Goal: Task Accomplishment & Management: Use online tool/utility

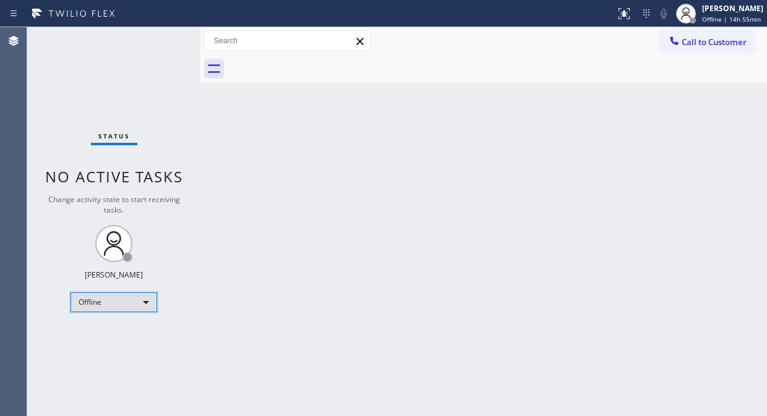
click at [97, 292] on div "Offline" at bounding box center [113, 302] width 87 height 20
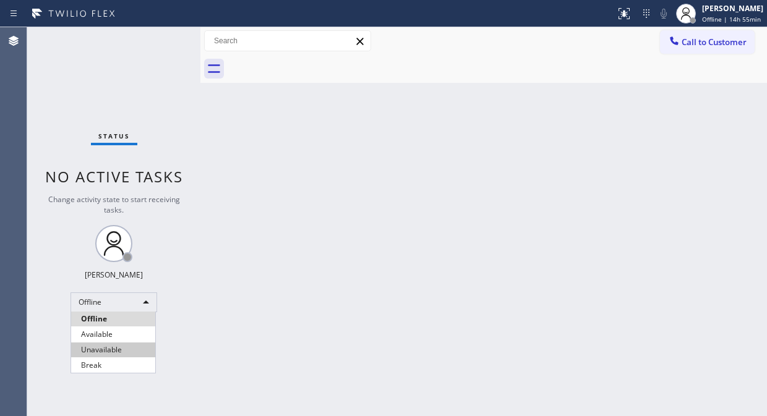
click at [94, 348] on li "Unavailable" at bounding box center [113, 350] width 84 height 15
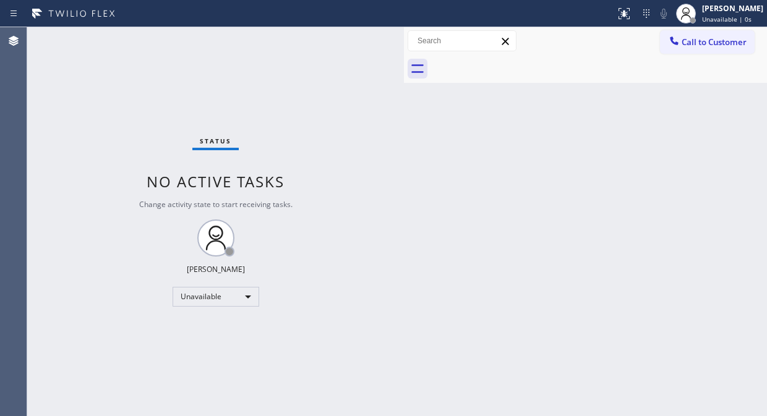
drag, startPoint x: 200, startPoint y: 95, endPoint x: 403, endPoint y: 169, distance: 216.8
click at [404, 169] on div at bounding box center [404, 221] width 0 height 389
drag, startPoint x: 39, startPoint y: 76, endPoint x: 94, endPoint y: 91, distance: 57.0
click at [39, 76] on div "Status No active tasks Change activity state to start receiving tasks. [PERSON_…" at bounding box center [215, 221] width 377 height 389
click at [686, 42] on span "Call to Customer" at bounding box center [713, 41] width 65 height 11
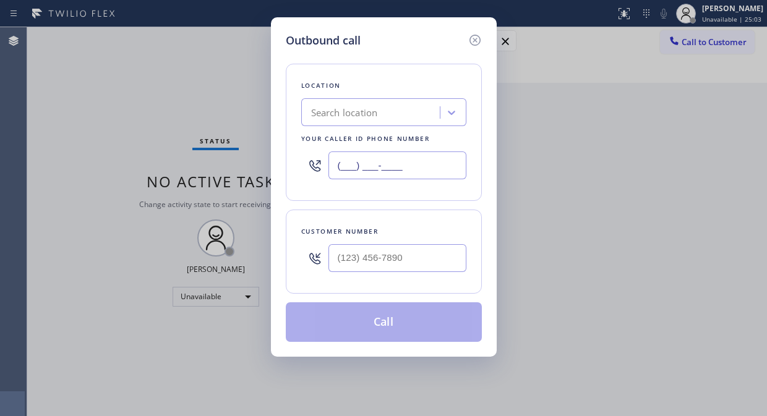
click at [337, 168] on input "(___) ___-____" at bounding box center [397, 165] width 138 height 28
paste input "855) 999-4417"
click at [407, 161] on input "[PHONE_NUMBER]" at bounding box center [397, 165] width 138 height 28
type input "[PHONE_NUMBER]"
click at [116, 72] on div "Outbound call Location 4B2.Paid HVAC Alliance Expert Your caller id phone numbe…" at bounding box center [383, 208] width 767 height 416
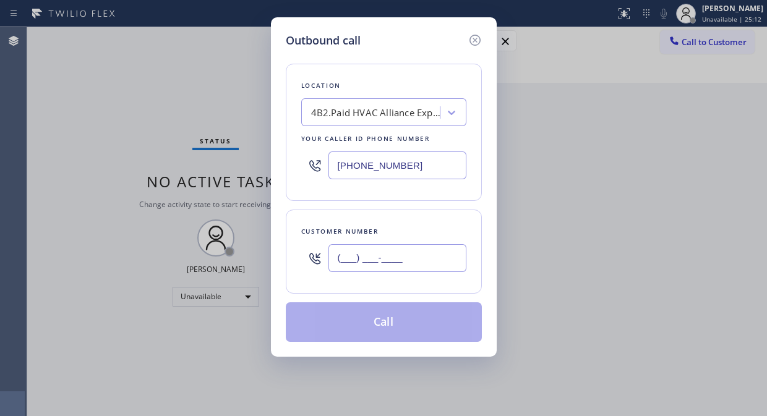
click at [356, 262] on input "(___) ___-____" at bounding box center [397, 258] width 138 height 28
paste input "310) 844-4545"
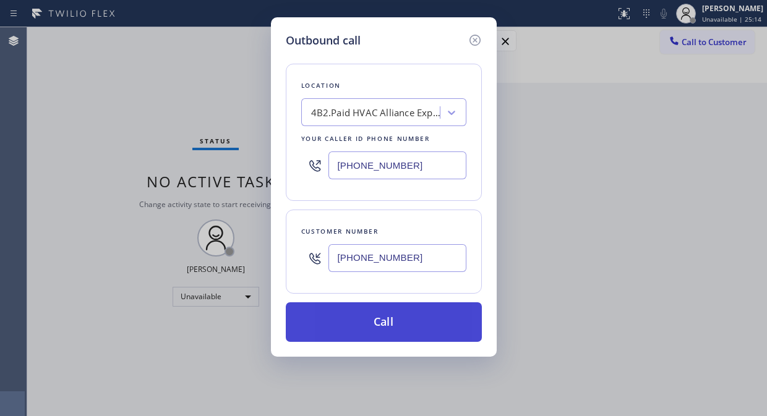
type input "[PHONE_NUMBER]"
click at [403, 316] on button "Call" at bounding box center [384, 322] width 196 height 40
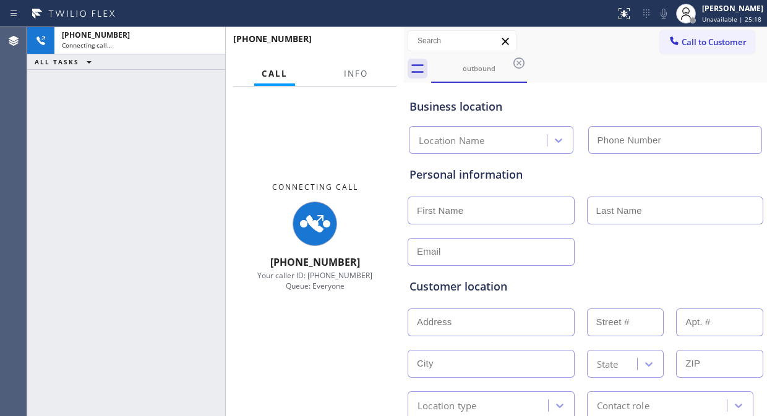
type input "[PHONE_NUMBER]"
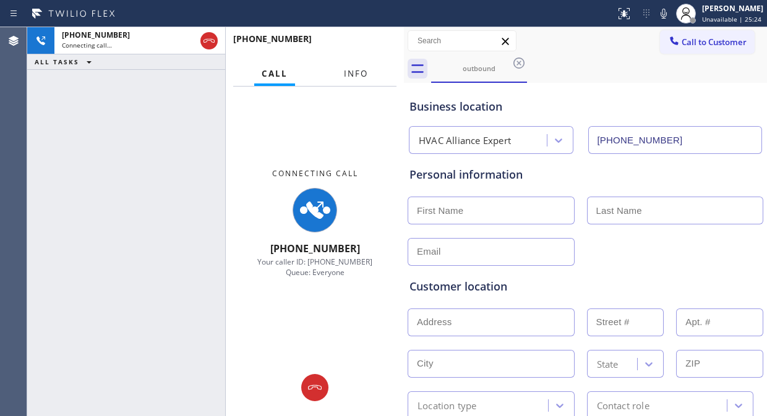
click at [367, 79] on button "Info" at bounding box center [355, 74] width 39 height 24
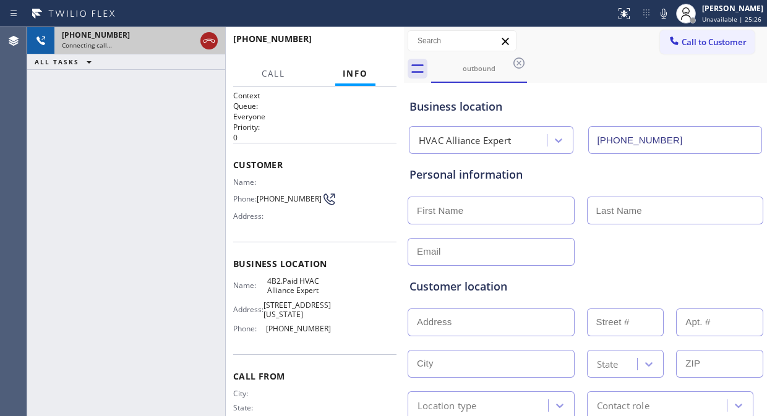
click at [206, 40] on icon at bounding box center [209, 40] width 15 height 15
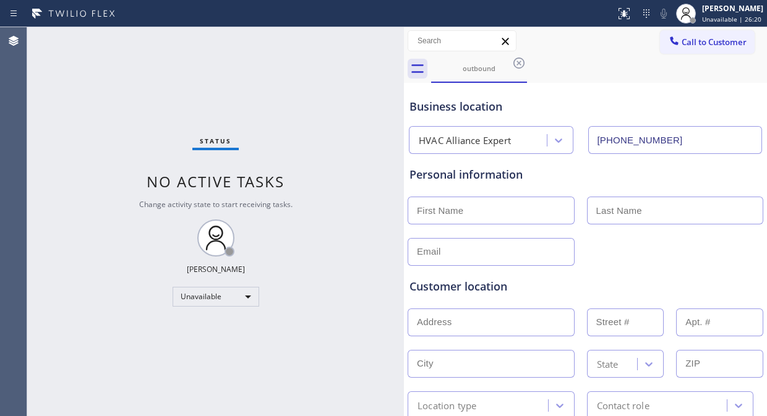
click at [523, 62] on icon at bounding box center [518, 63] width 11 height 11
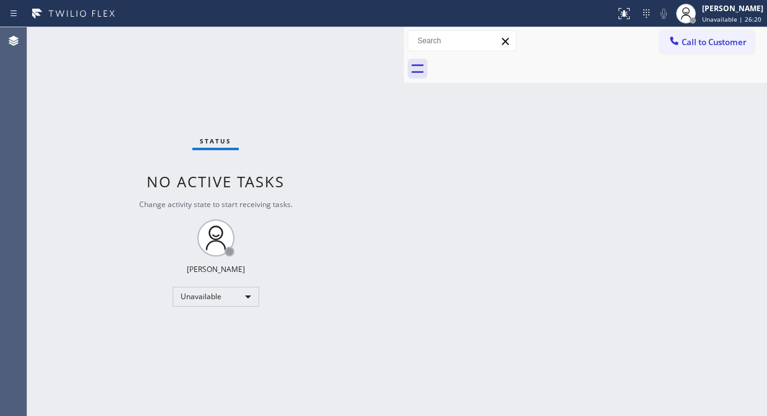
drag, startPoint x: 646, startPoint y: 40, endPoint x: 685, endPoint y: 46, distance: 40.1
click at [647, 40] on div "Call to Customer Outbound call Location HVAC Alliance Expert Your caller id pho…" at bounding box center [585, 41] width 363 height 22
click at [687, 46] on span "Call to Customer" at bounding box center [713, 41] width 65 height 11
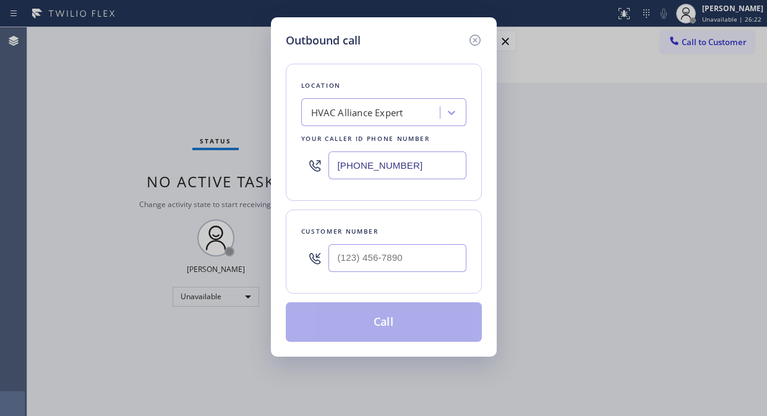
click at [335, 164] on input "[PHONE_NUMBER]" at bounding box center [397, 165] width 138 height 28
paste input "44) 903-2099"
type input "[PHONE_NUMBER]"
drag, startPoint x: 64, startPoint y: 72, endPoint x: 187, endPoint y: 161, distance: 151.8
click at [64, 72] on div "Outbound call Location Paramount Air Duct Cleaning Your caller id phone number …" at bounding box center [383, 208] width 767 height 416
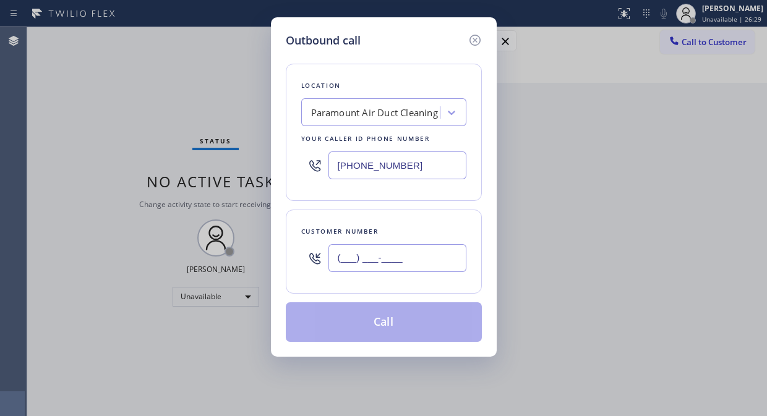
click at [333, 255] on input "(___) ___-____" at bounding box center [397, 258] width 138 height 28
paste input "310) 793-9507"
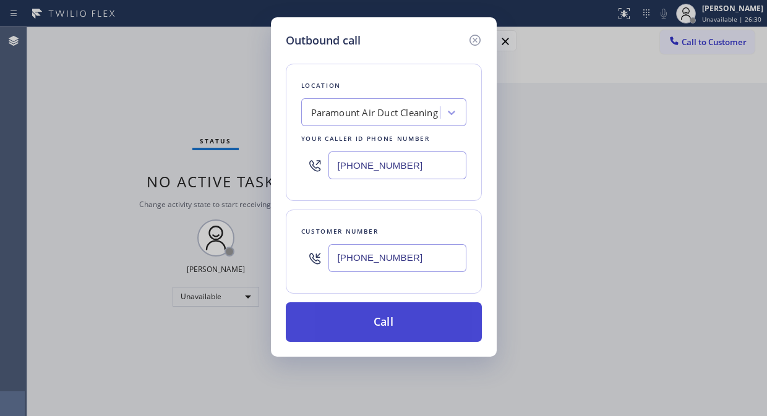
type input "[PHONE_NUMBER]"
click at [406, 326] on button "Call" at bounding box center [384, 322] width 196 height 40
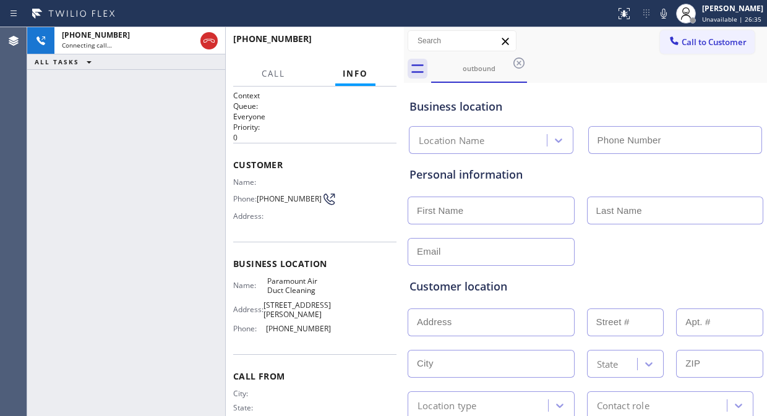
type input "[PHONE_NUMBER]"
click at [671, 16] on icon at bounding box center [663, 13] width 15 height 15
click at [77, 117] on div "[PHONE_NUMBER] Connecting call… ALL TASKS ALL TASKS ACTIVE TASKS TASKS IN WRAP …" at bounding box center [126, 221] width 198 height 389
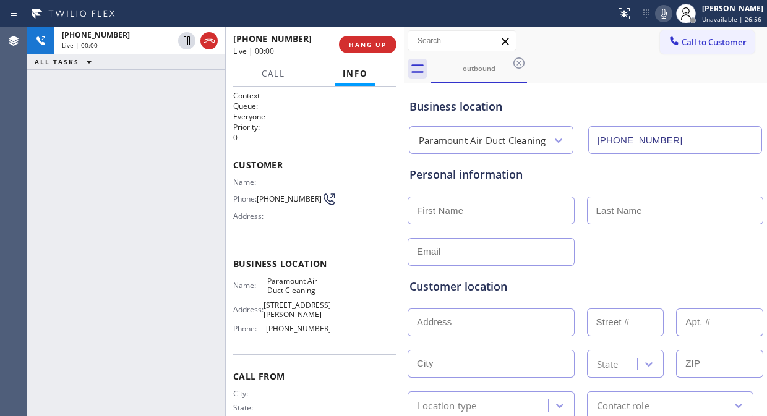
click at [94, 102] on div "[PHONE_NUMBER] Live | 00:00 ALL TASKS ALL TASKS ACTIVE TASKS TASKS IN WRAP UP" at bounding box center [126, 221] width 198 height 389
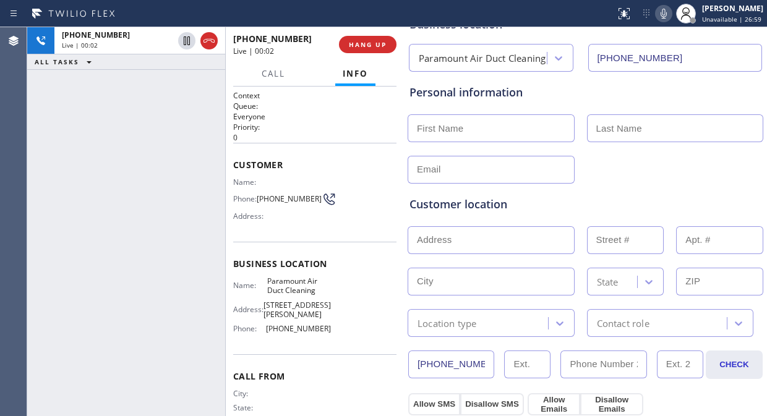
scroll to position [14, 0]
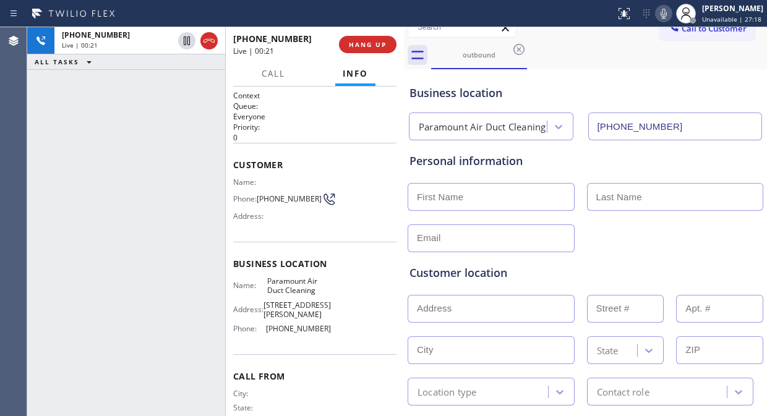
click at [84, 168] on div "[PHONE_NUMBER] Live | 00:21 ALL TASKS ALL TASKS ACTIVE TASKS TASKS IN WRAP UP" at bounding box center [126, 221] width 198 height 389
click at [362, 43] on span "HANG UP" at bounding box center [368, 44] width 38 height 9
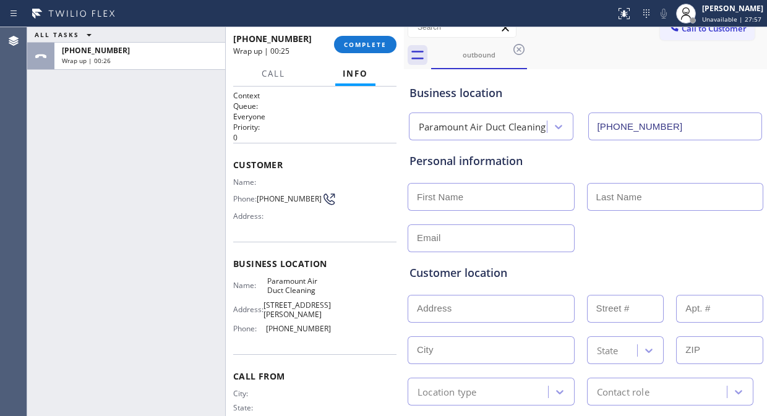
click at [75, 108] on div "ALL TASKS ALL TASKS ACTIVE TASKS TASKS IN WRAP UP [PHONE_NUMBER] Wrap up | 00:26" at bounding box center [126, 221] width 198 height 389
click at [353, 47] on span "COMPLETE" at bounding box center [365, 44] width 43 height 9
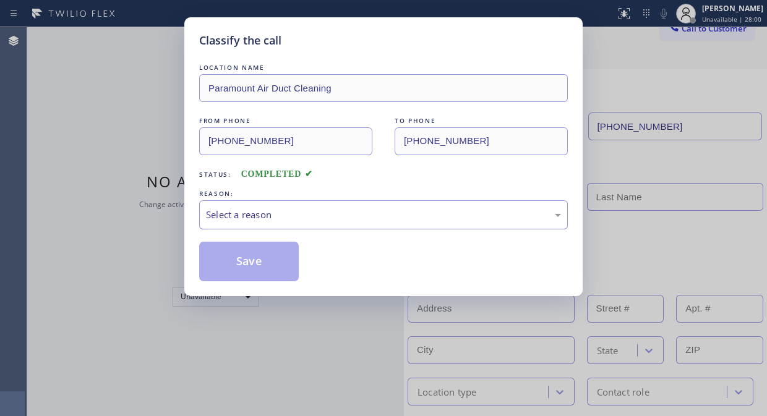
click at [343, 221] on div "Select a reason" at bounding box center [383, 215] width 355 height 14
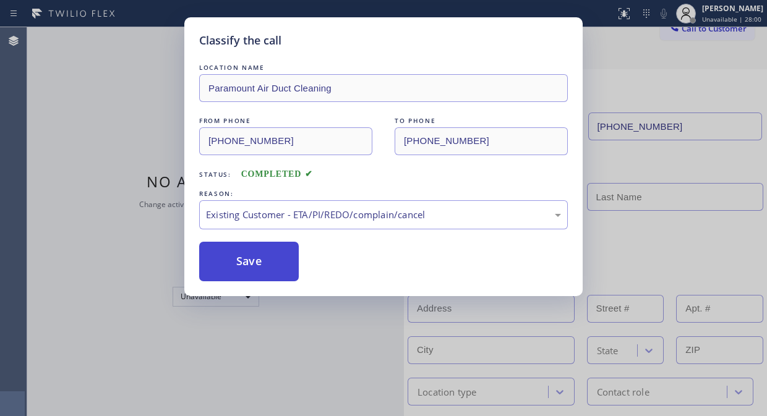
drag, startPoint x: 359, startPoint y: 280, endPoint x: 262, endPoint y: 258, distance: 99.6
click at [263, 256] on button "Save" at bounding box center [249, 262] width 100 height 40
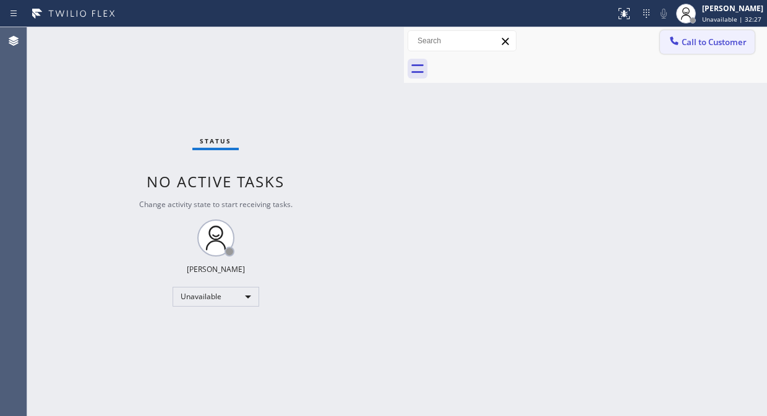
drag, startPoint x: 701, startPoint y: 46, endPoint x: 663, endPoint y: 67, distance: 43.2
click at [701, 46] on span "Call to Customer" at bounding box center [713, 41] width 65 height 11
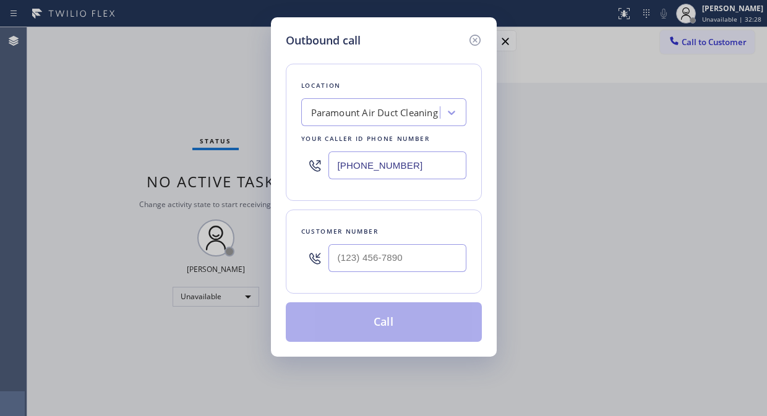
click at [331, 242] on div at bounding box center [397, 258] width 138 height 40
click at [331, 255] on input "(___) ___-____" at bounding box center [397, 258] width 138 height 28
paste input "206) 972-1956"
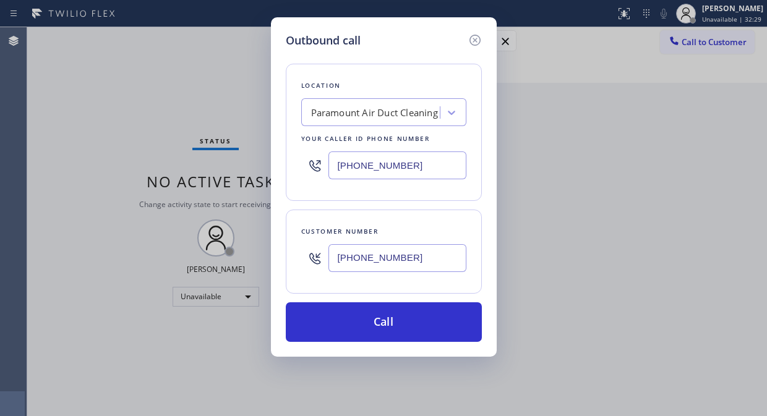
type input "[PHONE_NUMBER]"
click at [61, 91] on div "Outbound call Location Paramount Air Duct Cleaning Your caller id phone number …" at bounding box center [383, 208] width 767 height 416
click at [319, 120] on div "Paramount Air Duct Cleaning" at bounding box center [372, 113] width 135 height 22
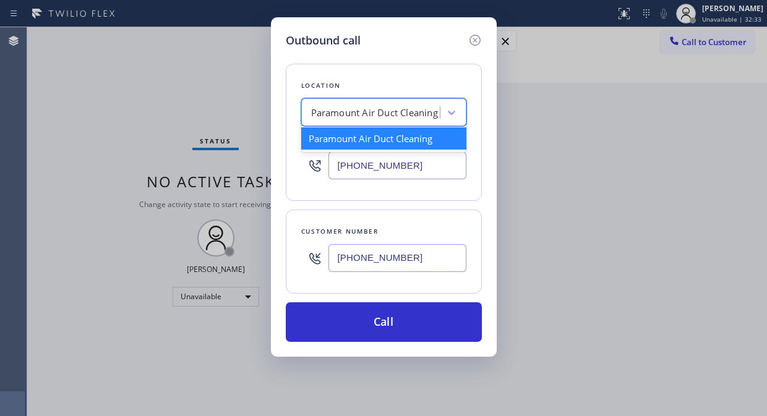
paste input "Best Wolf Appliance Repair [GEOGRAPHIC_DATA]"
type input "Best Wolf Appliance Repair [GEOGRAPHIC_DATA]"
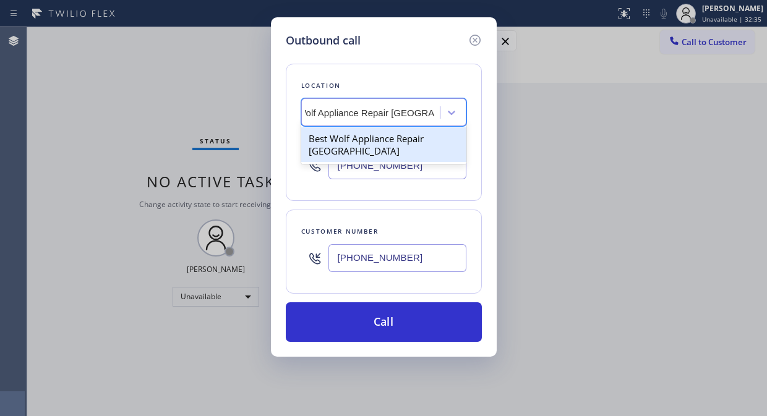
drag, startPoint x: 369, startPoint y: 136, endPoint x: 367, endPoint y: 145, distance: 9.4
click at [369, 137] on div "Best Wolf Appliance Repair [GEOGRAPHIC_DATA]" at bounding box center [383, 144] width 165 height 35
type input "[PHONE_NUMBER]"
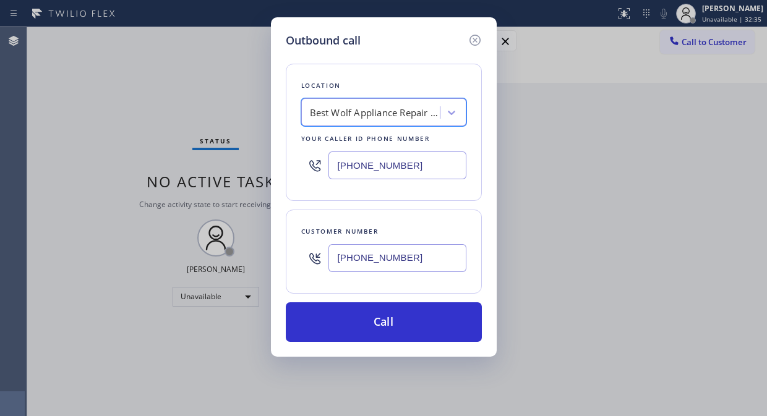
scroll to position [0, 1]
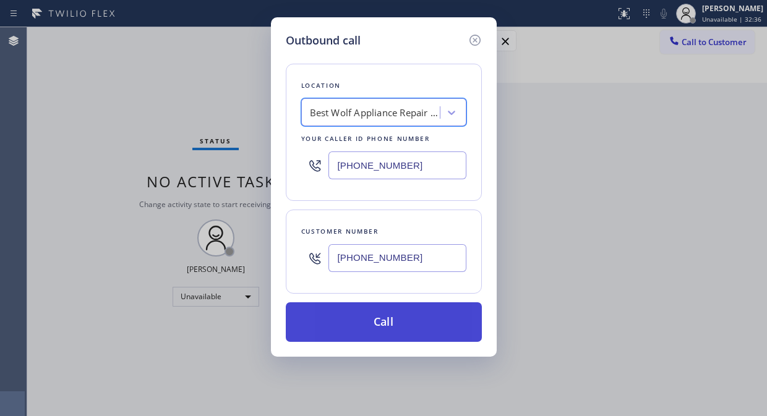
click at [361, 318] on button "Call" at bounding box center [384, 322] width 196 height 40
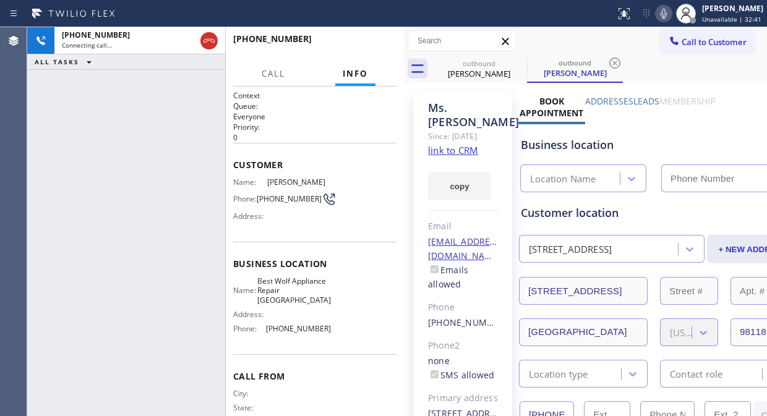
type input "[PHONE_NUMBER]"
click at [91, 96] on div "[PHONE_NUMBER] Live | 00:18 ALL TASKS ALL TASKS ACTIVE TASKS TASKS IN WRAP UP" at bounding box center [126, 221] width 198 height 389
click at [99, 113] on div "[PHONE_NUMBER] Live | 00:34 ALL TASKS ALL TASKS ACTIVE TASKS TASKS IN WRAP UP" at bounding box center [126, 221] width 198 height 389
click at [370, 43] on span "HANG UP" at bounding box center [368, 44] width 38 height 9
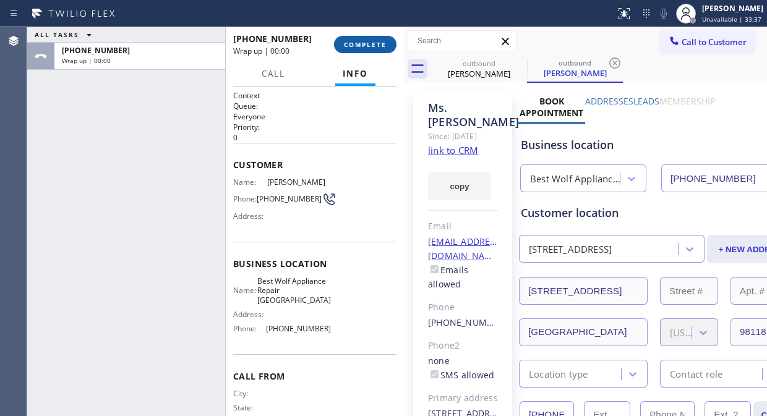
click at [372, 41] on span "COMPLETE" at bounding box center [365, 44] width 43 height 9
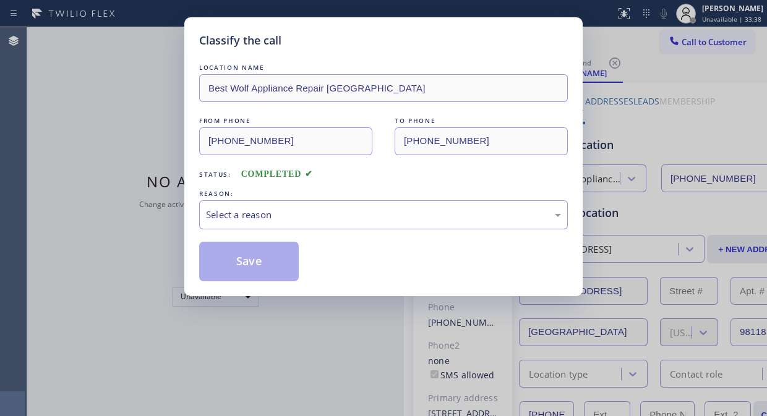
click at [410, 232] on div "LOCATION NAME Best Wolf Appliance Repair [GEOGRAPHIC_DATA] FROM PHONE [PHONE_NU…" at bounding box center [383, 171] width 369 height 220
click at [422, 213] on div "Select a reason" at bounding box center [383, 215] width 355 height 14
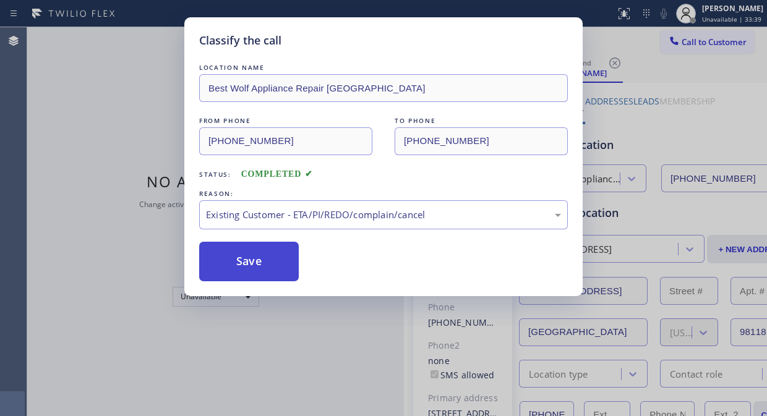
click at [268, 255] on button "Save" at bounding box center [249, 262] width 100 height 40
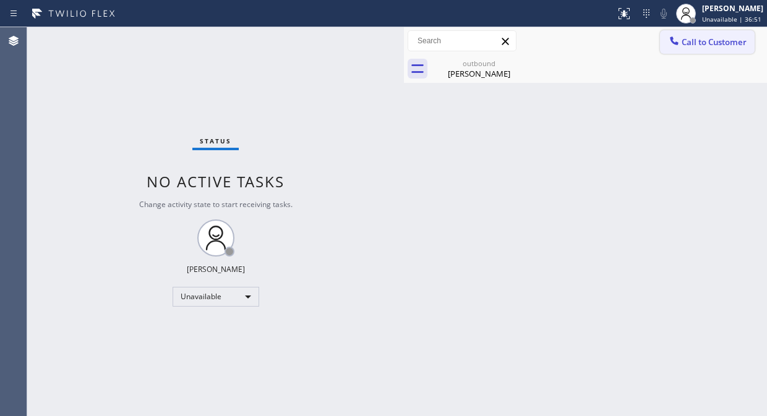
click at [686, 35] on button "Call to Customer" at bounding box center [707, 41] width 95 height 23
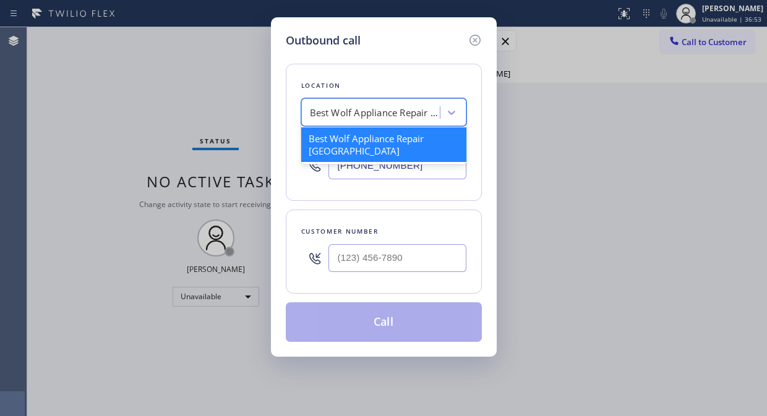
click at [312, 118] on div "Best Wolf Appliance Repair [GEOGRAPHIC_DATA]" at bounding box center [375, 113] width 130 height 14
paste input "Dish Washer Repair"
type input "Dish Washer Repair"
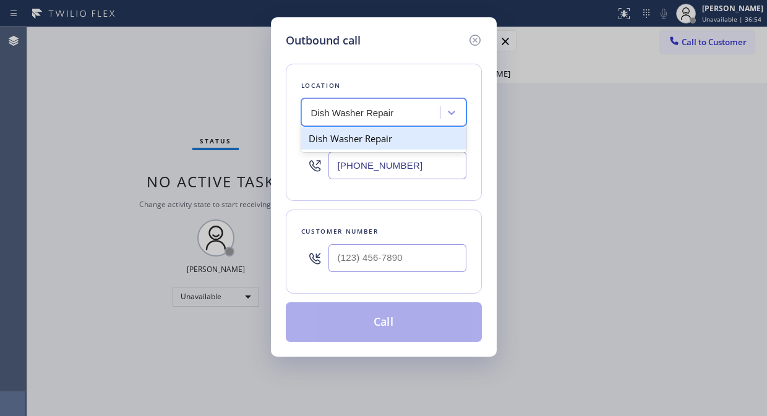
click at [361, 140] on div "Dish Washer Repair" at bounding box center [383, 138] width 165 height 22
type input "[PHONE_NUMBER]"
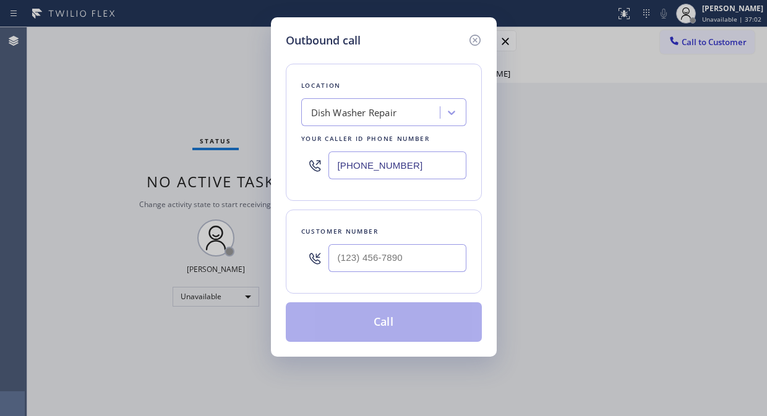
click at [113, 107] on div "Outbound call Location Dish Washer Repair Your caller id phone number [PHONE_NU…" at bounding box center [383, 208] width 767 height 416
click at [331, 264] on input "(___) ___-____" at bounding box center [397, 258] width 138 height 28
paste input "310) 497-2963"
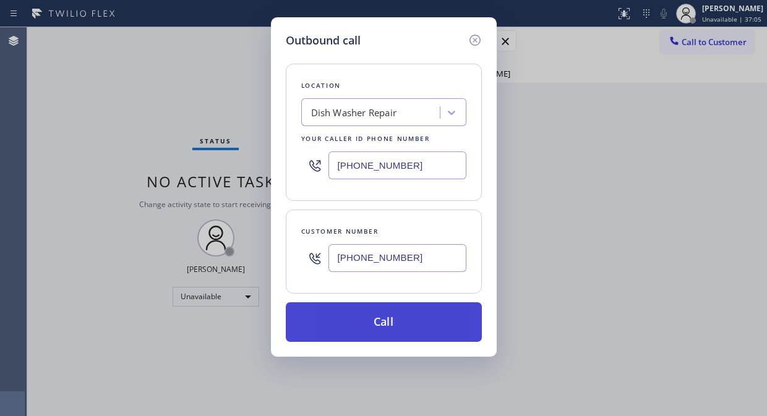
type input "[PHONE_NUMBER]"
click at [417, 318] on button "Call" at bounding box center [384, 322] width 196 height 40
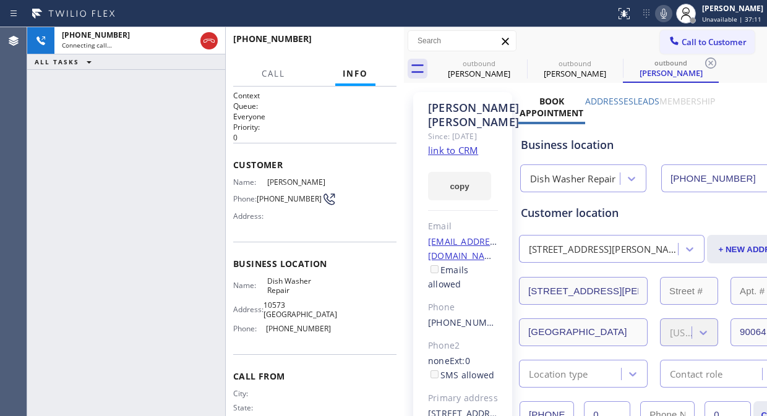
type input "[PHONE_NUMBER]"
click at [90, 104] on div "[PHONE_NUMBER] Live | 00:00 ALL TASKS ALL TASKS ACTIVE TASKS TASKS IN WRAP UP" at bounding box center [126, 221] width 198 height 389
click at [100, 108] on div "[PHONE_NUMBER] Live | 00:11 ALL TASKS ALL TASKS ACTIVE TASKS TASKS IN WRAP UP" at bounding box center [126, 221] width 198 height 389
click at [667, 17] on icon at bounding box center [663, 14] width 6 height 10
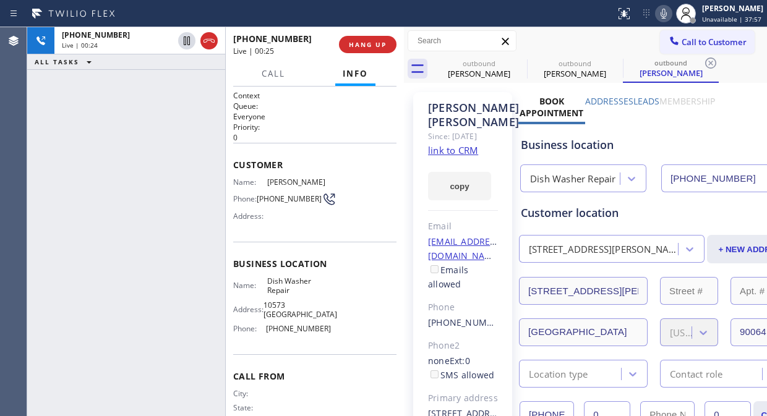
click at [589, 40] on div "Call to Customer Outbound call Location Dish Washer Repair Your caller id phone…" at bounding box center [585, 41] width 363 height 22
click at [667, 12] on icon at bounding box center [663, 14] width 6 height 10
click at [670, 12] on icon at bounding box center [663, 13] width 15 height 15
click at [597, 42] on div "Call to Customer Outbound call Location Dish Washer Repair Your caller id phone…" at bounding box center [585, 41] width 363 height 22
click at [605, 40] on div "Call to Customer Outbound call Location Dish Washer Repair Your caller id phone…" at bounding box center [585, 41] width 363 height 22
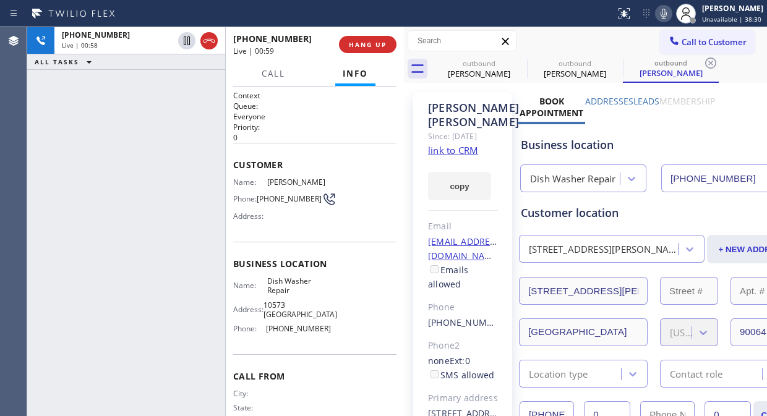
click at [592, 36] on div "Call to Customer Outbound call Location Dish Washer Repair Your caller id phone…" at bounding box center [585, 41] width 363 height 22
drag, startPoint x: 369, startPoint y: 43, endPoint x: 398, endPoint y: 152, distance: 112.6
click at [398, 152] on div "[PHONE_NUMBER] Live | 01:09 HANG UP Call Info [PHONE_NUMBER] Live Context Queue…" at bounding box center [315, 221] width 178 height 389
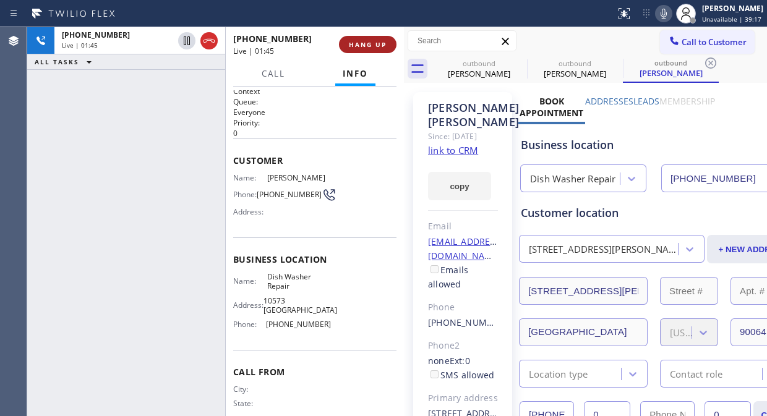
click at [365, 41] on span "HANG UP" at bounding box center [368, 44] width 38 height 9
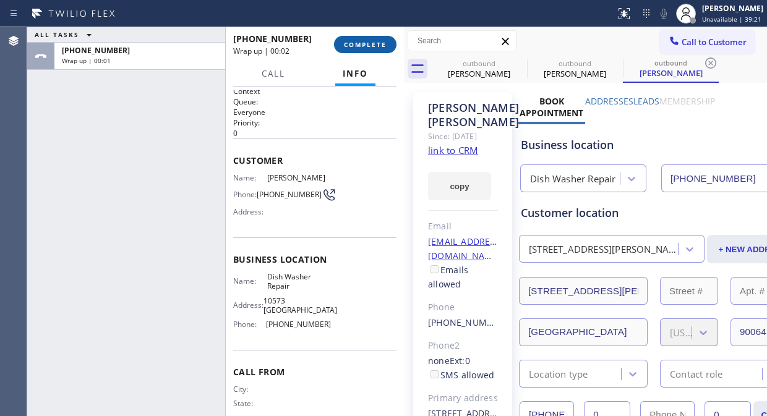
click at [376, 53] on button "COMPLETE" at bounding box center [365, 44] width 62 height 17
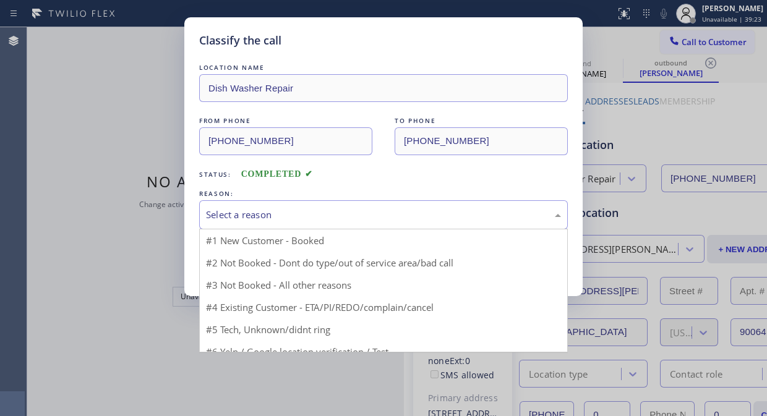
click at [385, 224] on div "Select a reason" at bounding box center [383, 214] width 369 height 29
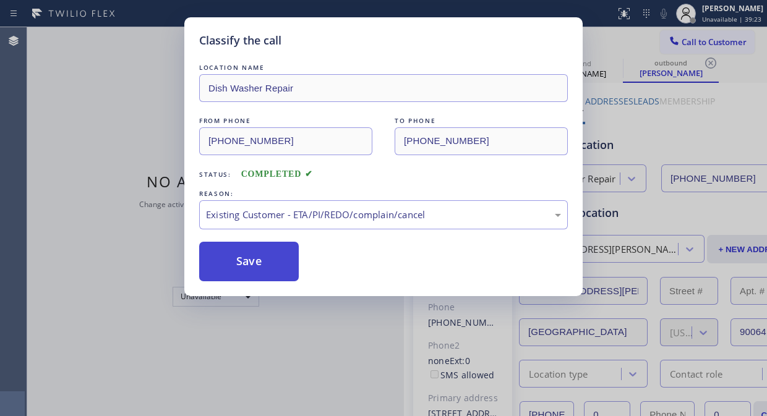
click at [270, 258] on button "Save" at bounding box center [249, 262] width 100 height 40
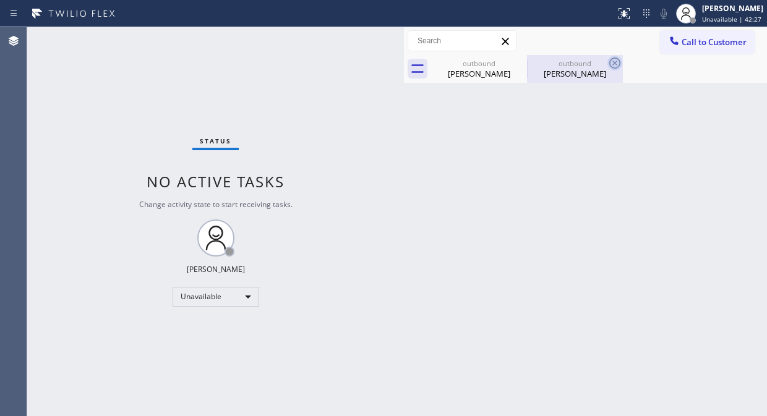
click at [0, 0] on icon at bounding box center [0, 0] width 0 height 0
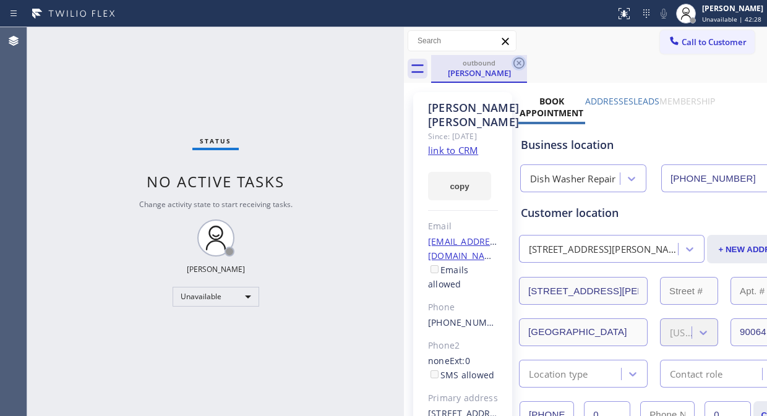
click at [518, 61] on icon at bounding box center [518, 63] width 15 height 15
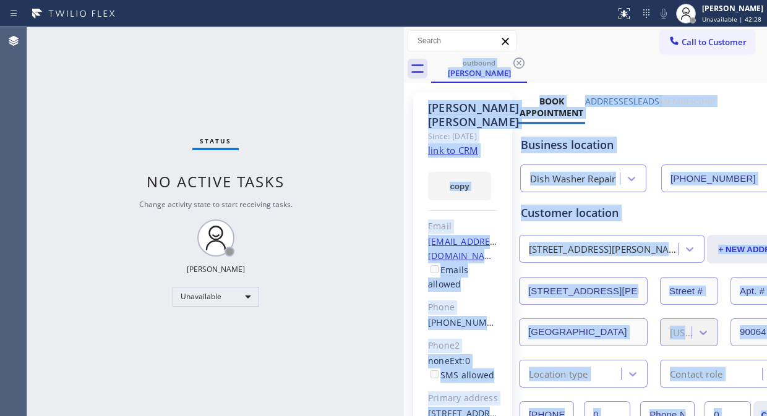
click at [518, 61] on div "outbound [PERSON_NAME]" at bounding box center [599, 69] width 336 height 28
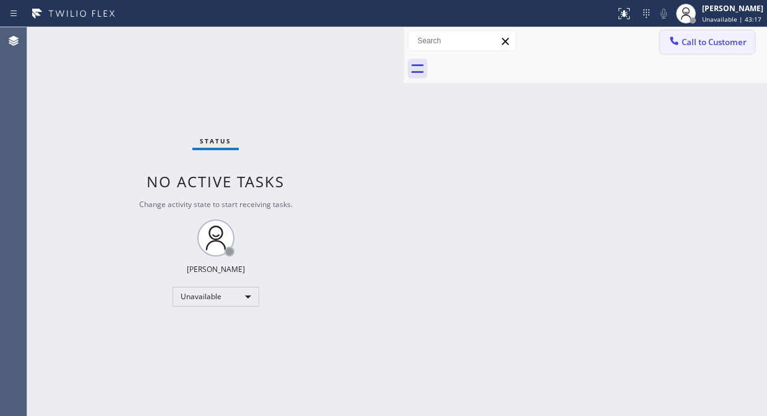
click at [679, 43] on icon at bounding box center [674, 41] width 12 height 12
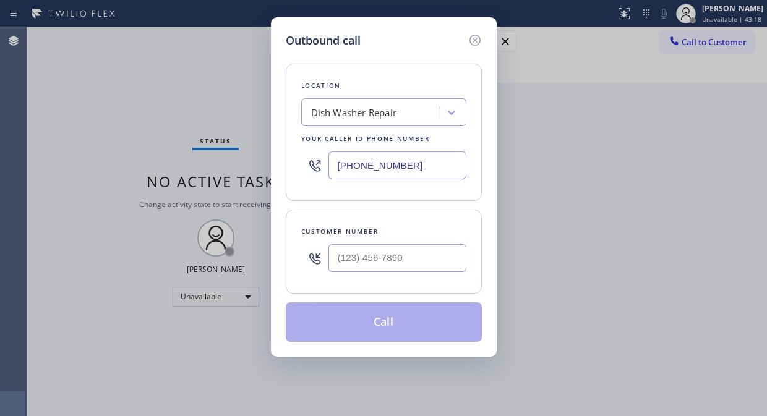
click at [336, 168] on input "[PHONE_NUMBER]" at bounding box center [397, 165] width 138 height 28
paste input "844) 903-2099"
type input "[PHONE_NUMBER]"
drag, startPoint x: 76, startPoint y: 114, endPoint x: 295, endPoint y: 181, distance: 228.7
click at [77, 114] on div "Outbound call Location Paramount Air Duct Cleaning Your caller id phone number …" at bounding box center [383, 208] width 767 height 416
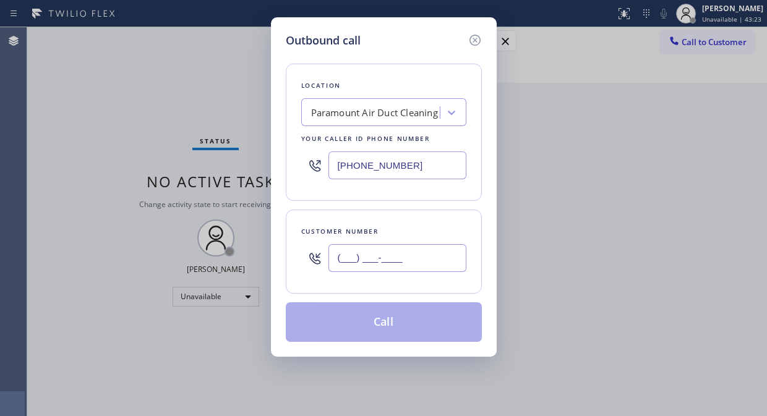
click at [330, 264] on input "(___) ___-____" at bounding box center [397, 258] width 138 height 28
paste input "310) 793-9507"
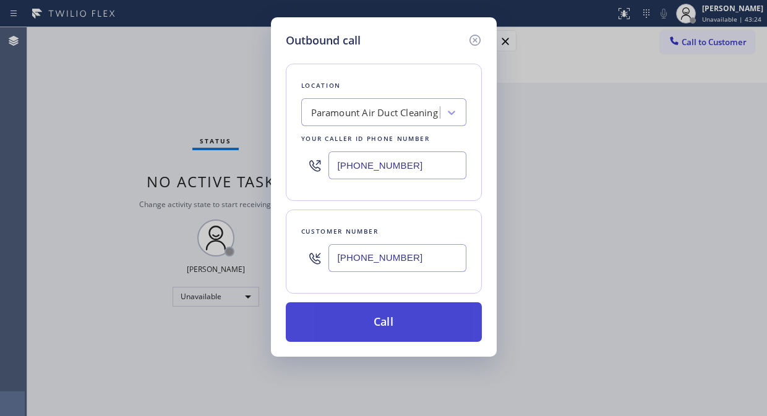
type input "[PHONE_NUMBER]"
drag, startPoint x: 357, startPoint y: 318, endPoint x: 369, endPoint y: 318, distance: 12.4
click at [357, 318] on button "Call" at bounding box center [384, 322] width 196 height 40
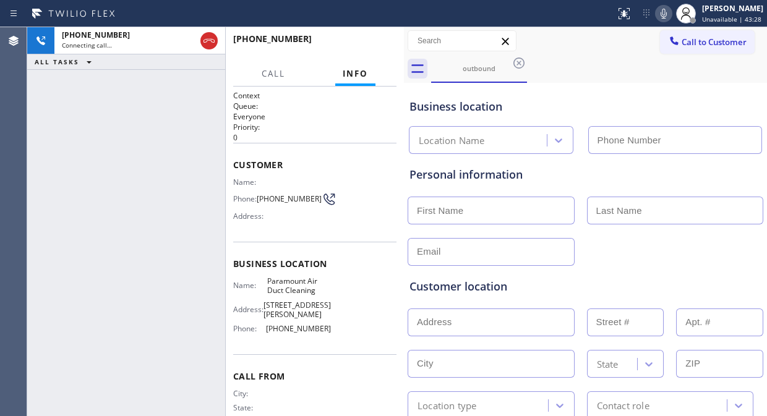
type input "[PHONE_NUMBER]"
click at [362, 57] on div "[PHONE_NUMBER] Live | 00:07 HANG UP" at bounding box center [314, 44] width 163 height 32
click at [373, 43] on span "HANG UP" at bounding box center [368, 44] width 38 height 9
click at [374, 43] on span "HANG UP" at bounding box center [368, 44] width 38 height 9
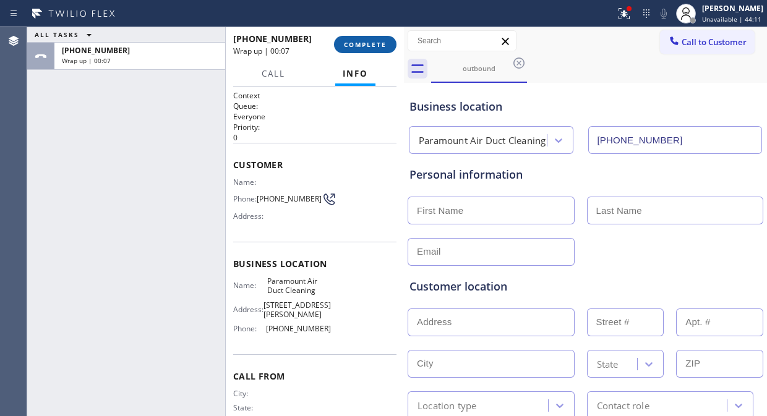
click at [366, 40] on span "COMPLETE" at bounding box center [365, 44] width 43 height 9
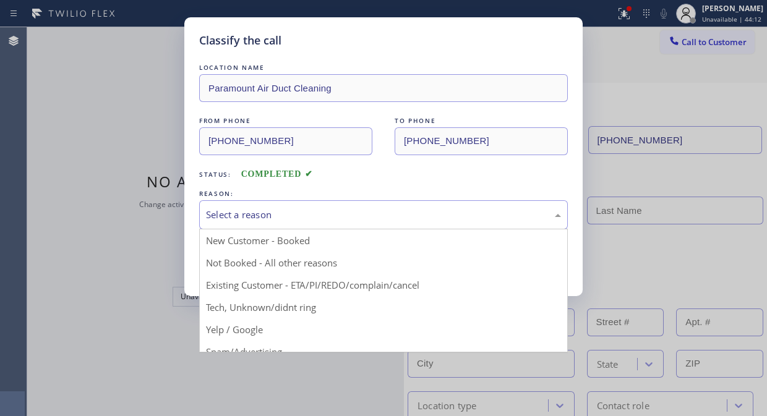
click at [369, 214] on div "Select a reason" at bounding box center [383, 215] width 355 height 14
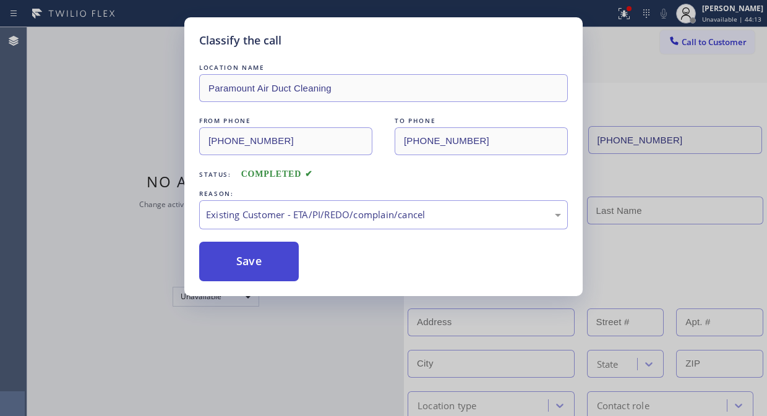
click at [279, 261] on button "Save" at bounding box center [249, 262] width 100 height 40
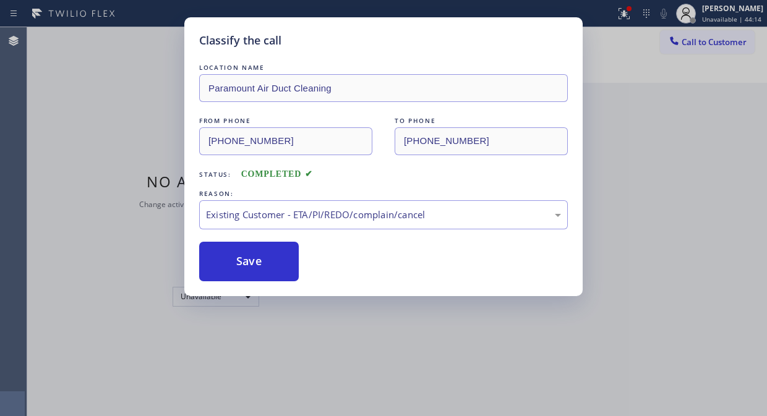
click at [629, 9] on div "Classify the call LOCATION NAME Paramount Air Duct Cleaning FROM PHONE [PHONE_N…" at bounding box center [383, 208] width 767 height 416
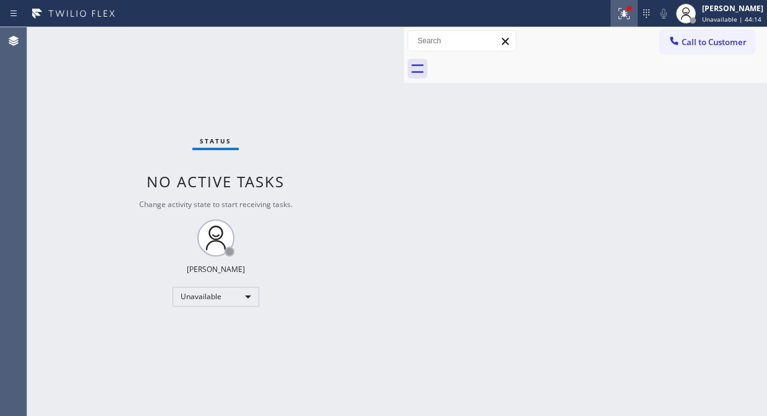
click at [628, 10] on icon at bounding box center [623, 12] width 7 height 4
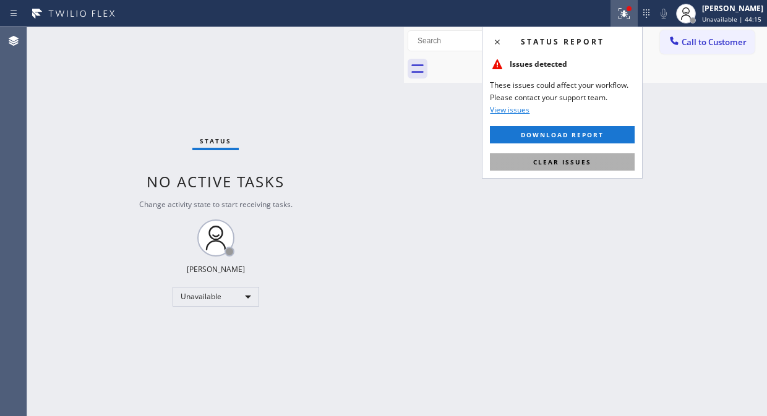
click at [573, 161] on span "Clear issues" at bounding box center [562, 162] width 58 height 9
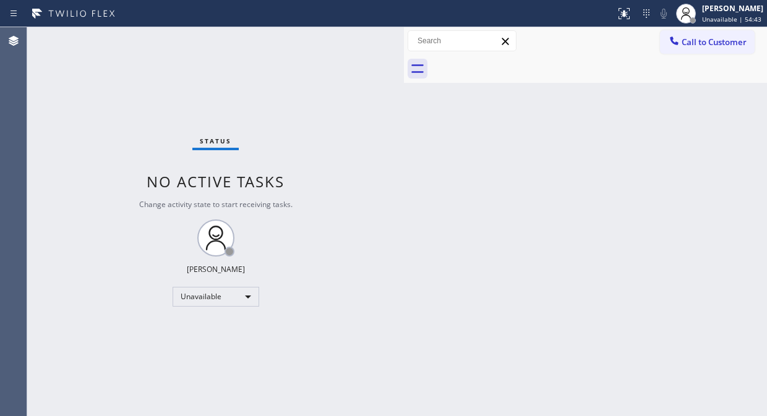
click at [91, 100] on div "Status No active tasks Change activity state to start receiving tasks. [PERSON_…" at bounding box center [215, 221] width 377 height 389
click at [124, 102] on div "Status No active tasks Change activity state to start receiving tasks. [PERSON_…" at bounding box center [215, 221] width 377 height 389
click at [90, 115] on div "Status No active tasks Change activity state to start receiving tasks. [PERSON_…" at bounding box center [215, 221] width 377 height 389
click at [688, 38] on span "Call to Customer" at bounding box center [713, 41] width 65 height 11
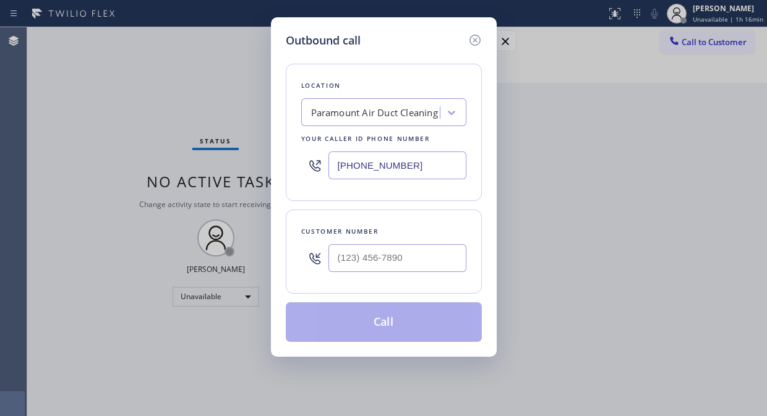
type input "(___) ___-____"
click at [356, 261] on input "(___) ___-____" at bounding box center [397, 258] width 138 height 28
click at [338, 168] on input "[PHONE_NUMBER]" at bounding box center [397, 165] width 138 height 28
paste input "88-0068"
type input "[PHONE_NUMBER]"
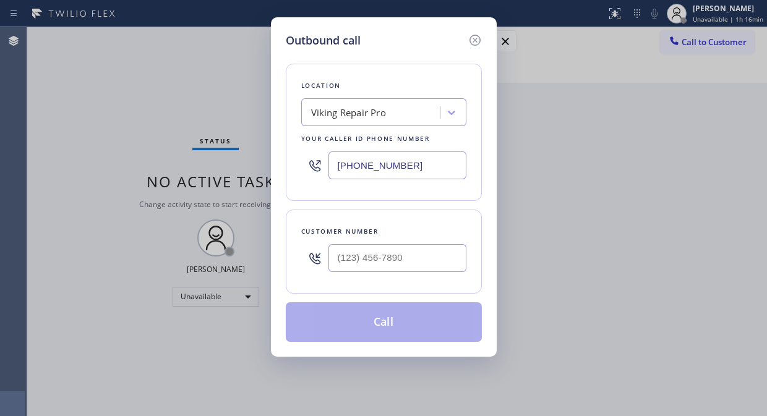
click at [93, 116] on div "Outbound call Location Viking Repair Pro Your caller id phone number [PHONE_NUM…" at bounding box center [383, 208] width 767 height 416
click at [340, 260] on input "(___) ___-____" at bounding box center [397, 258] width 138 height 28
paste input "940) 704-8882"
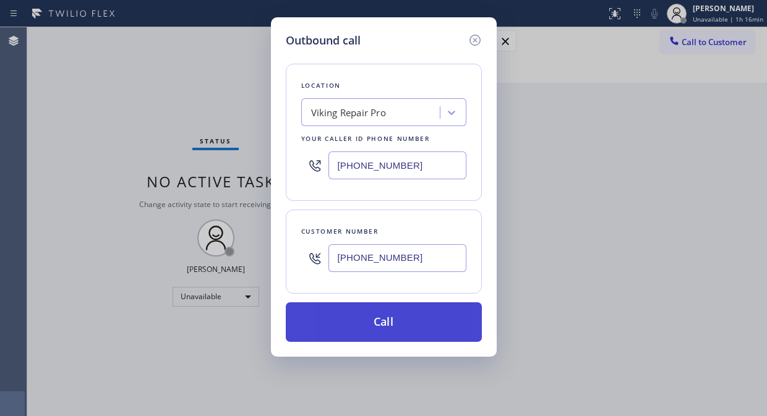
type input "[PHONE_NUMBER]"
click at [386, 323] on button "Call" at bounding box center [384, 322] width 196 height 40
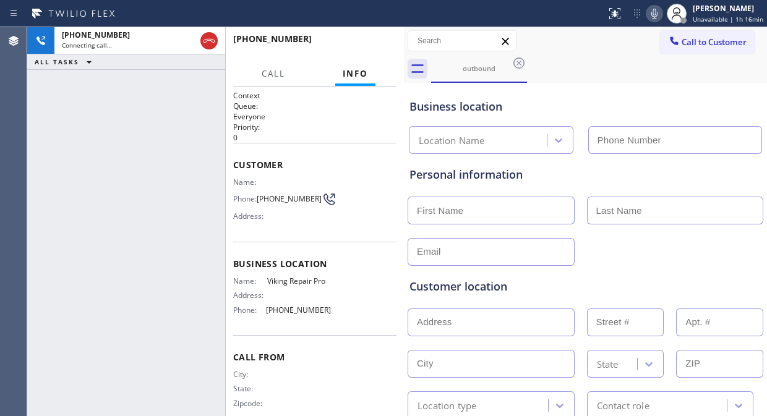
type input "[PHONE_NUMBER]"
click at [98, 140] on div "[PHONE_NUMBER] Live | 00:07 ALL TASKS ALL TASKS ACTIVE TASKS TASKS IN WRAP UP" at bounding box center [126, 221] width 198 height 389
click at [368, 47] on span "HANG UP" at bounding box center [368, 44] width 38 height 9
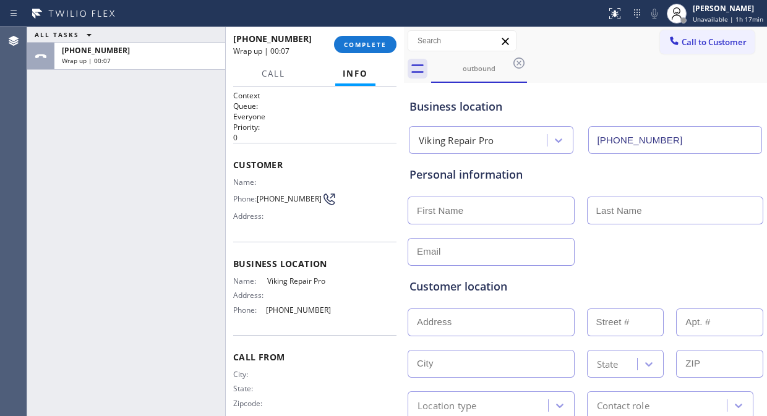
click at [63, 114] on div "ALL TASKS ALL TASKS ACTIVE TASKS TASKS IN WRAP UP [PHONE_NUMBER] Wrap up | 00:07" at bounding box center [126, 221] width 198 height 389
click at [366, 52] on button "COMPLETE" at bounding box center [365, 44] width 62 height 17
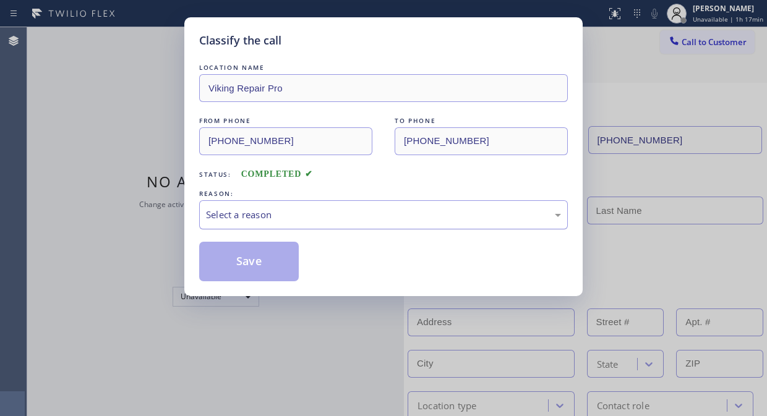
click at [336, 216] on div "Select a reason" at bounding box center [383, 215] width 355 height 14
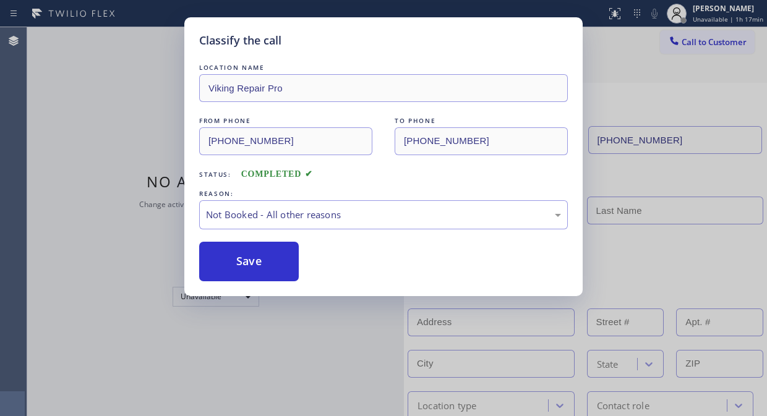
click at [239, 268] on button "Save" at bounding box center [249, 262] width 100 height 40
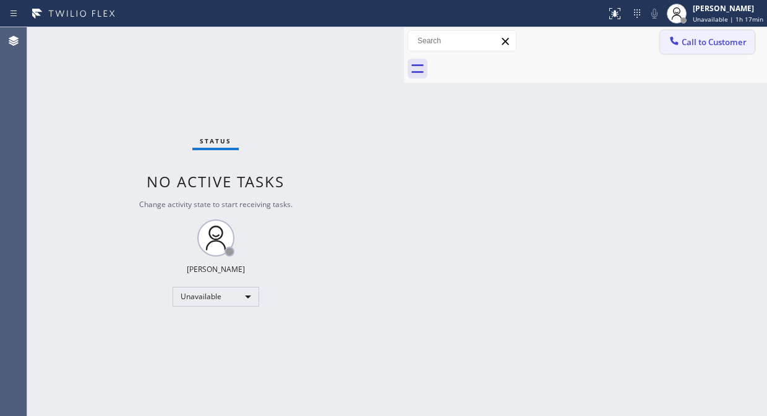
click at [684, 47] on span "Call to Customer" at bounding box center [713, 41] width 65 height 11
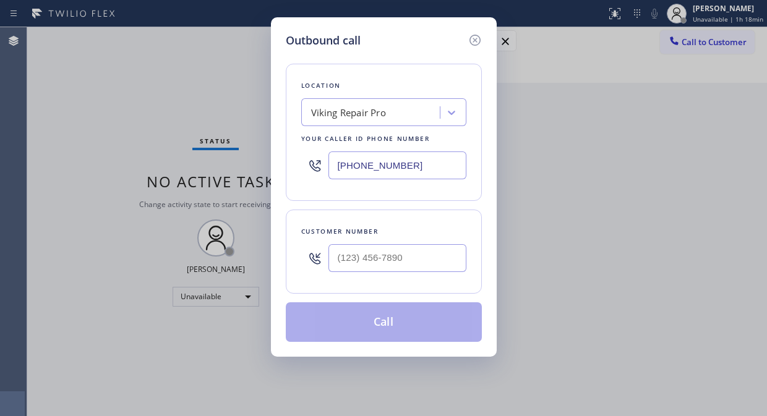
click at [477, 49] on div "Location Viking Repair Pro Your caller id phone number [PHONE_NUMBER] Customer …" at bounding box center [384, 195] width 196 height 293
click at [477, 42] on icon at bounding box center [474, 40] width 15 height 15
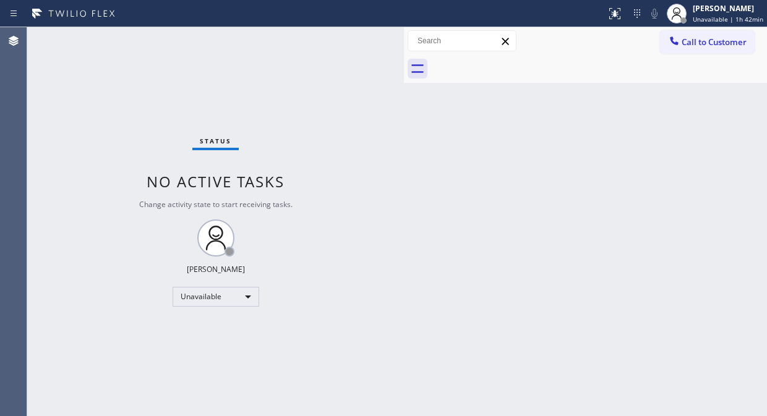
click at [611, 193] on div "Back to Dashboard Change Sender ID Customers Technicians Select a contact Outbo…" at bounding box center [585, 221] width 363 height 389
click at [679, 43] on icon at bounding box center [674, 41] width 12 height 12
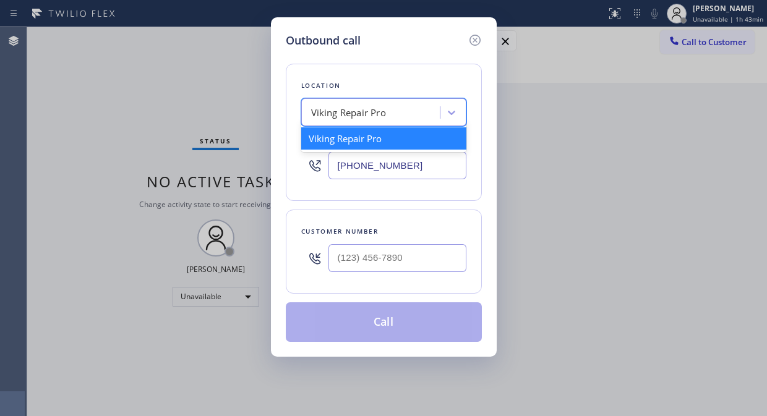
click at [411, 116] on div "Viking Repair Pro" at bounding box center [372, 113] width 135 height 22
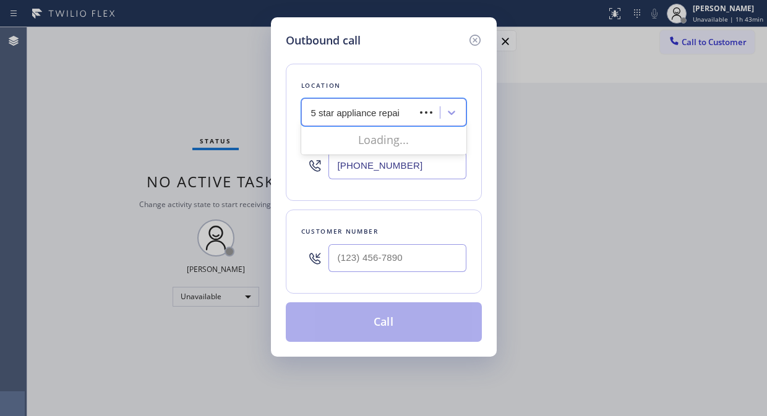
type input "5 star appliance repair"
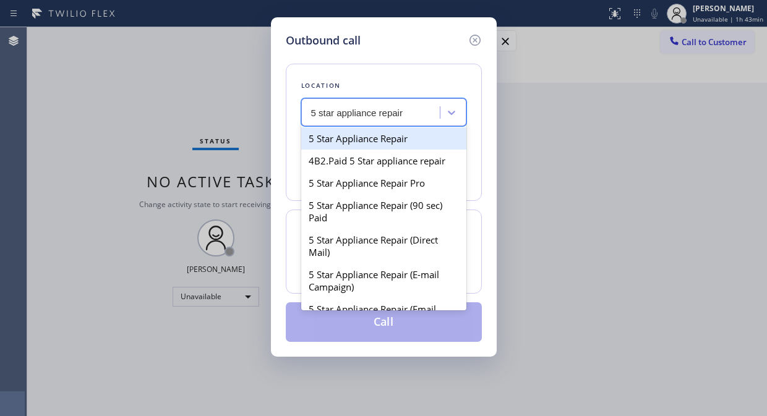
click at [394, 145] on div "5 Star Appliance Repair" at bounding box center [383, 138] width 165 height 22
type input "[PHONE_NUMBER]"
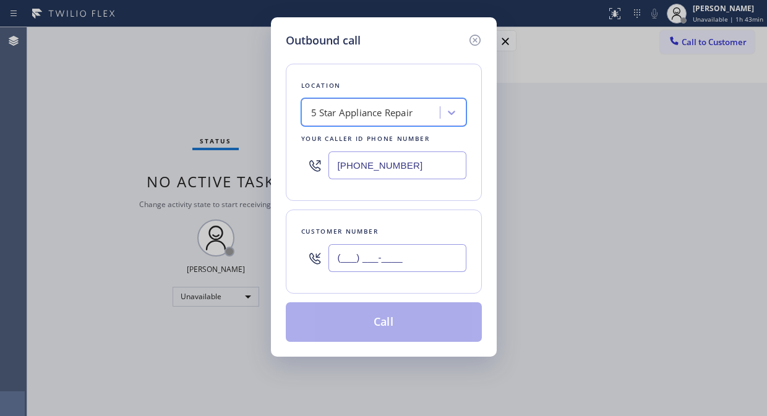
click at [359, 264] on input "(___) ___-____" at bounding box center [397, 258] width 138 height 28
paste input "917) 732-6024"
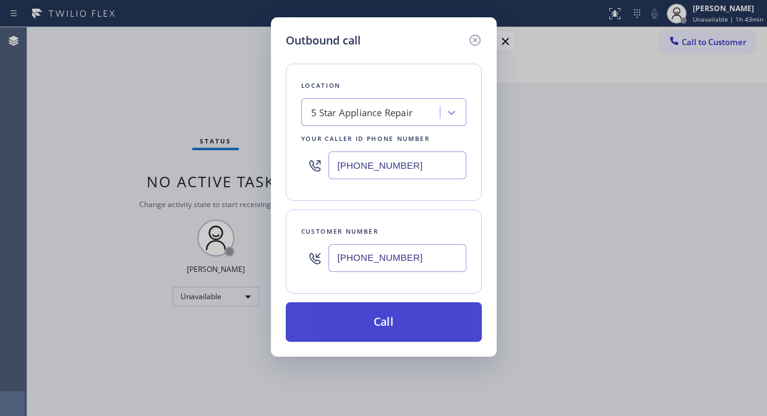
type input "[PHONE_NUMBER]"
click at [373, 318] on button "Call" at bounding box center [384, 322] width 196 height 40
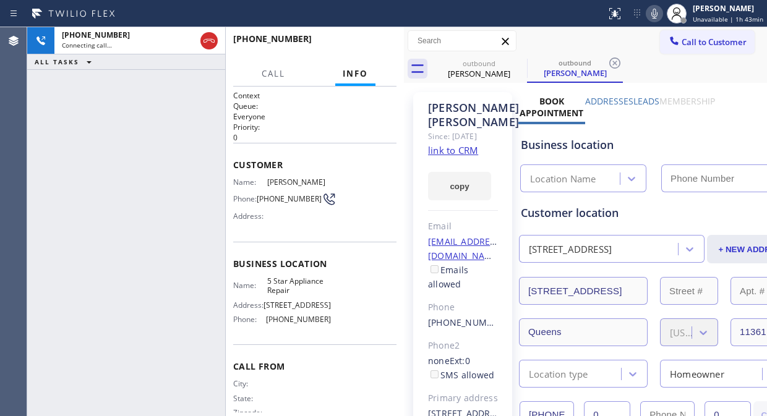
type input "[PHONE_NUMBER]"
click at [101, 137] on div "[PHONE_NUMBER] Live | 00:01 ALL TASKS ALL TASKS ACTIVE TASKS TASKS IN WRAP UP" at bounding box center [126, 221] width 198 height 389
click at [361, 46] on span "HANG UP" at bounding box center [368, 44] width 38 height 9
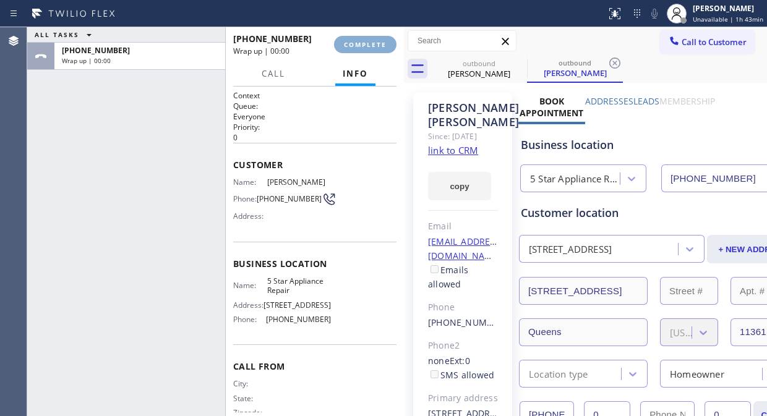
click at [361, 50] on button "COMPLETE" at bounding box center [365, 44] width 62 height 17
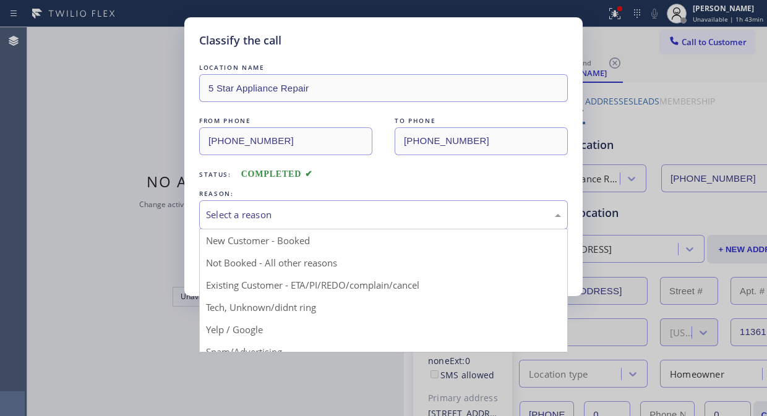
drag, startPoint x: 384, startPoint y: 214, endPoint x: 370, endPoint y: 268, distance: 55.6
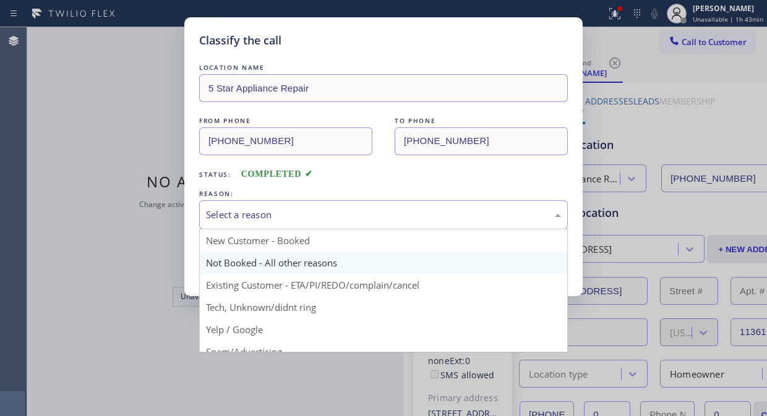
click at [384, 215] on div "Select a reason" at bounding box center [383, 215] width 355 height 14
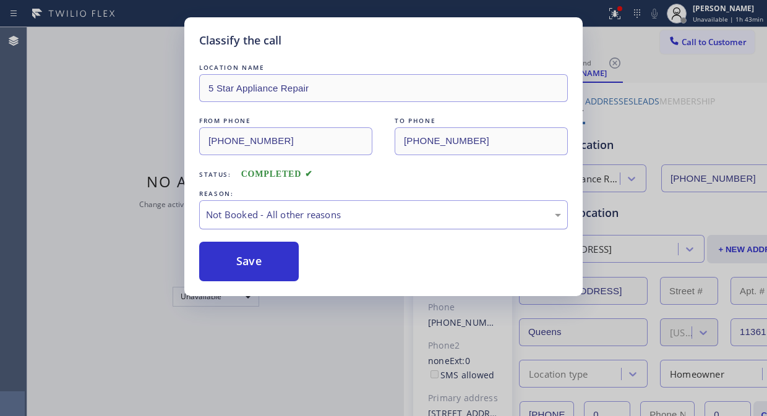
click at [364, 200] on div "Not Booked - All other reasons" at bounding box center [383, 214] width 369 height 29
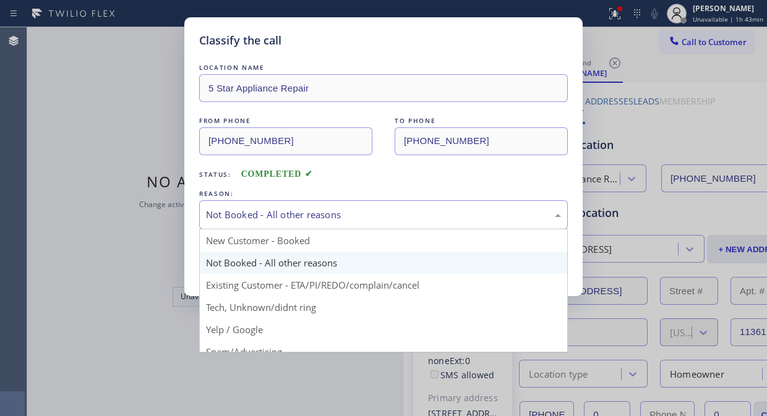
drag, startPoint x: 377, startPoint y: 286, endPoint x: 329, endPoint y: 275, distance: 49.6
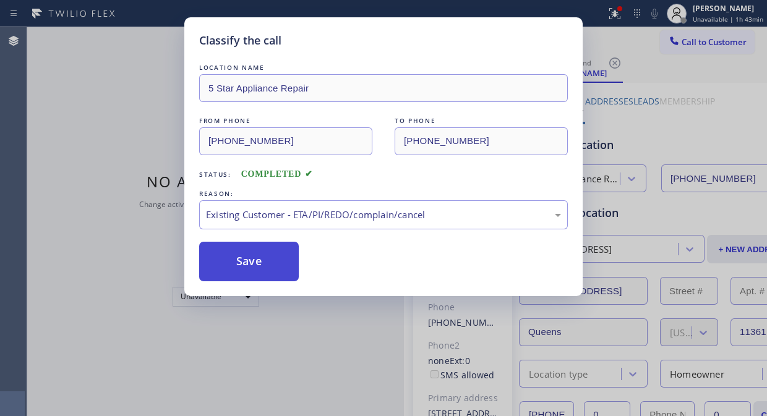
click at [279, 263] on button "Save" at bounding box center [249, 262] width 100 height 40
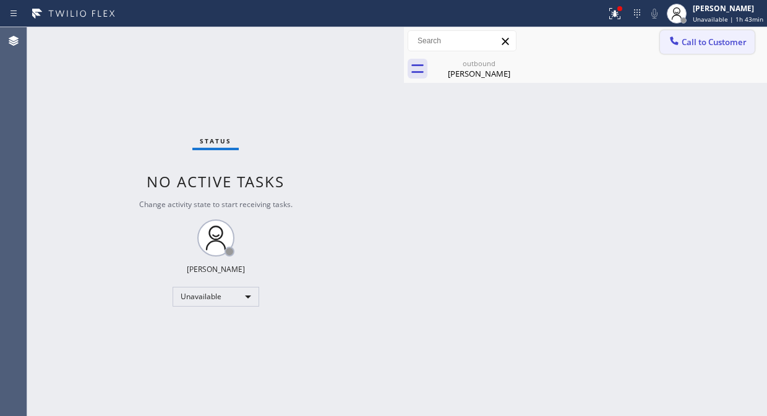
click at [695, 43] on span "Call to Customer" at bounding box center [713, 41] width 65 height 11
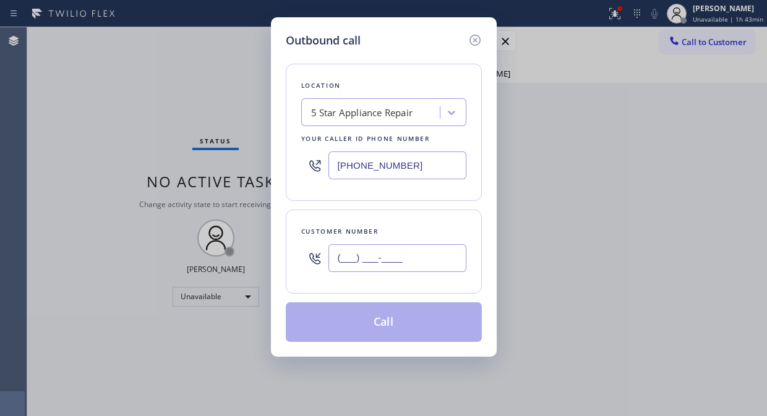
click at [382, 266] on input "(___) ___-____" at bounding box center [397, 258] width 138 height 28
paste input "858) 230-2421"
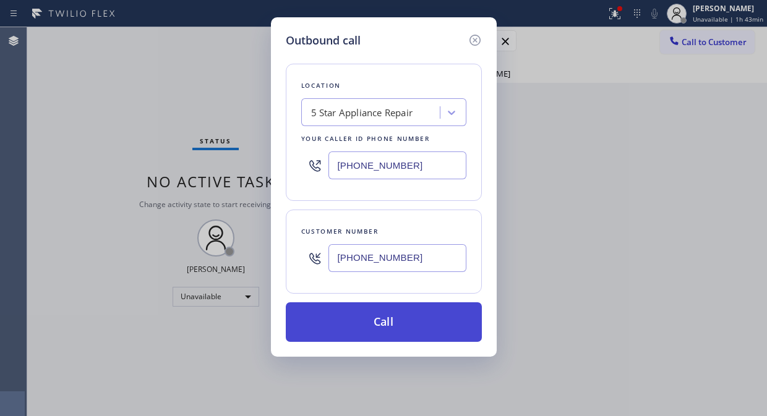
type input "[PHONE_NUMBER]"
click at [397, 328] on button "Call" at bounding box center [384, 322] width 196 height 40
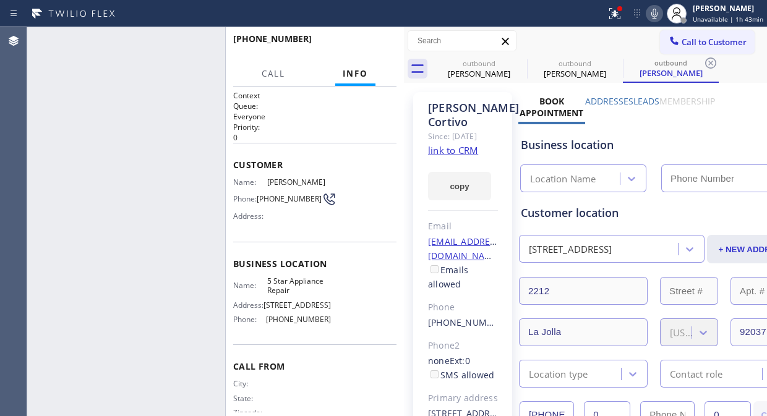
type input "[PHONE_NUMBER]"
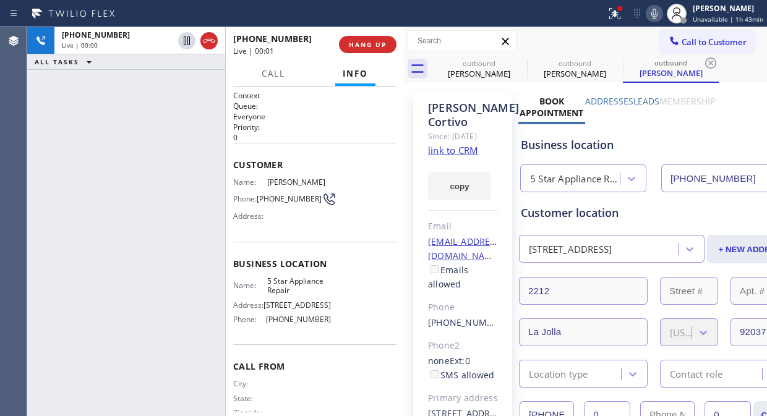
drag, startPoint x: 119, startPoint y: 135, endPoint x: 150, endPoint y: 79, distance: 64.2
click at [119, 135] on div "[PHONE_NUMBER] Live | 00:00 ALL TASKS ALL TASKS ACTIVE TASKS TASKS IN WRAP UP" at bounding box center [126, 221] width 198 height 389
click at [366, 53] on button "HANG UP" at bounding box center [368, 44] width 58 height 17
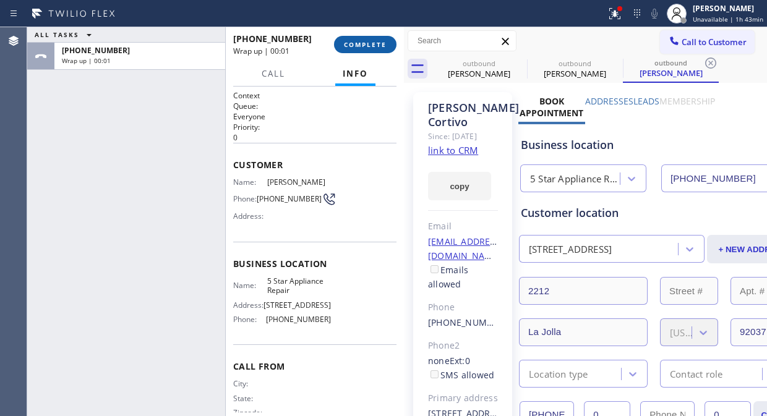
click at [366, 53] on button "COMPLETE" at bounding box center [365, 44] width 62 height 17
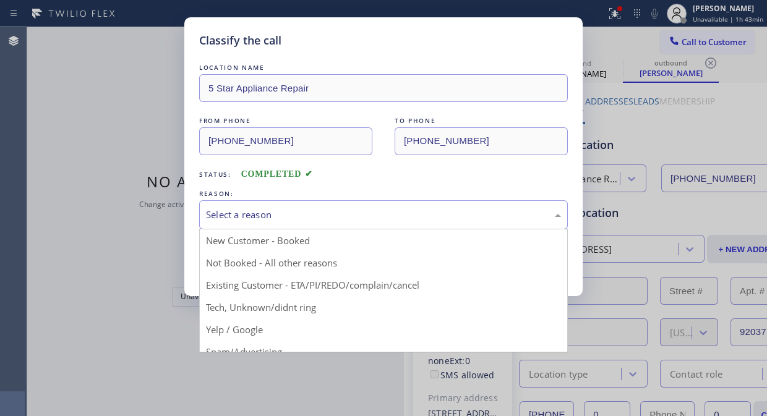
click at [357, 221] on div "Select a reason" at bounding box center [383, 215] width 355 height 14
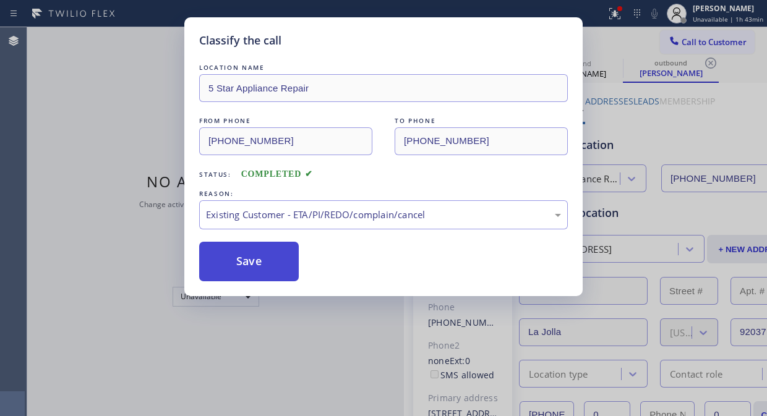
click at [268, 270] on button "Save" at bounding box center [249, 262] width 100 height 40
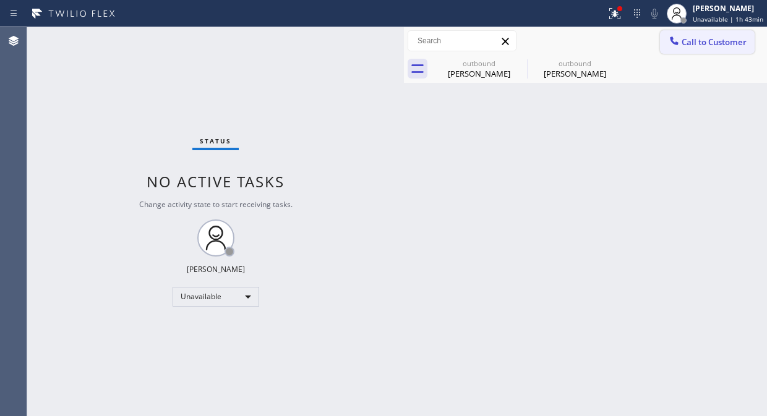
click at [694, 48] on button "Call to Customer" at bounding box center [707, 41] width 95 height 23
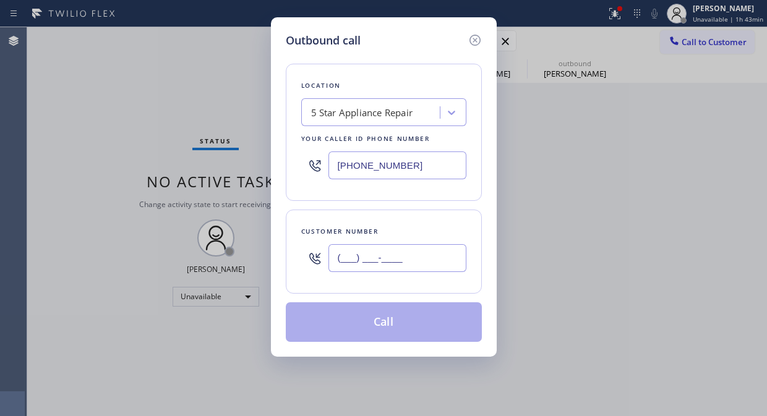
click at [388, 267] on input "(___) ___-____" at bounding box center [397, 258] width 138 height 28
paste input "562) 431-5653"
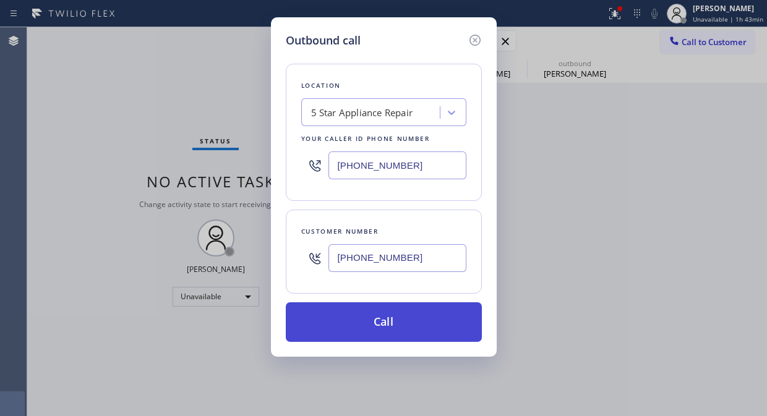
type input "[PHONE_NUMBER]"
click at [411, 318] on button "Call" at bounding box center [384, 322] width 196 height 40
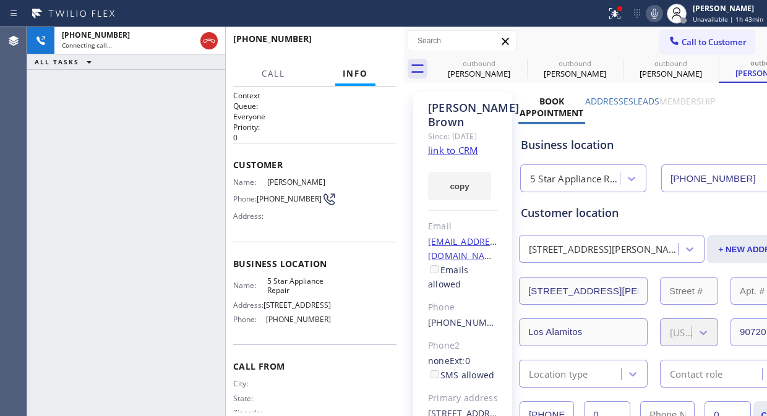
type input "[PHONE_NUMBER]"
click at [517, 59] on icon at bounding box center [518, 63] width 15 height 15
click at [0, 0] on icon at bounding box center [0, 0] width 0 height 0
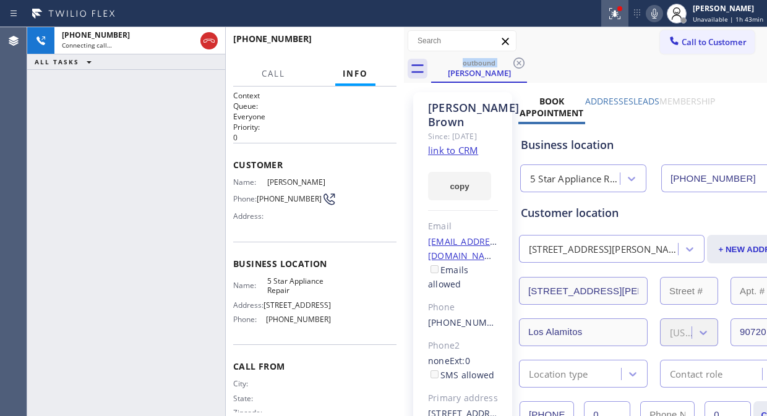
click at [612, 19] on icon at bounding box center [614, 13] width 15 height 15
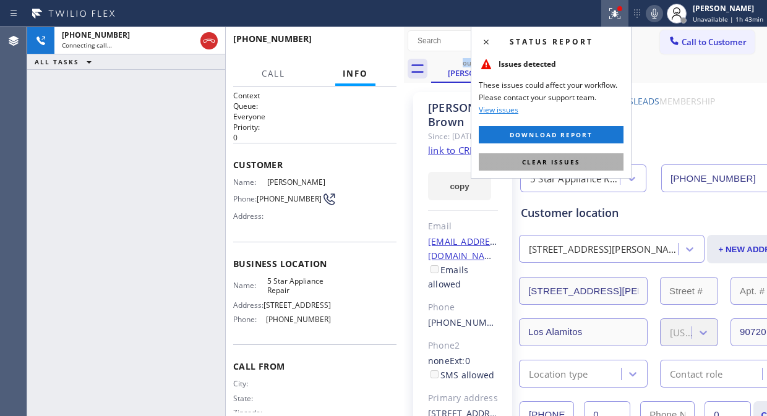
click at [547, 164] on span "Clear issues" at bounding box center [551, 162] width 58 height 9
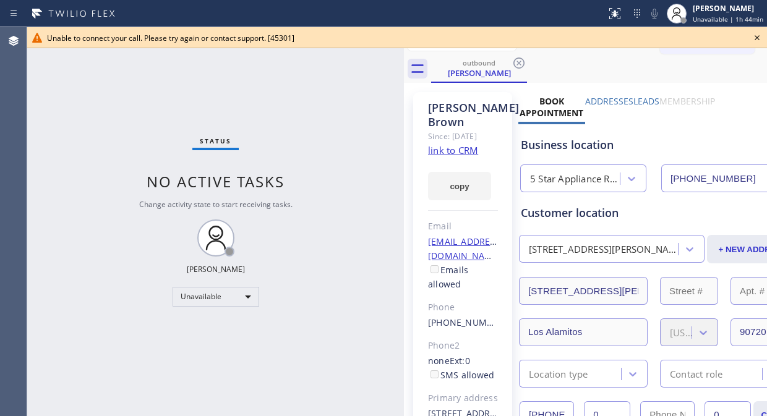
click at [96, 100] on div "Status No active tasks Change activity state to start receiving tasks. [PERSON_…" at bounding box center [215, 221] width 377 height 389
click at [753, 40] on icon at bounding box center [756, 37] width 15 height 15
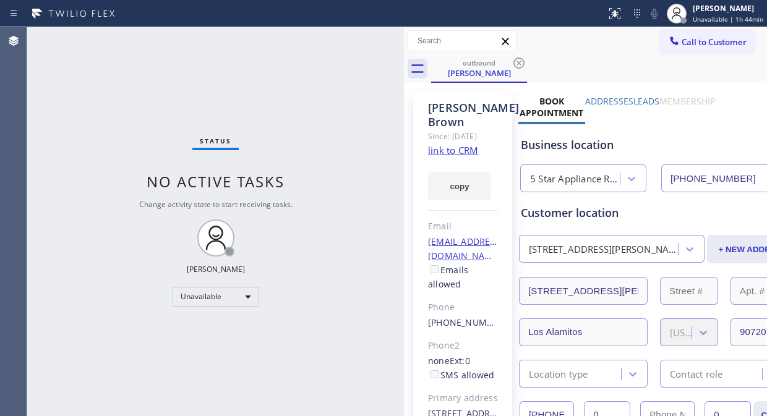
drag, startPoint x: 720, startPoint y: 45, endPoint x: 497, endPoint y: 142, distance: 243.7
click at [719, 46] on span "Call to Customer" at bounding box center [713, 41] width 65 height 11
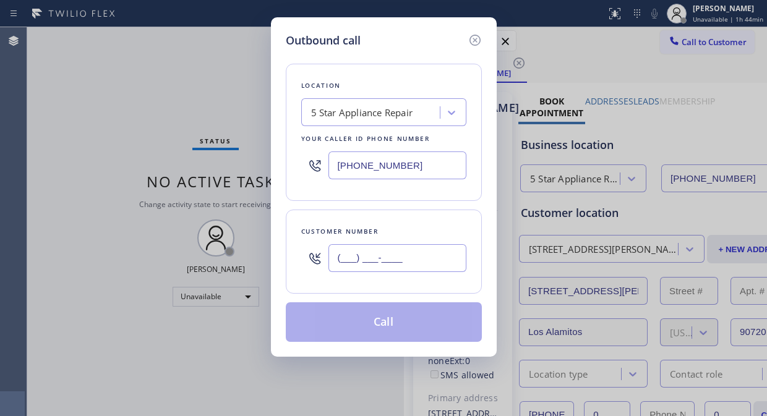
click at [391, 270] on input "(___) ___-____" at bounding box center [397, 258] width 138 height 28
paste input "347) 563-2449"
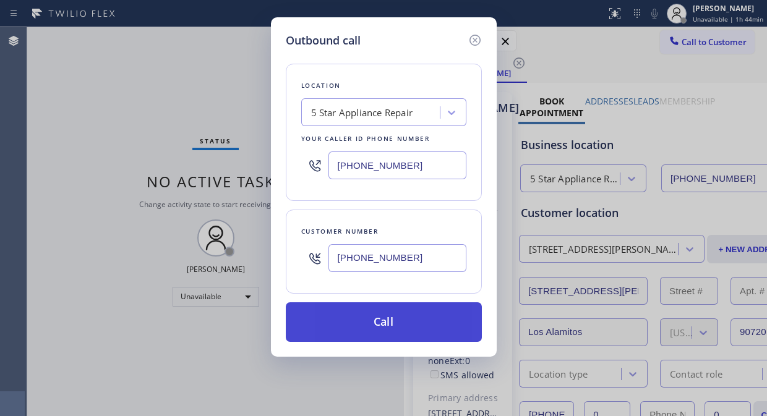
type input "[PHONE_NUMBER]"
click at [420, 320] on button "Call" at bounding box center [384, 322] width 196 height 40
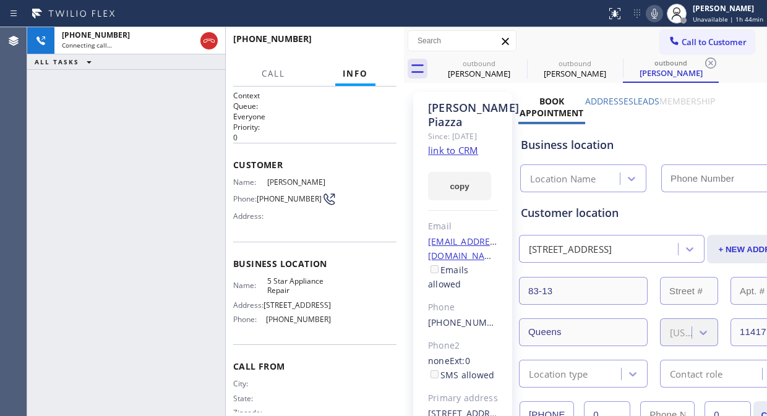
type input "[PHONE_NUMBER]"
click at [370, 45] on span "HANG UP" at bounding box center [368, 44] width 38 height 9
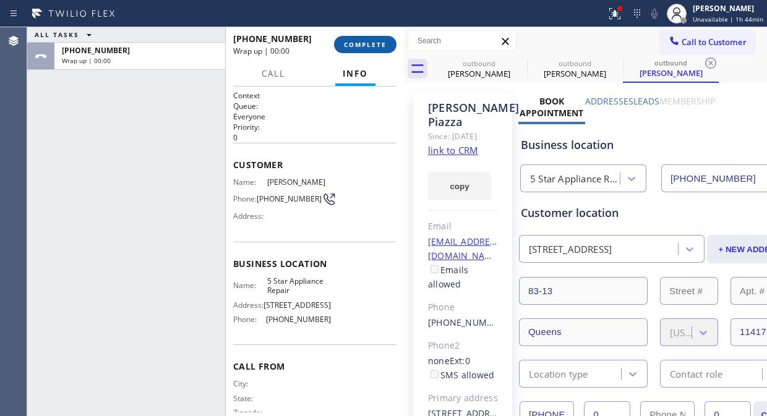
click at [371, 46] on span "COMPLETE" at bounding box center [365, 44] width 43 height 9
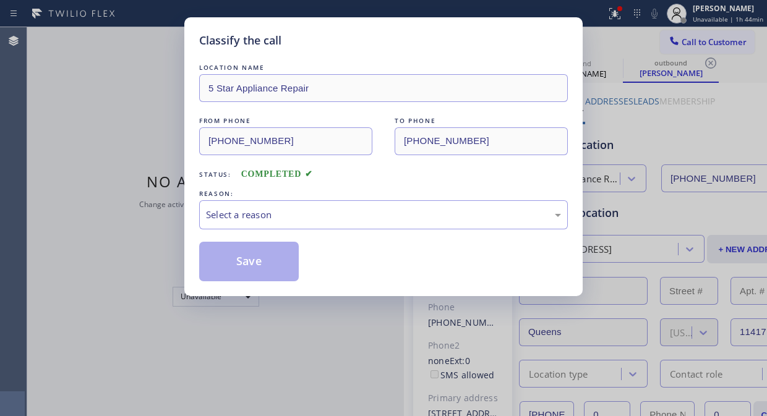
click at [377, 199] on div "REASON:" at bounding box center [383, 193] width 369 height 13
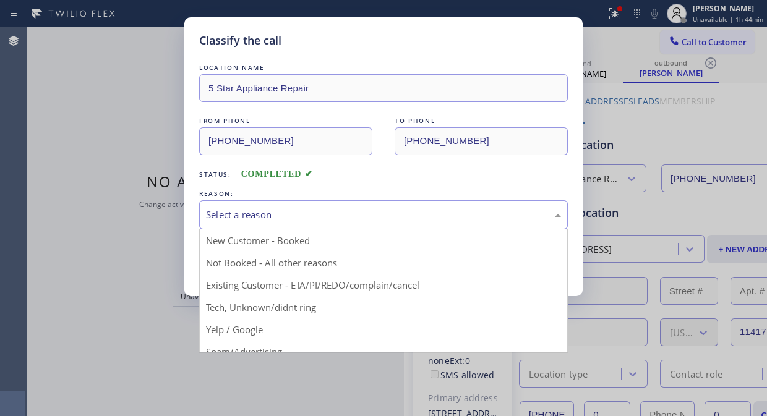
click at [382, 218] on div "Select a reason" at bounding box center [383, 215] width 355 height 14
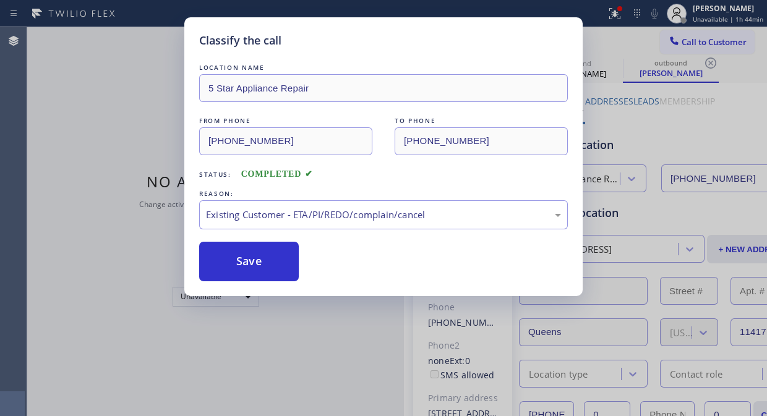
drag, startPoint x: 375, startPoint y: 281, endPoint x: 360, endPoint y: 279, distance: 15.0
click at [263, 265] on button "Save" at bounding box center [249, 262] width 100 height 40
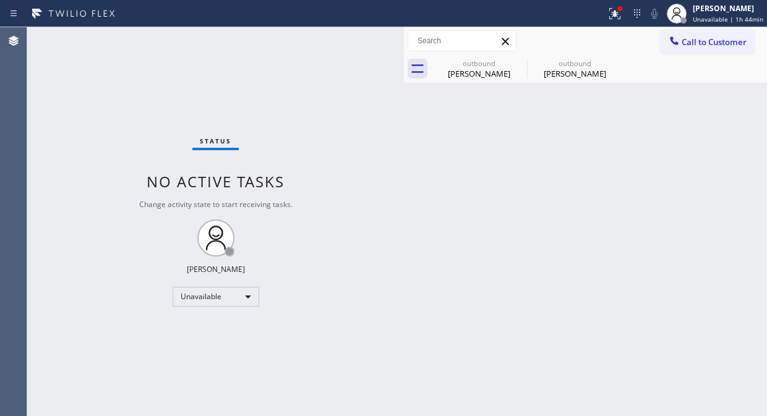
click at [688, 46] on span "Call to Customer" at bounding box center [713, 41] width 65 height 11
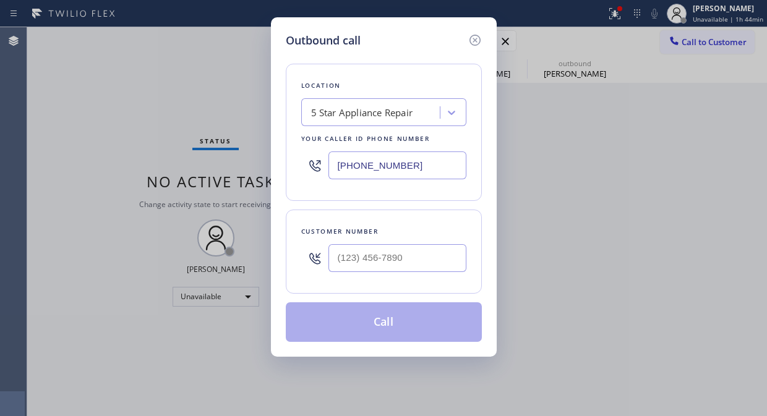
click at [369, 240] on div at bounding box center [397, 258] width 138 height 40
click at [362, 272] on input "(___) ___-____" at bounding box center [397, 258] width 138 height 28
paste input "510) 381-5521"
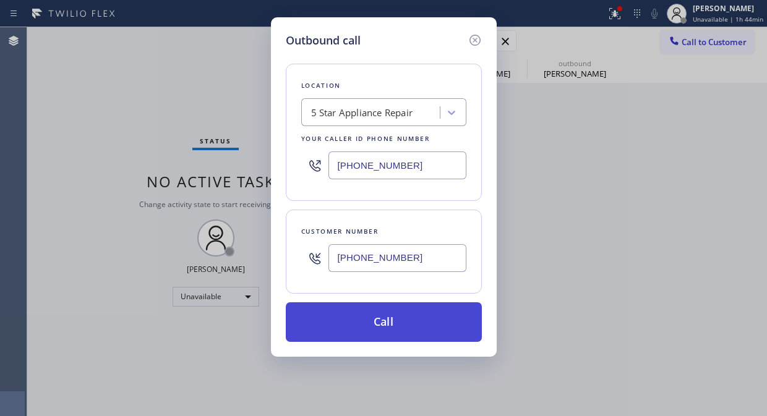
type input "[PHONE_NUMBER]"
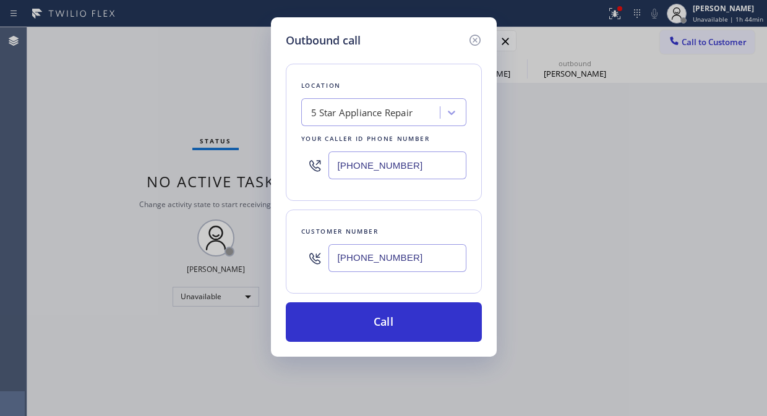
drag, startPoint x: 399, startPoint y: 338, endPoint x: 454, endPoint y: 263, distance: 92.5
click at [404, 336] on button "Call" at bounding box center [384, 322] width 196 height 40
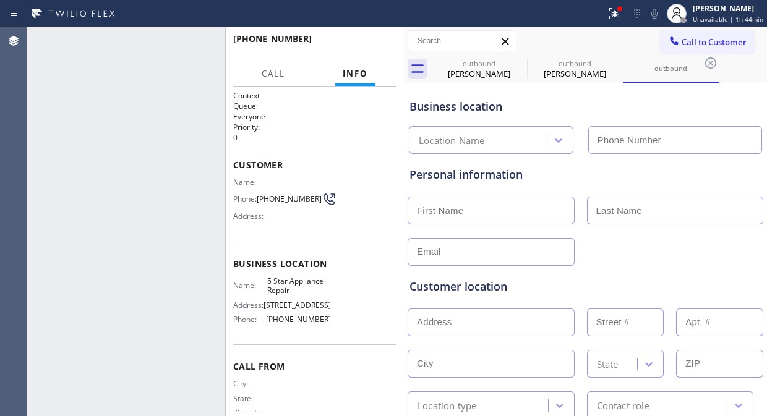
type input "[PHONE_NUMBER]"
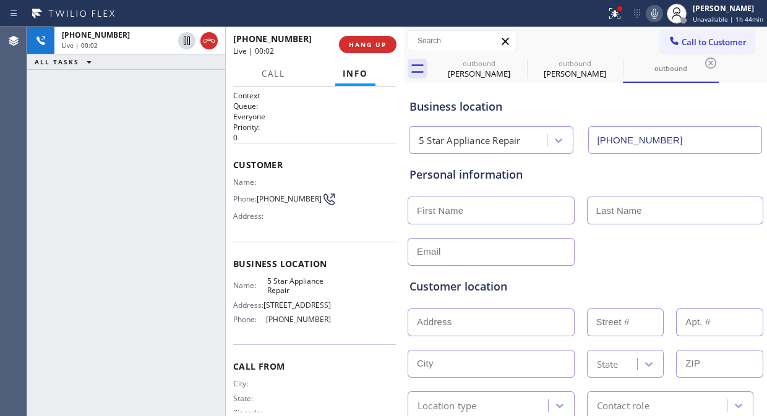
click at [79, 132] on div "[PHONE_NUMBER] Live | 00:02 ALL TASKS ALL TASKS ACTIVE TASKS TASKS IN WRAP UP" at bounding box center [126, 221] width 198 height 389
click at [367, 41] on span "HANG UP" at bounding box center [368, 44] width 38 height 9
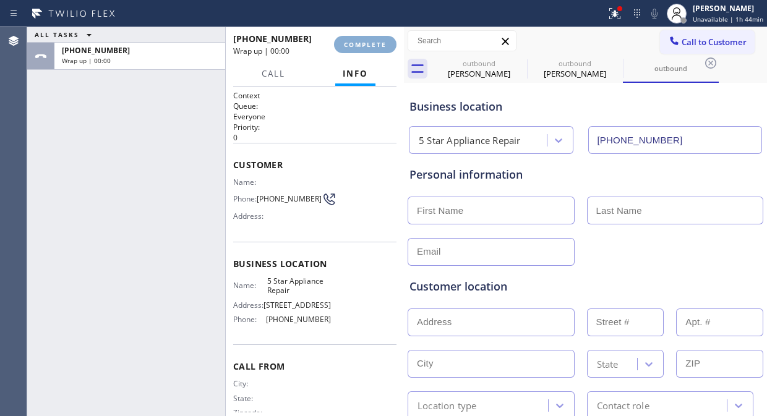
click at [367, 45] on span "COMPLETE" at bounding box center [365, 44] width 43 height 9
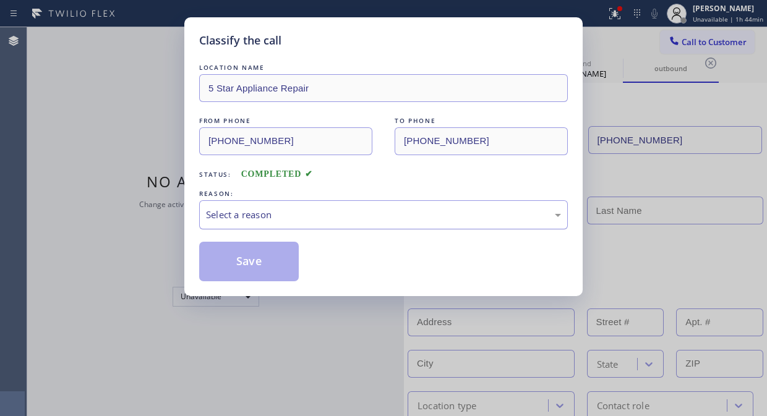
click at [356, 208] on div "Select a reason" at bounding box center [383, 215] width 355 height 14
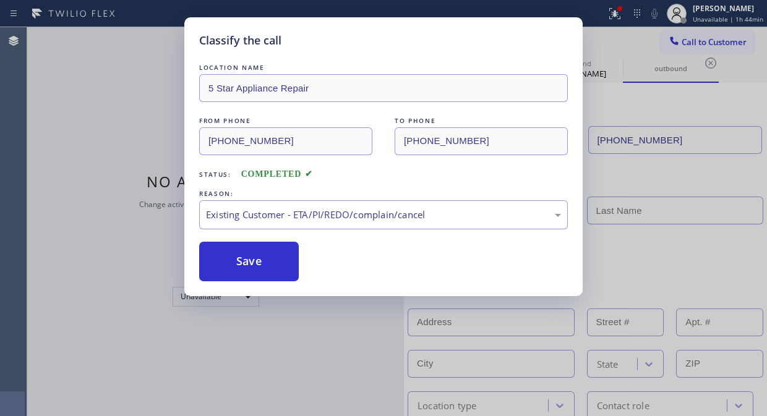
click at [274, 264] on button "Save" at bounding box center [249, 262] width 100 height 40
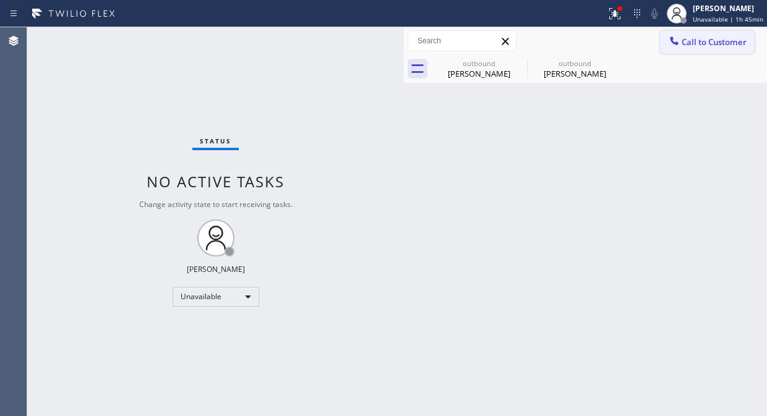
click at [708, 42] on span "Call to Customer" at bounding box center [713, 41] width 65 height 11
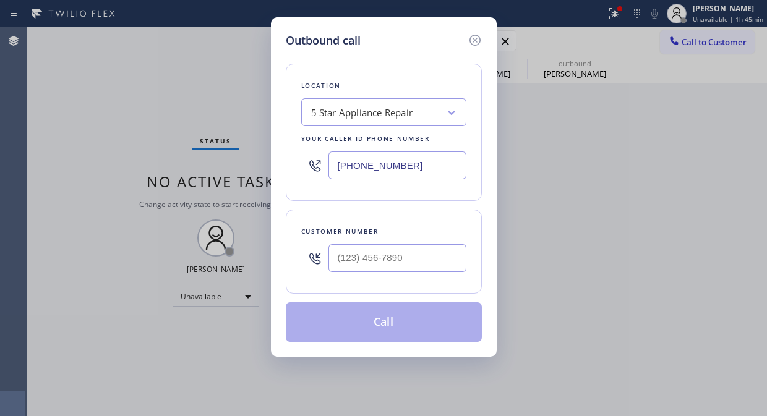
click at [369, 241] on div at bounding box center [397, 258] width 138 height 40
click at [361, 257] on input "(___) ___-____" at bounding box center [397, 258] width 138 height 28
paste input "310) 395-3992"
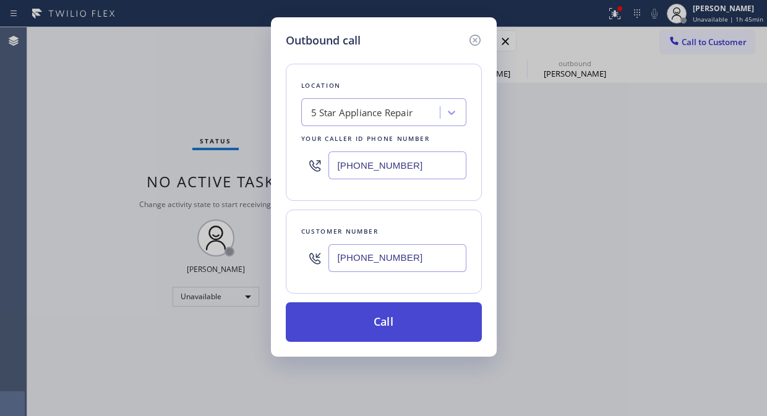
type input "[PHONE_NUMBER]"
drag, startPoint x: 391, startPoint y: 328, endPoint x: 417, endPoint y: 279, distance: 55.3
click at [393, 328] on button "Call" at bounding box center [384, 322] width 196 height 40
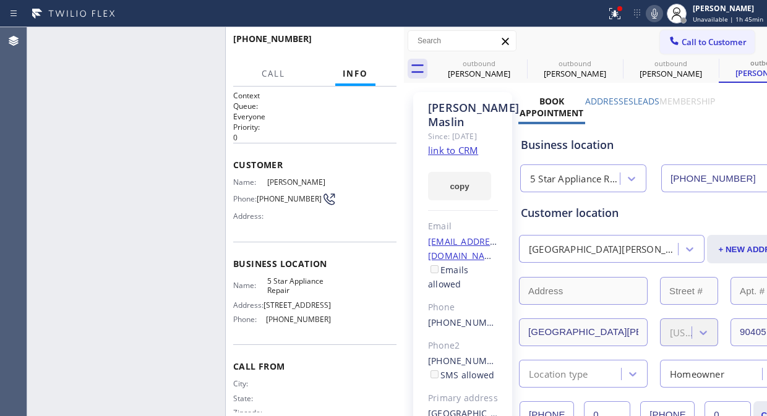
type input "[PHONE_NUMBER]"
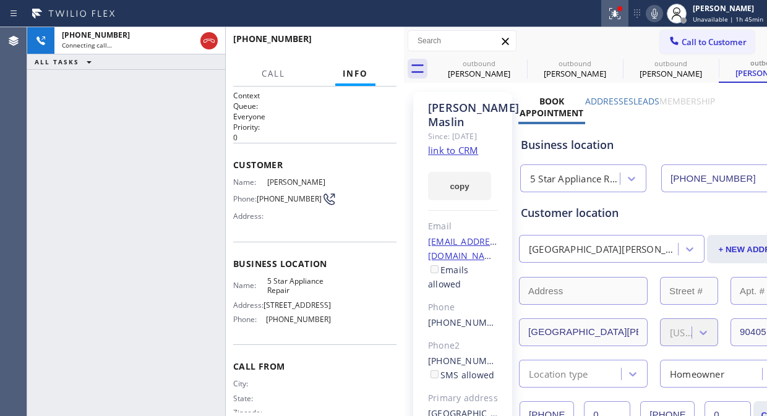
click at [614, 16] on icon at bounding box center [614, 13] width 15 height 15
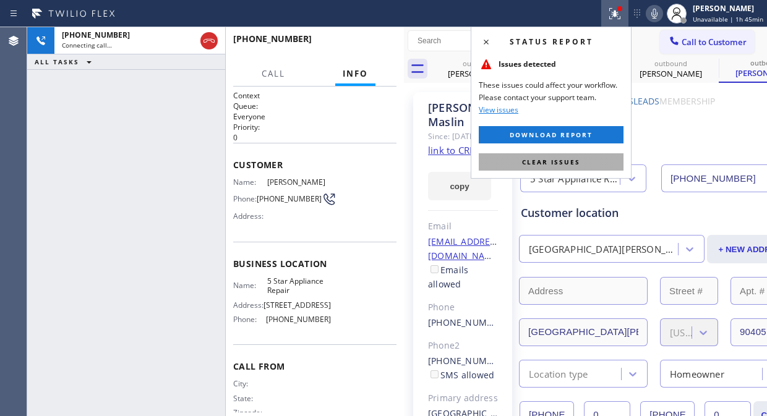
click at [571, 165] on span "Clear issues" at bounding box center [551, 162] width 58 height 9
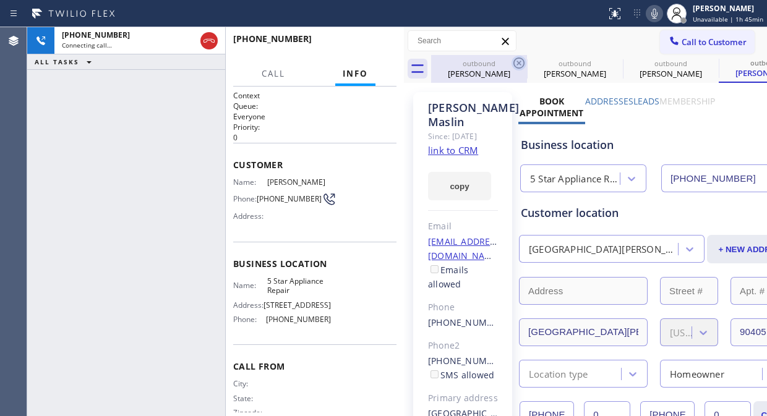
click at [521, 59] on icon at bounding box center [518, 63] width 15 height 15
click at [0, 0] on icon at bounding box center [0, 0] width 0 height 0
click at [521, 60] on icon at bounding box center [518, 63] width 15 height 15
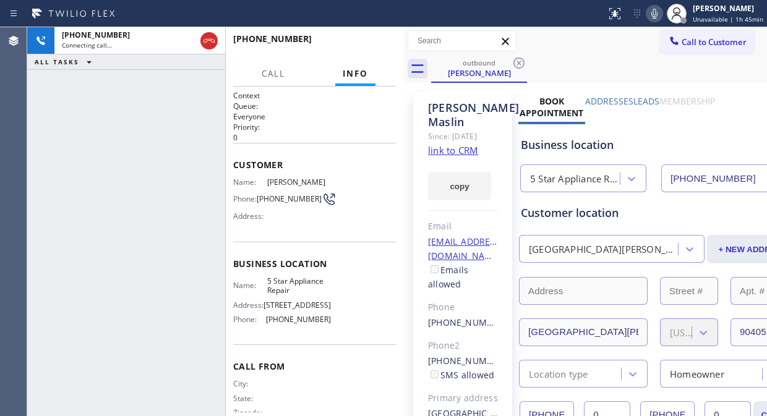
click at [83, 113] on div "[PHONE_NUMBER] Connecting call… ALL TASKS ALL TASKS ACTIVE TASKS TASKS IN WRAP …" at bounding box center [126, 221] width 198 height 389
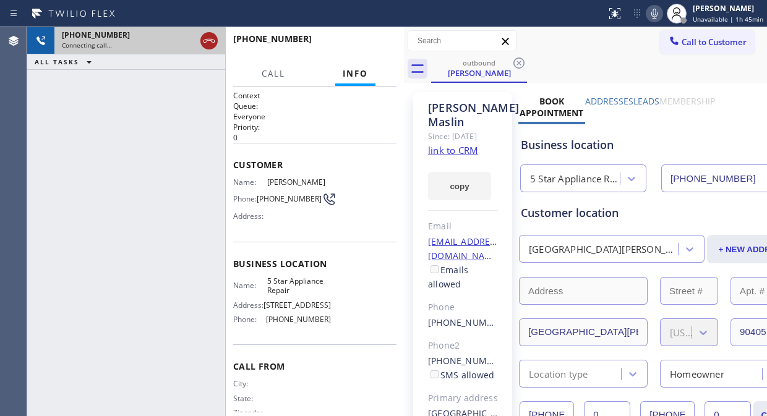
click at [211, 35] on icon at bounding box center [209, 40] width 15 height 15
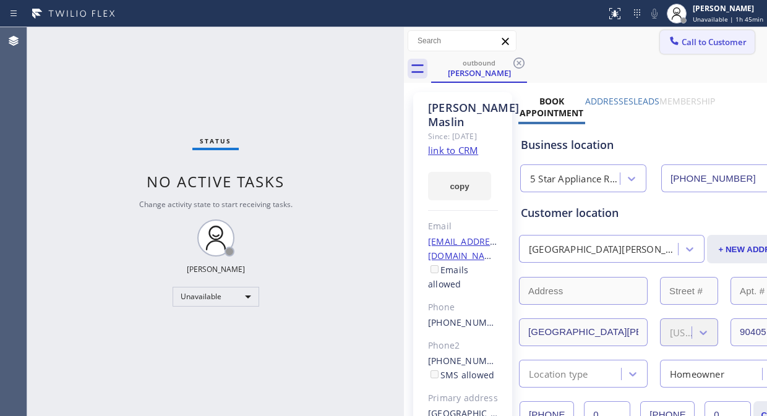
click at [670, 44] on icon at bounding box center [674, 40] width 8 height 8
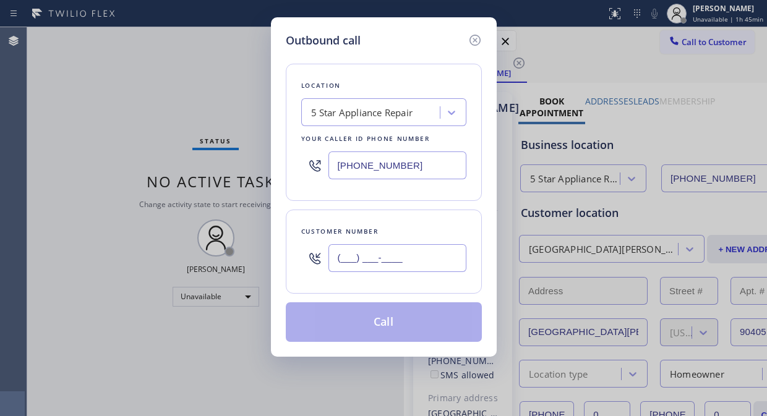
click at [334, 262] on input "(___) ___-____" at bounding box center [397, 258] width 138 height 28
paste input "312) 375-9277"
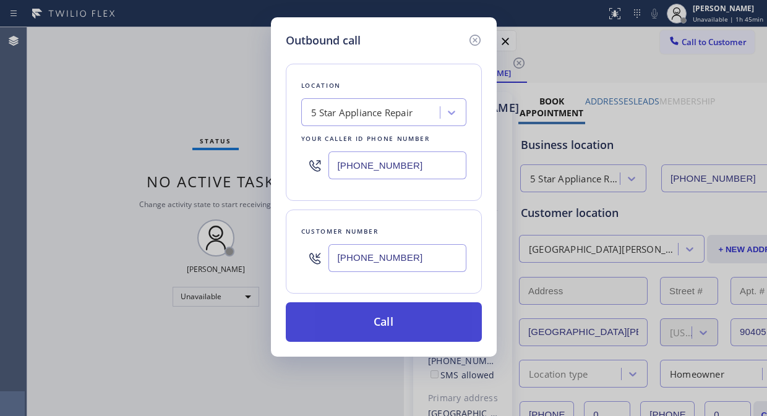
type input "[PHONE_NUMBER]"
click at [378, 331] on button "Call" at bounding box center [384, 322] width 196 height 40
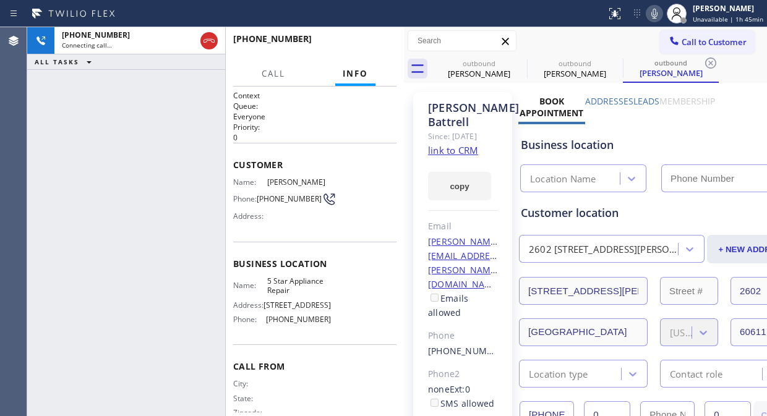
type input "[PHONE_NUMBER]"
click at [361, 41] on span "HANG UP" at bounding box center [368, 44] width 38 height 9
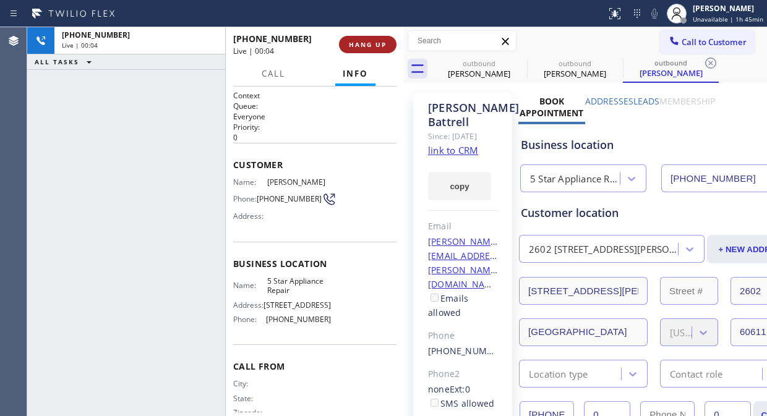
click at [361, 41] on span "HANG UP" at bounding box center [368, 44] width 38 height 9
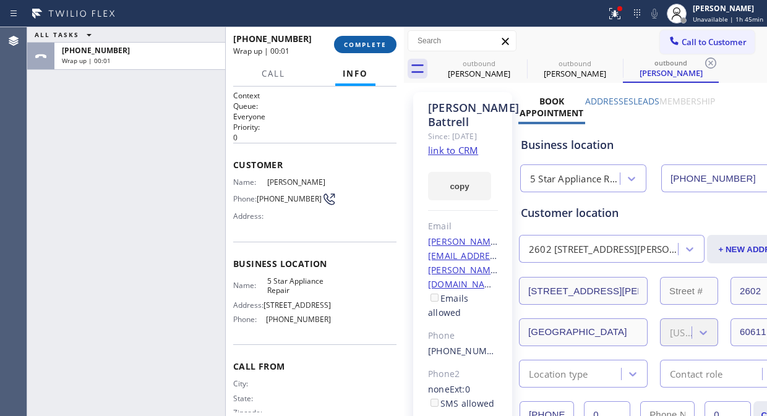
click at [361, 41] on span "COMPLETE" at bounding box center [365, 44] width 43 height 9
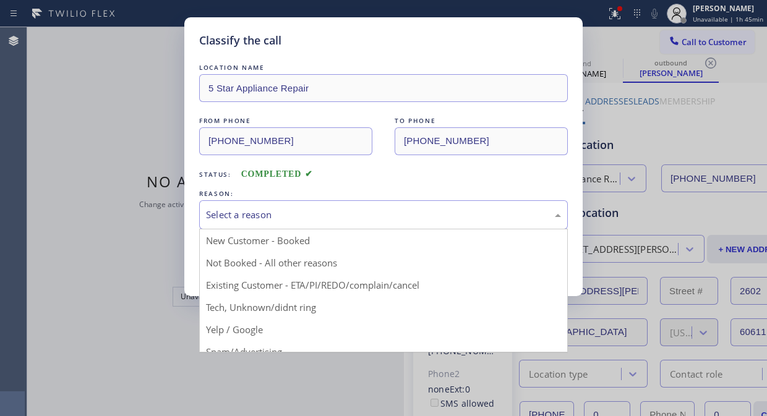
click at [406, 216] on div "Select a reason" at bounding box center [383, 215] width 355 height 14
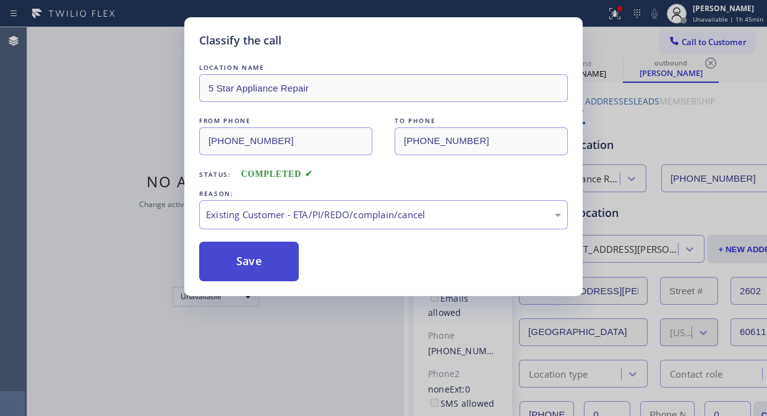
click at [281, 268] on button "Save" at bounding box center [249, 262] width 100 height 40
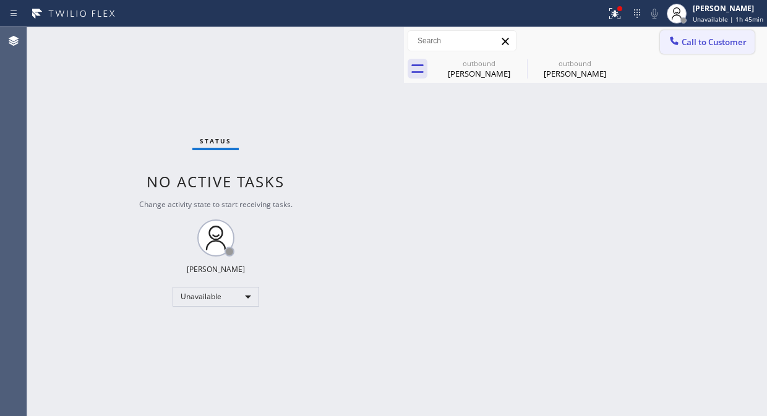
click at [690, 40] on span "Call to Customer" at bounding box center [713, 41] width 65 height 11
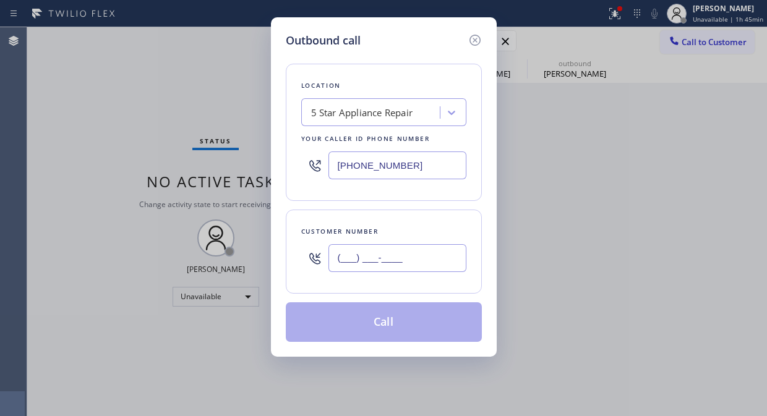
click at [382, 264] on input "(___) ___-____" at bounding box center [397, 258] width 138 height 28
paste input "818) 632-1454"
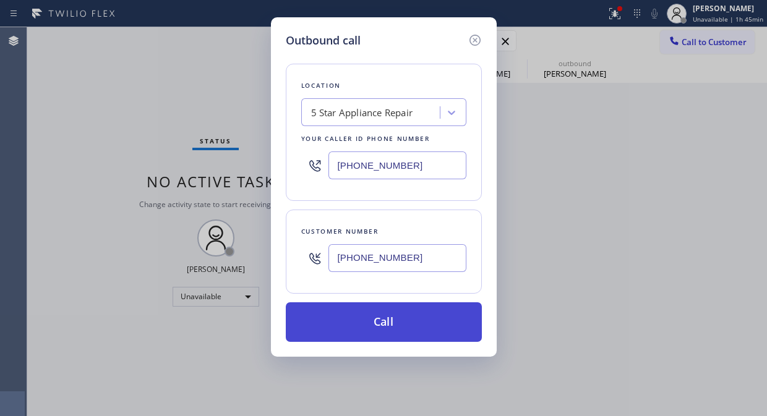
type input "[PHONE_NUMBER]"
click at [399, 319] on button "Call" at bounding box center [384, 322] width 196 height 40
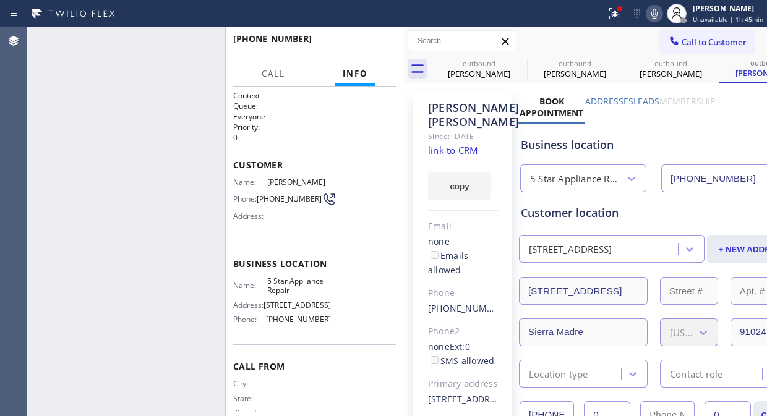
type input "[PHONE_NUMBER]"
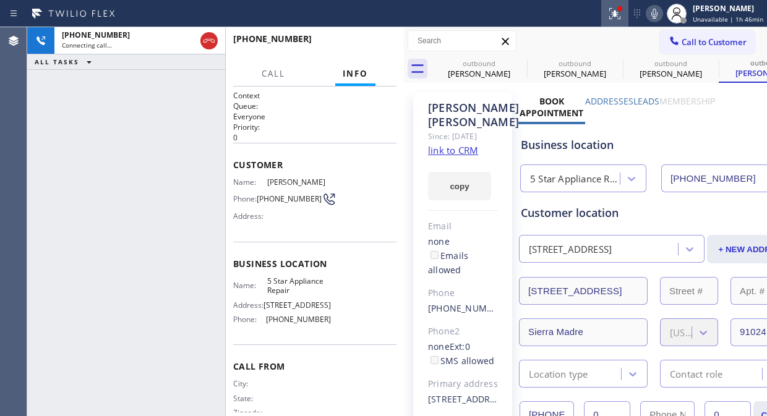
click at [622, 19] on icon at bounding box center [614, 13] width 15 height 15
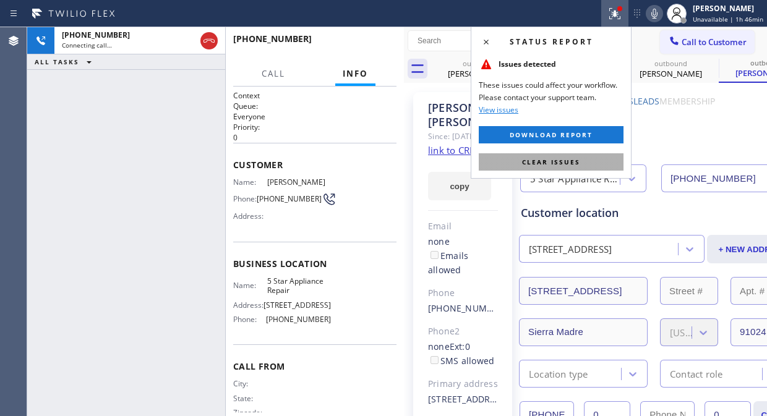
click at [558, 163] on span "Clear issues" at bounding box center [551, 162] width 58 height 9
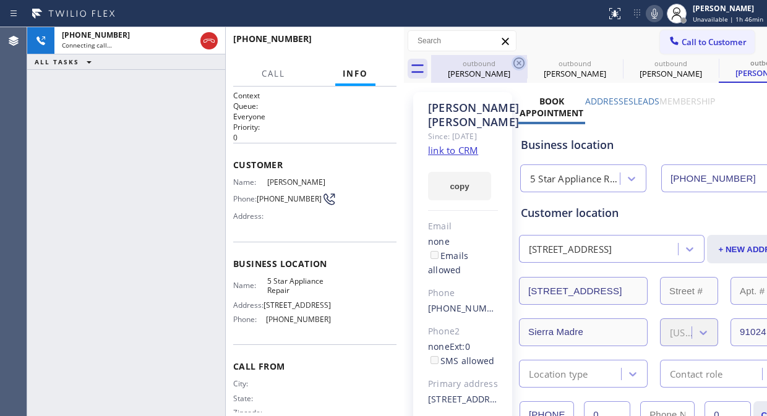
click at [518, 67] on icon at bounding box center [518, 63] width 15 height 15
click at [0, 0] on icon at bounding box center [0, 0] width 0 height 0
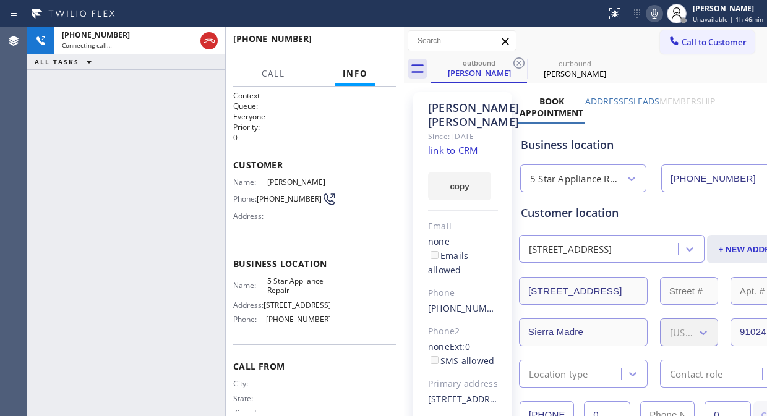
click at [518, 67] on icon at bounding box center [518, 63] width 15 height 15
click at [166, 100] on div "[PHONE_NUMBER] Connecting call… ALL TASKS ALL TASKS ACTIVE TASKS TASKS IN WRAP …" at bounding box center [126, 221] width 198 height 389
click at [96, 166] on div "[PHONE_NUMBER] Connecting call… ALL TASKS ALL TASKS ACTIVE TASKS TASKS IN WRAP …" at bounding box center [126, 221] width 198 height 389
click at [665, 12] on div at bounding box center [676, 13] width 27 height 27
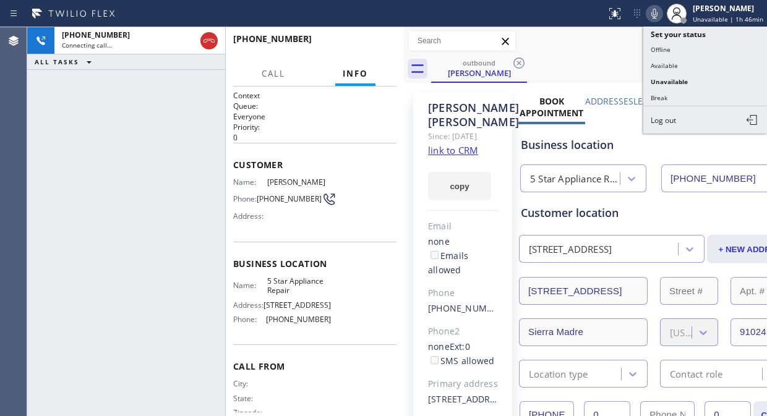
click at [655, 15] on icon at bounding box center [654, 14] width 6 height 10
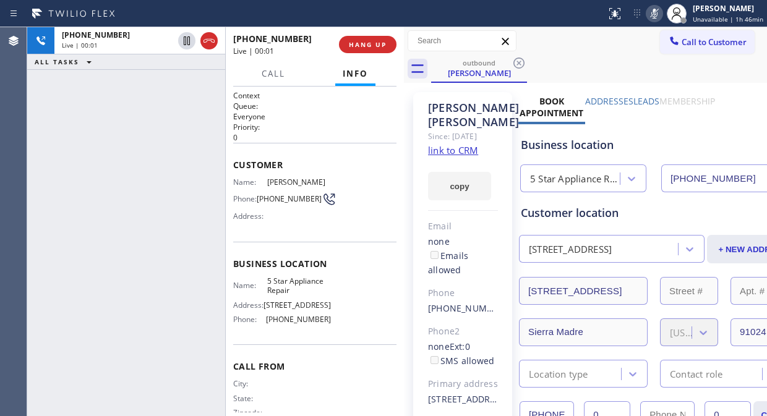
click at [655, 15] on icon at bounding box center [654, 13] width 15 height 15
click at [356, 48] on span "HANG UP" at bounding box center [368, 44] width 38 height 9
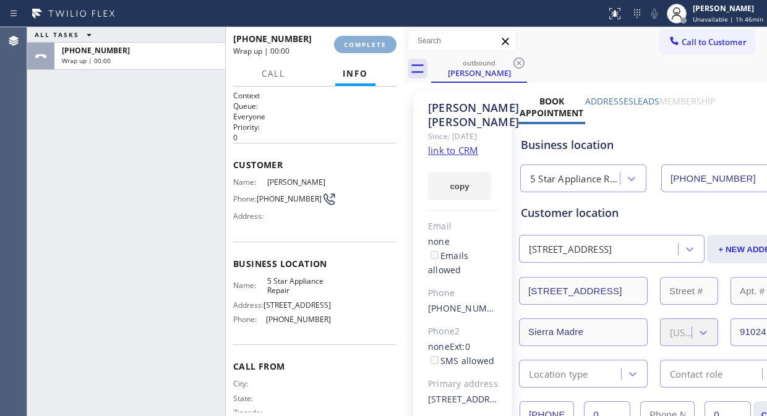
click at [356, 48] on span "COMPLETE" at bounding box center [365, 44] width 43 height 9
click at [325, 48] on div "Wrap up | 00:00" at bounding box center [279, 51] width 92 height 11
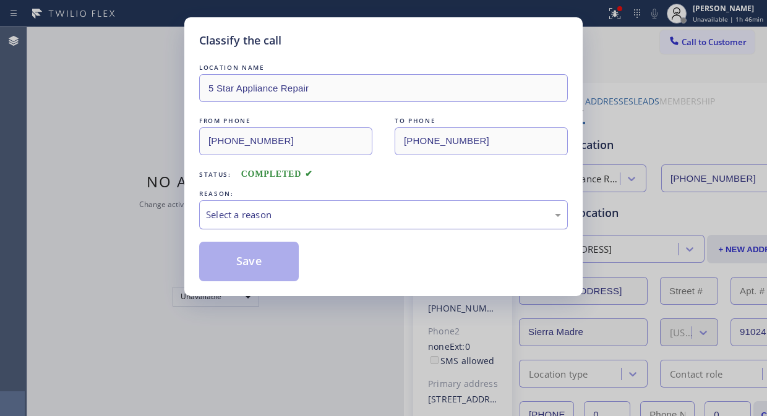
click at [307, 217] on div "Select a reason" at bounding box center [383, 215] width 355 height 14
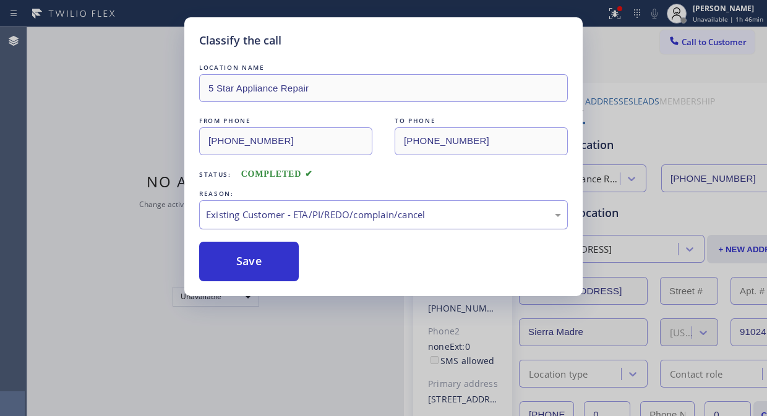
click at [265, 262] on button "Save" at bounding box center [249, 262] width 100 height 40
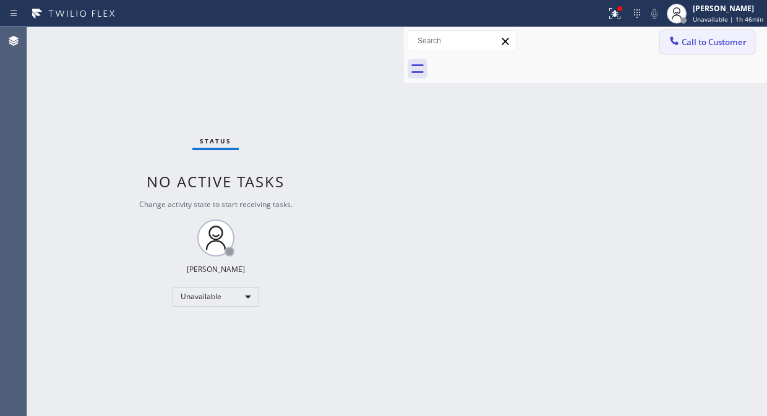
click at [696, 44] on span "Call to Customer" at bounding box center [713, 41] width 65 height 11
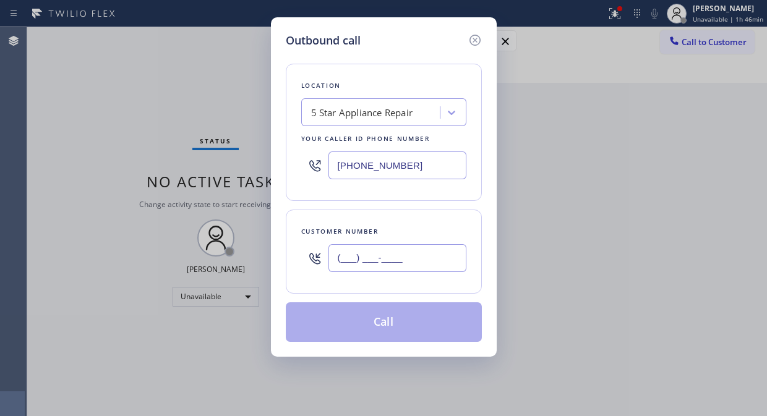
click at [362, 256] on input "(___) ___-____" at bounding box center [397, 258] width 138 height 28
paste input "443) 691-0234"
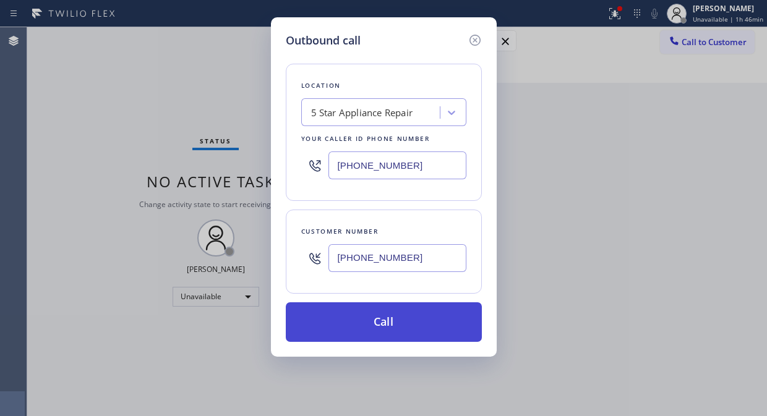
type input "[PHONE_NUMBER]"
click at [406, 322] on button "Call" at bounding box center [384, 322] width 196 height 40
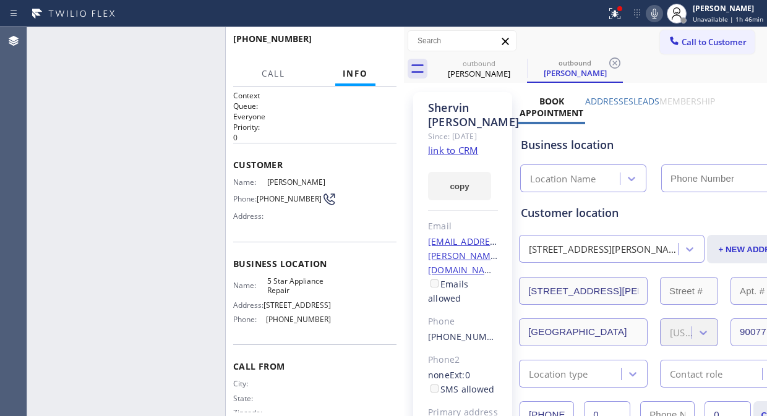
type input "[PHONE_NUMBER]"
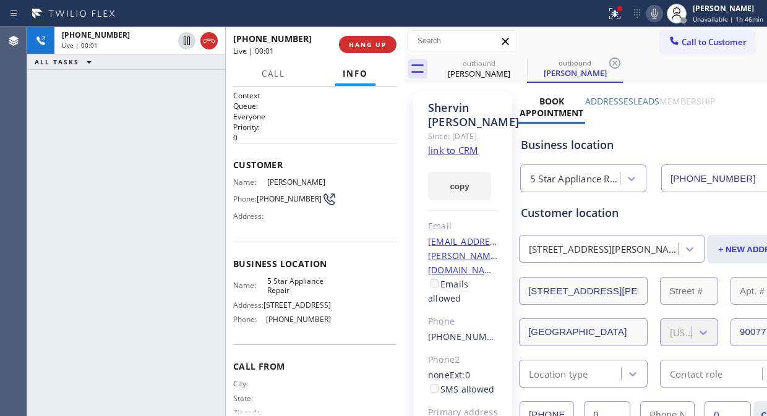
click at [112, 90] on div "[PHONE_NUMBER] Live | 00:01 ALL TASKS ALL TASKS ACTIVE TASKS TASKS IN WRAP UP" at bounding box center [126, 221] width 198 height 389
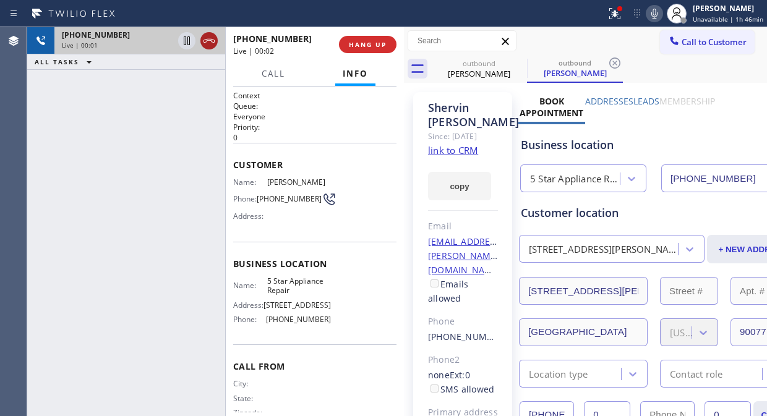
click at [214, 42] on icon at bounding box center [209, 40] width 15 height 15
click at [365, 50] on button "HANG UP" at bounding box center [368, 44] width 58 height 17
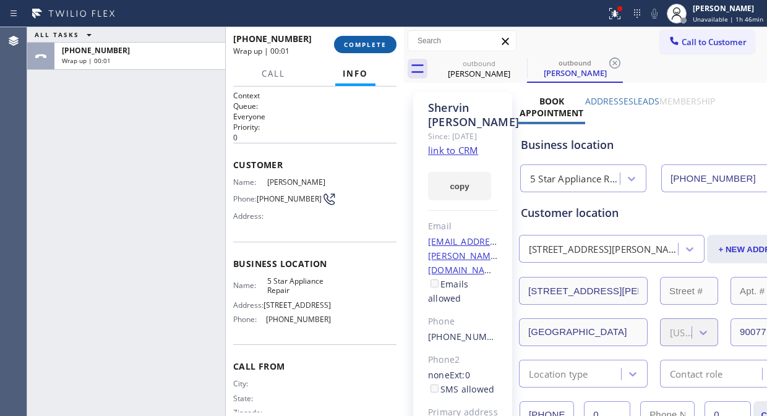
click at [364, 41] on span "COMPLETE" at bounding box center [365, 44] width 43 height 9
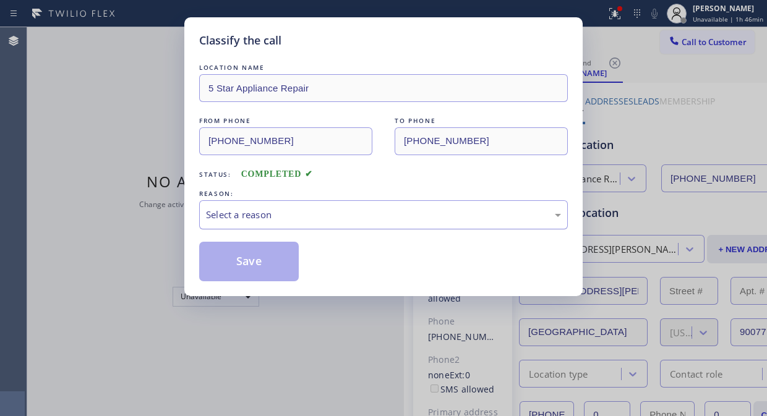
click at [362, 215] on div "Select a reason" at bounding box center [383, 215] width 355 height 14
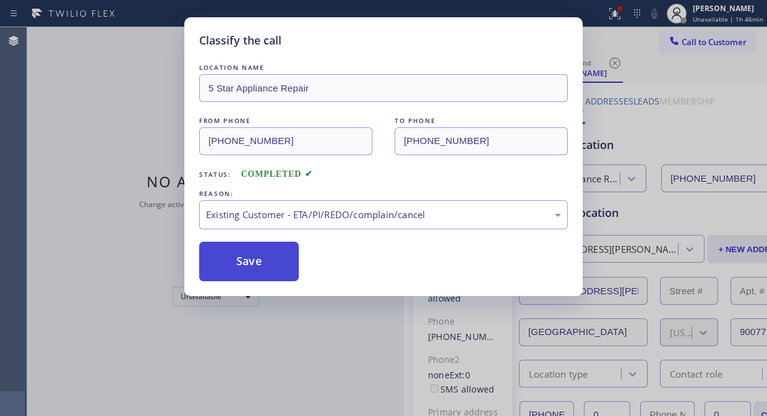
click at [268, 262] on button "Save" at bounding box center [249, 262] width 100 height 40
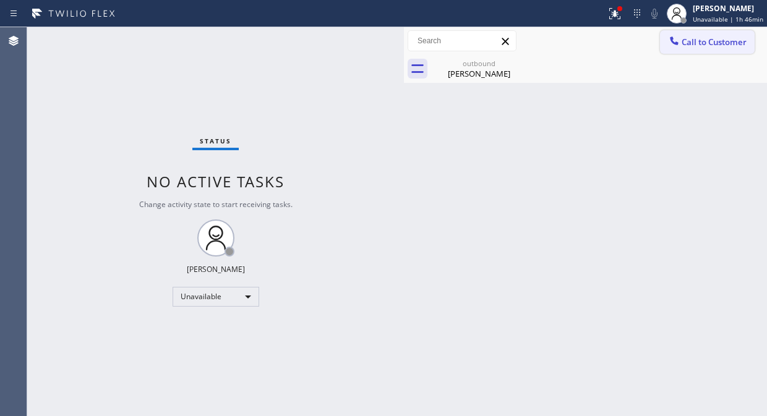
click at [691, 40] on span "Call to Customer" at bounding box center [713, 41] width 65 height 11
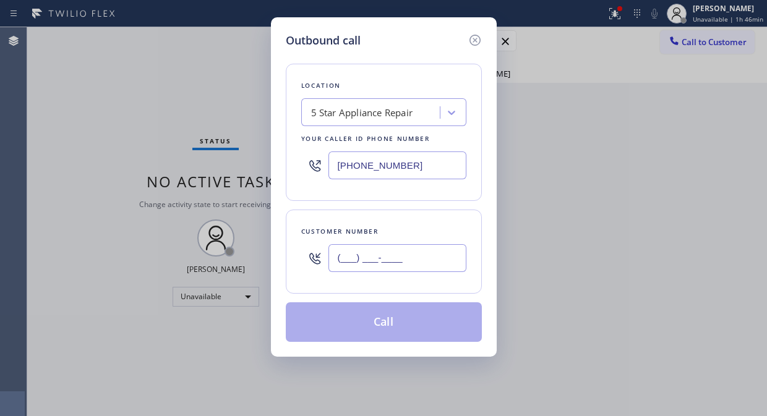
click at [431, 251] on input "(___) ___-____" at bounding box center [397, 258] width 138 height 28
paste input "650) 924-5728"
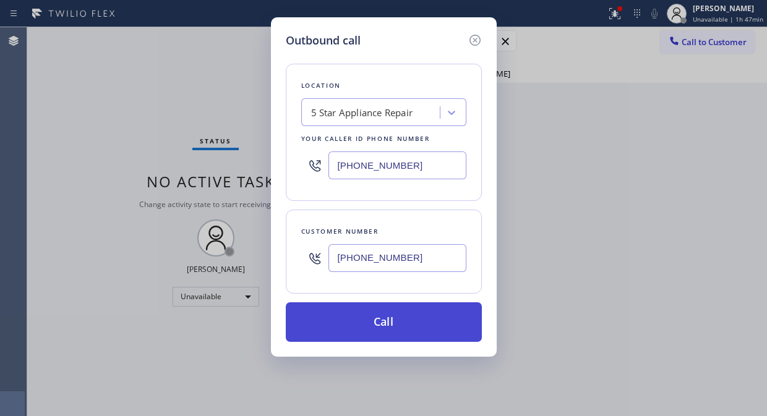
type input "[PHONE_NUMBER]"
click at [430, 322] on button "Call" at bounding box center [384, 322] width 196 height 40
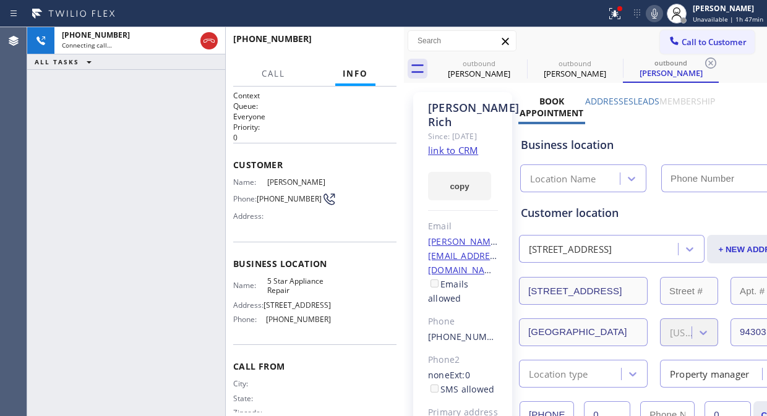
type input "[PHONE_NUMBER]"
click at [619, 6] on icon at bounding box center [614, 13] width 15 height 15
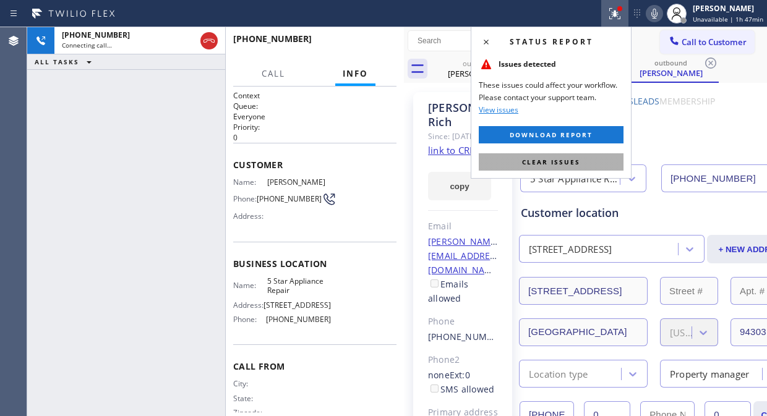
click at [576, 163] on span "Clear issues" at bounding box center [551, 162] width 58 height 9
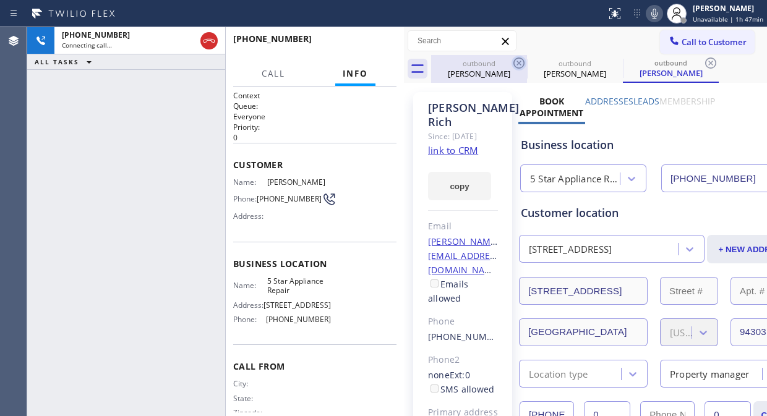
click at [522, 61] on icon at bounding box center [518, 63] width 15 height 15
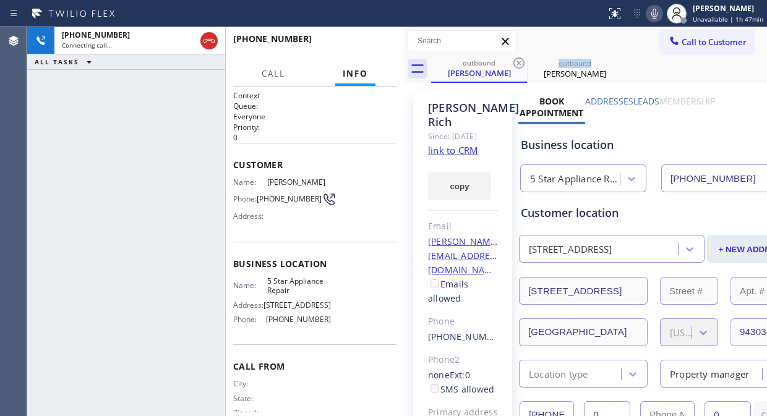
click at [522, 61] on icon at bounding box center [518, 63] width 15 height 15
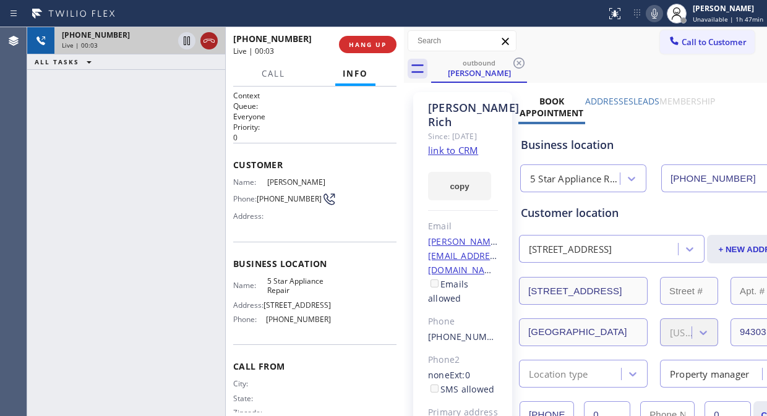
drag, startPoint x: 83, startPoint y: 96, endPoint x: 202, endPoint y: 47, distance: 129.2
click at [83, 96] on div "[PHONE_NUMBER] Live | 00:03 ALL TASKS ALL TASKS ACTIVE TASKS TASKS IN WRAP UP" at bounding box center [126, 221] width 198 height 389
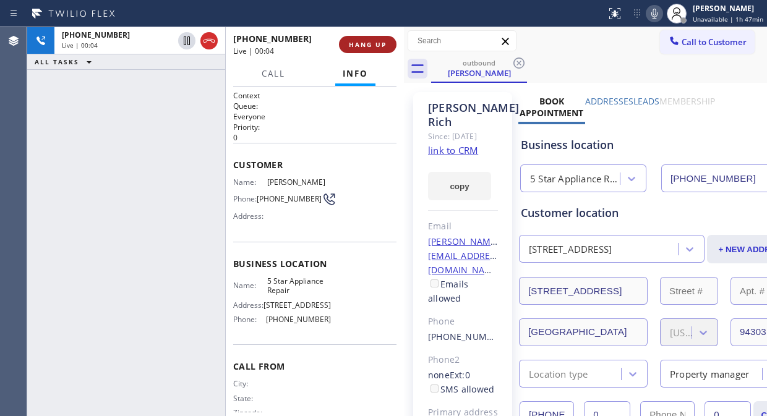
click at [362, 46] on span "HANG UP" at bounding box center [368, 44] width 38 height 9
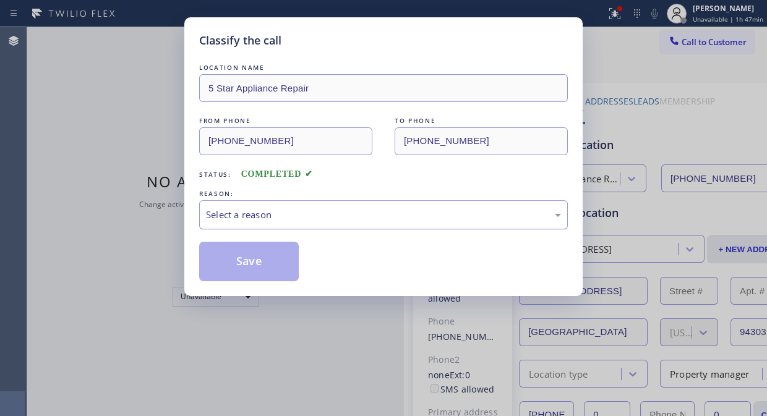
click at [357, 213] on div "Select a reason" at bounding box center [383, 215] width 355 height 14
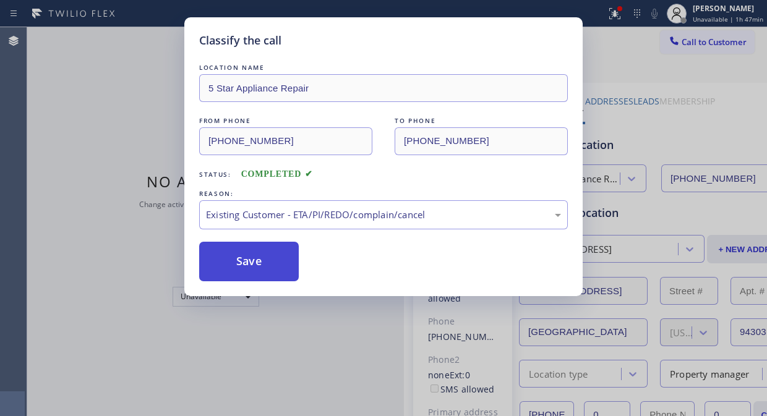
click at [246, 262] on button "Save" at bounding box center [249, 262] width 100 height 40
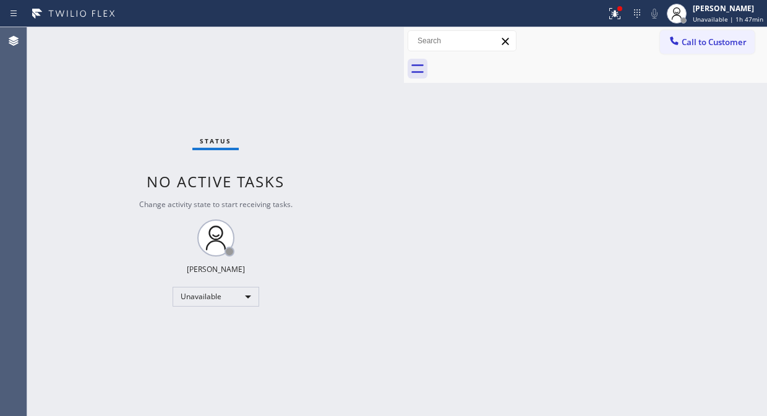
click at [694, 42] on span "Call to Customer" at bounding box center [713, 41] width 65 height 11
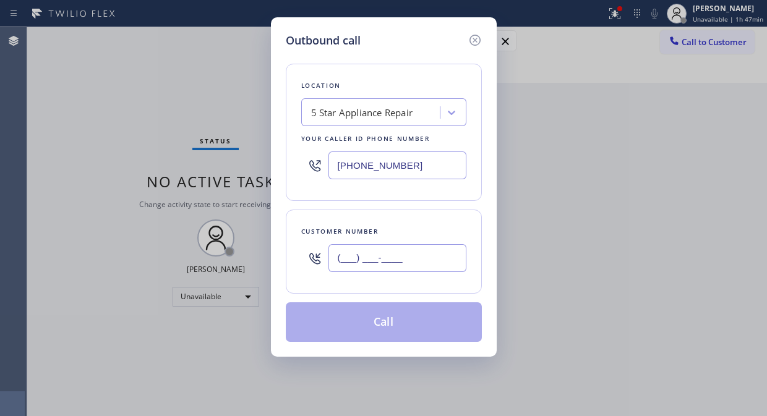
click at [404, 257] on input "(___) ___-____" at bounding box center [397, 258] width 138 height 28
paste input "310) 459-5825"
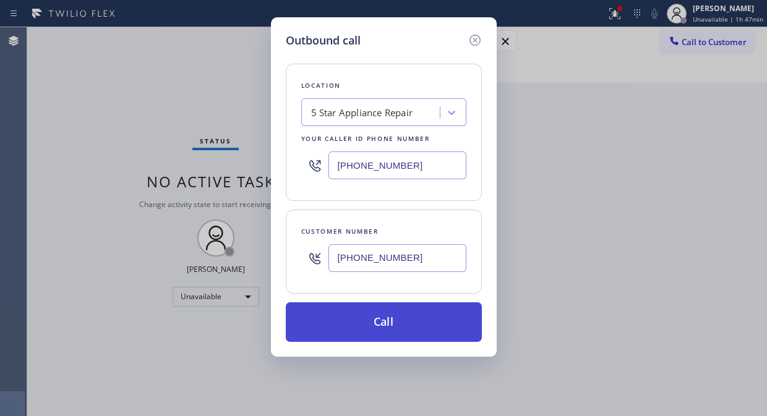
type input "[PHONE_NUMBER]"
click at [419, 317] on button "Call" at bounding box center [384, 322] width 196 height 40
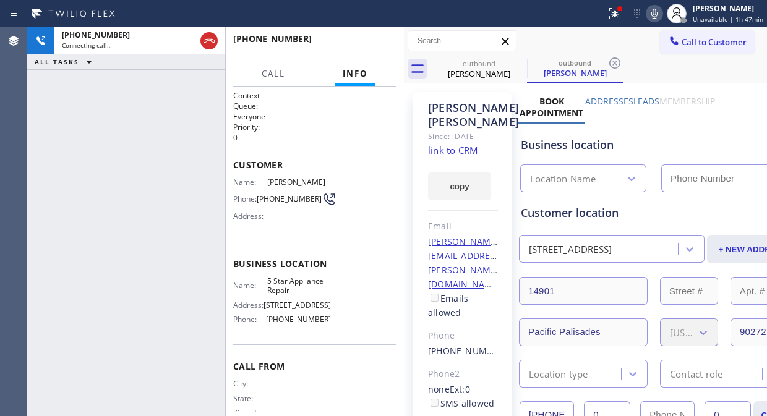
type input "[PHONE_NUMBER]"
click at [516, 64] on icon at bounding box center [518, 63] width 11 height 11
click at [606, 19] on div at bounding box center [614, 13] width 27 height 15
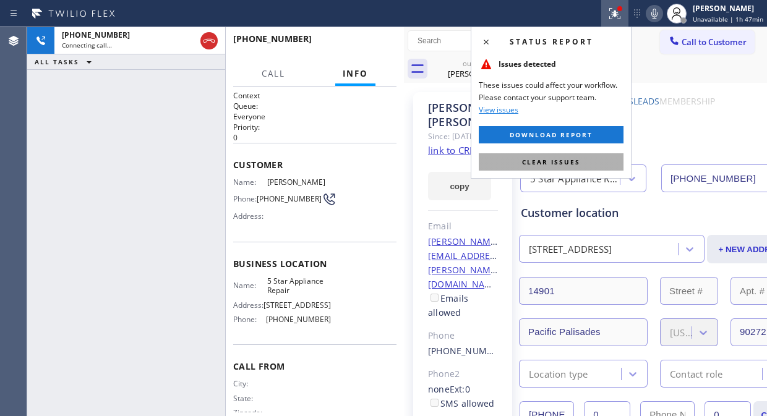
click at [539, 167] on button "Clear issues" at bounding box center [551, 161] width 145 height 17
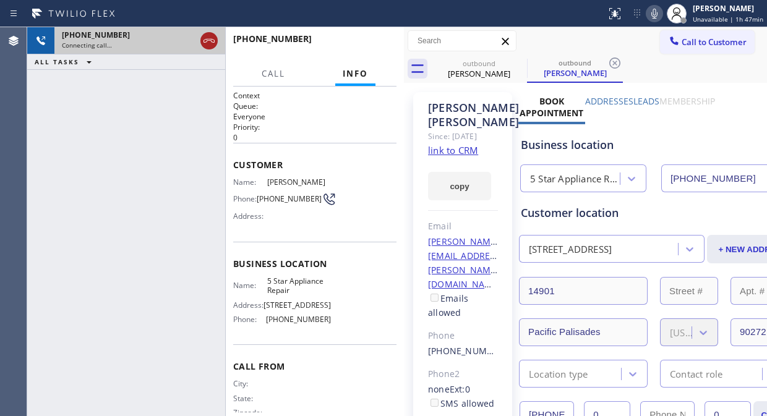
click at [209, 41] on icon at bounding box center [209, 40] width 15 height 15
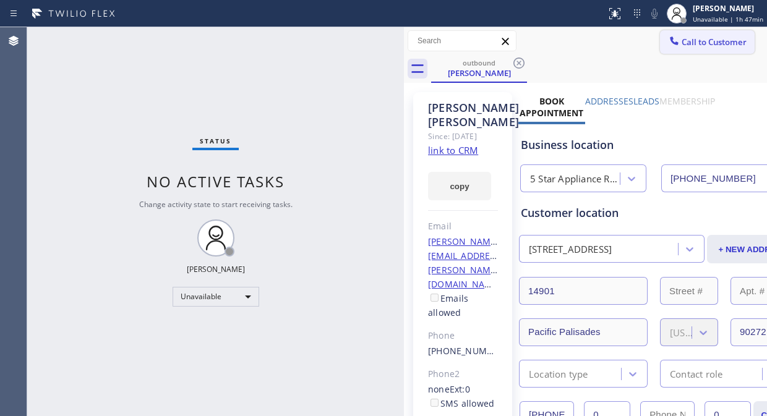
click at [705, 52] on button "Call to Customer" at bounding box center [707, 41] width 95 height 23
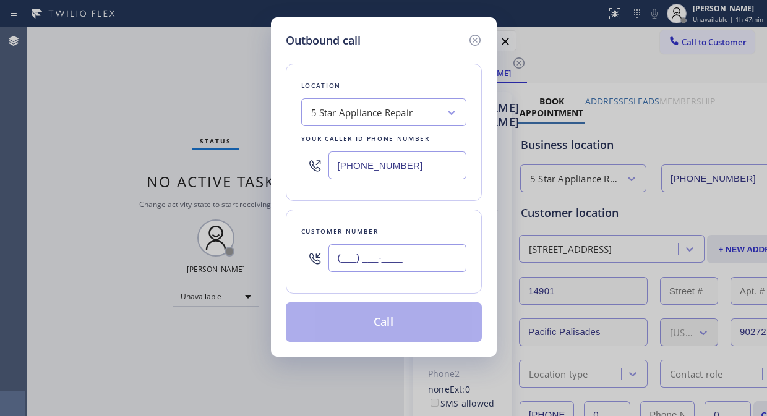
click at [344, 258] on input "(___) ___-____" at bounding box center [397, 258] width 138 height 28
click at [348, 256] on input "(___) ___-____" at bounding box center [397, 258] width 138 height 28
paste input "40) 820-3106"
click at [338, 263] on input "(_40) 820-3106" at bounding box center [397, 258] width 138 height 28
paste input "408) 203-1068"
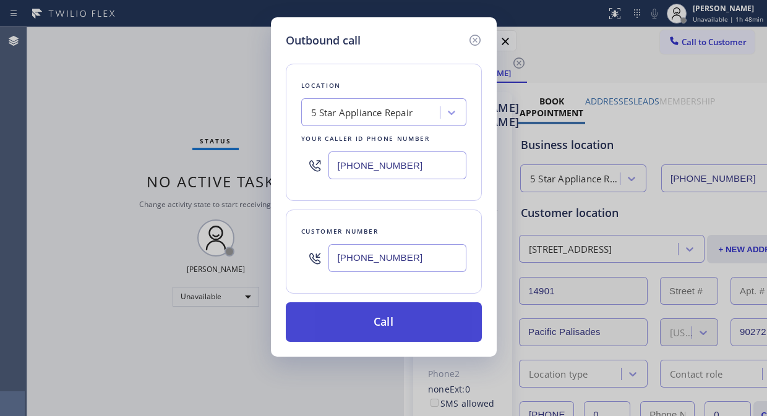
type input "[PHONE_NUMBER]"
click at [383, 317] on button "Call" at bounding box center [384, 322] width 196 height 40
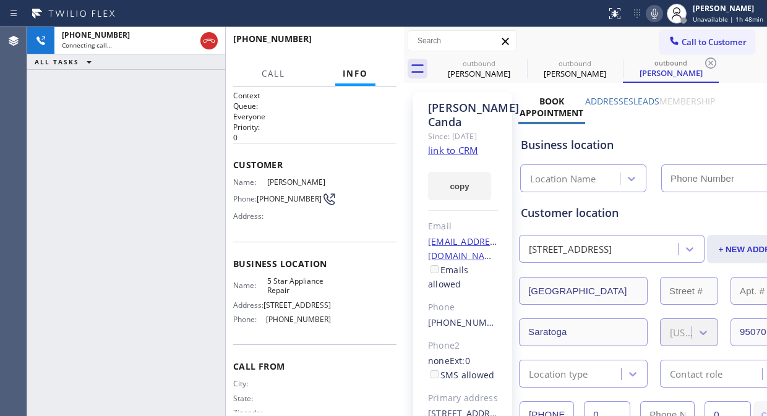
type input "[PHONE_NUMBER]"
click at [362, 45] on span "HANG UP" at bounding box center [368, 44] width 38 height 9
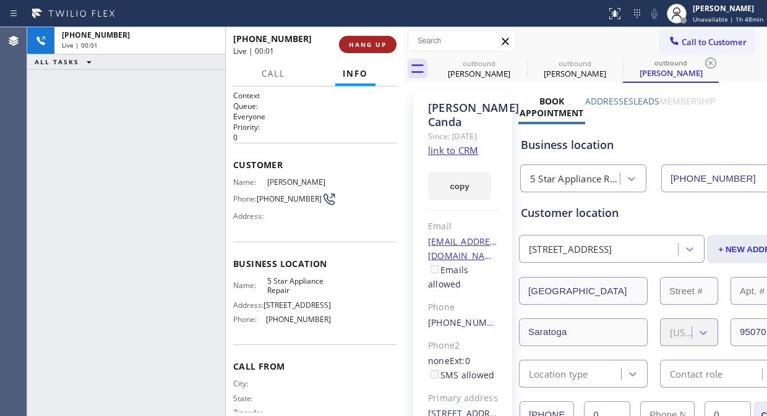
click at [362, 45] on span "HANG UP" at bounding box center [368, 44] width 38 height 9
click at [362, 45] on span "COMPLETE" at bounding box center [365, 44] width 43 height 9
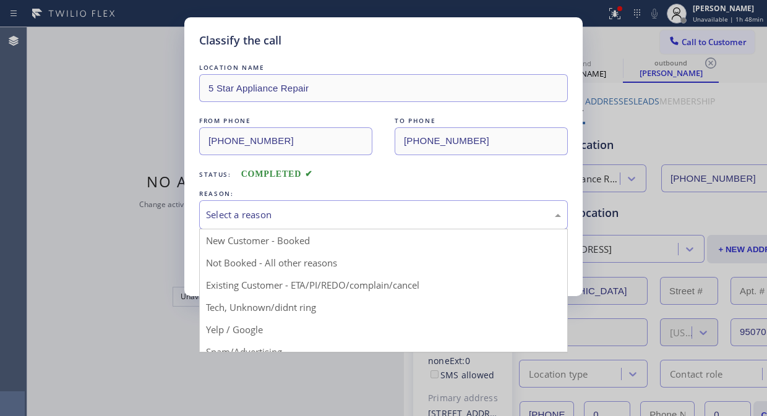
click at [380, 217] on div "Select a reason" at bounding box center [383, 215] width 355 height 14
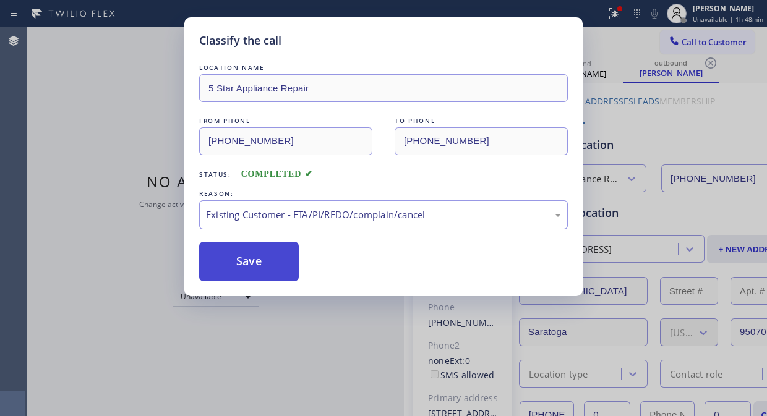
click at [282, 269] on button "Save" at bounding box center [249, 262] width 100 height 40
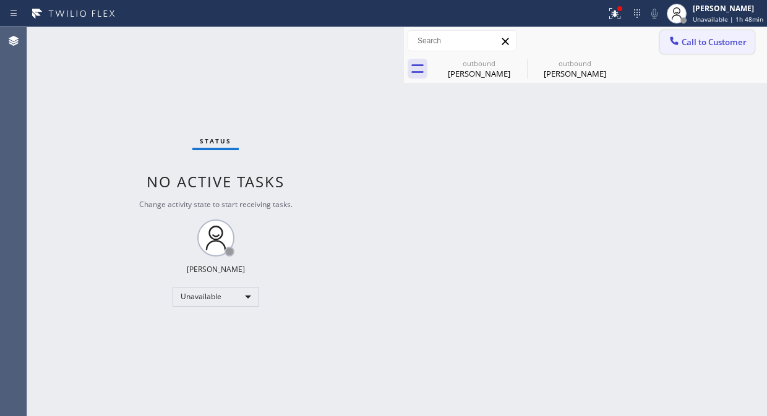
click at [694, 46] on span "Call to Customer" at bounding box center [713, 41] width 65 height 11
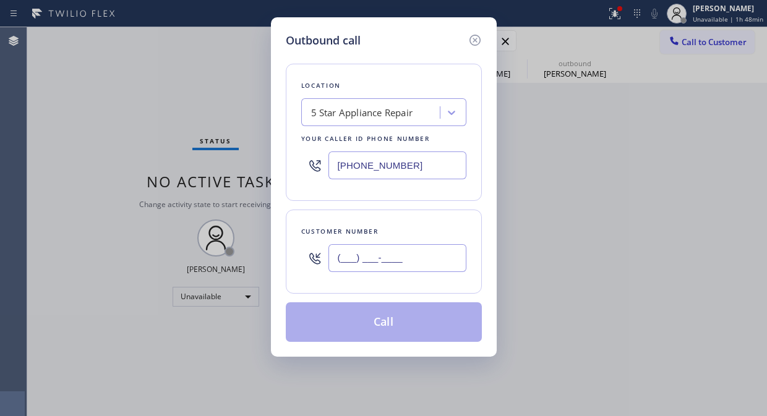
click at [421, 254] on input "(___) ___-____" at bounding box center [397, 258] width 138 height 28
paste input "305) 342-1697"
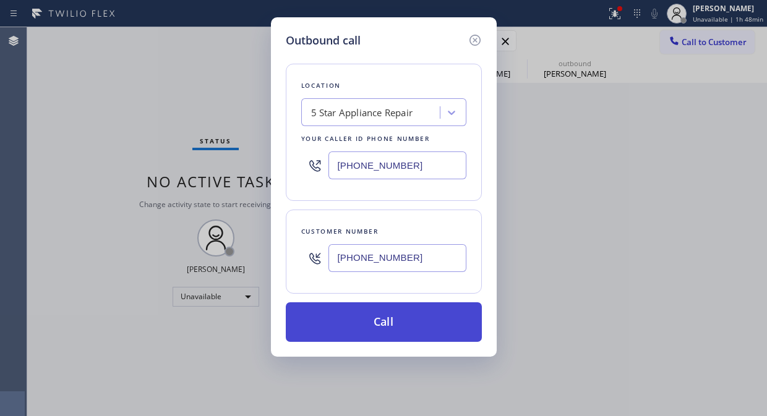
type input "[PHONE_NUMBER]"
click at [416, 322] on button "Call" at bounding box center [384, 322] width 196 height 40
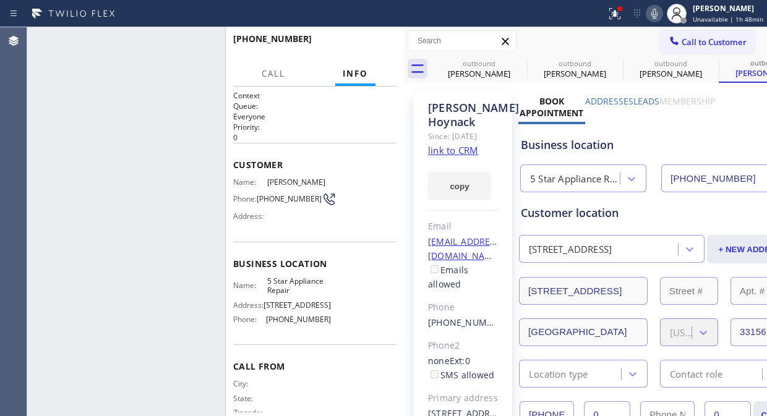
type input "[PHONE_NUMBER]"
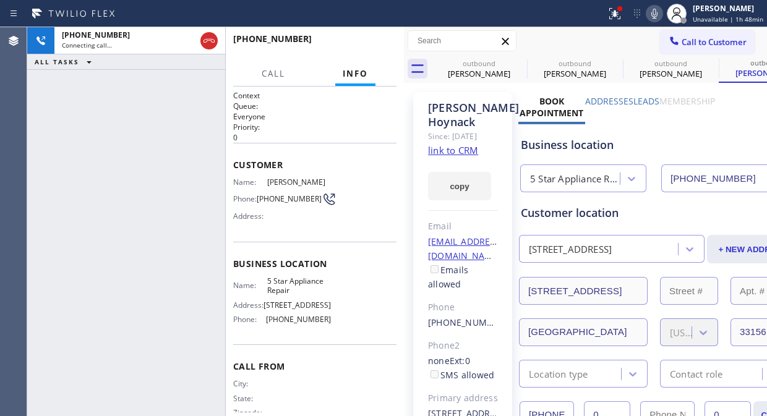
click at [107, 88] on div "[PHONE_NUMBER] Connecting call… ALL TASKS ALL TASKS ACTIVE TASKS TASKS IN WRAP …" at bounding box center [126, 221] width 198 height 389
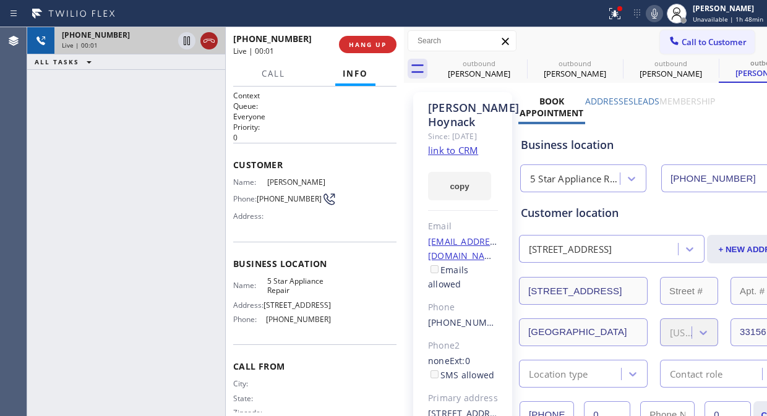
click at [203, 39] on icon at bounding box center [209, 40] width 15 height 15
click at [355, 44] on span "HANG UP" at bounding box center [368, 44] width 38 height 9
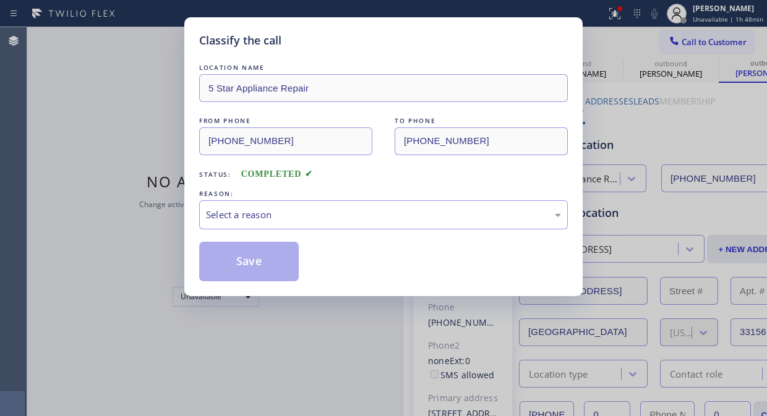
click at [326, 231] on div "LOCATION NAME 5 Star Appliance Repair FROM PHONE [PHONE_NUMBER] TO PHONE [PHONE…" at bounding box center [383, 171] width 369 height 220
click at [362, 212] on div "Select a reason" at bounding box center [383, 215] width 355 height 14
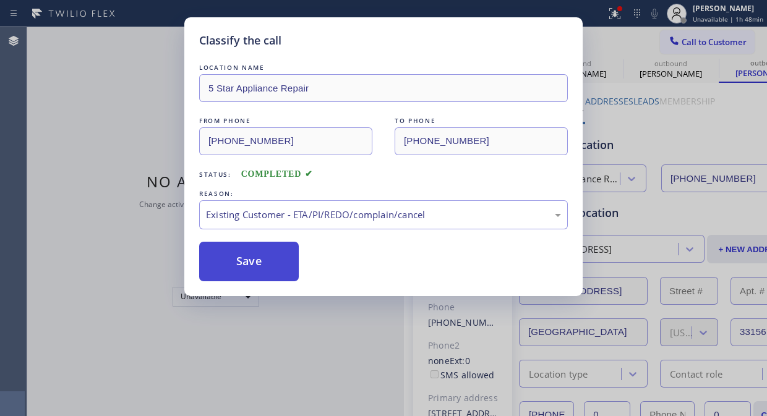
click at [289, 261] on button "Save" at bounding box center [249, 262] width 100 height 40
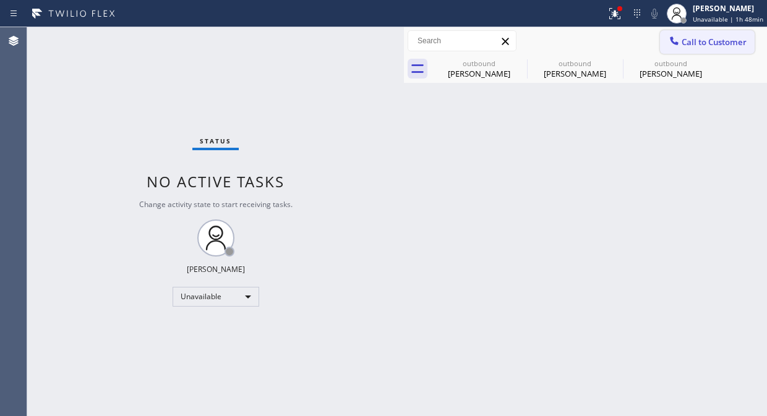
click at [678, 46] on icon at bounding box center [674, 41] width 12 height 12
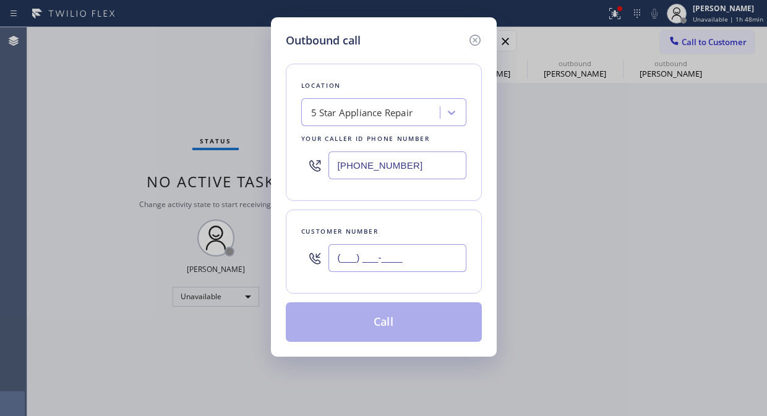
click at [349, 255] on input "(___) ___-____" at bounding box center [397, 258] width 138 height 28
paste input "310) 738-4618"
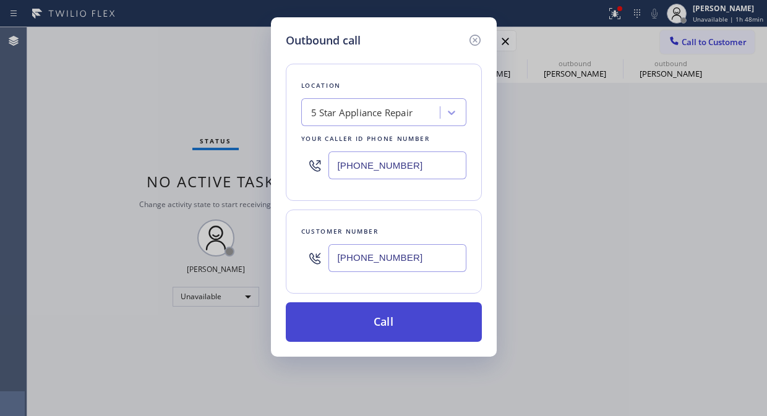
type input "[PHONE_NUMBER]"
click at [409, 329] on button "Call" at bounding box center [384, 322] width 196 height 40
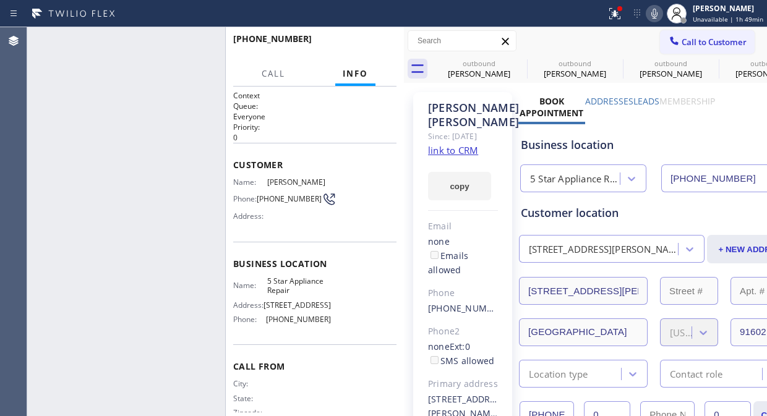
type input "[PHONE_NUMBER]"
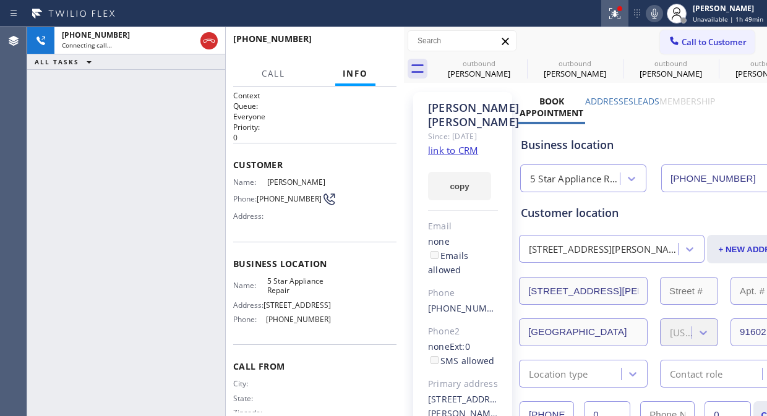
click at [621, 13] on icon at bounding box center [614, 13] width 15 height 15
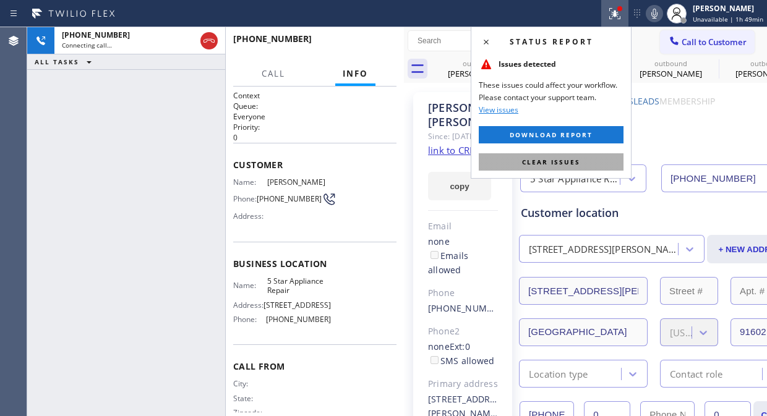
click at [555, 158] on span "Clear issues" at bounding box center [551, 162] width 58 height 9
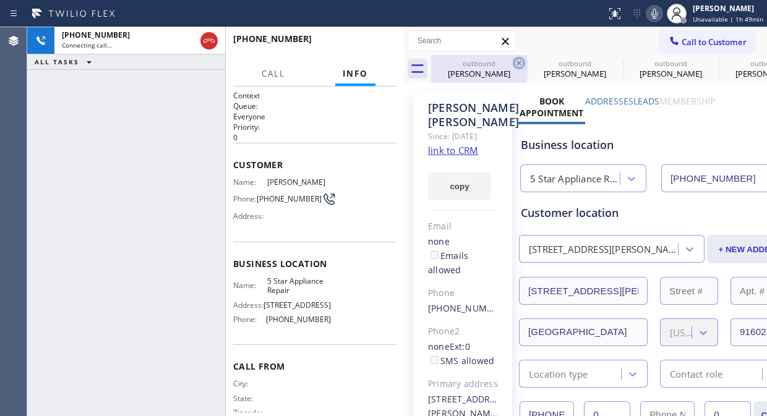
click at [518, 59] on icon at bounding box center [518, 63] width 15 height 15
click at [0, 0] on icon at bounding box center [0, 0] width 0 height 0
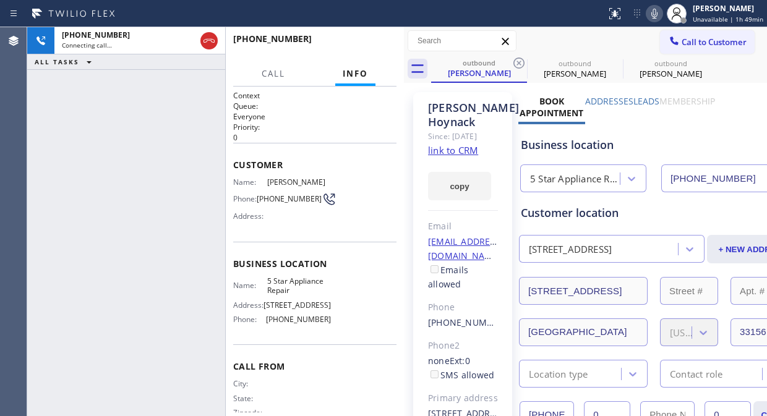
click at [518, 59] on icon at bounding box center [518, 63] width 15 height 15
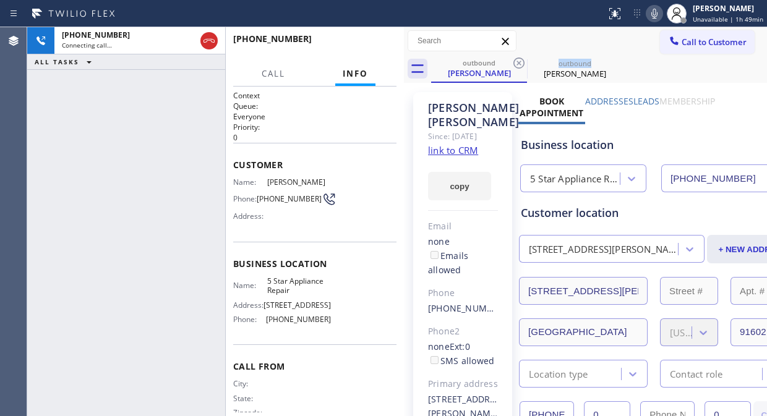
click at [518, 59] on icon at bounding box center [518, 63] width 15 height 15
drag, startPoint x: 101, startPoint y: 93, endPoint x: 108, endPoint y: 88, distance: 7.9
click at [101, 93] on div "[PHONE_NUMBER] Connecting call… ALL TASKS ALL TASKS ACTIVE TASKS TASKS IN WRAP …" at bounding box center [126, 221] width 198 height 389
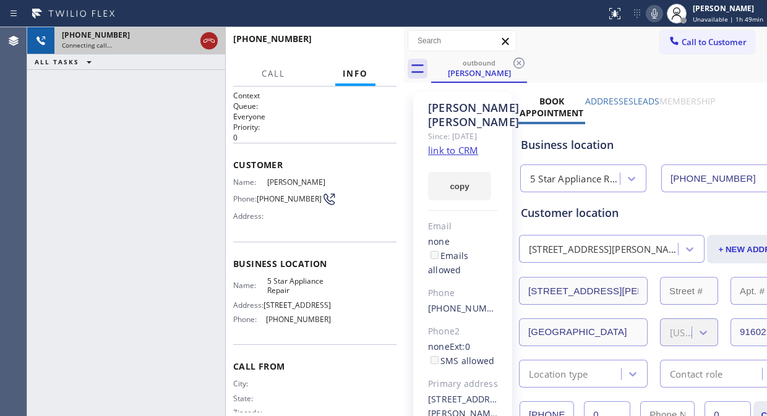
click at [202, 43] on icon at bounding box center [209, 40] width 15 height 15
click at [685, 40] on span "Call to Customer" at bounding box center [713, 41] width 65 height 11
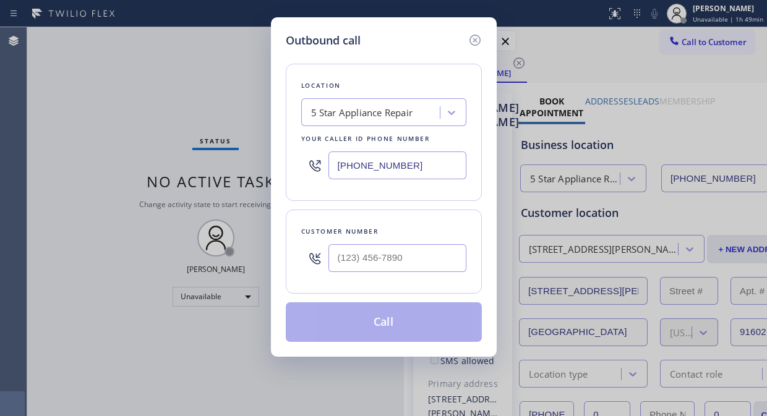
click at [383, 257] on input "text" at bounding box center [397, 258] width 138 height 28
click at [362, 268] on input "(___) ___-____" at bounding box center [397, 258] width 138 height 28
paste input "619-7239"
click at [341, 258] on input "(___) 619-7239" at bounding box center [397, 258] width 138 height 28
paste input "619) 723-9101"
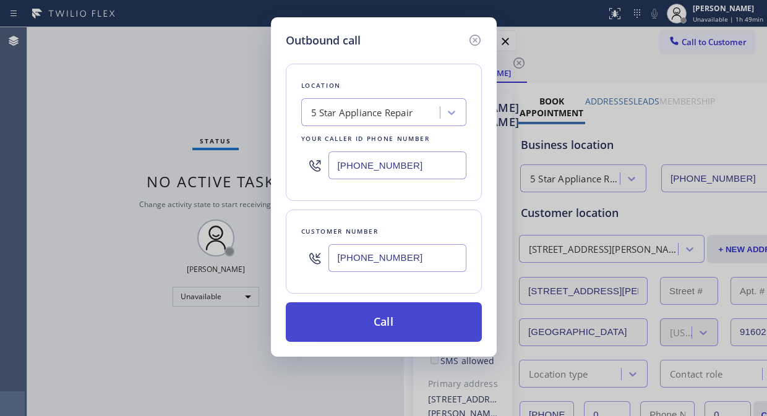
type input "[PHONE_NUMBER]"
click at [415, 318] on button "Call" at bounding box center [384, 322] width 196 height 40
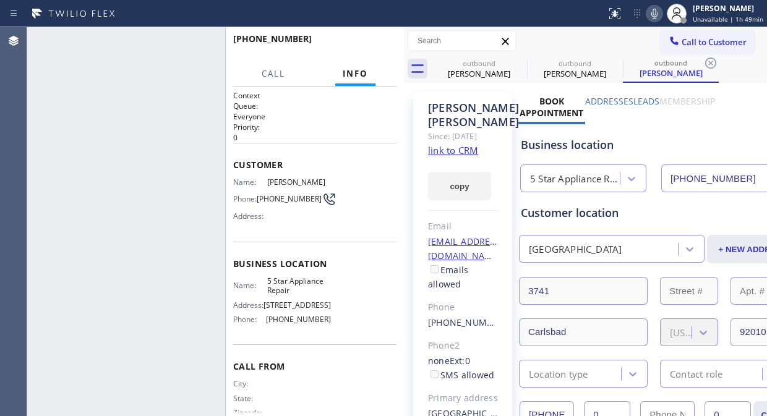
type input "[PHONE_NUMBER]"
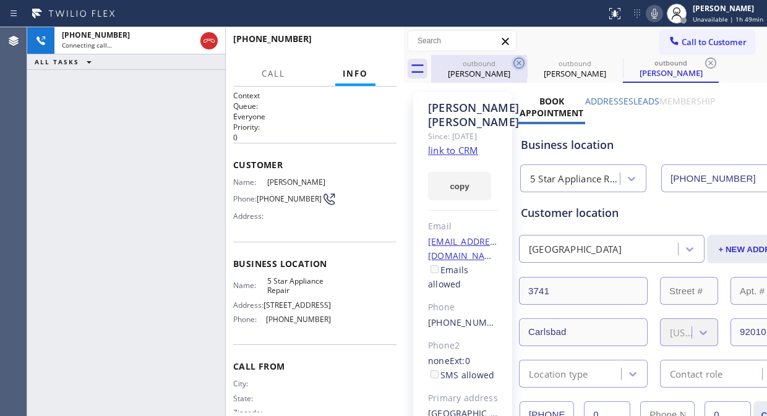
click at [518, 57] on icon at bounding box center [518, 63] width 15 height 15
click at [0, 0] on icon at bounding box center [0, 0] width 0 height 0
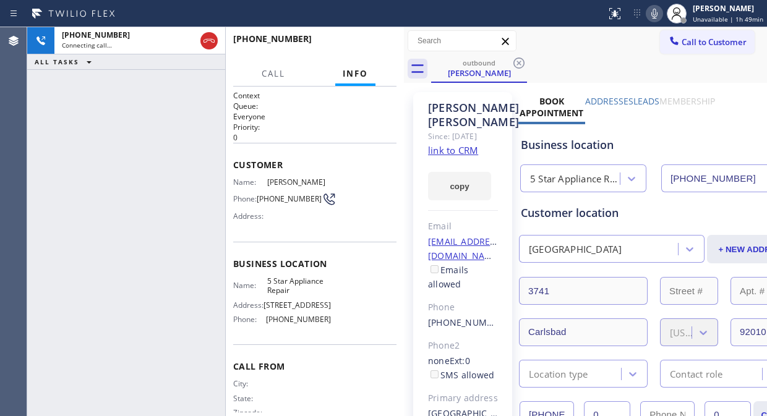
click at [106, 100] on div "[PHONE_NUMBER] Connecting call… ALL TASKS ALL TASKS ACTIVE TASKS TASKS IN WRAP …" at bounding box center [126, 221] width 198 height 389
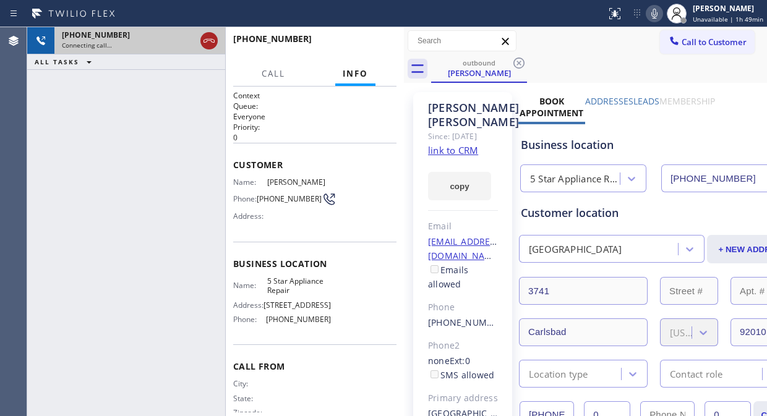
click at [208, 40] on icon at bounding box center [208, 41] width 11 height 4
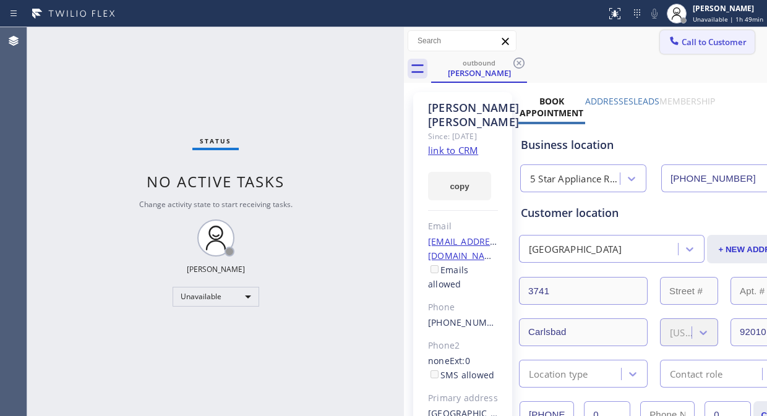
click at [693, 41] on span "Call to Customer" at bounding box center [713, 41] width 65 height 11
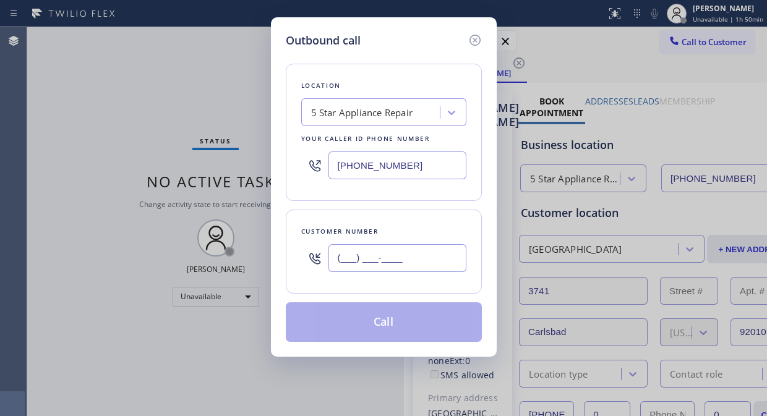
click at [336, 257] on input "(___) ___-____" at bounding box center [397, 258] width 138 height 28
paste input "310) 540-2909"
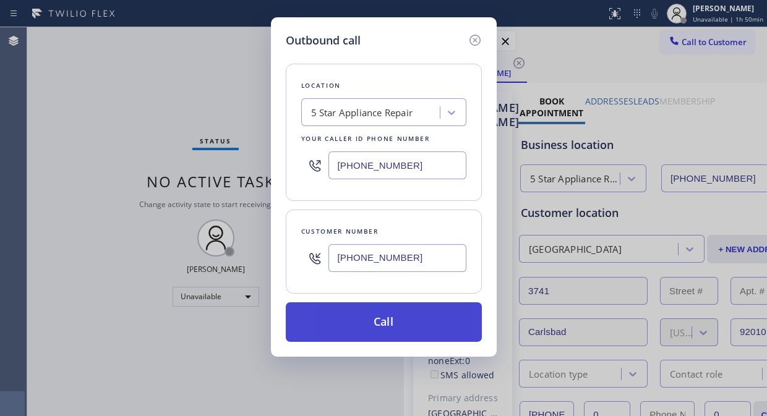
type input "[PHONE_NUMBER]"
click at [407, 330] on button "Call" at bounding box center [384, 322] width 196 height 40
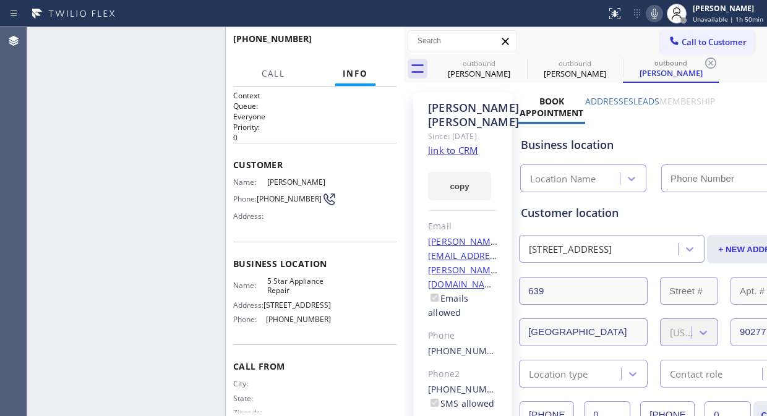
type input "[PHONE_NUMBER]"
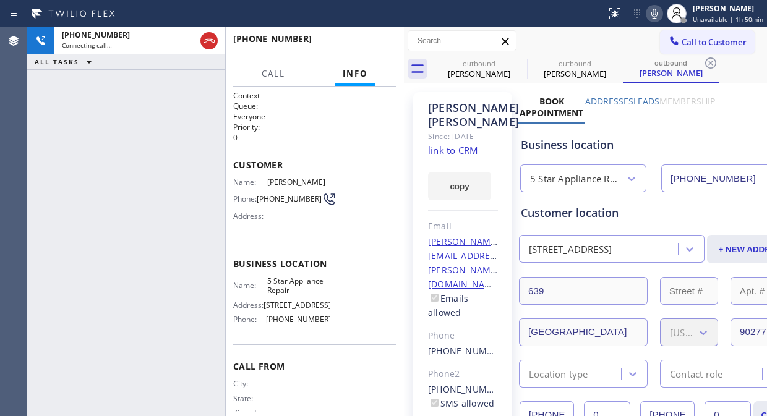
scroll to position [28, 0]
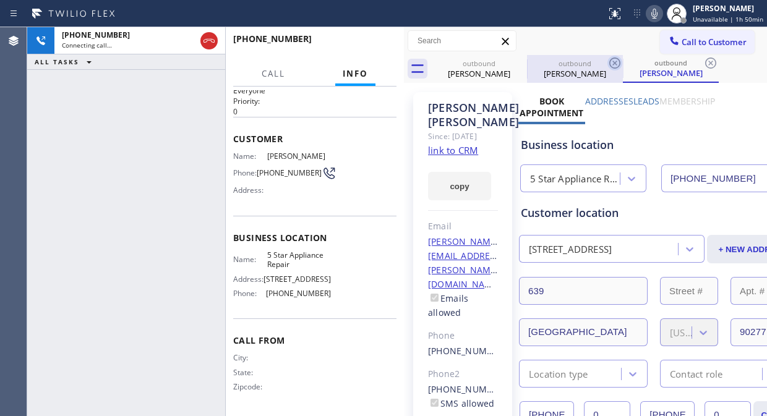
click at [0, 0] on icon at bounding box center [0, 0] width 0 height 0
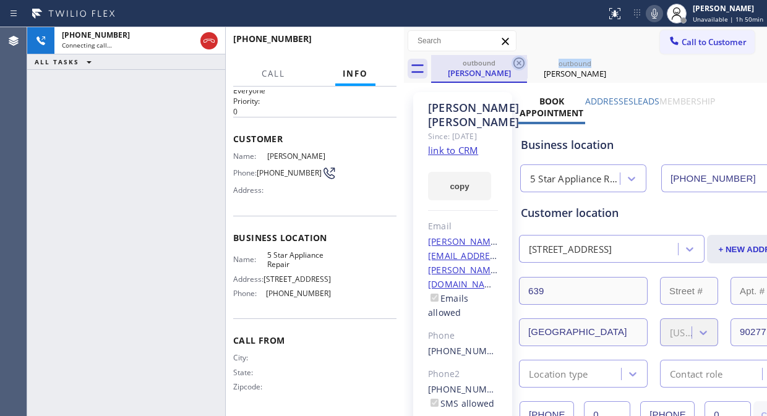
click at [516, 58] on icon at bounding box center [518, 63] width 15 height 15
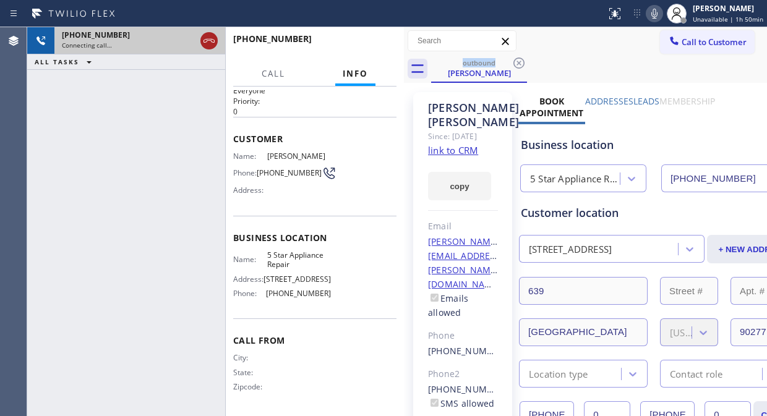
click at [211, 46] on icon at bounding box center [209, 40] width 15 height 15
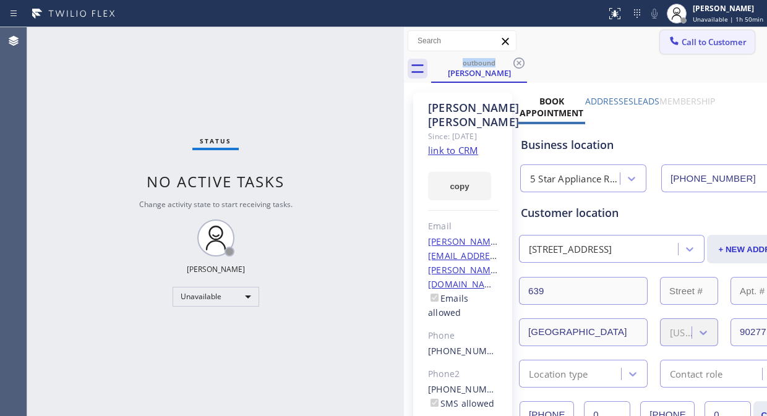
click at [687, 44] on span "Call to Customer" at bounding box center [713, 41] width 65 height 11
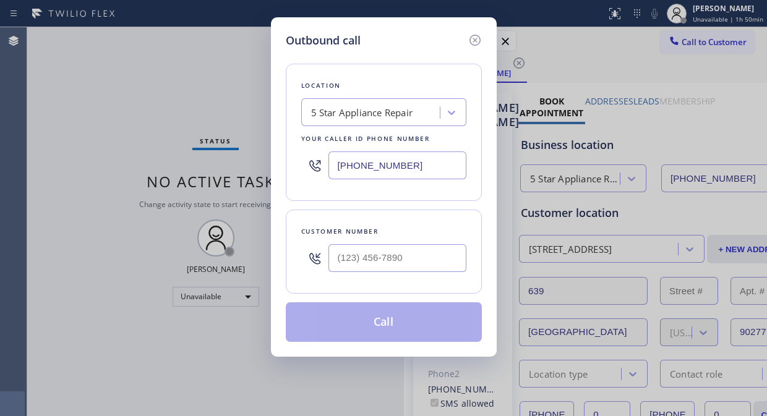
click at [334, 256] on input "text" at bounding box center [397, 258] width 138 height 28
click at [337, 255] on input "(___) ___-____" at bounding box center [397, 258] width 138 height 28
paste input "949) 697-2894"
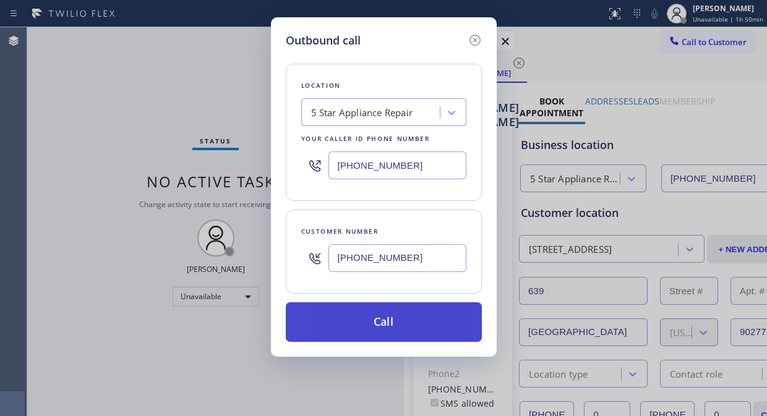
type input "[PHONE_NUMBER]"
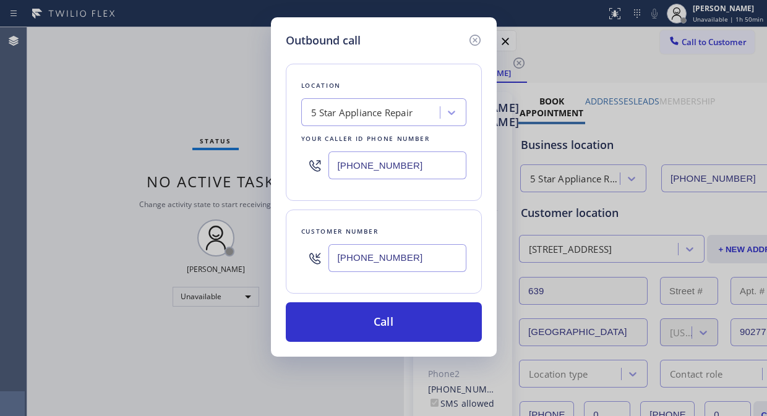
drag, startPoint x: 395, startPoint y: 323, endPoint x: 474, endPoint y: 93, distance: 243.5
click at [396, 323] on button "Call" at bounding box center [384, 322] width 196 height 40
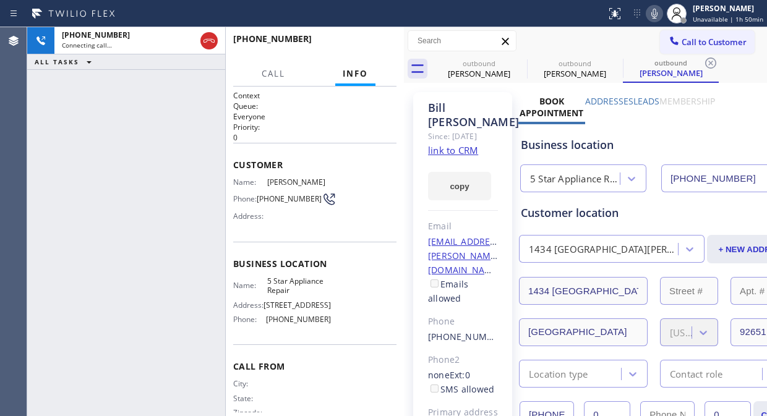
type input "[PHONE_NUMBER]"
click at [368, 44] on span "HANG UP" at bounding box center [368, 44] width 38 height 9
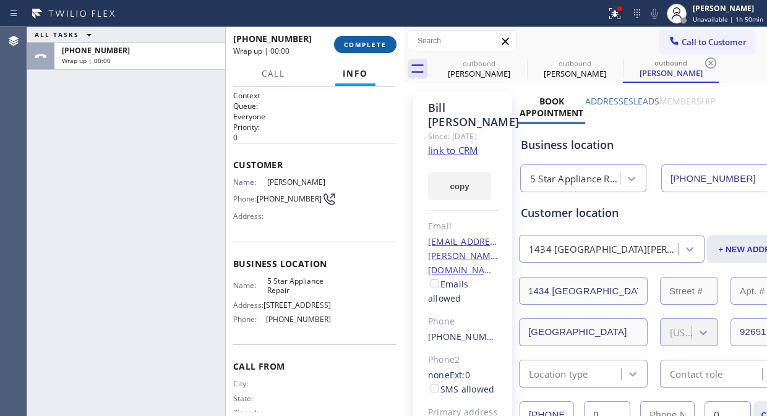
click at [368, 44] on span "COMPLETE" at bounding box center [365, 44] width 43 height 9
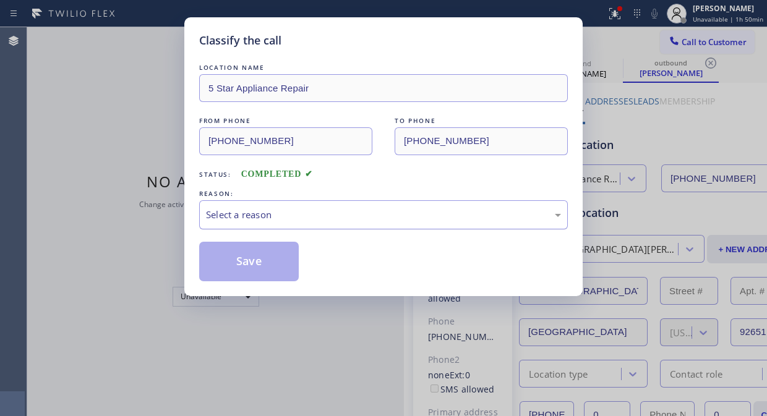
click at [403, 211] on div "Select a reason" at bounding box center [383, 215] width 355 height 14
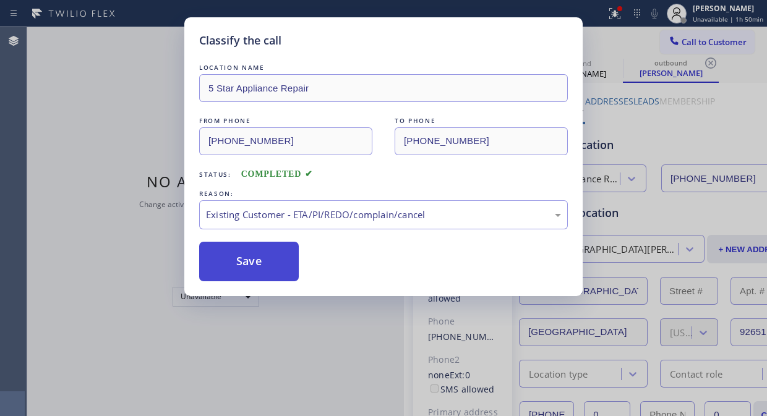
click at [242, 268] on button "Save" at bounding box center [249, 262] width 100 height 40
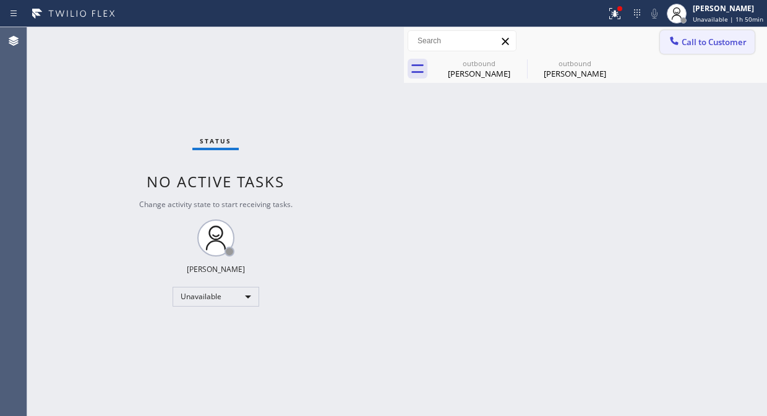
click at [663, 38] on button "Call to Customer" at bounding box center [707, 41] width 95 height 23
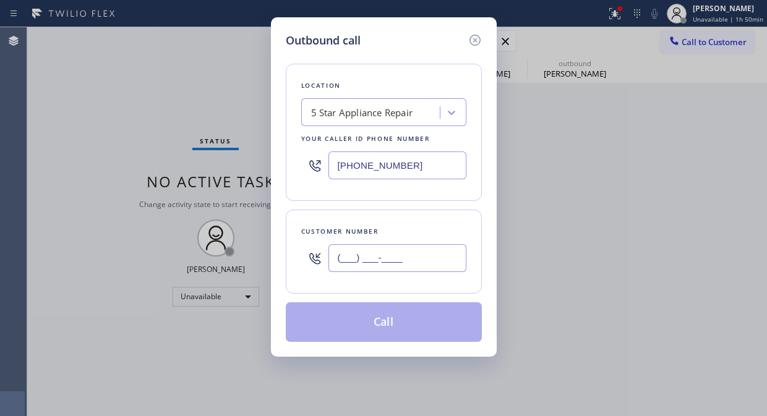
click at [440, 245] on input "(___) ___-____" at bounding box center [397, 258] width 138 height 28
paste input "562) 650-4687"
type input "[PHONE_NUMBER]"
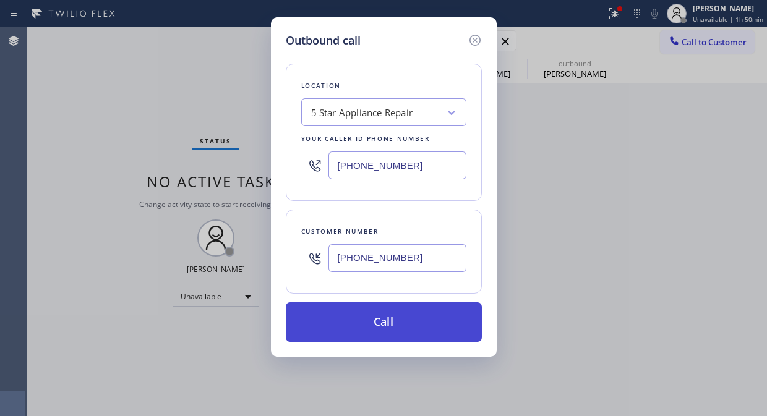
click at [403, 331] on button "Call" at bounding box center [384, 322] width 196 height 40
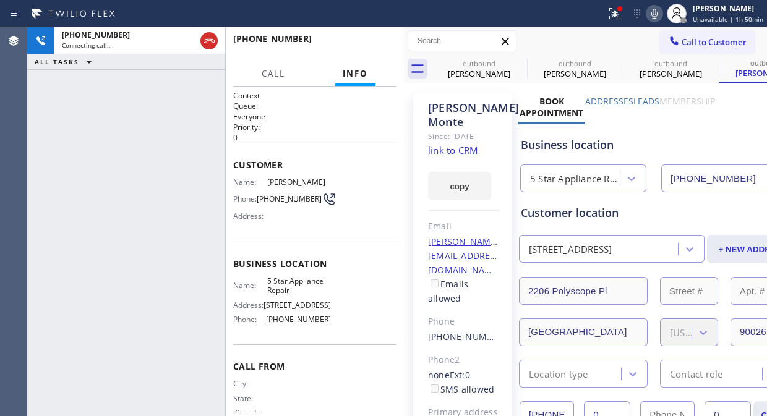
type input "[PHONE_NUMBER]"
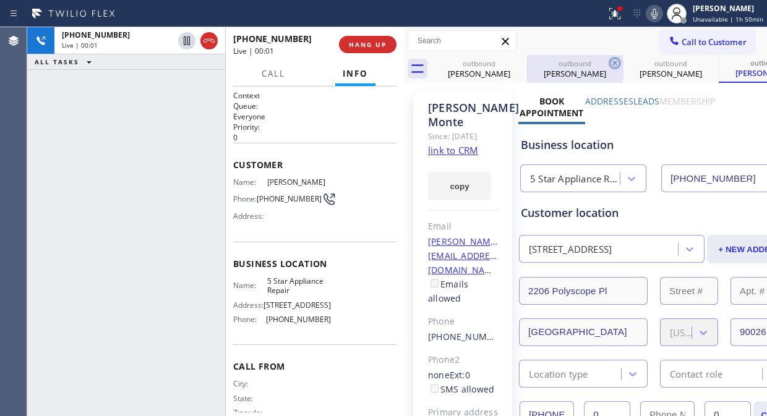
drag, startPoint x: 524, startPoint y: 66, endPoint x: 517, endPoint y: 69, distance: 7.5
click at [0, 0] on icon at bounding box center [0, 0] width 0 height 0
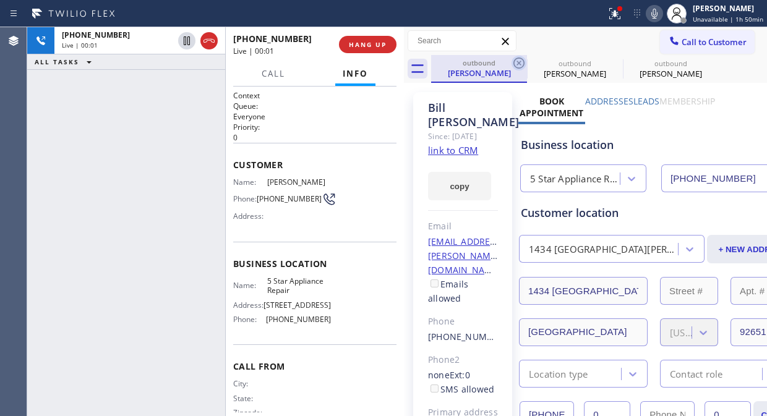
click at [517, 69] on icon at bounding box center [518, 63] width 15 height 15
click at [0, 0] on icon at bounding box center [0, 0] width 0 height 0
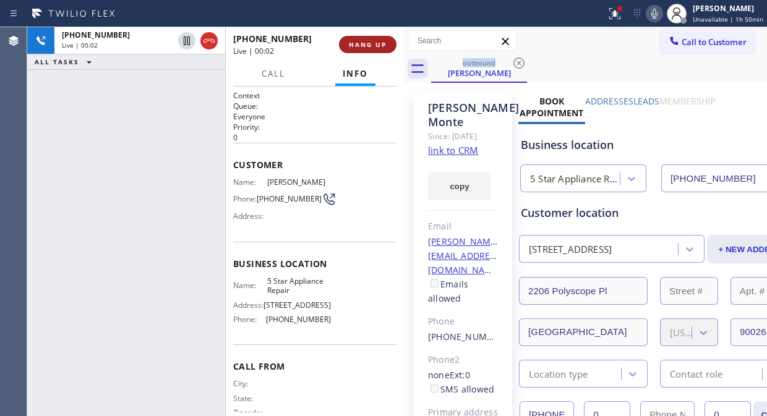
click at [363, 41] on span "HANG UP" at bounding box center [368, 44] width 38 height 9
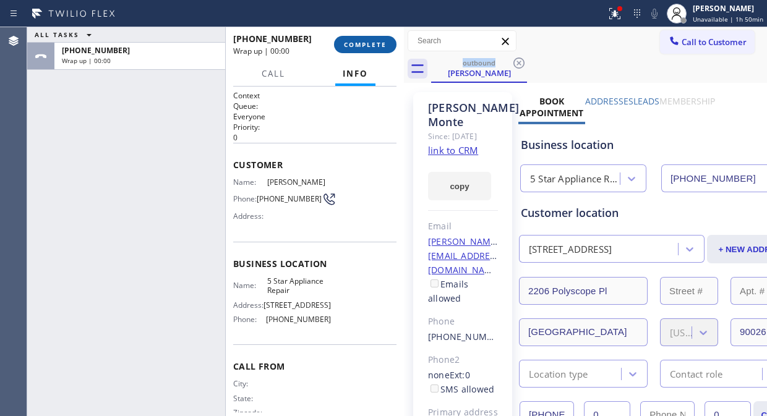
click at [371, 46] on span "COMPLETE" at bounding box center [365, 44] width 43 height 9
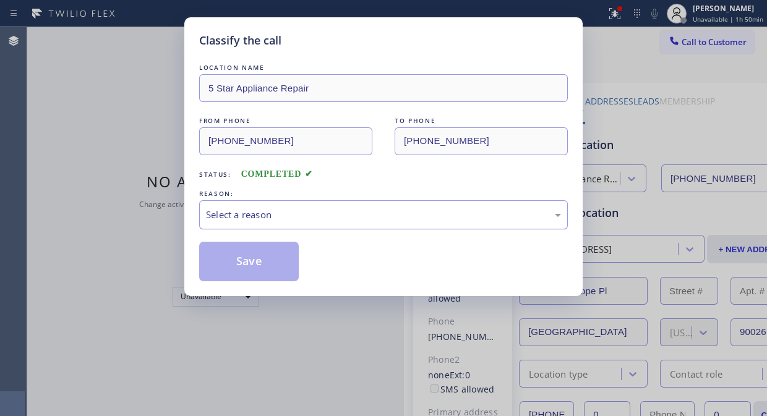
click at [401, 211] on div "Select a reason" at bounding box center [383, 215] width 355 height 14
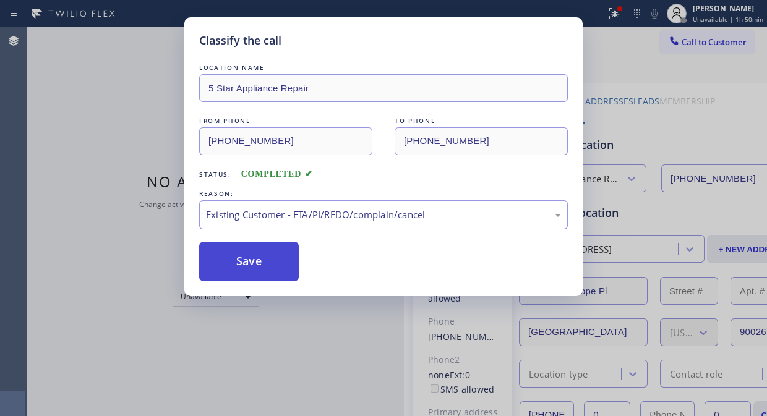
click at [250, 265] on button "Save" at bounding box center [249, 262] width 100 height 40
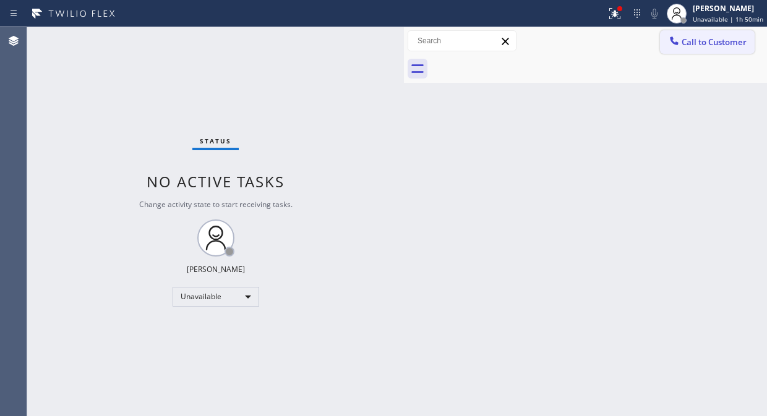
click at [715, 43] on span "Call to Customer" at bounding box center [713, 41] width 65 height 11
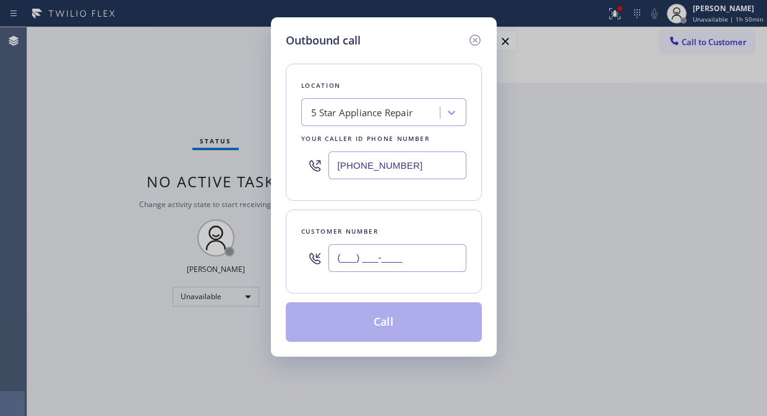
click at [372, 267] on input "(___) ___-____" at bounding box center [397, 258] width 138 height 28
paste input "206) 363-2410"
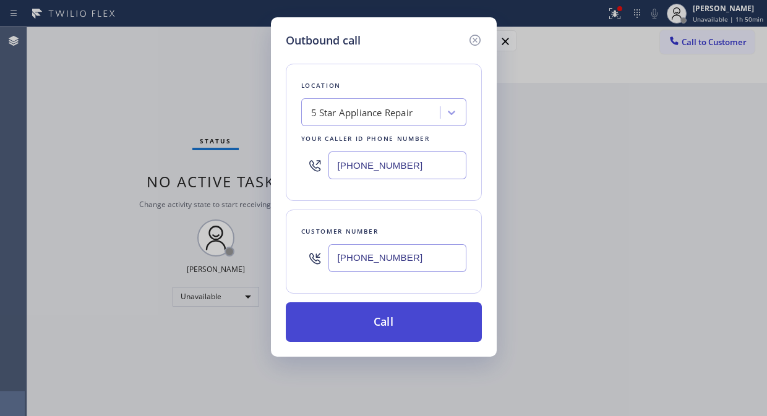
type input "[PHONE_NUMBER]"
click at [407, 323] on button "Call" at bounding box center [384, 322] width 196 height 40
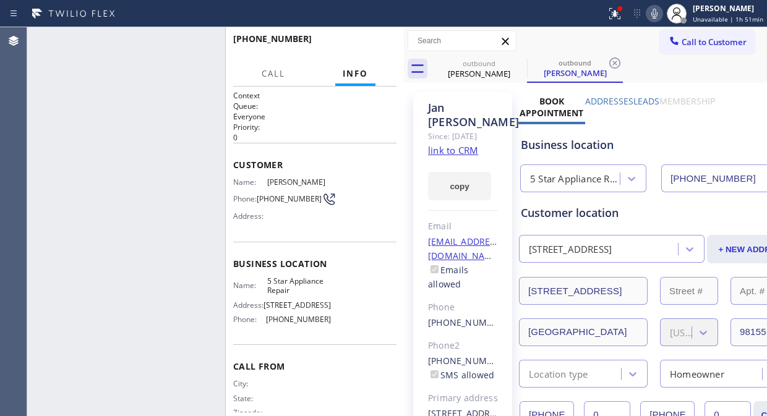
type input "[PHONE_NUMBER]"
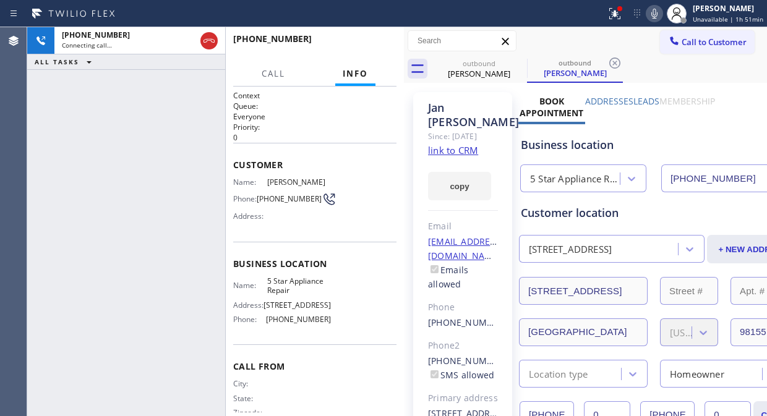
click at [654, 14] on icon at bounding box center [654, 14] width 6 height 10
click at [654, 19] on icon at bounding box center [654, 13] width 15 height 15
click at [616, 16] on icon at bounding box center [614, 13] width 15 height 15
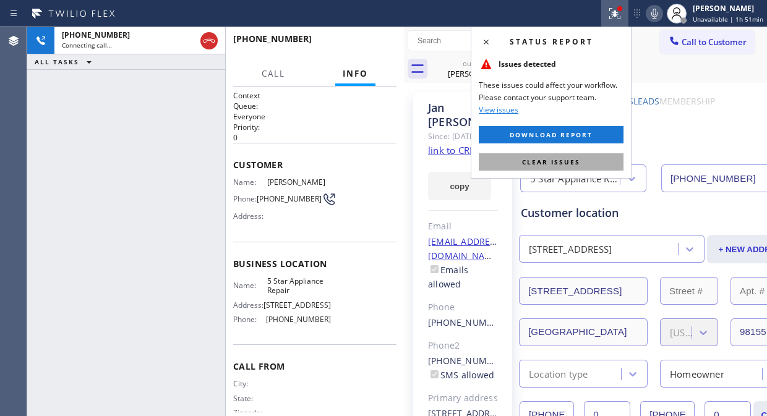
click at [559, 164] on span "Clear issues" at bounding box center [551, 162] width 58 height 9
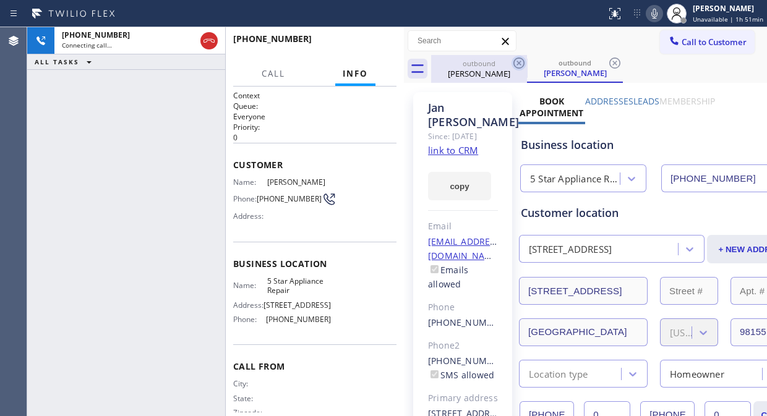
click at [518, 62] on icon at bounding box center [518, 63] width 11 height 11
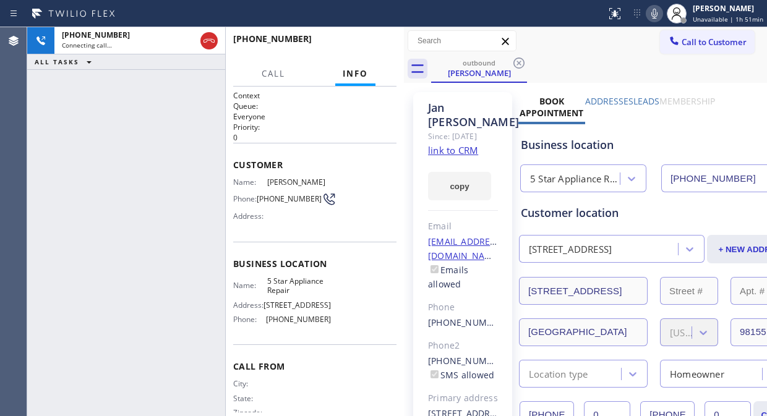
click at [82, 137] on div "[PHONE_NUMBER] Connecting call… ALL TASKS ALL TASKS ACTIVE TASKS TASKS IN WRAP …" at bounding box center [126, 221] width 198 height 389
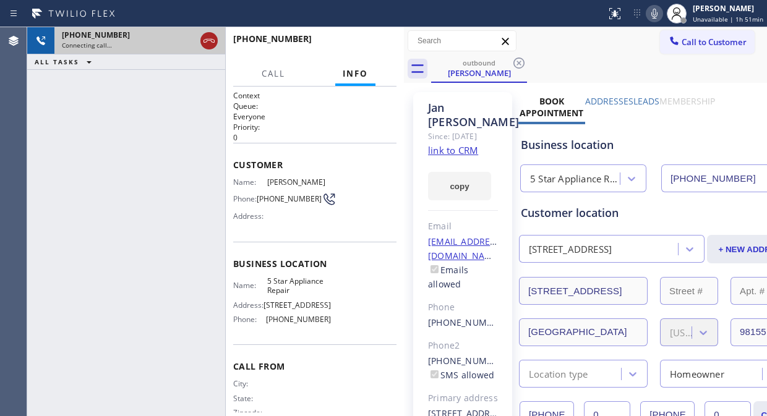
click at [210, 42] on icon at bounding box center [209, 40] width 15 height 15
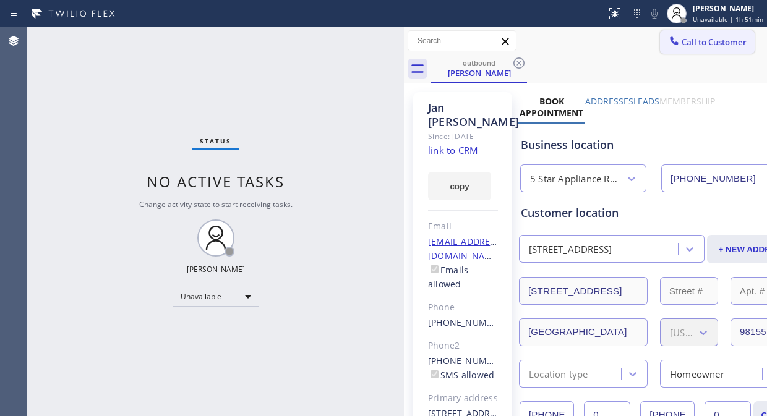
click at [683, 37] on span "Call to Customer" at bounding box center [713, 41] width 65 height 11
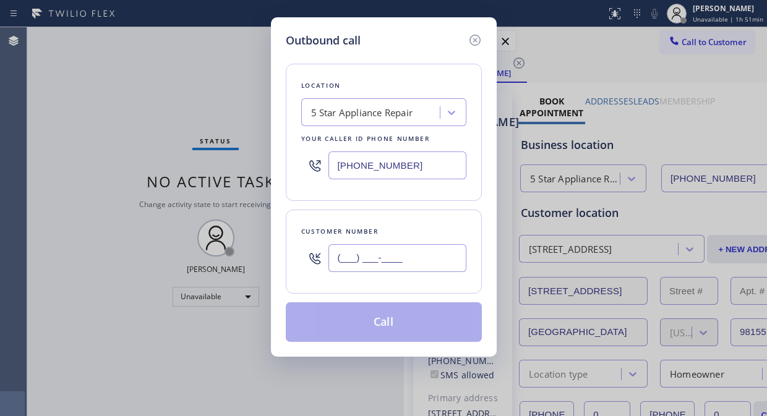
click at [346, 258] on input "(___) ___-____" at bounding box center [397, 258] width 138 height 28
paste input "323) 256-2246"
type input "[PHONE_NUMBER]"
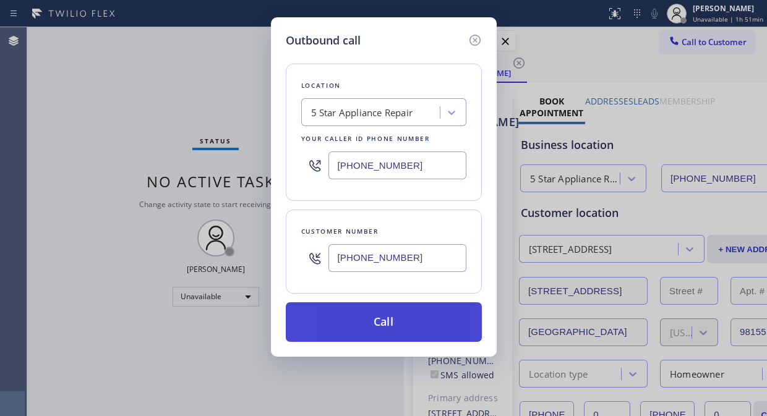
click at [403, 324] on button "Call" at bounding box center [384, 322] width 196 height 40
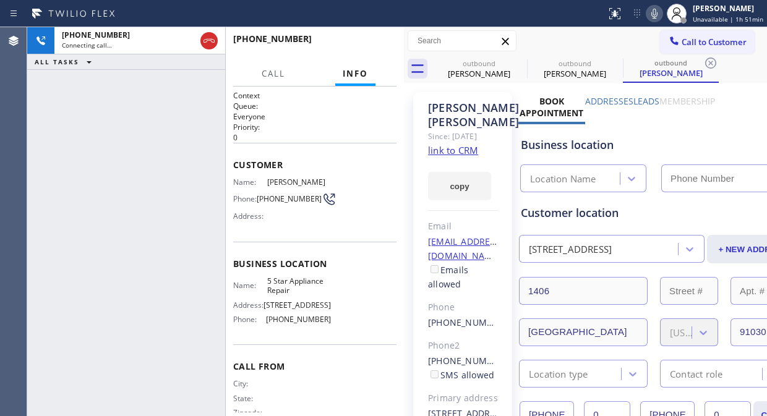
type input "[PHONE_NUMBER]"
click at [509, 59] on div "outbound" at bounding box center [478, 63] width 93 height 9
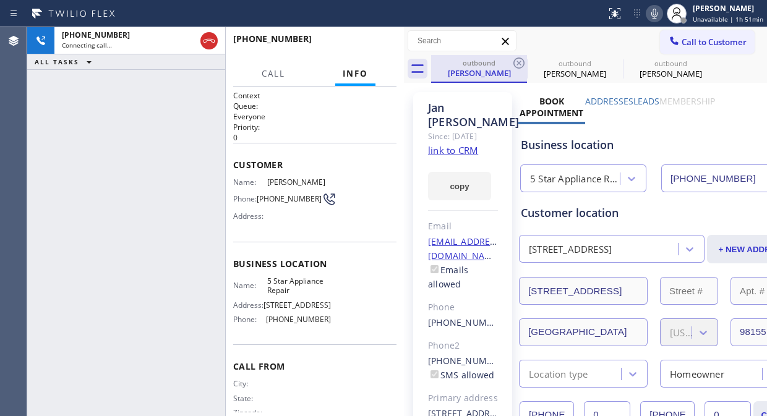
click at [510, 60] on div "outbound" at bounding box center [478, 62] width 93 height 9
click at [519, 58] on icon at bounding box center [518, 63] width 11 height 11
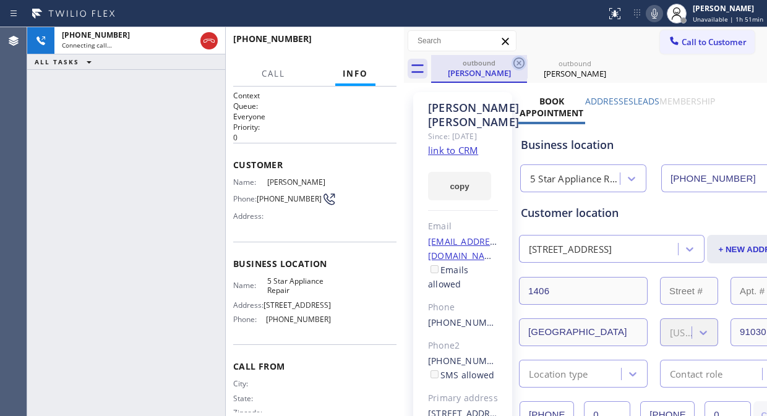
click at [517, 62] on icon at bounding box center [518, 63] width 11 height 11
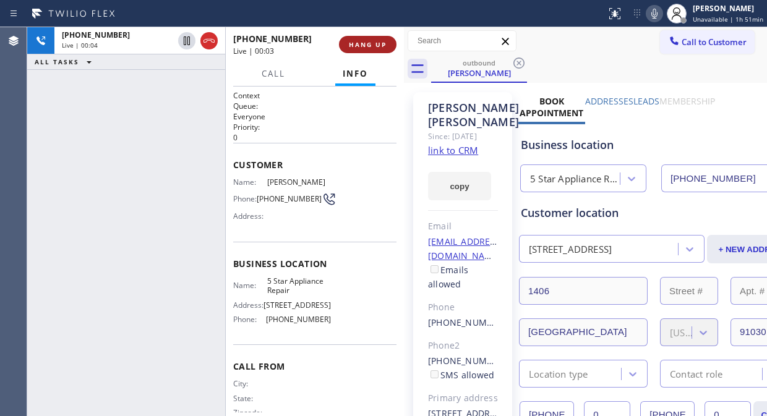
click at [356, 42] on span "HANG UP" at bounding box center [368, 44] width 38 height 9
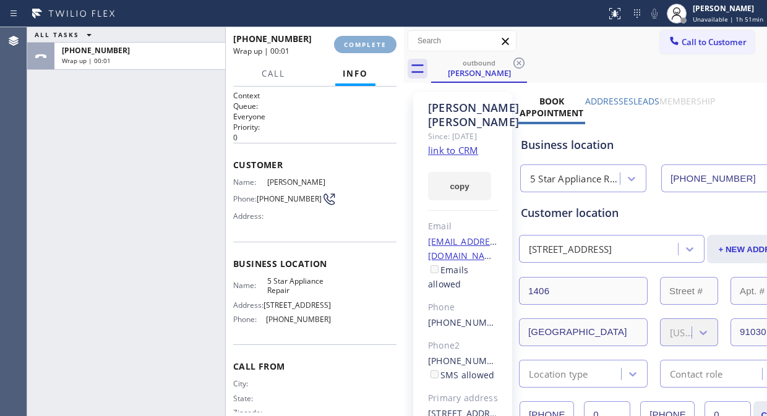
click at [356, 42] on span "COMPLETE" at bounding box center [365, 44] width 43 height 9
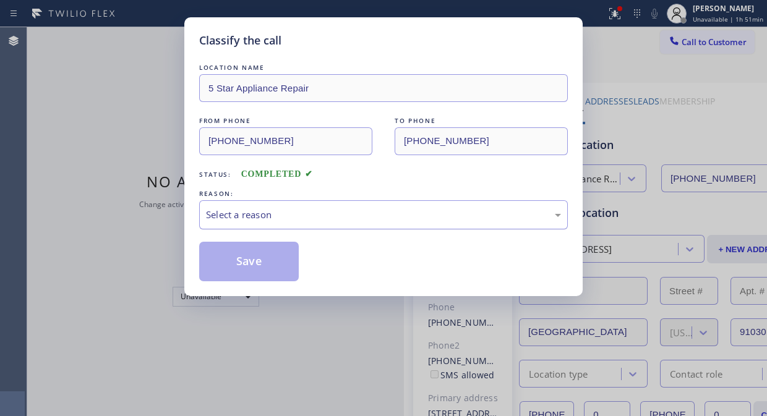
drag, startPoint x: 348, startPoint y: 215, endPoint x: 349, endPoint y: 224, distance: 8.7
click at [349, 215] on div "Select a reason" at bounding box center [383, 215] width 355 height 14
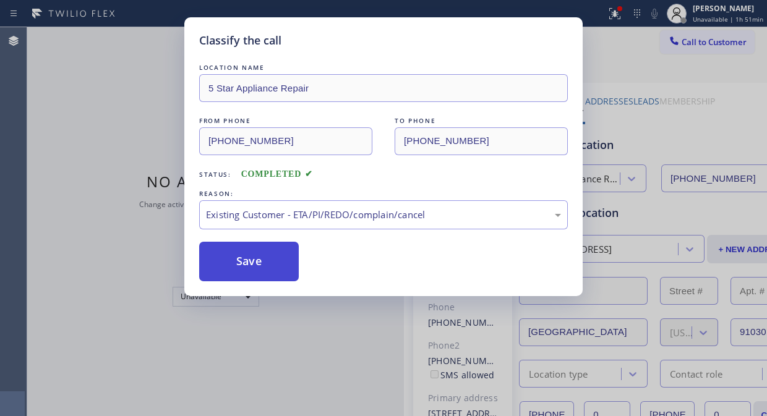
click at [262, 266] on button "Save" at bounding box center [249, 262] width 100 height 40
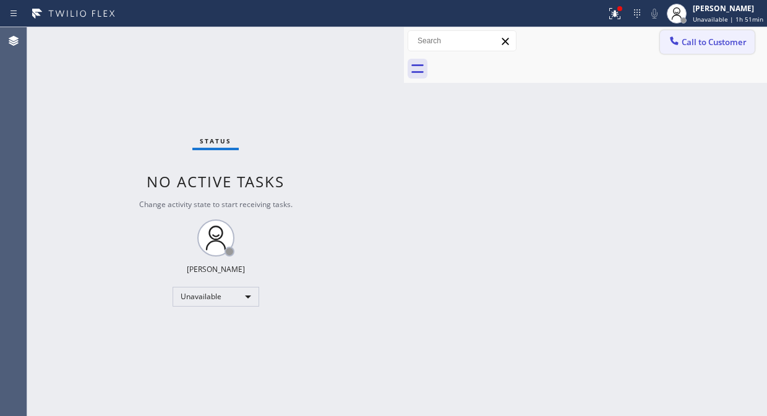
click at [688, 48] on button "Call to Customer" at bounding box center [707, 41] width 95 height 23
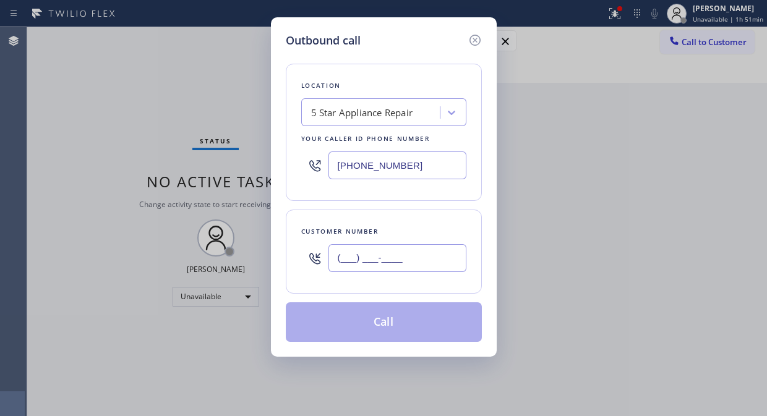
click at [402, 263] on input "(___) ___-____" at bounding box center [397, 258] width 138 height 28
paste input "818) 822-9527"
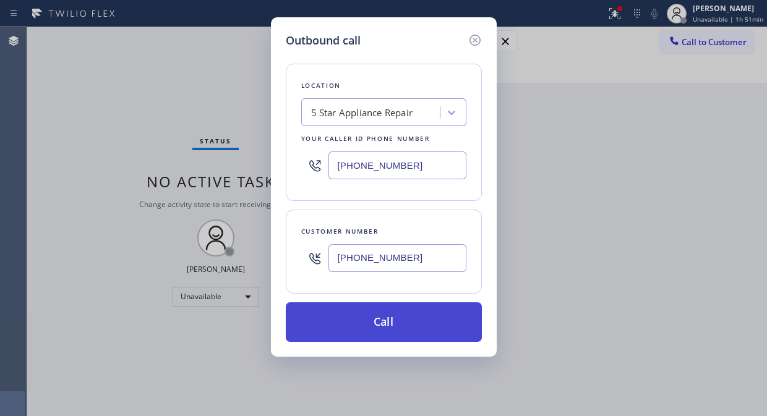
type input "[PHONE_NUMBER]"
click at [416, 320] on button "Call" at bounding box center [384, 322] width 196 height 40
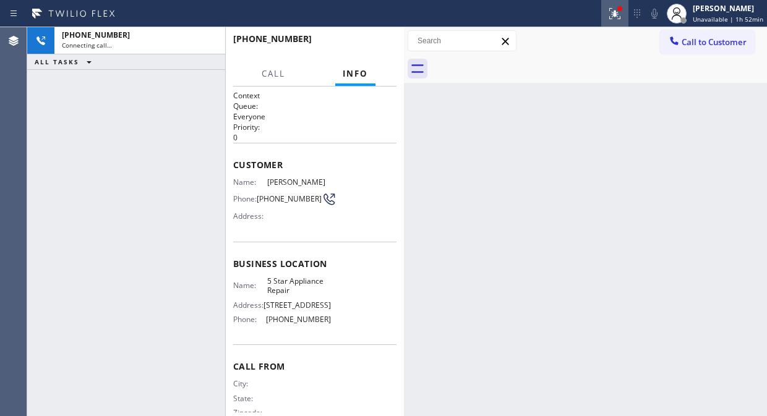
click at [617, 14] on icon at bounding box center [612, 12] width 7 height 9
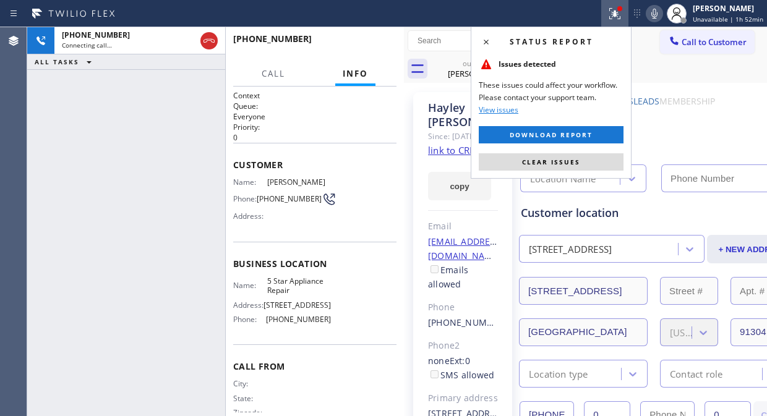
drag, startPoint x: 551, startPoint y: 164, endPoint x: 565, endPoint y: 111, distance: 54.5
click at [551, 164] on span "Clear issues" at bounding box center [551, 162] width 58 height 9
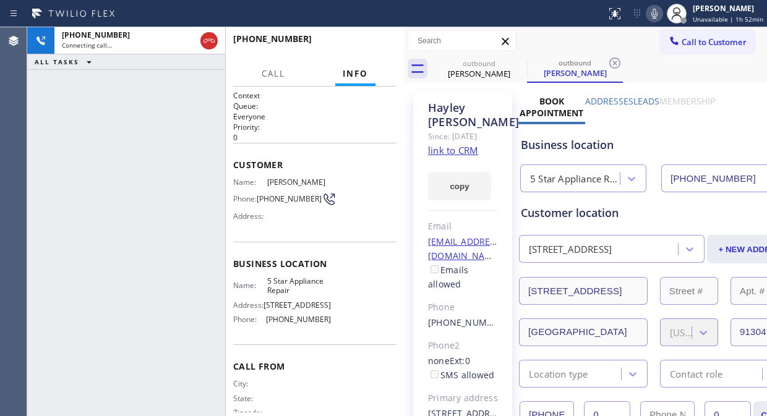
type input "[PHONE_NUMBER]"
click at [486, 72] on div "[PERSON_NAME]" at bounding box center [478, 73] width 93 height 11
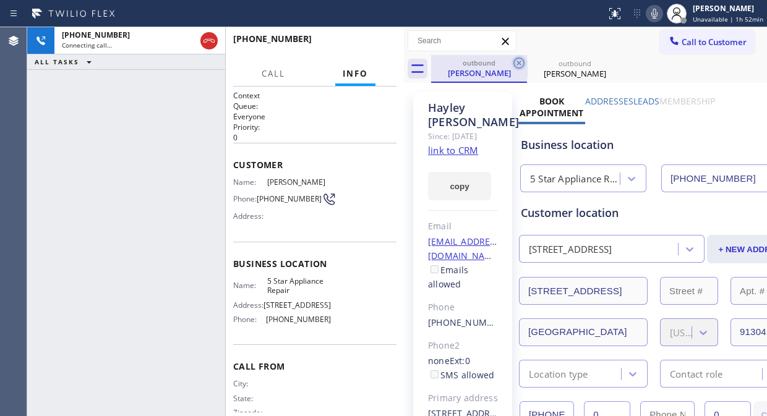
click at [516, 62] on icon at bounding box center [518, 63] width 15 height 15
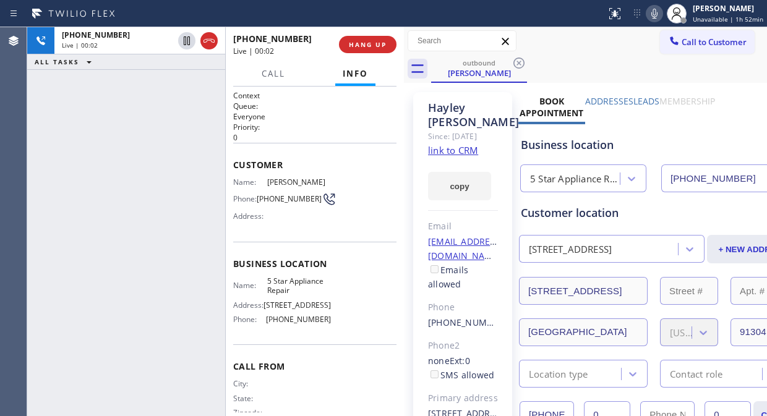
click at [404, 45] on div at bounding box center [404, 221] width 0 height 389
click at [376, 45] on span "HANG UP" at bounding box center [368, 44] width 38 height 9
click at [376, 45] on span "COMPLETE" at bounding box center [365, 44] width 43 height 9
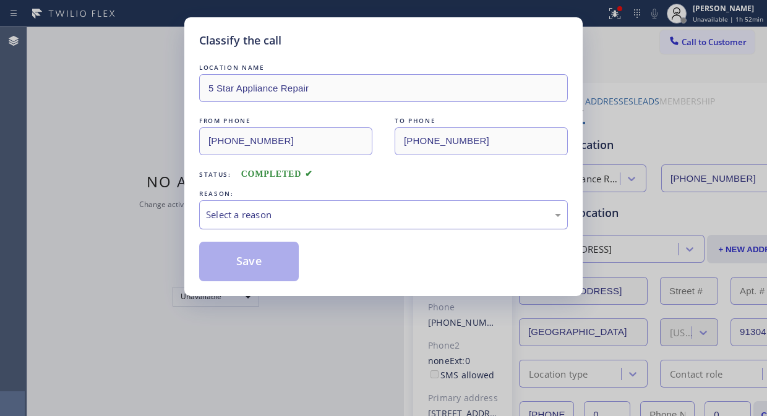
click at [356, 209] on div "Select a reason" at bounding box center [383, 215] width 355 height 14
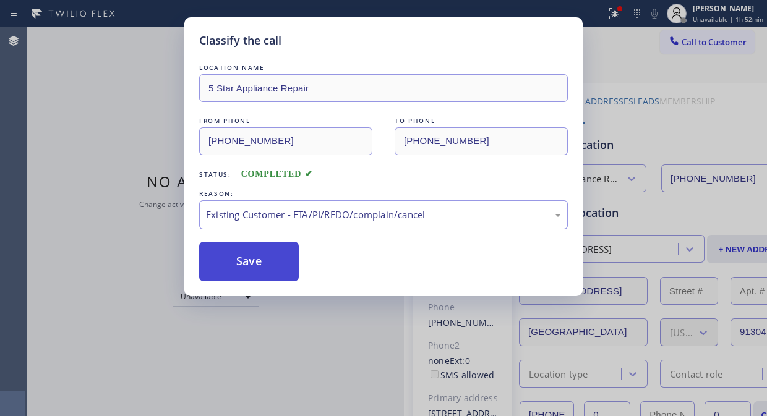
click at [274, 274] on button "Save" at bounding box center [249, 262] width 100 height 40
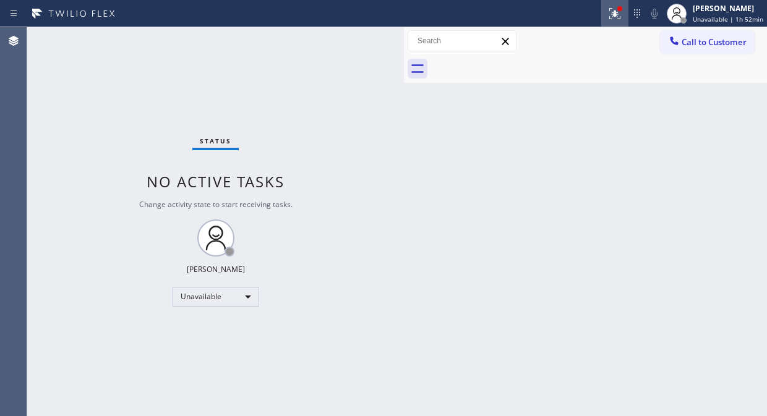
click at [621, 17] on icon at bounding box center [614, 13] width 15 height 15
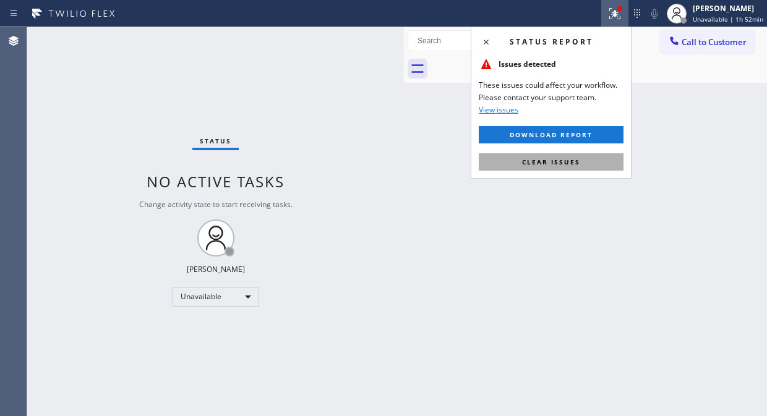
click at [580, 161] on button "Clear issues" at bounding box center [551, 161] width 145 height 17
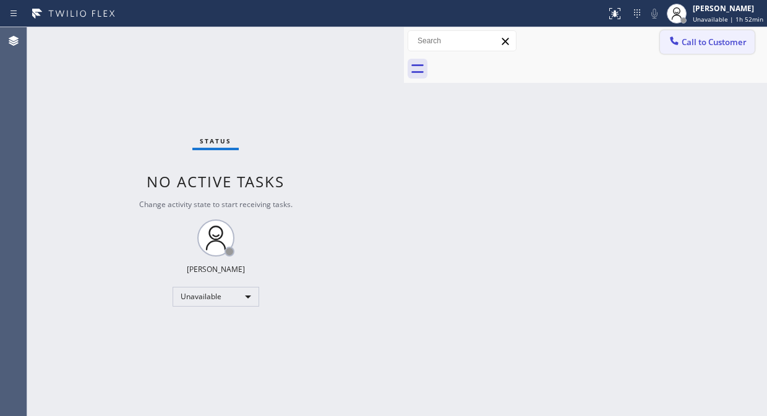
click at [739, 38] on span "Call to Customer" at bounding box center [713, 41] width 65 height 11
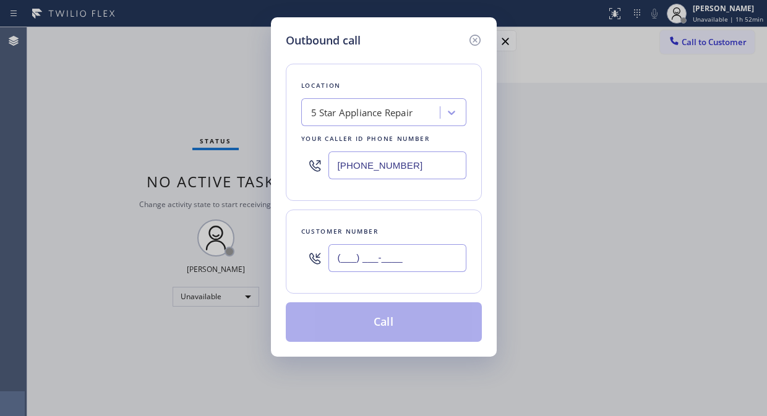
click at [419, 257] on input "(___) ___-____" at bounding box center [397, 258] width 138 height 28
paste input "818) 996-1918"
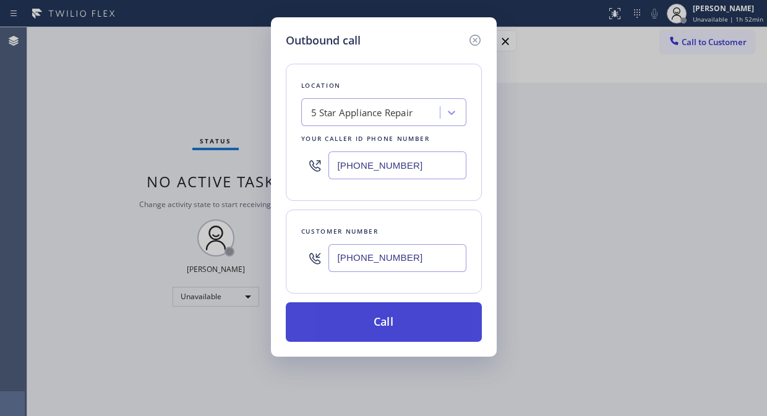
type input "[PHONE_NUMBER]"
click at [437, 322] on button "Call" at bounding box center [384, 322] width 196 height 40
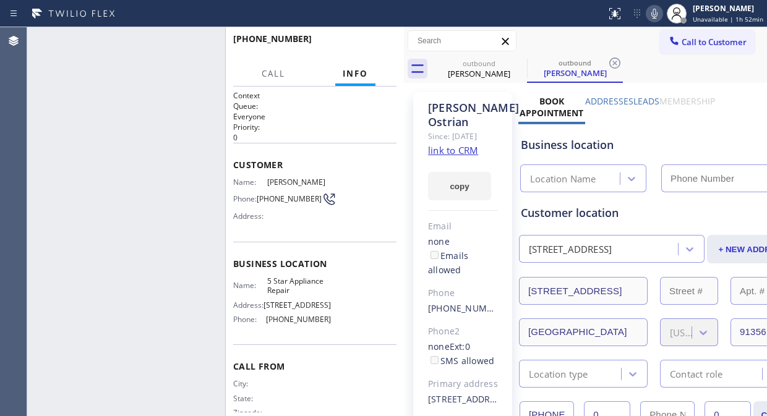
type input "[PHONE_NUMBER]"
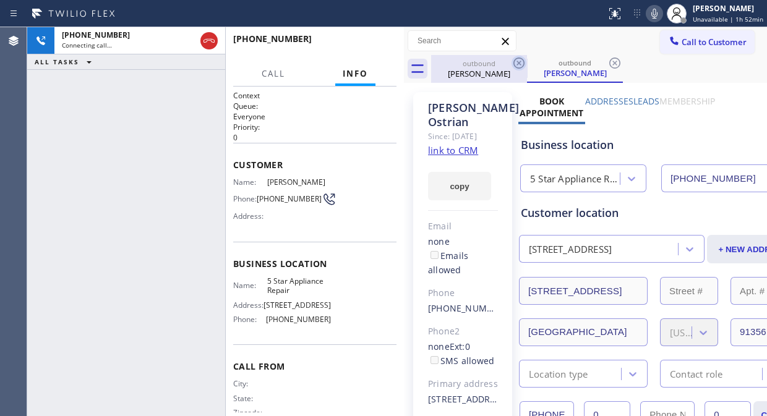
click at [519, 61] on icon at bounding box center [518, 63] width 15 height 15
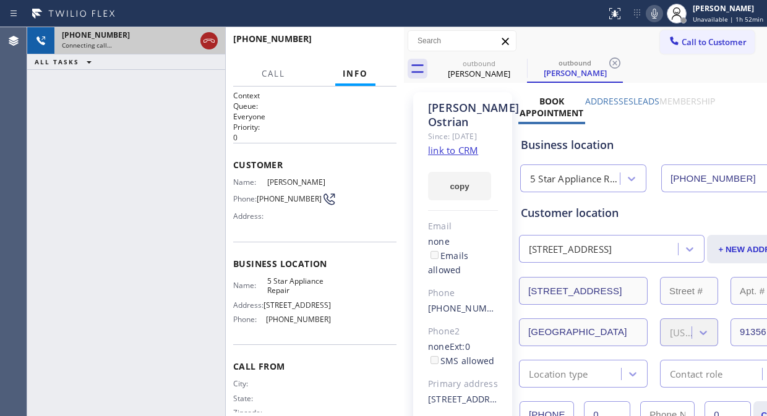
click at [211, 39] on icon at bounding box center [208, 41] width 11 height 4
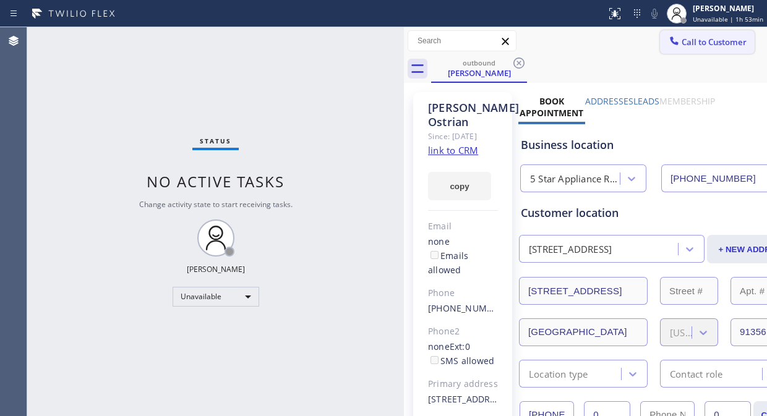
click at [697, 43] on span "Call to Customer" at bounding box center [713, 41] width 65 height 11
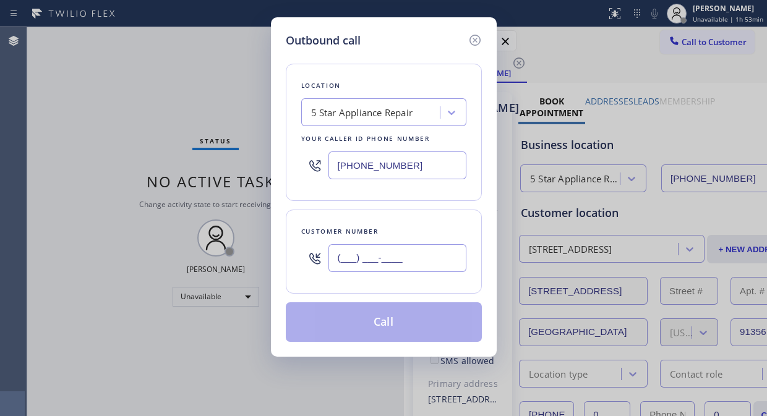
click at [398, 264] on input "(___) ___-____" at bounding box center [397, 258] width 138 height 28
paste input "206) 979-6854"
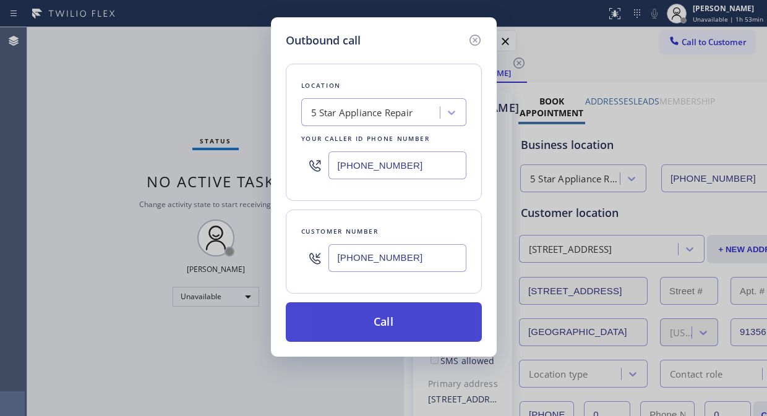
type input "[PHONE_NUMBER]"
click at [434, 330] on button "Call" at bounding box center [384, 322] width 196 height 40
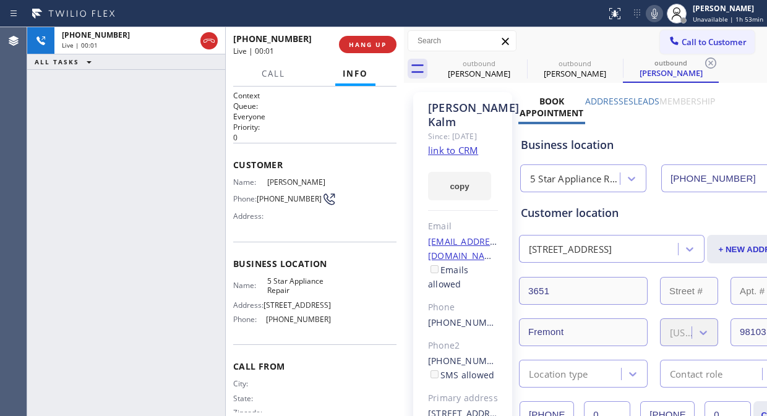
type input "[PHONE_NUMBER]"
click at [382, 43] on span "HANG UP" at bounding box center [368, 44] width 38 height 9
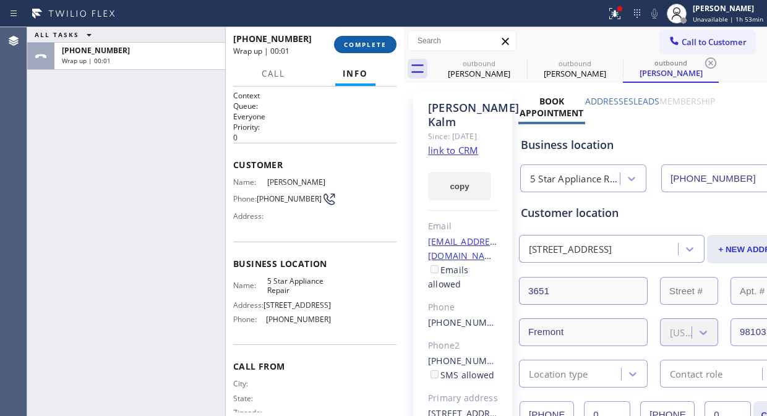
click at [382, 43] on span "COMPLETE" at bounding box center [365, 44] width 43 height 9
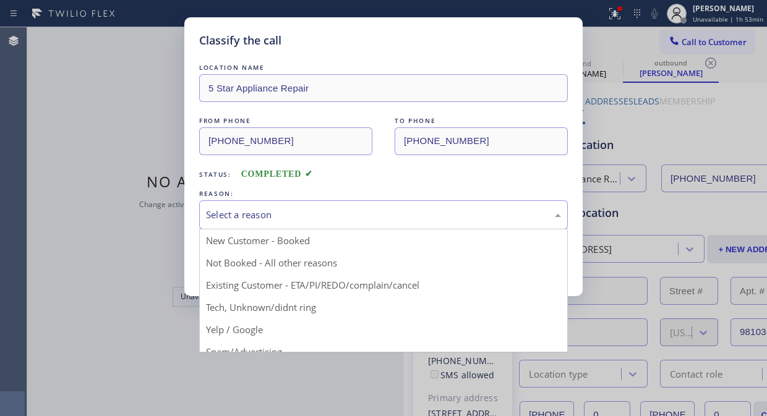
click at [369, 211] on div "Select a reason" at bounding box center [383, 215] width 355 height 14
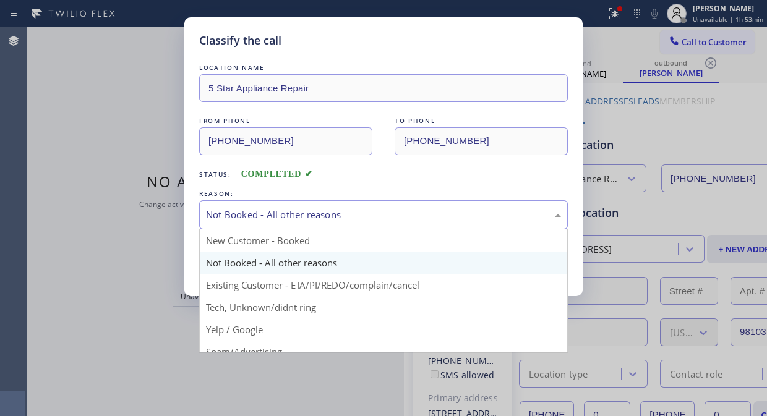
click at [380, 224] on div "Not Booked - All other reasons" at bounding box center [383, 214] width 369 height 29
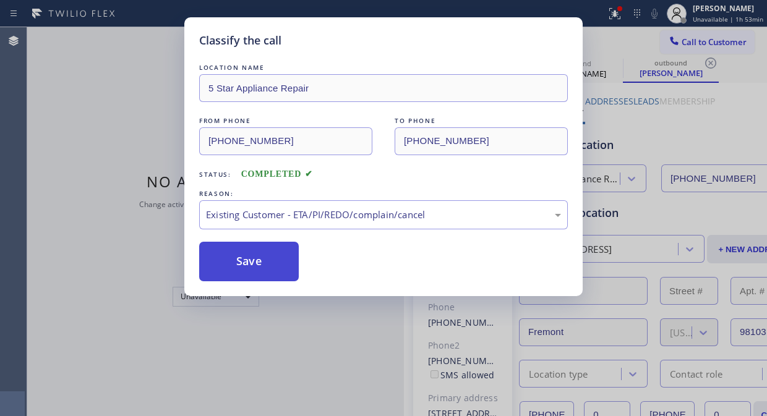
drag, startPoint x: 297, startPoint y: 272, endPoint x: 256, endPoint y: 250, distance: 46.2
click at [297, 270] on button "Save" at bounding box center [249, 262] width 100 height 40
click at [267, 244] on button "Save" at bounding box center [249, 262] width 100 height 40
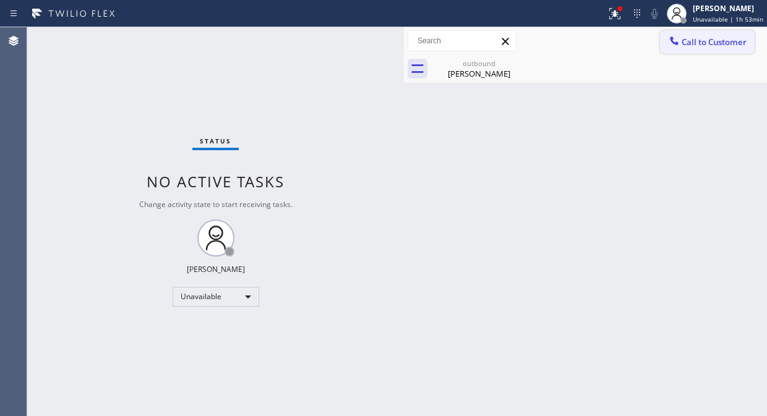
click at [678, 43] on icon at bounding box center [674, 41] width 12 height 12
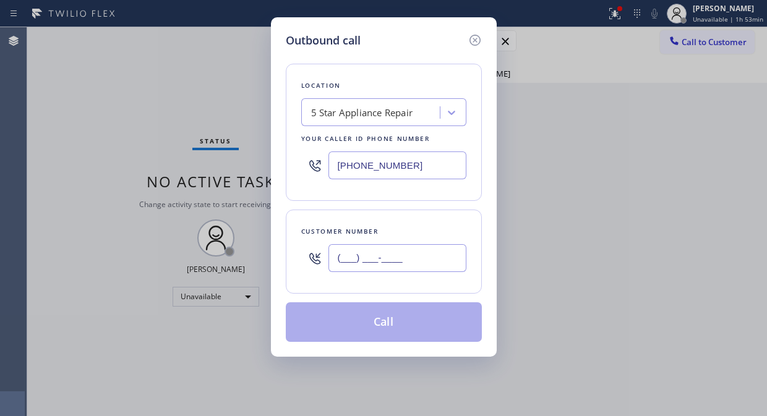
click at [362, 260] on input "(___) ___-____" at bounding box center [397, 258] width 138 height 28
paste input "310) 457-6586"
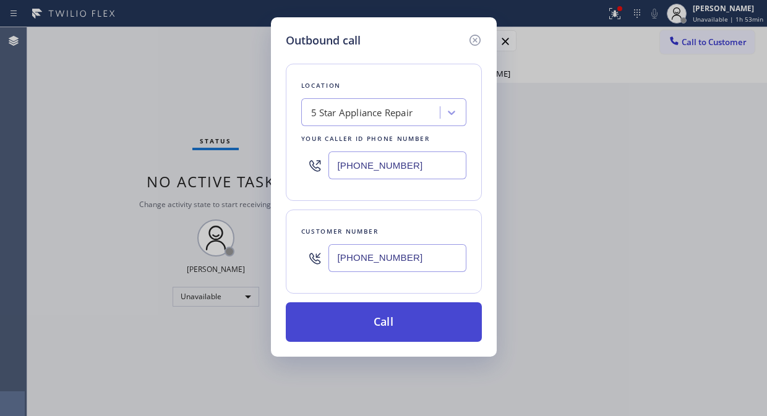
type input "[PHONE_NUMBER]"
click at [385, 320] on button "Call" at bounding box center [384, 322] width 196 height 40
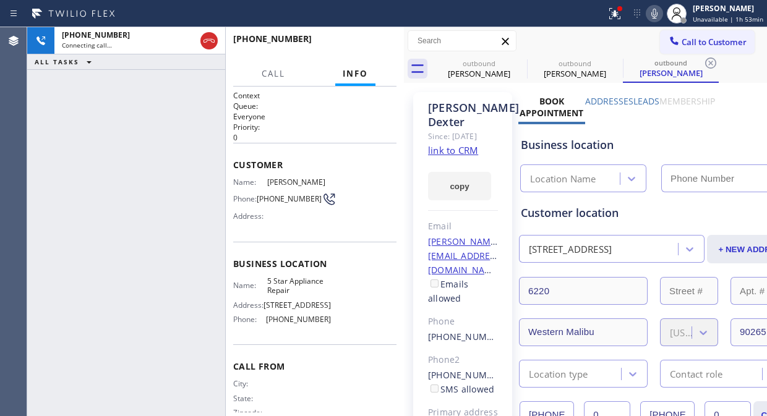
type input "[PHONE_NUMBER]"
click at [357, 44] on span "HANG UP" at bounding box center [368, 44] width 38 height 9
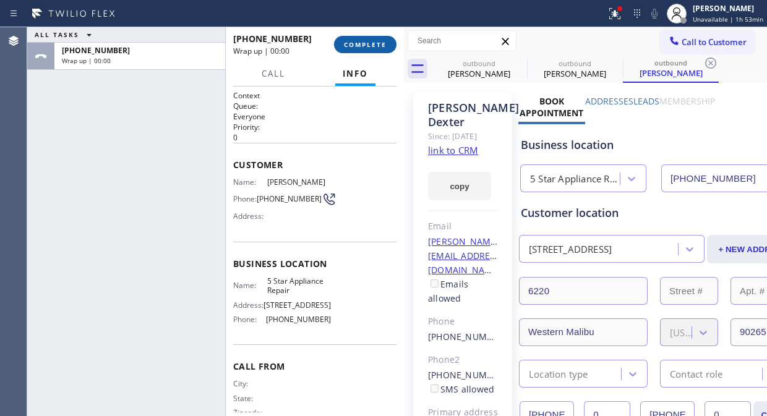
click at [357, 44] on span "COMPLETE" at bounding box center [365, 44] width 43 height 9
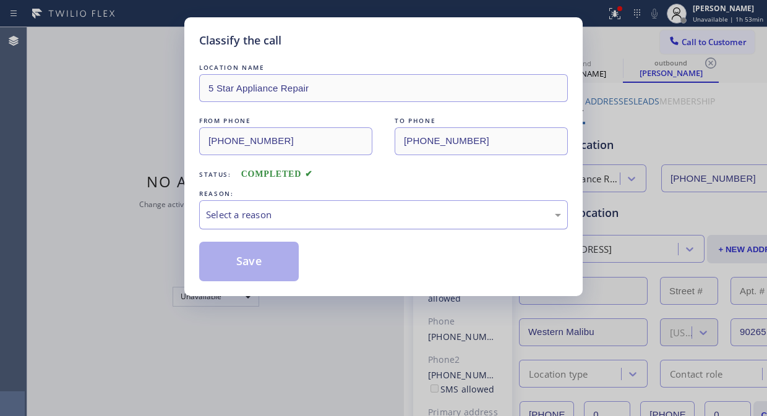
click at [405, 219] on div "Select a reason" at bounding box center [383, 215] width 355 height 14
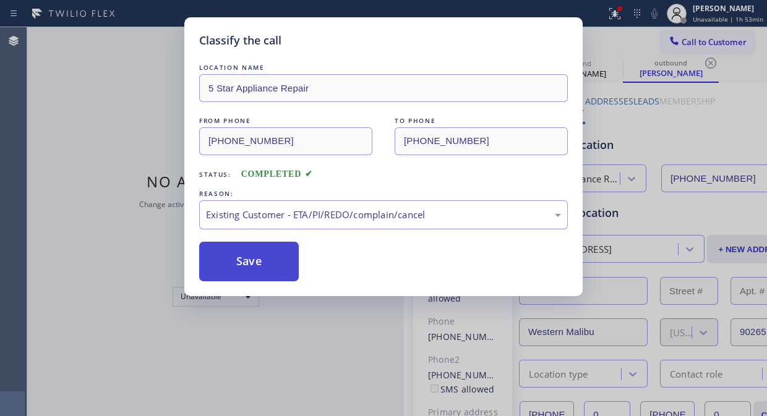
click at [275, 275] on button "Save" at bounding box center [249, 262] width 100 height 40
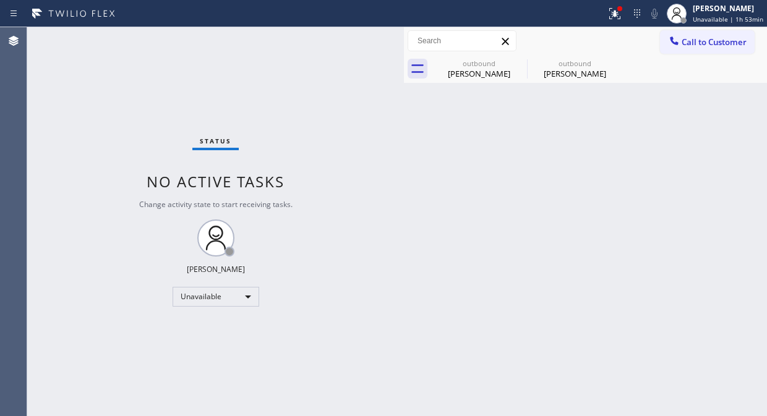
click at [676, 37] on icon at bounding box center [674, 41] width 12 height 12
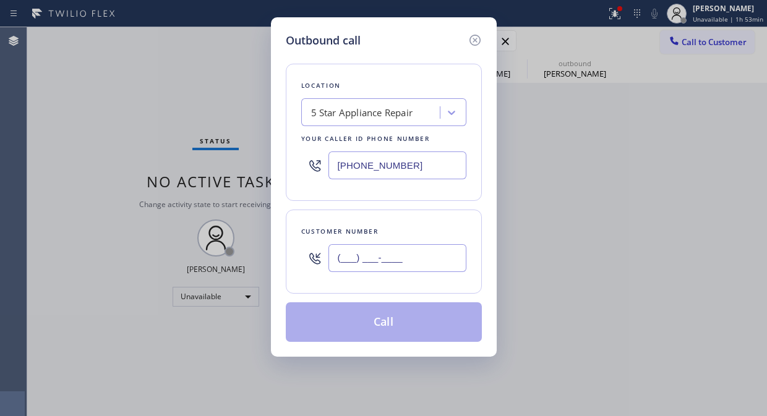
click at [412, 258] on input "(___) ___-____" at bounding box center [397, 258] width 138 height 28
paste input "818) 388-1162"
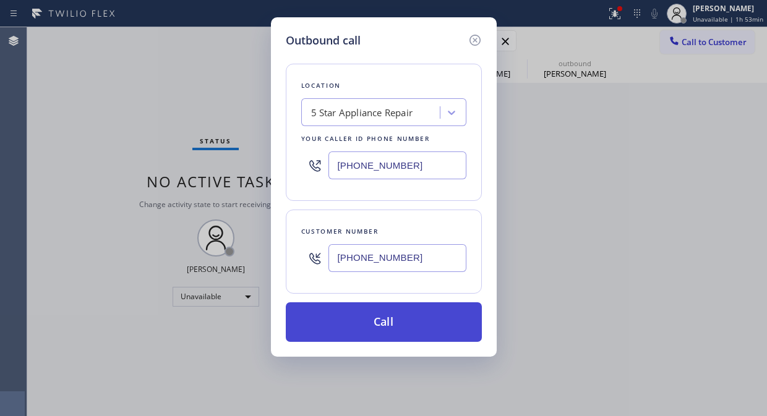
type input "[PHONE_NUMBER]"
click at [413, 314] on button "Call" at bounding box center [384, 322] width 196 height 40
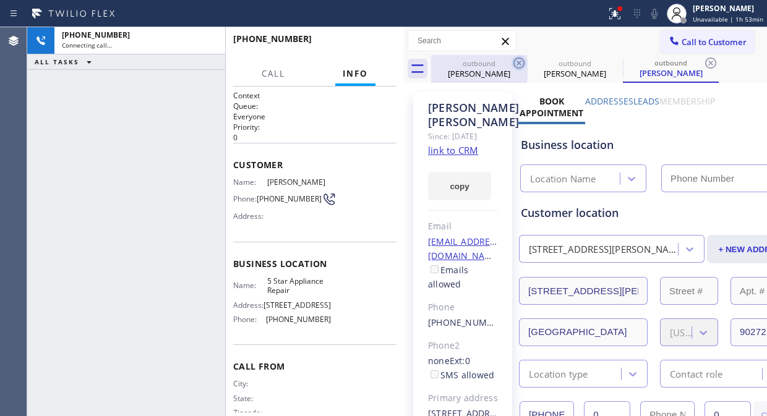
click at [520, 59] on icon at bounding box center [518, 63] width 15 height 15
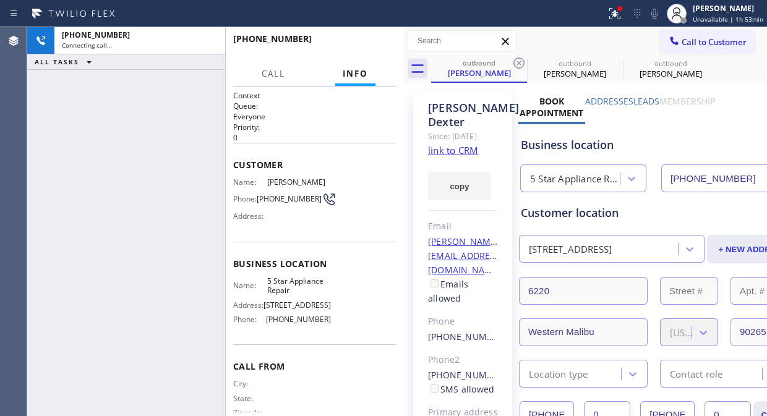
click at [520, 59] on icon at bounding box center [518, 63] width 15 height 15
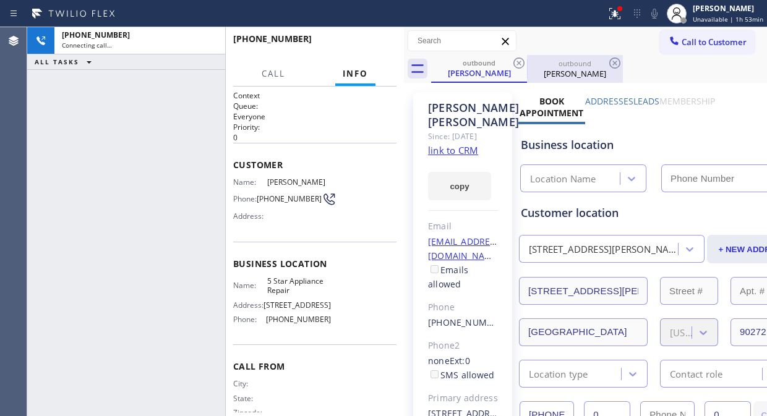
drag, startPoint x: 520, startPoint y: 59, endPoint x: 521, endPoint y: 72, distance: 13.0
click at [521, 59] on icon at bounding box center [518, 63] width 15 height 15
type input "[PHONE_NUMBER]"
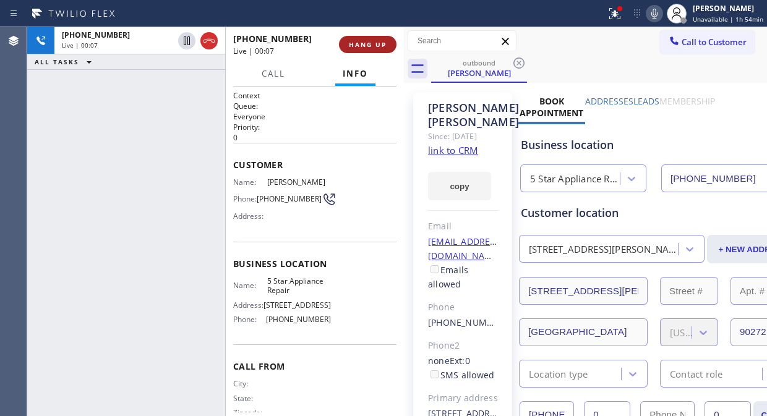
click at [353, 46] on span "HANG UP" at bounding box center [368, 44] width 38 height 9
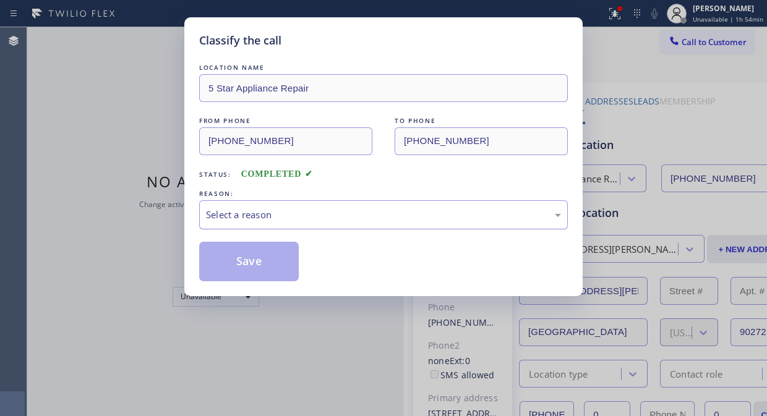
click at [382, 217] on div "Select a reason" at bounding box center [383, 215] width 355 height 14
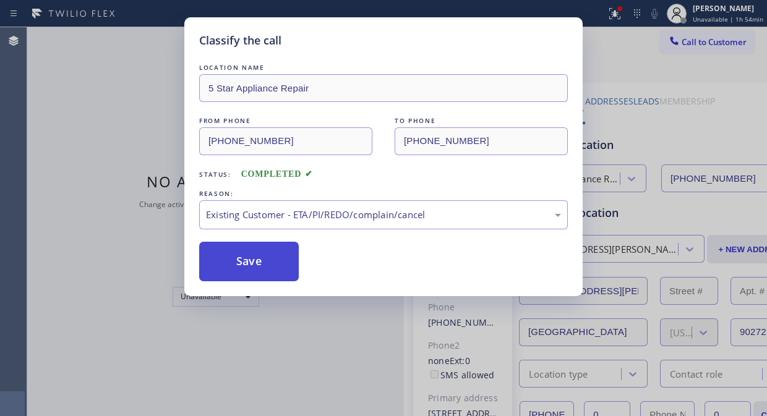
click at [256, 255] on button "Save" at bounding box center [249, 262] width 100 height 40
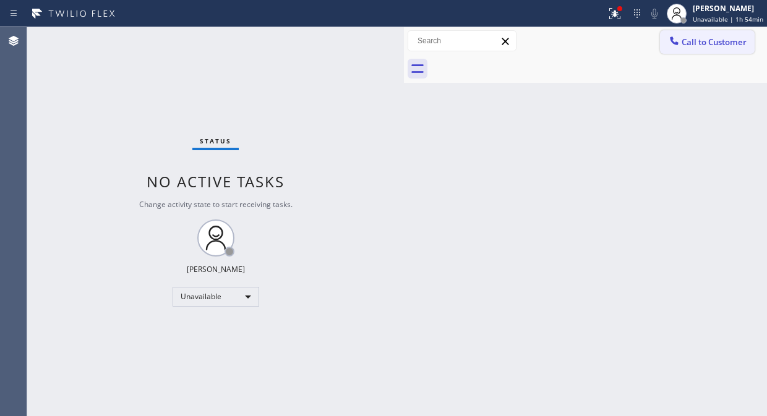
click at [675, 40] on icon at bounding box center [674, 41] width 12 height 12
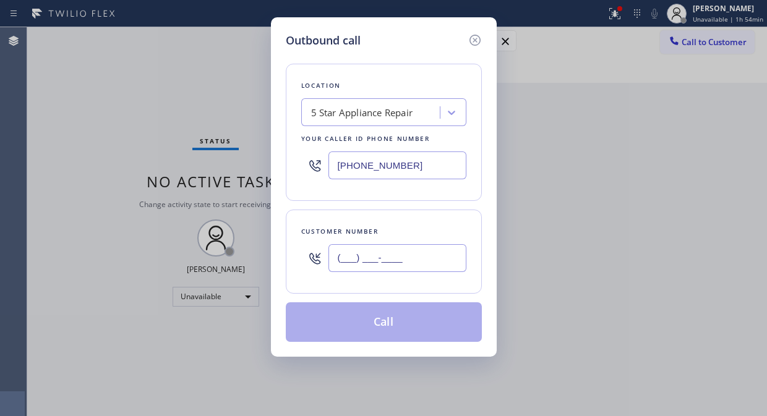
click at [409, 255] on input "(___) ___-____" at bounding box center [397, 258] width 138 height 28
paste input "305) 666-5419"
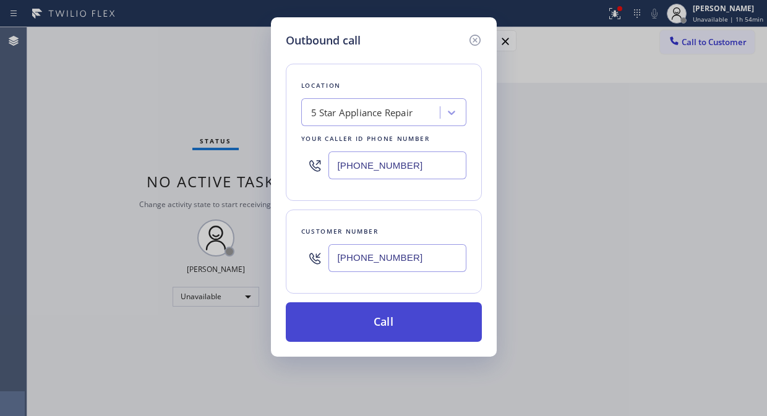
type input "[PHONE_NUMBER]"
click at [399, 319] on button "Call" at bounding box center [384, 322] width 196 height 40
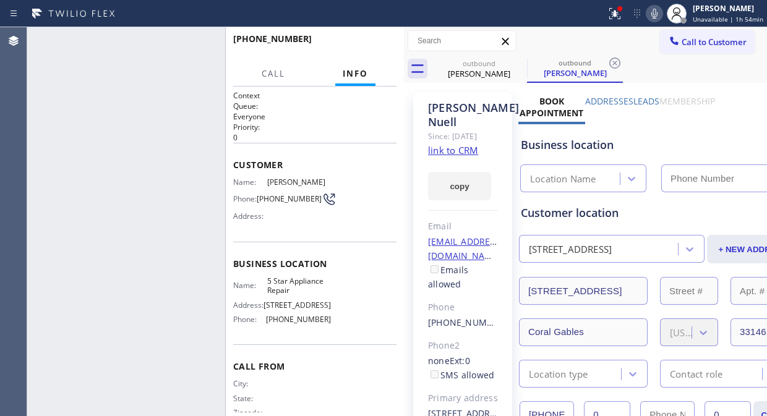
type input "[PHONE_NUMBER]"
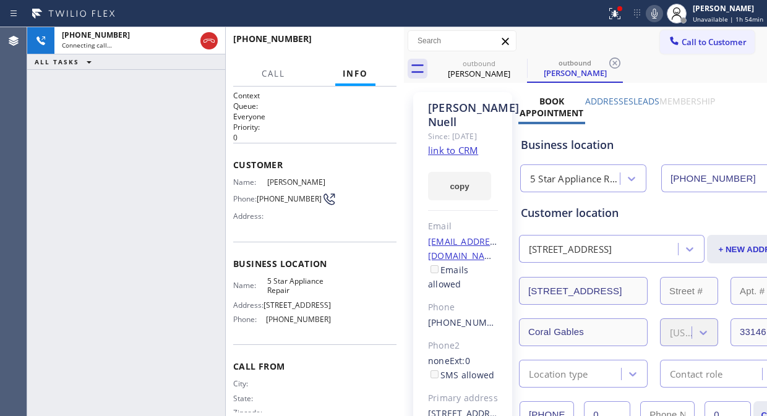
drag, startPoint x: 514, startPoint y: 64, endPoint x: 578, endPoint y: 39, distance: 68.0
click at [0, 0] on icon at bounding box center [0, 0] width 0 height 0
click at [613, 19] on icon at bounding box center [614, 13] width 15 height 15
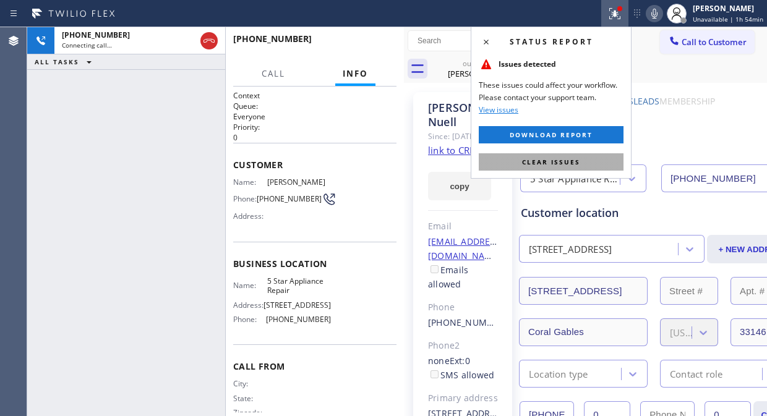
click at [550, 160] on span "Clear issues" at bounding box center [551, 162] width 58 height 9
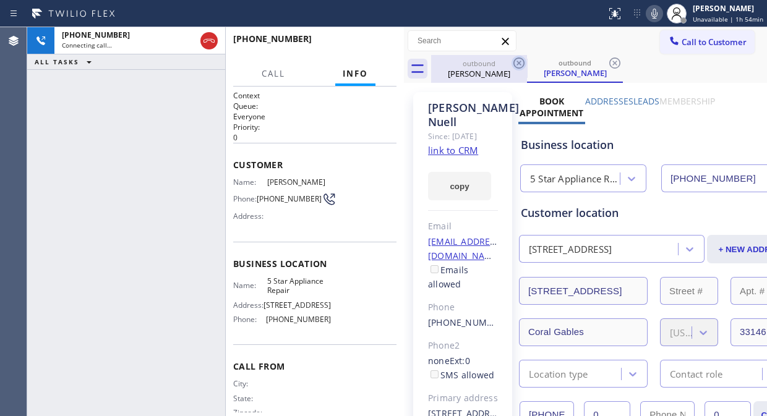
click at [520, 62] on icon at bounding box center [518, 63] width 15 height 15
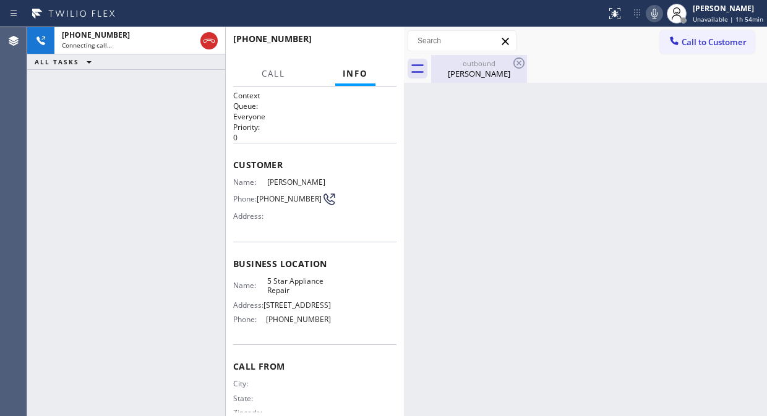
click at [471, 69] on div "[PERSON_NAME]" at bounding box center [478, 73] width 93 height 11
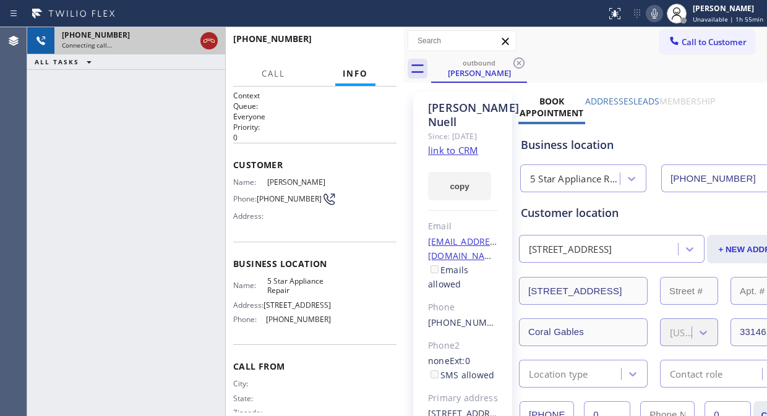
click at [203, 43] on icon at bounding box center [209, 40] width 15 height 15
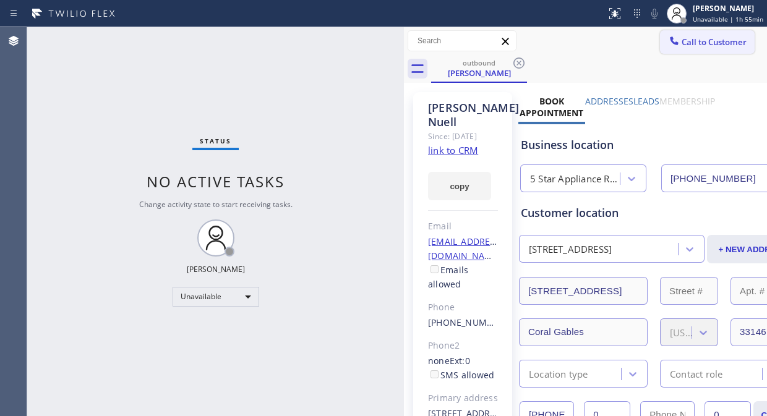
click at [699, 37] on span "Call to Customer" at bounding box center [713, 41] width 65 height 11
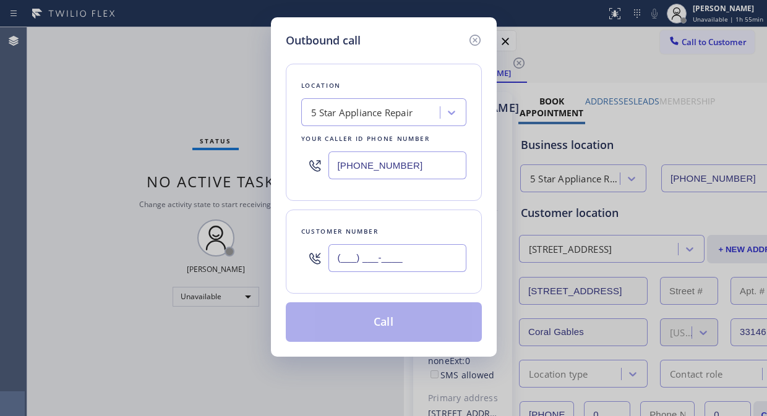
click at [331, 255] on input "(___) ___-____" at bounding box center [397, 258] width 138 height 28
paste input "310) 927-4452"
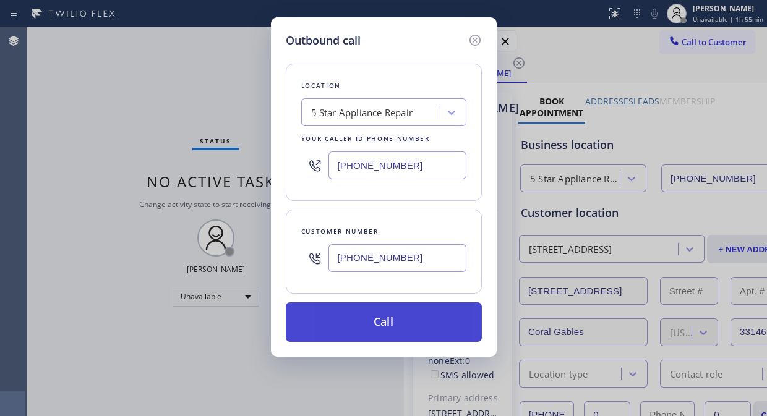
type input "[PHONE_NUMBER]"
click at [399, 322] on button "Call" at bounding box center [384, 322] width 196 height 40
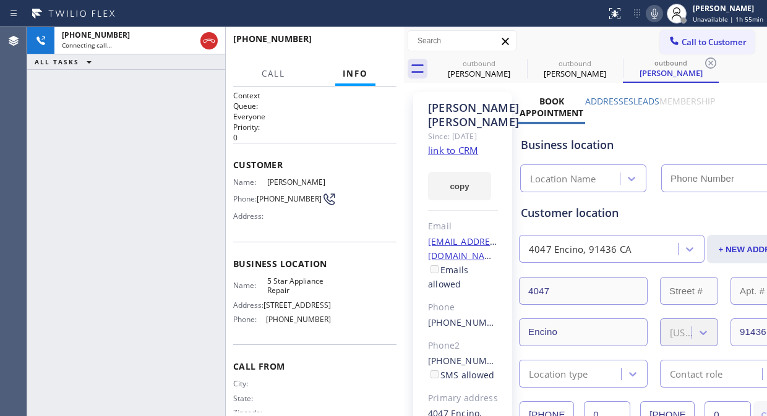
type input "[PHONE_NUMBER]"
click at [516, 65] on icon at bounding box center [518, 63] width 15 height 15
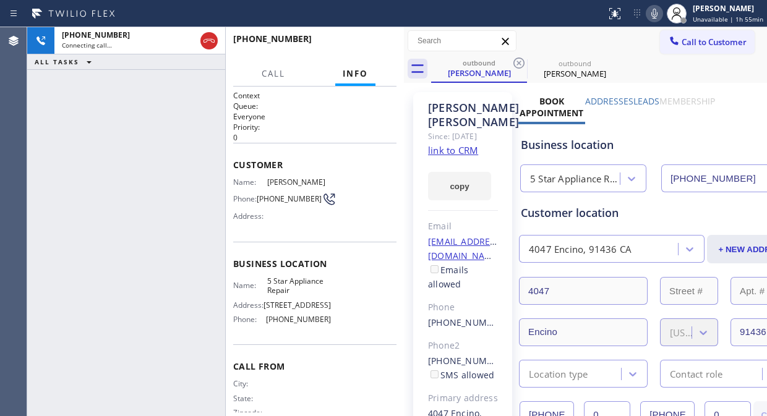
click at [516, 65] on icon at bounding box center [518, 63] width 15 height 15
click at [88, 119] on div "[PHONE_NUMBER] Connecting call… ALL TASKS ALL TASKS ACTIVE TASKS TASKS IN WRAP …" at bounding box center [126, 221] width 198 height 389
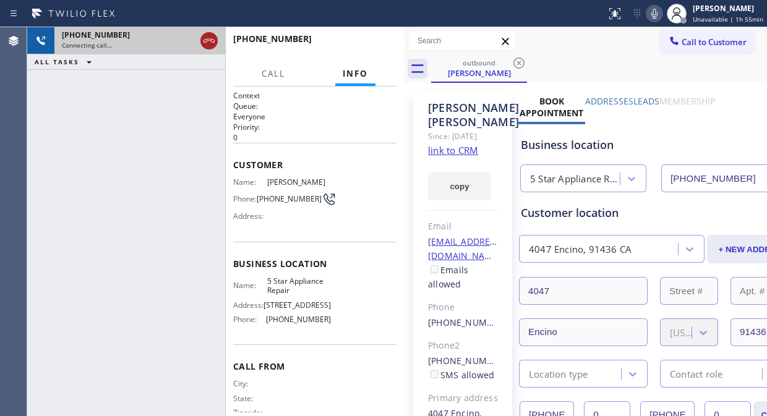
click at [206, 40] on icon at bounding box center [209, 40] width 15 height 15
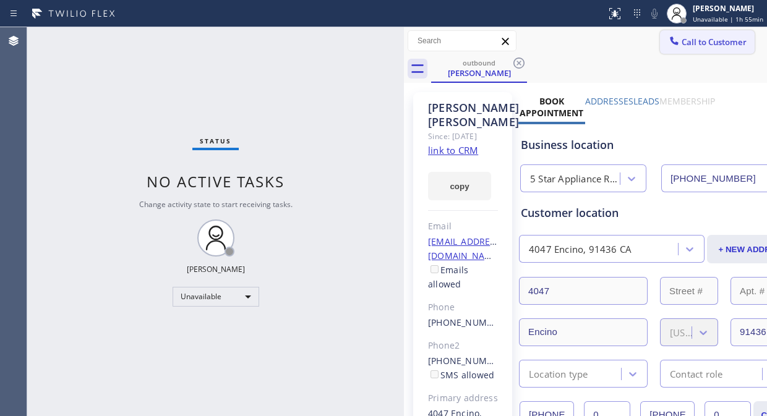
click at [696, 51] on button "Call to Customer" at bounding box center [707, 41] width 95 height 23
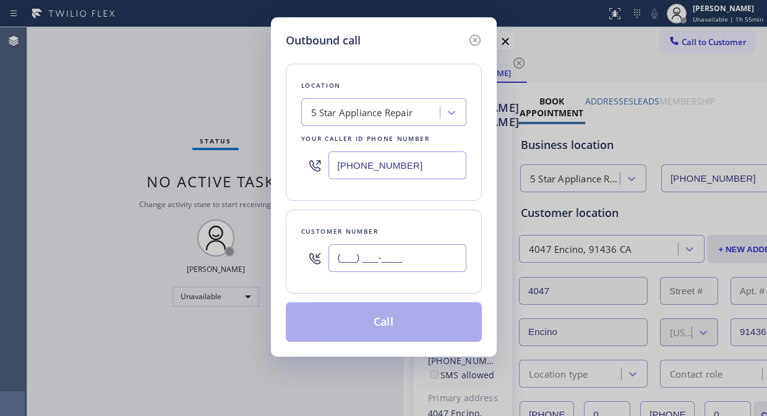
click at [338, 257] on input "(___) ___-____" at bounding box center [397, 258] width 138 height 28
paste input "602) 573-2822"
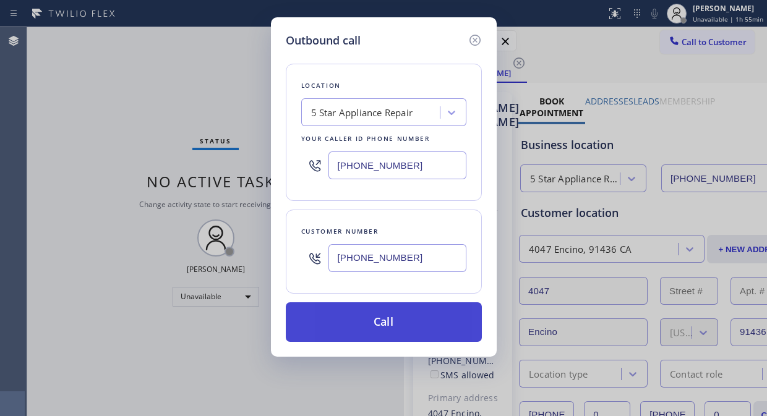
type input "[PHONE_NUMBER]"
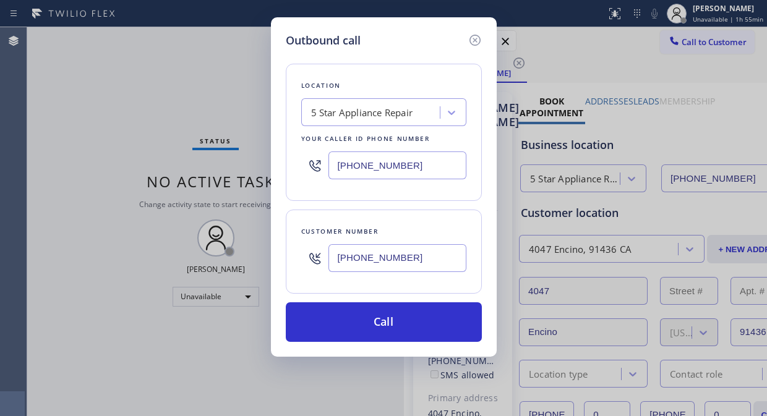
drag, startPoint x: 395, startPoint y: 334, endPoint x: 503, endPoint y: 88, distance: 268.8
click at [396, 335] on button "Call" at bounding box center [384, 322] width 196 height 40
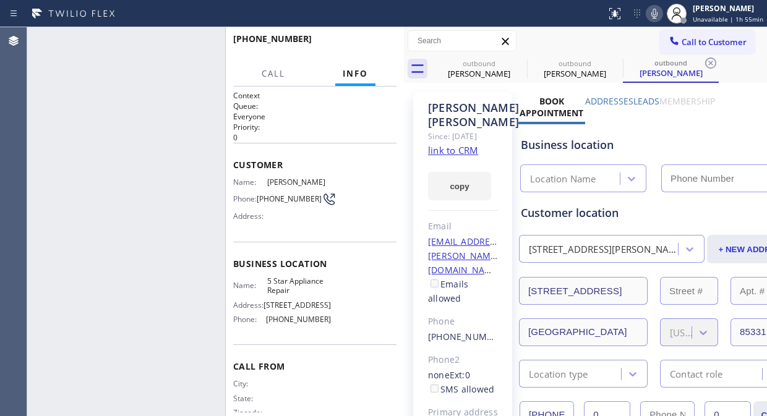
type input "[PHONE_NUMBER]"
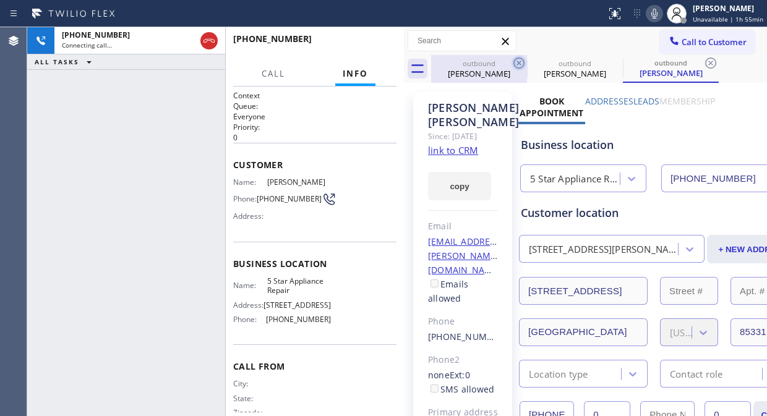
click at [518, 62] on icon at bounding box center [518, 63] width 11 height 11
click at [0, 0] on icon at bounding box center [0, 0] width 0 height 0
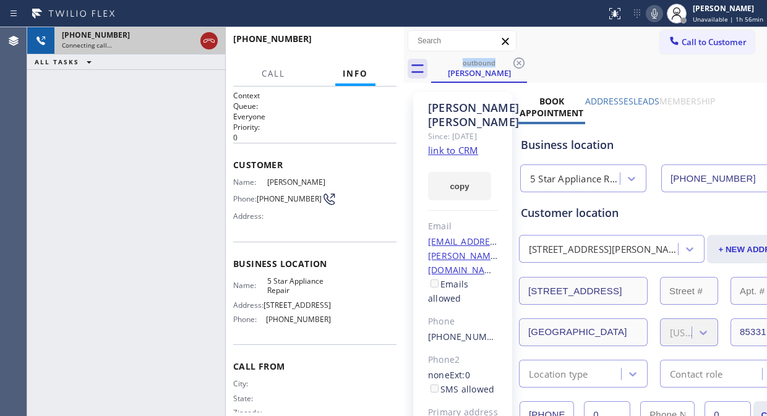
click at [213, 40] on icon at bounding box center [209, 40] width 15 height 15
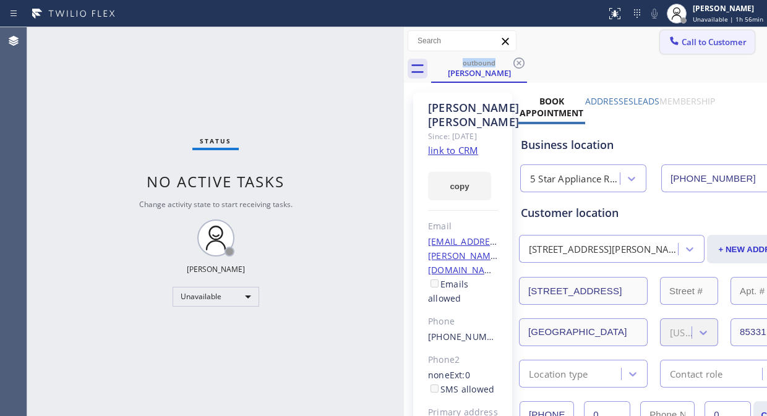
click at [681, 41] on span "Call to Customer" at bounding box center [713, 41] width 65 height 11
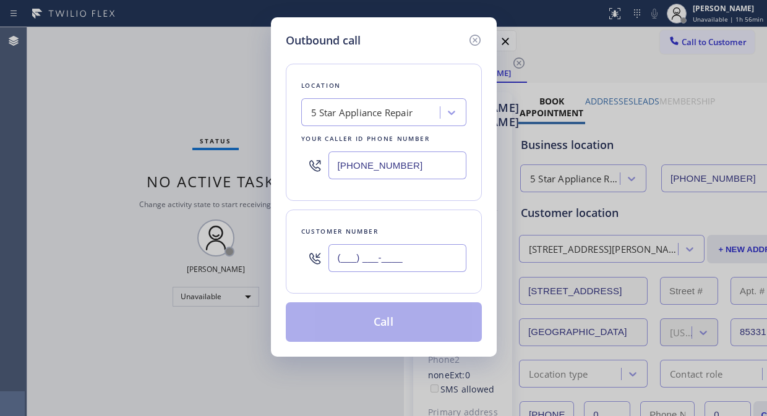
click at [349, 260] on input "(___) ___-____" at bounding box center [397, 258] width 138 height 28
paste input "415) 346-1032"
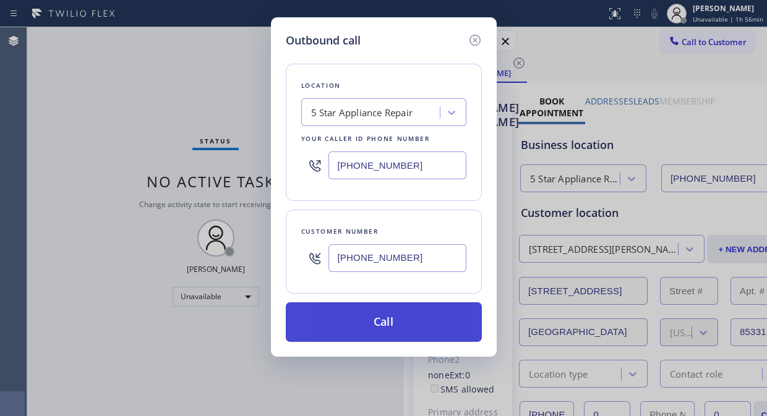
type input "[PHONE_NUMBER]"
click at [430, 323] on button "Call" at bounding box center [384, 322] width 196 height 40
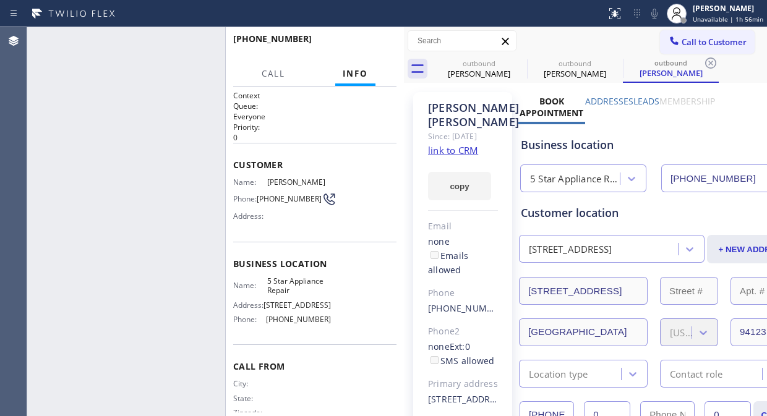
type input "[PHONE_NUMBER]"
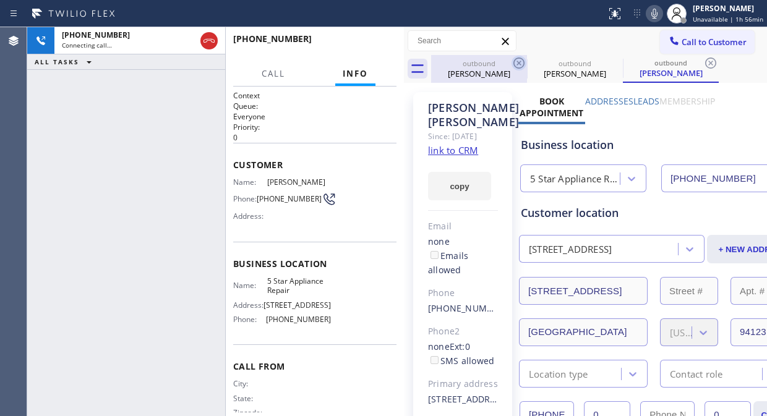
click at [520, 64] on icon at bounding box center [518, 63] width 11 height 11
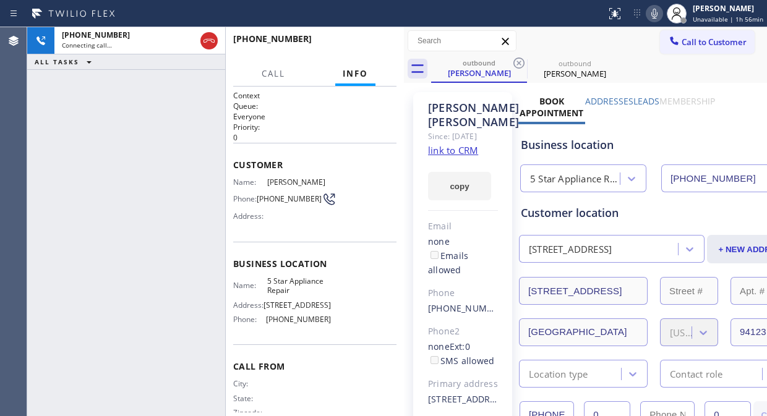
click at [104, 88] on div "[PHONE_NUMBER] Connecting call… ALL TASKS ALL TASKS ACTIVE TASKS TASKS IN WRAP …" at bounding box center [126, 221] width 198 height 389
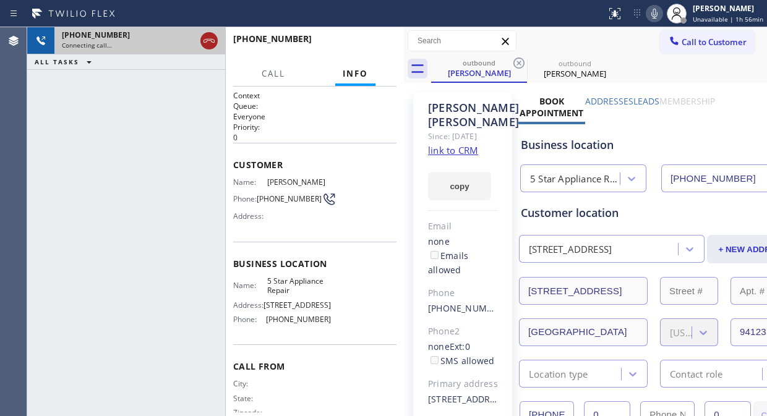
click at [206, 40] on icon at bounding box center [209, 40] width 15 height 15
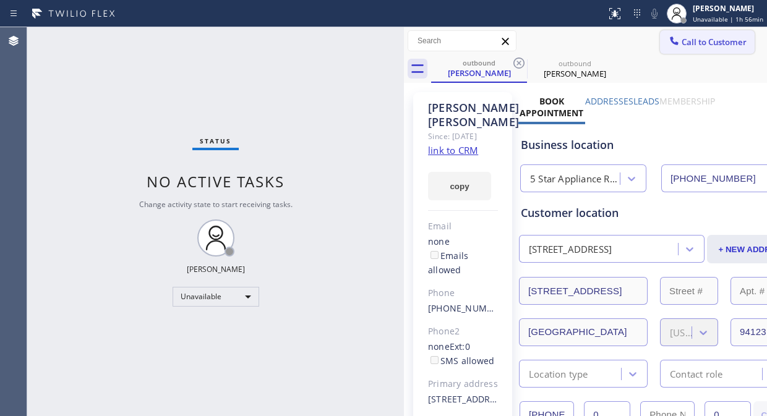
click at [684, 42] on span "Call to Customer" at bounding box center [713, 41] width 65 height 11
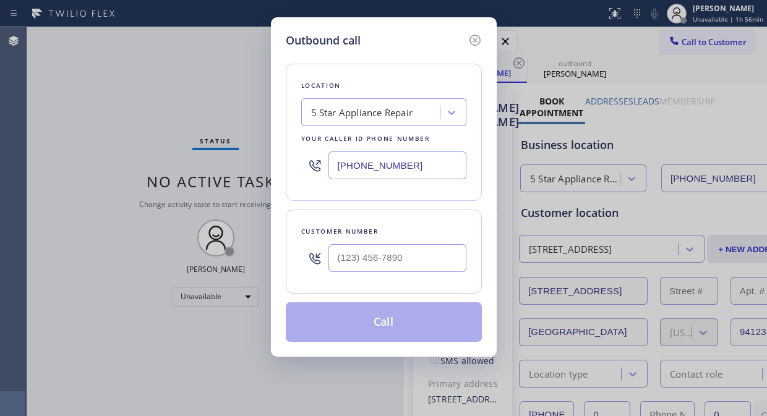
click at [406, 258] on input "text" at bounding box center [397, 258] width 138 height 28
paste input "305) 610-9881"
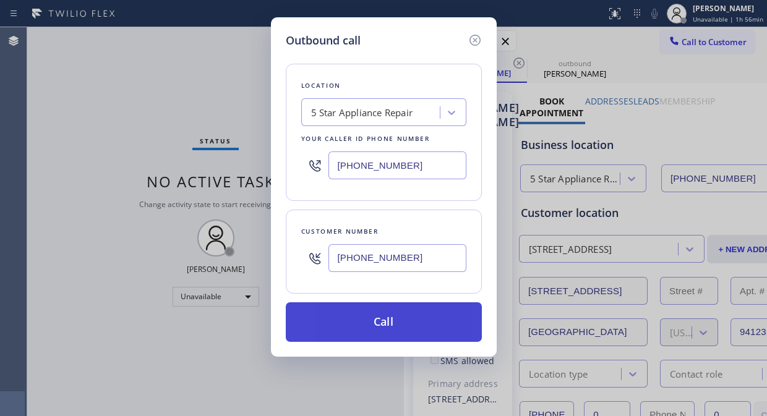
type input "[PHONE_NUMBER]"
drag, startPoint x: 397, startPoint y: 317, endPoint x: 536, endPoint y: 135, distance: 228.6
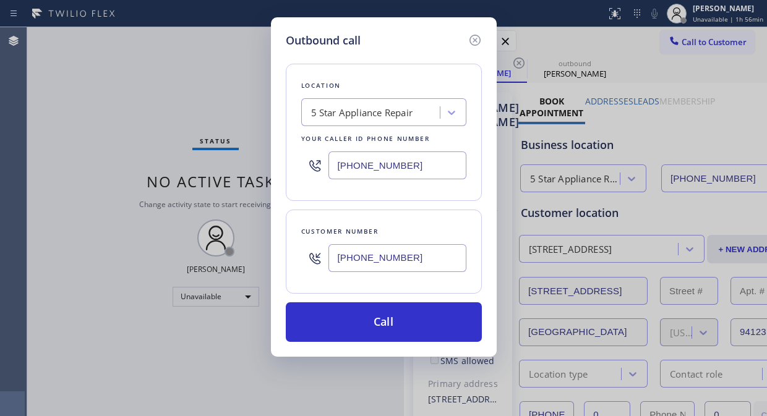
click at [397, 317] on button "Call" at bounding box center [384, 322] width 196 height 40
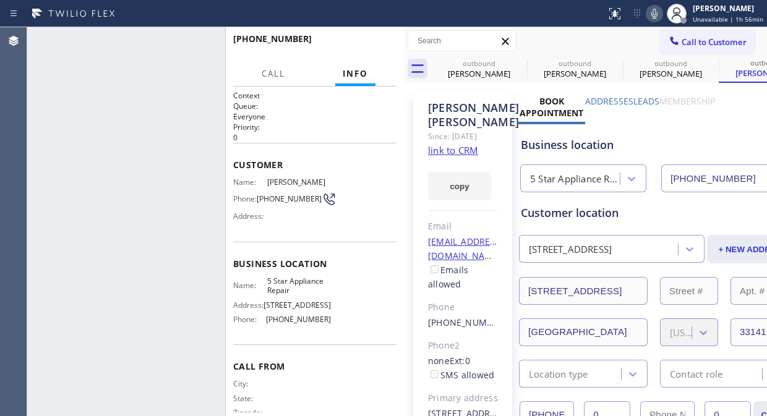
type input "[PHONE_NUMBER]"
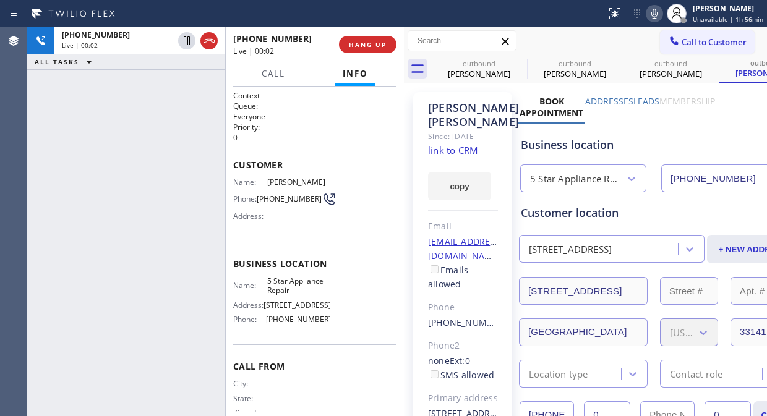
drag, startPoint x: 410, startPoint y: 51, endPoint x: 395, endPoint y: 54, distance: 15.7
click at [406, 52] on div "[PHONE_NUMBER] Live | 00:02 ALL TASKS ALL TASKS ACTIVE TASKS TASKS IN WRAP UP […" at bounding box center [397, 221] width 740 height 389
click at [363, 48] on span "HANG UP" at bounding box center [368, 44] width 38 height 9
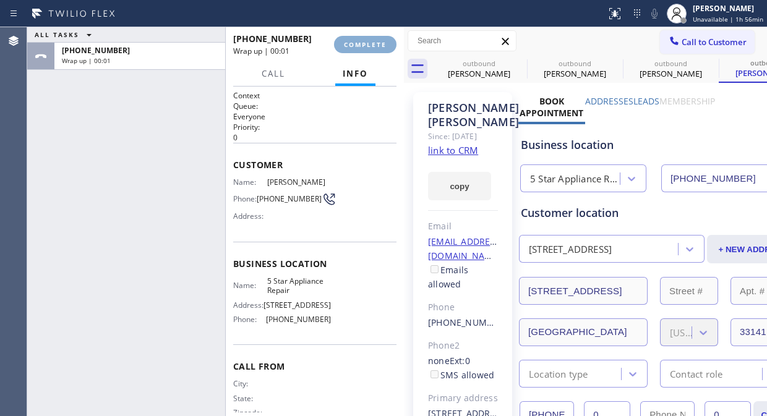
click at [363, 48] on span "COMPLETE" at bounding box center [365, 44] width 43 height 9
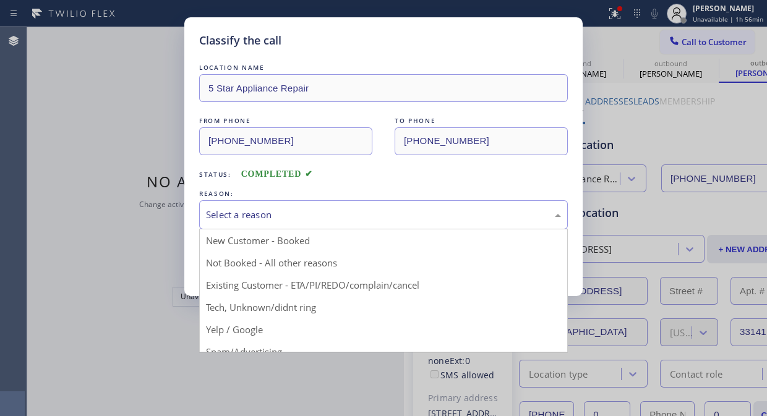
drag, startPoint x: 386, startPoint y: 213, endPoint x: 373, endPoint y: 268, distance: 57.1
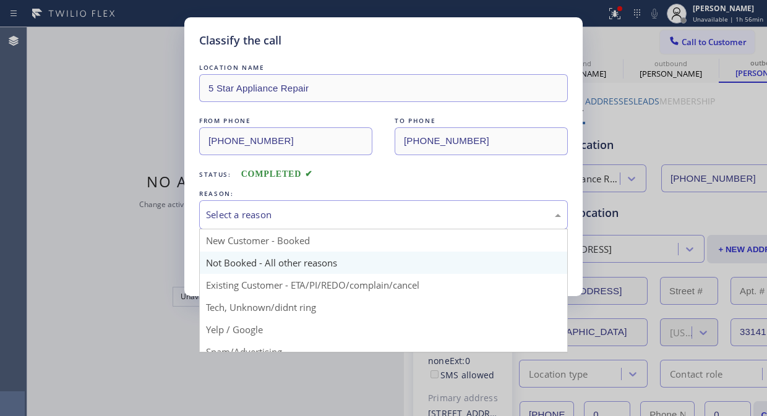
click at [387, 213] on div "Select a reason" at bounding box center [383, 215] width 355 height 14
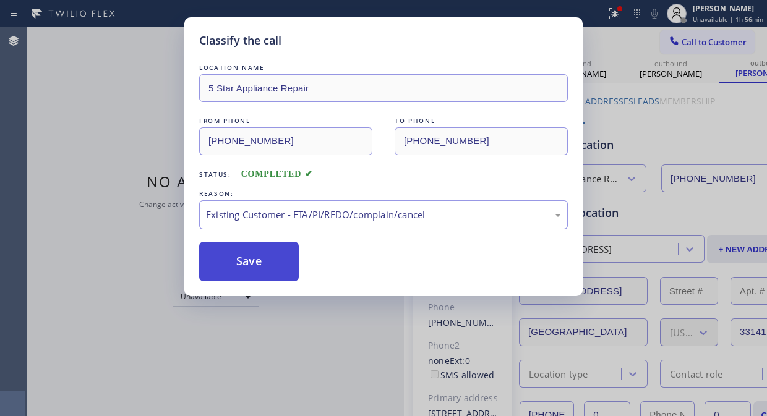
click at [286, 263] on button "Save" at bounding box center [249, 262] width 100 height 40
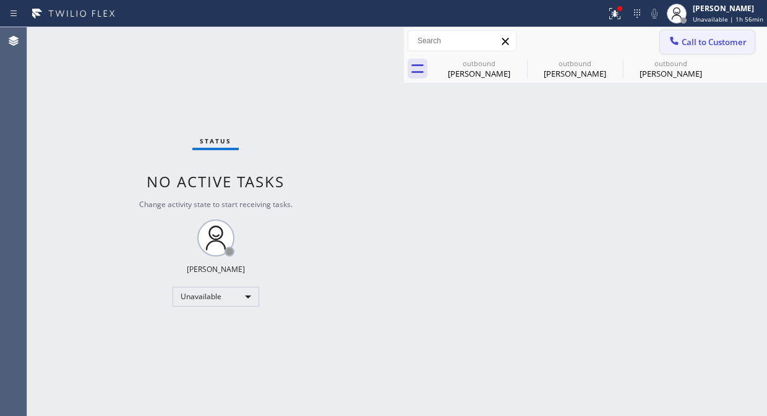
click at [683, 45] on span "Call to Customer" at bounding box center [713, 41] width 65 height 11
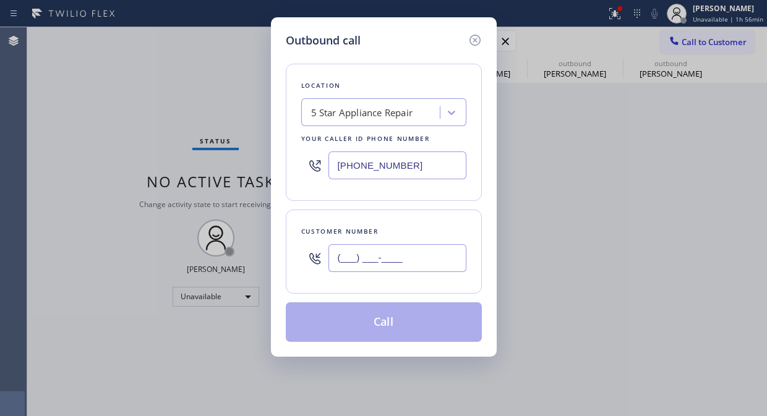
click at [339, 256] on input "(___) ___-____" at bounding box center [397, 258] width 138 height 28
paste input "858) 752-2627"
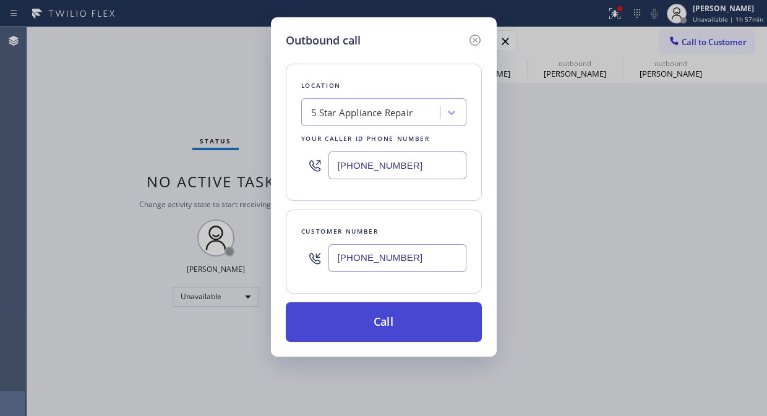
type input "[PHONE_NUMBER]"
click at [401, 318] on button "Call" at bounding box center [384, 322] width 196 height 40
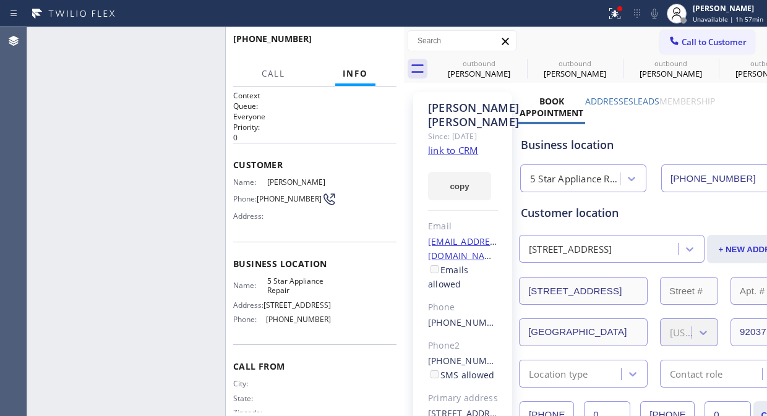
type input "[PHONE_NUMBER]"
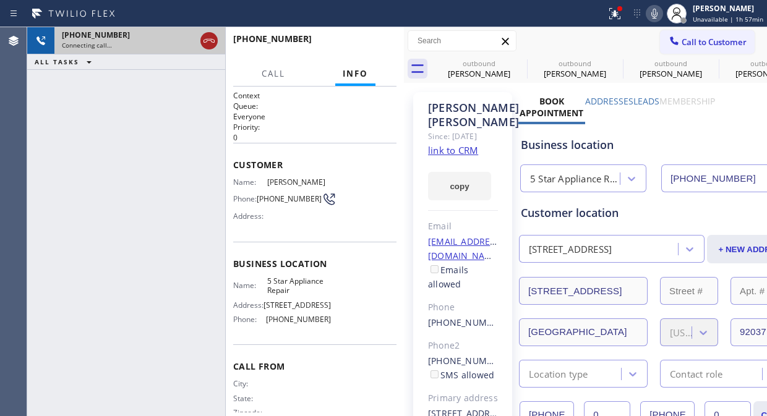
click at [208, 45] on icon at bounding box center [209, 40] width 15 height 15
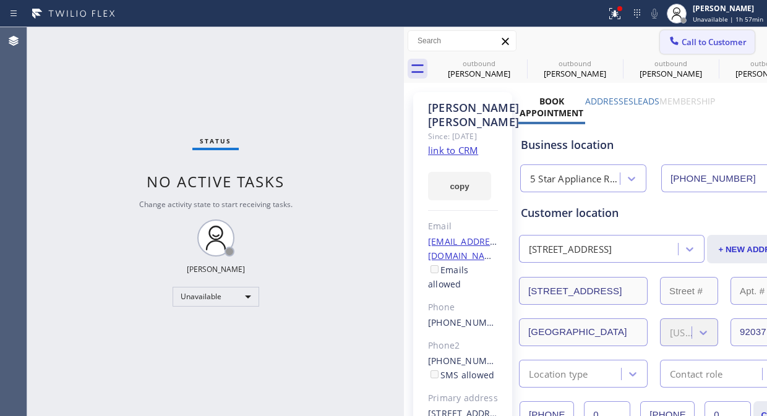
click at [681, 40] on span "Call to Customer" at bounding box center [713, 41] width 65 height 11
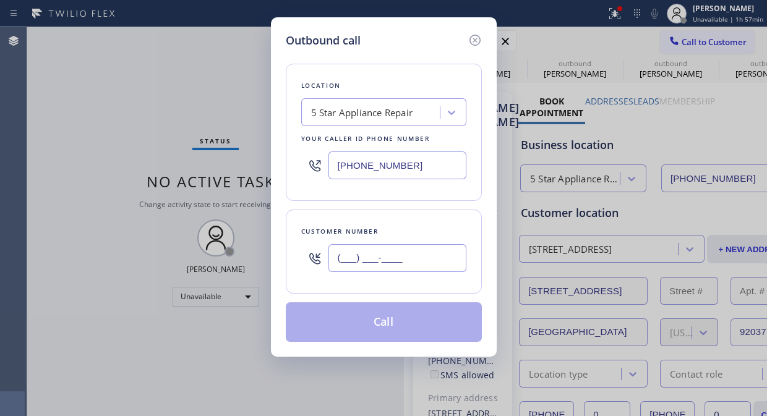
click at [338, 260] on input "(___) ___-____" at bounding box center [397, 258] width 138 height 28
paste input "818) 633-1825"
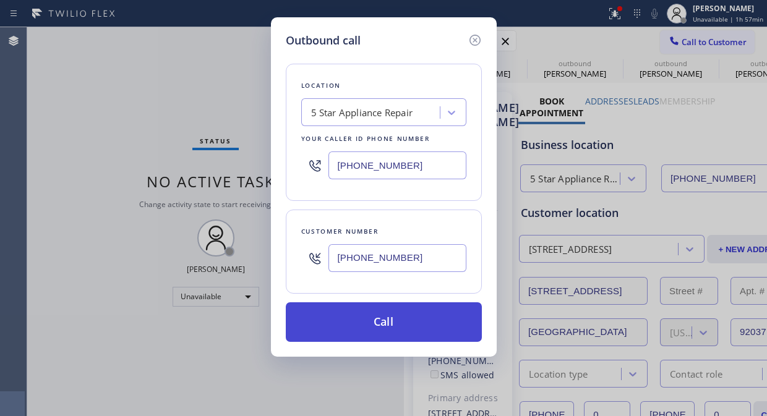
type input "[PHONE_NUMBER]"
click at [396, 323] on button "Call" at bounding box center [384, 322] width 196 height 40
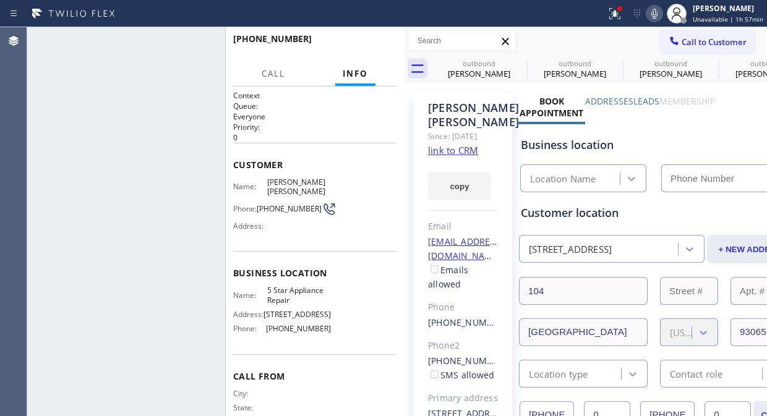
type input "[PHONE_NUMBER]"
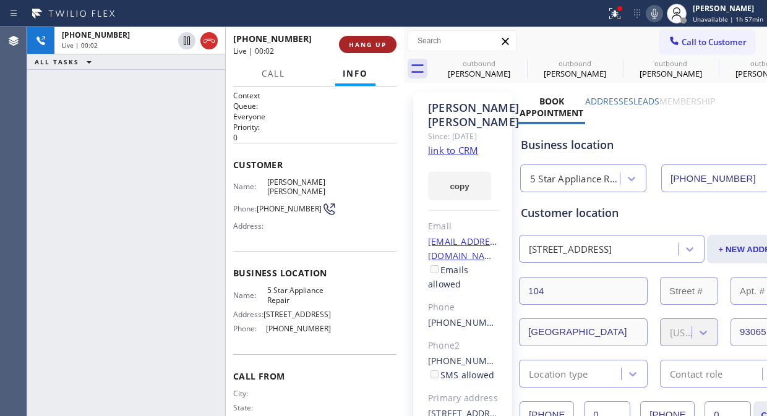
click at [372, 40] on span "HANG UP" at bounding box center [368, 44] width 38 height 9
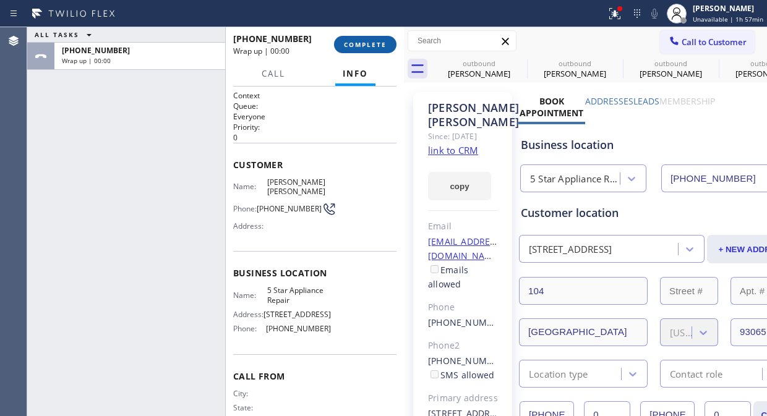
click at [372, 45] on span "COMPLETE" at bounding box center [365, 44] width 43 height 9
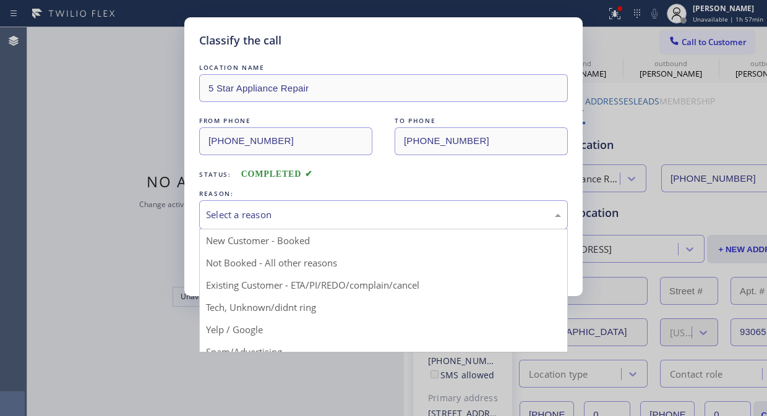
click at [371, 219] on div "Select a reason" at bounding box center [383, 215] width 355 height 14
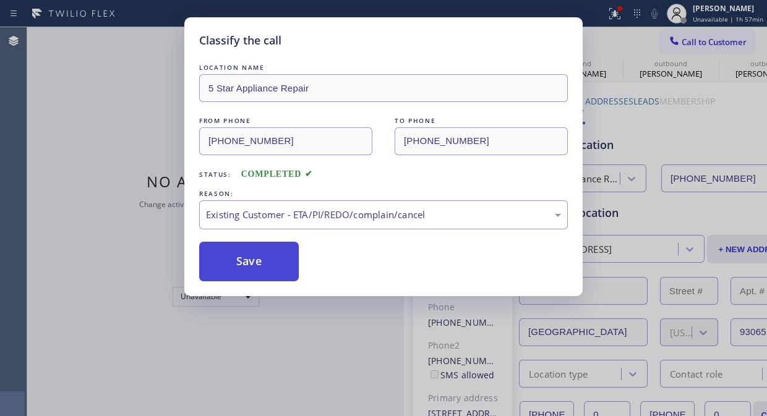
click at [279, 268] on button "Save" at bounding box center [249, 262] width 100 height 40
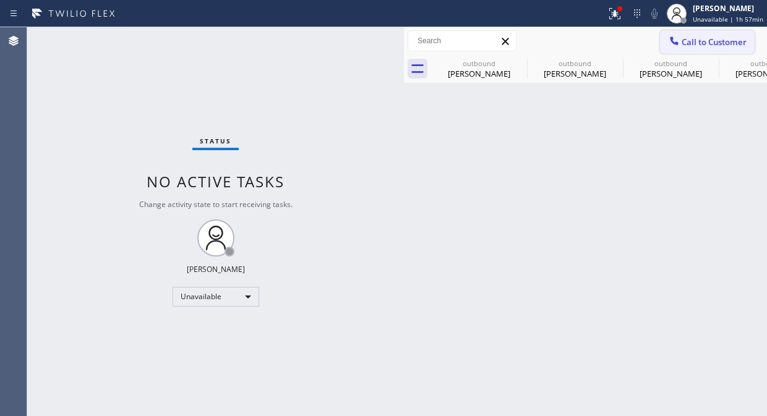
click at [681, 45] on div at bounding box center [674, 42] width 15 height 15
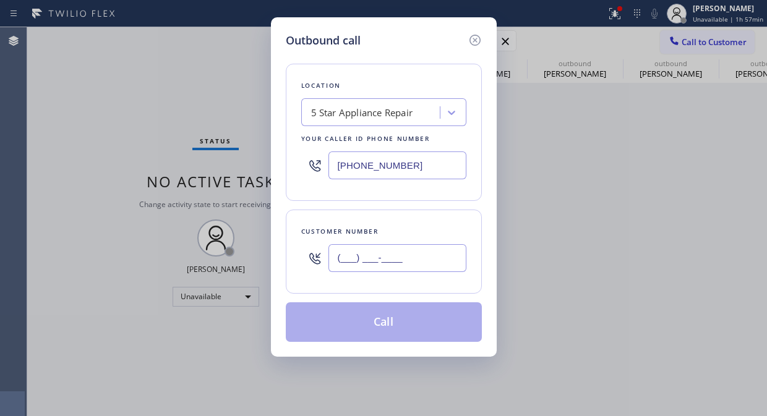
click at [404, 258] on input "(___) ___-____" at bounding box center [397, 258] width 138 height 28
paste input "415) 760-4318"
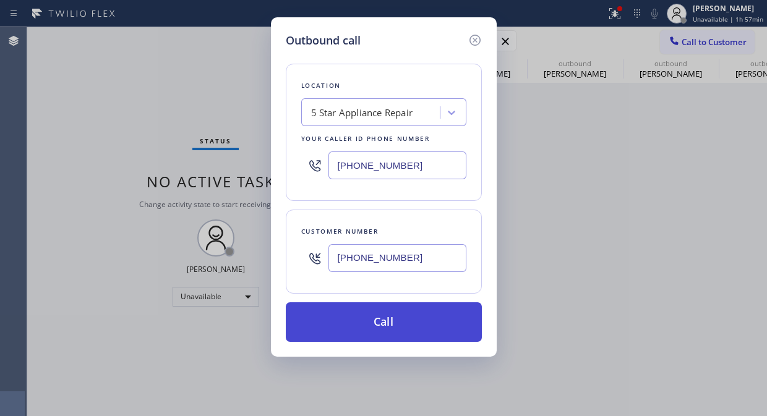
type input "[PHONE_NUMBER]"
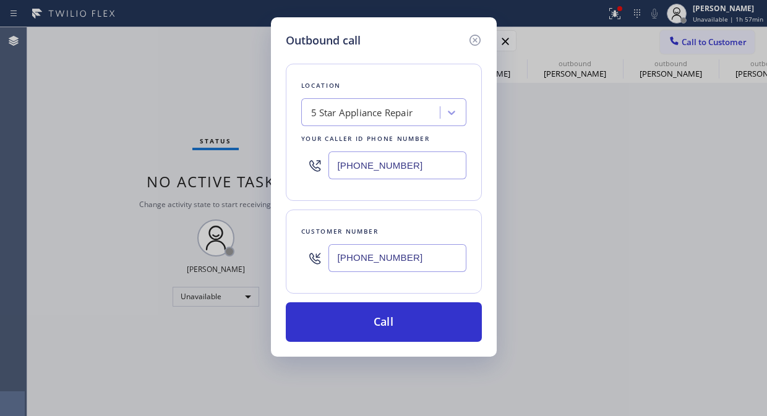
drag, startPoint x: 398, startPoint y: 315, endPoint x: 553, endPoint y: 12, distance: 340.4
click at [398, 316] on button "Call" at bounding box center [384, 322] width 196 height 40
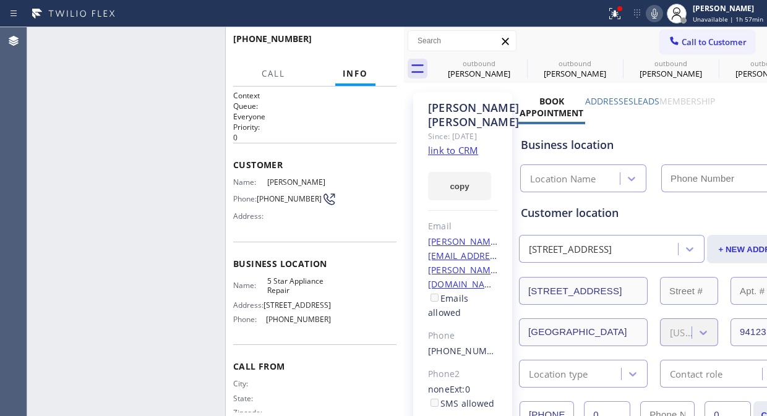
type input "[PHONE_NUMBER]"
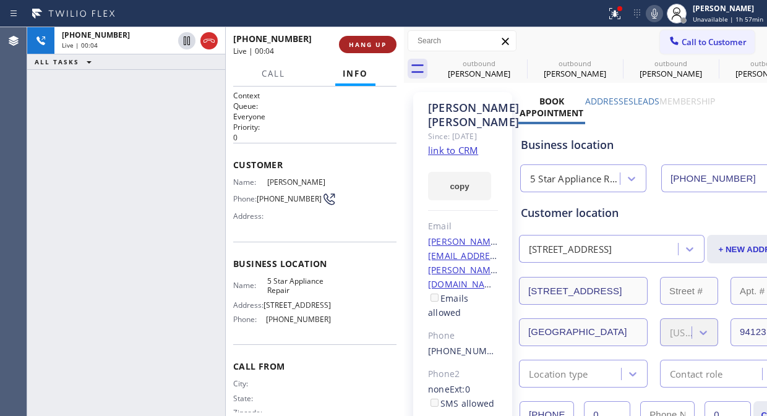
click at [388, 41] on button "HANG UP" at bounding box center [368, 44] width 58 height 17
click at [382, 41] on span "HANG UP" at bounding box center [368, 44] width 38 height 9
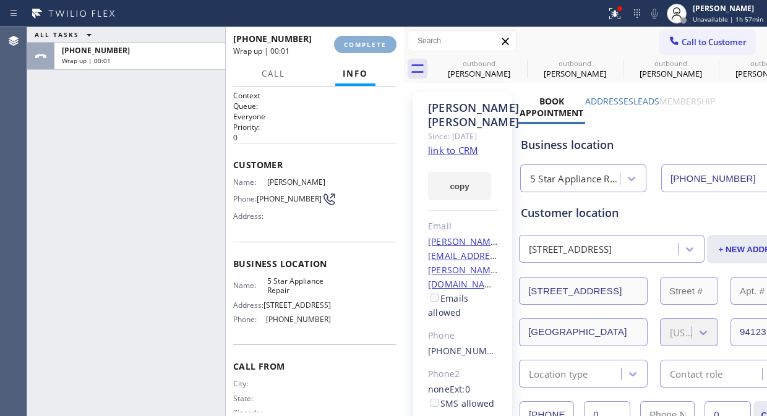
click at [382, 41] on span "COMPLETE" at bounding box center [365, 44] width 43 height 9
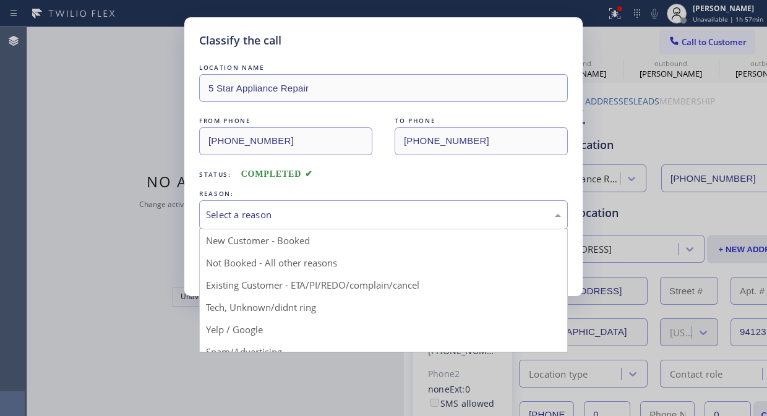
click at [369, 211] on div "Select a reason" at bounding box center [383, 215] width 355 height 14
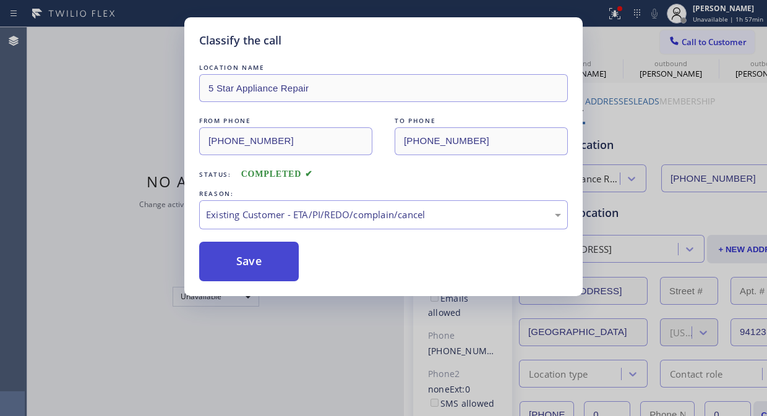
click at [260, 270] on button "Save" at bounding box center [249, 262] width 100 height 40
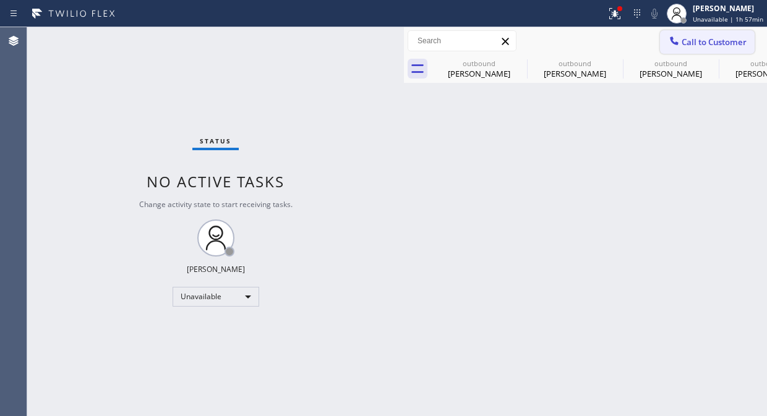
click at [694, 47] on span "Call to Customer" at bounding box center [713, 41] width 65 height 11
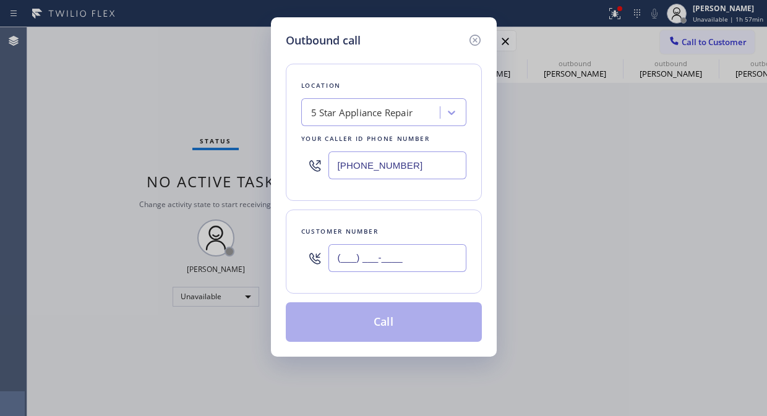
click at [383, 255] on input "(___) ___-____" at bounding box center [397, 258] width 138 height 28
paste input "714) 401-4114"
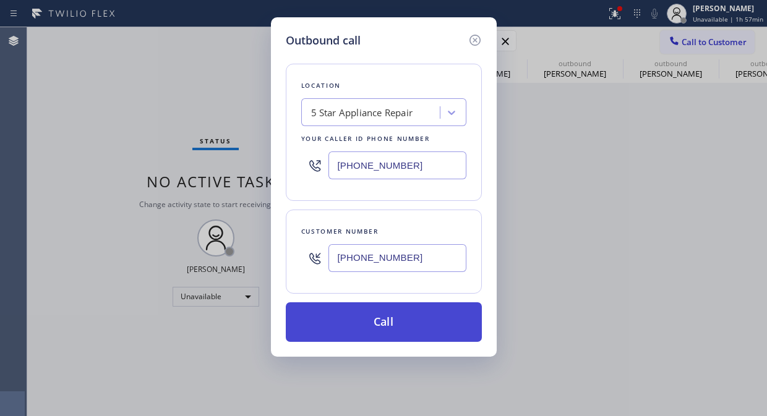
type input "[PHONE_NUMBER]"
click at [388, 320] on button "Call" at bounding box center [384, 322] width 196 height 40
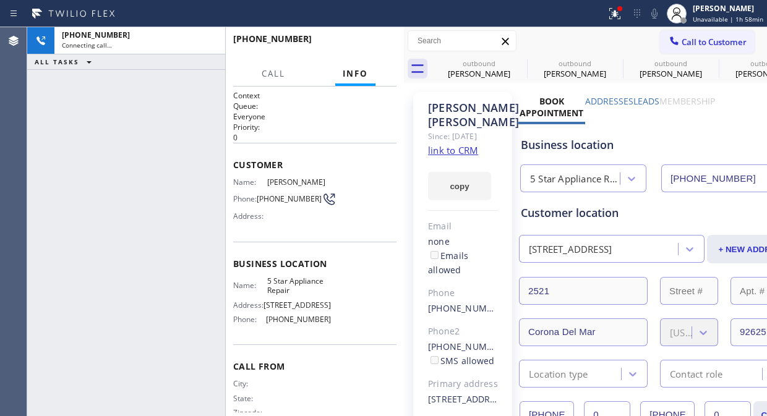
type input "[PHONE_NUMBER]"
click at [622, 11] on div at bounding box center [619, 8] width 7 height 7
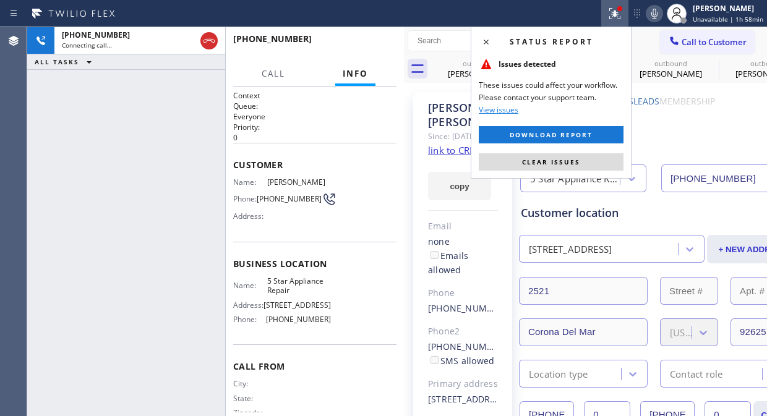
click at [576, 163] on span "Clear issues" at bounding box center [551, 162] width 58 height 9
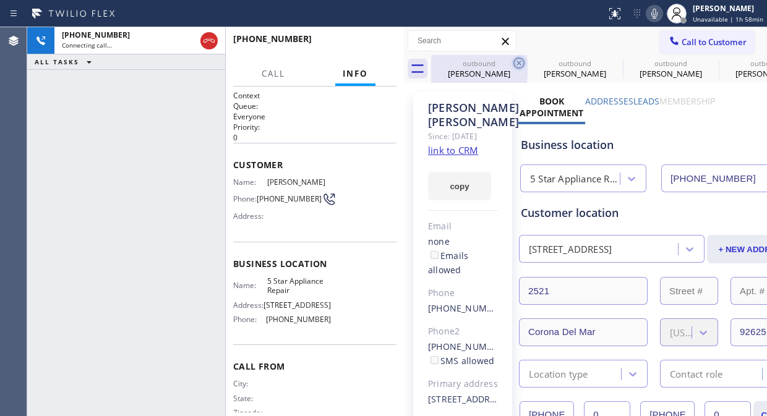
click at [522, 66] on icon at bounding box center [518, 63] width 15 height 15
click at [0, 0] on icon at bounding box center [0, 0] width 0 height 0
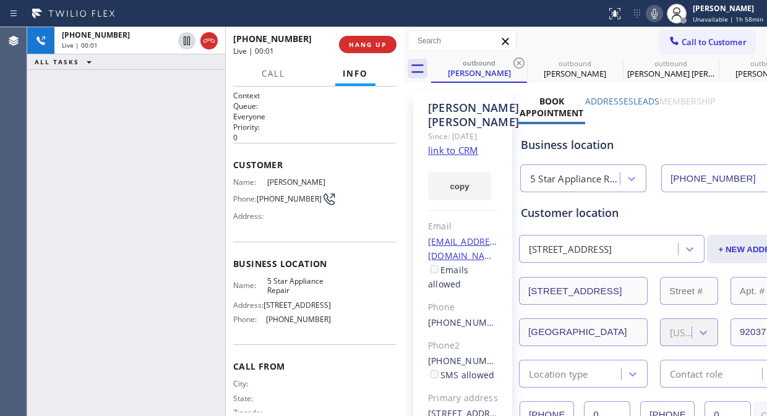
click at [522, 66] on icon at bounding box center [518, 63] width 15 height 15
click at [0, 0] on icon at bounding box center [0, 0] width 0 height 0
click at [361, 36] on button "HANG UP" at bounding box center [368, 44] width 58 height 17
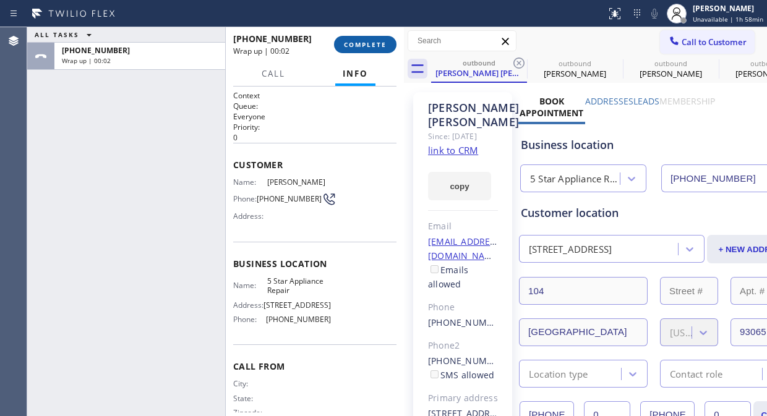
click at [361, 36] on button "COMPLETE" at bounding box center [365, 44] width 62 height 17
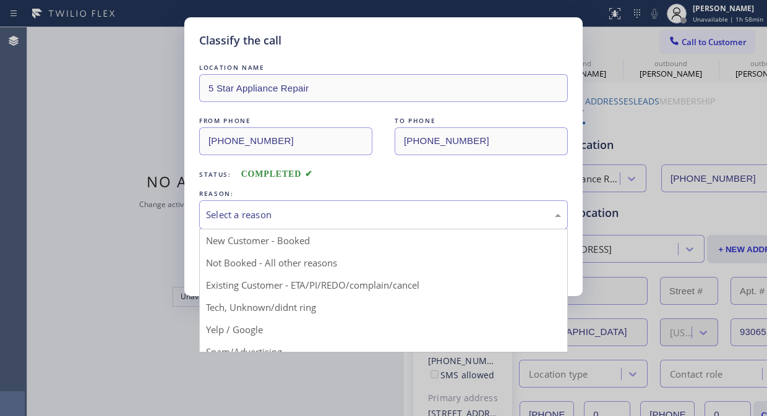
click at [422, 223] on div "Select a reason" at bounding box center [383, 214] width 369 height 29
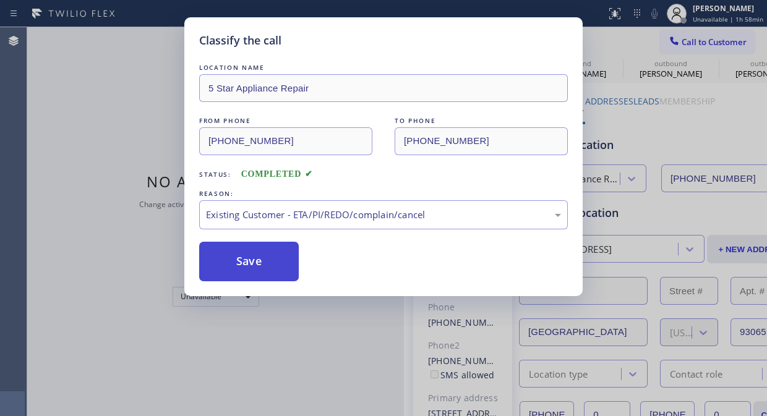
click at [258, 255] on button "Save" at bounding box center [249, 262] width 100 height 40
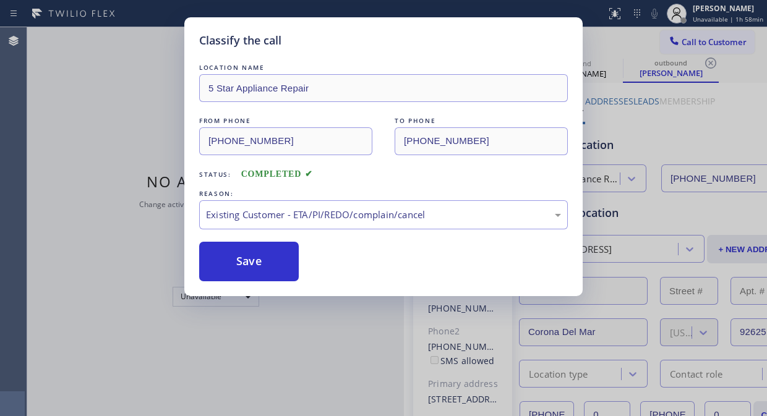
click at [685, 45] on div "Classify the call LOCATION NAME 5 Star Appliance Repair FROM PHONE [PHONE_NUMBE…" at bounding box center [383, 208] width 767 height 416
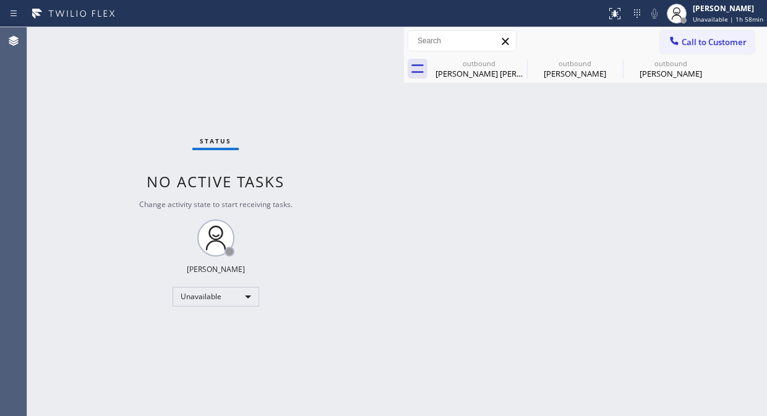
click at [685, 45] on span "Call to Customer" at bounding box center [713, 41] width 65 height 11
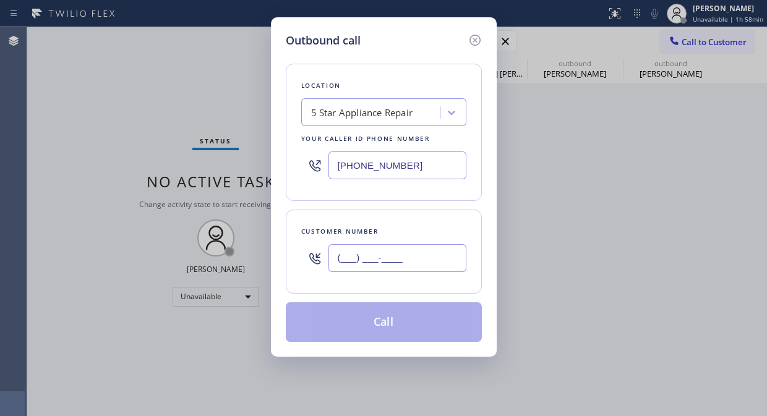
click at [435, 262] on input "(___) ___-____" at bounding box center [397, 258] width 138 height 28
paste input "206) 779-5565"
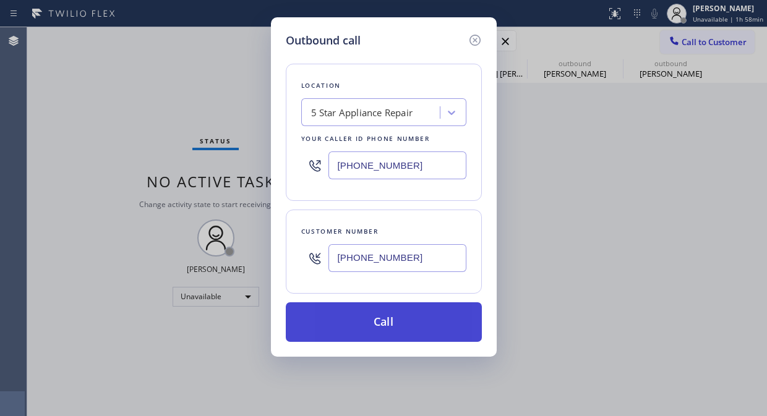
type input "[PHONE_NUMBER]"
click at [449, 319] on button "Call" at bounding box center [384, 322] width 196 height 40
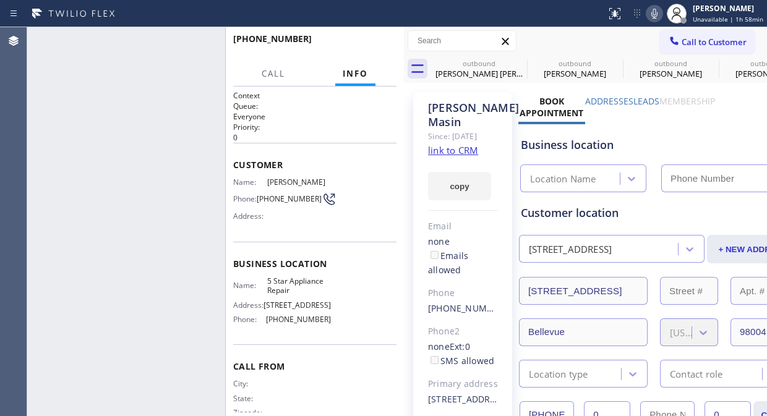
type input "[PHONE_NUMBER]"
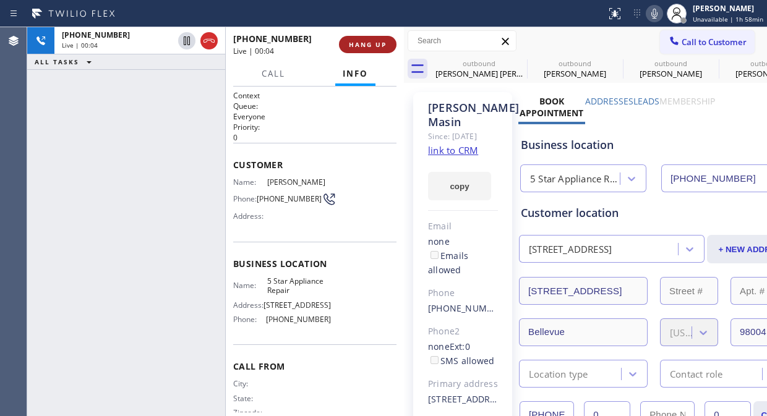
click at [365, 42] on span "HANG UP" at bounding box center [368, 44] width 38 height 9
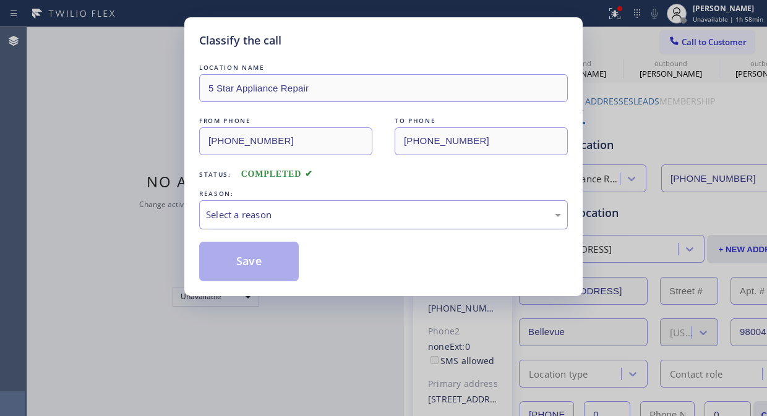
click at [370, 215] on div "Select a reason" at bounding box center [383, 215] width 355 height 14
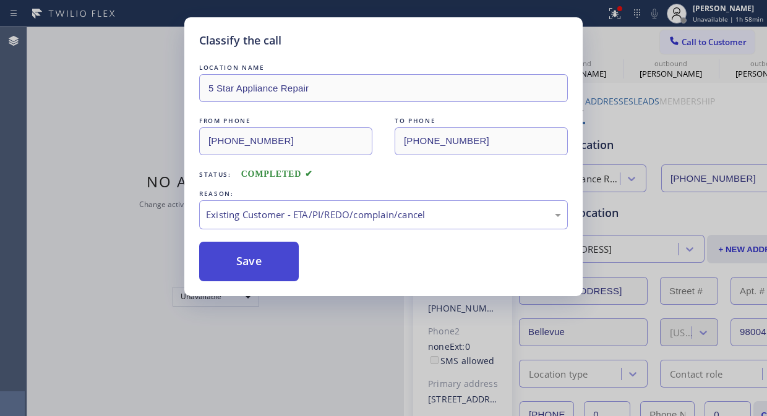
click at [255, 252] on button "Save" at bounding box center [249, 262] width 100 height 40
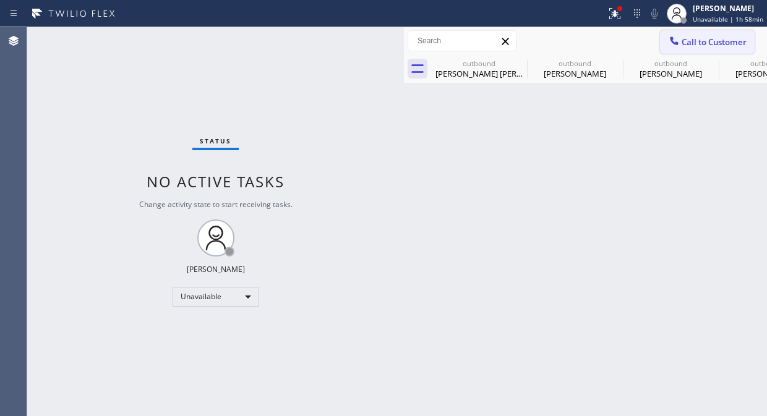
click at [680, 46] on div at bounding box center [674, 42] width 15 height 15
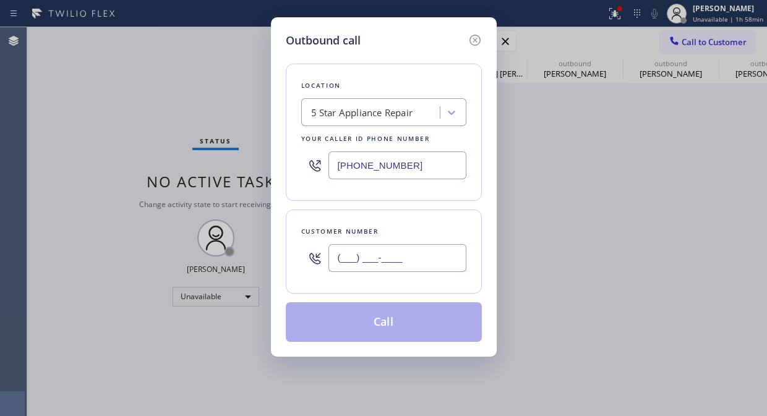
click at [404, 267] on input "(___) ___-____" at bounding box center [397, 258] width 138 height 28
paste input "206) 915-9498"
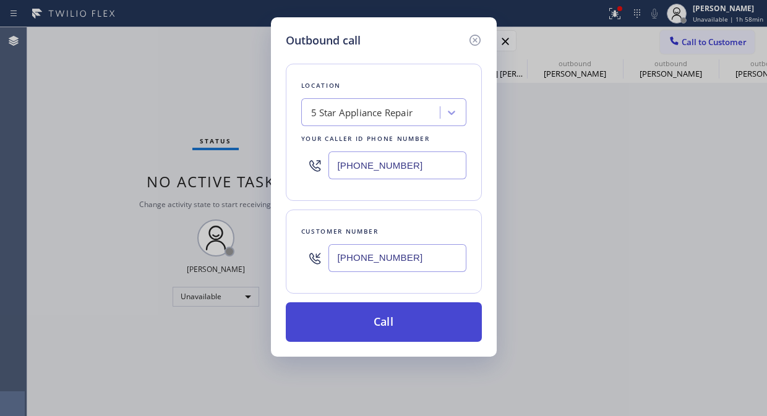
type input "[PHONE_NUMBER]"
click at [433, 326] on button "Call" at bounding box center [384, 322] width 196 height 40
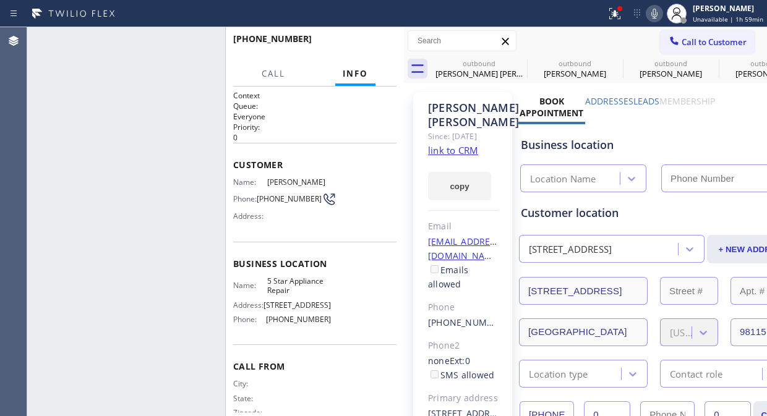
type input "[PHONE_NUMBER]"
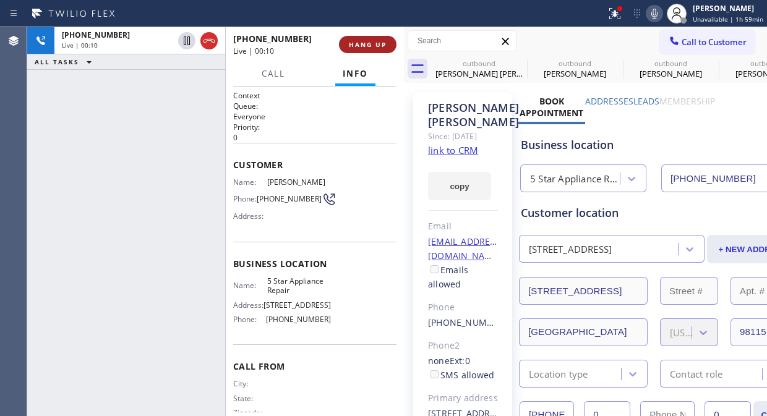
click at [378, 40] on span "HANG UP" at bounding box center [368, 44] width 38 height 9
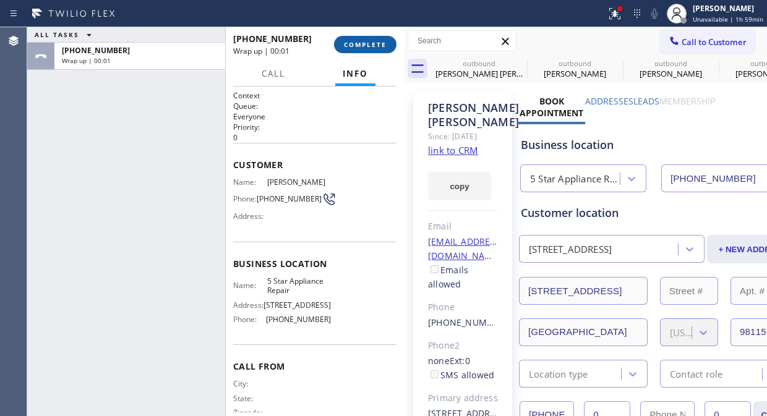
click at [378, 40] on span "COMPLETE" at bounding box center [365, 44] width 43 height 9
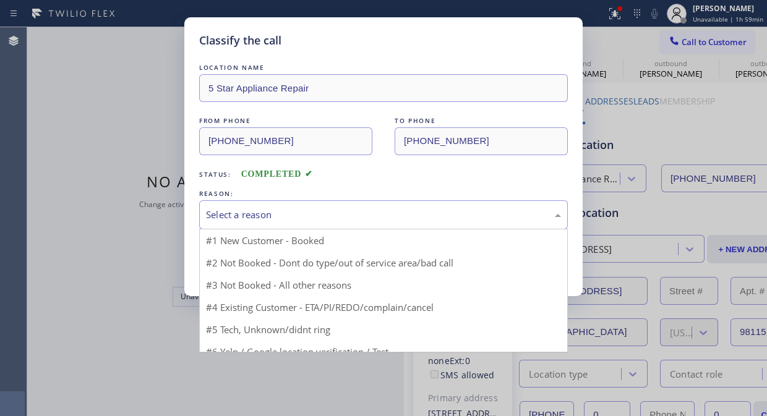
click at [361, 220] on div "Select a reason" at bounding box center [383, 215] width 355 height 14
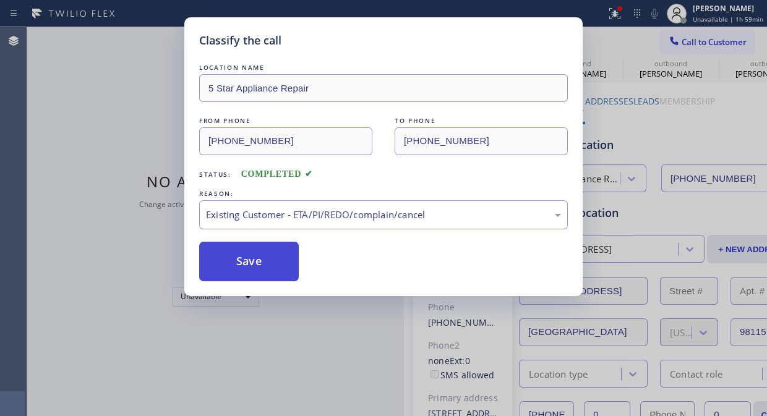
click at [273, 264] on button "Save" at bounding box center [249, 262] width 100 height 40
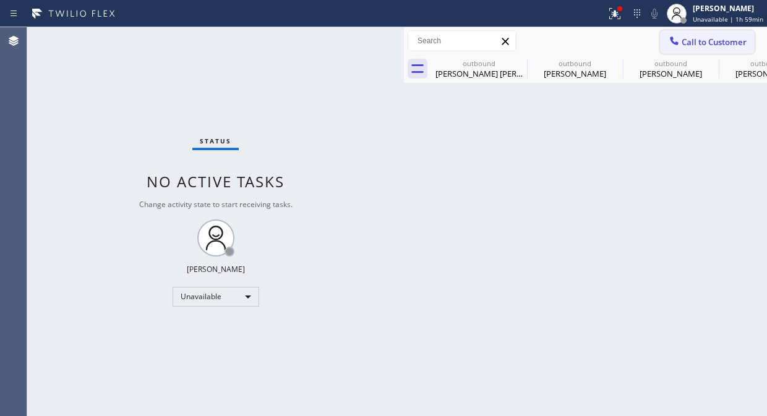
click at [737, 45] on span "Call to Customer" at bounding box center [713, 41] width 65 height 11
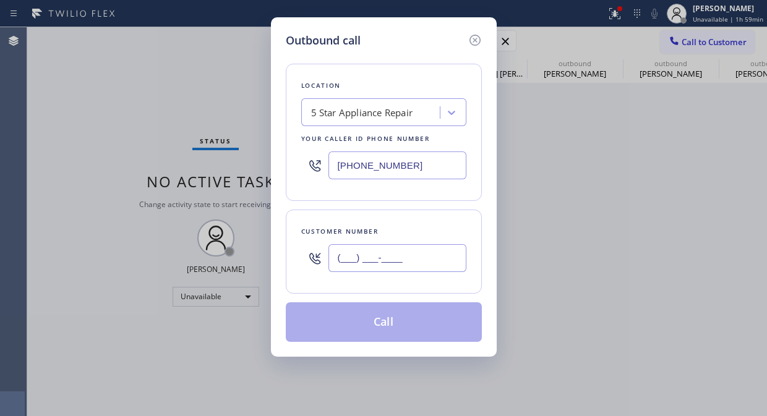
click at [364, 268] on input "(___) ___-____" at bounding box center [397, 258] width 138 height 28
paste input "714) 996-0578"
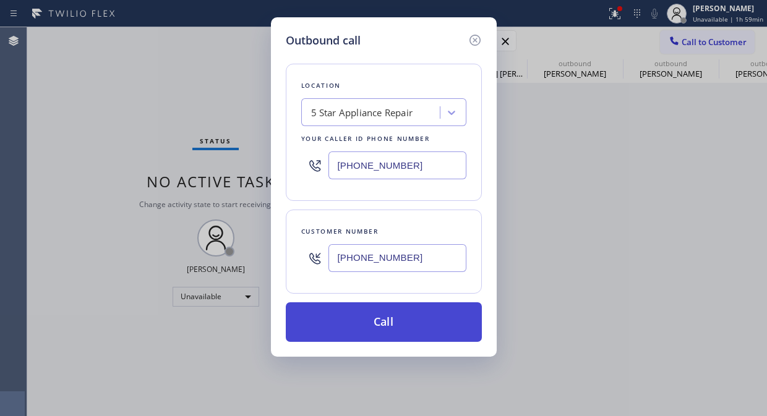
type input "[PHONE_NUMBER]"
click at [409, 328] on button "Call" at bounding box center [384, 322] width 196 height 40
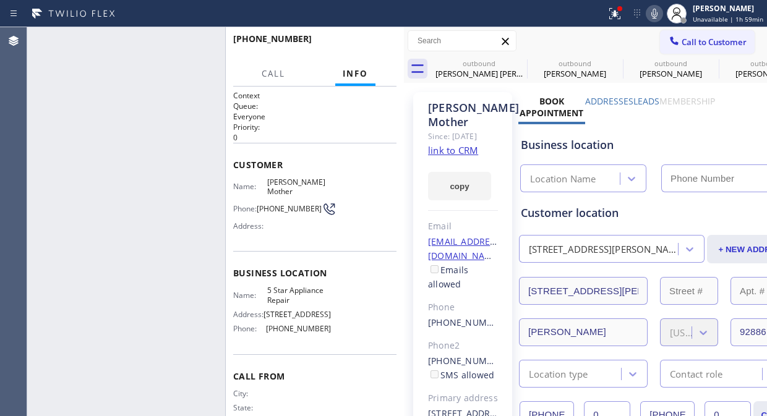
type input "[PHONE_NUMBER]"
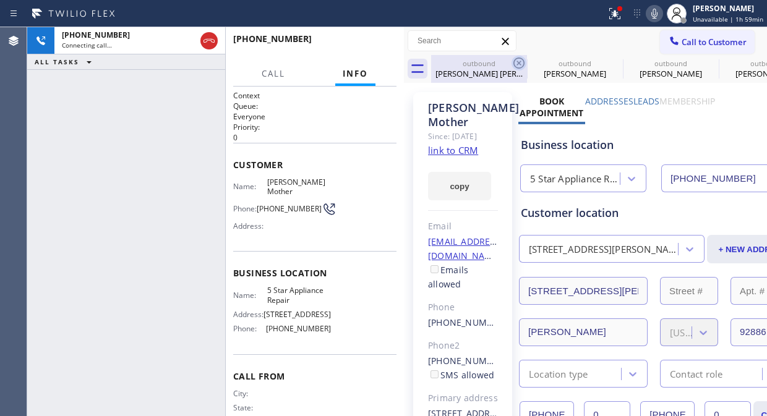
click at [518, 65] on icon at bounding box center [518, 63] width 15 height 15
click at [0, 0] on icon at bounding box center [0, 0] width 0 height 0
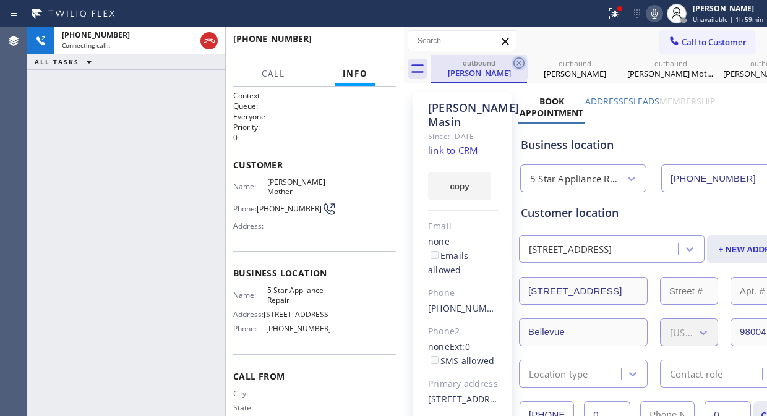
click at [519, 63] on icon at bounding box center [518, 63] width 11 height 11
click at [0, 0] on icon at bounding box center [0, 0] width 0 height 0
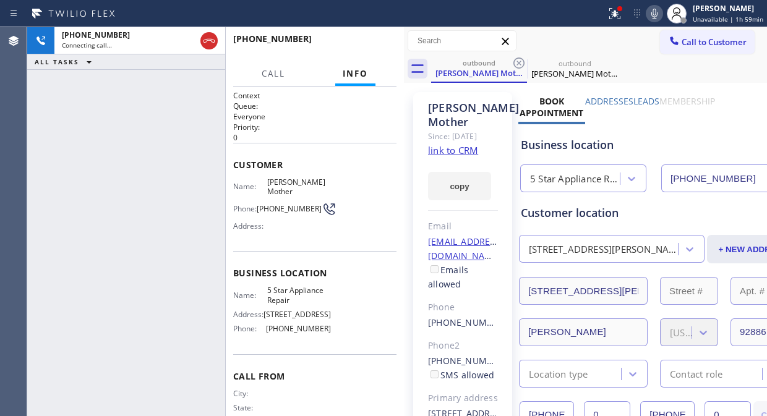
click at [519, 63] on icon at bounding box center [518, 63] width 11 height 11
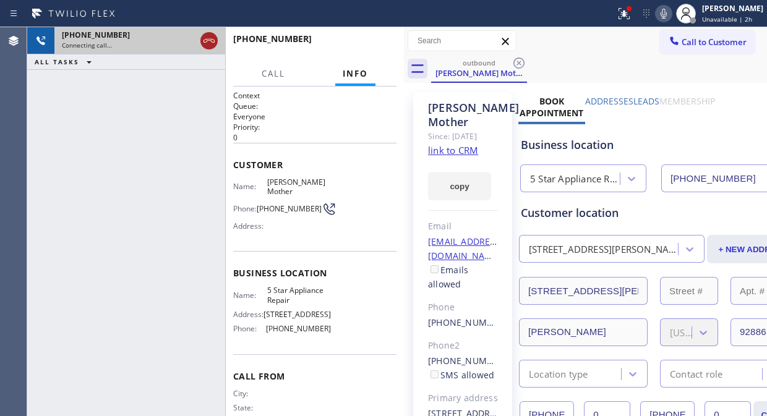
click at [206, 42] on icon at bounding box center [209, 40] width 15 height 15
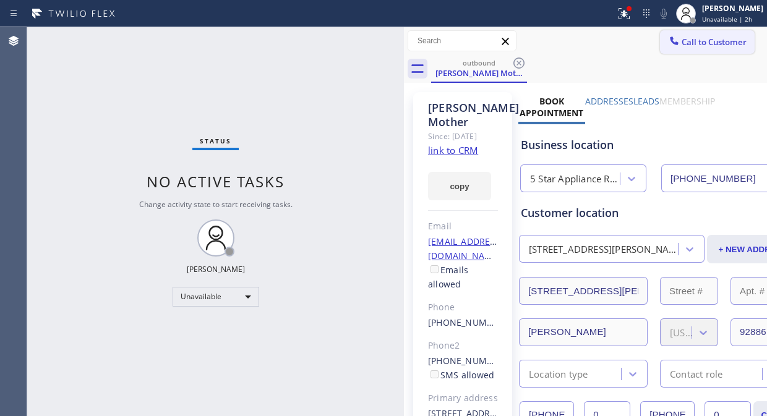
click at [707, 48] on button "Call to Customer" at bounding box center [707, 41] width 95 height 23
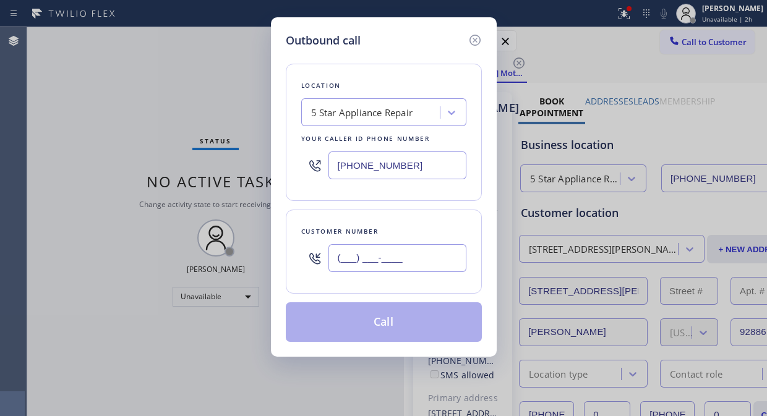
click at [412, 252] on input "(___) ___-____" at bounding box center [397, 258] width 138 height 28
paste input "805) 708-3048"
type input "[PHONE_NUMBER]"
click at [412, 325] on button "Call" at bounding box center [384, 322] width 196 height 40
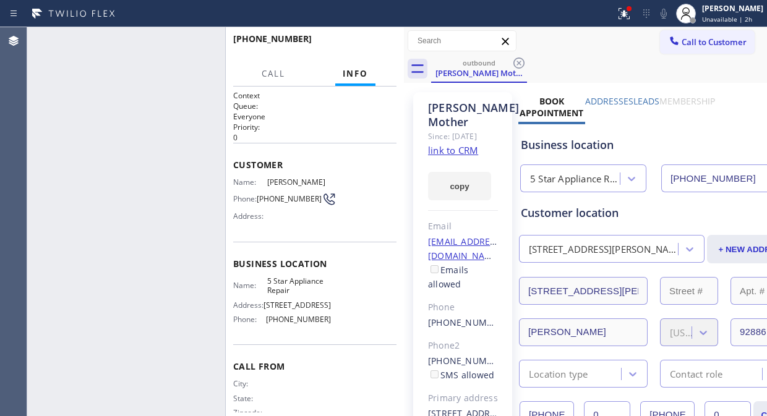
drag, startPoint x: 424, startPoint y: 316, endPoint x: 486, endPoint y: 162, distance: 165.9
click at [425, 316] on div "[PERSON_NAME] Mother Since: [DATE] link to CRM copy Email [EMAIL_ADDRESS][DOMAI…" at bounding box center [462, 304] width 99 height 425
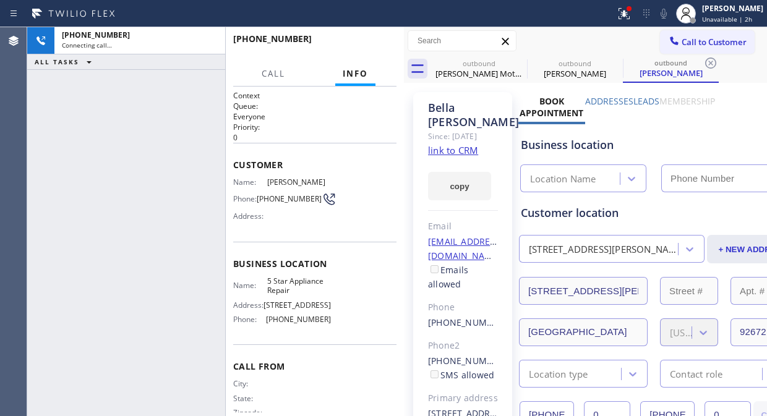
type input "[PHONE_NUMBER]"
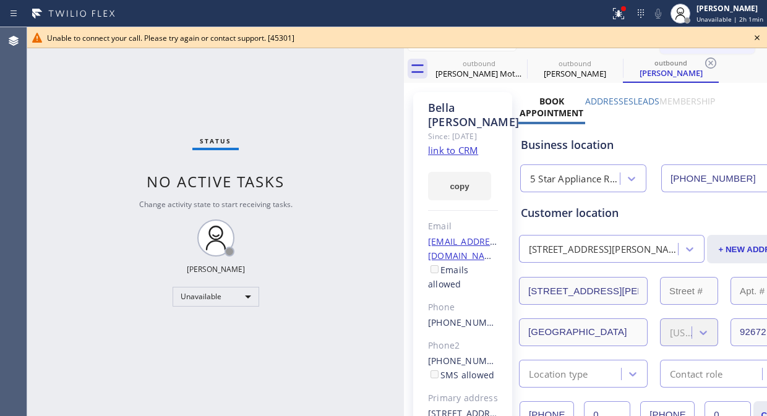
click at [756, 38] on icon at bounding box center [756, 37] width 5 height 5
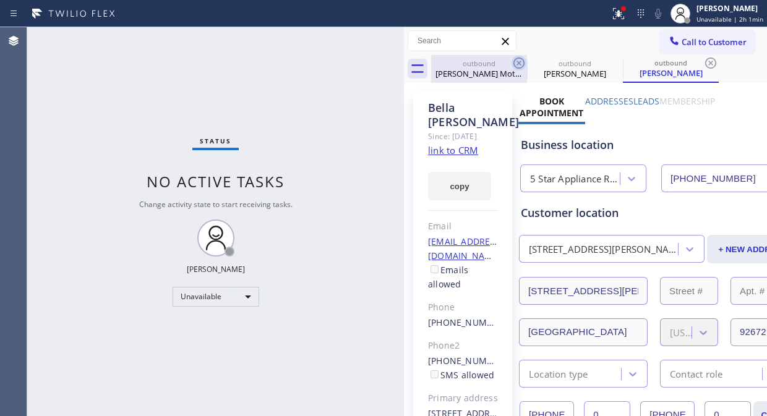
click at [524, 62] on icon at bounding box center [518, 63] width 15 height 15
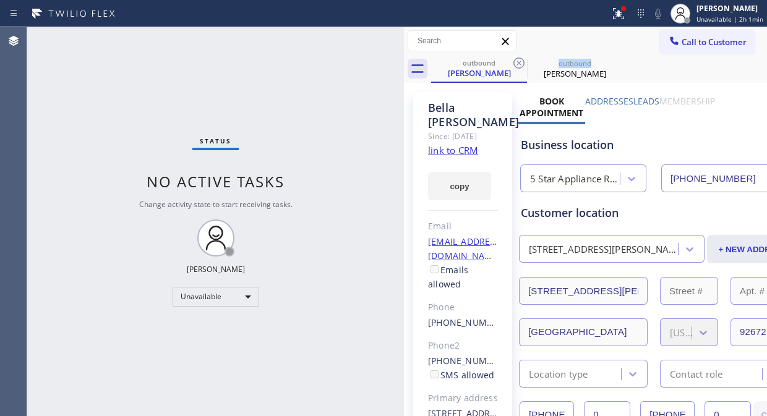
click at [524, 62] on icon at bounding box center [518, 63] width 15 height 15
click at [0, 0] on icon at bounding box center [0, 0] width 0 height 0
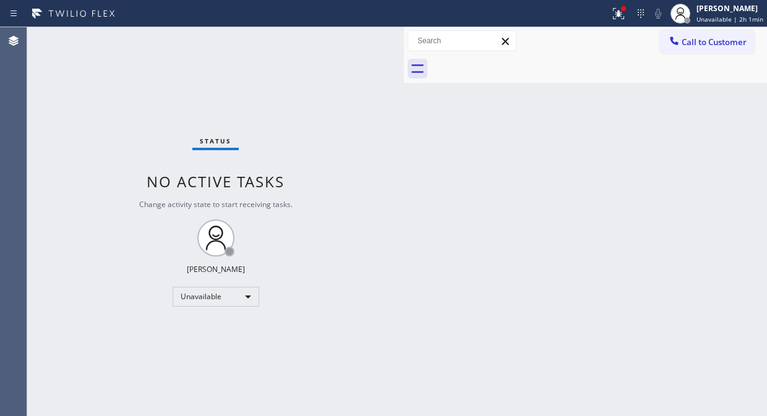
click at [688, 44] on span "Call to Customer" at bounding box center [713, 41] width 65 height 11
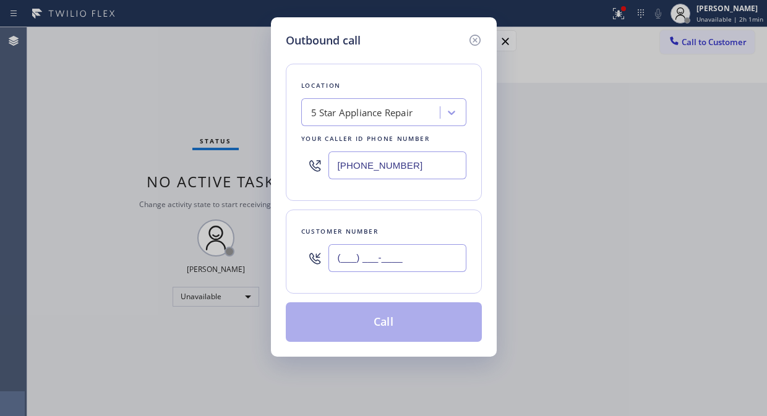
click at [362, 258] on input "(___) ___-____" at bounding box center [397, 258] width 138 height 28
paste input "951) 743-4247"
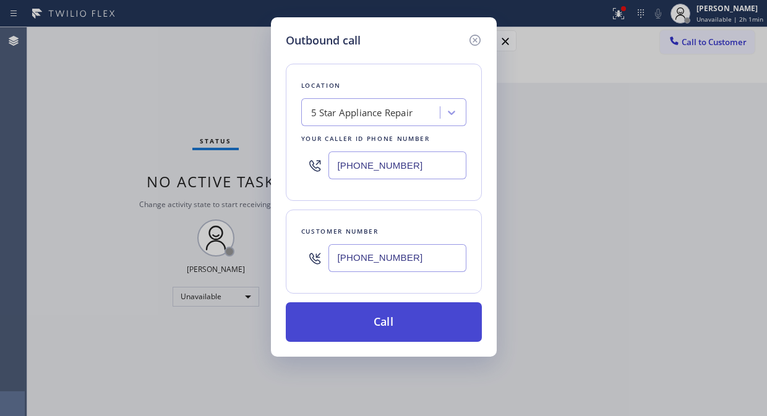
type input "[PHONE_NUMBER]"
click at [390, 322] on button "Call" at bounding box center [384, 322] width 196 height 40
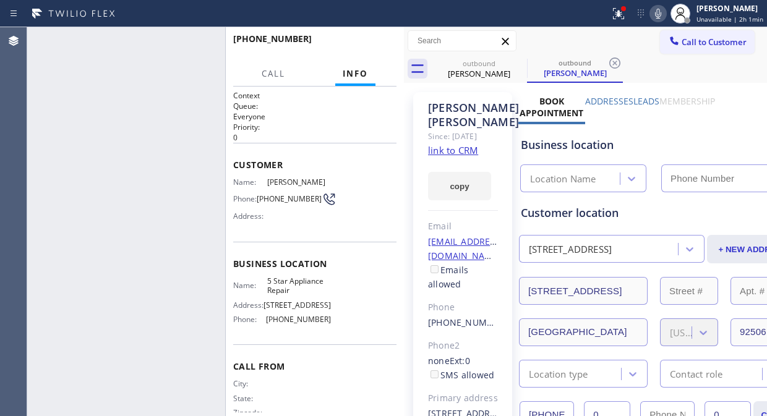
type input "[PHONE_NUMBER]"
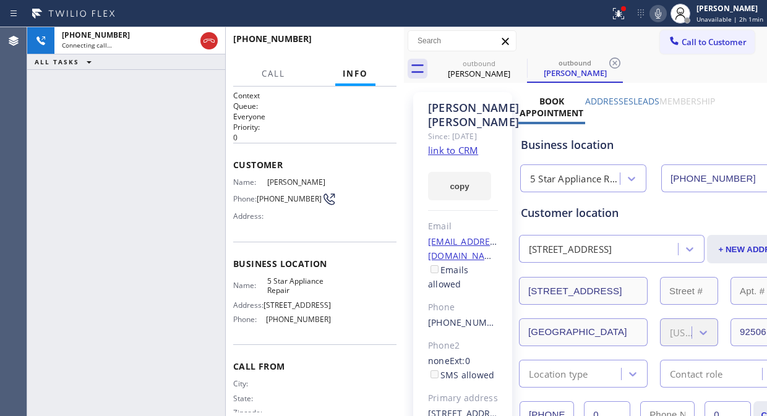
click at [97, 106] on div "[PHONE_NUMBER] Connecting call… ALL TASKS ALL TASKS ACTIVE TASKS TASKS IN WRAP …" at bounding box center [126, 221] width 198 height 389
click at [615, 17] on icon at bounding box center [618, 13] width 15 height 15
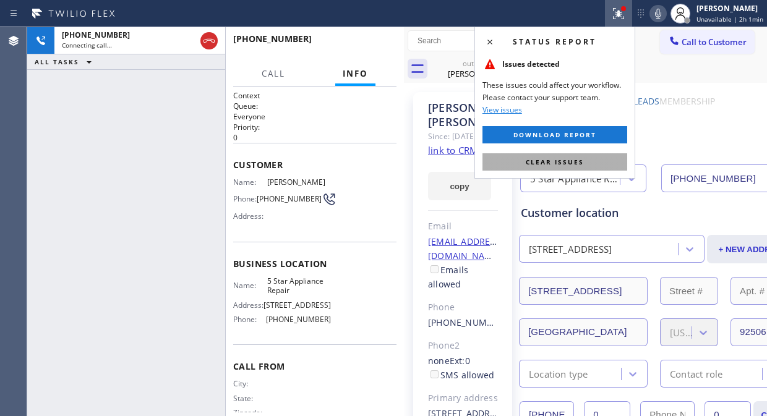
click at [561, 162] on span "Clear issues" at bounding box center [555, 162] width 58 height 9
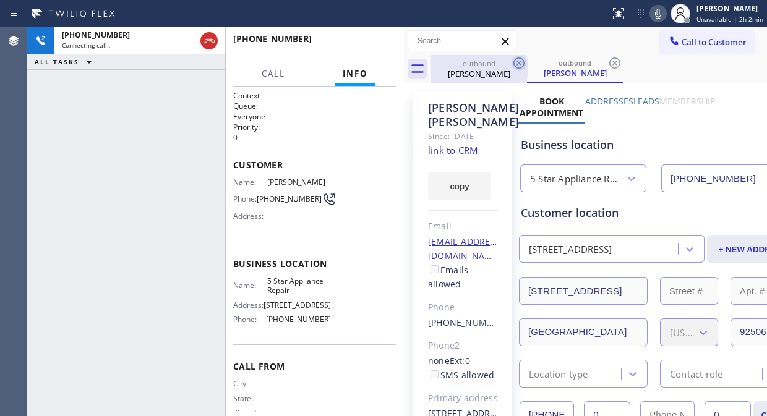
click at [518, 63] on icon at bounding box center [518, 63] width 11 height 11
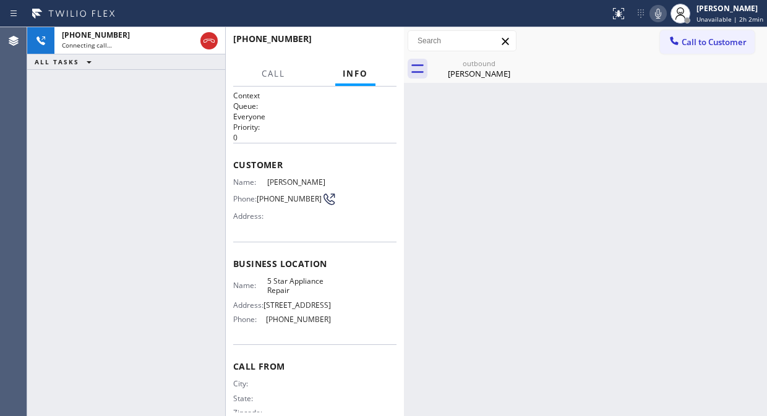
drag, startPoint x: 497, startPoint y: 71, endPoint x: 429, endPoint y: 91, distance: 70.8
click at [496, 72] on div "[PERSON_NAME]" at bounding box center [478, 73] width 93 height 11
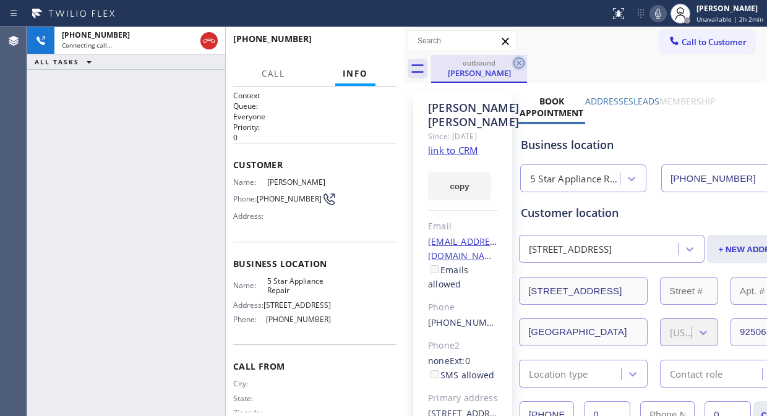
click at [520, 64] on icon at bounding box center [518, 63] width 11 height 11
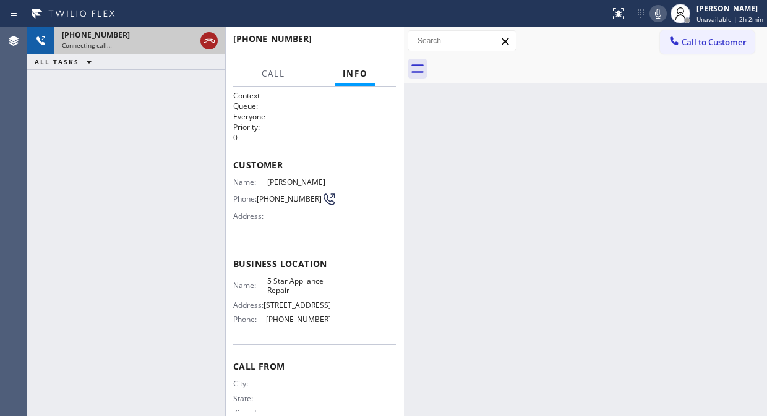
click at [209, 39] on icon at bounding box center [208, 41] width 11 height 4
click at [718, 42] on span "Call to Customer" at bounding box center [713, 41] width 65 height 11
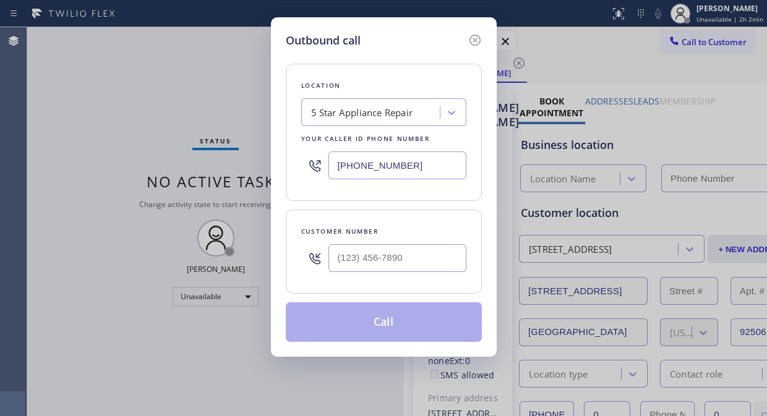
type input "[PHONE_NUMBER]"
click at [344, 270] on input "(___) ___-____" at bounding box center [397, 258] width 138 height 28
click at [348, 249] on input "(___) ___-____" at bounding box center [397, 258] width 138 height 28
click at [338, 252] on input "(___) ___-____" at bounding box center [397, 258] width 138 height 28
paste input "818) 501-0144"
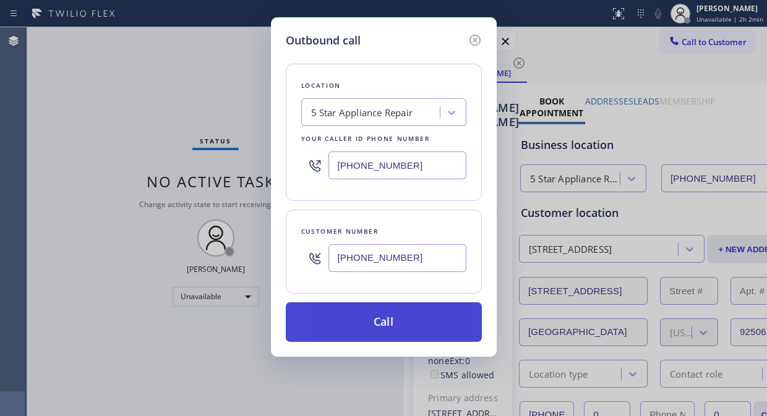
type input "[PHONE_NUMBER]"
drag, startPoint x: 380, startPoint y: 322, endPoint x: 398, endPoint y: 333, distance: 20.6
click at [380, 322] on button "Call" at bounding box center [384, 322] width 196 height 40
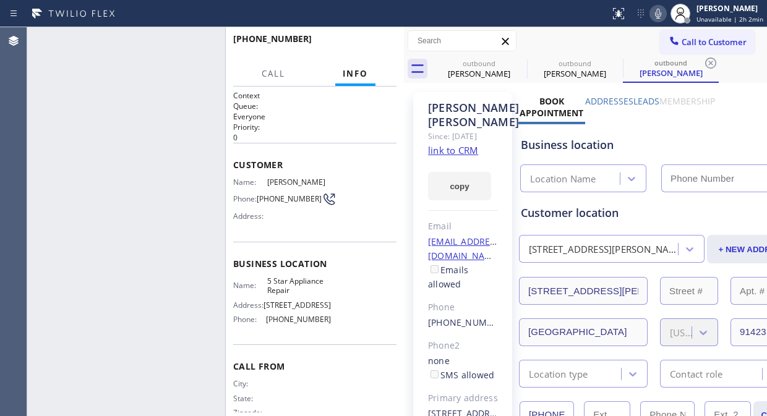
type input "[PHONE_NUMBER]"
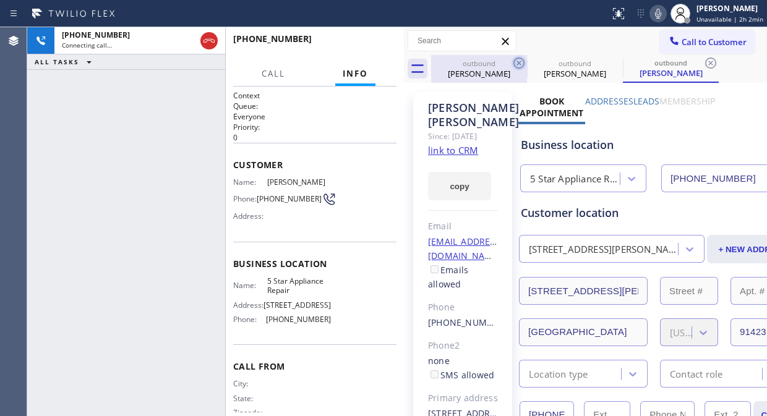
click at [516, 62] on icon at bounding box center [518, 63] width 15 height 15
click at [0, 0] on icon at bounding box center [0, 0] width 0 height 0
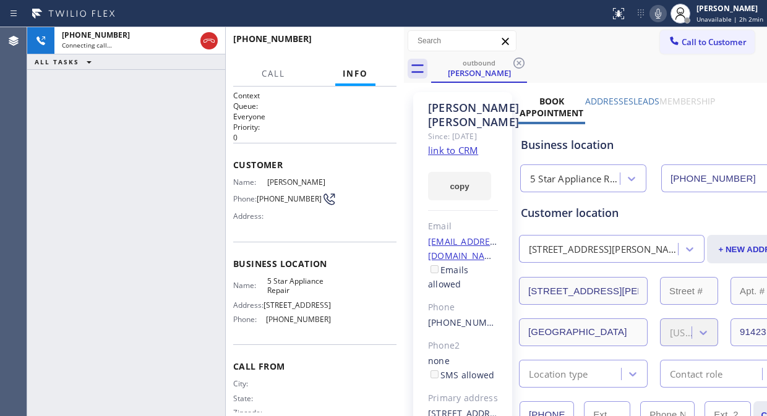
click at [72, 121] on div "[PHONE_NUMBER] Connecting call… ALL TASKS ALL TASKS ACTIVE TASKS TASKS IN WRAP …" at bounding box center [126, 221] width 198 height 389
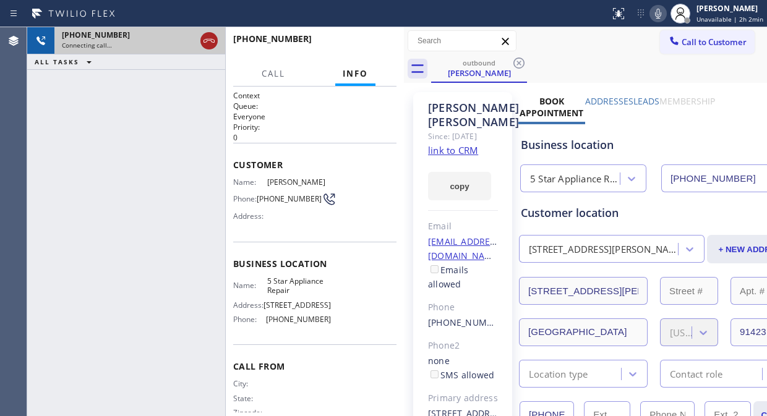
click at [212, 37] on icon at bounding box center [209, 40] width 15 height 15
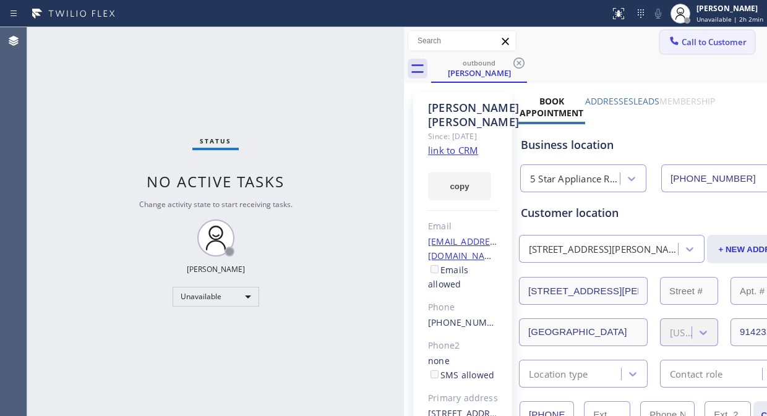
click at [675, 47] on button "Call to Customer" at bounding box center [707, 41] width 95 height 23
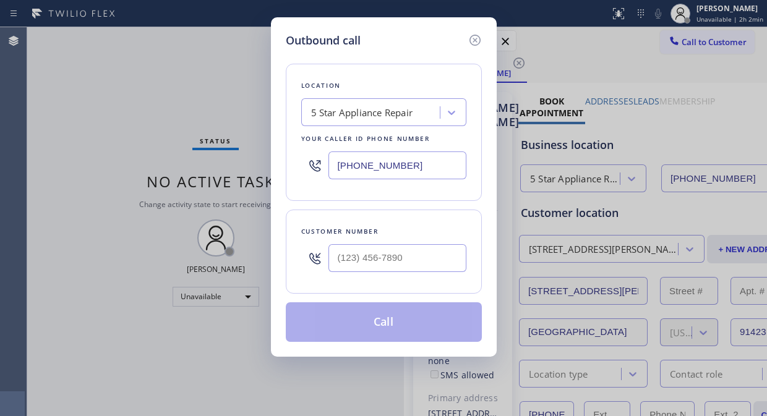
click at [392, 270] on input "text" at bounding box center [397, 258] width 138 height 28
click at [341, 258] on input "(___) ___-____" at bounding box center [397, 258] width 138 height 28
paste input "425) 453-9534"
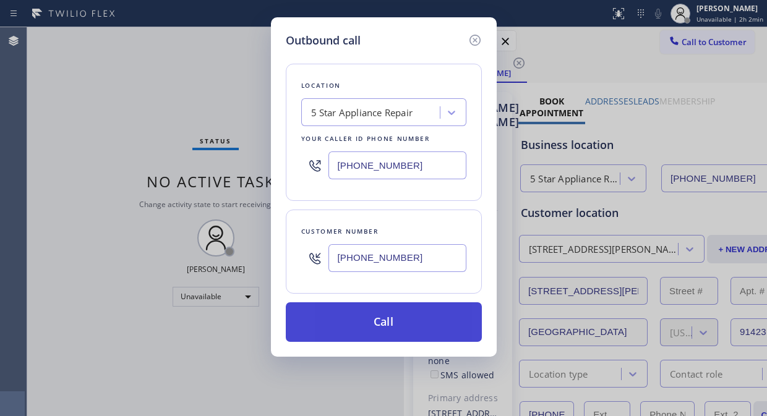
type input "[PHONE_NUMBER]"
click at [403, 320] on button "Call" at bounding box center [384, 322] width 196 height 40
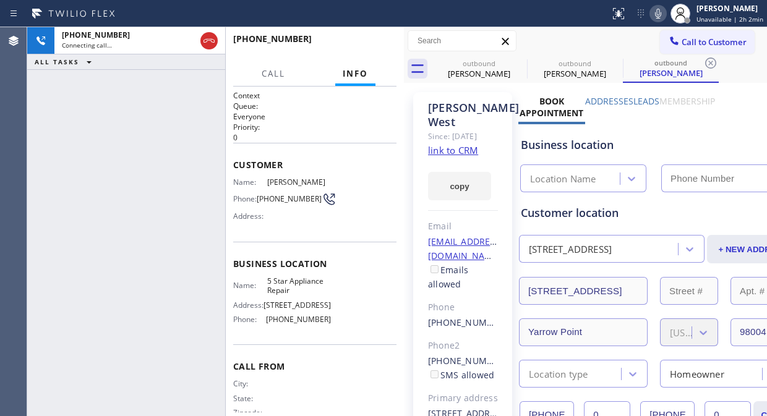
type input "[PHONE_NUMBER]"
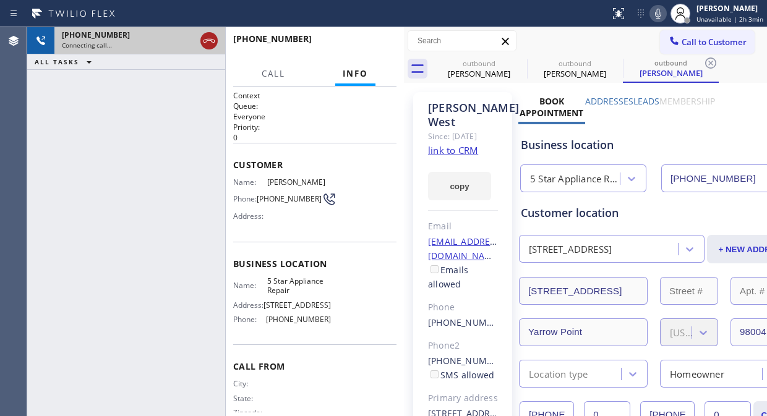
click at [208, 41] on icon at bounding box center [209, 40] width 15 height 15
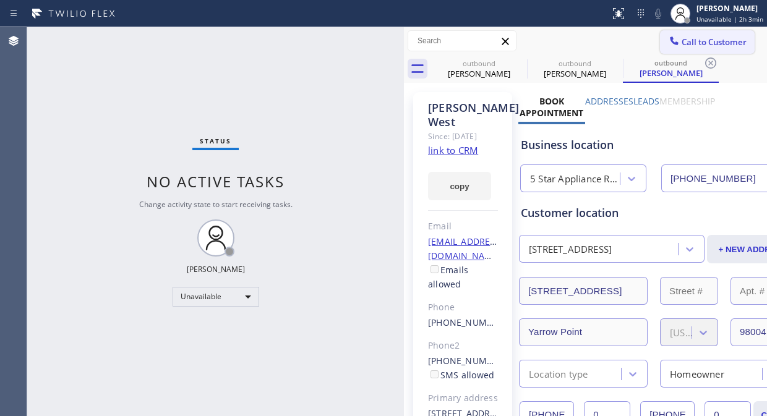
click at [704, 40] on span "Call to Customer" at bounding box center [713, 41] width 65 height 11
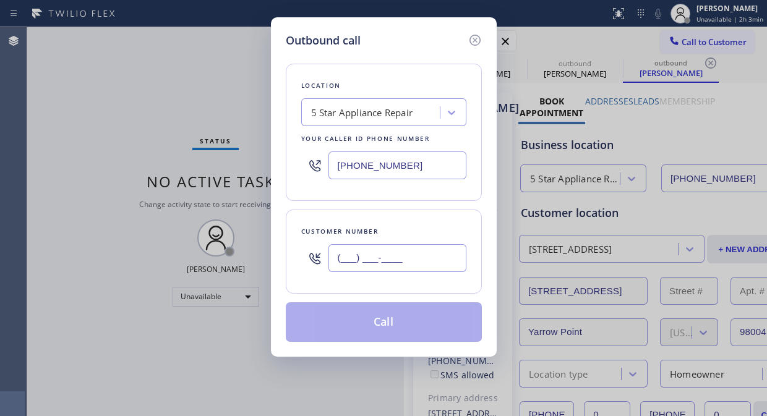
click at [335, 258] on input "(___) ___-____" at bounding box center [397, 258] width 138 height 28
paste input "206) 953-3501"
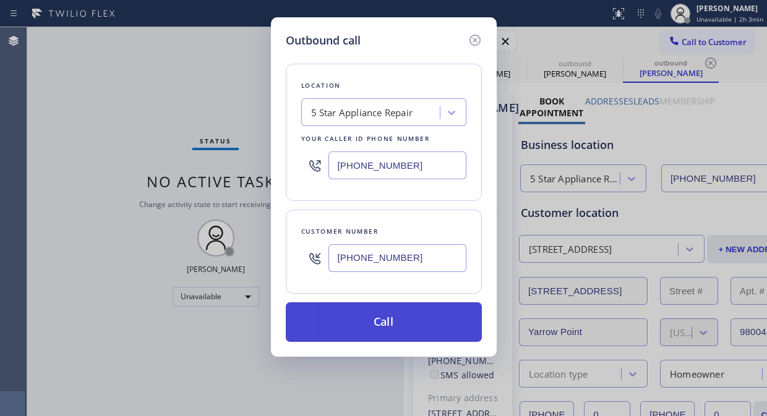
type input "[PHONE_NUMBER]"
click at [391, 328] on button "Call" at bounding box center [384, 322] width 196 height 40
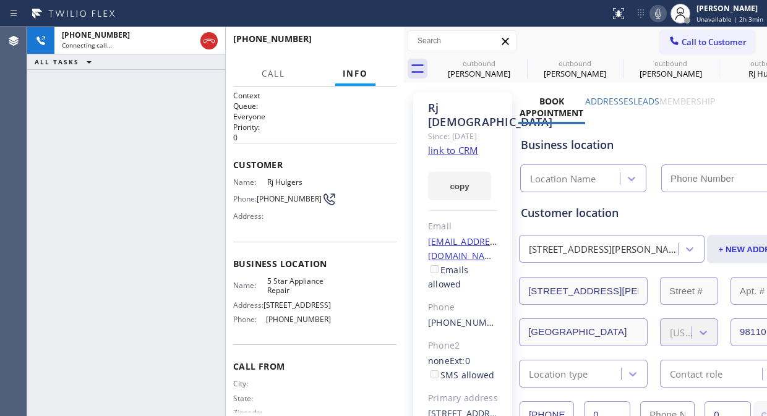
type input "[PHONE_NUMBER]"
click at [382, 44] on span "HANG UP" at bounding box center [368, 44] width 38 height 9
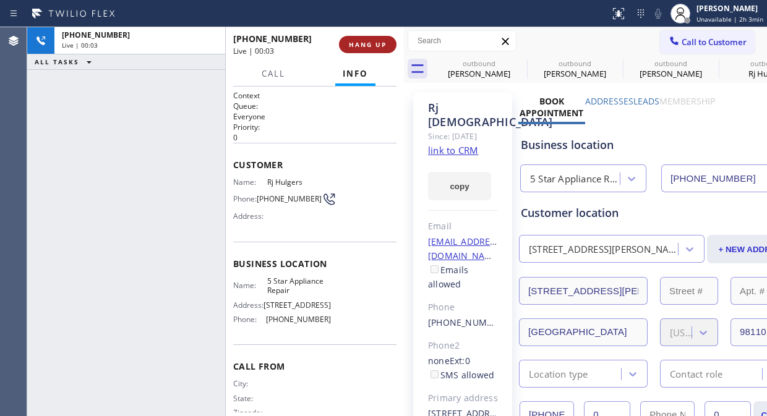
click at [382, 44] on span "HANG UP" at bounding box center [368, 44] width 38 height 9
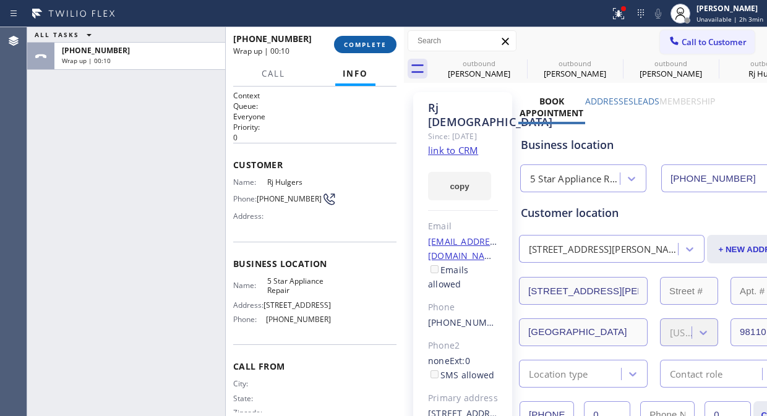
click at [375, 41] on span "COMPLETE" at bounding box center [365, 44] width 43 height 9
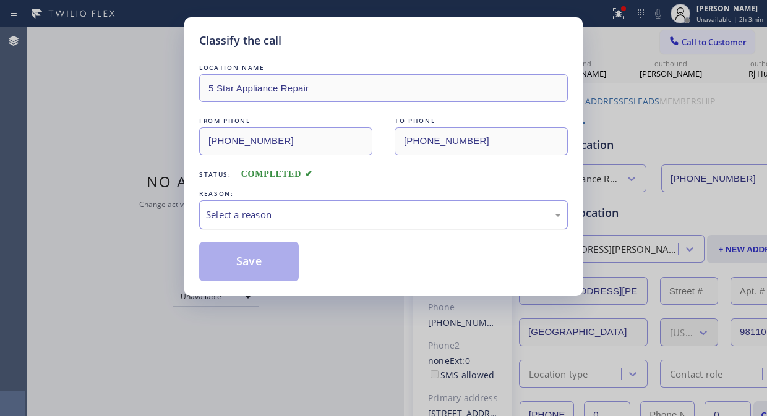
click at [356, 212] on div "Select a reason" at bounding box center [383, 215] width 355 height 14
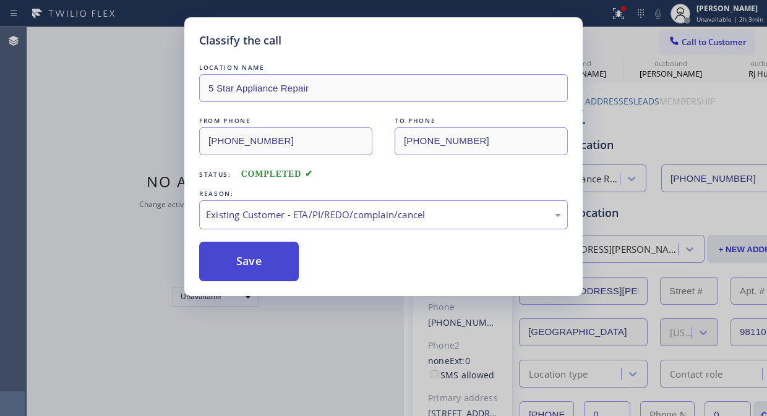
click at [280, 262] on button "Save" at bounding box center [249, 262] width 100 height 40
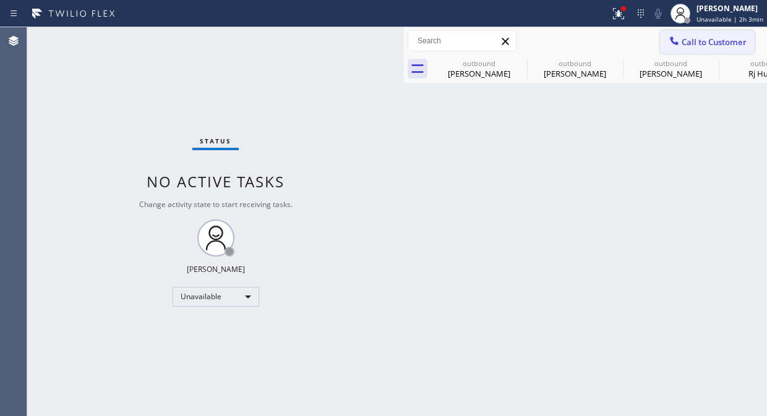
drag, startPoint x: 716, startPoint y: 42, endPoint x: 600, endPoint y: 89, distance: 125.4
click at [715, 44] on span "Call to Customer" at bounding box center [713, 41] width 65 height 11
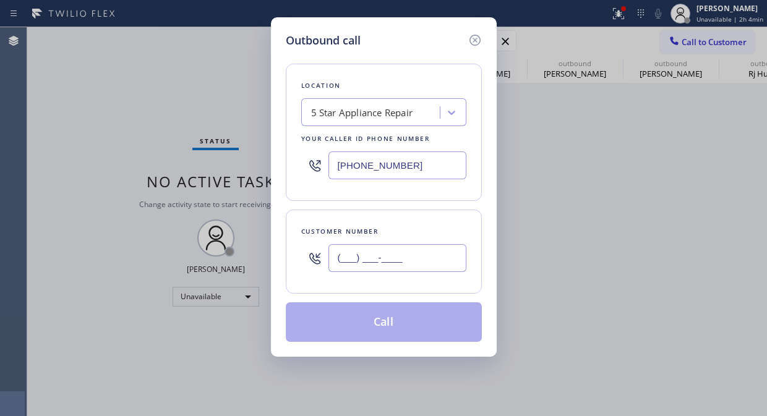
click at [342, 257] on input "(___) ___-____" at bounding box center [397, 258] width 138 height 28
paste input "213) 494-3222"
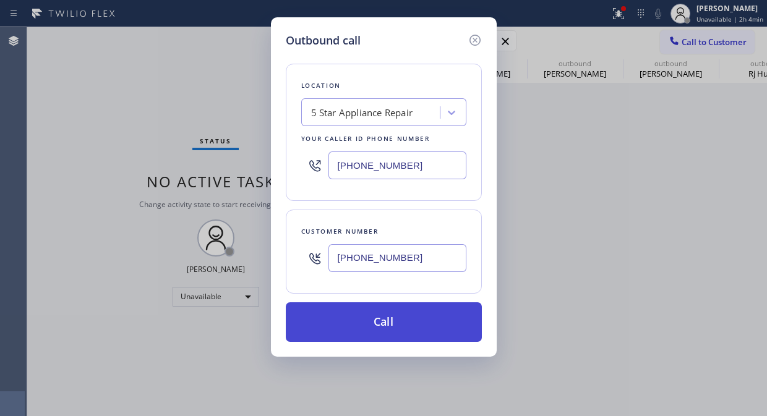
type input "[PHONE_NUMBER]"
click at [407, 332] on button "Call" at bounding box center [384, 322] width 196 height 40
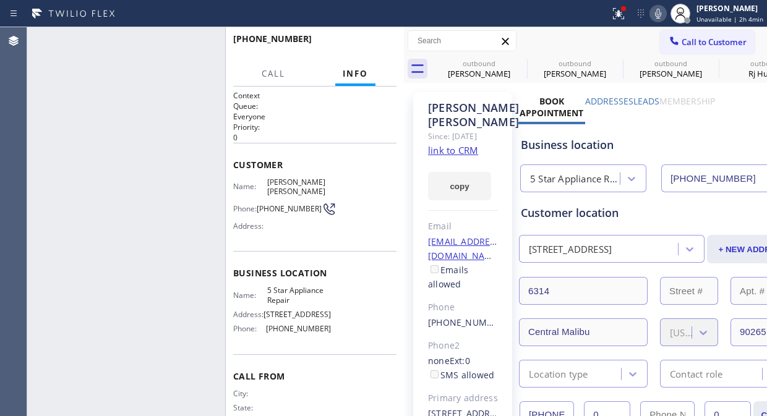
type input "[PHONE_NUMBER]"
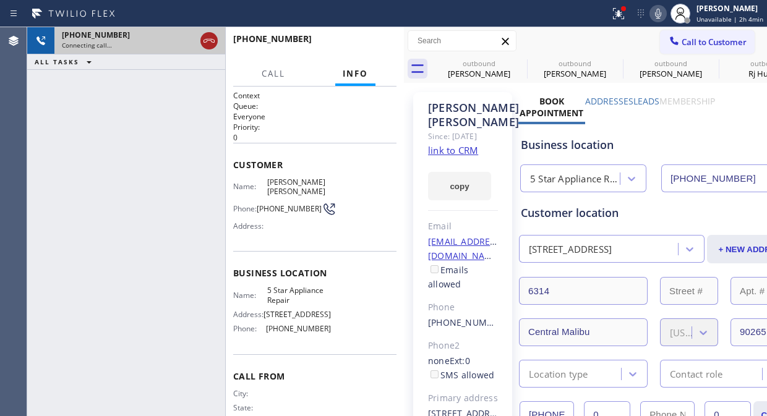
click at [208, 39] on icon at bounding box center [208, 41] width 11 height 4
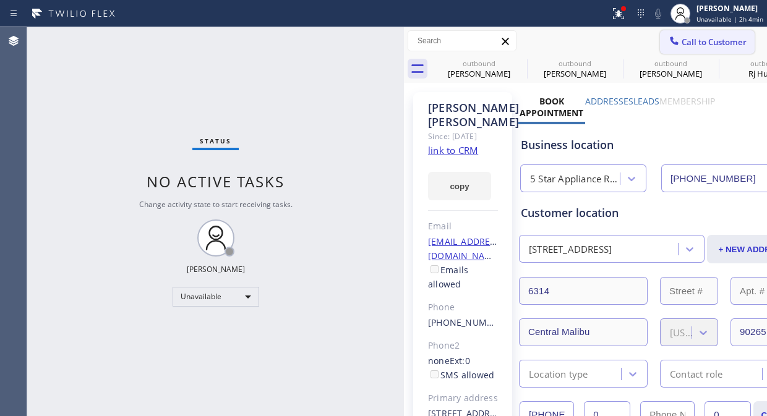
click at [702, 41] on span "Call to Customer" at bounding box center [713, 41] width 65 height 11
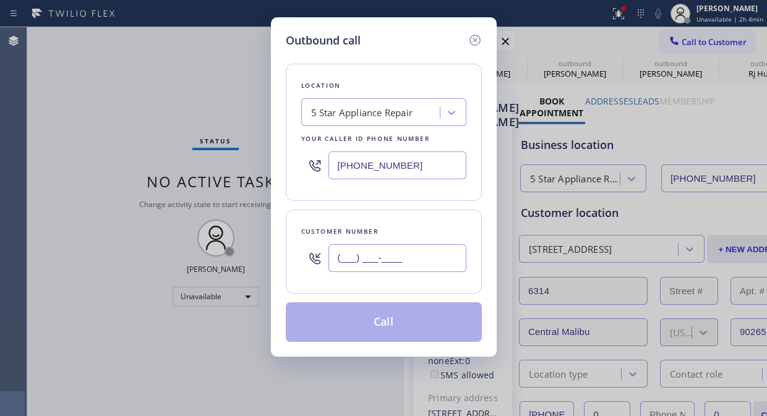
click at [336, 262] on input "(___) ___-____" at bounding box center [397, 258] width 138 height 28
paste input "786) 469-9306"
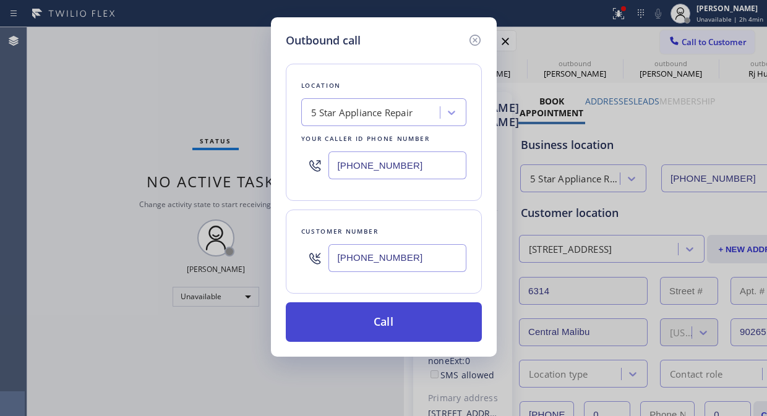
type input "[PHONE_NUMBER]"
click at [393, 334] on button "Call" at bounding box center [384, 322] width 196 height 40
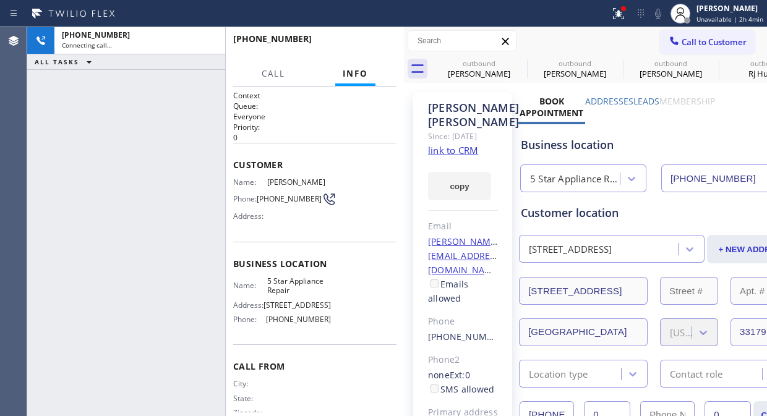
type input "[PHONE_NUMBER]"
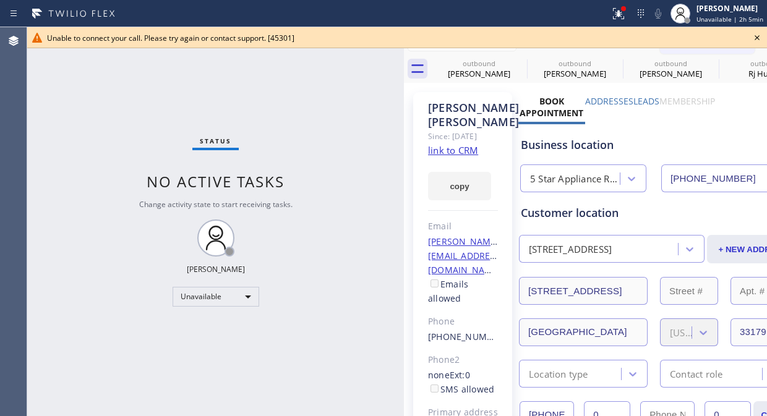
click at [758, 35] on icon at bounding box center [756, 37] width 5 height 5
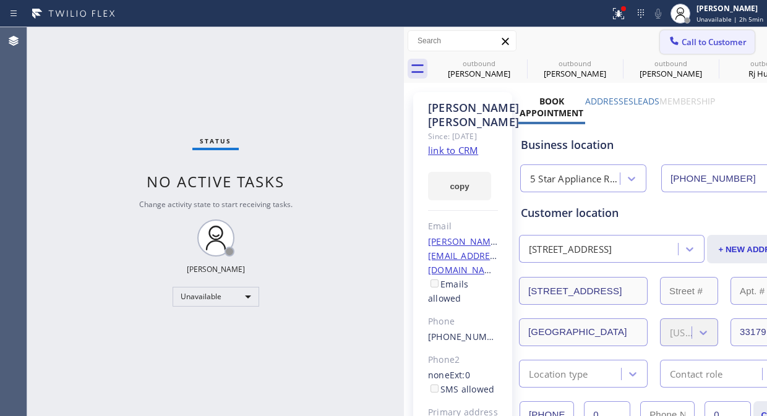
click at [681, 43] on span "Call to Customer" at bounding box center [713, 41] width 65 height 11
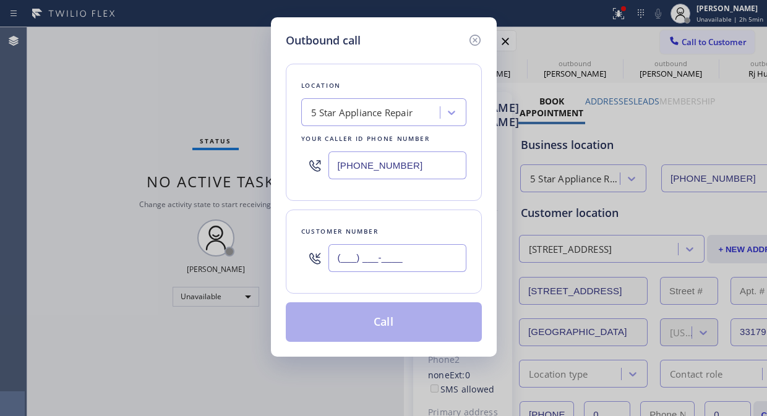
click at [364, 267] on input "(___) ___-____" at bounding box center [397, 258] width 138 height 28
paste input "626) 497-6233"
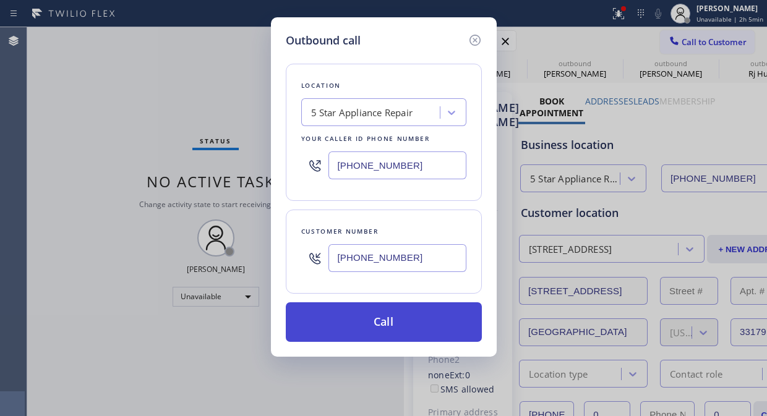
type input "[PHONE_NUMBER]"
click at [390, 322] on button "Call" at bounding box center [384, 322] width 196 height 40
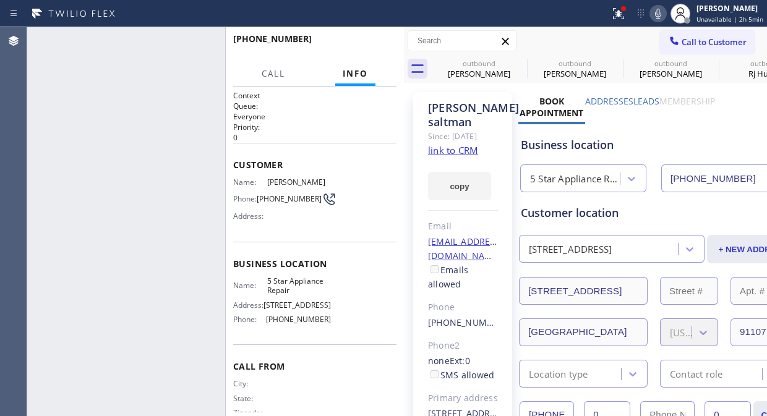
type input "[PHONE_NUMBER]"
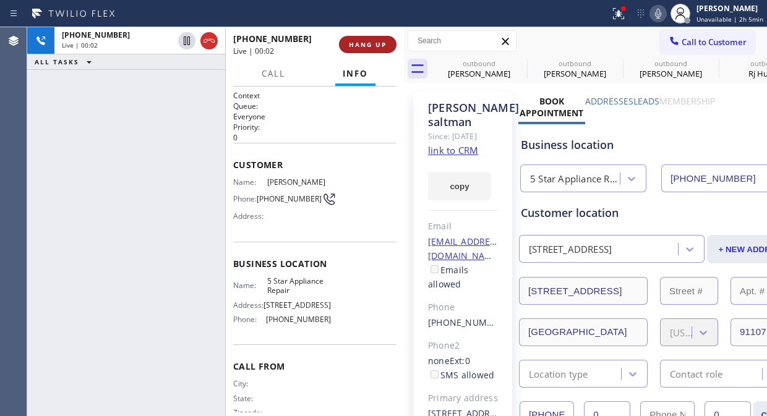
click at [362, 39] on button "HANG UP" at bounding box center [368, 44] width 58 height 17
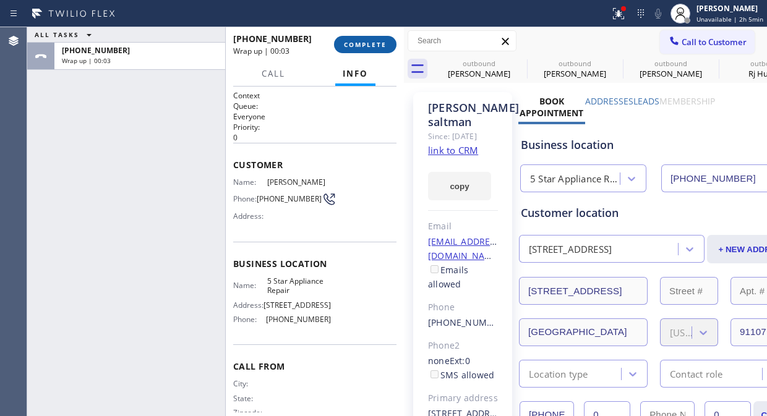
click at [355, 40] on span "COMPLETE" at bounding box center [365, 44] width 43 height 9
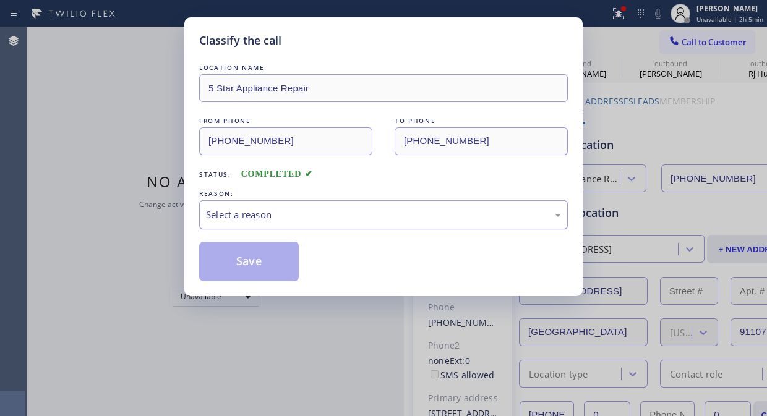
click at [330, 220] on div "Select a reason" at bounding box center [383, 215] width 355 height 14
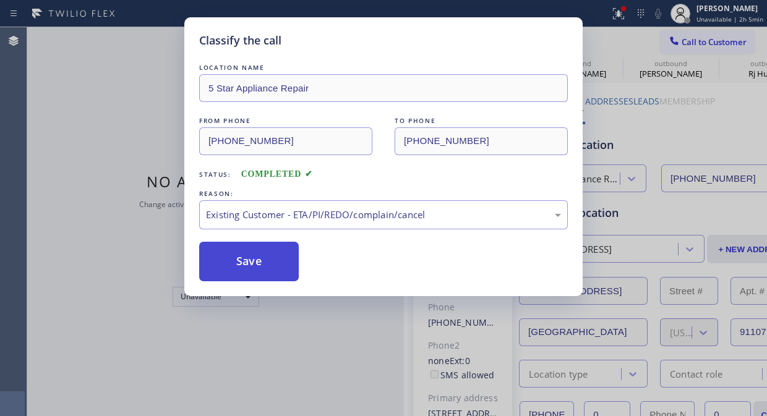
click at [250, 263] on button "Save" at bounding box center [249, 262] width 100 height 40
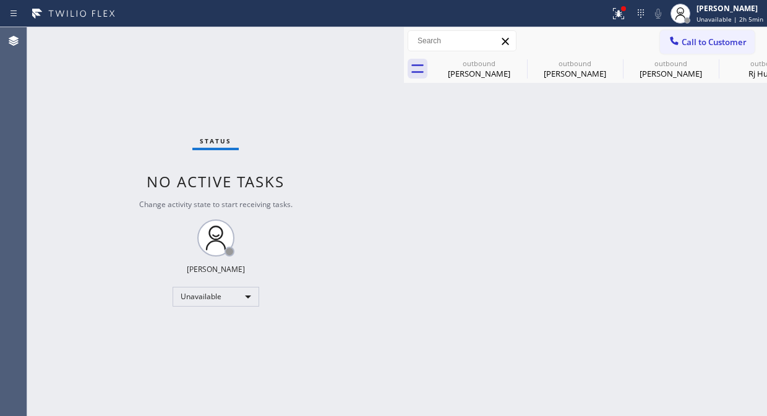
click at [669, 47] on div at bounding box center [674, 42] width 15 height 15
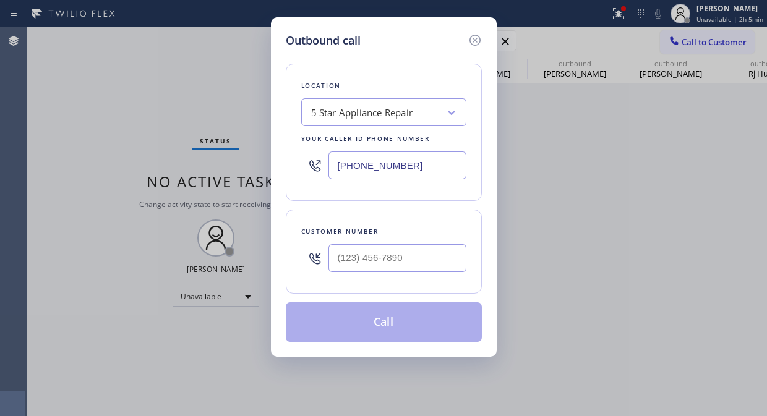
click at [370, 243] on div at bounding box center [397, 258] width 138 height 40
click at [361, 256] on input "(___) ___-____" at bounding box center [397, 258] width 138 height 28
paste input "425) 773-4884"
type input "[PHONE_NUMBER]"
click at [370, 324] on button "Call" at bounding box center [384, 322] width 196 height 40
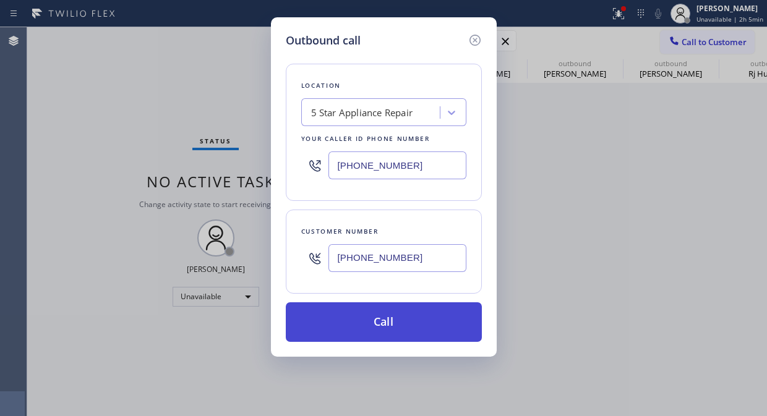
click at [370, 324] on button "Call" at bounding box center [384, 322] width 196 height 40
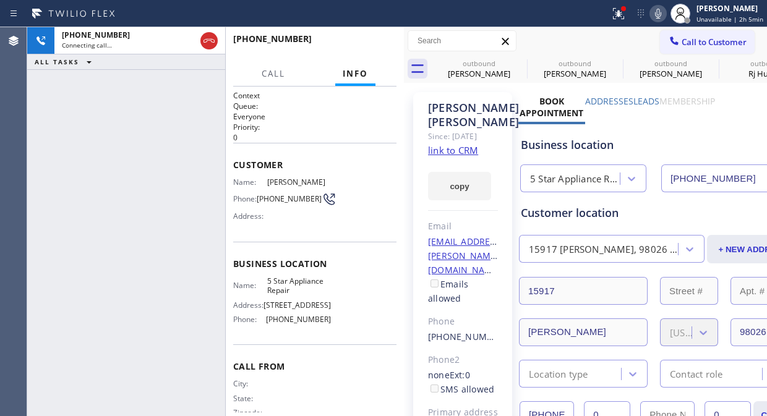
type input "[PHONE_NUMBER]"
click at [372, 40] on span "HANG UP" at bounding box center [368, 44] width 38 height 9
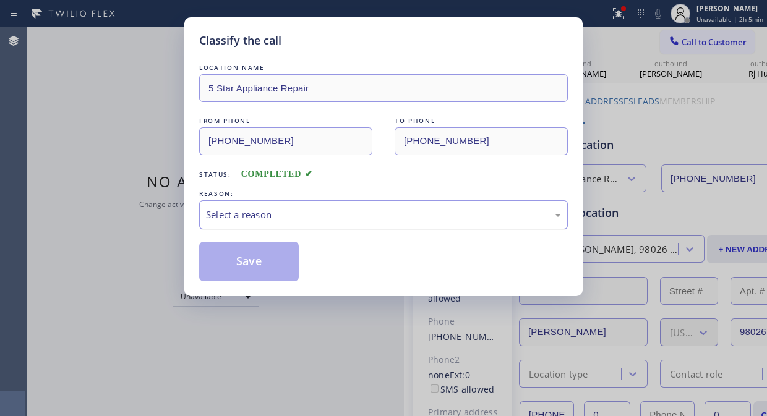
click at [387, 215] on div "Select a reason" at bounding box center [383, 215] width 355 height 14
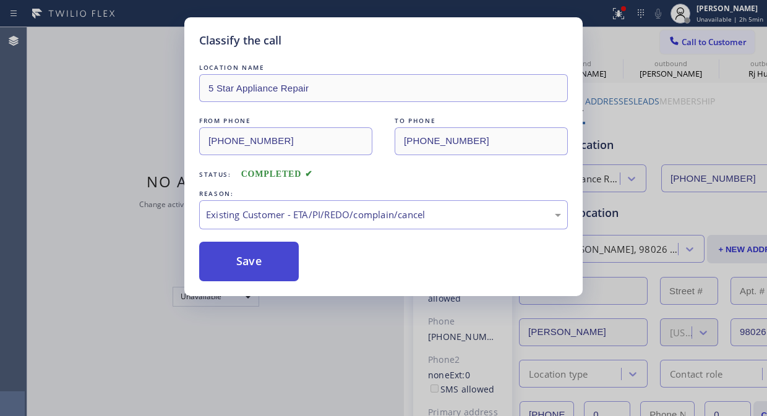
click at [287, 276] on button "Save" at bounding box center [249, 262] width 100 height 40
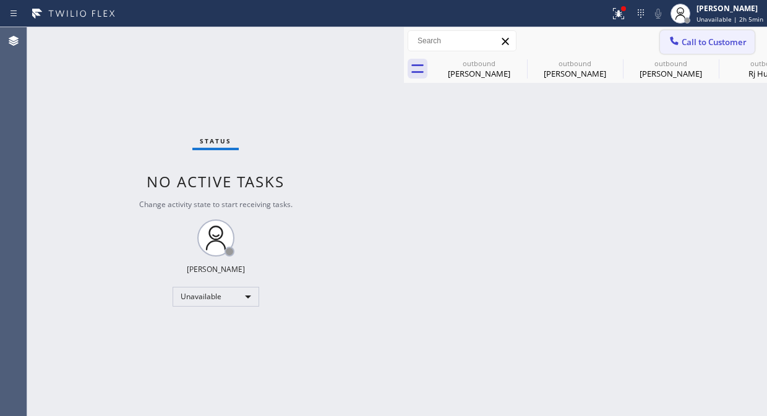
click at [696, 45] on span "Call to Customer" at bounding box center [713, 41] width 65 height 11
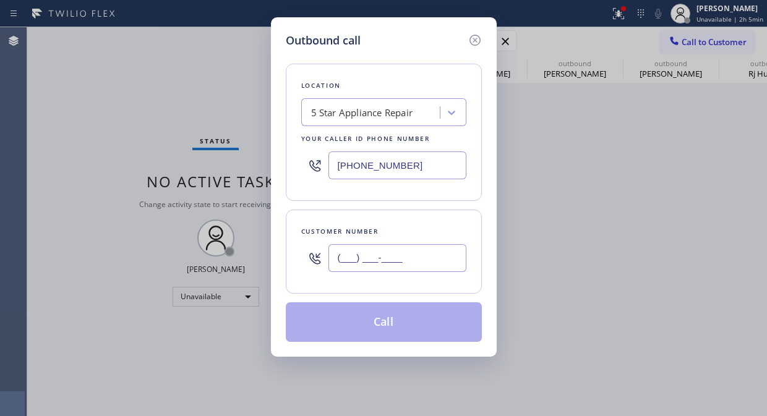
click at [351, 257] on input "(___) ___-____" at bounding box center [397, 258] width 138 height 28
paste input "646) 858-8522"
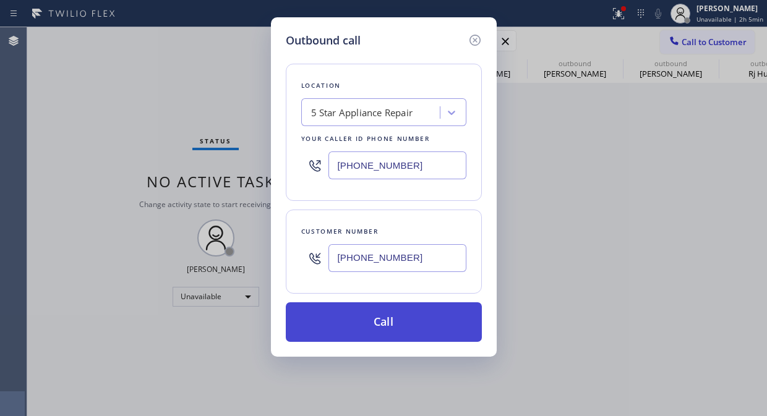
type input "[PHONE_NUMBER]"
click at [378, 320] on button "Call" at bounding box center [384, 322] width 196 height 40
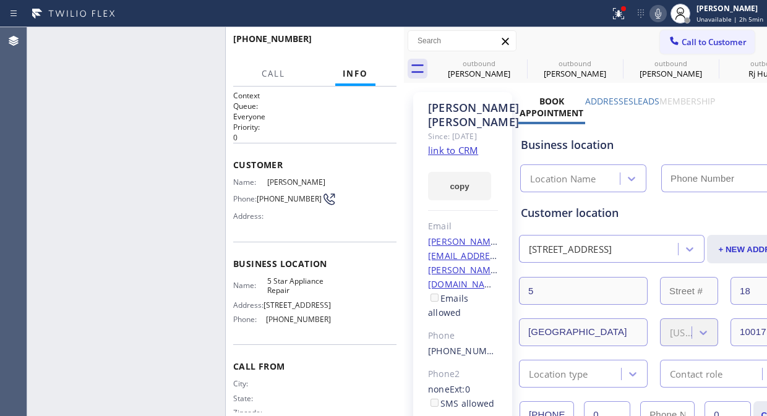
type input "[PHONE_NUMBER]"
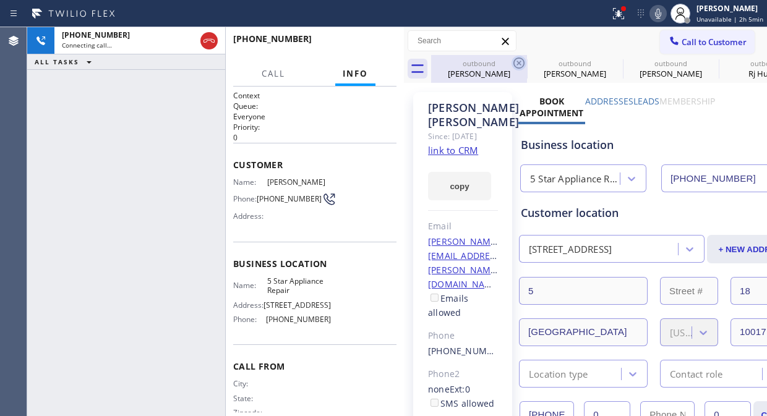
click at [518, 66] on icon at bounding box center [518, 63] width 15 height 15
click at [607, 66] on icon at bounding box center [614, 63] width 15 height 15
click at [0, 0] on icon at bounding box center [0, 0] width 0 height 0
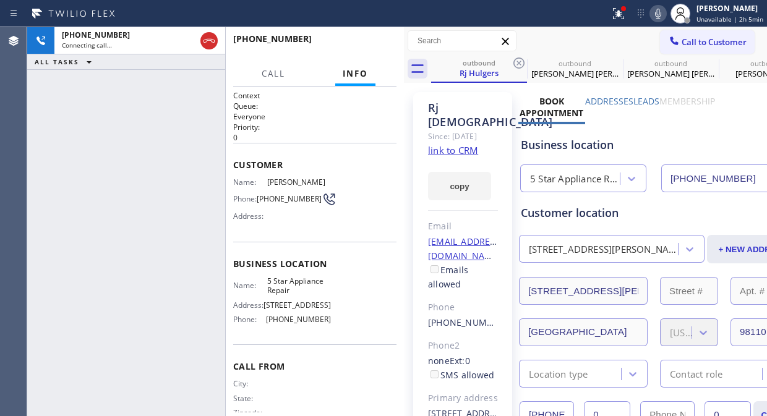
click at [518, 66] on icon at bounding box center [518, 63] width 15 height 15
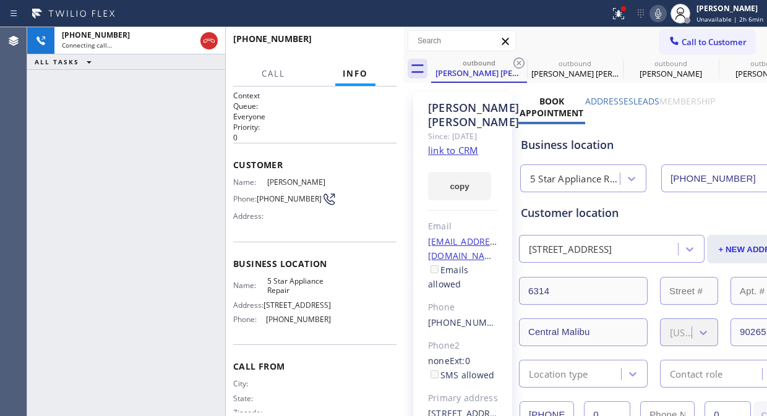
click at [518, 66] on icon at bounding box center [518, 63] width 15 height 15
click at [0, 0] on icon at bounding box center [0, 0] width 0 height 0
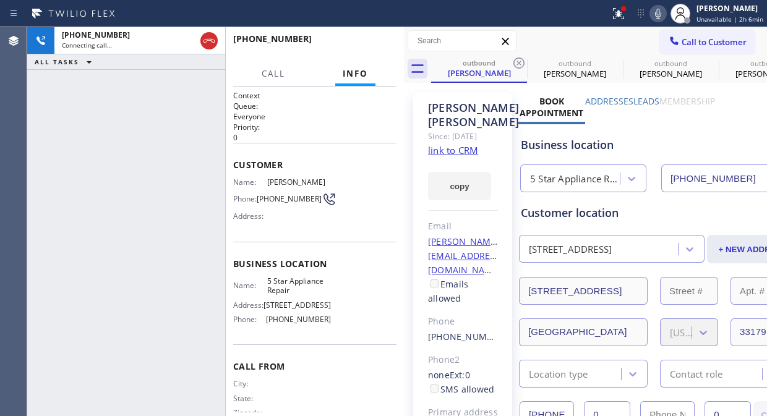
click at [518, 66] on icon at bounding box center [518, 63] width 15 height 15
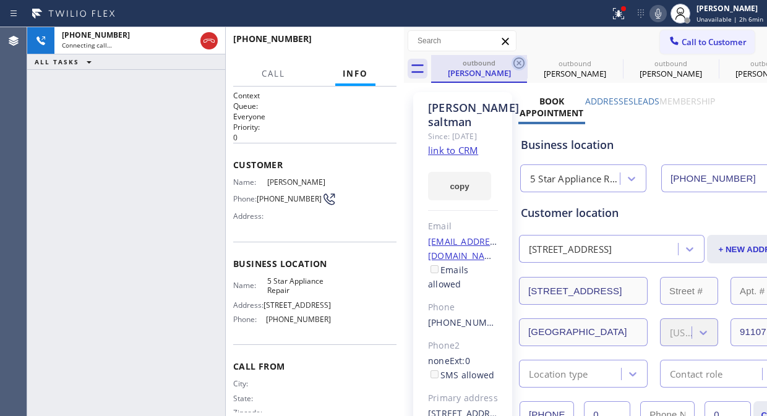
click at [518, 66] on icon at bounding box center [518, 63] width 15 height 15
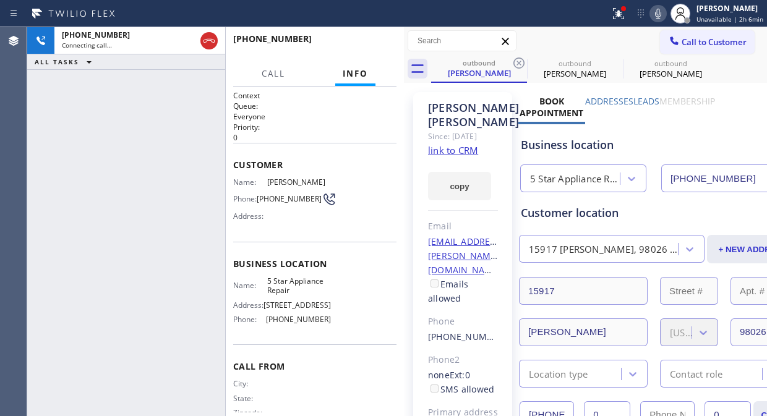
click at [518, 66] on icon at bounding box center [518, 63] width 15 height 15
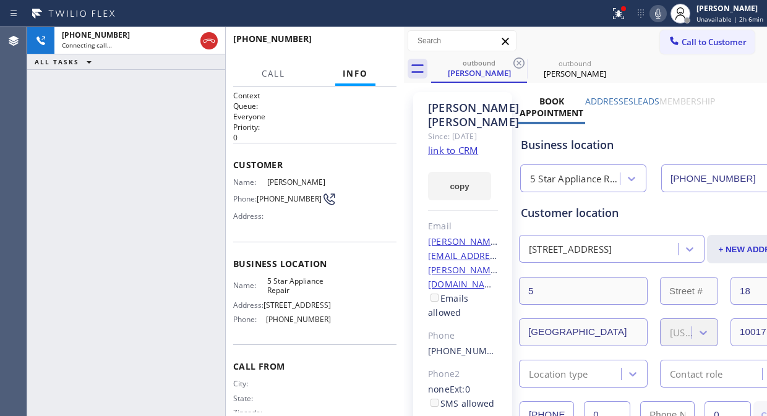
click at [518, 66] on icon at bounding box center [518, 63] width 15 height 15
click at [629, 5] on div at bounding box center [618, 13] width 27 height 27
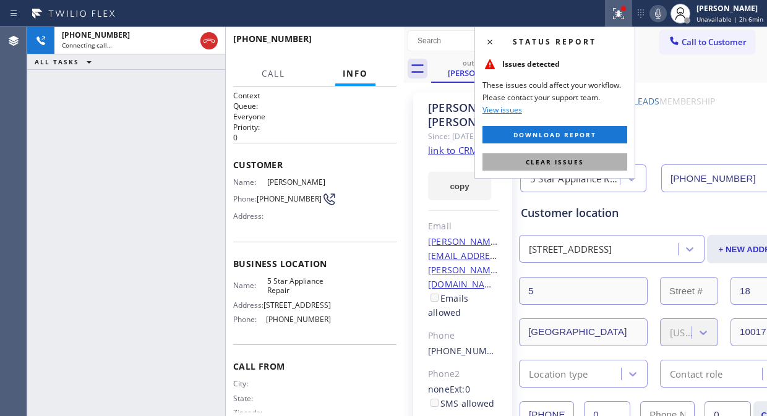
click at [549, 166] on span "Clear issues" at bounding box center [555, 162] width 58 height 9
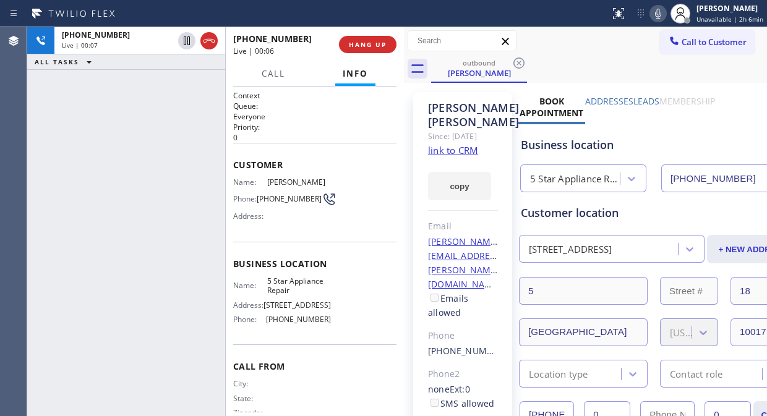
click at [459, 156] on link "link to CRM" at bounding box center [453, 150] width 50 height 12
click at [371, 41] on span "HANG UP" at bounding box center [368, 44] width 38 height 9
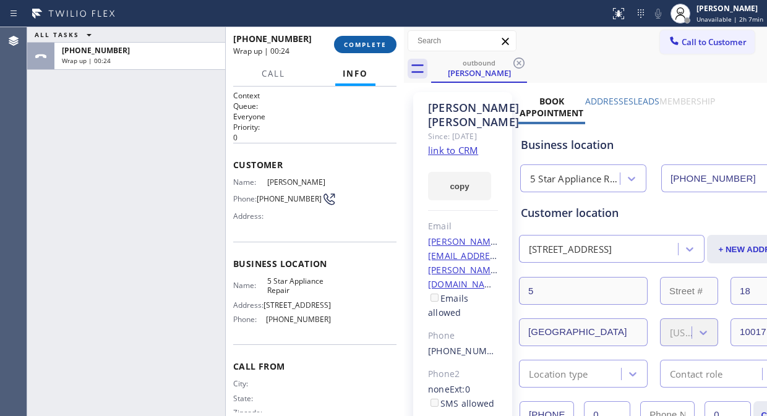
drag, startPoint x: 346, startPoint y: 33, endPoint x: 356, endPoint y: 45, distance: 14.9
click at [348, 33] on div "[PHONE_NUMBER] Wrap up | 00:24 COMPLETE" at bounding box center [314, 44] width 163 height 32
click at [362, 46] on span "COMPLETE" at bounding box center [365, 44] width 43 height 9
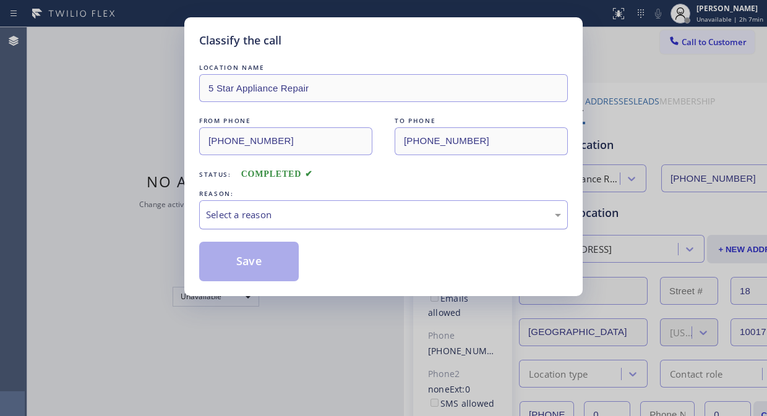
click at [361, 221] on div "Select a reason" at bounding box center [383, 215] width 355 height 14
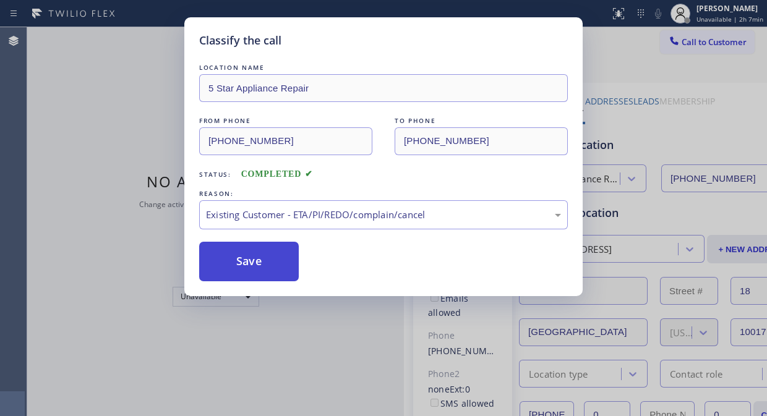
click at [273, 270] on button "Save" at bounding box center [249, 262] width 100 height 40
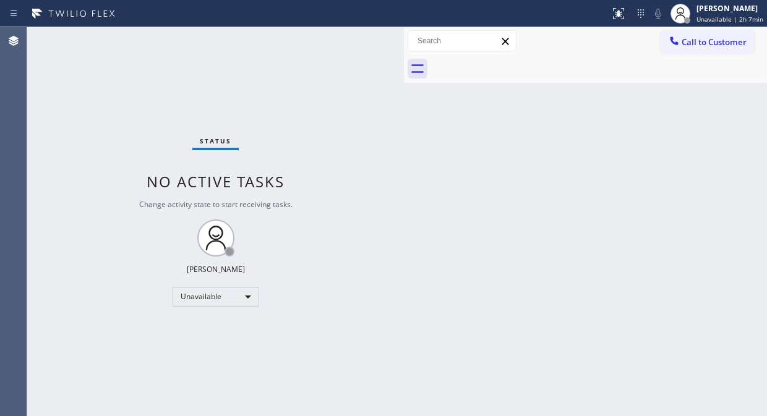
click at [699, 46] on span "Call to Customer" at bounding box center [713, 41] width 65 height 11
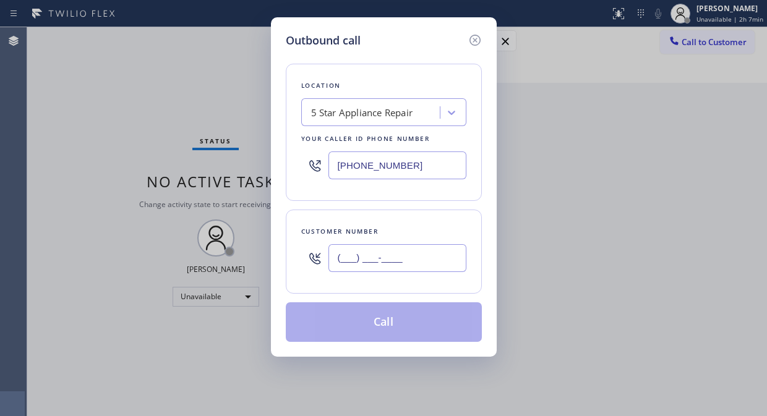
click at [368, 262] on input "(___) ___-____" at bounding box center [397, 258] width 138 height 28
paste input "949) 338-6641"
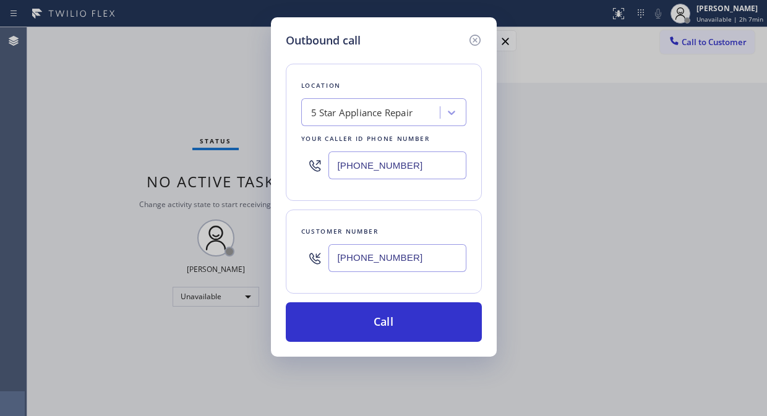
type input "[PHONE_NUMBER]"
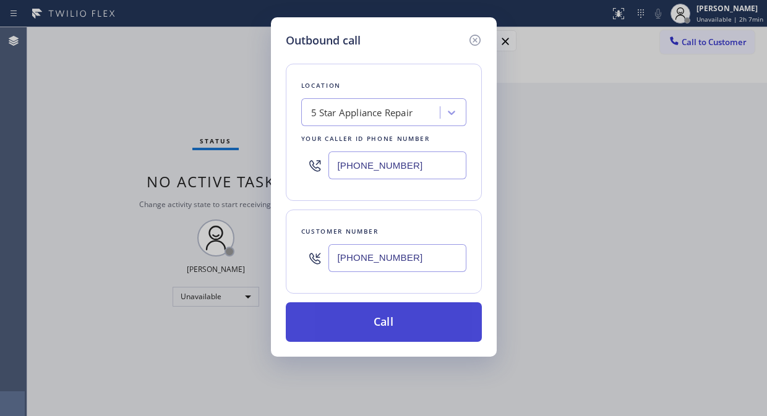
click at [408, 322] on button "Call" at bounding box center [384, 322] width 196 height 40
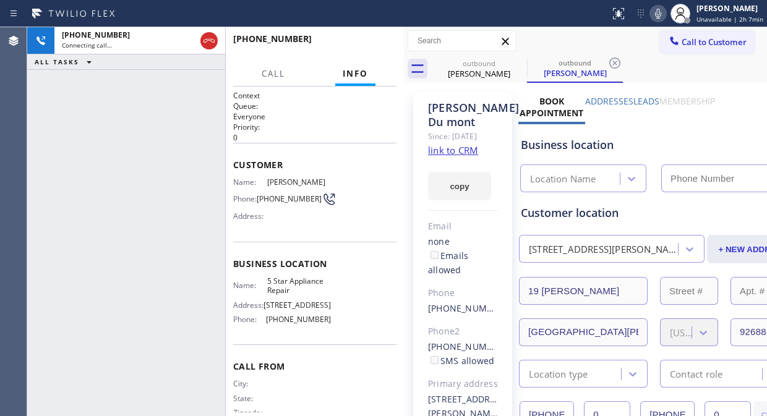
type input "[PHONE_NUMBER]"
click at [516, 64] on icon at bounding box center [518, 63] width 15 height 15
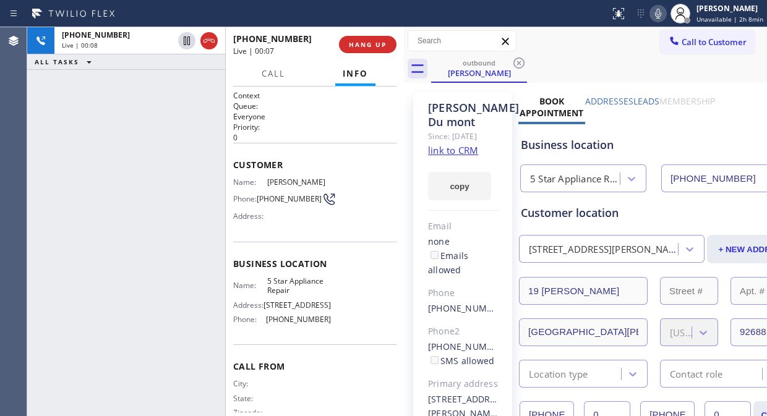
click at [82, 107] on div "[PHONE_NUMBER] Live | 00:08 ALL TASKS ALL TASKS ACTIVE TASKS TASKS IN WRAP UP" at bounding box center [126, 221] width 198 height 389
click at [380, 44] on span "HANG UP" at bounding box center [368, 44] width 38 height 9
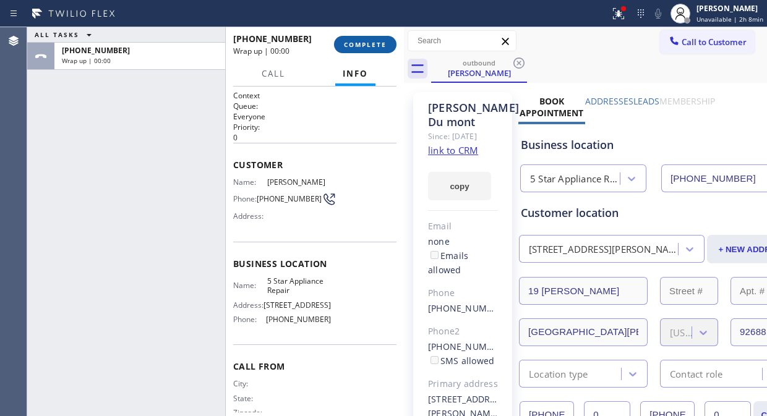
click at [380, 44] on span "COMPLETE" at bounding box center [365, 44] width 43 height 9
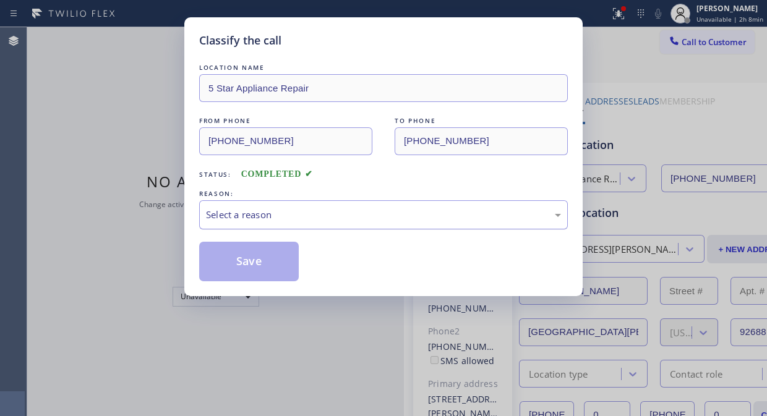
click at [348, 215] on div "Select a reason" at bounding box center [383, 215] width 355 height 14
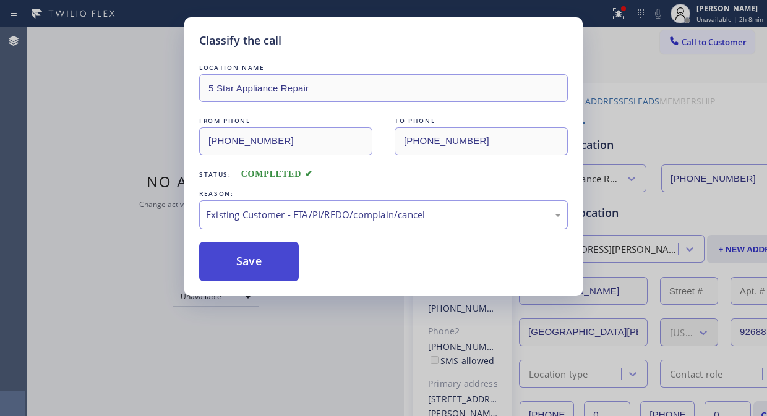
click at [255, 258] on button "Save" at bounding box center [249, 262] width 100 height 40
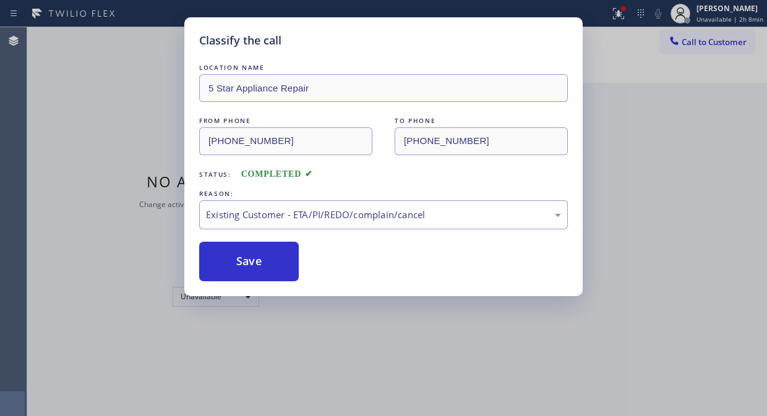
click at [676, 43] on div "Classify the call LOCATION NAME 5 Star Appliance Repair FROM PHONE [PHONE_NUMBE…" at bounding box center [383, 208] width 767 height 416
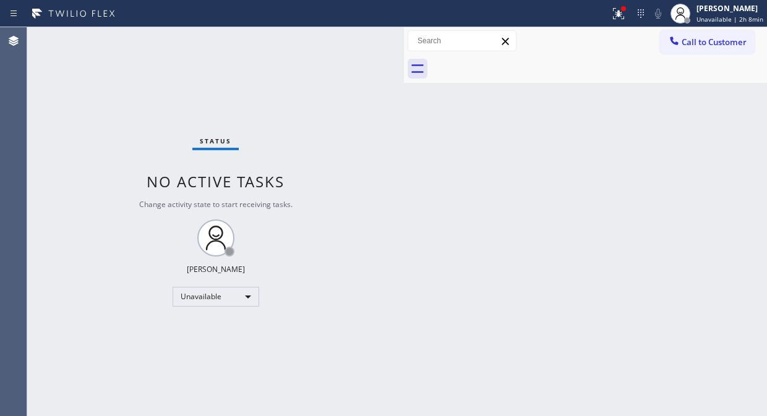
click at [676, 43] on icon at bounding box center [674, 40] width 8 height 8
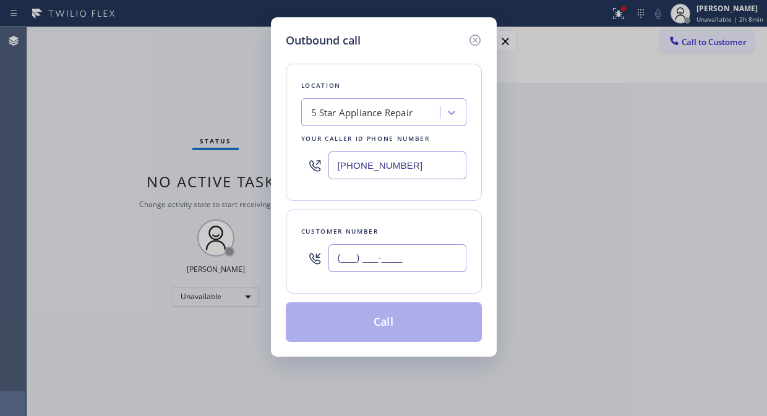
click at [386, 269] on input "(___) ___-____" at bounding box center [397, 258] width 138 height 28
paste input "323) 896-0107"
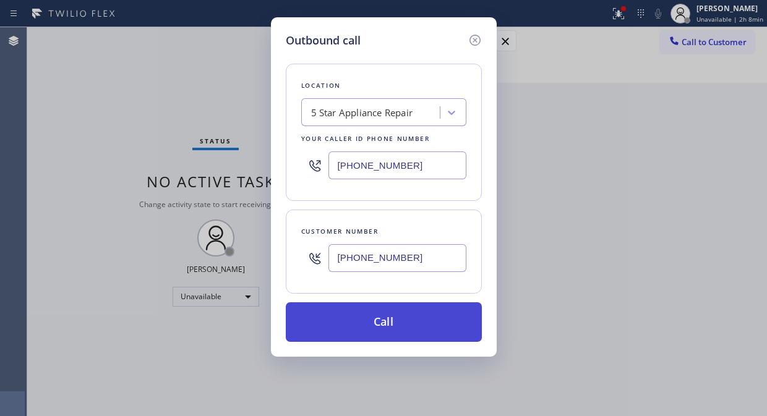
type input "[PHONE_NUMBER]"
click at [396, 326] on button "Call" at bounding box center [384, 322] width 196 height 40
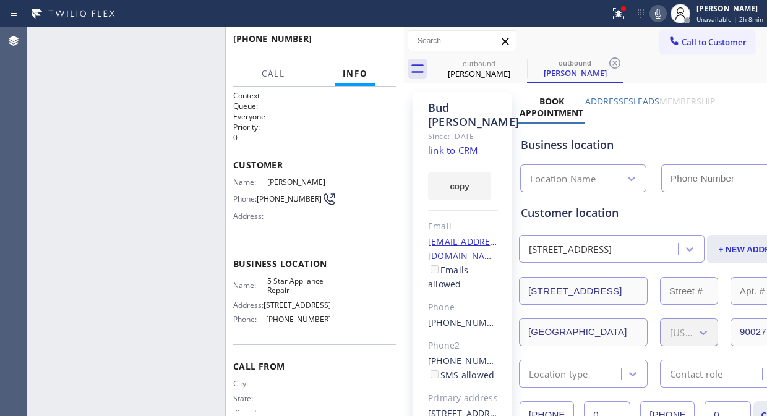
type input "[PHONE_NUMBER]"
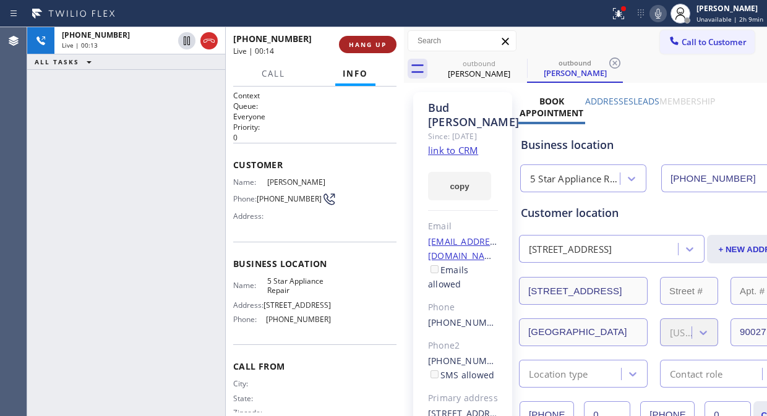
click at [354, 43] on span "HANG UP" at bounding box center [368, 44] width 38 height 9
click at [355, 44] on span "HANG UP" at bounding box center [368, 44] width 38 height 9
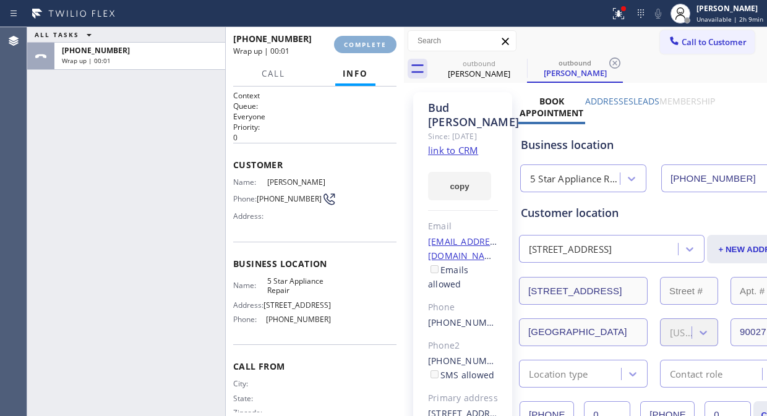
click at [356, 46] on span "COMPLETE" at bounding box center [365, 44] width 43 height 9
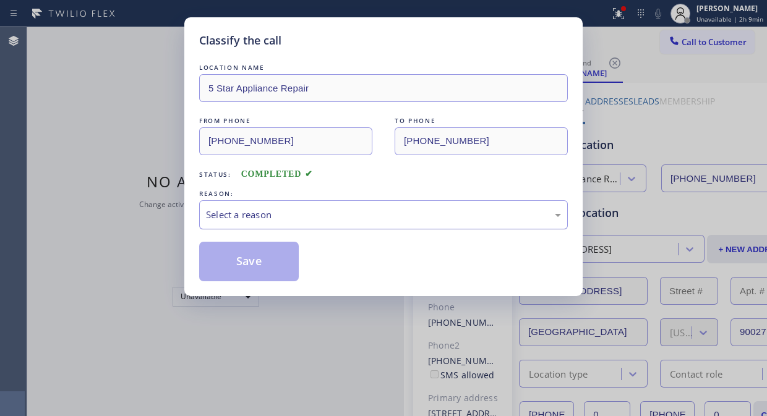
click at [353, 220] on div "Select a reason" at bounding box center [383, 215] width 355 height 14
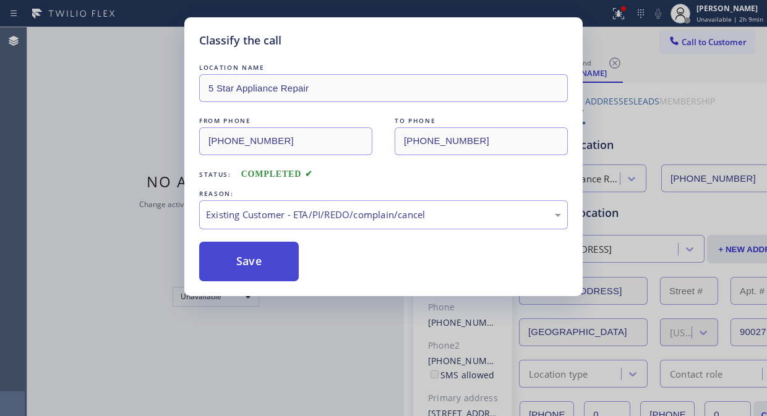
click at [258, 269] on button "Save" at bounding box center [249, 262] width 100 height 40
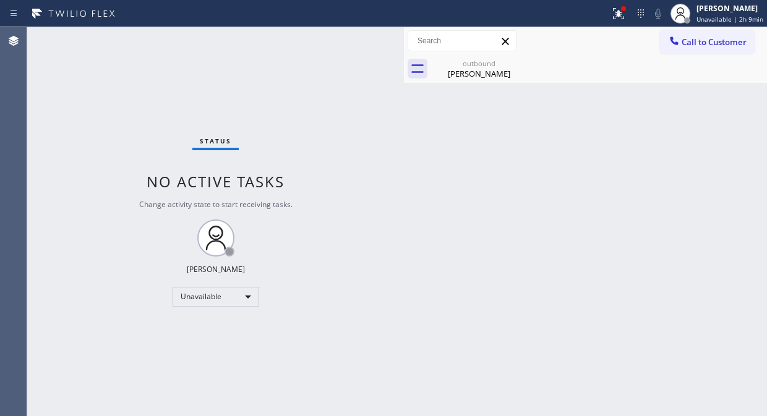
click at [730, 46] on span "Call to Customer" at bounding box center [713, 41] width 65 height 11
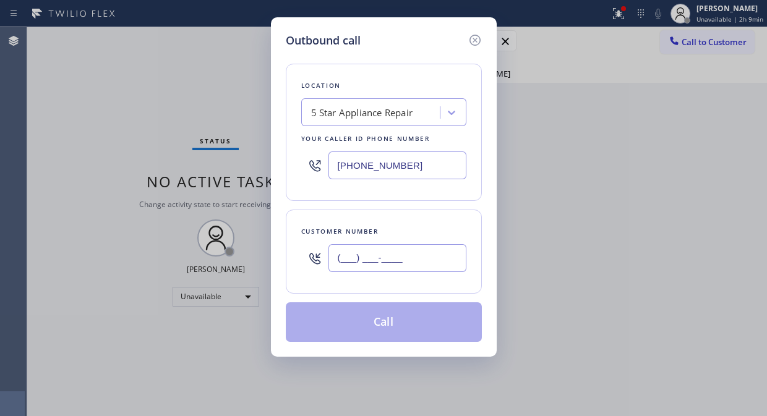
click at [408, 249] on input "(___) ___-____" at bounding box center [397, 258] width 138 height 28
paste input "480) 699-3674"
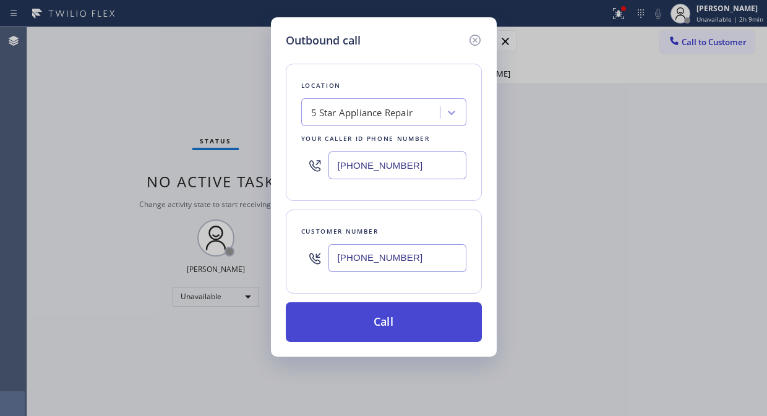
type input "[PHONE_NUMBER]"
click at [425, 326] on button "Call" at bounding box center [384, 322] width 196 height 40
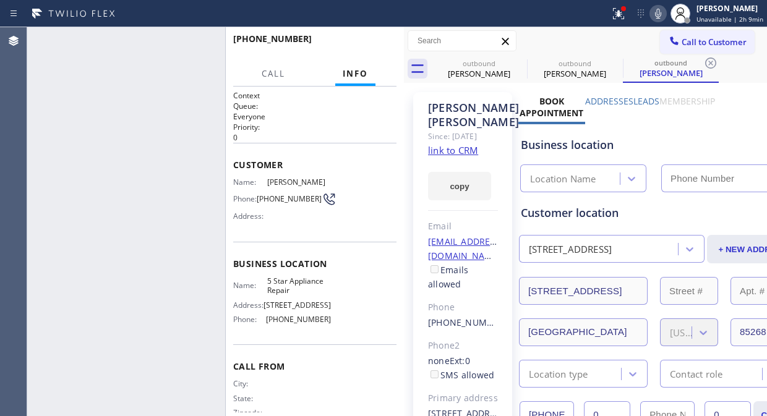
type input "[PHONE_NUMBER]"
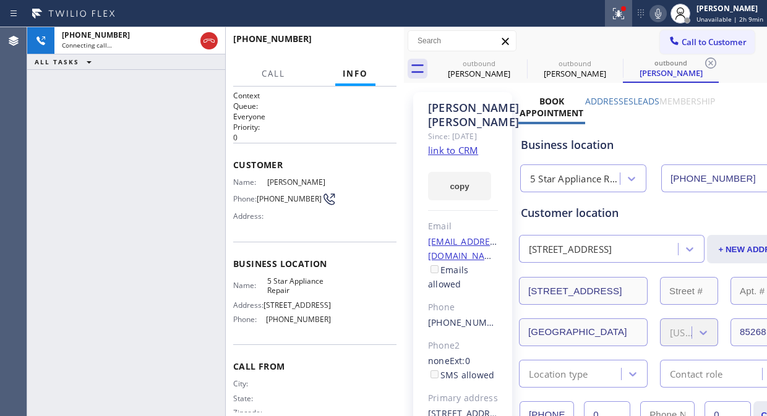
click at [619, 14] on icon at bounding box center [618, 12] width 7 height 4
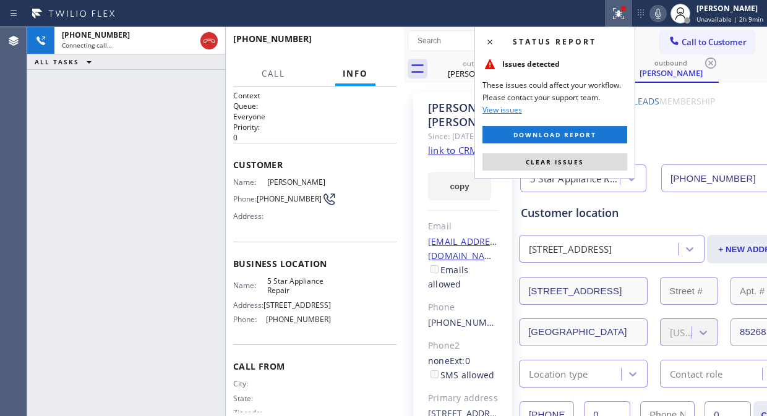
drag, startPoint x: 553, startPoint y: 167, endPoint x: 534, endPoint y: 0, distance: 168.0
click at [553, 162] on button "Clear issues" at bounding box center [554, 161] width 145 height 17
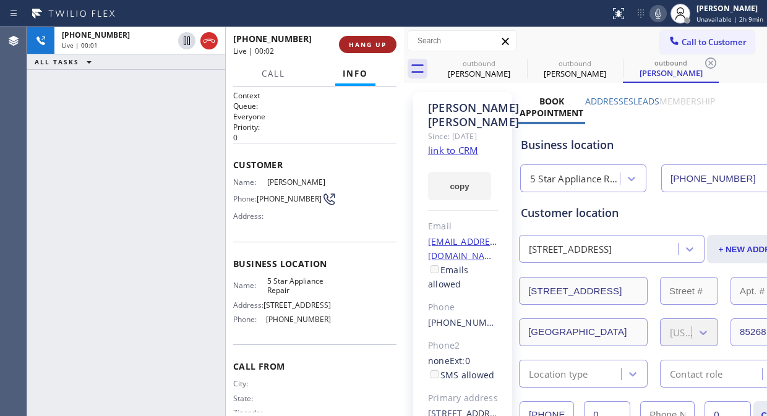
click at [373, 37] on button "HANG UP" at bounding box center [368, 44] width 58 height 17
click at [374, 37] on button "HANG UP" at bounding box center [368, 44] width 58 height 17
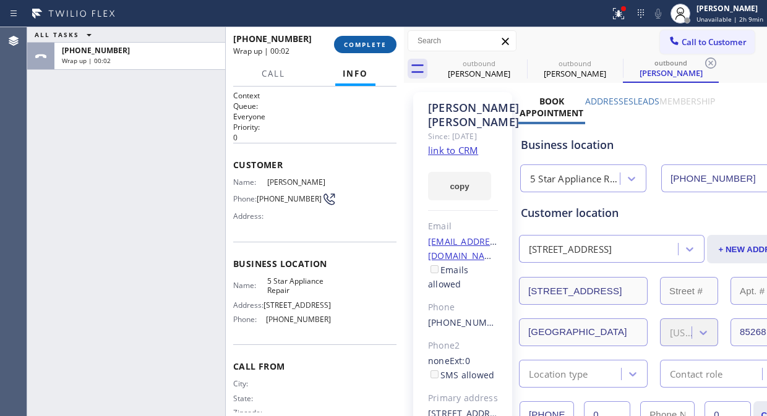
click at [367, 43] on span "COMPLETE" at bounding box center [365, 44] width 43 height 9
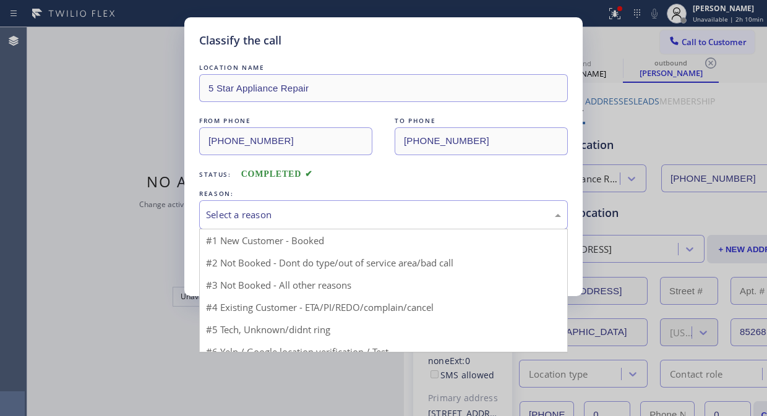
click at [363, 229] on div "Select a reason #1 New Customer - Booked #2 Not Booked - Dont do type/out of se…" at bounding box center [383, 214] width 369 height 29
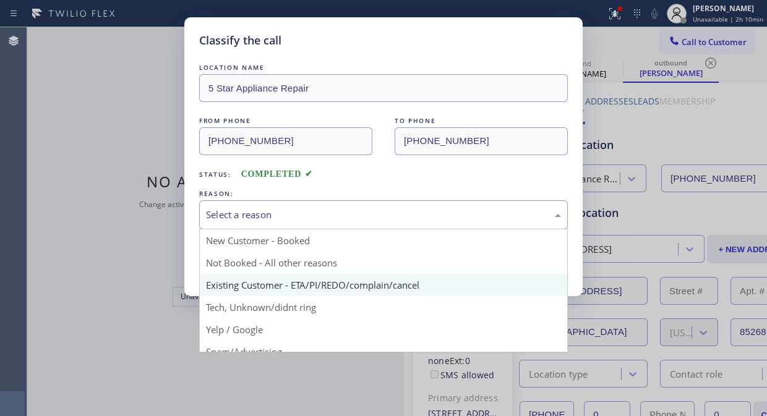
drag, startPoint x: 351, startPoint y: 286, endPoint x: 314, endPoint y: 282, distance: 36.7
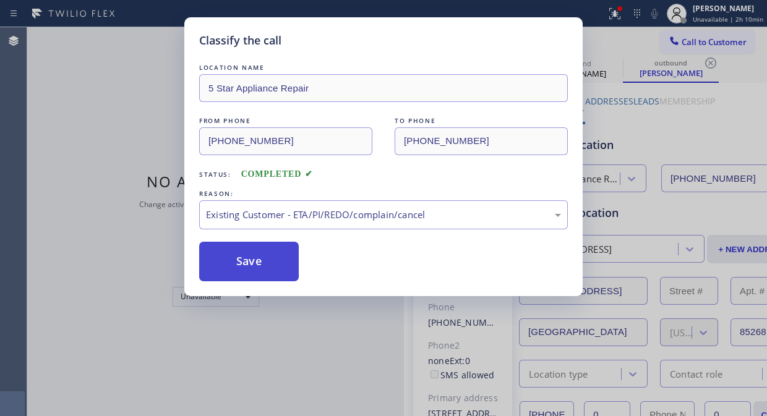
click at [264, 268] on button "Save" at bounding box center [249, 262] width 100 height 40
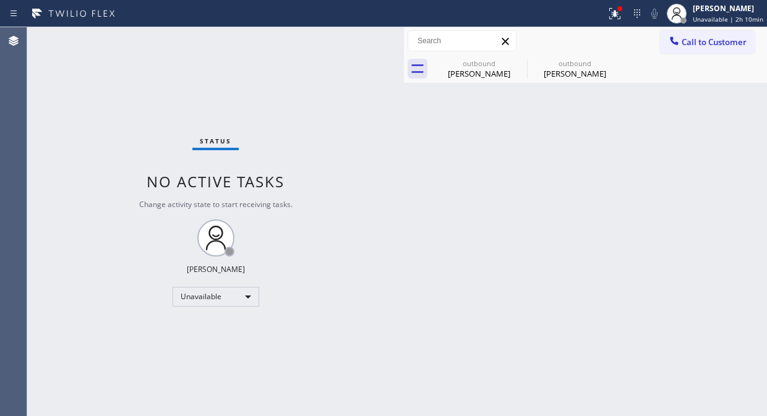
click at [98, 74] on div "Status No active tasks Change activity state to start receiving tasks. [PERSON_…" at bounding box center [215, 221] width 377 height 389
click at [743, 43] on span "Call to Customer" at bounding box center [713, 41] width 65 height 11
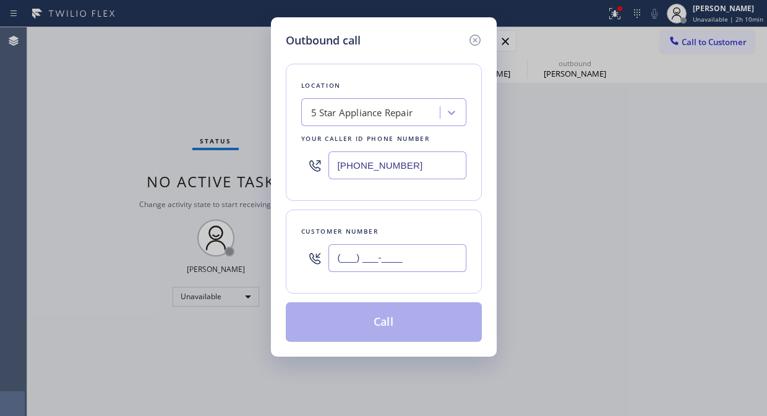
click at [335, 258] on input "(___) ___-____" at bounding box center [397, 258] width 138 height 28
paste input "319) 213-6655"
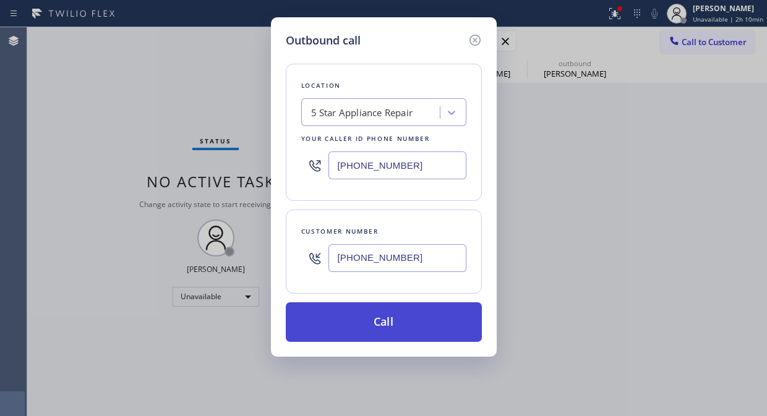
type input "[PHONE_NUMBER]"
click at [401, 323] on button "Call" at bounding box center [384, 322] width 196 height 40
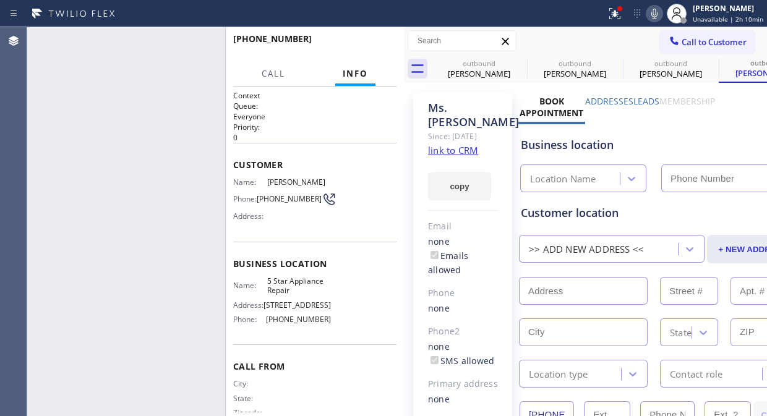
type input "[PHONE_NUMBER]"
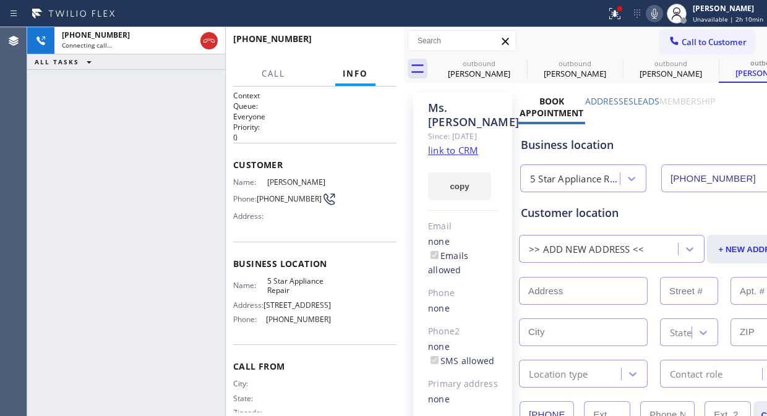
click at [80, 132] on div "[PHONE_NUMBER] Connecting call… ALL TASKS ALL TASKS ACTIVE TASKS TASKS IN WRAP …" at bounding box center [126, 221] width 198 height 389
click at [516, 59] on icon at bounding box center [518, 63] width 11 height 11
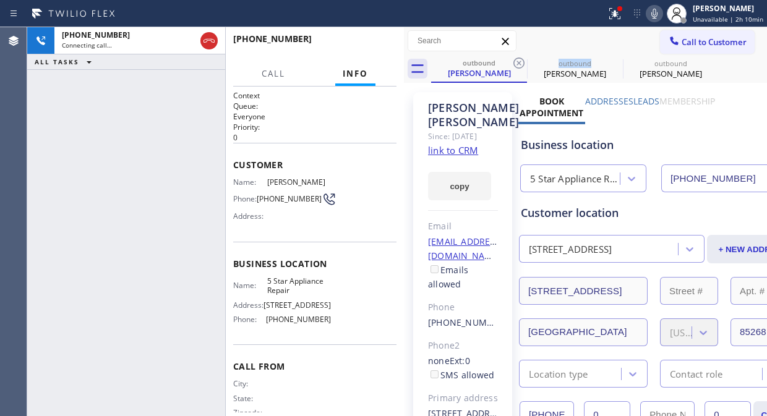
click at [516, 59] on icon at bounding box center [518, 63] width 11 height 11
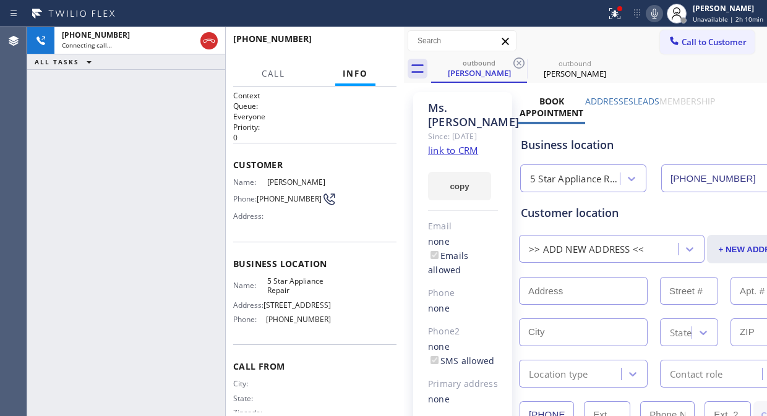
click at [516, 59] on icon at bounding box center [518, 63] width 11 height 11
click at [617, 19] on icon at bounding box center [614, 13] width 15 height 15
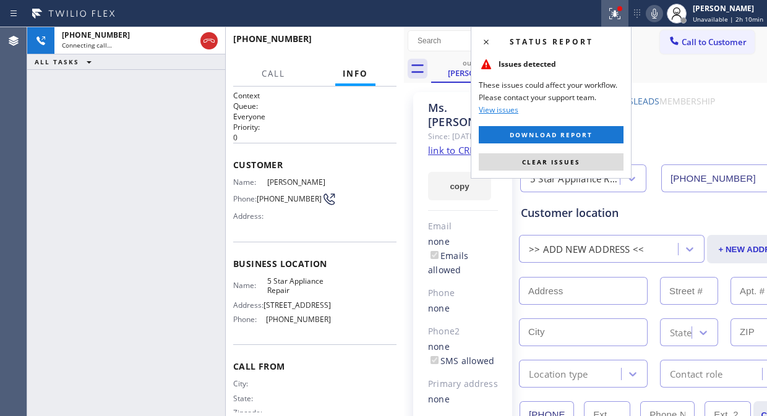
click at [542, 151] on div "Status report Issues detected These issues could affect your workflow. Please c…" at bounding box center [551, 103] width 161 height 152
click at [536, 160] on span "Clear issues" at bounding box center [551, 162] width 58 height 9
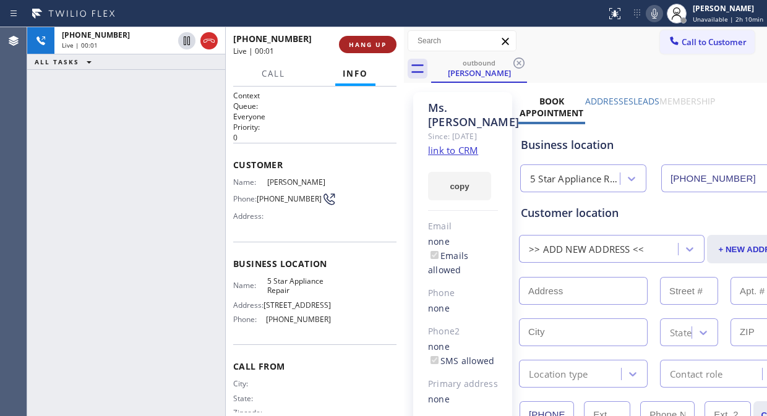
click at [385, 48] on span "HANG UP" at bounding box center [368, 44] width 38 height 9
click at [384, 46] on span "HANG UP" at bounding box center [368, 44] width 38 height 9
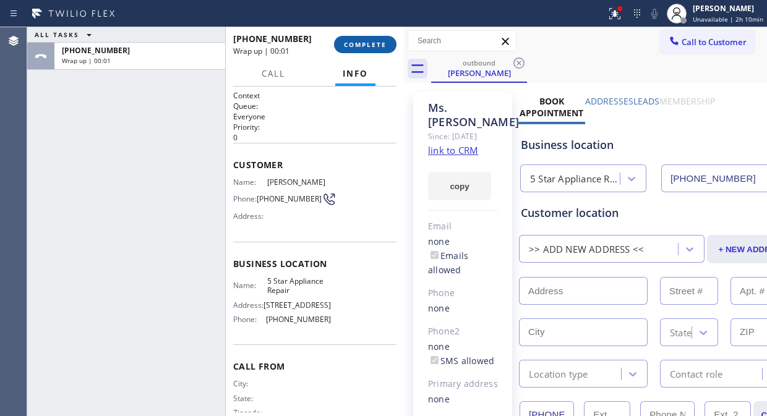
click at [384, 46] on span "COMPLETE" at bounding box center [365, 44] width 43 height 9
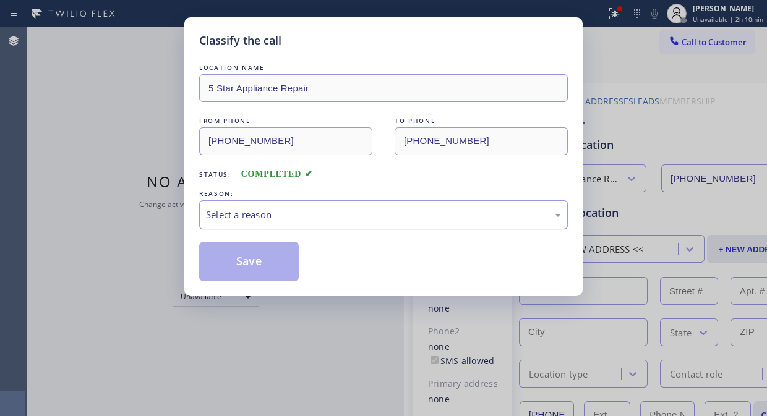
click at [348, 211] on div "Select a reason" at bounding box center [383, 215] width 355 height 14
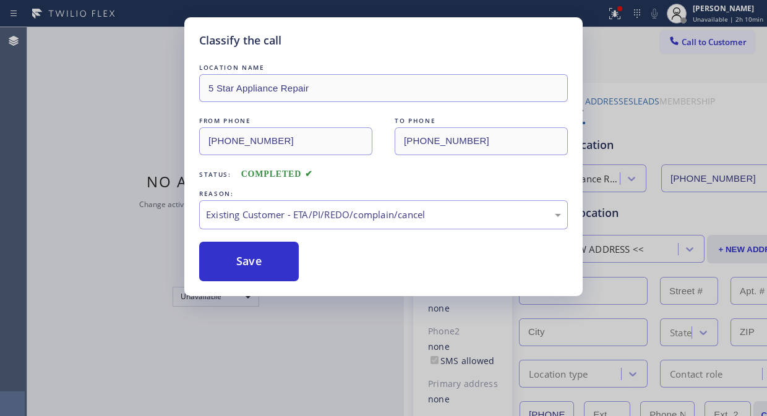
drag, startPoint x: 233, startPoint y: 270, endPoint x: 379, endPoint y: 310, distance: 152.0
click at [233, 270] on button "Save" at bounding box center [249, 262] width 100 height 40
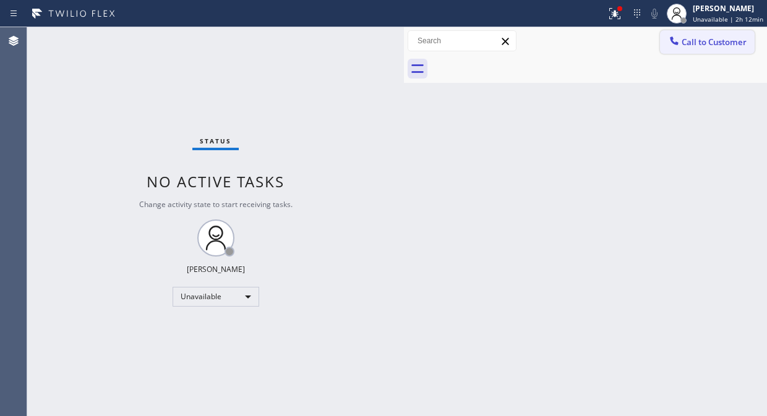
click at [690, 53] on button "Call to Customer" at bounding box center [707, 41] width 95 height 23
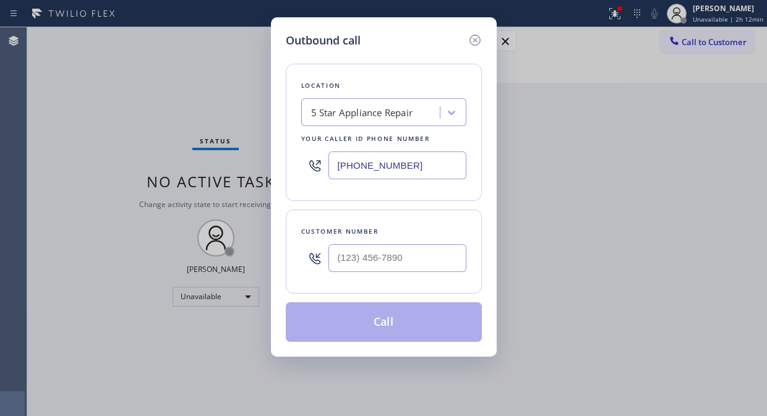
drag, startPoint x: 341, startPoint y: 165, endPoint x: 342, endPoint y: 175, distance: 10.0
click at [341, 168] on input "[PHONE_NUMBER]" at bounding box center [397, 165] width 138 height 28
paste input "44) 988-0068"
type input "[PHONE_NUMBER]"
click at [114, 92] on div "Outbound call Location Viking Repair Pro Your caller id phone number [PHONE_NUM…" at bounding box center [383, 208] width 767 height 416
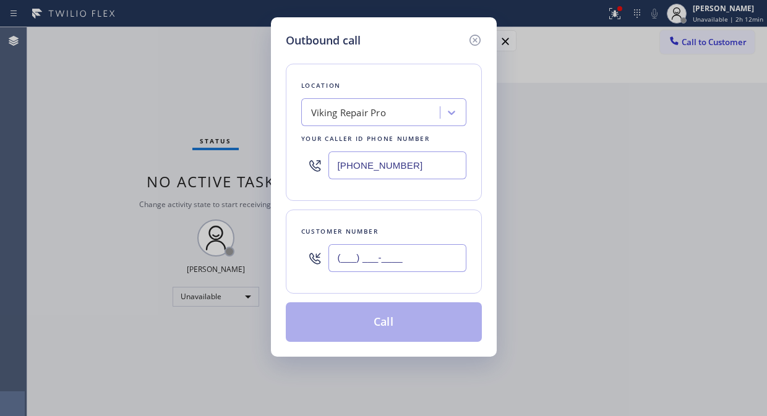
click at [339, 267] on input "(___) ___-____" at bounding box center [397, 258] width 138 height 28
paste input "940) 704-8882"
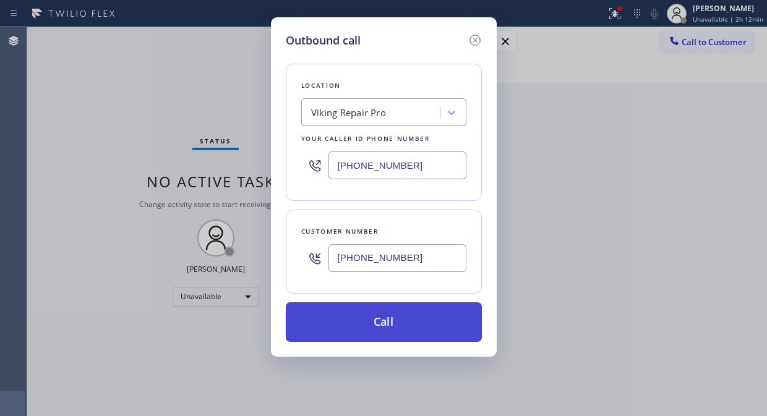
type input "[PHONE_NUMBER]"
click at [405, 320] on button "Call" at bounding box center [384, 322] width 196 height 40
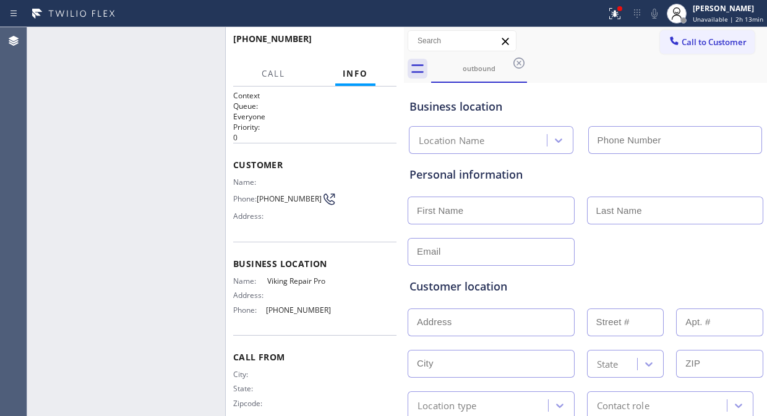
type input "[PHONE_NUMBER]"
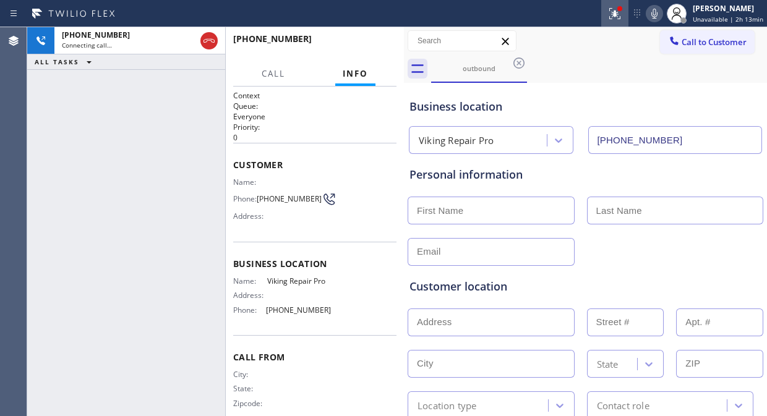
click at [613, 9] on icon at bounding box center [614, 13] width 15 height 15
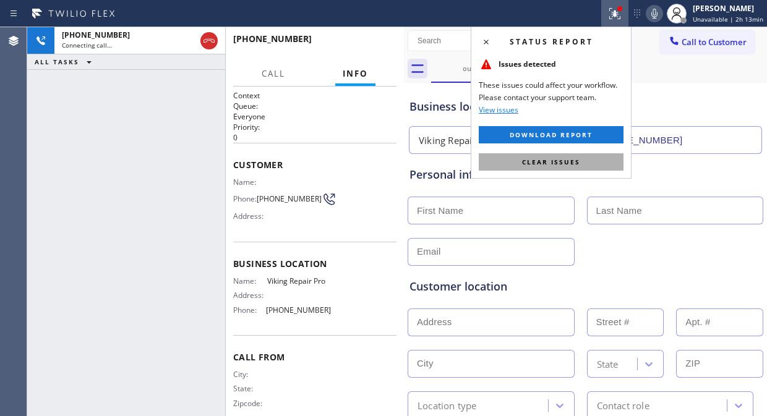
click at [563, 156] on button "Clear issues" at bounding box center [551, 161] width 145 height 17
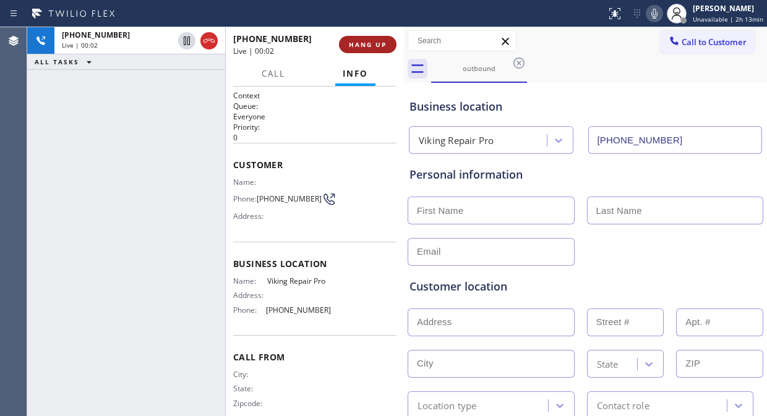
click at [364, 42] on span "HANG UP" at bounding box center [368, 44] width 38 height 9
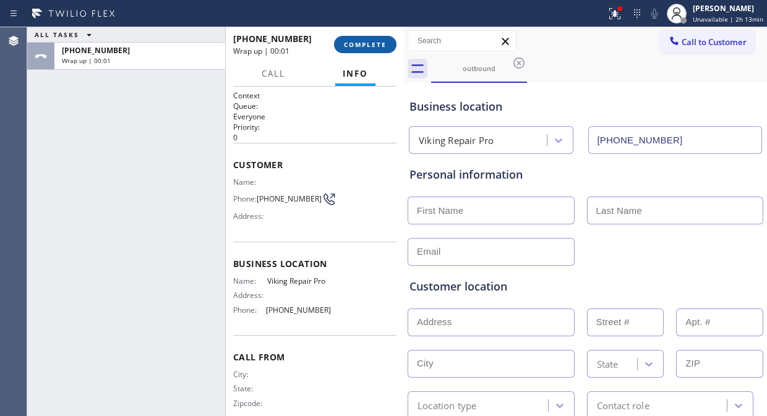
click at [364, 42] on span "COMPLETE" at bounding box center [365, 44] width 43 height 9
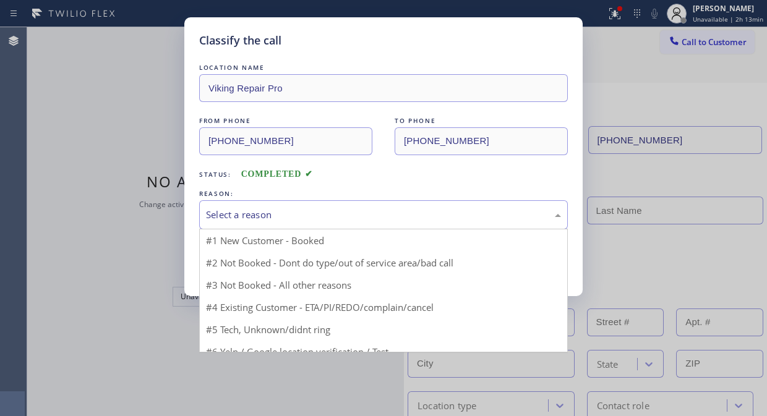
click at [372, 215] on div "Select a reason" at bounding box center [383, 215] width 355 height 14
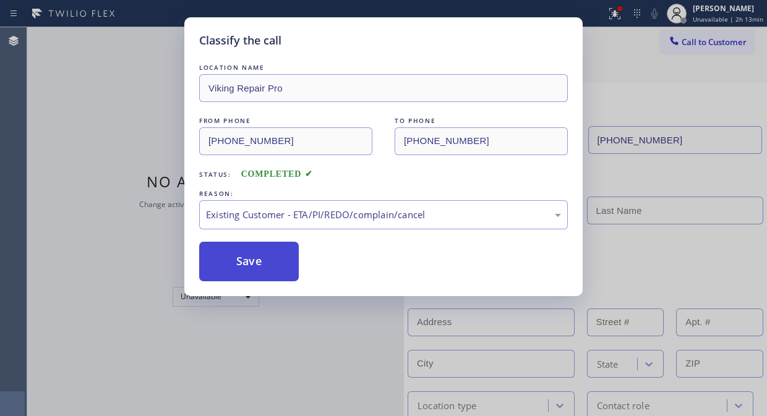
click at [276, 263] on button "Save" at bounding box center [249, 262] width 100 height 40
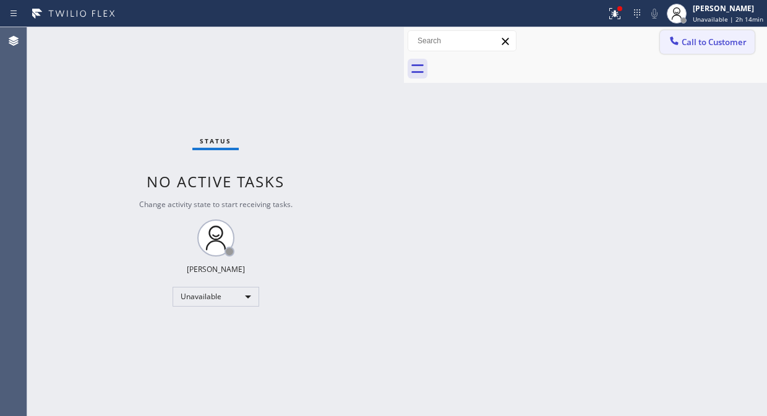
click at [672, 41] on icon at bounding box center [674, 40] width 8 height 8
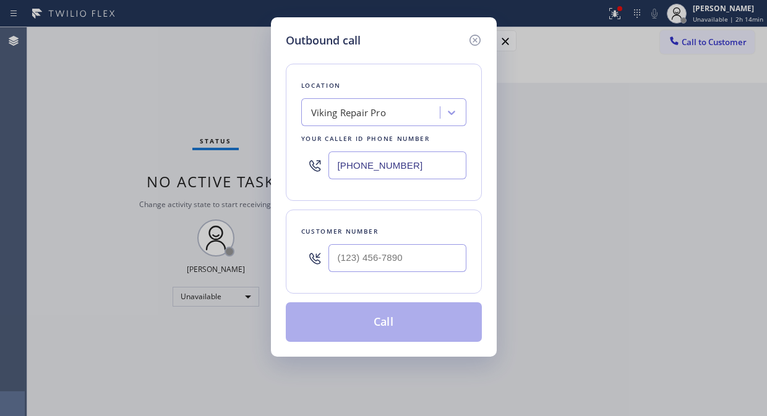
click at [331, 168] on input "[PHONE_NUMBER]" at bounding box center [397, 165] width 138 height 28
paste input "03-2099"
type input "[PHONE_NUMBER]"
click at [122, 90] on div "Outbound call Location Paramount Air Duct Cleaning Your caller id phone number …" at bounding box center [383, 208] width 767 height 416
click at [339, 264] on input "(___) ___-____" at bounding box center [397, 258] width 138 height 28
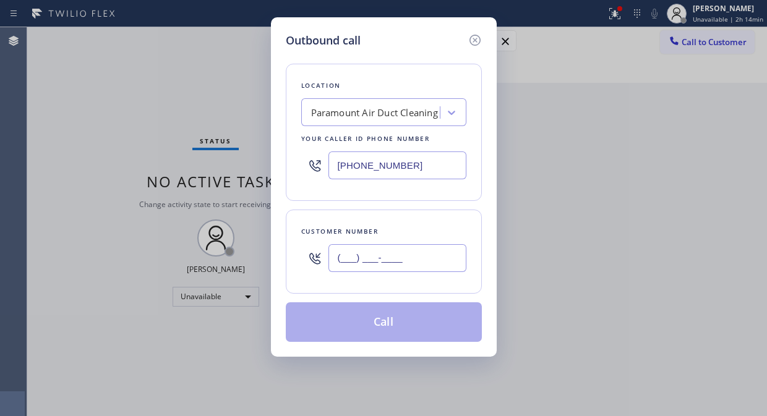
paste input "310) 793-9507"
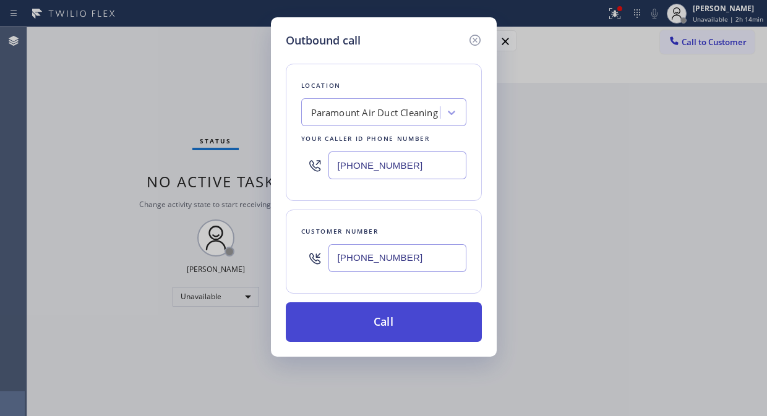
type input "[PHONE_NUMBER]"
click at [402, 335] on button "Call" at bounding box center [384, 322] width 196 height 40
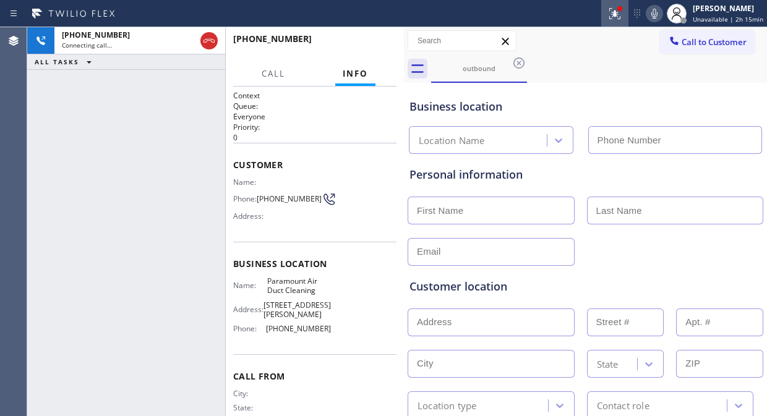
click at [616, 20] on icon at bounding box center [614, 13] width 15 height 15
type input "[PHONE_NUMBER]"
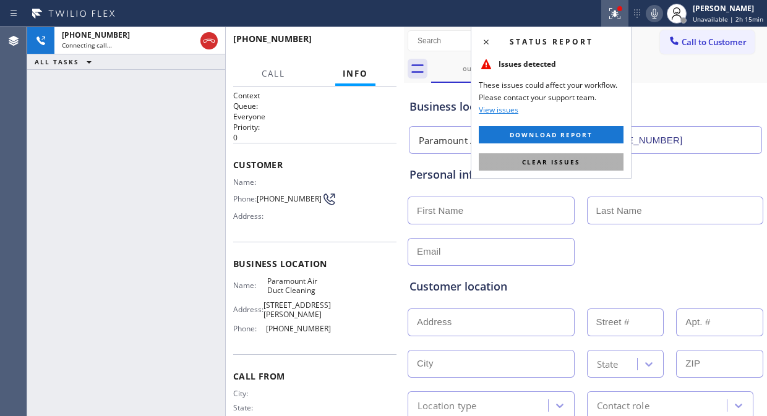
click at [561, 164] on span "Clear issues" at bounding box center [551, 162] width 58 height 9
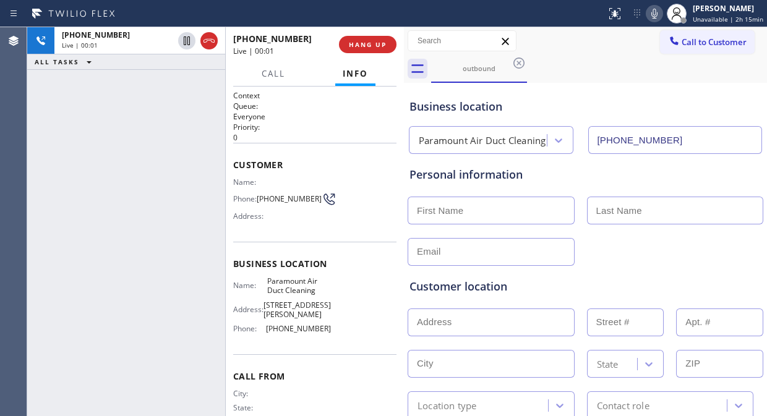
click at [625, 260] on div at bounding box center [585, 251] width 358 height 30
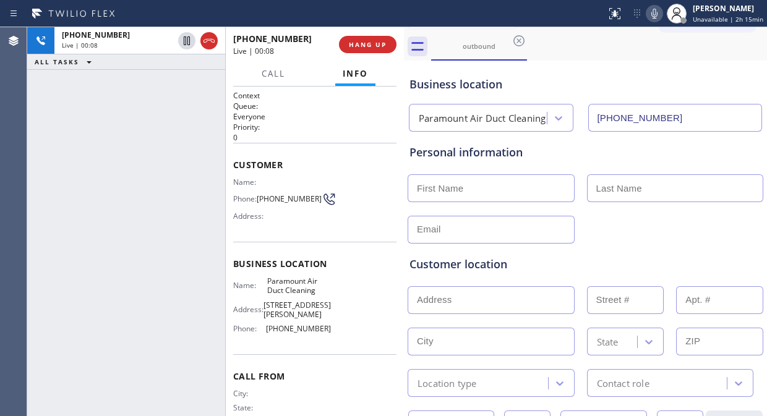
scroll to position [37, 0]
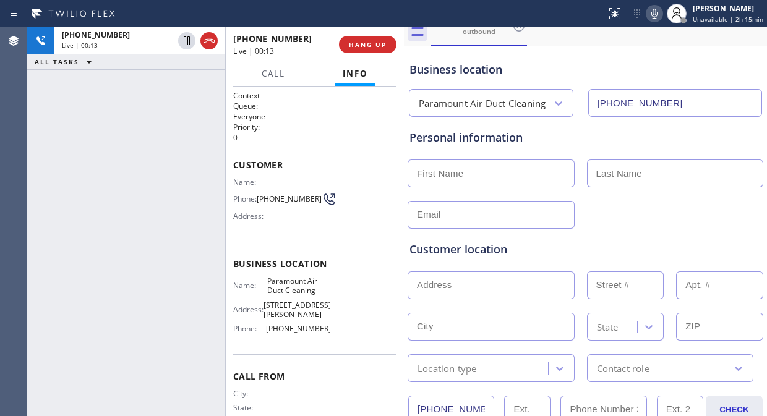
click at [738, 228] on div "Customer location >> ADD NEW ADDRESS << + NEW ADDRESS State Location type Conta…" at bounding box center [585, 303] width 357 height 158
click at [89, 121] on div "[PHONE_NUMBER] Live | 00:31 ALL TASKS ALL TASKS ACTIVE TASKS TASKS IN WRAP UP" at bounding box center [126, 221] width 198 height 389
click at [662, 16] on icon at bounding box center [654, 13] width 15 height 15
click at [659, 16] on icon at bounding box center [654, 13] width 15 height 15
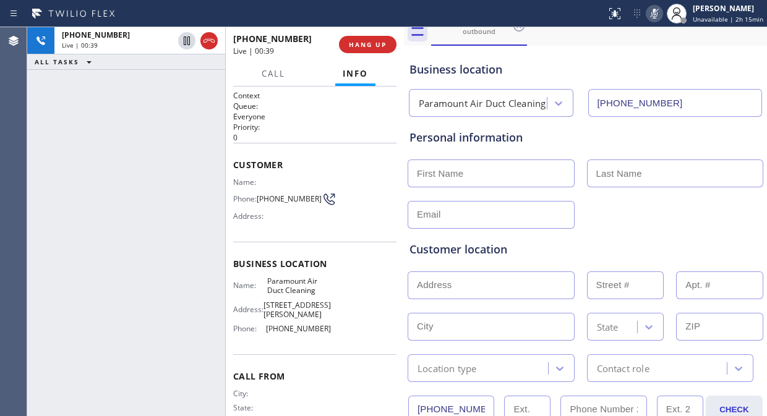
click at [659, 16] on icon at bounding box center [654, 13] width 15 height 15
click at [641, 62] on div "Business location" at bounding box center [585, 69] width 352 height 17
click at [373, 48] on span "HANG UP" at bounding box center [368, 44] width 38 height 9
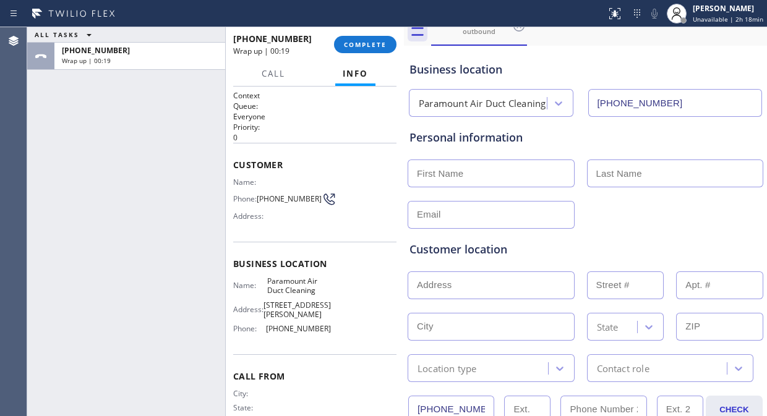
drag, startPoint x: 77, startPoint y: 150, endPoint x: 270, endPoint y: 158, distance: 193.1
click at [77, 150] on div "ALL TASKS ALL TASKS ACTIVE TASKS TASKS IN WRAP UP [PHONE_NUMBER] Wrap up | 00:19" at bounding box center [126, 221] width 198 height 389
click at [461, 172] on input "text" at bounding box center [490, 174] width 167 height 28
paste input "[PERSON_NAME]"
type input "[PERSON_NAME]"
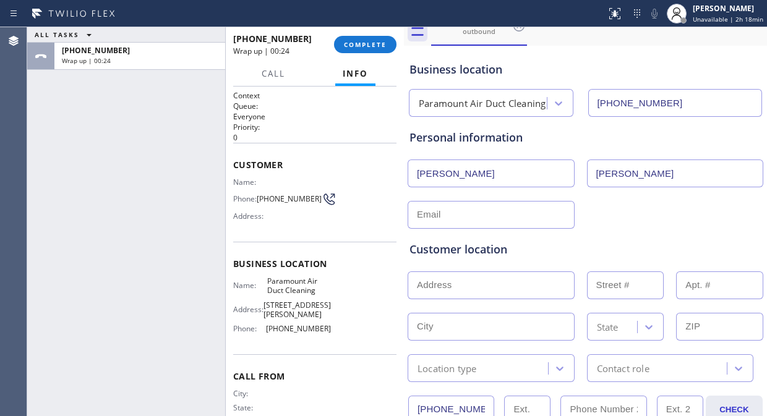
type input "[PERSON_NAME]"
click at [101, 145] on div "ALL TASKS ALL TASKS ACTIVE TASKS TASKS IN WRAP UP [PHONE_NUMBER] Wrap up | 00:31" at bounding box center [126, 221] width 198 height 389
click at [440, 221] on input "text" at bounding box center [490, 215] width 167 height 28
paste input "[EMAIL_ADDRESS][DOMAIN_NAME]"
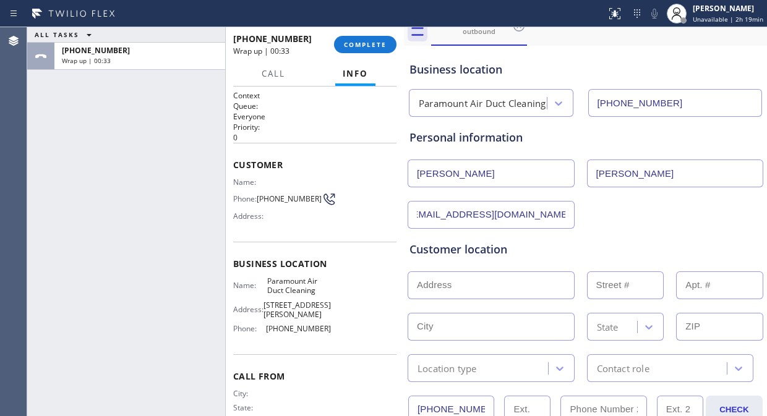
type input "[EMAIL_ADDRESS][DOMAIN_NAME]"
click at [608, 208] on div "[EMAIL_ADDRESS][DOMAIN_NAME]" at bounding box center [585, 213] width 358 height 30
click at [452, 278] on input "text" at bounding box center [490, 285] width 167 height 28
paste input "[STREET_ADDRESS][PERSON_NAME]"
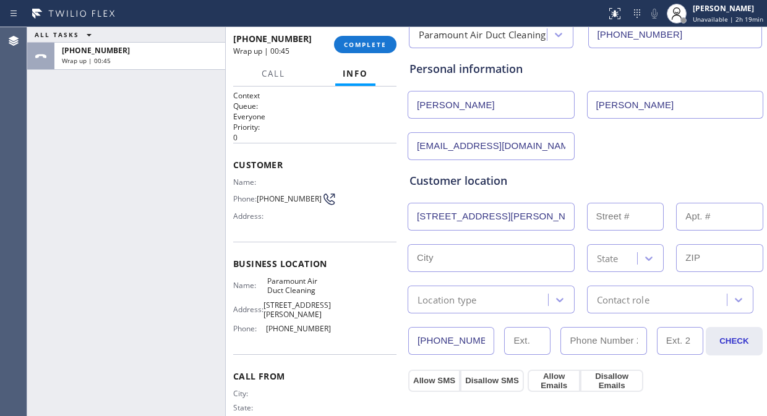
type input "[STREET_ADDRESS][PERSON_NAME]"
type input "400"
type input "Torrance"
type input "90503"
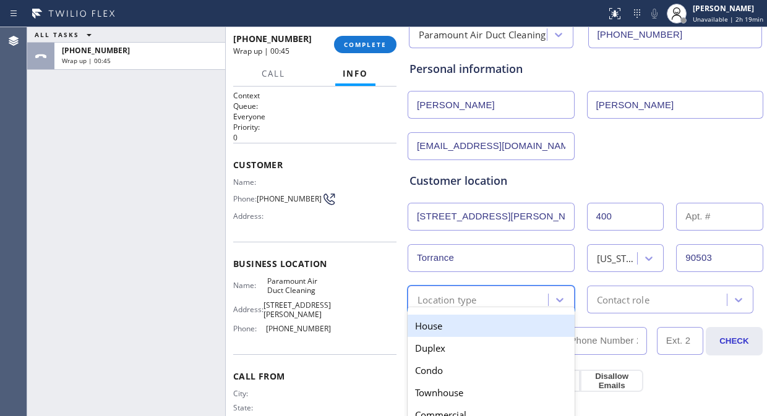
click at [483, 302] on div "Location type" at bounding box center [479, 300] width 137 height 22
drag, startPoint x: 458, startPoint y: 317, endPoint x: 573, endPoint y: 309, distance: 115.3
click at [458, 318] on div "House" at bounding box center [490, 326] width 167 height 22
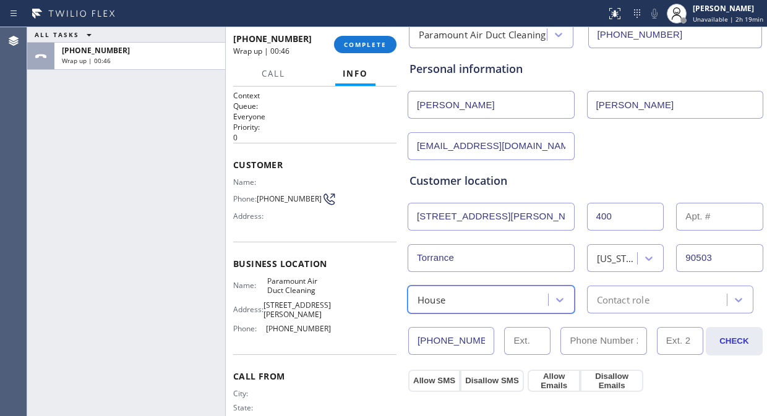
click at [611, 294] on div "Contact role" at bounding box center [623, 299] width 53 height 14
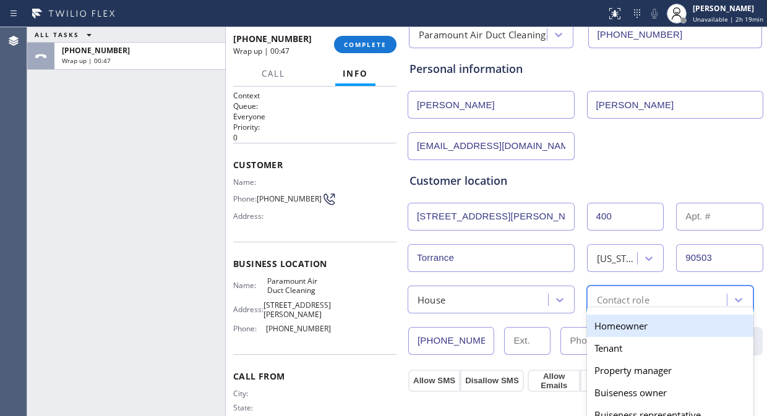
click at [513, 308] on div "House" at bounding box center [490, 300] width 167 height 28
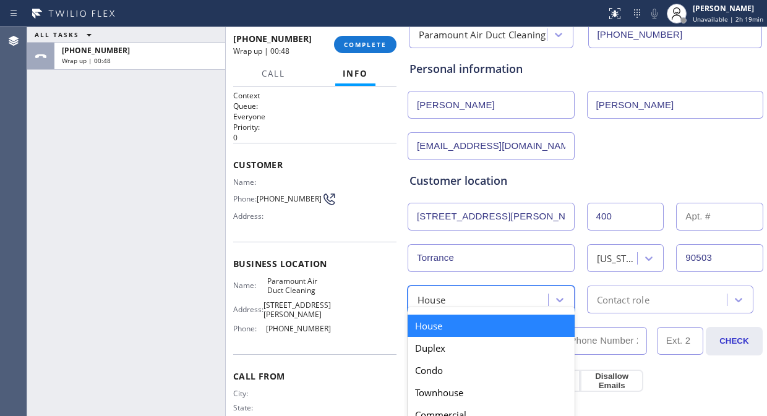
scroll to position [174, 0]
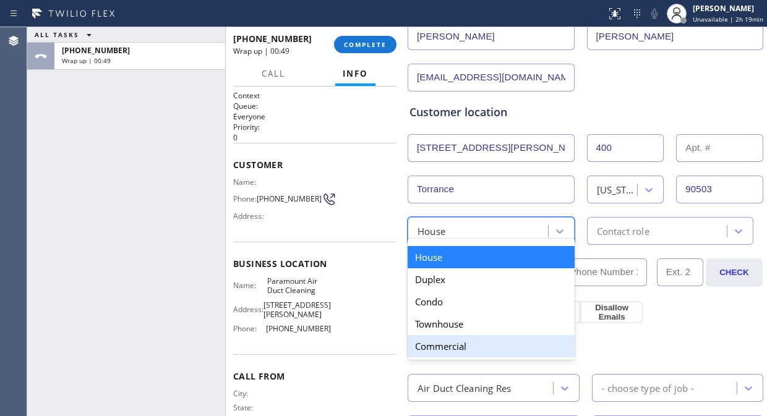
drag, startPoint x: 455, startPoint y: 348, endPoint x: 676, endPoint y: 272, distance: 233.3
click at [461, 348] on div "Commercial" at bounding box center [490, 346] width 167 height 22
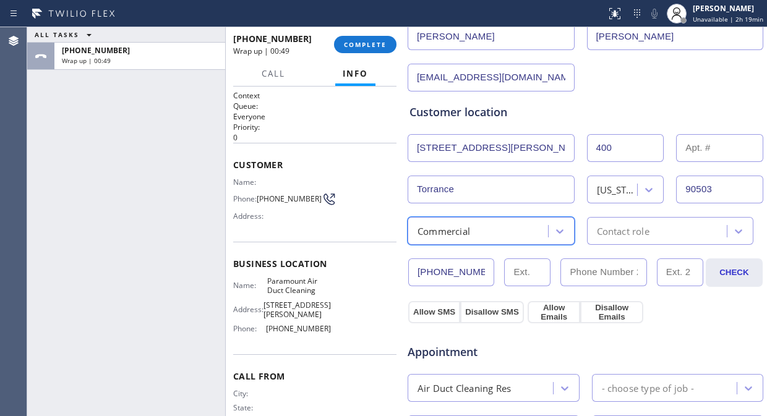
click at [688, 235] on div "Contact role" at bounding box center [659, 231] width 137 height 22
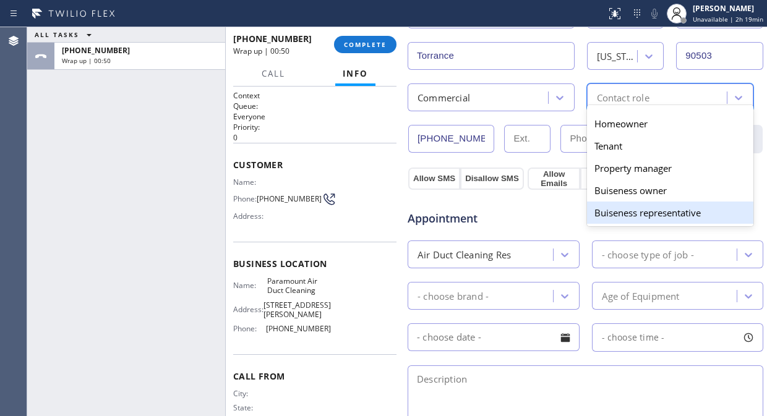
scroll to position [312, 0]
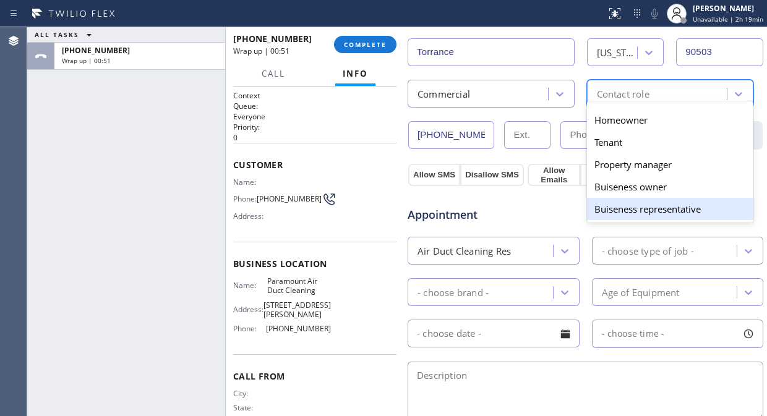
click at [680, 211] on div "Buiseness representative" at bounding box center [670, 209] width 167 height 22
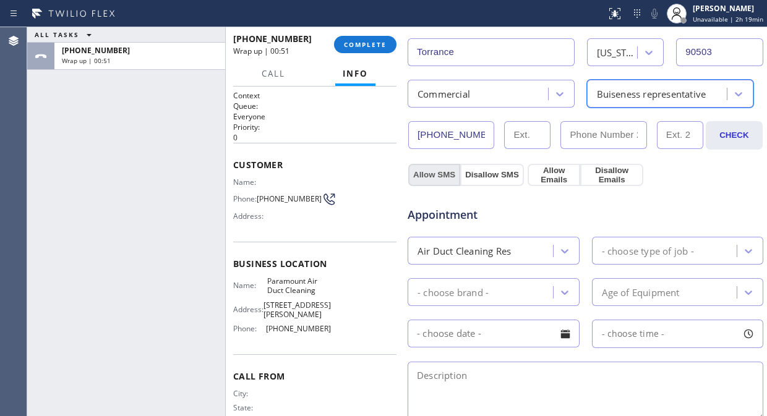
click at [433, 175] on button "Allow SMS" at bounding box center [434, 175] width 52 height 22
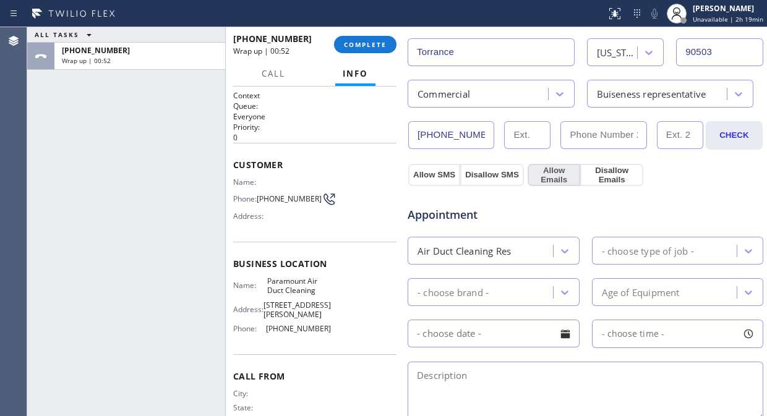
click at [558, 169] on button "Allow Emails" at bounding box center [553, 175] width 53 height 22
click at [618, 242] on div "- choose type of job -" at bounding box center [666, 251] width 142 height 22
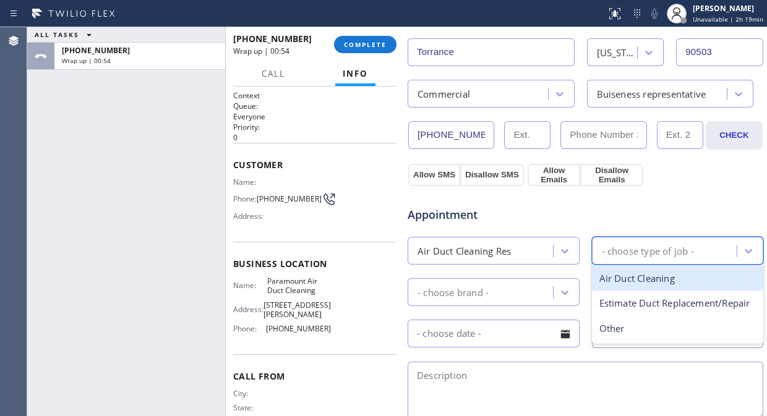
scroll to position [380, 0]
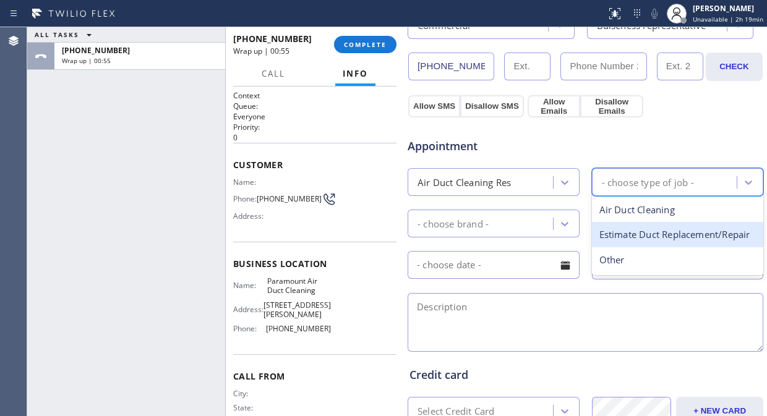
click at [523, 181] on div "Air Duct Cleaning Res" at bounding box center [482, 182] width 142 height 22
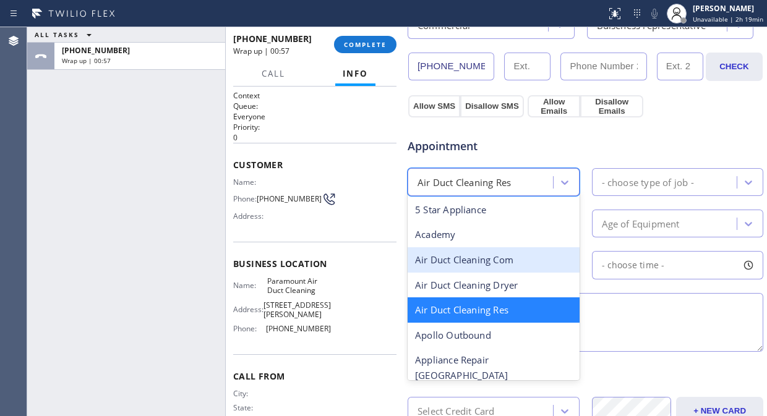
click at [508, 258] on div "Air Duct Cleaning Com" at bounding box center [493, 259] width 172 height 25
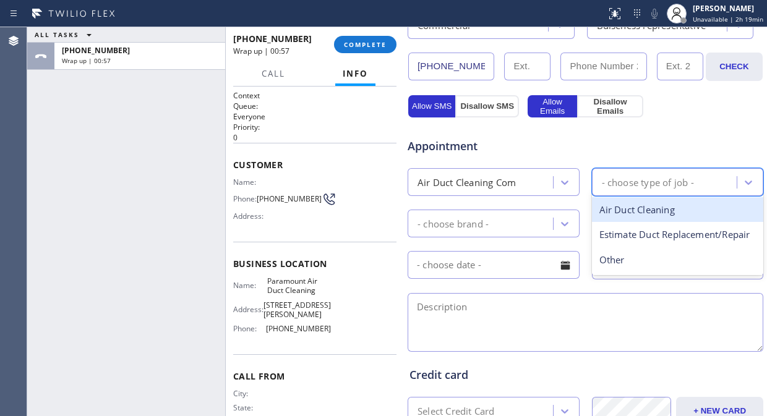
click at [670, 177] on div "- choose type of job -" at bounding box center [648, 182] width 92 height 14
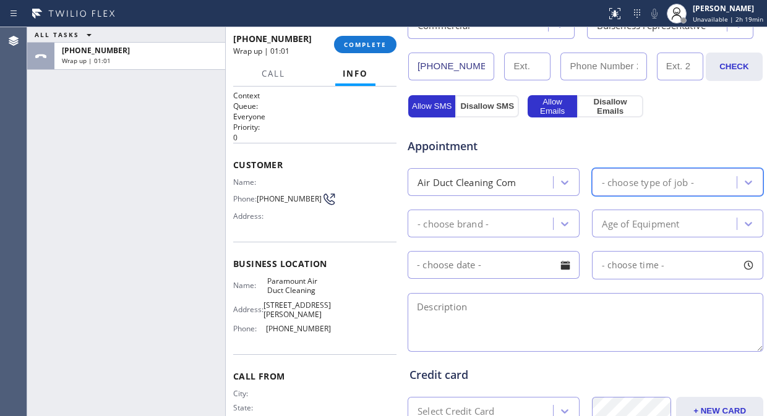
click at [659, 180] on div "- choose type of job -" at bounding box center [648, 182] width 92 height 14
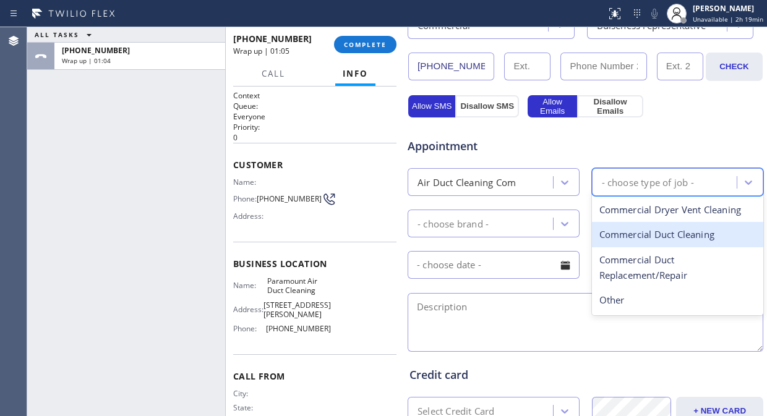
click at [672, 233] on div "Commercial Duct Cleaning" at bounding box center [678, 234] width 172 height 25
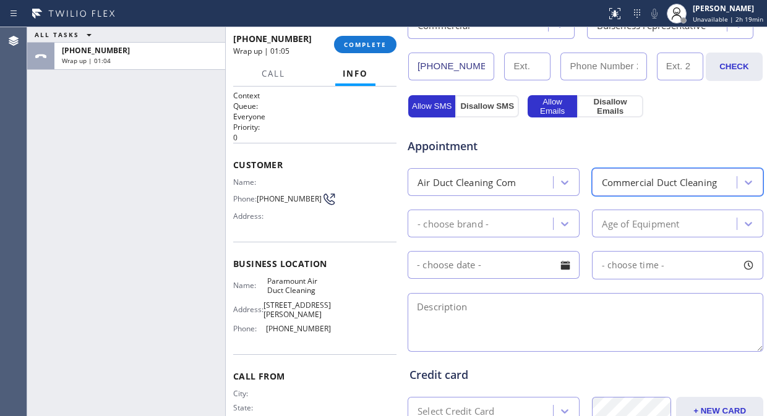
click at [454, 198] on div "Appointment Air Duct Cleaning Com option Commercial Duct Cleaning, selected. 4 …" at bounding box center [585, 238] width 352 height 231
click at [467, 221] on div "- choose brand -" at bounding box center [452, 223] width 71 height 14
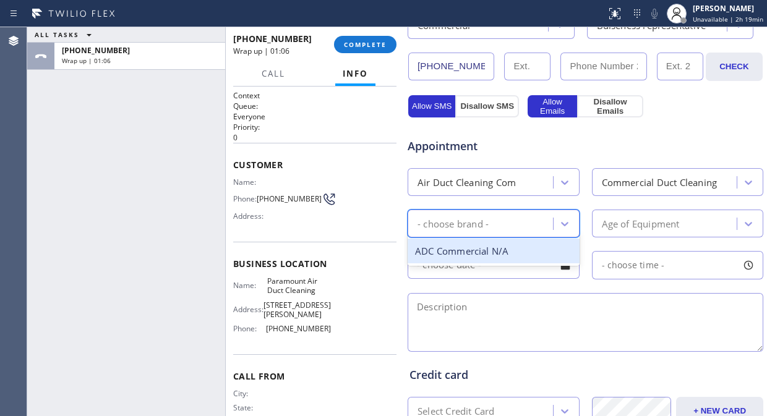
drag, startPoint x: 476, startPoint y: 243, endPoint x: 597, endPoint y: 252, distance: 121.5
click at [476, 244] on div "ADC Commercial N/A" at bounding box center [493, 251] width 172 height 25
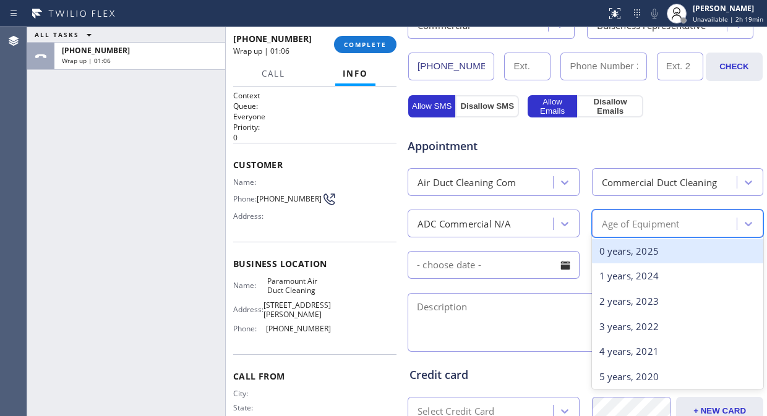
click at [644, 236] on div "Age of Equipment" at bounding box center [678, 224] width 172 height 28
click at [634, 255] on div "0 years, 2025" at bounding box center [678, 251] width 172 height 25
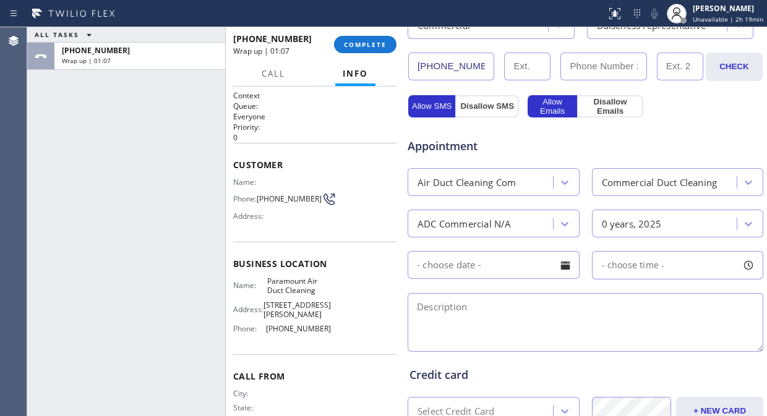
click at [518, 275] on input "text" at bounding box center [493, 265] width 172 height 28
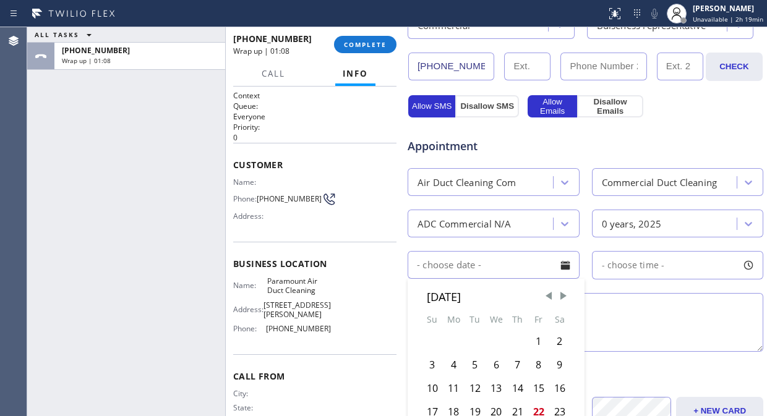
click at [617, 294] on textarea at bounding box center [585, 322] width 356 height 59
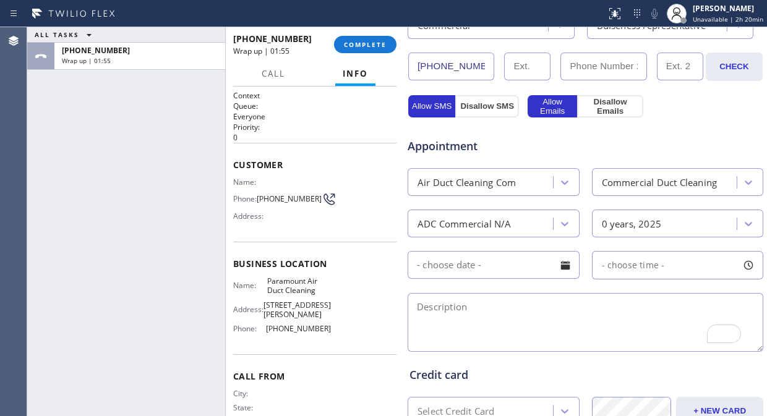
click at [106, 147] on div "ALL TASKS ALL TASKS ACTIVE TASKS TASKS IN WRAP UP [PHONE_NUMBER] Wrap up | 01:55" at bounding box center [126, 221] width 198 height 389
click at [493, 301] on textarea "To enrich screen reader interactions, please activate Accessibility in Grammarl…" at bounding box center [585, 322] width 356 height 59
paste textarea "estimate ADC/ commercial/ representative/"
click at [485, 307] on textarea "estimate ADC/ commercial/ representative/" at bounding box center [585, 322] width 356 height 59
click at [547, 305] on textarea "estimate ADC/ Commercial/ representative/" at bounding box center [585, 322] width 356 height 59
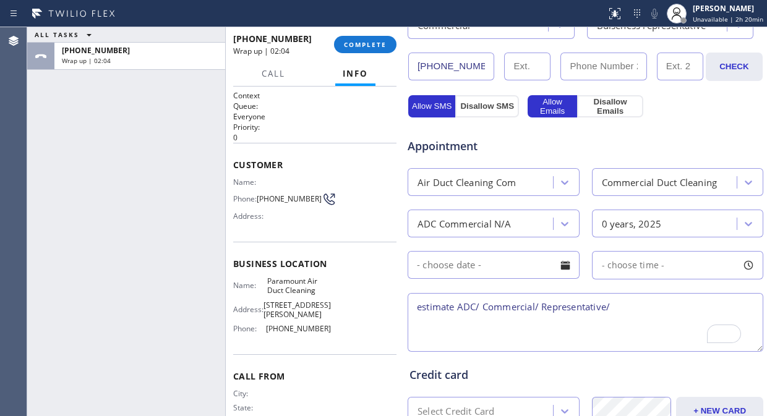
click at [419, 309] on textarea "estimate ADC/ Commercial/ Representative/" at bounding box center [585, 322] width 356 height 59
click at [477, 308] on textarea "estimate ADC/ Commercial/ Representative/" at bounding box center [585, 322] width 356 height 59
click at [411, 305] on textarea "estimate ADC, 10000 sqft./ Commercial/ Representative/" at bounding box center [585, 322] width 356 height 59
click at [743, 303] on textarea "10-1/ NO SCF/ estimate ADC, 10000 sqft./ Commercial/ Representative/" at bounding box center [585, 322] width 356 height 59
paste textarea "[STREET_ADDRESS][PERSON_NAME]"
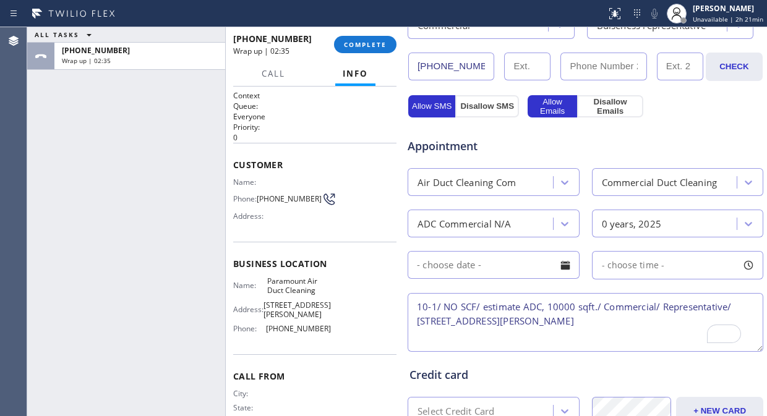
click at [413, 320] on textarea "10-1/ NO SCF/ estimate ADC, 10000 sqft./ Commercial/ Representative/ [STREET_AD…" at bounding box center [585, 322] width 356 height 59
click at [501, 323] on textarea "10-1/ NO SCF/ estimate ADC, 10000 sqft./ Commercial/ Representative/ [STREET_AD…" at bounding box center [585, 322] width 356 height 59
click at [600, 324] on textarea "10-1/ NO SCF/ estimate ADC, 10000 sqft./ Commercial/ Representative/ [STREET_AD…" at bounding box center [585, 322] width 356 height 59
drag, startPoint x: 319, startPoint y: 291, endPoint x: 258, endPoint y: 284, distance: 61.6
click at [258, 284] on div "Name: Paramount Air Duct Cleaning" at bounding box center [282, 285] width 98 height 19
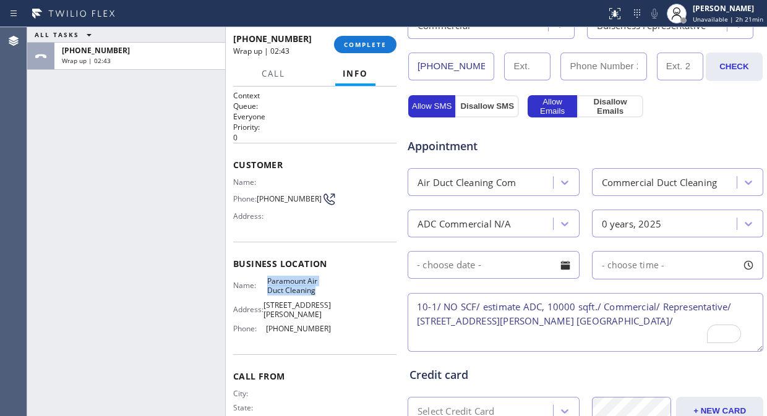
copy div "Paramount Air Duct Cleaning"
click at [631, 328] on textarea "10-1/ NO SCF/ estimate ADC, 10000 sqft./ Commercial/ Representative/ [STREET_AD…" at bounding box center [585, 322] width 356 height 59
paste textarea "Paramount Air Duct Cleaning"
click at [411, 338] on textarea "10-1/ NO SCF/ estimate ADC, 10000 sqft./ Commercial/ Representative/ [STREET_AD…" at bounding box center [585, 322] width 356 height 59
click at [732, 322] on textarea "10-1/ NO SCF/ estimate ADC, 10000 sqft./ Commercial/ Representative/ [STREET_AD…" at bounding box center [585, 322] width 356 height 59
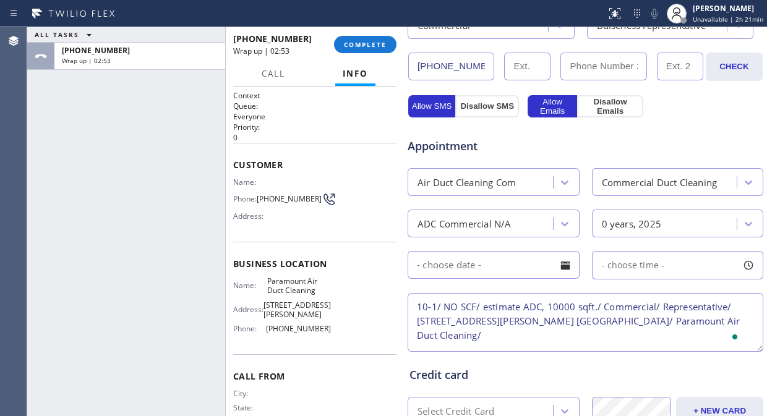
click at [734, 319] on textarea "10-1/ NO SCF/ estimate ADC, 10000 sqft./ Commercial/ Representative/ [STREET_AD…" at bounding box center [585, 322] width 356 height 59
paste textarea "Please call 30 minutes prior to arrival."
click at [416, 333] on textarea "10-1/ NO SCF/ estimate ADC, 10000 sqft./ Commercial/ Representative/ [STREET_AD…" at bounding box center [585, 322] width 356 height 59
type textarea "10-1/ NO SCF/ estimate ADC, 10000 sqft./ Commercial/ Representative/ [STREET_AD…"
drag, startPoint x: 71, startPoint y: 174, endPoint x: 205, endPoint y: 223, distance: 142.6
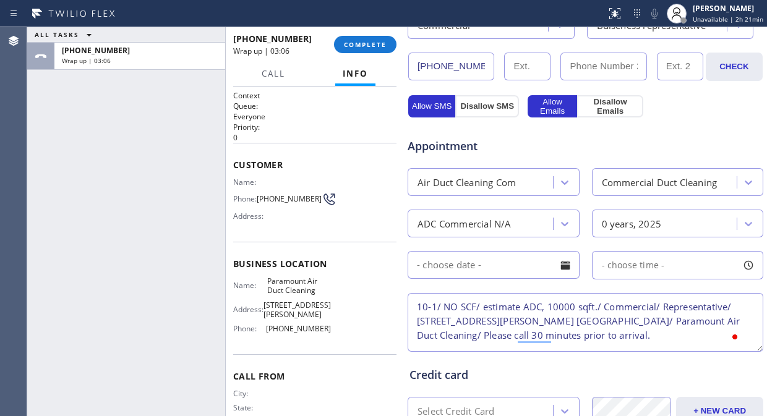
click at [71, 174] on div "ALL TASKS ALL TASKS ACTIVE TASKS TASKS IN WRAP UP [PHONE_NUMBER] Wrap up | 03:06" at bounding box center [126, 221] width 198 height 389
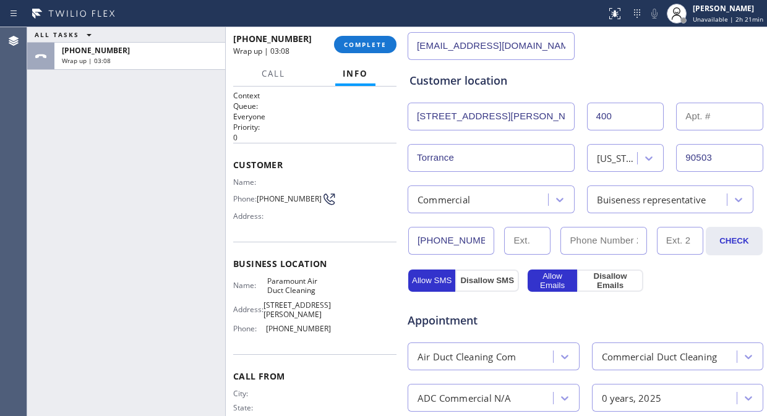
scroll to position [343, 0]
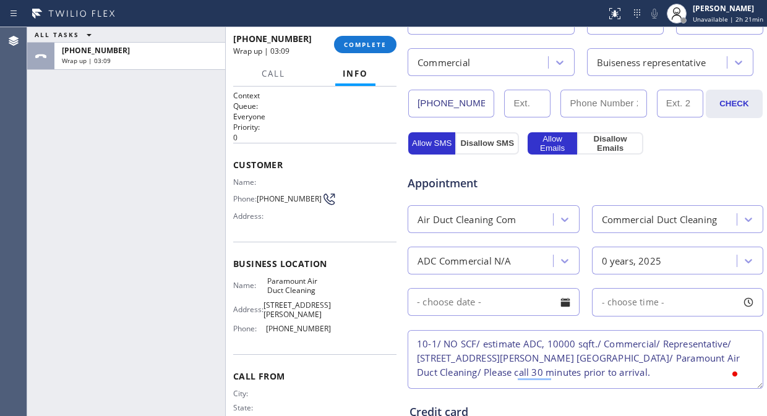
click at [560, 301] on div at bounding box center [565, 302] width 21 height 21
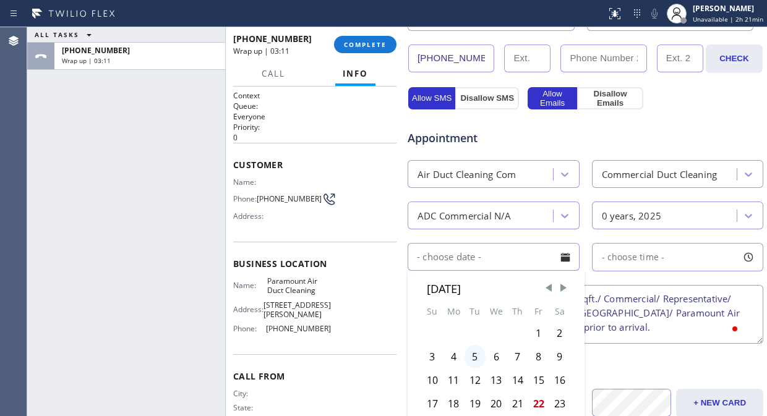
scroll to position [412, 0]
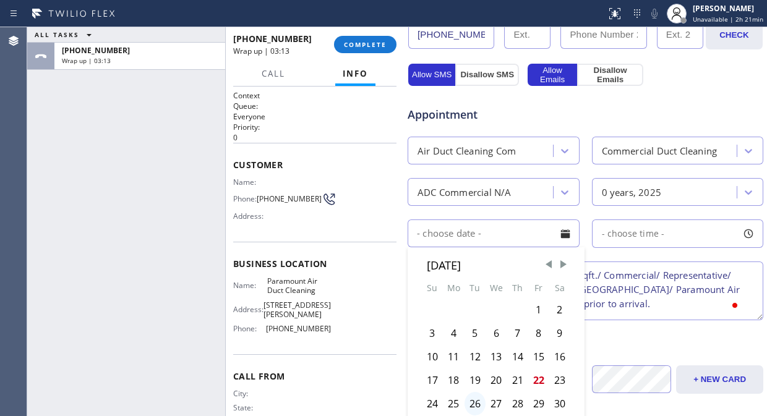
click at [477, 402] on div "26" at bounding box center [474, 403] width 21 height 23
type input "[DATE]"
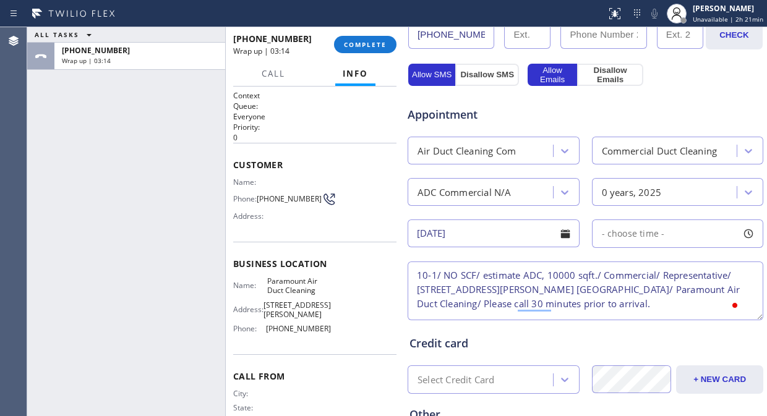
click at [654, 234] on span "- choose time -" at bounding box center [633, 234] width 63 height 12
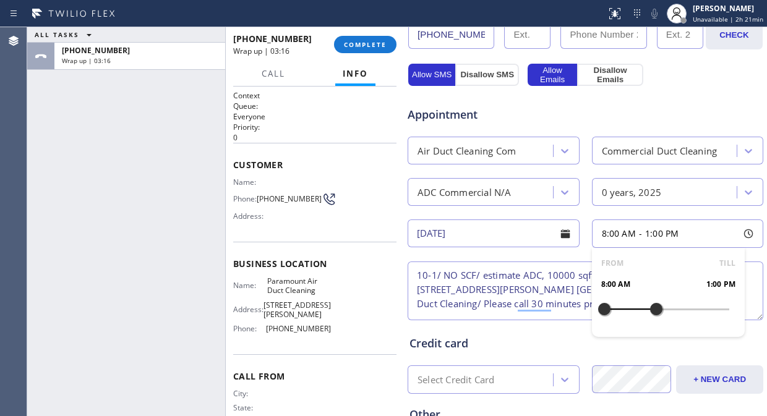
drag, startPoint x: 602, startPoint y: 304, endPoint x: 648, endPoint y: 312, distance: 46.5
click at [649, 312] on div at bounding box center [656, 309] width 15 height 26
drag, startPoint x: 598, startPoint y: 312, endPoint x: 617, endPoint y: 313, distance: 18.6
click at [617, 313] on div at bounding box center [624, 309] width 15 height 26
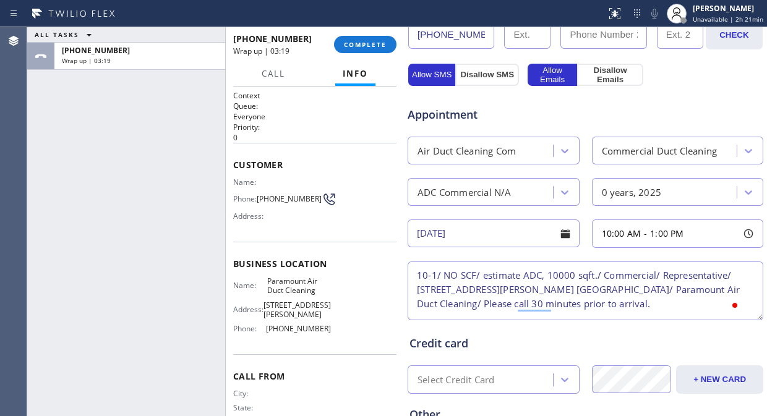
click at [478, 295] on textarea "10-1/ NO SCF/ estimate ADC, 10000 sqft./ Commercial/ Representative/ [STREET_AD…" at bounding box center [585, 291] width 356 height 59
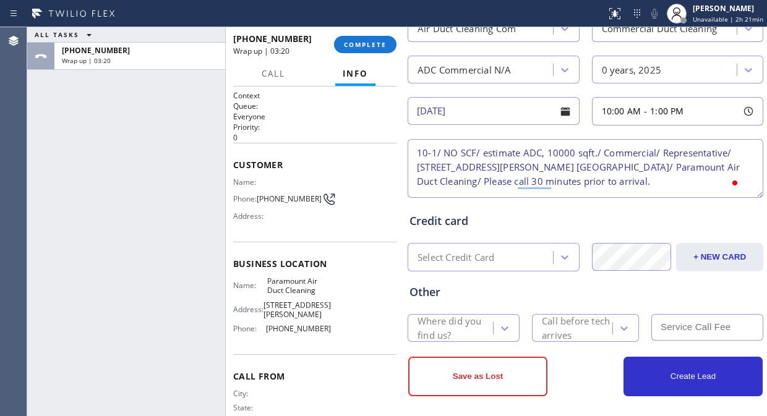
scroll to position [542, 0]
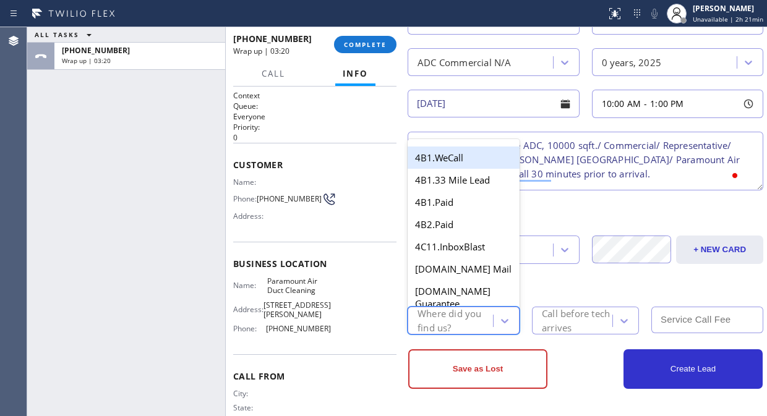
click at [461, 320] on div "Where did you find us?" at bounding box center [454, 321] width 74 height 28
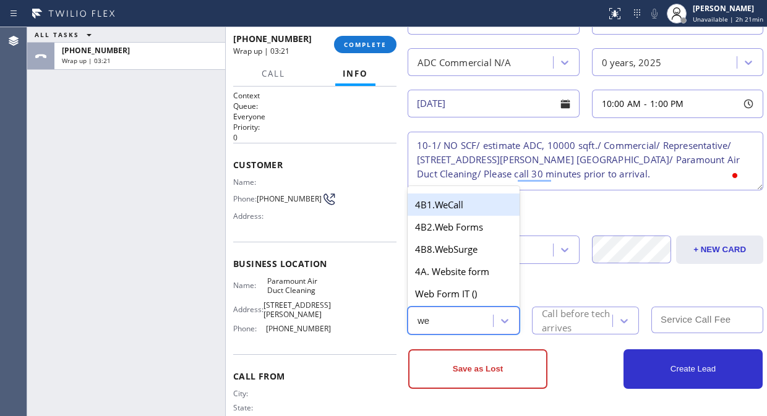
type input "web"
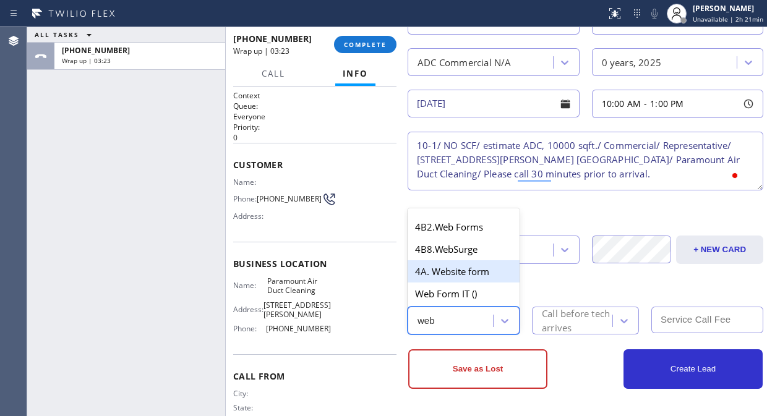
click at [472, 273] on div "4A. Website form" at bounding box center [463, 271] width 112 height 22
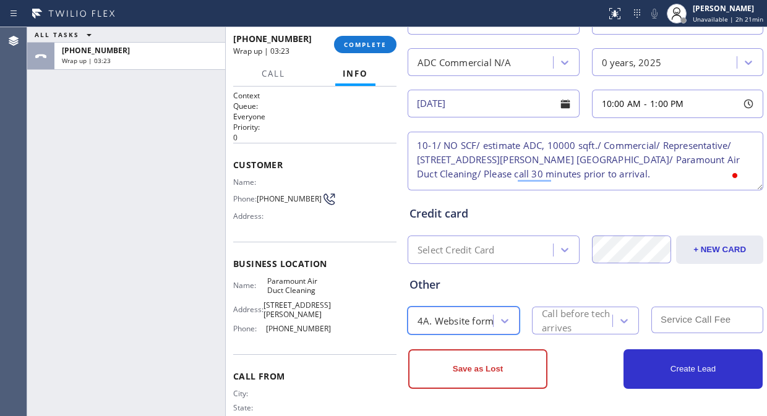
click at [613, 328] on div at bounding box center [624, 321] width 22 height 22
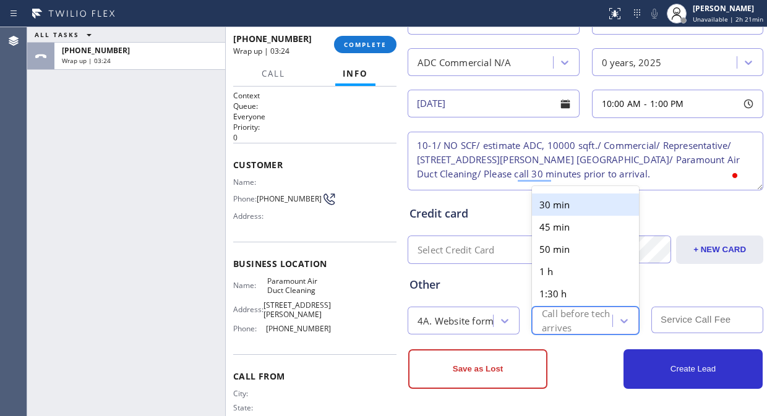
drag, startPoint x: 561, startPoint y: 207, endPoint x: 585, endPoint y: 230, distance: 33.7
click at [563, 207] on div "30 min" at bounding box center [585, 205] width 107 height 22
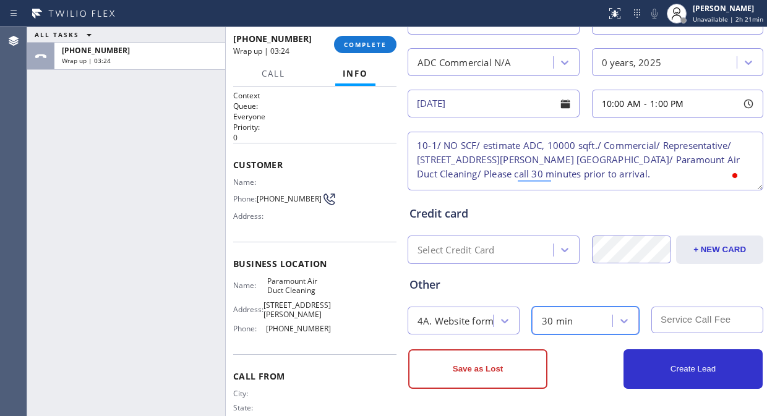
click at [698, 324] on input "text" at bounding box center [707, 320] width 112 height 27
type input "0"
click at [518, 299] on div "Other 4A. Website form 30 min 0" at bounding box center [585, 299] width 357 height 70
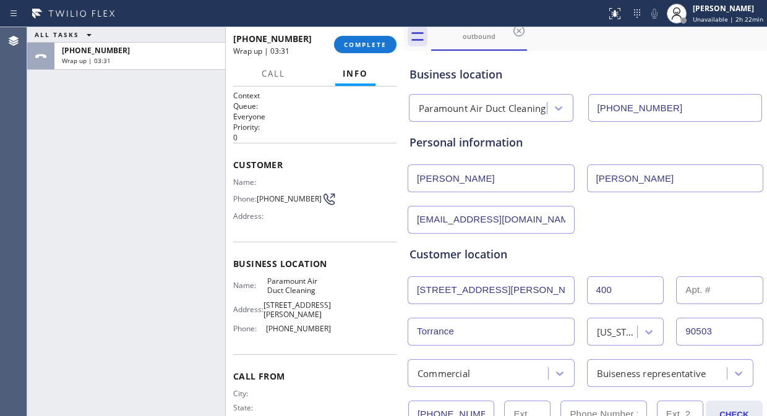
scroll to position [0, 0]
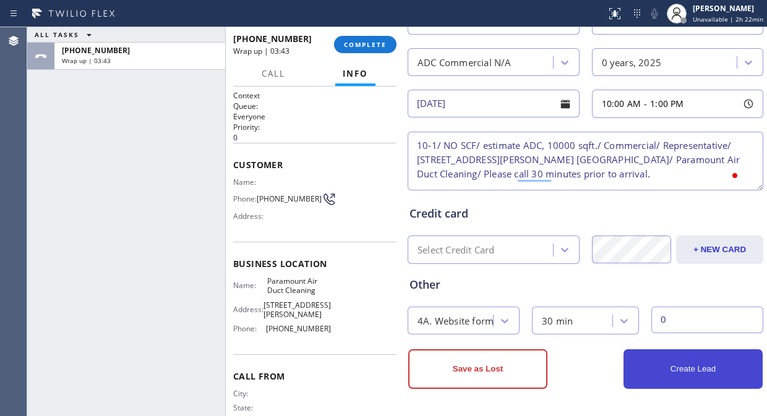
click at [698, 372] on button "Create Lead" at bounding box center [692, 369] width 139 height 40
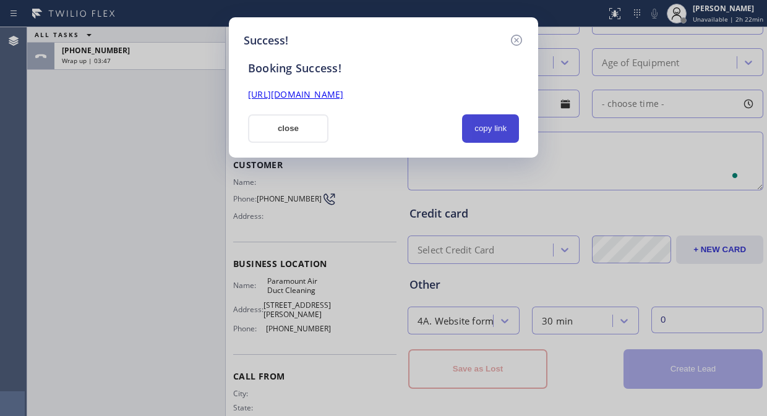
click at [464, 130] on button "copy link" at bounding box center [490, 128] width 57 height 28
click at [450, 100] on div "[URL][DOMAIN_NAME]" at bounding box center [384, 95] width 286 height 14
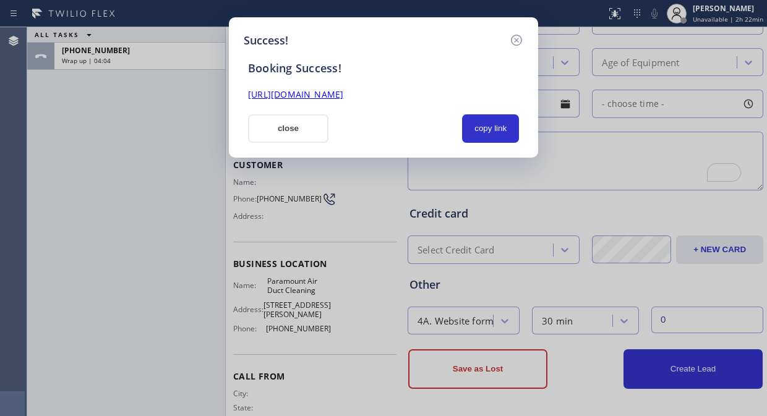
click at [62, 130] on div "Success! Booking Success! [URL][DOMAIN_NAME] close copy link" at bounding box center [383, 208] width 767 height 416
click at [343, 98] on link "[URL][DOMAIN_NAME]" at bounding box center [295, 94] width 95 height 12
click at [307, 130] on button "close" at bounding box center [288, 128] width 80 height 28
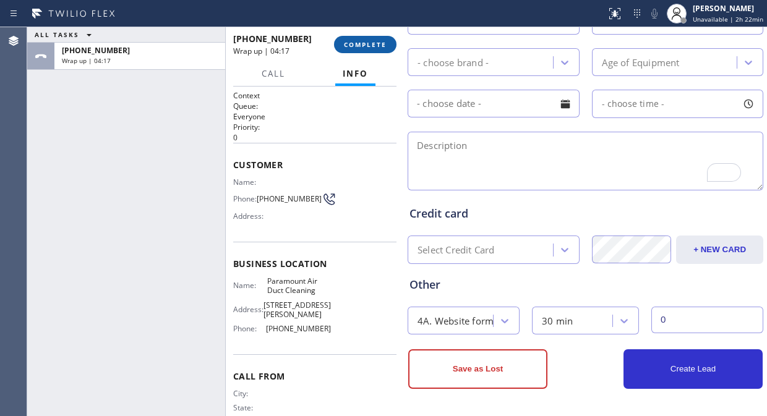
click at [355, 37] on button "COMPLETE" at bounding box center [365, 44] width 62 height 17
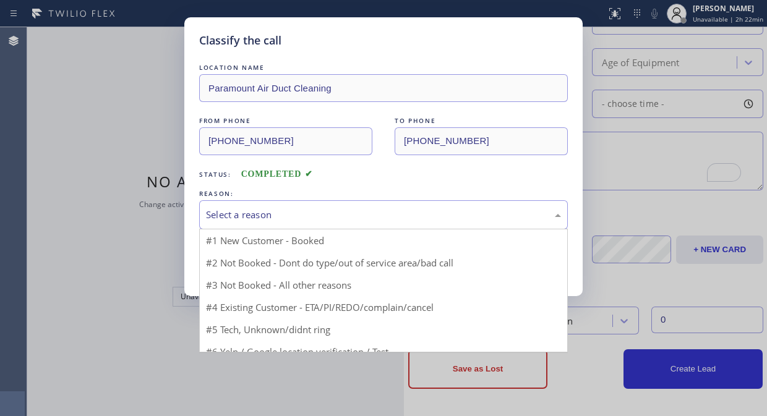
click at [343, 219] on div "Select a reason" at bounding box center [383, 215] width 355 height 14
drag, startPoint x: 293, startPoint y: 236, endPoint x: 276, endPoint y: 244, distance: 18.8
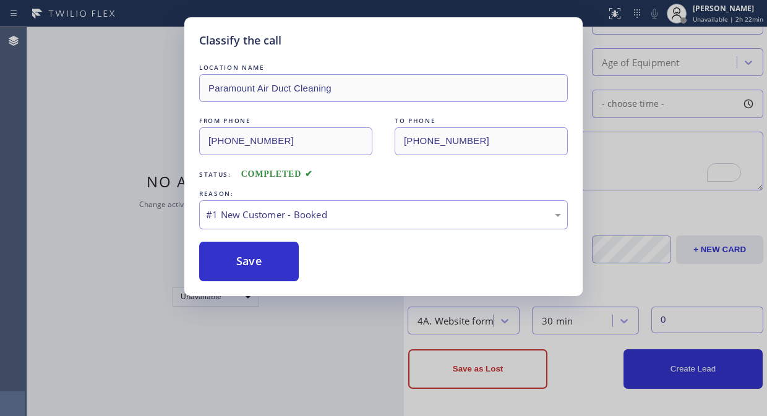
drag, startPoint x: 266, startPoint y: 252, endPoint x: 251, endPoint y: 168, distance: 85.4
click at [265, 252] on button "Save" at bounding box center [249, 262] width 100 height 40
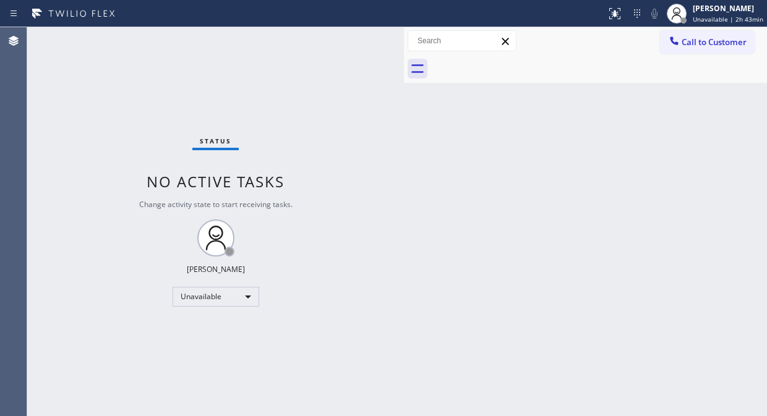
click at [686, 36] on button "Call to Customer" at bounding box center [707, 41] width 95 height 23
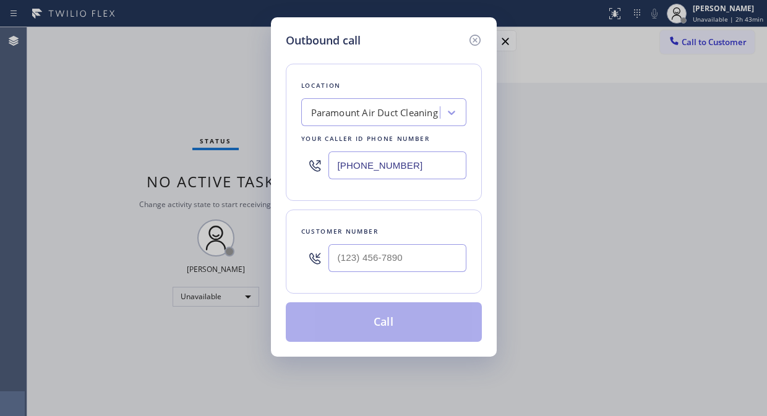
click at [386, 103] on div "Paramount Air Duct Cleaning" at bounding box center [372, 113] width 135 height 22
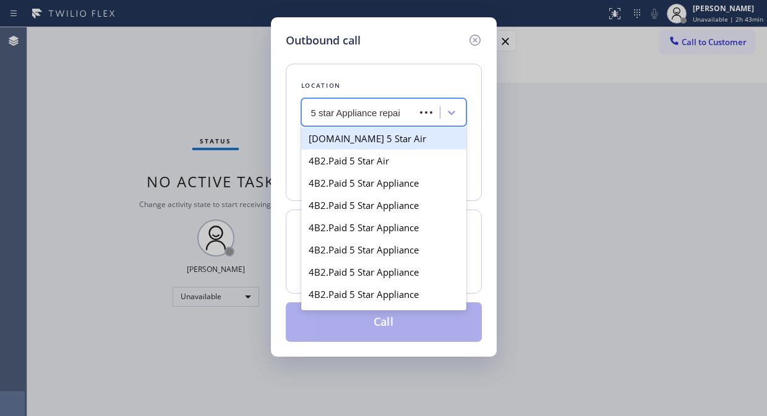
type input "5 star Appliance repair"
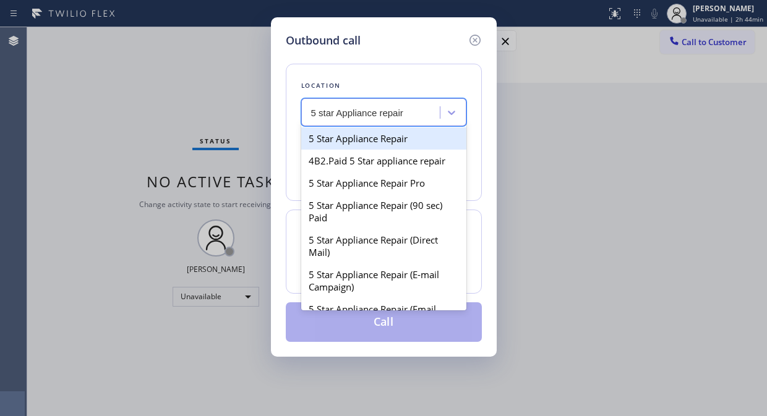
click at [382, 128] on div "5 Star Appliance Repair" at bounding box center [383, 138] width 165 height 22
type input "[PHONE_NUMBER]"
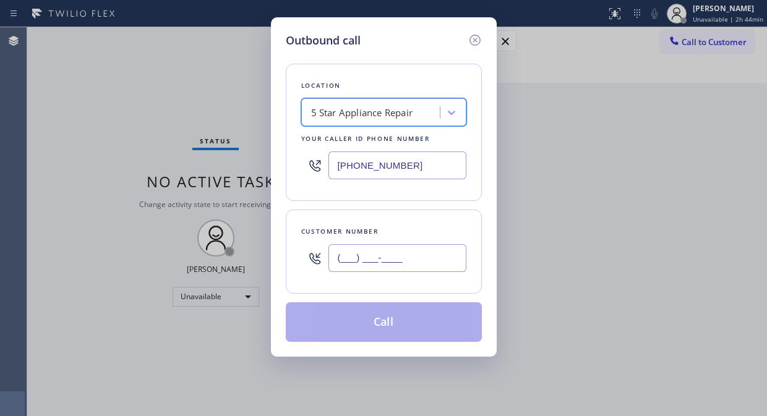
click at [356, 270] on input "(___) ___-____" at bounding box center [397, 258] width 138 height 28
paste input "480) 699-3674"
type input "[PHONE_NUMBER]"
click at [427, 334] on button "Call" at bounding box center [384, 322] width 196 height 40
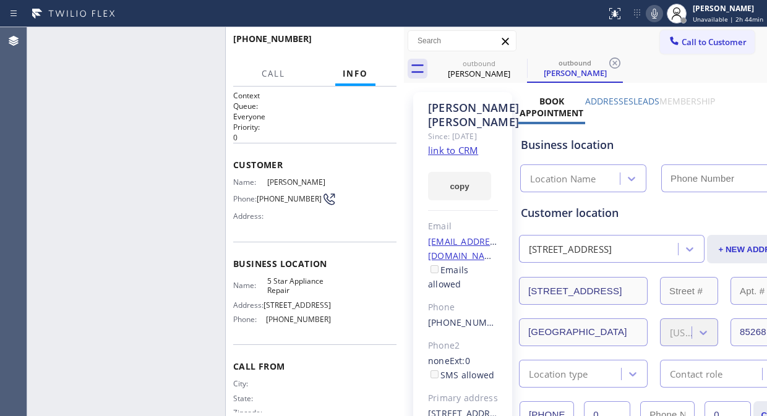
type input "[PHONE_NUMBER]"
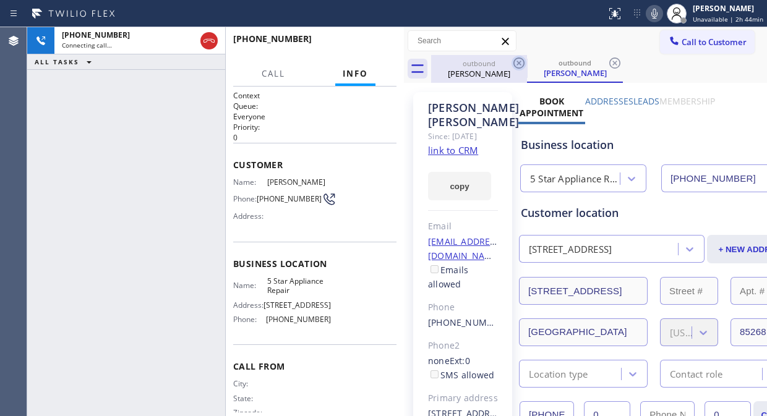
click at [518, 69] on icon at bounding box center [518, 63] width 15 height 15
click at [96, 82] on div "[PHONE_NUMBER] Connecting call… ALL TASKS ALL TASKS ACTIVE TASKS TASKS IN WRAP …" at bounding box center [126, 221] width 198 height 389
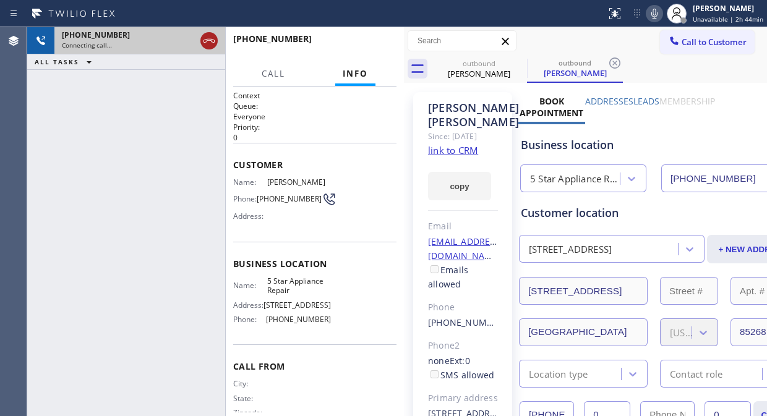
click at [204, 39] on icon at bounding box center [209, 40] width 15 height 15
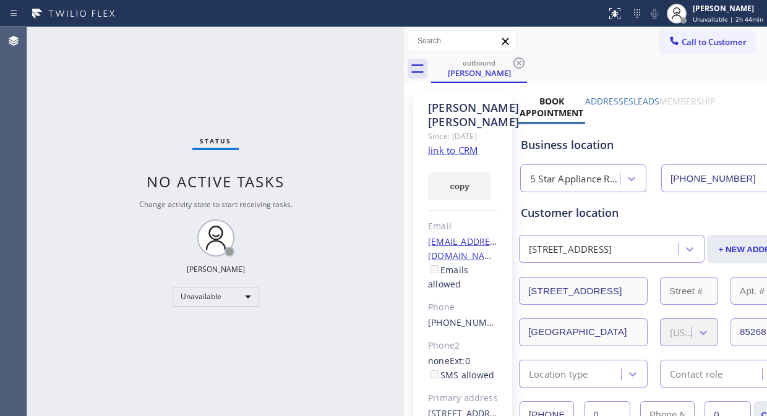
click at [686, 45] on span "Call to Customer" at bounding box center [713, 41] width 65 height 11
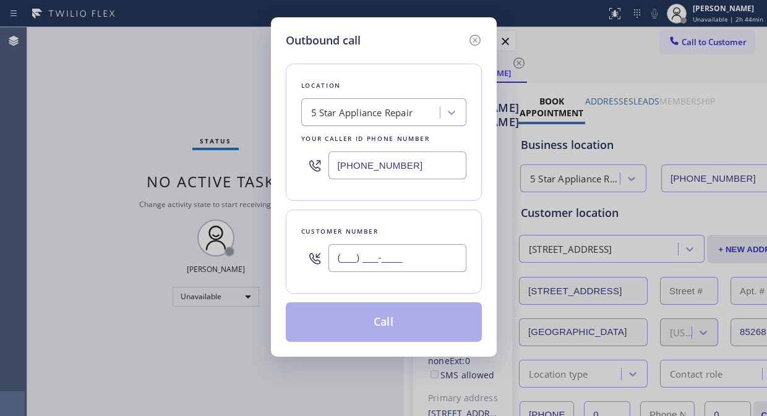
click at [349, 258] on input "(___) ___-____" at bounding box center [397, 258] width 138 height 28
paste input "425) 268-1751"
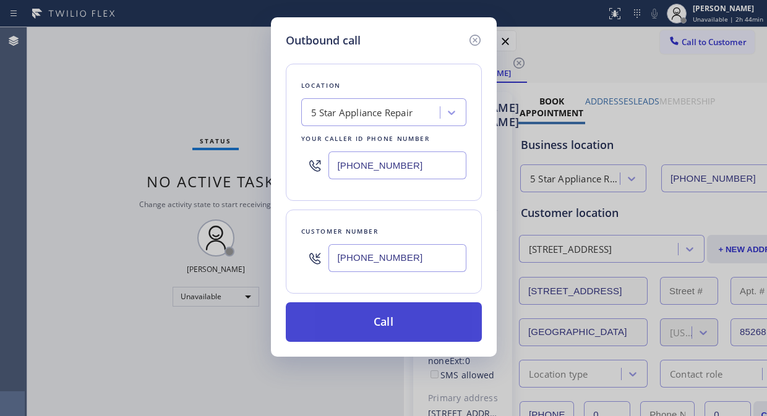
type input "(425) 268-1751"
click at [446, 317] on button "Call" at bounding box center [384, 322] width 196 height 40
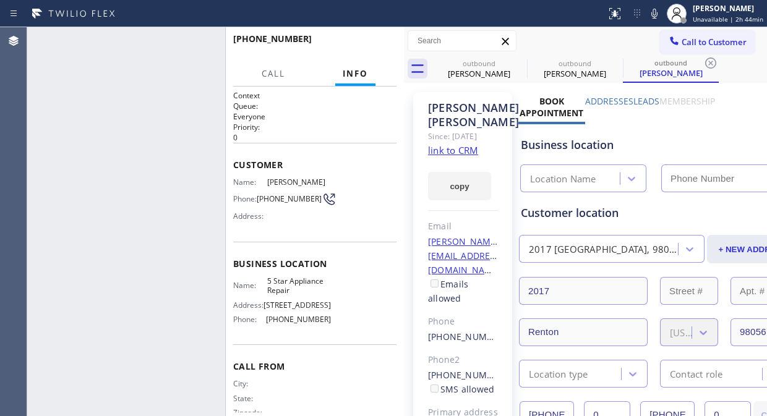
type input "[PHONE_NUMBER]"
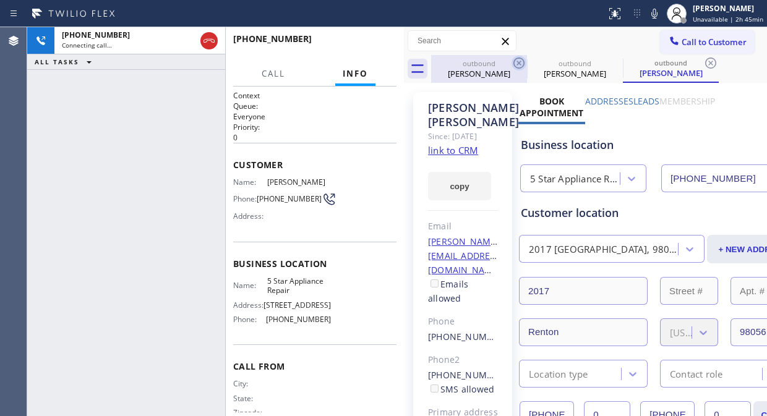
click at [514, 62] on icon at bounding box center [518, 63] width 15 height 15
click at [0, 0] on icon at bounding box center [0, 0] width 0 height 0
click at [703, 62] on icon at bounding box center [710, 63] width 15 height 15
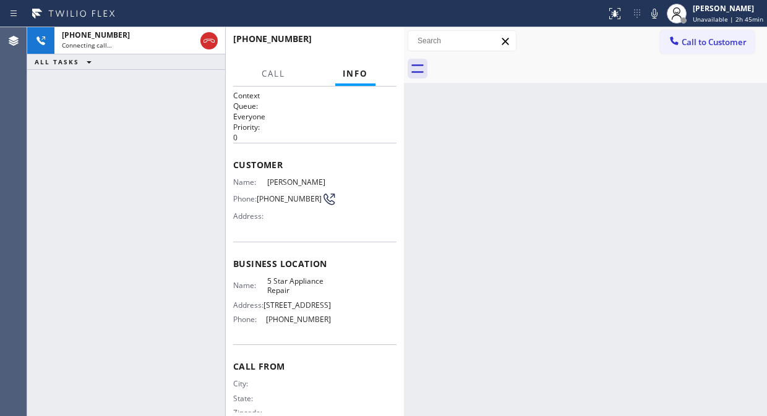
click at [514, 62] on div at bounding box center [599, 69] width 336 height 28
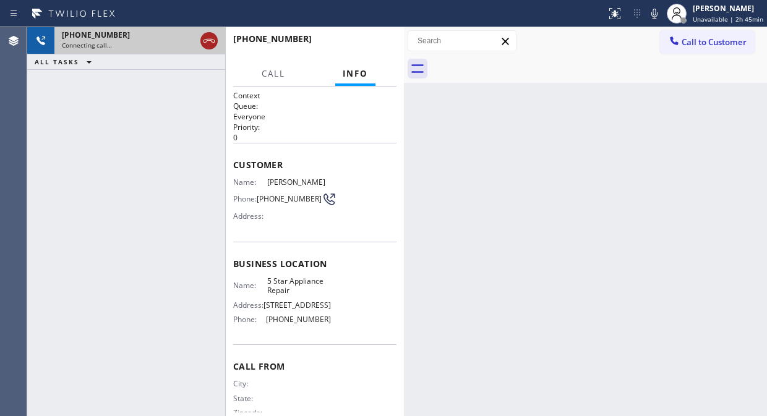
click at [205, 46] on icon at bounding box center [209, 40] width 15 height 15
click at [715, 47] on span "Call to Customer" at bounding box center [713, 41] width 65 height 11
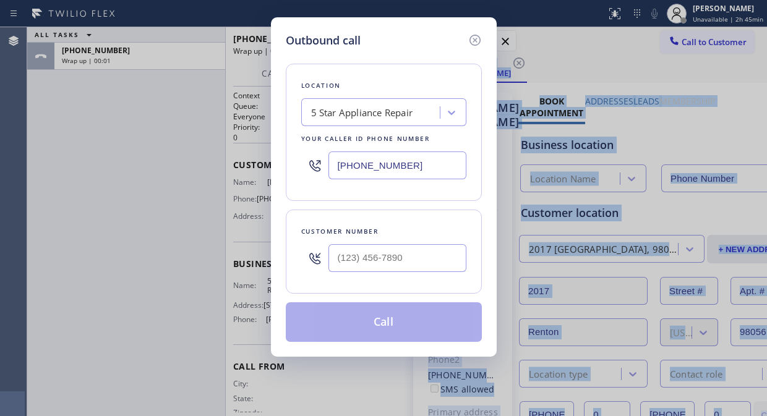
type input "[PHONE_NUMBER]"
click at [343, 43] on h5 "Outbound call" at bounding box center [323, 40] width 75 height 17
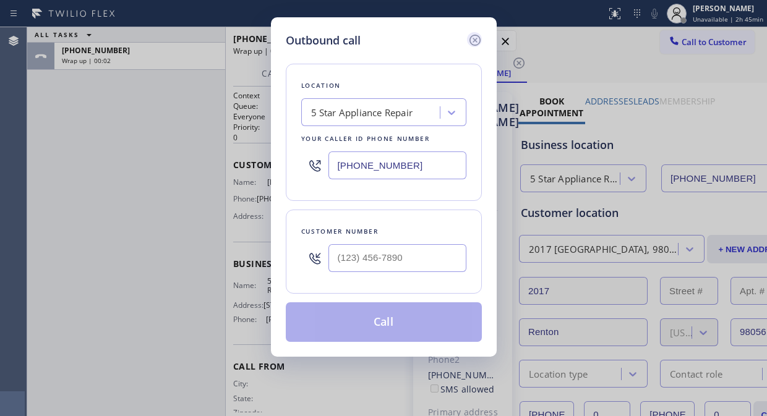
click at [476, 39] on icon at bounding box center [474, 40] width 15 height 15
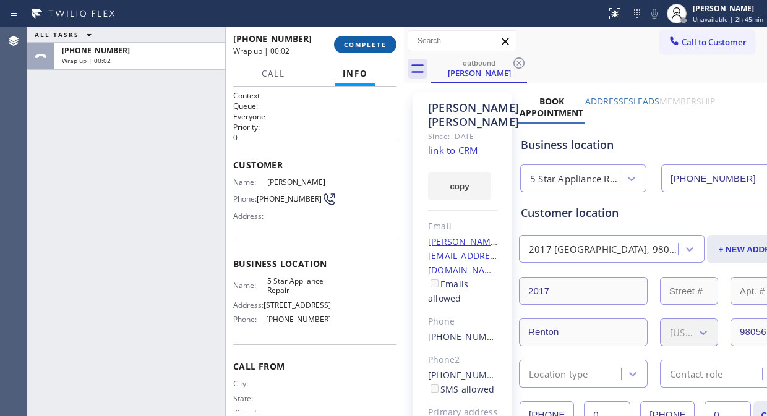
click at [376, 39] on button "COMPLETE" at bounding box center [365, 44] width 62 height 17
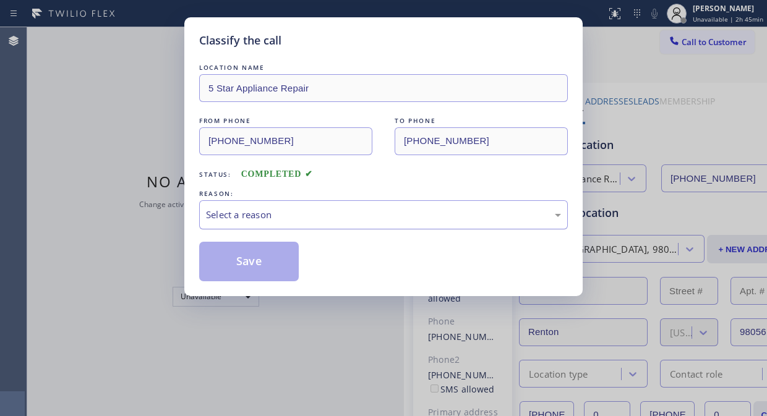
click at [372, 227] on div "Select a reason" at bounding box center [383, 214] width 369 height 29
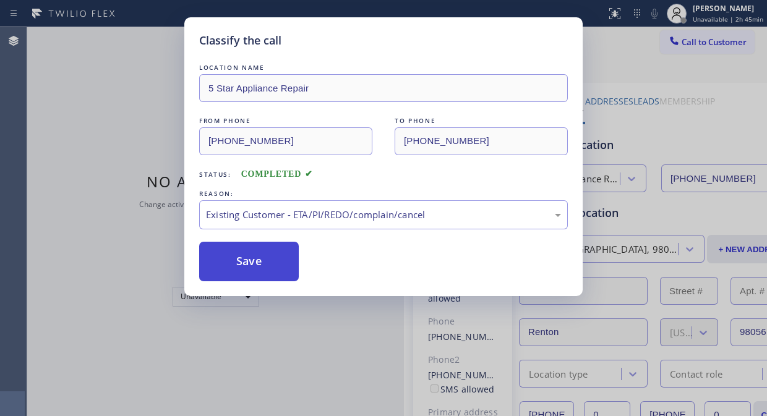
click at [236, 265] on button "Save" at bounding box center [249, 262] width 100 height 40
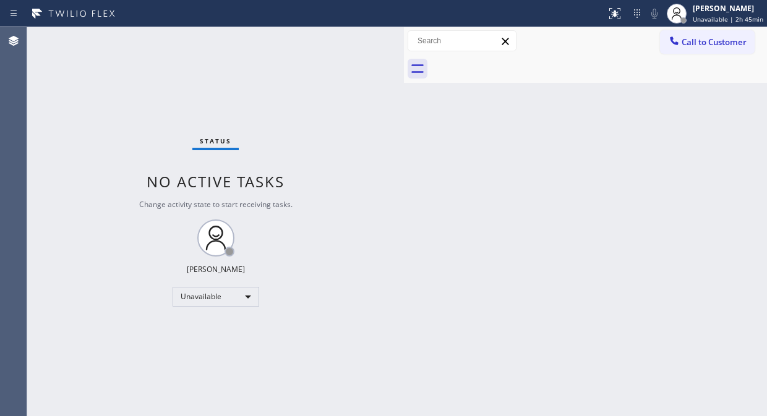
click at [721, 42] on span "Call to Customer" at bounding box center [713, 41] width 65 height 11
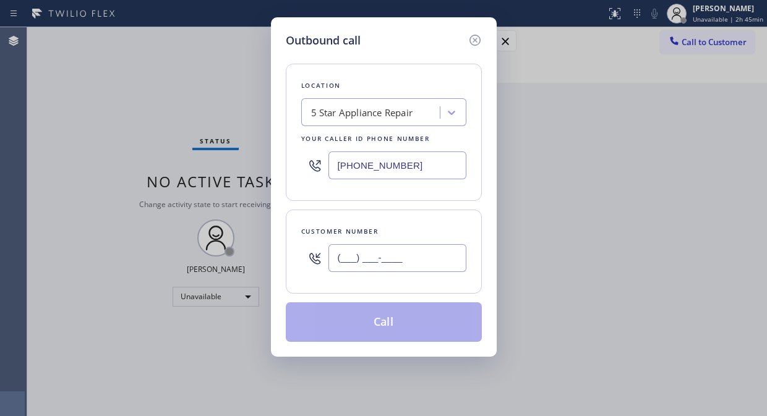
click at [449, 264] on input "(___) ___-____" at bounding box center [397, 258] width 138 height 28
paste input "619) 890-1303"
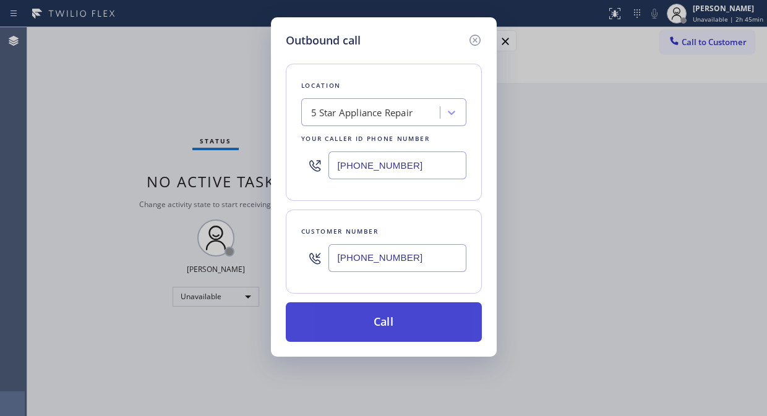
type input "(619) 890-1303"
click at [454, 320] on button "Call" at bounding box center [384, 322] width 196 height 40
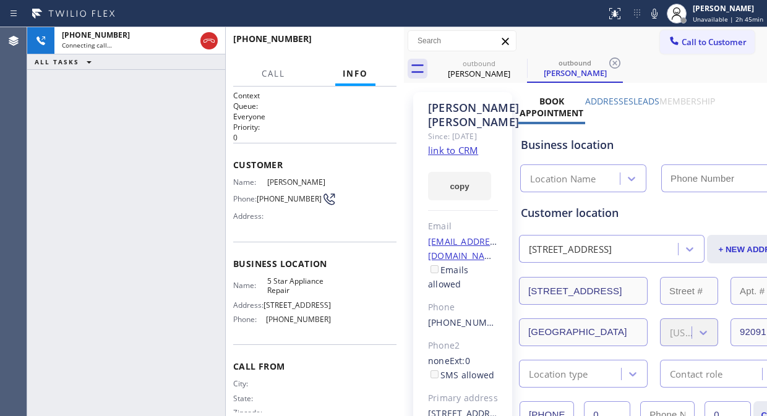
type input "[PHONE_NUMBER]"
click at [382, 41] on span "HANG UP" at bounding box center [368, 44] width 38 height 9
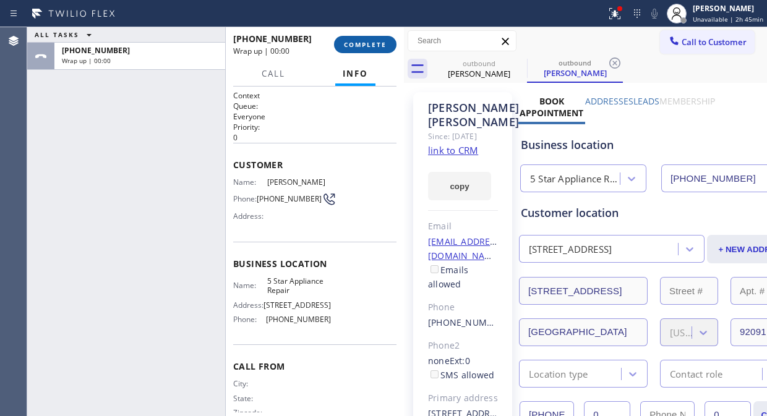
click at [382, 41] on span "COMPLETE" at bounding box center [365, 44] width 43 height 9
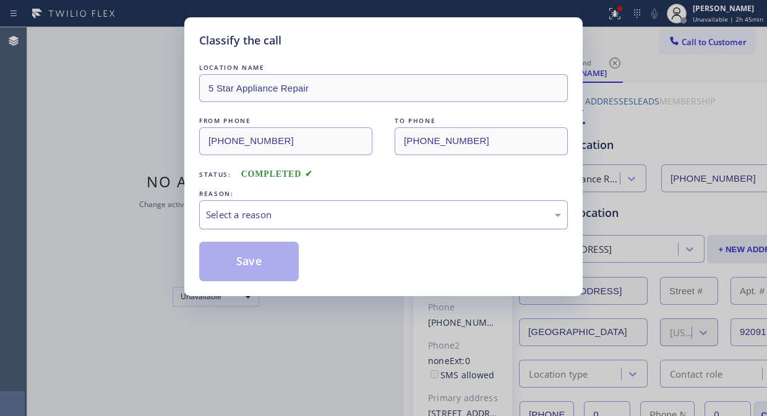
click at [345, 218] on div "Select a reason" at bounding box center [383, 215] width 355 height 14
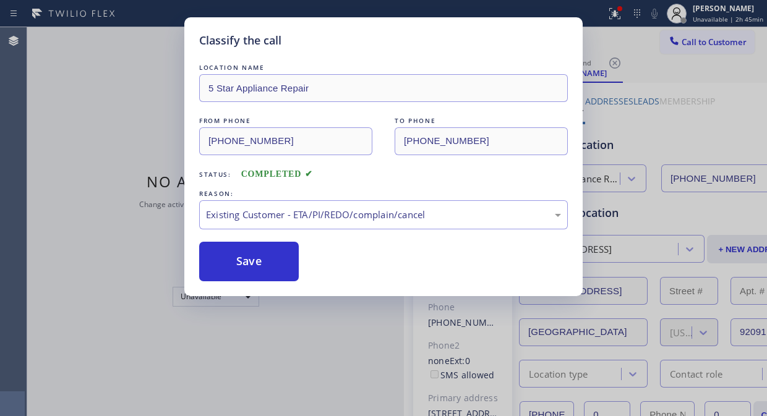
drag, startPoint x: 249, startPoint y: 267, endPoint x: 493, endPoint y: 7, distance: 356.6
click at [249, 267] on button "Save" at bounding box center [249, 262] width 100 height 40
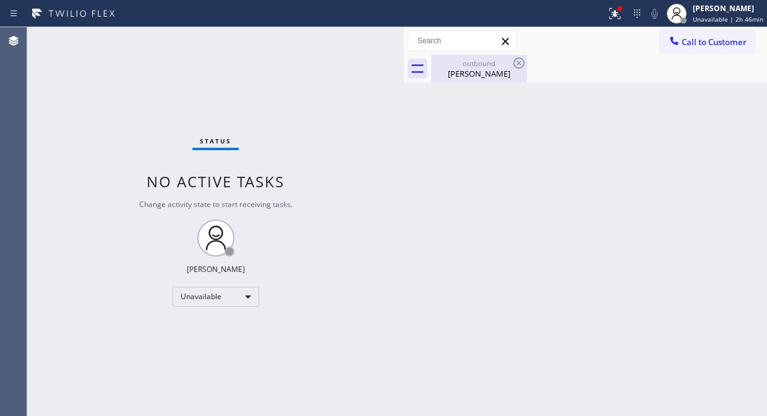
click at [493, 71] on div "Laurie Abell" at bounding box center [478, 73] width 93 height 11
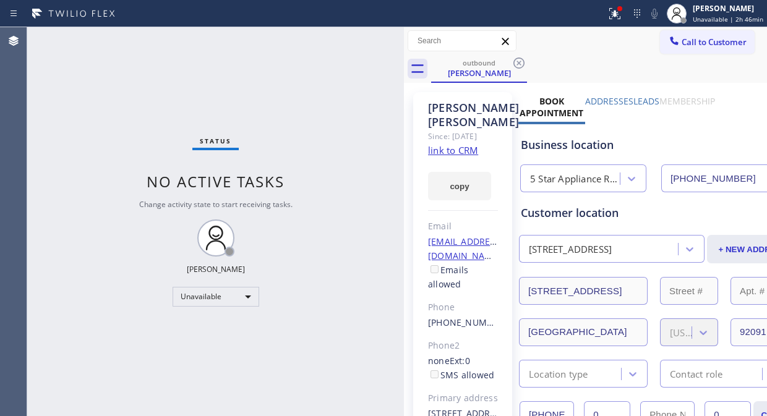
drag, startPoint x: 511, startPoint y: 60, endPoint x: 529, endPoint y: 60, distance: 17.3
click at [514, 60] on icon at bounding box center [518, 63] width 15 height 15
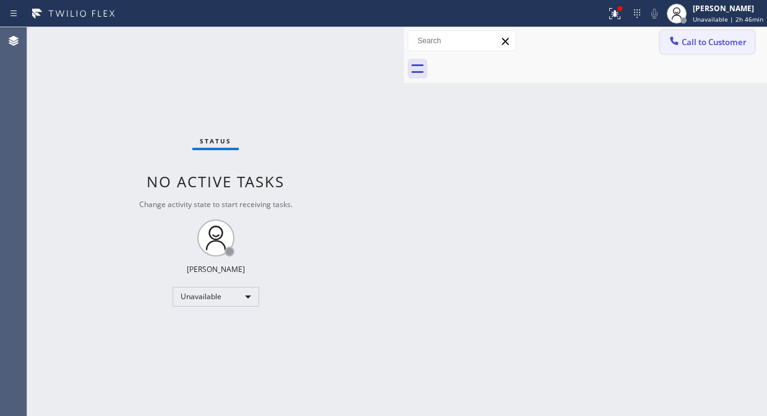
click at [694, 40] on span "Call to Customer" at bounding box center [713, 41] width 65 height 11
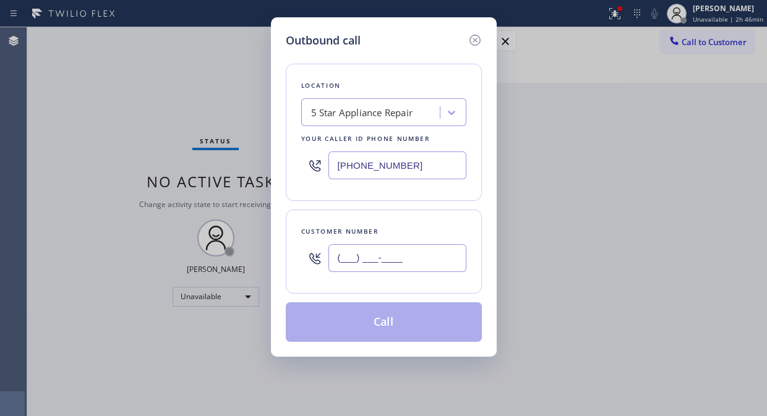
click at [355, 257] on input "(___) ___-____" at bounding box center [397, 258] width 138 height 28
paste input "917) 658-6537"
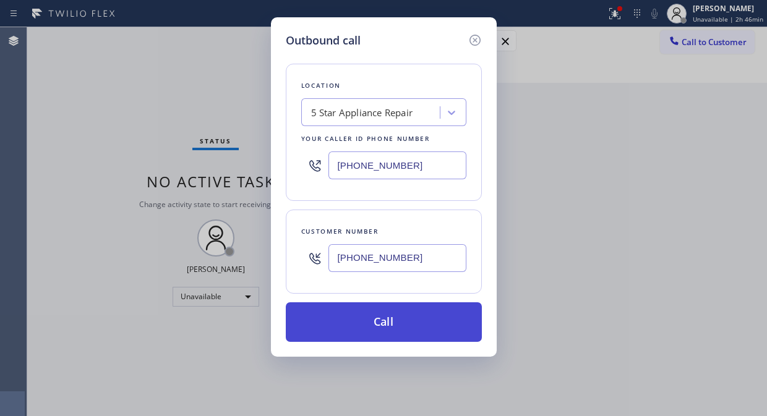
type input "(917) 658-6537"
click at [393, 323] on button "Call" at bounding box center [384, 322] width 196 height 40
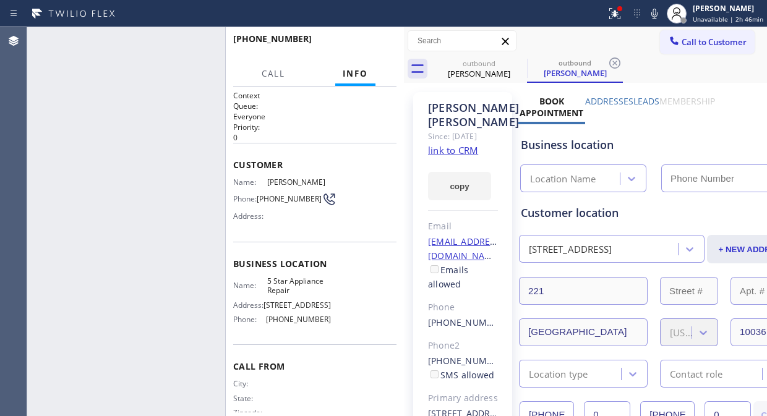
type input "[PHONE_NUMBER]"
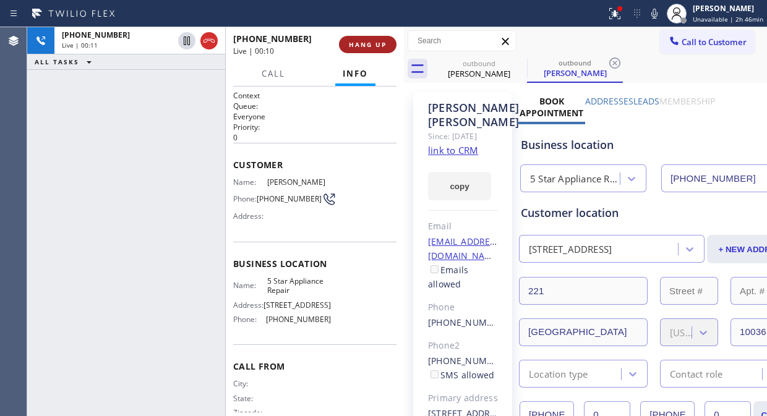
click at [373, 42] on span "HANG UP" at bounding box center [368, 44] width 38 height 9
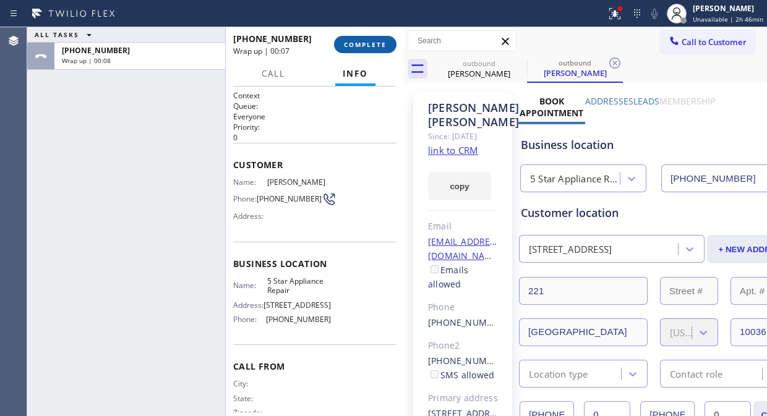
click at [369, 44] on span "COMPLETE" at bounding box center [365, 44] width 43 height 9
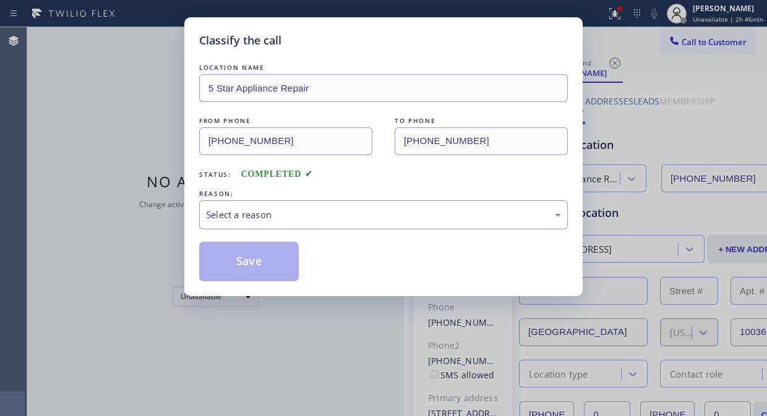
click at [369, 218] on div "Select a reason" at bounding box center [383, 215] width 355 height 14
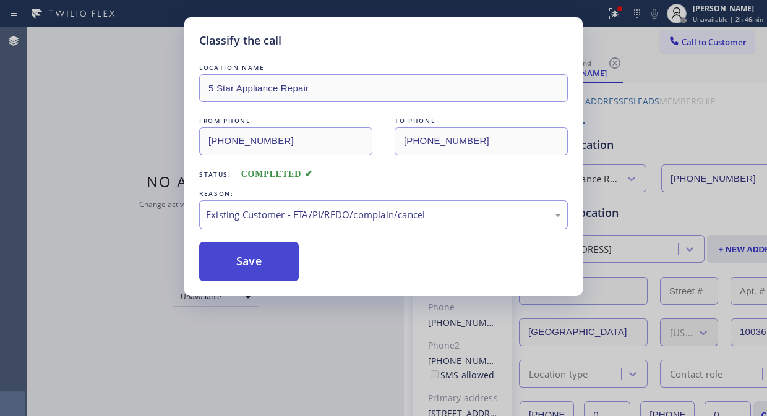
click at [244, 269] on button "Save" at bounding box center [249, 262] width 100 height 40
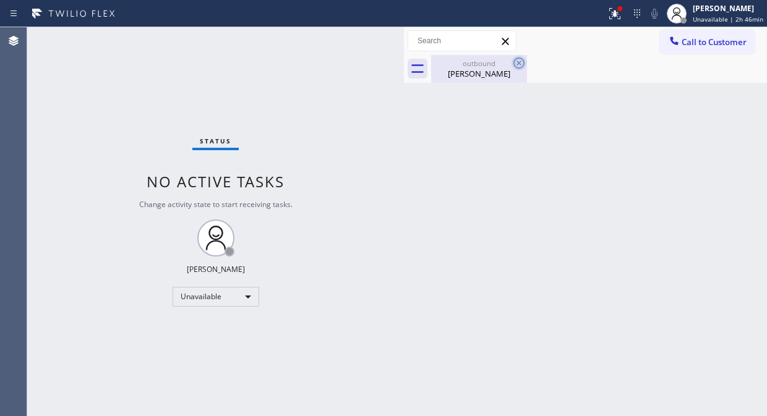
click at [514, 64] on icon at bounding box center [518, 63] width 11 height 11
click at [634, 19] on icon at bounding box center [636, 13] width 15 height 15
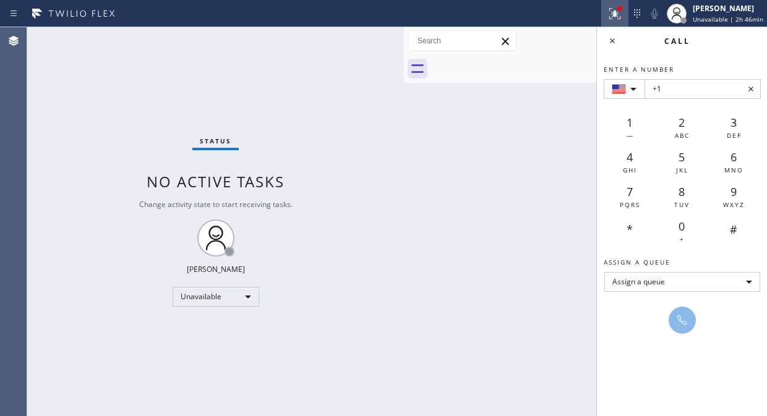
click at [617, 14] on icon at bounding box center [612, 12] width 7 height 9
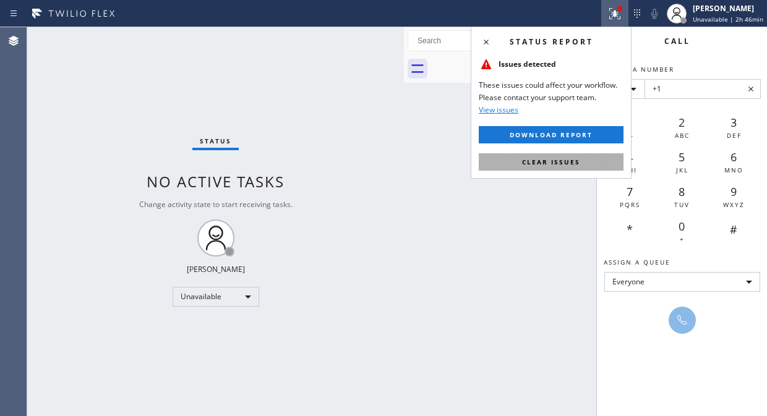
click at [573, 164] on span "Clear issues" at bounding box center [551, 162] width 58 height 9
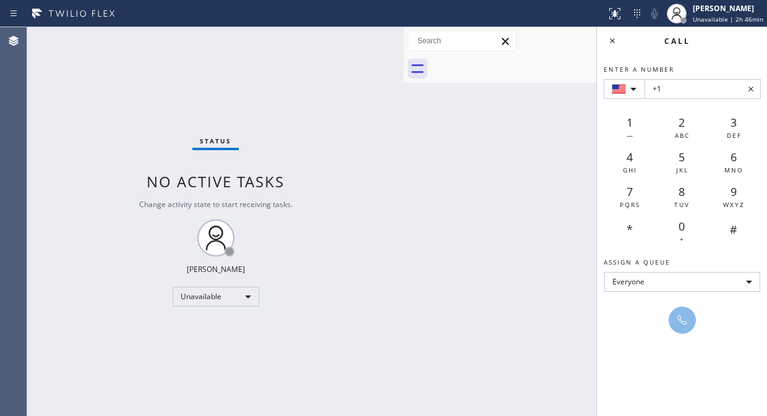
click at [323, 112] on div "Status No active tasks Change activity state to start receiving tasks. [PERSON_…" at bounding box center [215, 221] width 377 height 389
click at [613, 10] on icon at bounding box center [614, 13] width 15 height 15
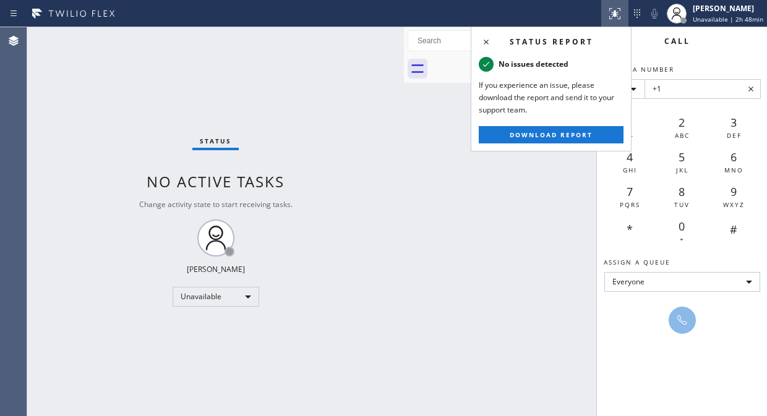
drag, startPoint x: 72, startPoint y: 103, endPoint x: 263, endPoint y: 68, distance: 194.8
click at [79, 103] on div "Status No active tasks Change activity state to start receiving tasks. [PERSON_…" at bounding box center [215, 221] width 377 height 389
click at [614, 15] on icon at bounding box center [614, 13] width 15 height 15
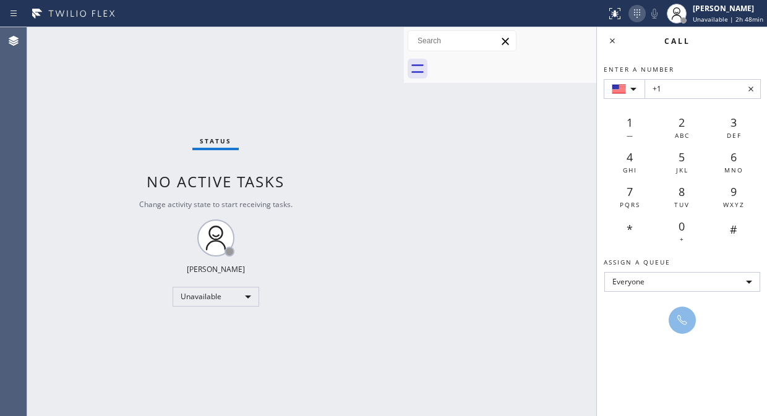
click at [636, 17] on icon at bounding box center [636, 13] width 15 height 15
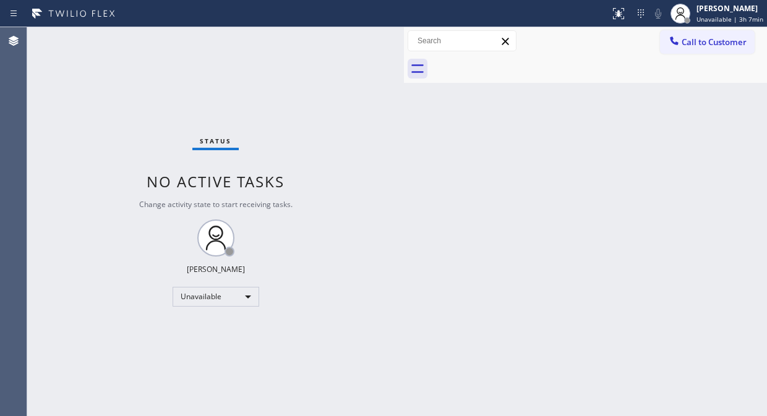
drag, startPoint x: 60, startPoint y: 129, endPoint x: 72, endPoint y: 119, distance: 15.4
click at [60, 129] on div "Status No active tasks Change activity state to start receiving tasks. [PERSON_…" at bounding box center [215, 221] width 377 height 389
click at [96, 100] on div "Status No active tasks Change activity state to start receiving tasks. [PERSON_…" at bounding box center [215, 221] width 377 height 389
click at [672, 50] on button "Call to Customer" at bounding box center [707, 41] width 95 height 23
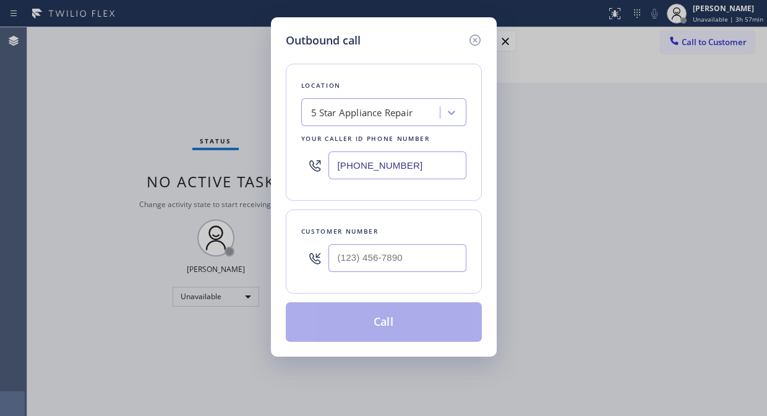
click at [83, 111] on div "Outbound call Location 5 Star Appliance Repair Your caller id phone number (855…" at bounding box center [383, 208] width 767 height 416
click at [330, 265] on input "(___) ___-____" at bounding box center [397, 258] width 138 height 28
paste input "408) 314-5816"
type input "(408) 314-5816"
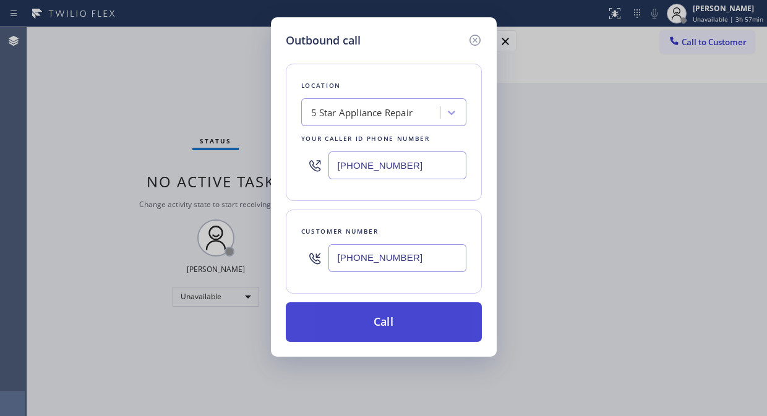
click at [394, 330] on button "Call" at bounding box center [384, 322] width 196 height 40
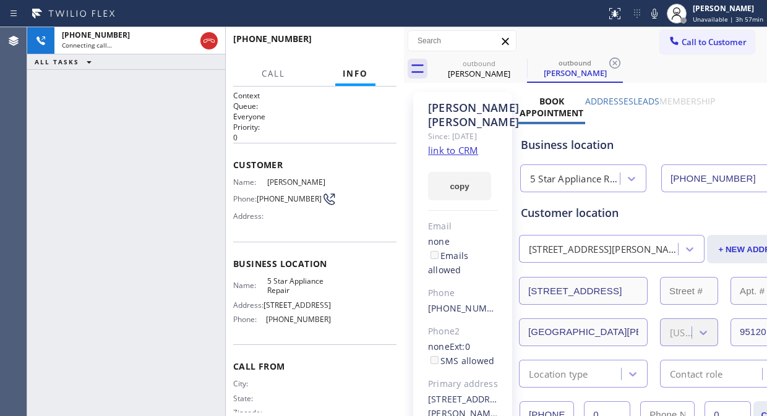
type input "[PHONE_NUMBER]"
drag, startPoint x: 59, startPoint y: 130, endPoint x: 72, endPoint y: 132, distance: 12.5
click at [60, 130] on div "+14083145816 Connecting call… ALL TASKS ALL TASKS ACTIVE TASKS TASKS IN WRAP UP" at bounding box center [126, 221] width 198 height 389
click at [515, 64] on icon at bounding box center [518, 63] width 15 height 15
click at [90, 106] on div "+14083145816 Connecting call… ALL TASKS ALL TASKS ACTIVE TASKS TASKS IN WRAP UP" at bounding box center [126, 221] width 198 height 389
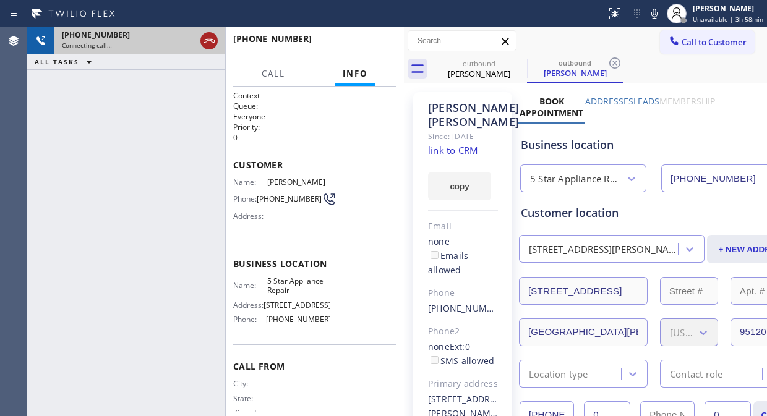
click at [207, 42] on icon at bounding box center [209, 40] width 15 height 15
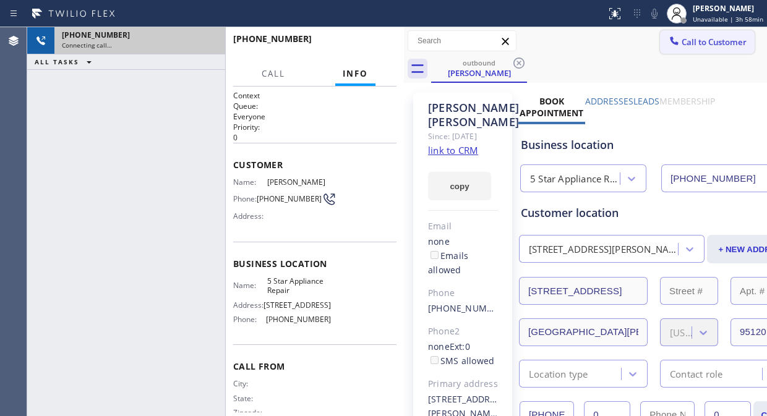
click at [668, 37] on icon at bounding box center [674, 41] width 12 height 12
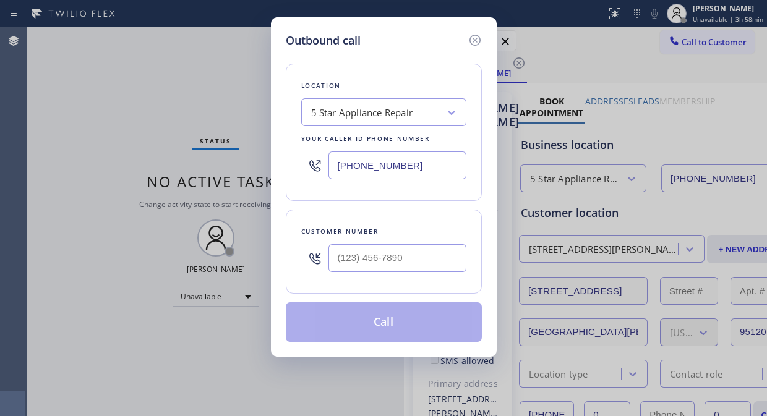
click at [340, 267] on input "text" at bounding box center [397, 258] width 138 height 28
paste input "907) 821-8344"
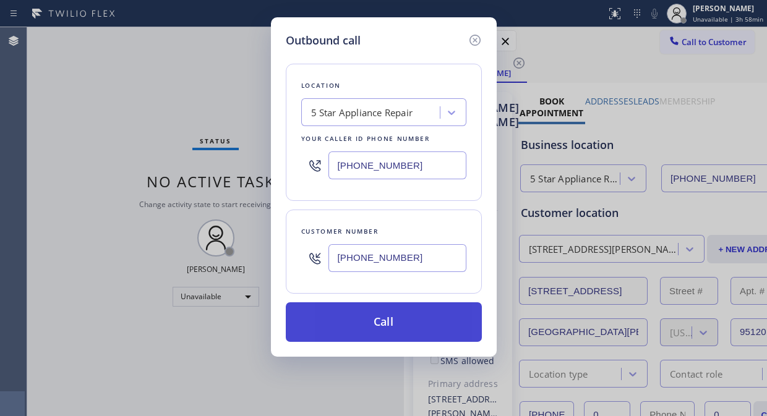
type input "(907) 821-8344"
click at [429, 335] on button "Call" at bounding box center [384, 322] width 196 height 40
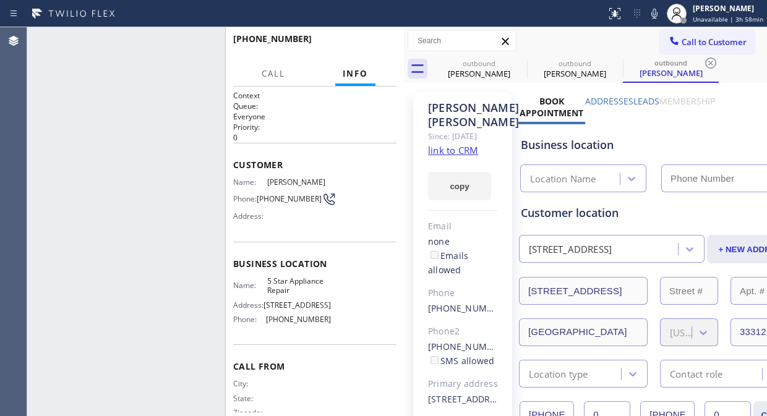
type input "[PHONE_NUMBER]"
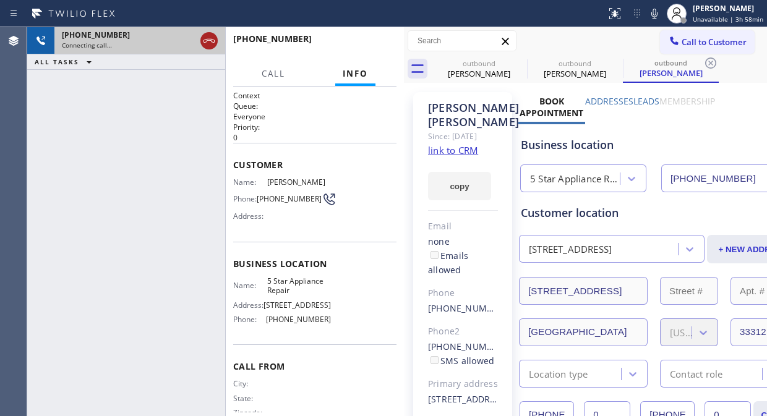
click at [209, 37] on icon at bounding box center [209, 40] width 15 height 15
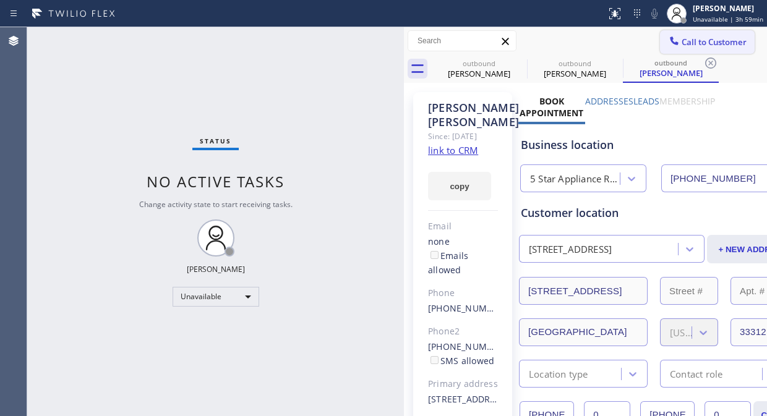
click at [695, 36] on span "Call to Customer" at bounding box center [713, 41] width 65 height 11
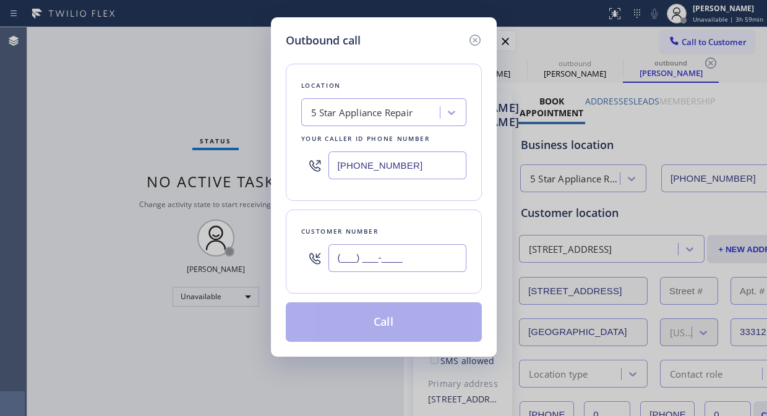
click at [340, 262] on input "(___) ___-____" at bounding box center [397, 258] width 138 height 28
paste input "954) 329-5950"
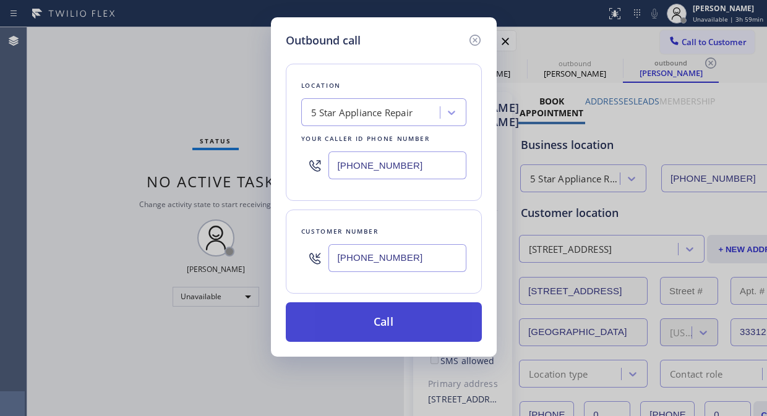
type input "(954) 329-5950"
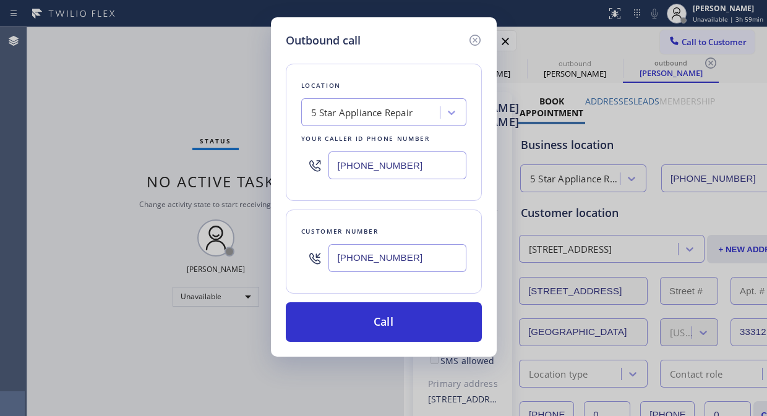
drag, startPoint x: 403, startPoint y: 336, endPoint x: 560, endPoint y: 14, distance: 358.7
click at [404, 335] on button "Call" at bounding box center [384, 322] width 196 height 40
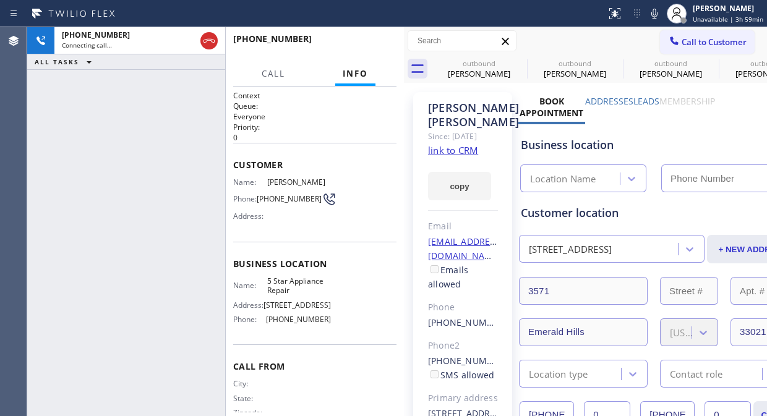
type input "[PHONE_NUMBER]"
click at [0, 0] on icon at bounding box center [0, 0] width 0 height 0
click at [609, 60] on icon at bounding box center [614, 63] width 11 height 11
click at [0, 0] on icon at bounding box center [0, 0] width 0 height 0
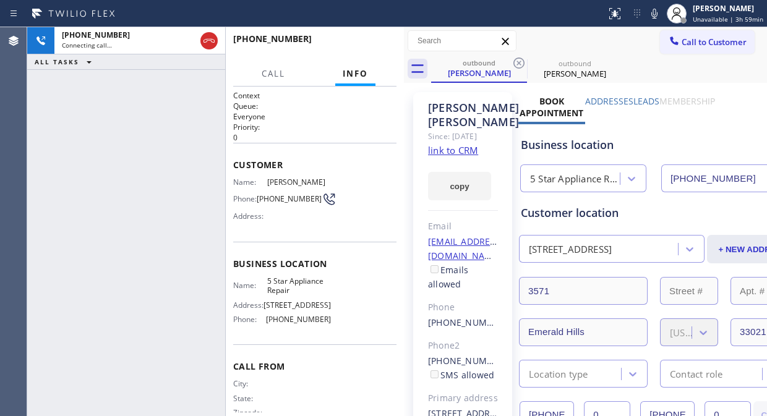
click at [514, 60] on icon at bounding box center [518, 63] width 11 height 11
click at [116, 174] on div "+19543295950 Connecting call… ALL TASKS ALL TASKS ACTIVE TASKS TASKS IN WRAP UP" at bounding box center [126, 221] width 198 height 389
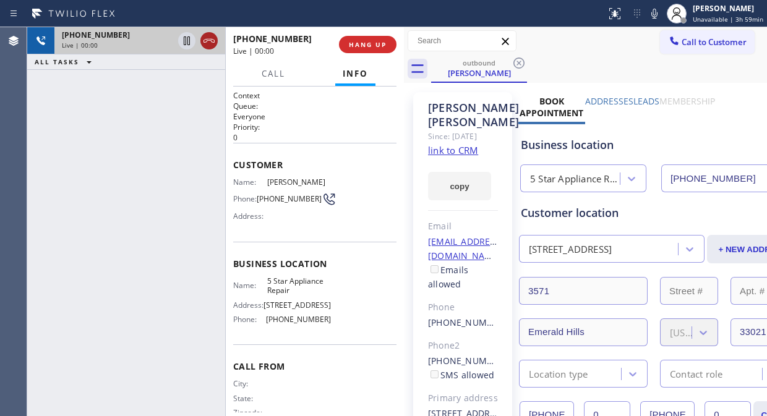
click at [209, 37] on icon at bounding box center [209, 40] width 15 height 15
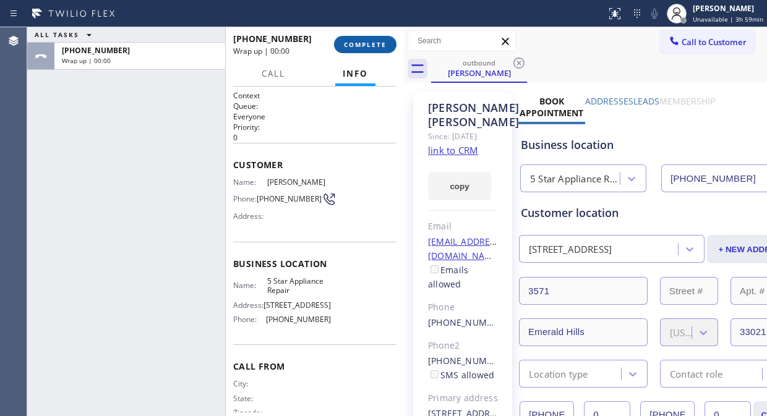
click at [353, 37] on button "COMPLETE" at bounding box center [365, 44] width 62 height 17
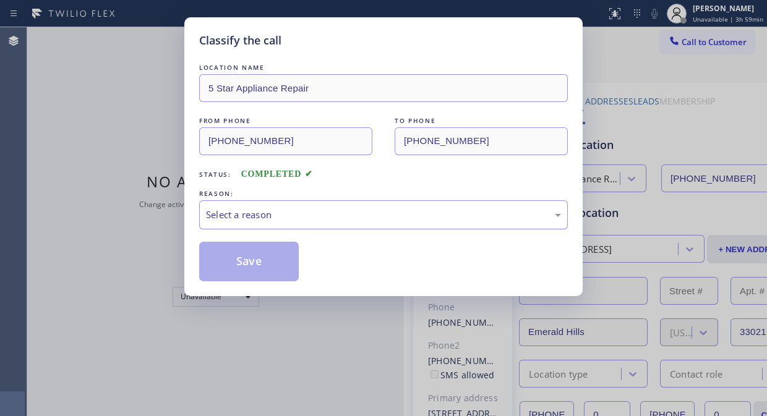
click at [360, 214] on div "Select a reason" at bounding box center [383, 215] width 355 height 14
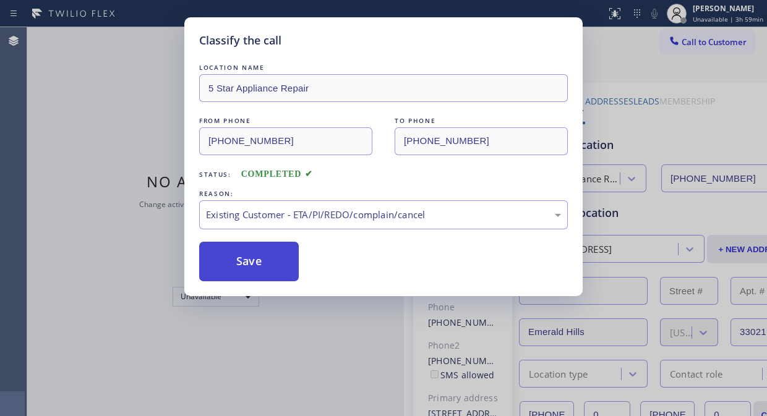
click at [258, 258] on button "Save" at bounding box center [249, 262] width 100 height 40
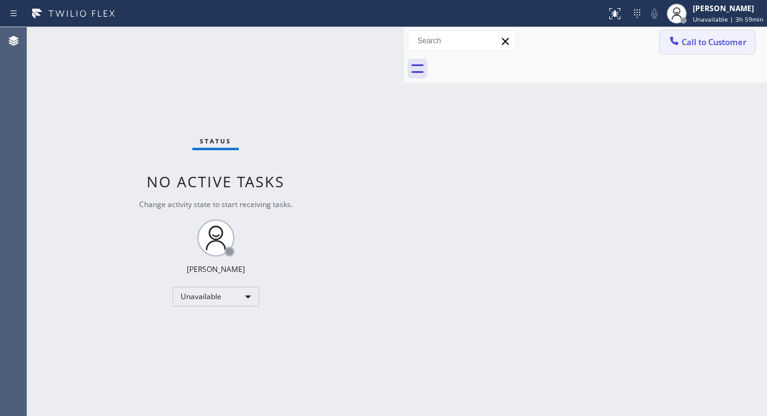
click at [723, 46] on span "Call to Customer" at bounding box center [713, 41] width 65 height 11
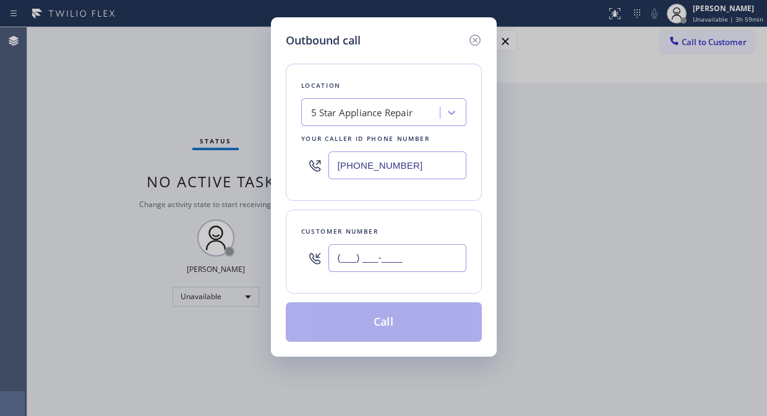
click at [399, 245] on input "(___) ___-____" at bounding box center [397, 258] width 138 height 28
paste input "818) 700-8471"
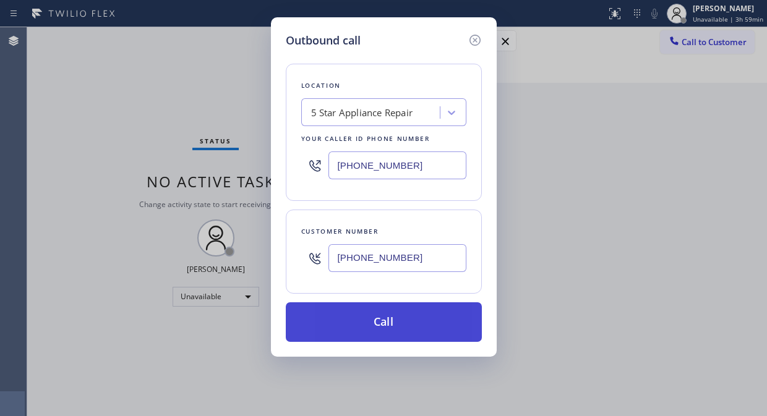
type input "(818) 700-8471"
drag, startPoint x: 421, startPoint y: 318, endPoint x: 553, endPoint y: 2, distance: 342.3
click at [422, 318] on button "Call" at bounding box center [384, 322] width 196 height 40
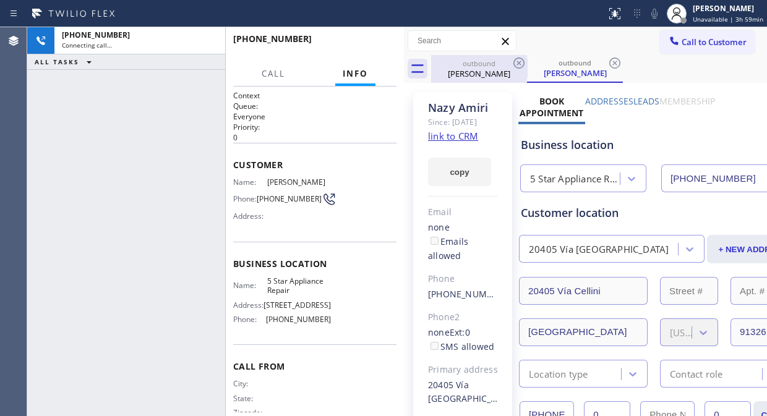
type input "[PHONE_NUMBER]"
click at [514, 61] on icon at bounding box center [518, 63] width 11 height 11
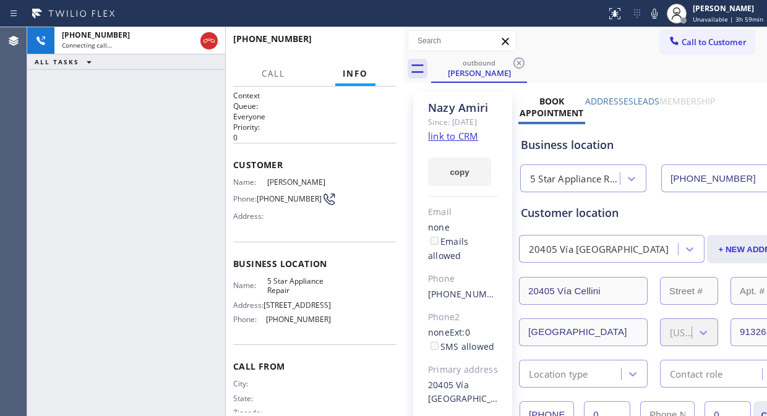
click at [567, 75] on div "outbound Nazy Amiri" at bounding box center [599, 69] width 336 height 28
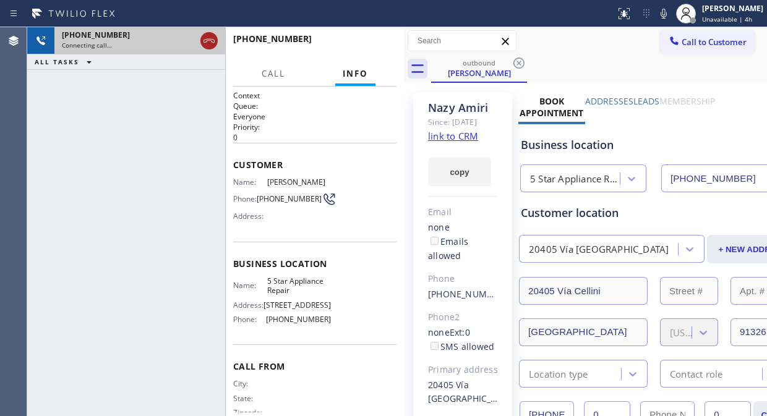
click at [211, 40] on icon at bounding box center [208, 41] width 11 height 4
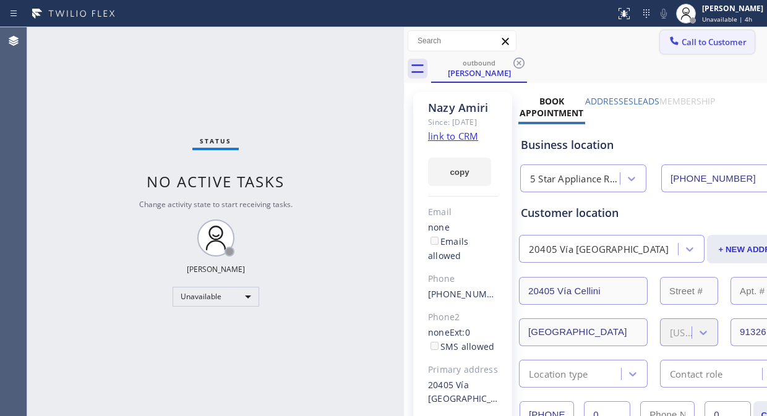
click at [691, 40] on span "Call to Customer" at bounding box center [713, 41] width 65 height 11
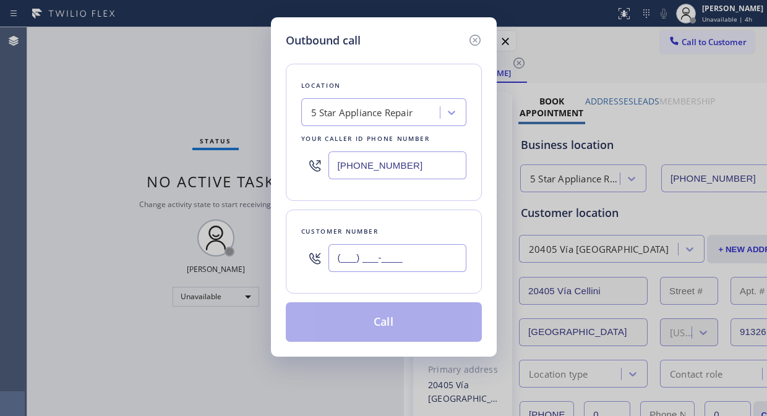
click at [341, 260] on input "(___) ___-____" at bounding box center [397, 258] width 138 height 28
paste input "562) 755-9608"
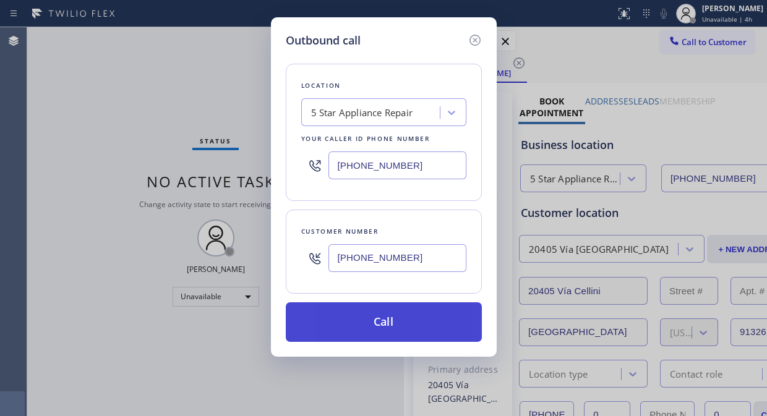
type input "(562) 755-9608"
click at [440, 329] on button "Call" at bounding box center [384, 322] width 196 height 40
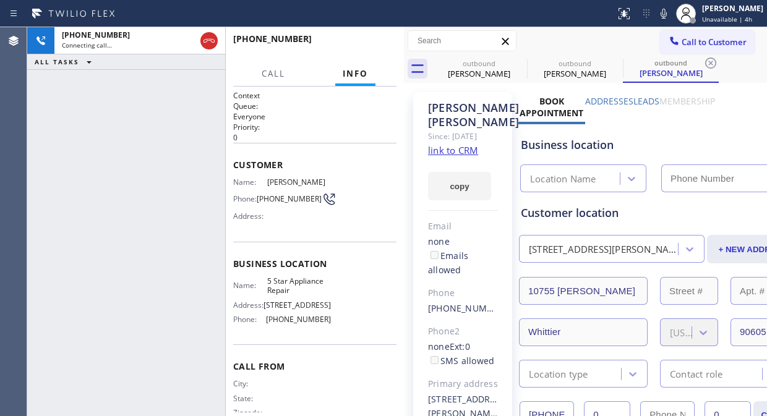
type input "[PHONE_NUMBER]"
click at [520, 62] on icon at bounding box center [518, 63] width 15 height 15
click at [0, 0] on icon at bounding box center [0, 0] width 0 height 0
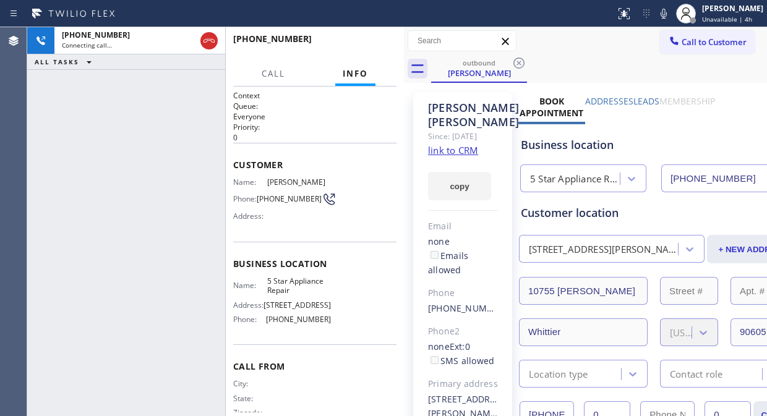
click at [589, 51] on div "Call to Customer Outbound call Location 5 Star Appliance Repair Your caller id …" at bounding box center [585, 41] width 363 height 22
click at [378, 47] on span "HANG UP" at bounding box center [368, 44] width 38 height 9
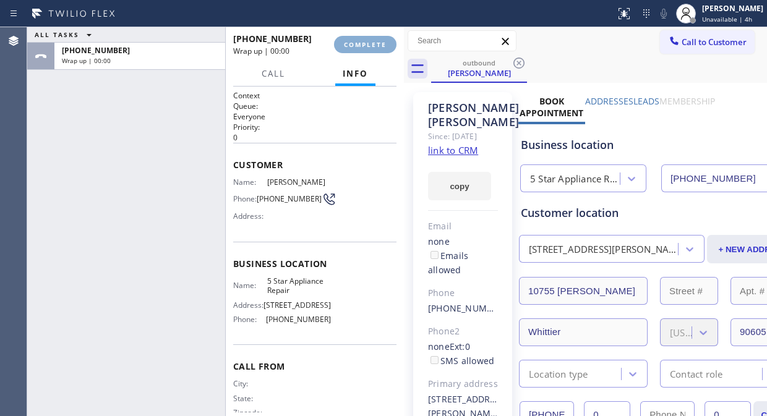
click at [377, 47] on span "COMPLETE" at bounding box center [365, 44] width 43 height 9
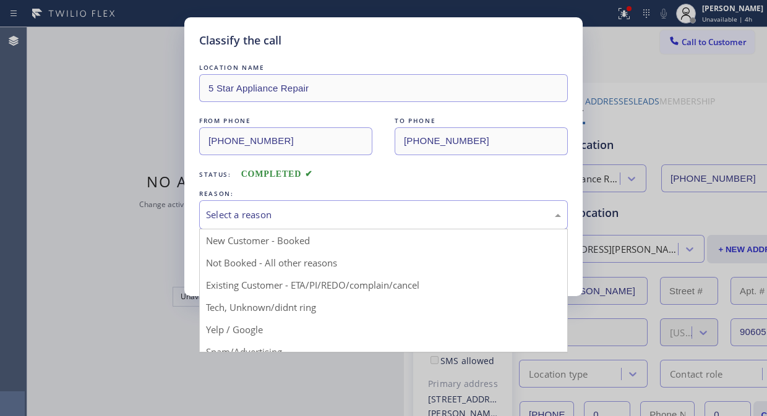
click at [367, 211] on div "Select a reason" at bounding box center [383, 215] width 355 height 14
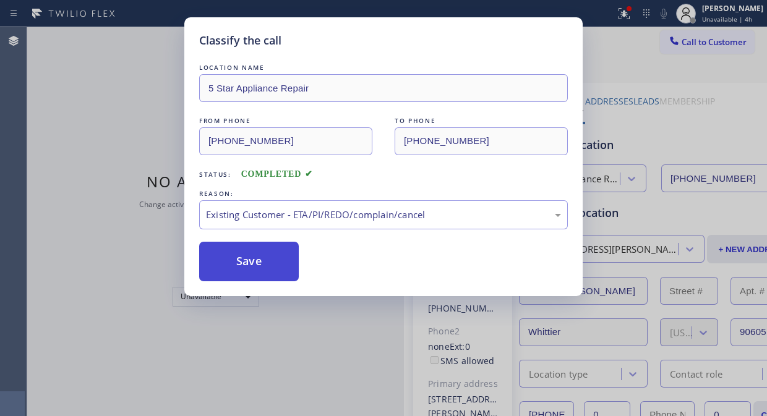
click at [278, 267] on button "Save" at bounding box center [249, 262] width 100 height 40
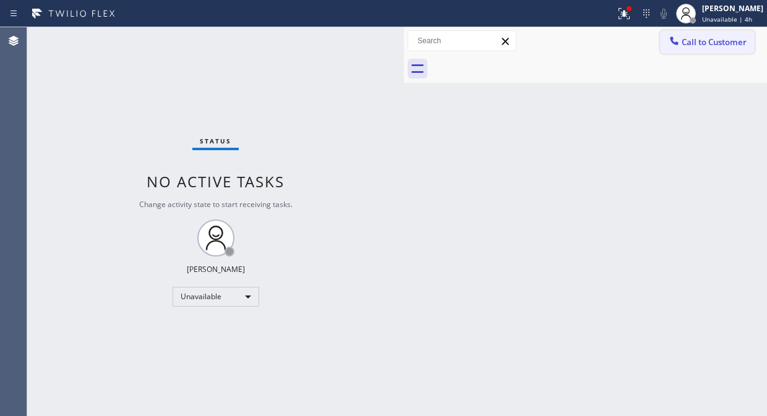
click at [710, 44] on span "Call to Customer" at bounding box center [713, 41] width 65 height 11
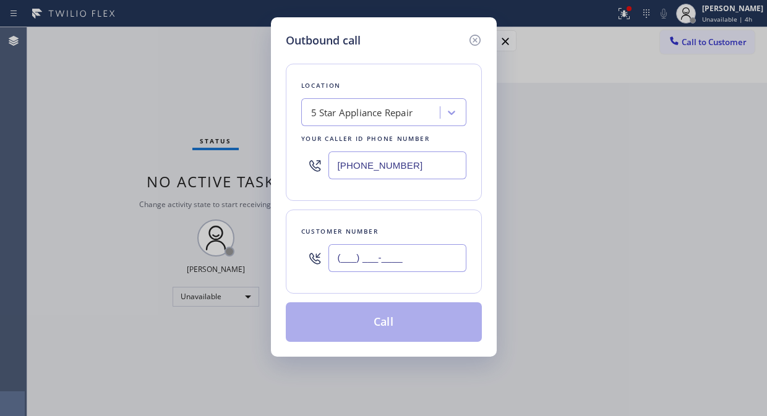
click at [384, 268] on input "(___) ___-____" at bounding box center [397, 258] width 138 height 28
paste input "415) 595-9234"
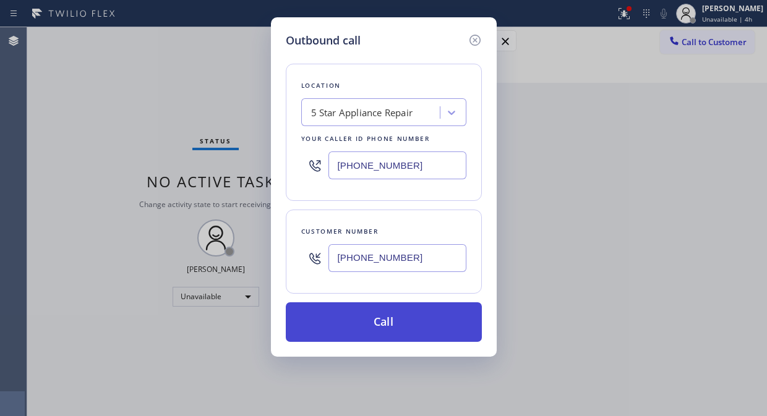
type input "(415) 595-9234"
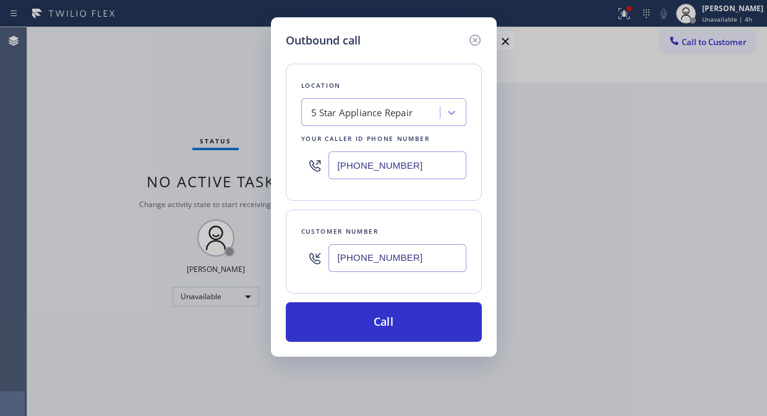
drag, startPoint x: 402, startPoint y: 322, endPoint x: 471, endPoint y: 202, distance: 137.7
click at [404, 320] on button "Call" at bounding box center [384, 322] width 196 height 40
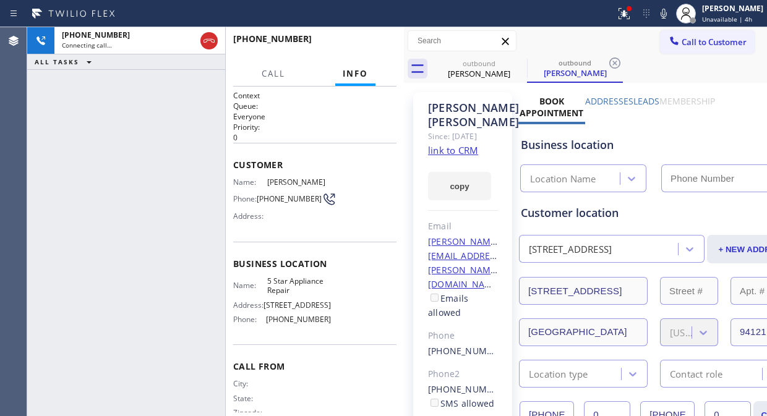
type input "[PHONE_NUMBER]"
drag, startPoint x: 517, startPoint y: 59, endPoint x: 526, endPoint y: 58, distance: 9.5
click at [0, 0] on icon at bounding box center [0, 0] width 0 height 0
click at [631, 20] on icon at bounding box center [624, 13] width 15 height 15
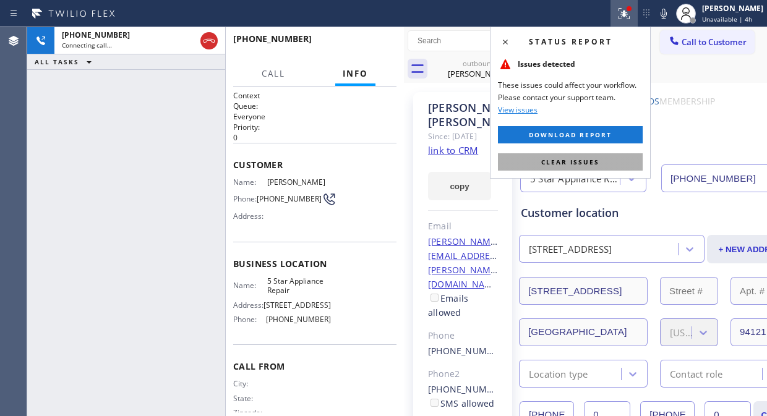
click at [564, 163] on span "Clear issues" at bounding box center [570, 162] width 58 height 9
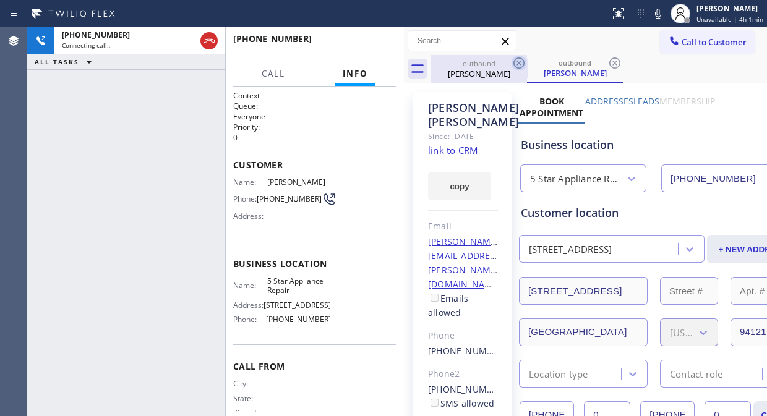
click at [521, 63] on icon at bounding box center [518, 63] width 15 height 15
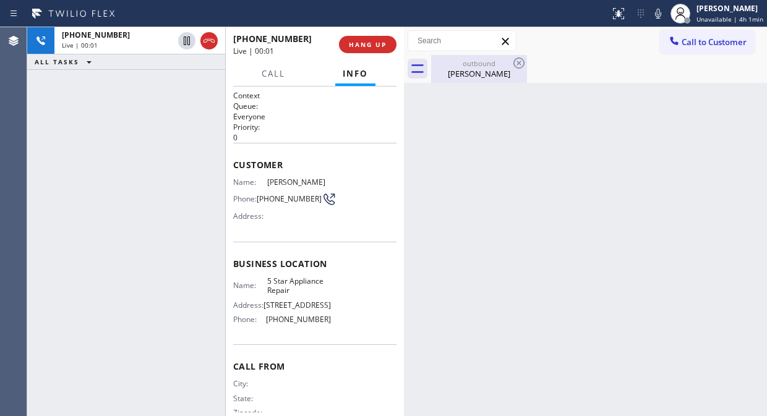
click at [471, 75] on div "Ted Durbin" at bounding box center [478, 73] width 93 height 11
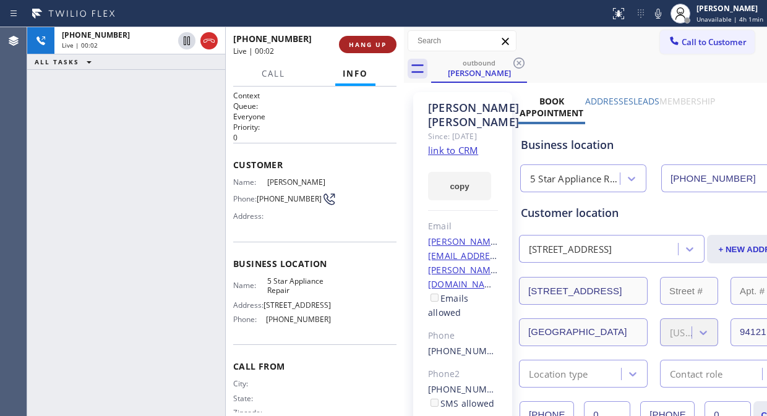
click at [377, 45] on span "HANG UP" at bounding box center [368, 44] width 38 height 9
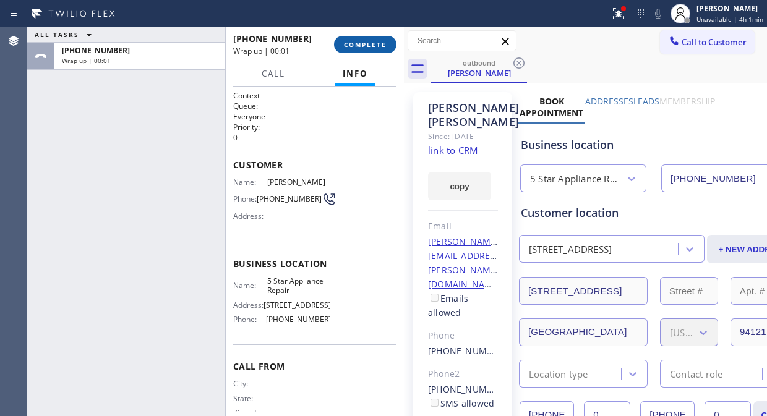
click at [377, 45] on span "COMPLETE" at bounding box center [365, 44] width 43 height 9
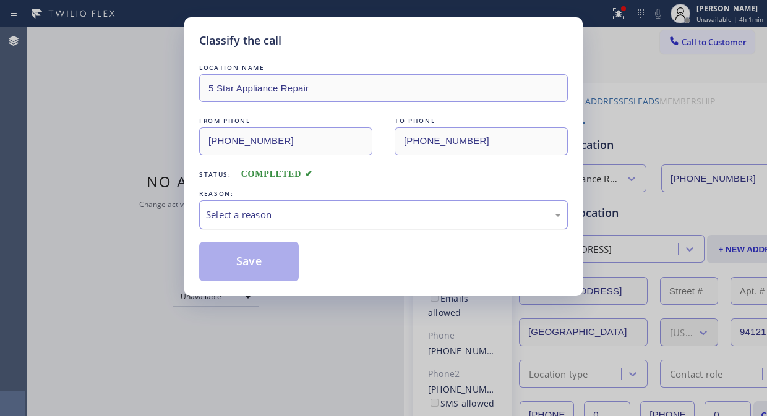
click at [383, 211] on div "Select a reason" at bounding box center [383, 215] width 355 height 14
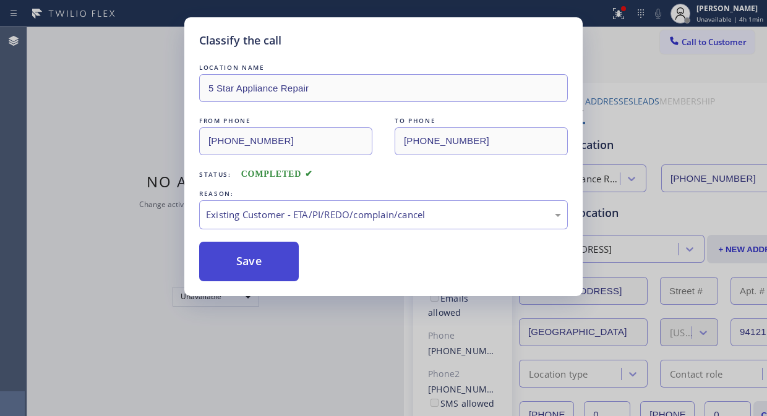
click at [252, 275] on button "Save" at bounding box center [249, 262] width 100 height 40
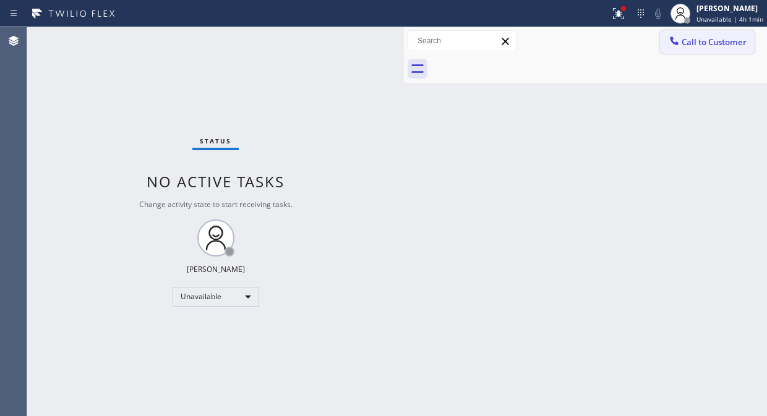
click at [724, 40] on span "Call to Customer" at bounding box center [713, 41] width 65 height 11
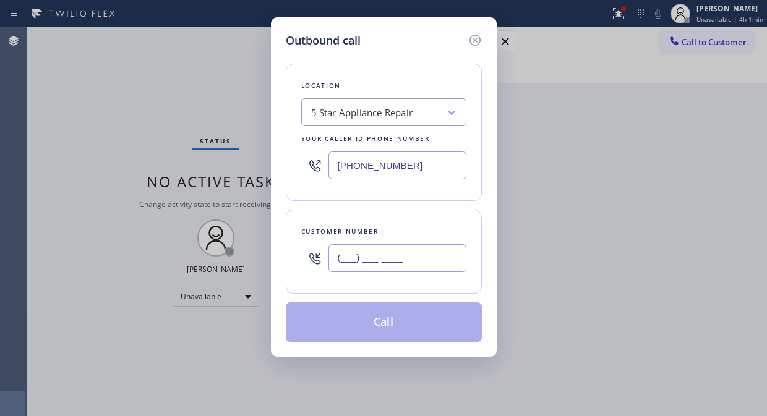
click at [414, 260] on input "(___) ___-____" at bounding box center [397, 258] width 138 height 28
paste input "480) 734-5079"
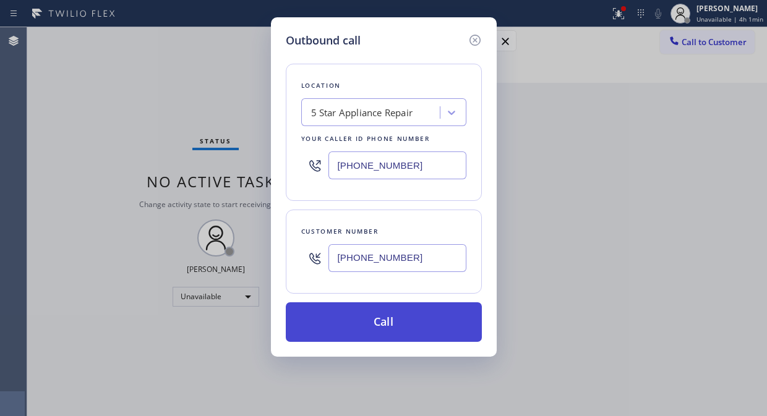
type input "(480) 734-5079"
click at [416, 318] on button "Call" at bounding box center [384, 322] width 196 height 40
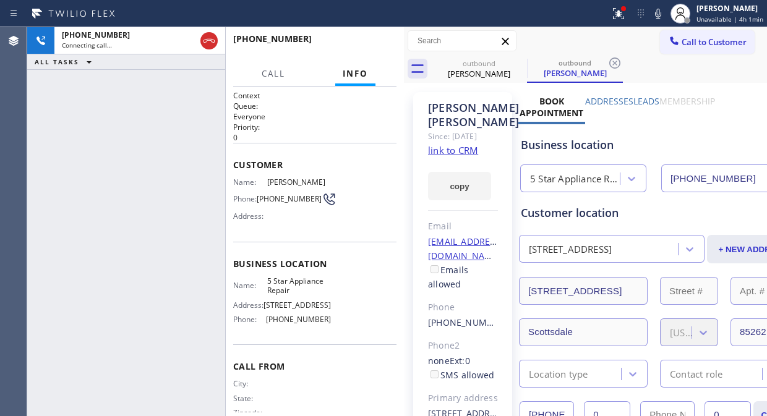
type input "[PHONE_NUMBER]"
drag, startPoint x: 521, startPoint y: 61, endPoint x: 516, endPoint y: 69, distance: 9.7
click at [520, 61] on icon at bounding box center [518, 63] width 11 height 11
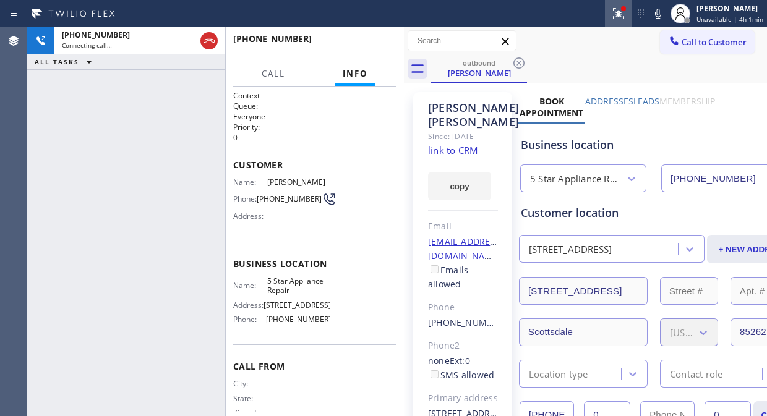
click at [615, 17] on icon at bounding box center [618, 13] width 15 height 15
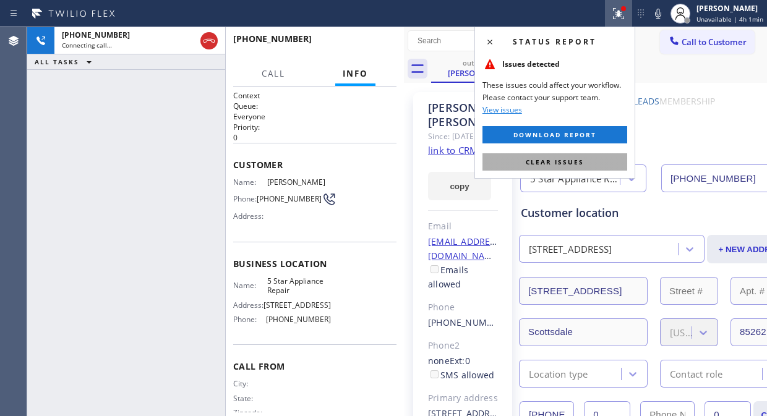
click at [560, 163] on span "Clear issues" at bounding box center [555, 162] width 58 height 9
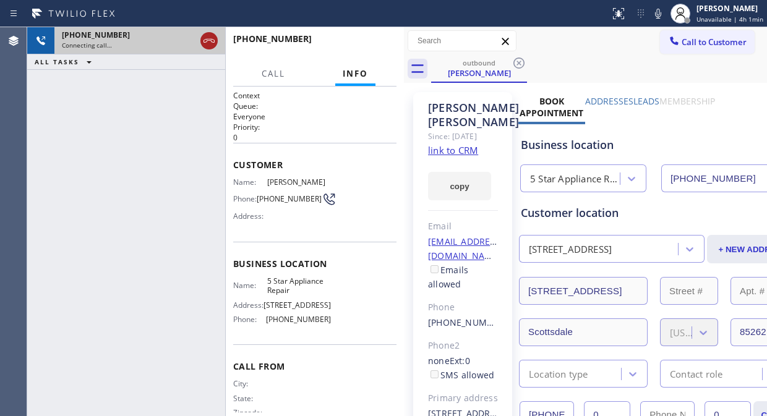
click at [210, 43] on icon at bounding box center [209, 40] width 15 height 15
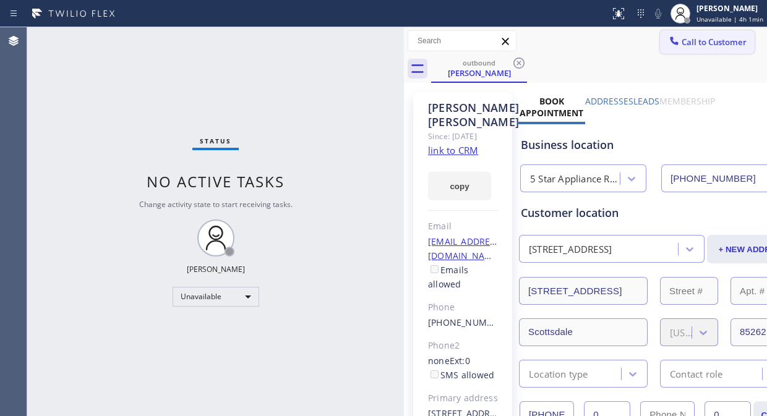
click at [691, 41] on span "Call to Customer" at bounding box center [713, 41] width 65 height 11
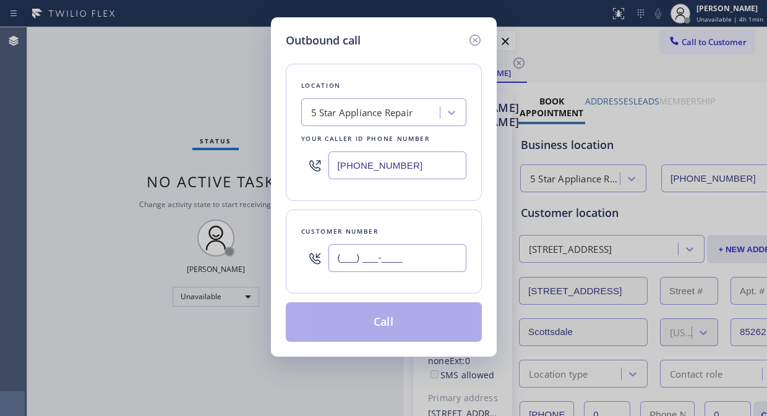
drag, startPoint x: 406, startPoint y: 250, endPoint x: 403, endPoint y: 264, distance: 14.0
click at [404, 251] on input "(___) ___-____" at bounding box center [397, 258] width 138 height 28
click at [343, 262] on input "(___) ___-____" at bounding box center [397, 258] width 138 height 28
paste input "917) 379-7639"
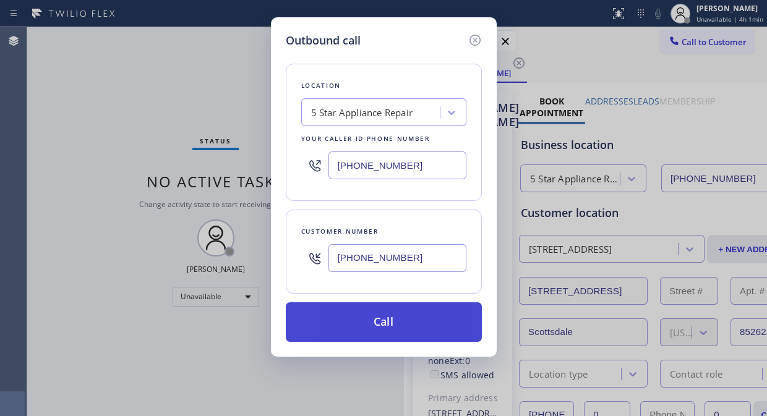
type input "(917) 379-7639"
click at [422, 331] on button "Call" at bounding box center [384, 322] width 196 height 40
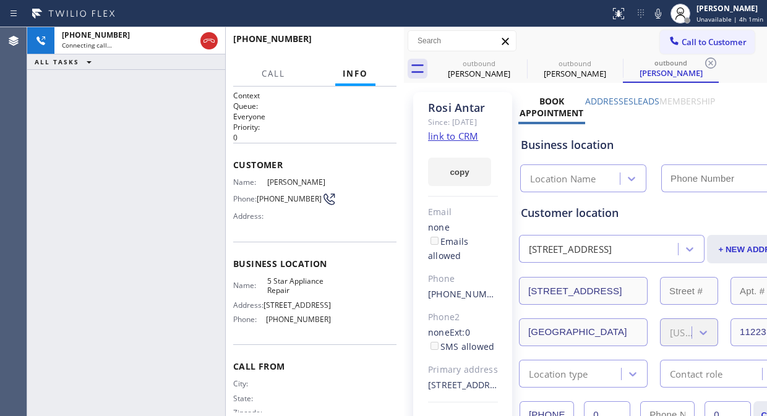
type input "[PHONE_NUMBER]"
click at [367, 41] on span "HANG UP" at bounding box center [368, 44] width 38 height 9
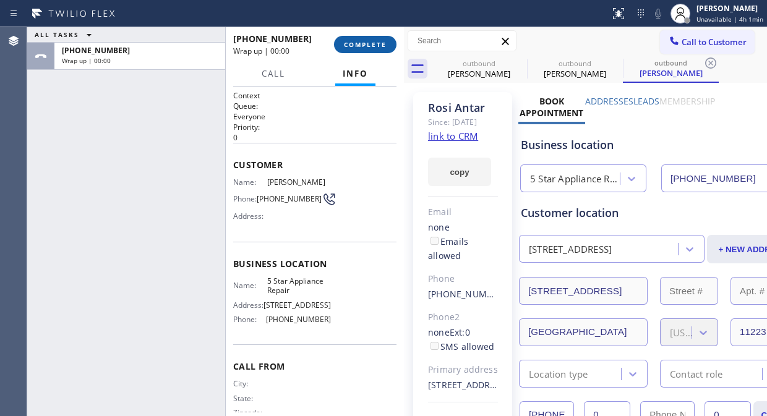
click at [364, 41] on span "COMPLETE" at bounding box center [365, 44] width 43 height 9
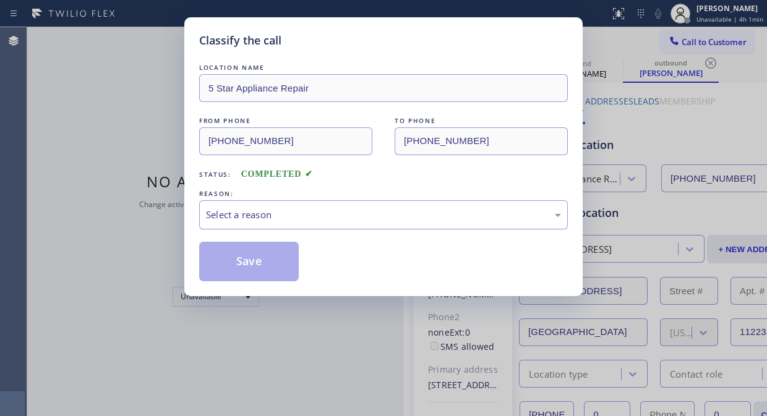
click at [388, 211] on div "Select a reason" at bounding box center [383, 215] width 355 height 14
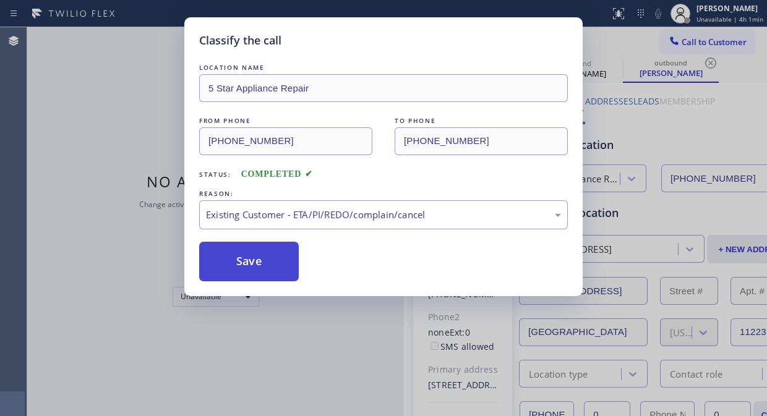
click at [271, 266] on button "Save" at bounding box center [249, 262] width 100 height 40
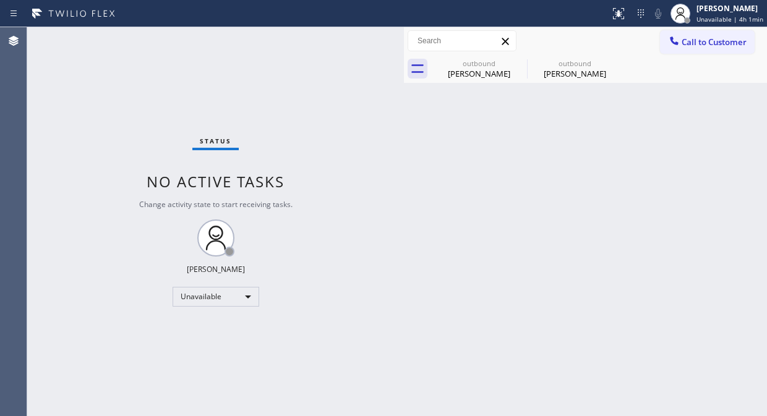
click at [709, 41] on span "Call to Customer" at bounding box center [713, 41] width 65 height 11
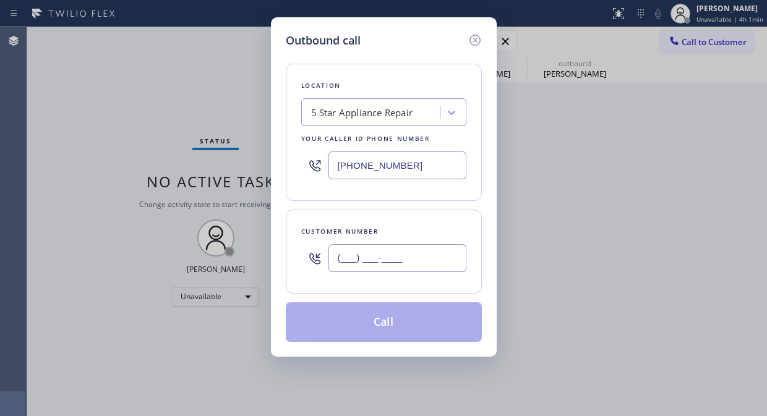
click at [384, 255] on input "(___) ___-____" at bounding box center [397, 258] width 138 height 28
paste input "310) 625-0497"
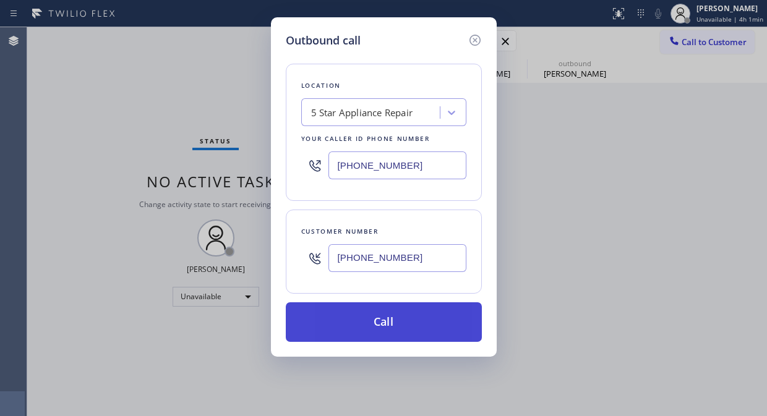
type input "(310) 625-0497"
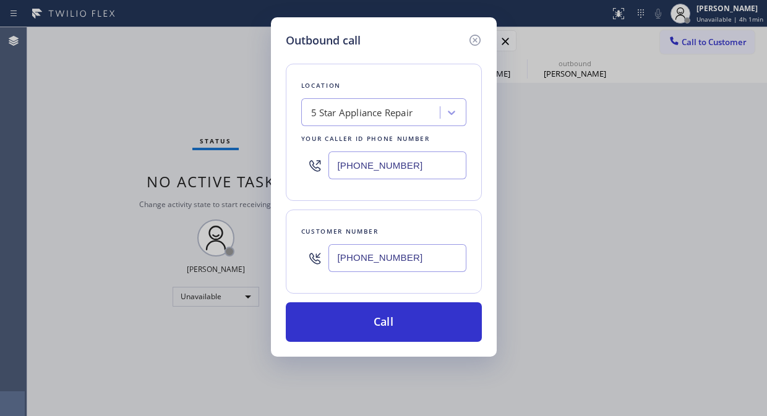
drag, startPoint x: 405, startPoint y: 318, endPoint x: 477, endPoint y: 184, distance: 152.2
click at [406, 318] on button "Call" at bounding box center [384, 322] width 196 height 40
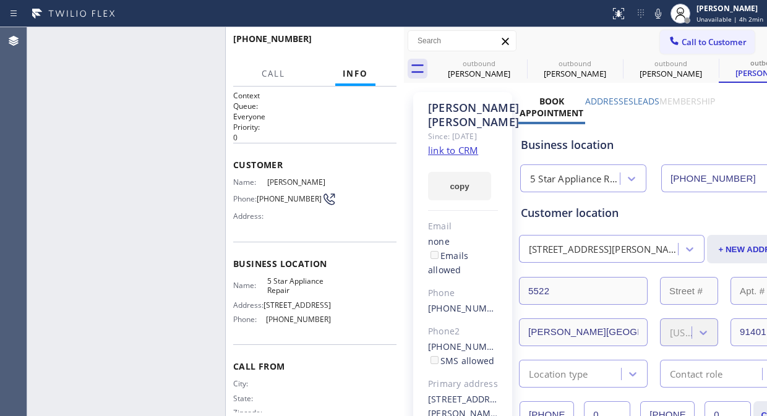
type input "[PHONE_NUMBER]"
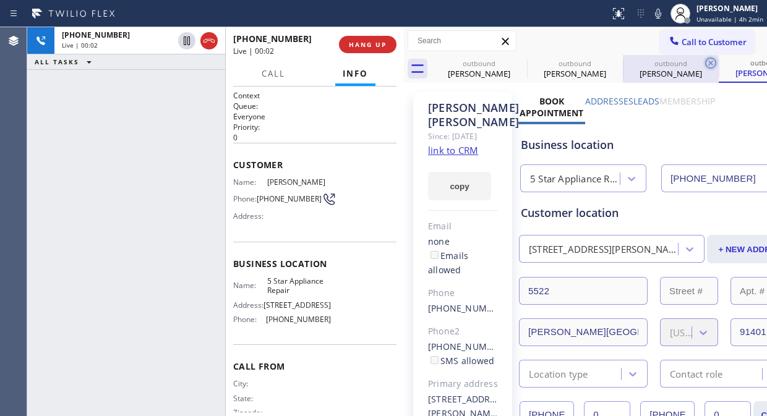
click at [0, 0] on icon at bounding box center [0, 0] width 0 height 0
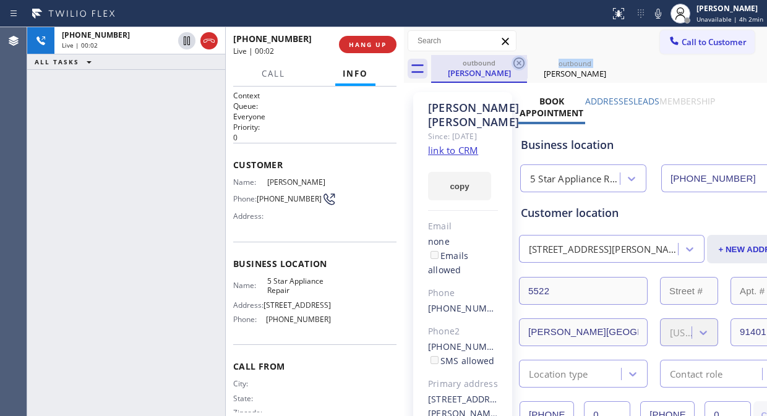
click at [516, 60] on icon at bounding box center [518, 63] width 15 height 15
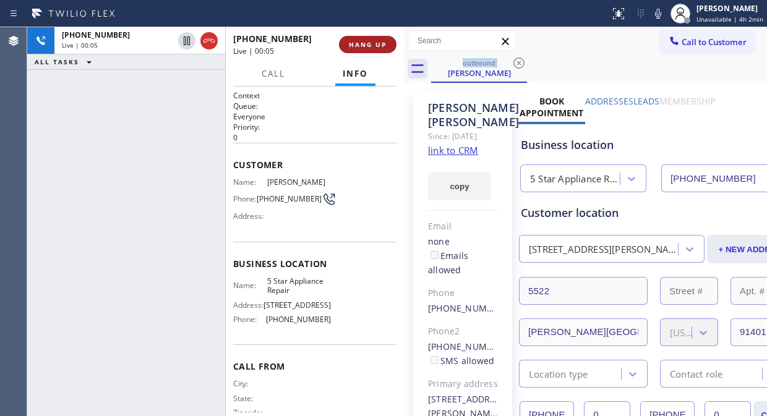
click at [371, 50] on button "HANG UP" at bounding box center [368, 44] width 58 height 17
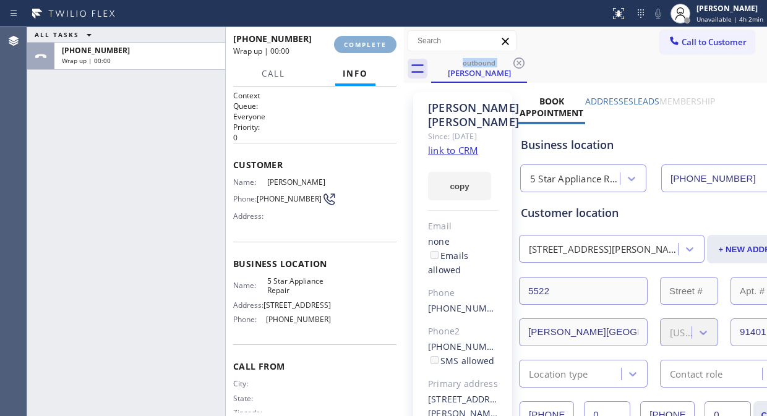
click at [371, 50] on button "COMPLETE" at bounding box center [365, 44] width 62 height 17
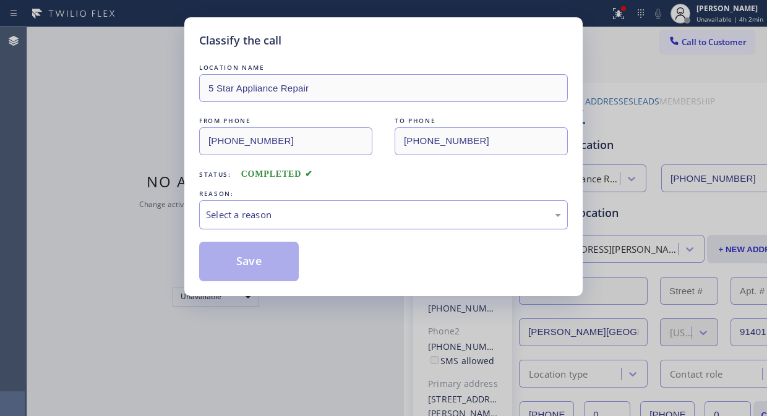
drag, startPoint x: 378, startPoint y: 216, endPoint x: 378, endPoint y: 223, distance: 6.8
click at [378, 218] on div "Select a reason" at bounding box center [383, 215] width 355 height 14
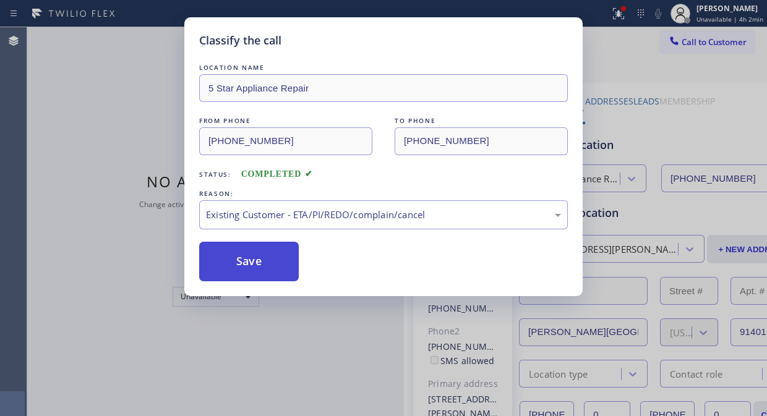
click at [286, 261] on button "Save" at bounding box center [249, 262] width 100 height 40
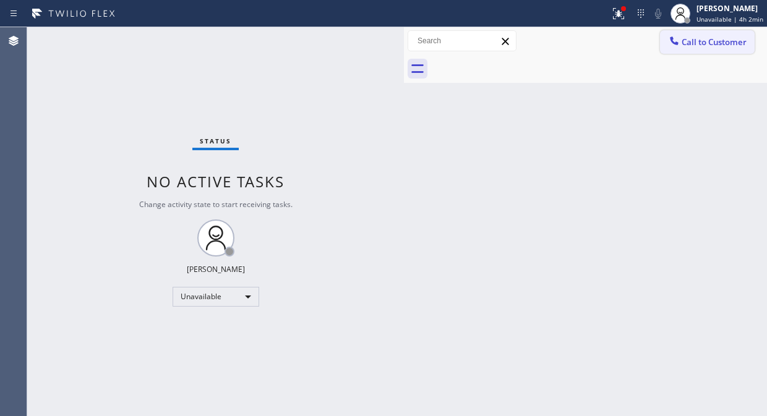
click at [704, 49] on button "Call to Customer" at bounding box center [707, 41] width 95 height 23
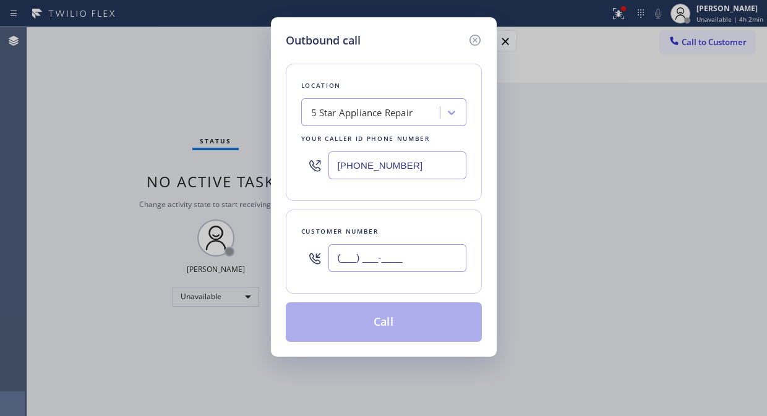
click at [391, 270] on input "(___) ___-____" at bounding box center [397, 258] width 138 height 28
paste input "805) 638-3518"
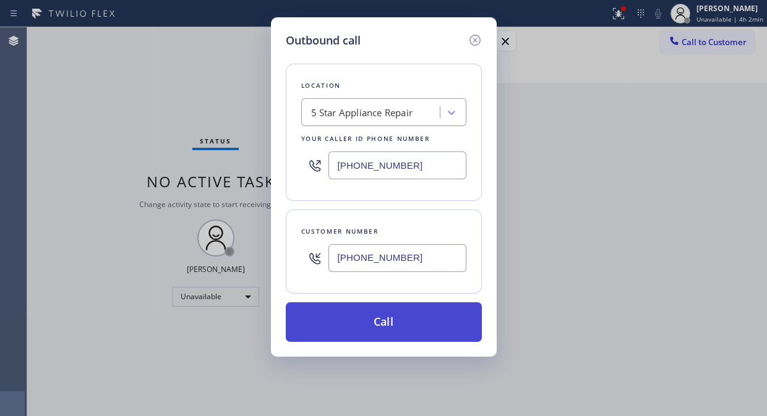
type input "(805) 638-3518"
click at [398, 326] on button "Call" at bounding box center [384, 322] width 196 height 40
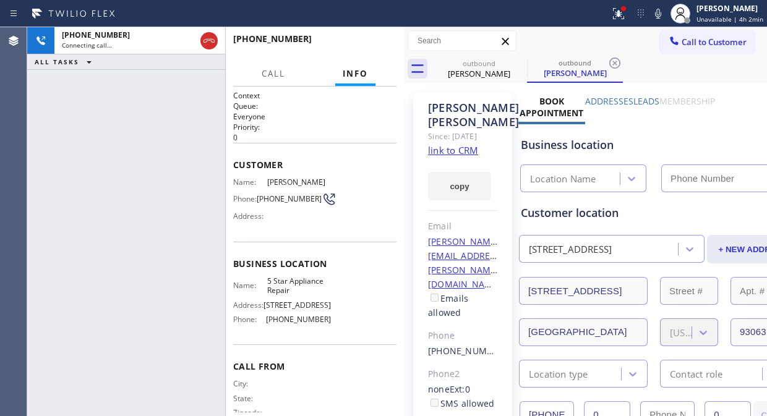
type input "[PHONE_NUMBER]"
click at [662, 15] on icon at bounding box center [658, 13] width 15 height 15
click at [664, 15] on icon at bounding box center [658, 13] width 15 height 15
click at [620, 16] on icon at bounding box center [616, 12] width 7 height 9
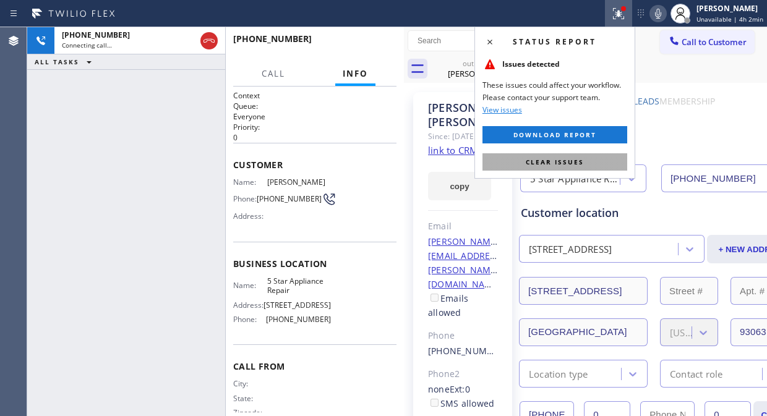
click at [565, 158] on span "Clear issues" at bounding box center [555, 162] width 58 height 9
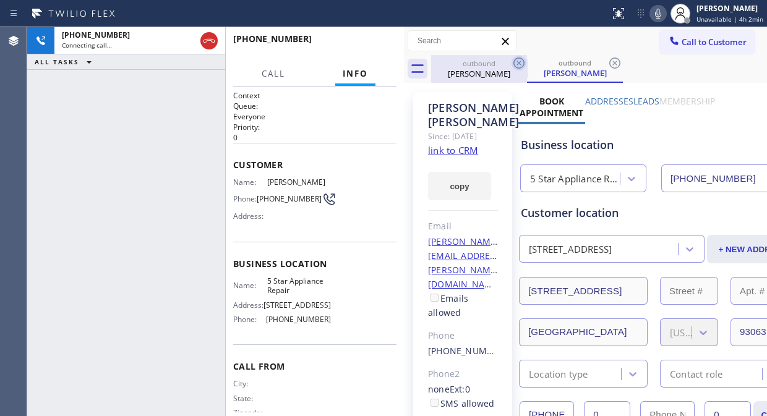
click at [518, 60] on icon at bounding box center [518, 63] width 15 height 15
click at [517, 62] on icon at bounding box center [518, 63] width 15 height 15
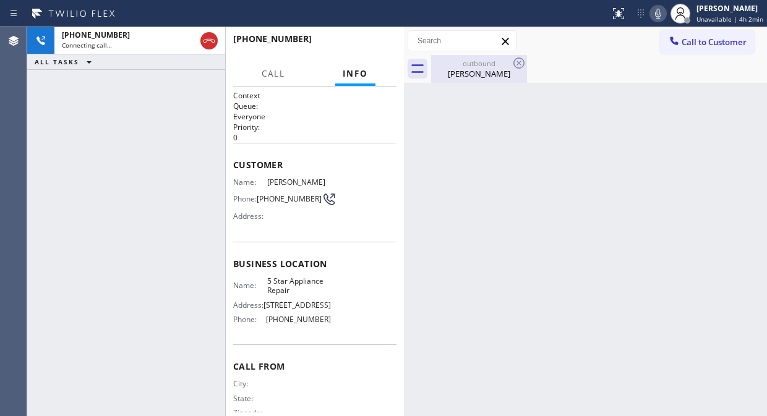
click at [461, 64] on div "outbound" at bounding box center [478, 63] width 93 height 9
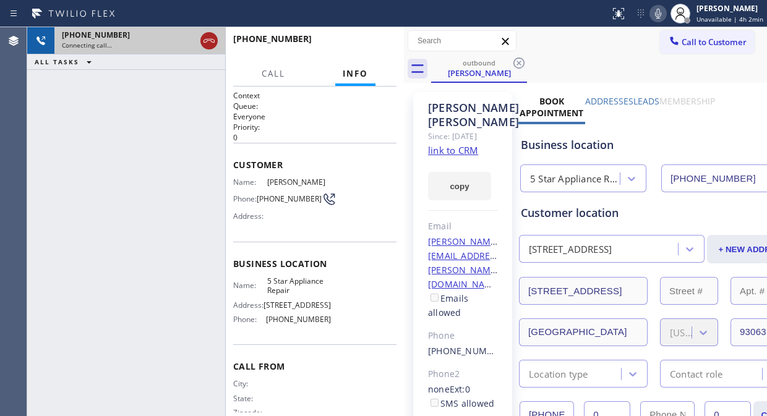
click at [208, 44] on icon at bounding box center [209, 40] width 15 height 15
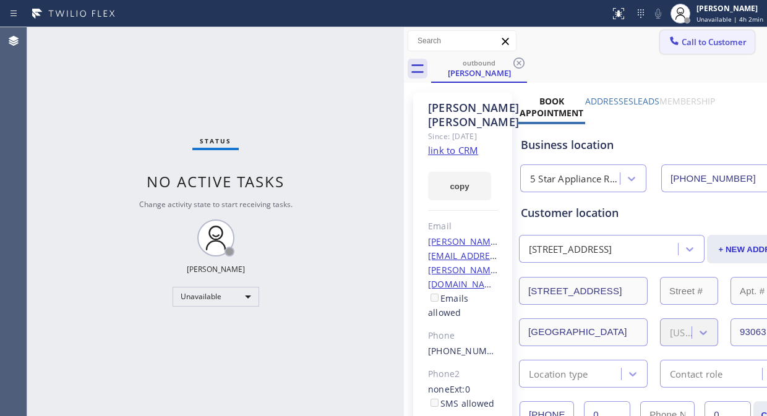
click at [690, 43] on span "Call to Customer" at bounding box center [713, 41] width 65 height 11
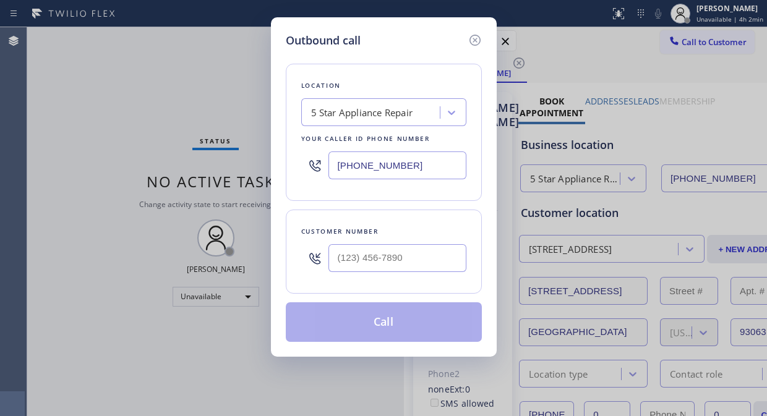
click at [363, 269] on input "text" at bounding box center [397, 258] width 138 height 28
click at [344, 258] on input "(___) ___-____" at bounding box center [397, 258] width 138 height 28
click at [339, 262] on input "(___) ___-____" at bounding box center [397, 258] width 138 height 28
paste input "312) 330-6369"
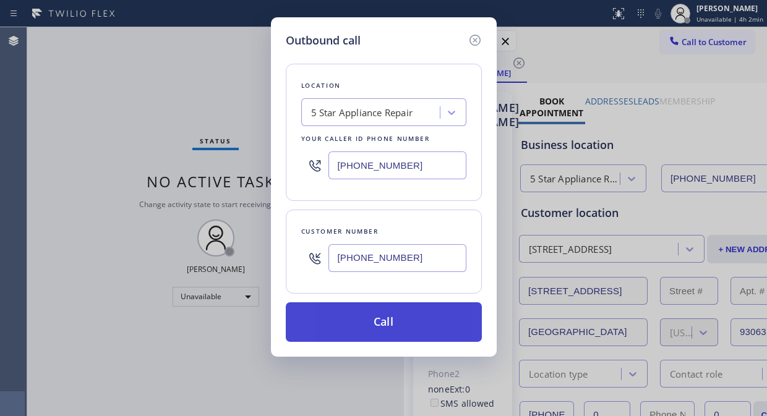
type input "(312) 330-6369"
click at [408, 323] on button "Call" at bounding box center [384, 322] width 196 height 40
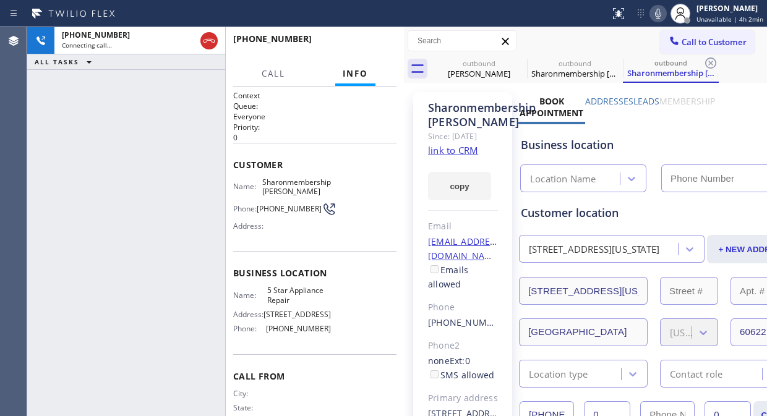
type input "[PHONE_NUMBER]"
click at [0, 0] on icon at bounding box center [0, 0] width 0 height 0
click at [607, 62] on icon at bounding box center [614, 63] width 15 height 15
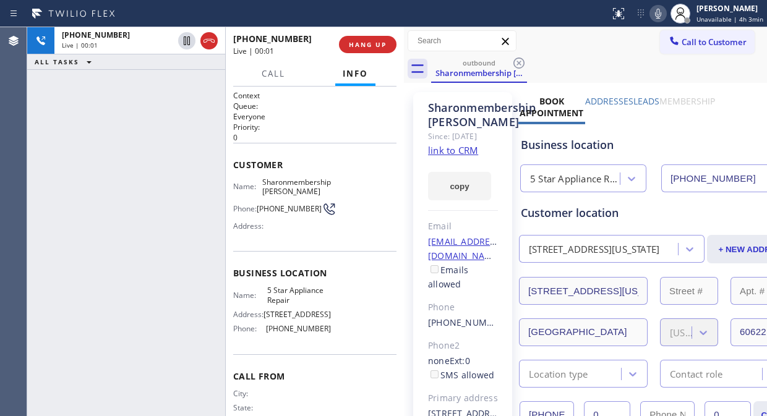
click at [85, 106] on div "+13123306369 Live | 00:01 ALL TASKS ALL TASKS ACTIVE TASKS TASKS IN WRAP UP" at bounding box center [126, 221] width 198 height 389
click at [371, 44] on span "HANG UP" at bounding box center [368, 44] width 38 height 9
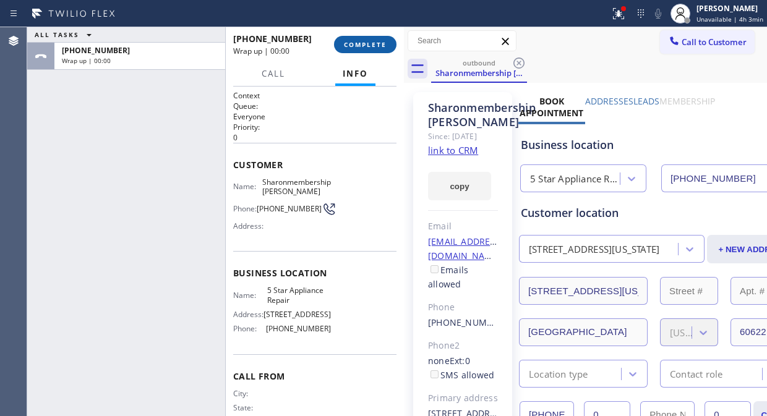
click at [371, 44] on span "COMPLETE" at bounding box center [365, 44] width 43 height 9
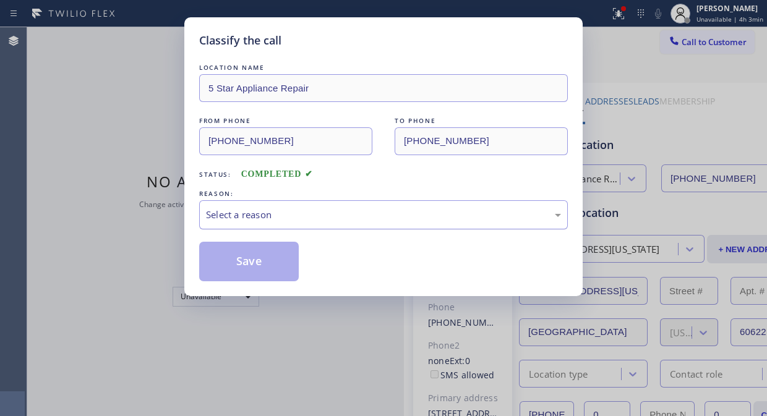
click at [365, 214] on div "Select a reason" at bounding box center [383, 215] width 355 height 14
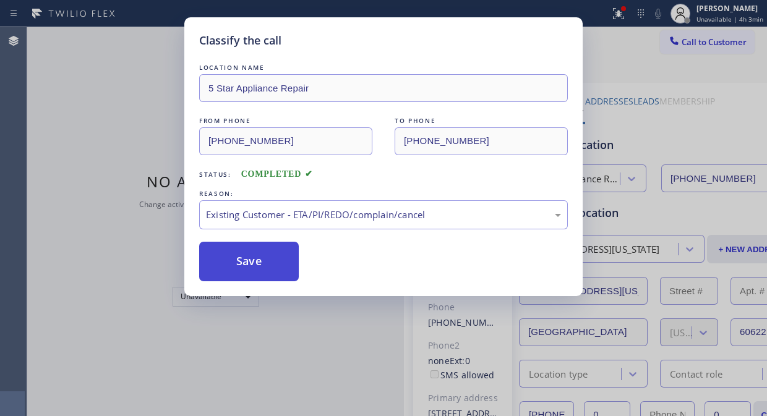
click at [295, 281] on button "Save" at bounding box center [249, 262] width 100 height 40
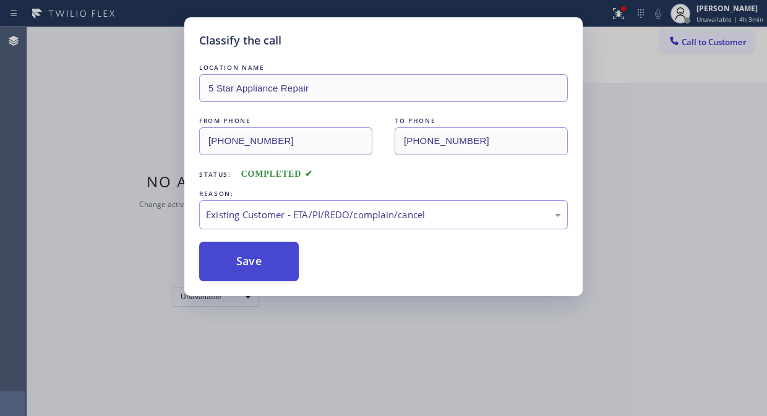
click at [275, 273] on button "Save" at bounding box center [249, 262] width 100 height 40
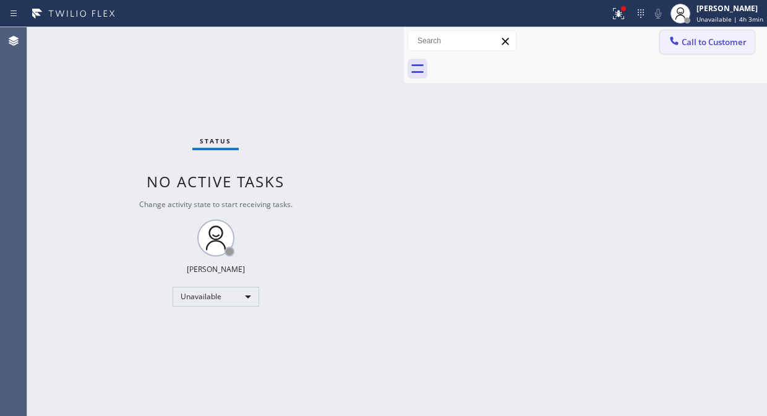
click at [723, 39] on span "Call to Customer" at bounding box center [713, 41] width 65 height 11
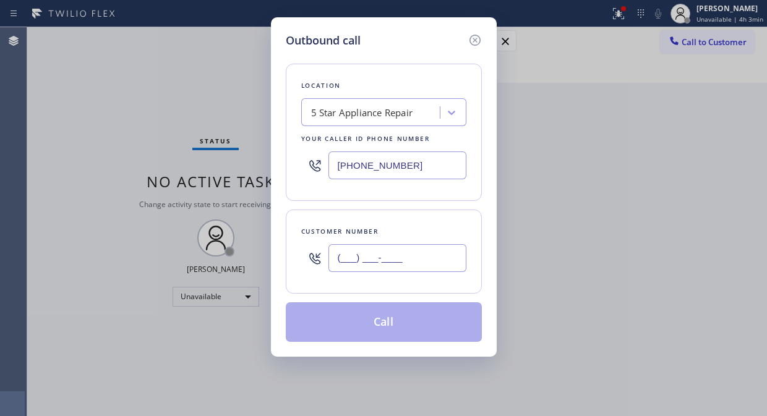
click at [398, 269] on input "(___) ___-____" at bounding box center [397, 258] width 138 height 28
paste input "949) 336-6503"
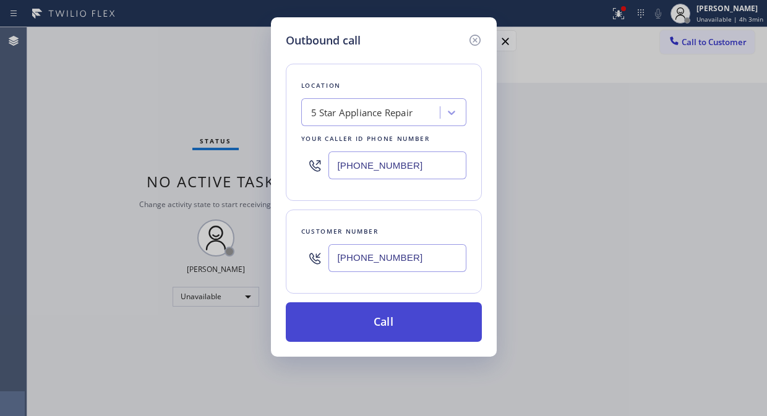
type input "(949) 336-6503"
click at [423, 334] on button "Call" at bounding box center [384, 322] width 196 height 40
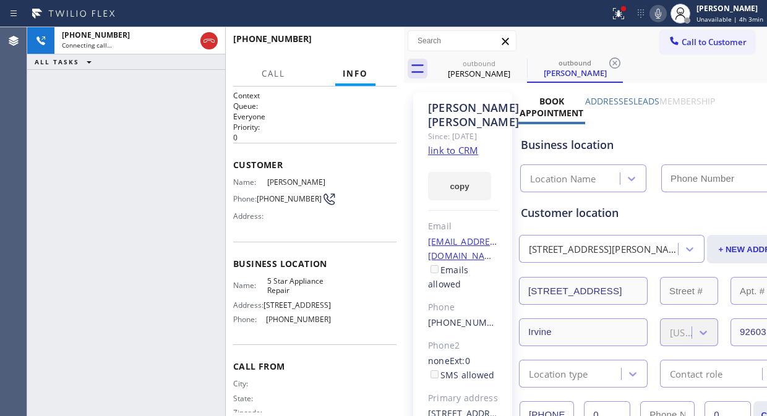
type input "[PHONE_NUMBER]"
click at [620, 23] on button at bounding box center [618, 13] width 27 height 27
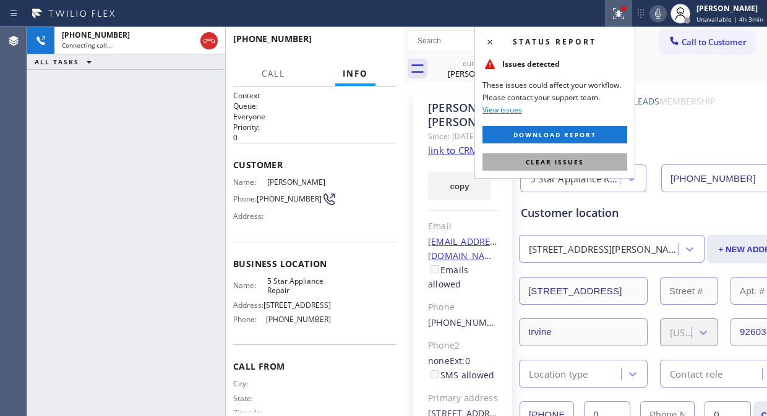
click at [571, 164] on span "Clear issues" at bounding box center [555, 162] width 58 height 9
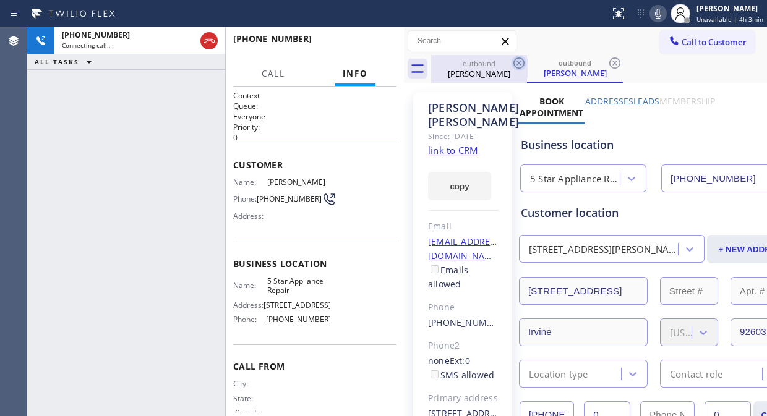
click at [520, 59] on icon at bounding box center [518, 63] width 15 height 15
click at [87, 120] on div "+19493366503 Connecting call… ALL TASKS ALL TASKS ACTIVE TASKS TASKS IN WRAP UP" at bounding box center [126, 221] width 198 height 389
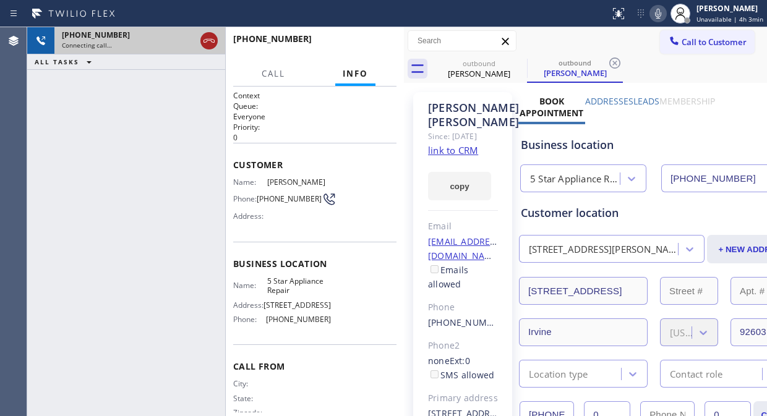
click at [214, 42] on icon at bounding box center [209, 40] width 15 height 15
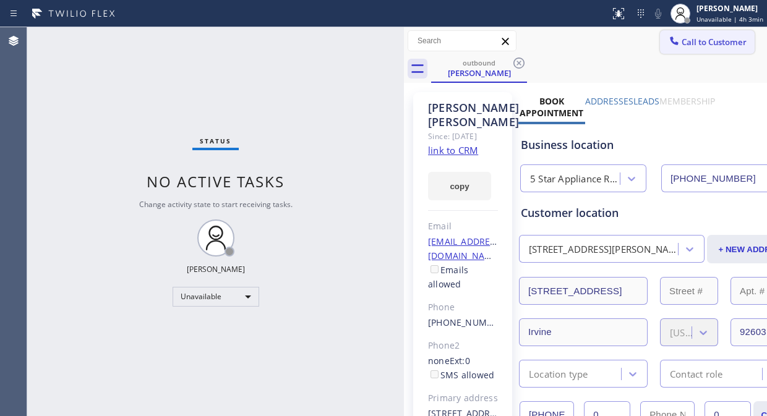
click at [699, 39] on span "Call to Customer" at bounding box center [713, 41] width 65 height 11
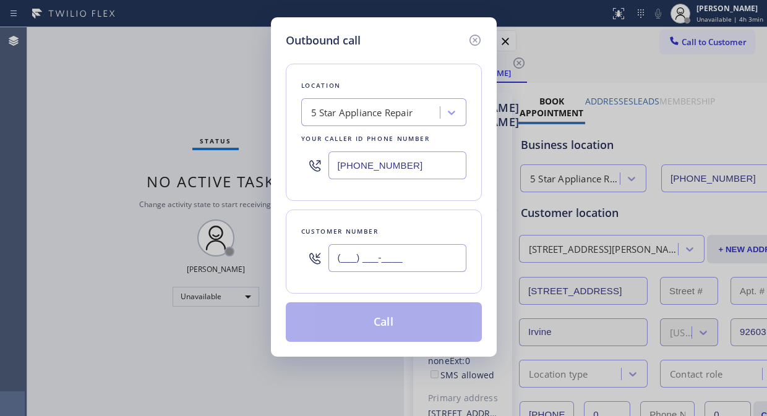
click at [404, 254] on input "(___) ___-____" at bounding box center [397, 258] width 138 height 28
paste input "650) 759-8912"
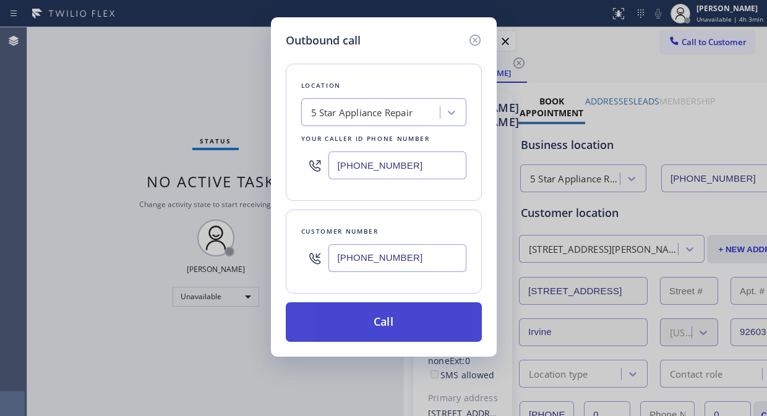
type input "(650) 759-8912"
click at [443, 330] on button "Call" at bounding box center [384, 322] width 196 height 40
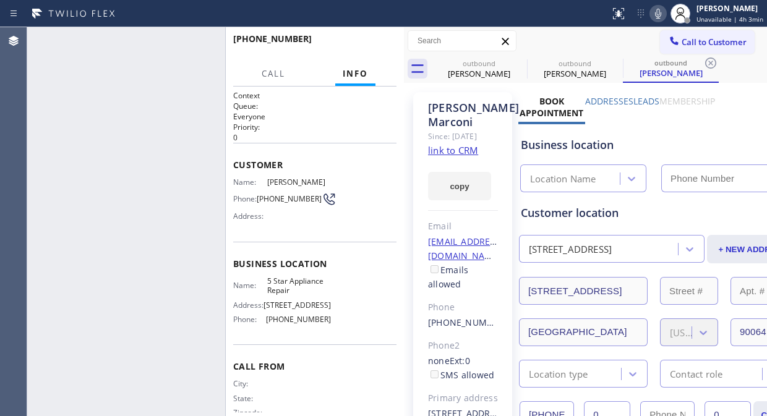
type input "[PHONE_NUMBER]"
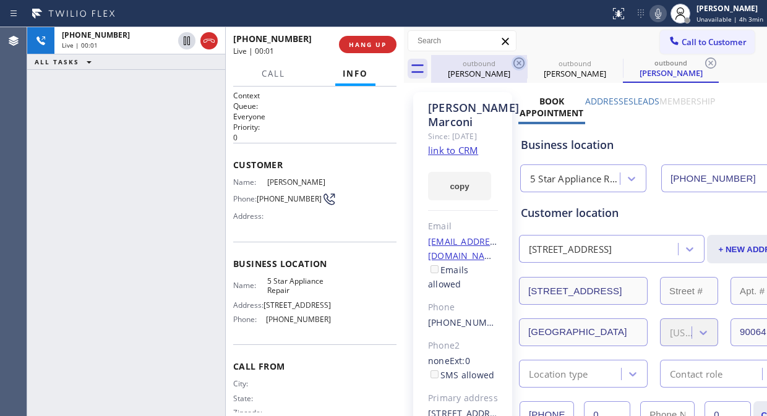
click at [518, 59] on icon at bounding box center [518, 63] width 15 height 15
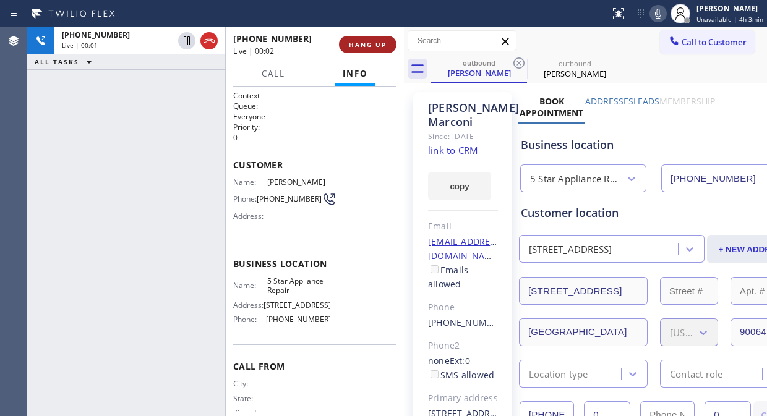
click at [363, 40] on span "HANG UP" at bounding box center [368, 44] width 38 height 9
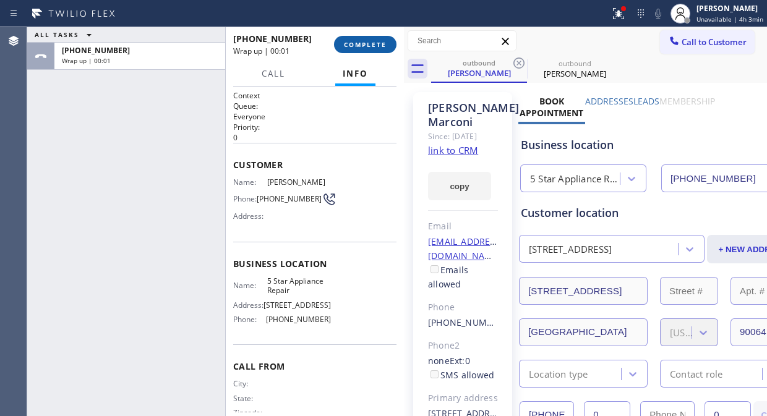
click at [363, 41] on span "COMPLETE" at bounding box center [365, 44] width 43 height 9
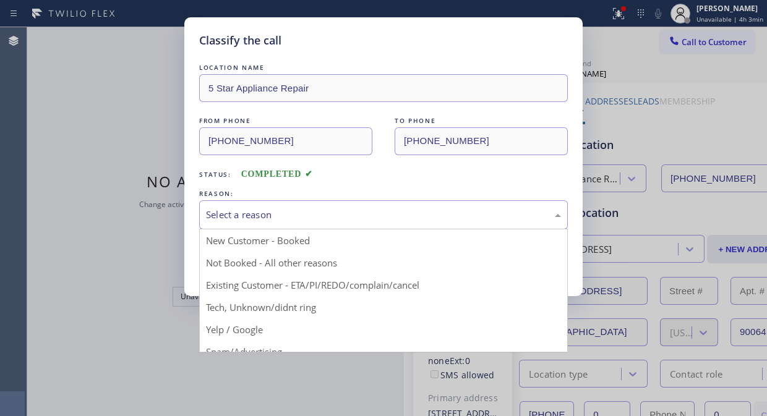
click at [352, 221] on div "Select a reason" at bounding box center [383, 215] width 355 height 14
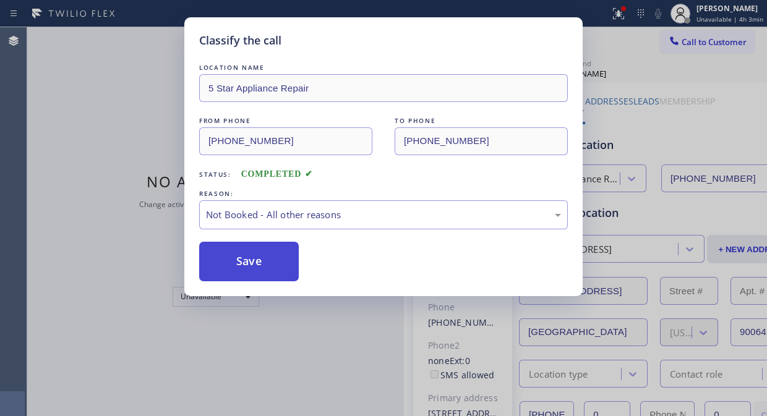
click at [264, 257] on button "Save" at bounding box center [249, 262] width 100 height 40
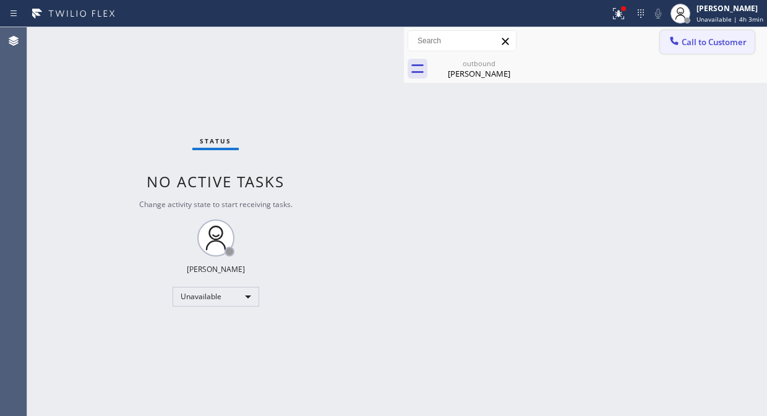
click at [690, 48] on button "Call to Customer" at bounding box center [707, 41] width 95 height 23
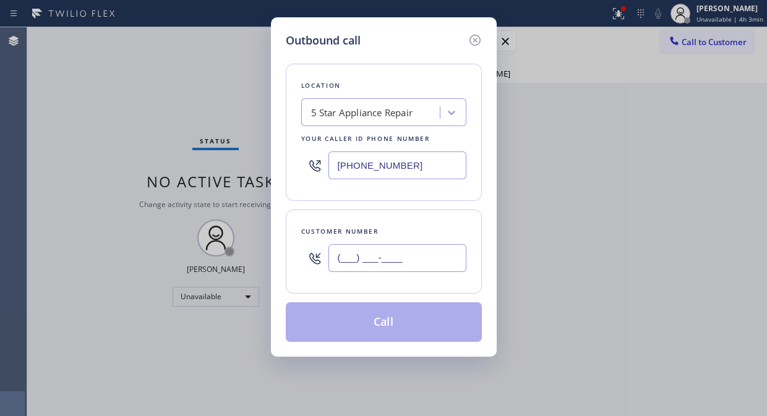
click at [390, 270] on input "(___) ___-____" at bounding box center [397, 258] width 138 height 28
paste input "310) 384-1649"
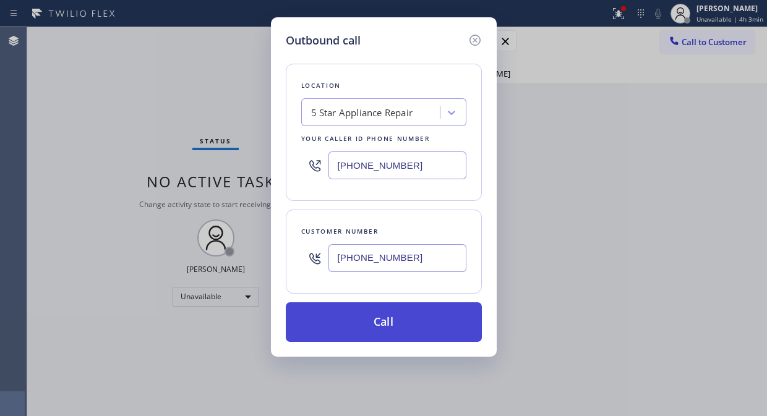
type input "(310) 384-1649"
click at [393, 317] on button "Call" at bounding box center [384, 322] width 196 height 40
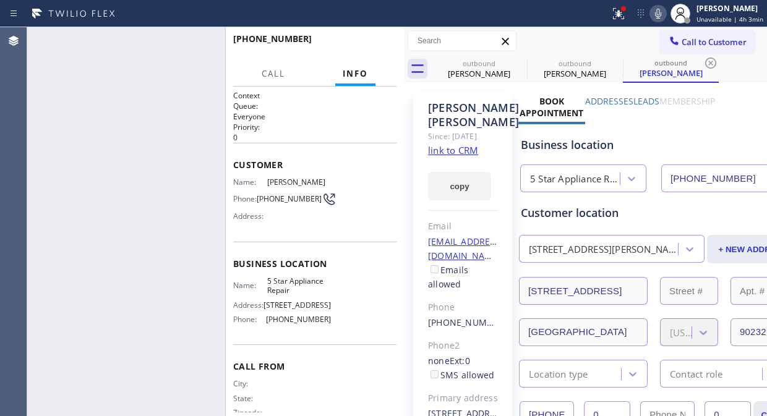
type input "[PHONE_NUMBER]"
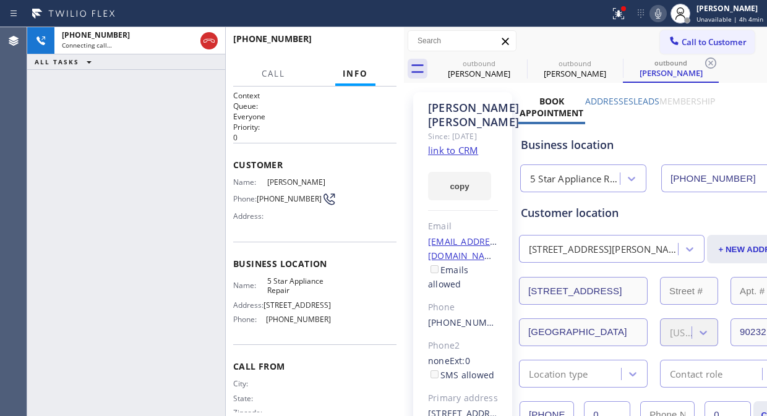
drag, startPoint x: 100, startPoint y: 93, endPoint x: 149, endPoint y: 61, distance: 59.3
click at [100, 93] on div "+13103841649 Connecting call… ALL TASKS ALL TASKS ACTIVE TASKS TASKS IN WRAP UP" at bounding box center [126, 221] width 198 height 389
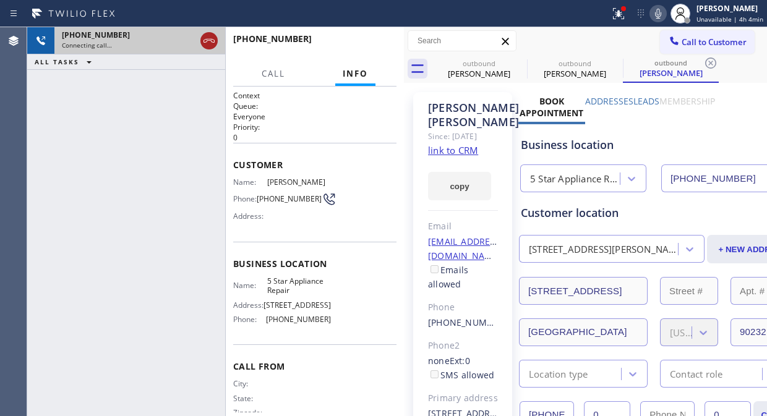
click at [208, 40] on icon at bounding box center [208, 41] width 11 height 4
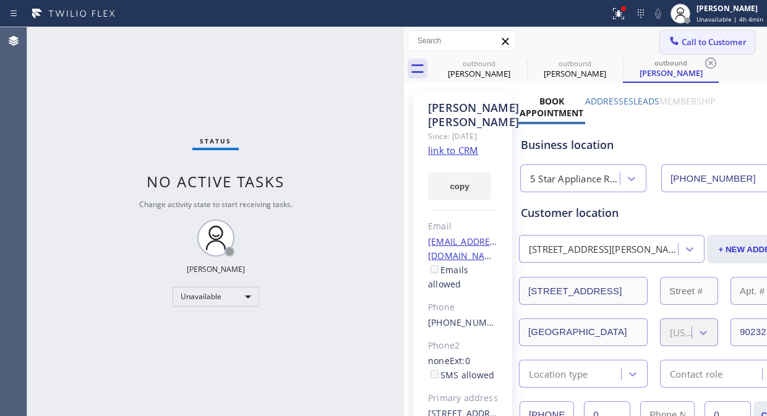
click at [704, 46] on span "Call to Customer" at bounding box center [713, 41] width 65 height 11
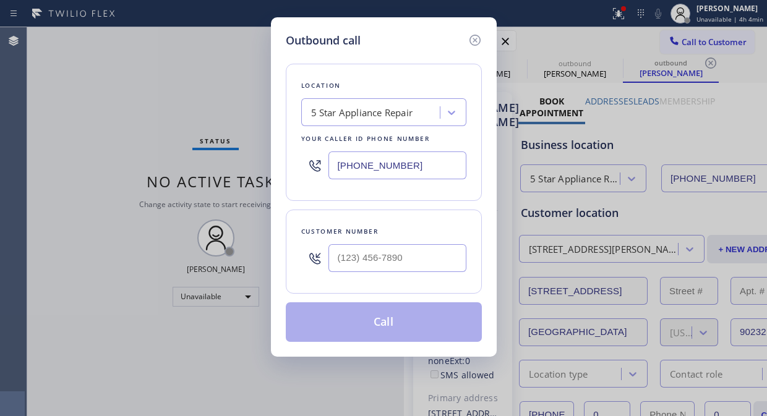
click at [440, 263] on input "text" at bounding box center [397, 258] width 138 height 28
paste input "415) 924-7279"
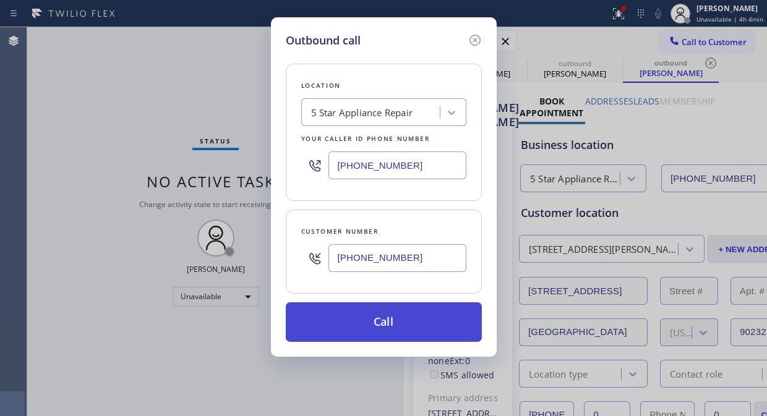
type input "(415) 924-7279"
click at [404, 322] on button "Call" at bounding box center [384, 322] width 196 height 40
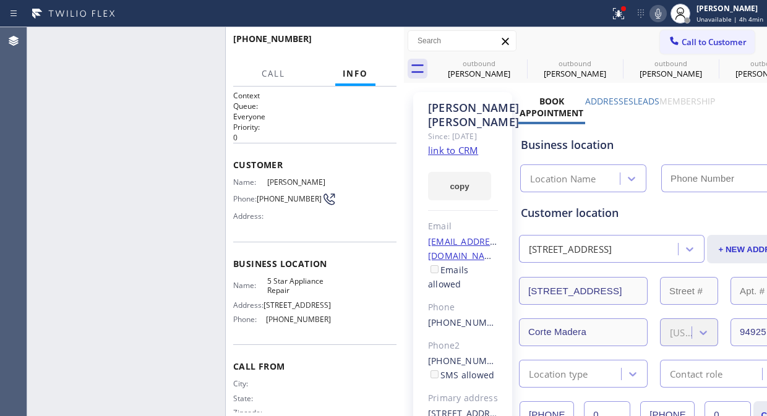
type input "[PHONE_NUMBER]"
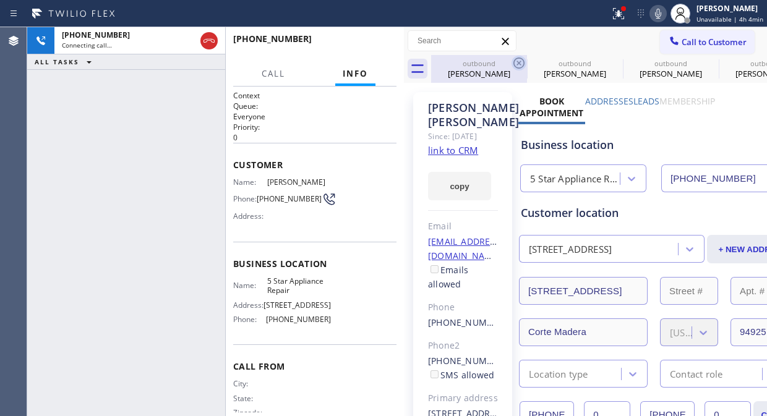
click at [516, 64] on icon at bounding box center [518, 63] width 15 height 15
click at [0, 0] on icon at bounding box center [0, 0] width 0 height 0
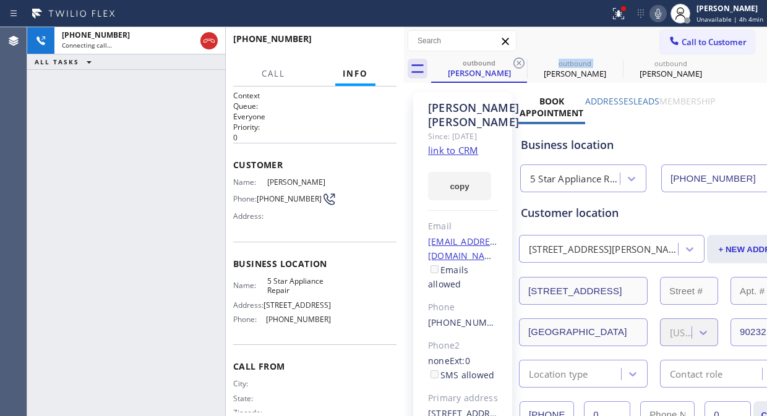
click at [516, 64] on icon at bounding box center [518, 63] width 15 height 15
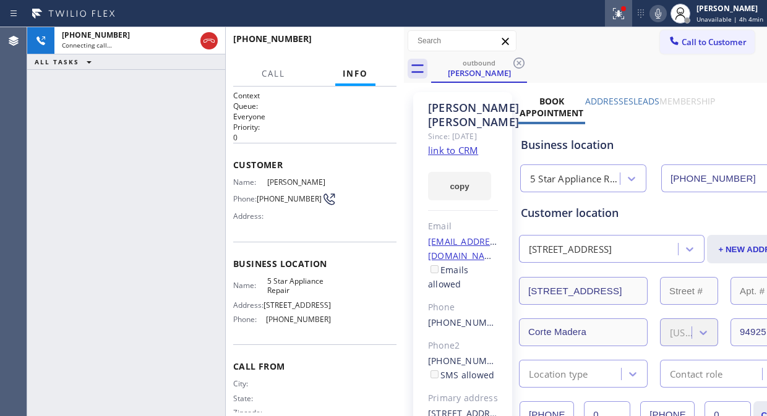
click at [626, 13] on icon at bounding box center [618, 13] width 15 height 15
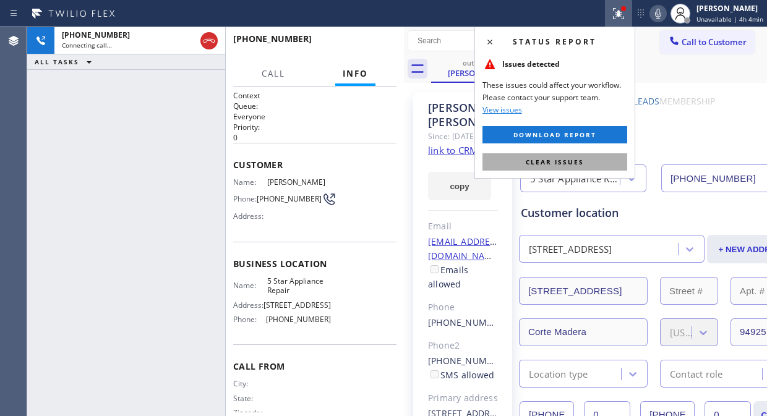
click at [582, 165] on button "Clear issues" at bounding box center [554, 161] width 145 height 17
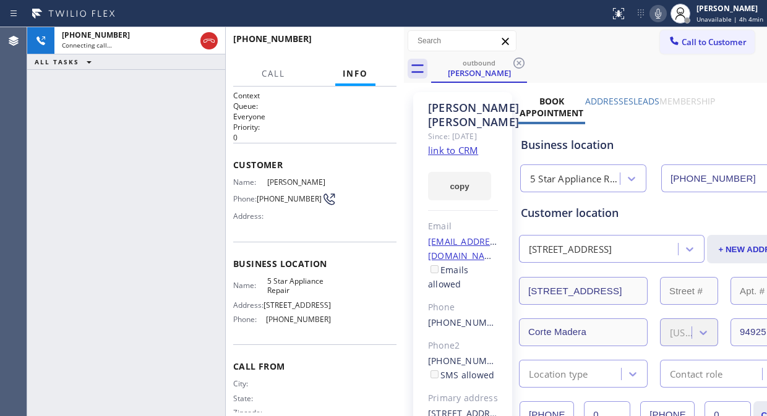
click at [82, 106] on div "+14159247279 Connecting call… ALL TASKS ALL TASKS ACTIVE TASKS TASKS IN WRAP UP" at bounding box center [126, 221] width 198 height 389
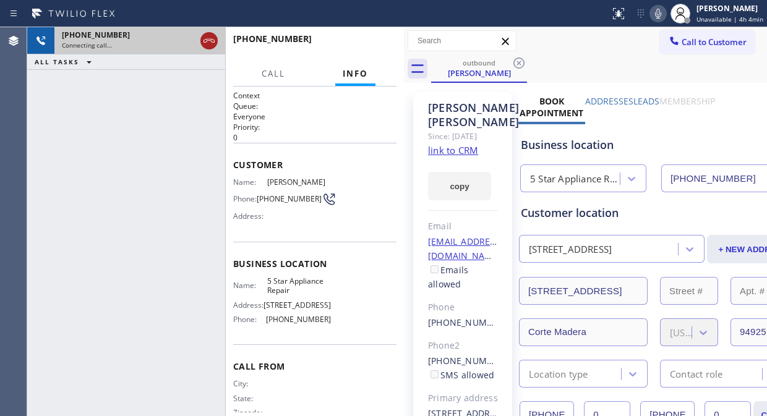
click at [204, 45] on icon at bounding box center [209, 40] width 15 height 15
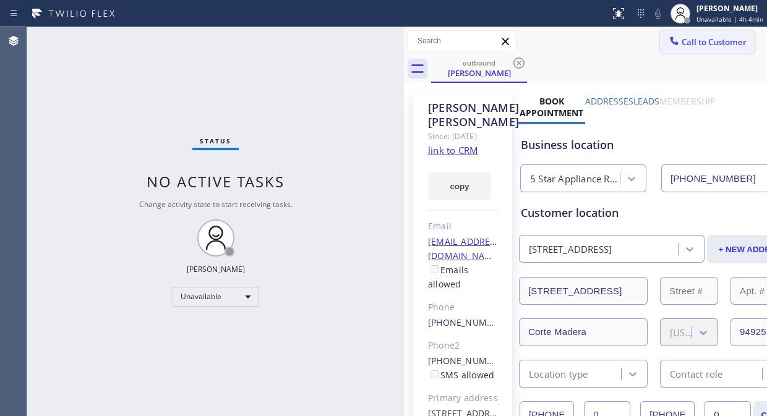
click at [696, 43] on span "Call to Customer" at bounding box center [713, 41] width 65 height 11
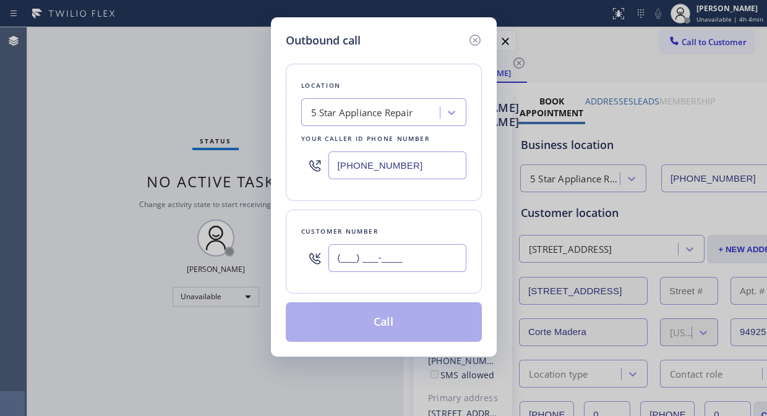
click at [332, 267] on input "(___) ___-____" at bounding box center [397, 258] width 138 height 28
paste input "847) 926-3254"
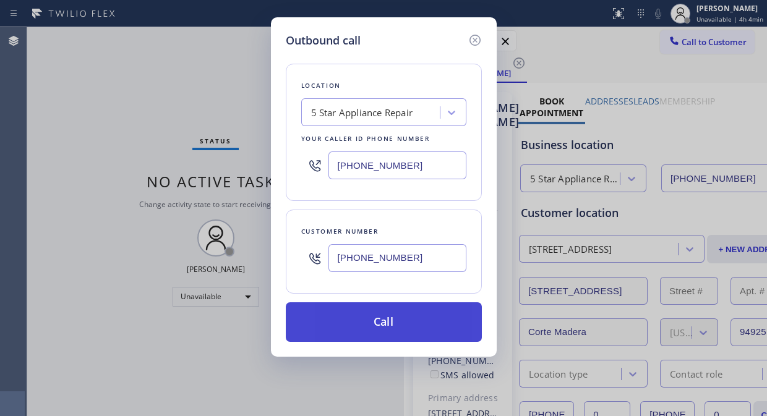
type input "(847) 926-3254"
click at [391, 328] on button "Call" at bounding box center [384, 322] width 196 height 40
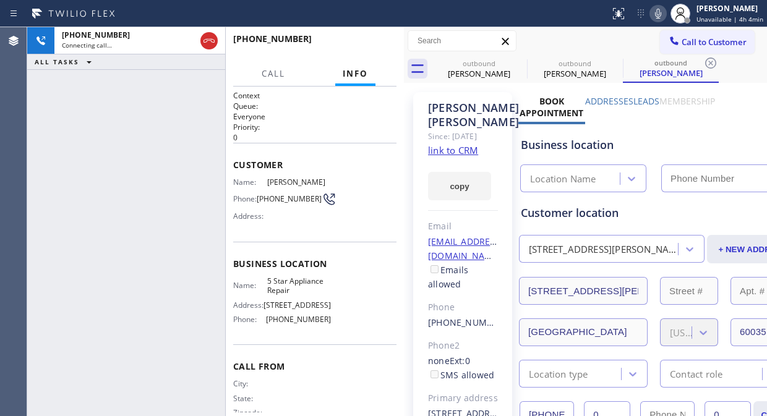
type input "[PHONE_NUMBER]"
click at [515, 62] on icon at bounding box center [518, 63] width 15 height 15
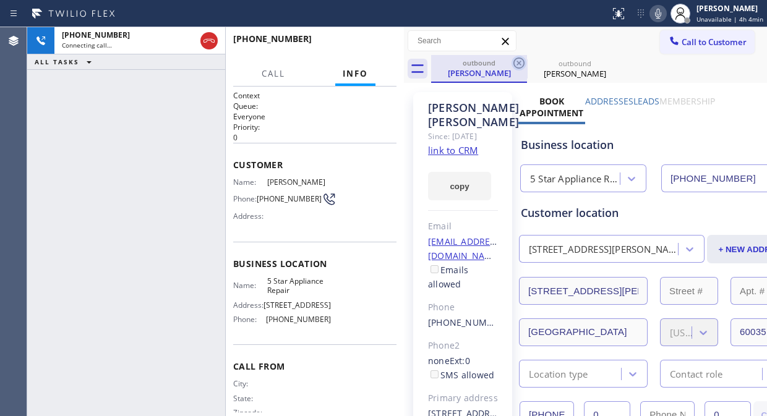
click at [515, 62] on icon at bounding box center [518, 63] width 15 height 15
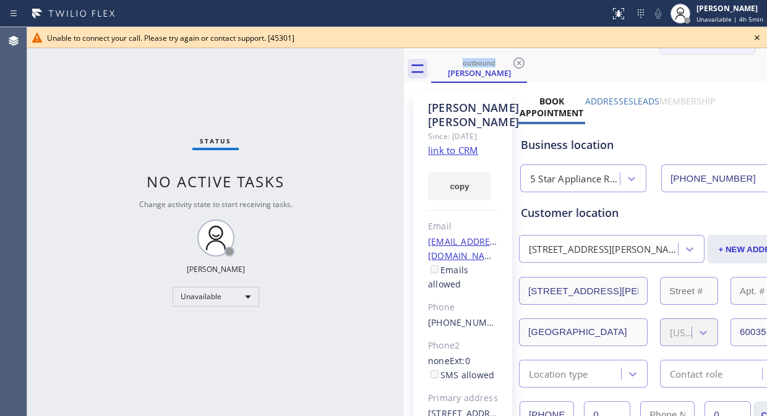
click at [762, 37] on icon at bounding box center [756, 37] width 15 height 15
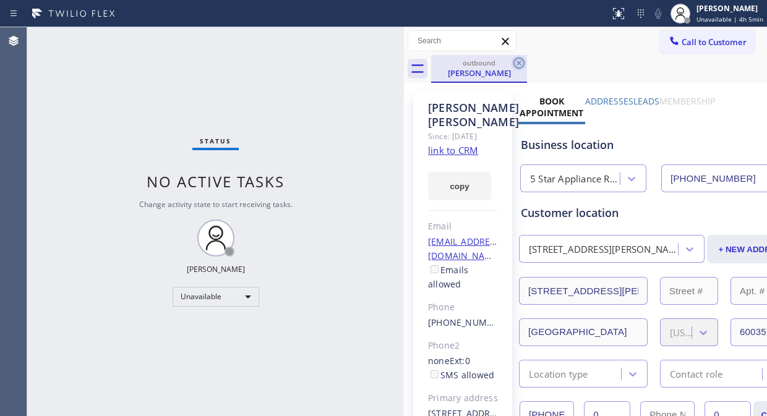
drag, startPoint x: 519, startPoint y: 63, endPoint x: 702, endPoint y: 38, distance: 184.1
click at [520, 62] on icon at bounding box center [518, 63] width 15 height 15
click at [702, 38] on span "Call to Customer" at bounding box center [713, 41] width 65 height 11
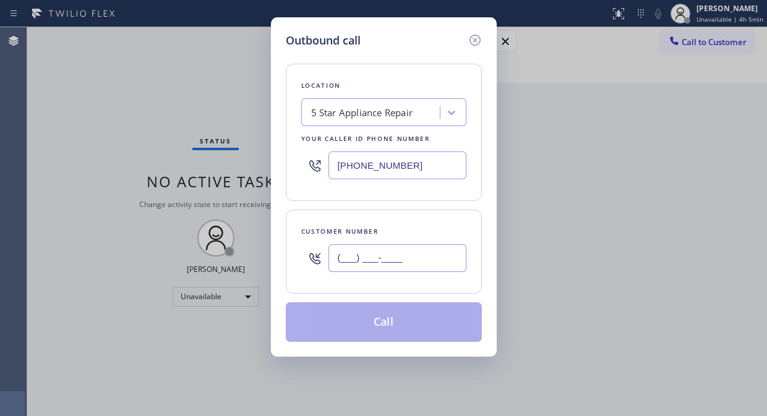
click at [403, 257] on input "(___) ___-____" at bounding box center [397, 258] width 138 height 28
paste input "818) 281-4415"
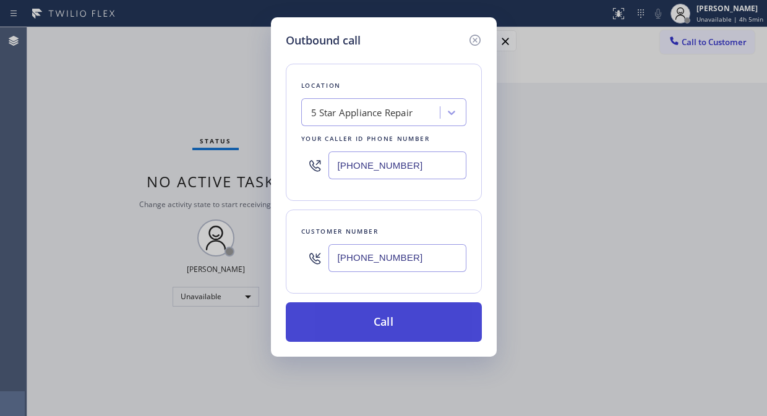
type input "(818) 281-4415"
click at [399, 314] on button "Call" at bounding box center [384, 322] width 196 height 40
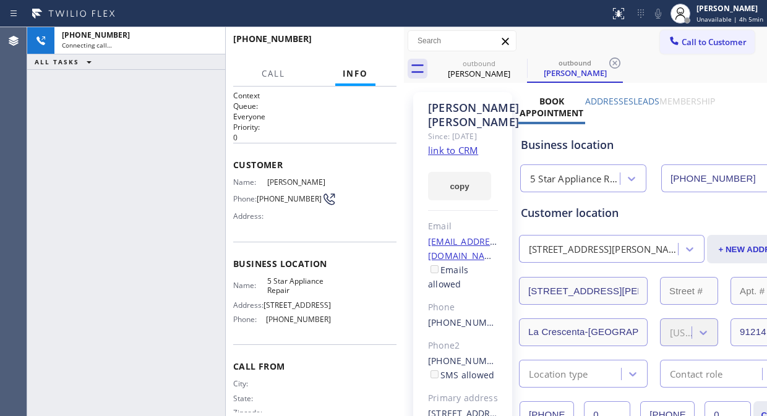
type input "[PHONE_NUMBER]"
click at [520, 64] on icon at bounding box center [518, 63] width 11 height 11
click at [87, 139] on div "+18182814415 Connecting call… ALL TASKS ALL TASKS ACTIVE TASKS TASKS IN WRAP UP" at bounding box center [126, 221] width 198 height 389
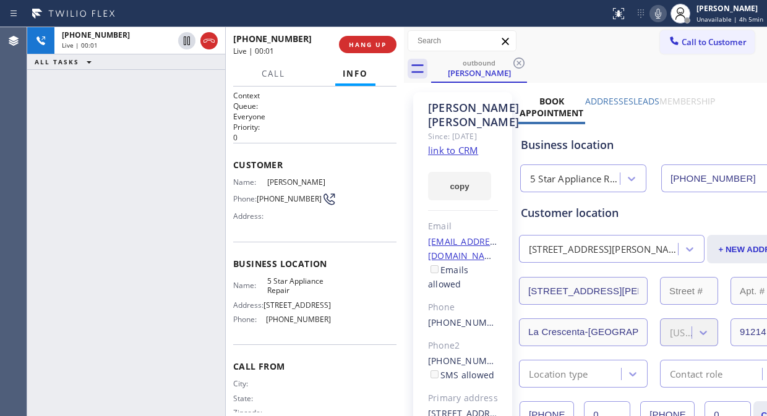
drag, startPoint x: 205, startPoint y: 37, endPoint x: 226, endPoint y: 77, distance: 44.5
click at [226, 77] on div "+18182814415 Live | 00:01 ALL TASKS ALL TASKS ACTIVE TASKS TASKS IN WRAP UP +18…" at bounding box center [215, 221] width 377 height 389
click at [356, 49] on button "HANG UP" at bounding box center [368, 44] width 58 height 17
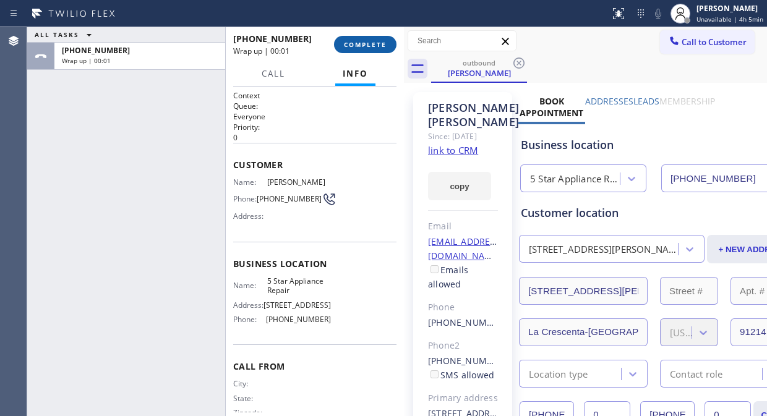
click at [360, 46] on span "COMPLETE" at bounding box center [365, 44] width 43 height 9
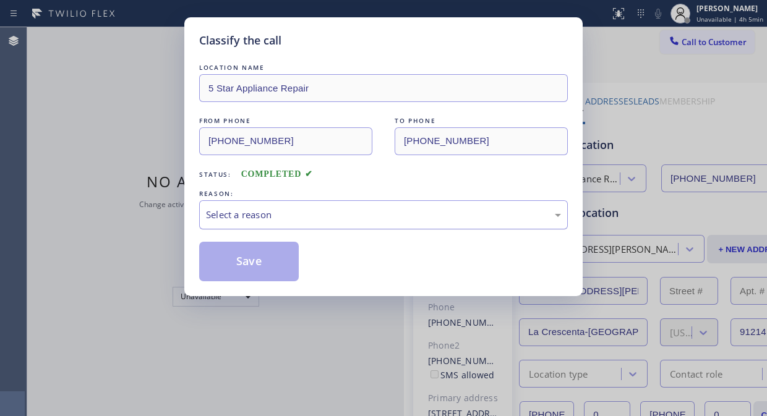
click at [382, 208] on div "Select a reason" at bounding box center [383, 215] width 355 height 14
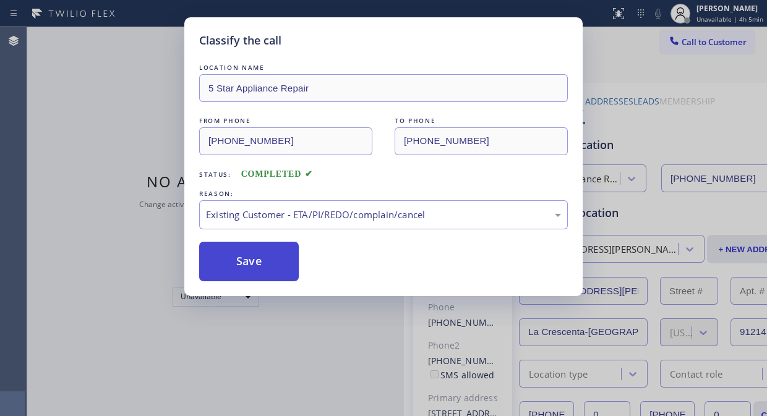
click at [255, 258] on button "Save" at bounding box center [249, 262] width 100 height 40
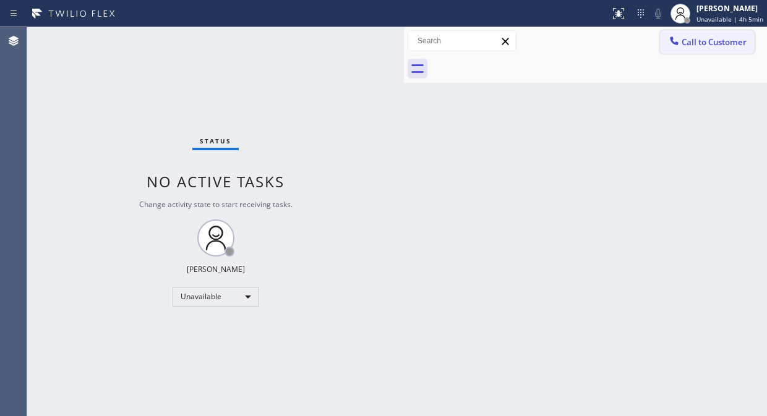
click at [703, 42] on span "Call to Customer" at bounding box center [713, 41] width 65 height 11
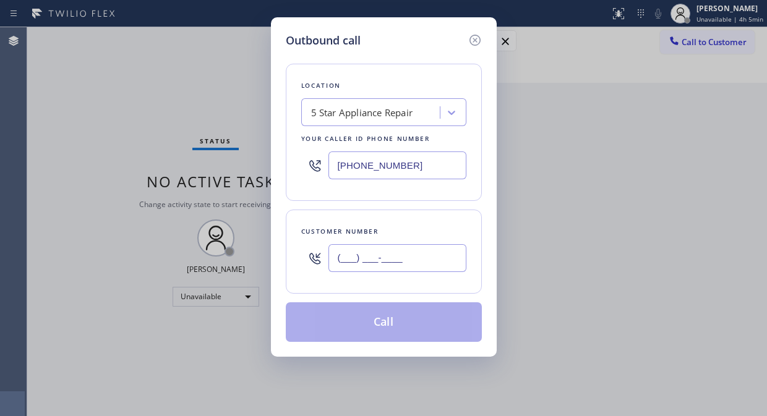
click at [412, 261] on input "(___) ___-____" at bounding box center [397, 258] width 138 height 28
paste input "561) 266-3274"
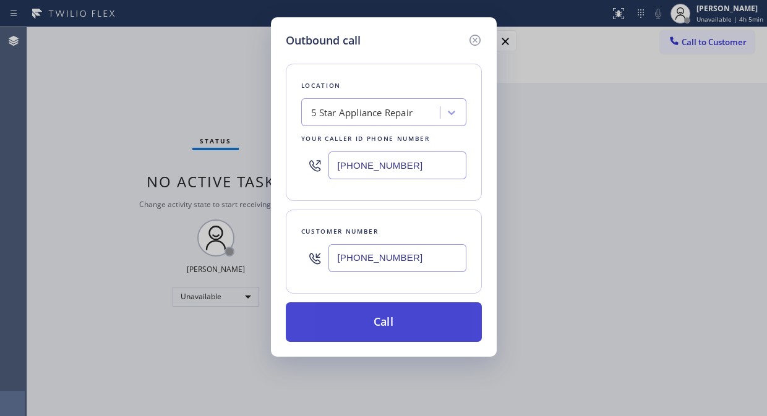
type input "(561) 266-3274"
click at [419, 324] on button "Call" at bounding box center [384, 322] width 196 height 40
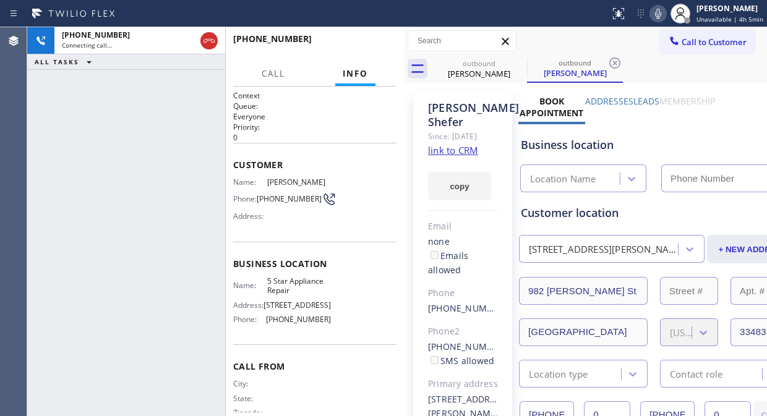
type input "[PHONE_NUMBER]"
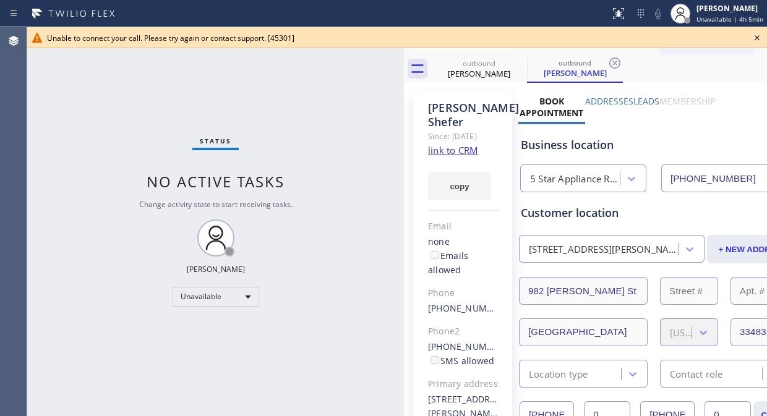
click at [755, 37] on icon at bounding box center [756, 37] width 15 height 15
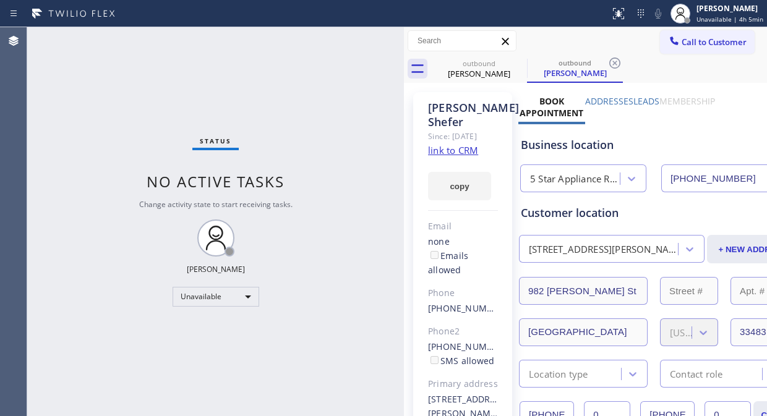
drag, startPoint x: 740, startPoint y: 41, endPoint x: 721, endPoint y: 46, distance: 19.8
click at [739, 41] on button "Call to Customer" at bounding box center [707, 41] width 95 height 23
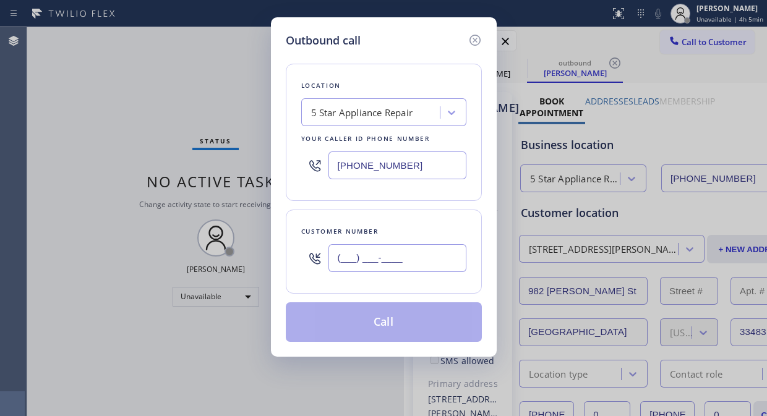
click at [412, 262] on input "(___) ___-____" at bounding box center [397, 258] width 138 height 28
paste input "305) 284-9790"
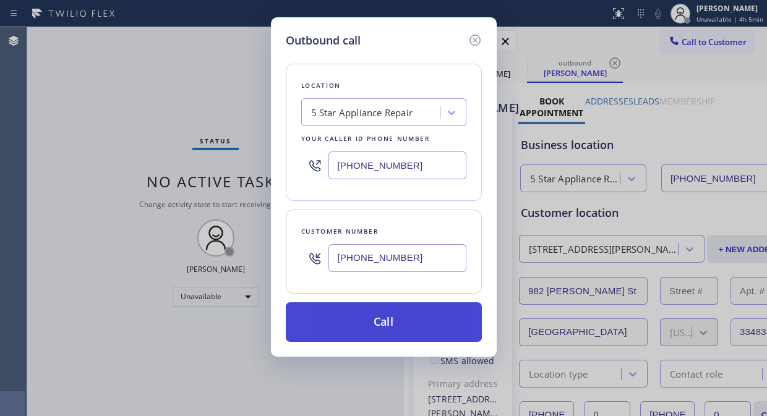
type input "(305) 284-9790"
click at [404, 335] on button "Call" at bounding box center [384, 322] width 196 height 40
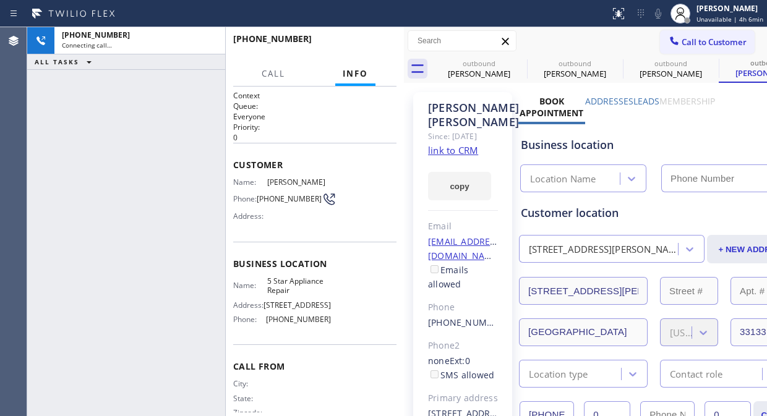
type input "[PHONE_NUMBER]"
click at [208, 42] on icon at bounding box center [209, 40] width 15 height 15
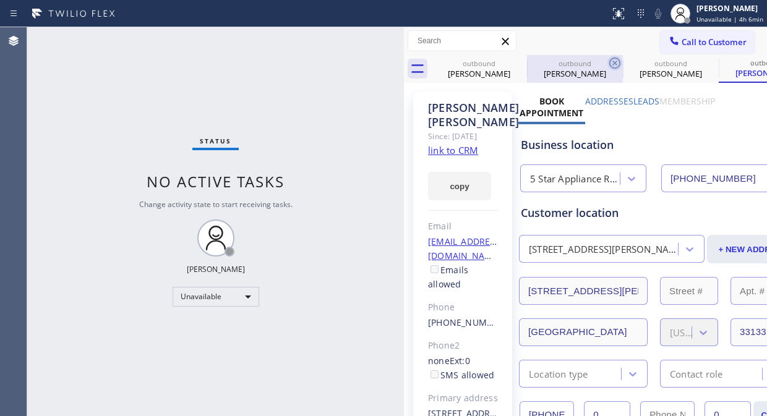
click at [0, 0] on icon at bounding box center [0, 0] width 0 height 0
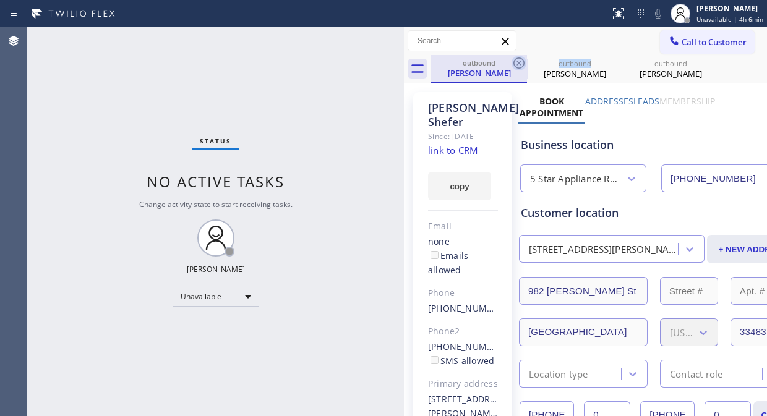
click at [516, 67] on icon at bounding box center [518, 63] width 11 height 11
click at [0, 0] on icon at bounding box center [0, 0] width 0 height 0
click at [516, 66] on div "outbound Henry Shefer outbound Ana Rovirosa outbound Ana Rovirosa" at bounding box center [599, 69] width 336 height 28
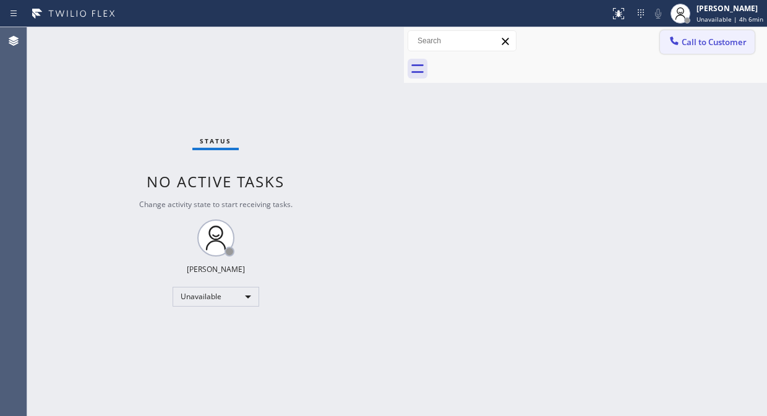
click at [719, 44] on span "Call to Customer" at bounding box center [713, 41] width 65 height 11
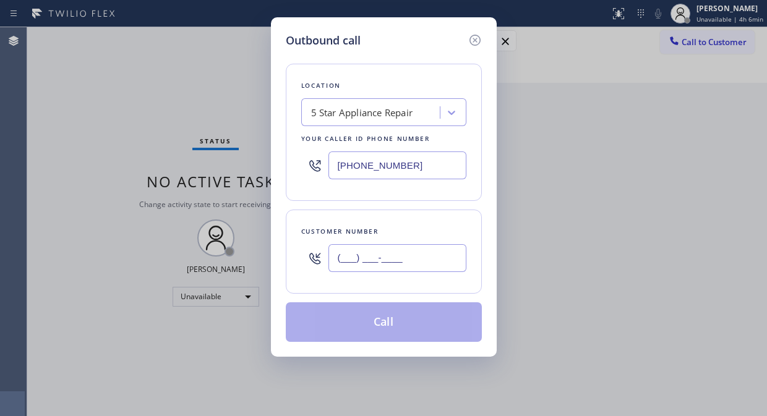
click at [402, 249] on input "(___) ___-____" at bounding box center [397, 258] width 138 height 28
paste input "773) 401-7727"
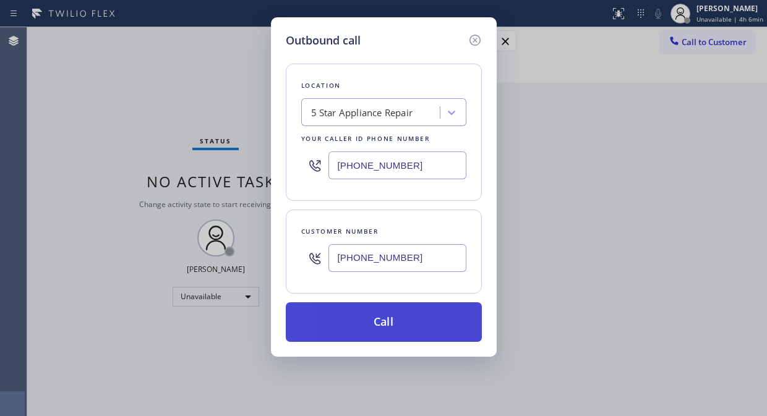
type input "(773) 401-7727"
click at [412, 319] on button "Call" at bounding box center [384, 322] width 196 height 40
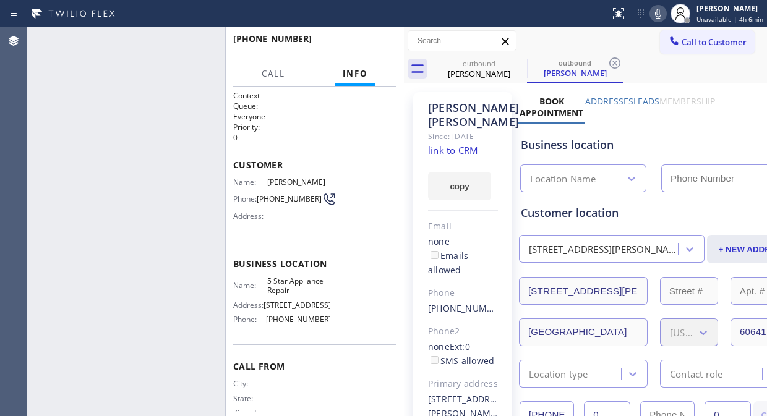
type input "[PHONE_NUMBER]"
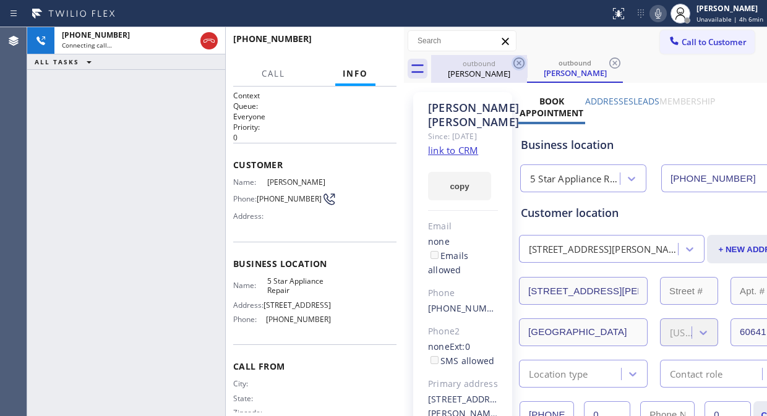
click at [518, 62] on icon at bounding box center [518, 63] width 11 height 11
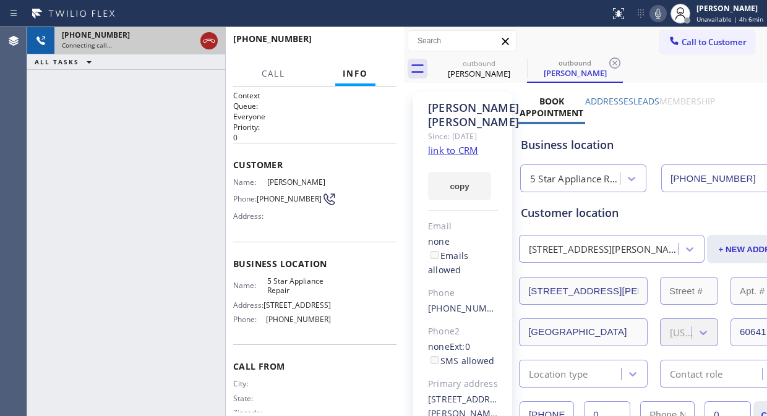
click at [205, 39] on icon at bounding box center [209, 40] width 15 height 15
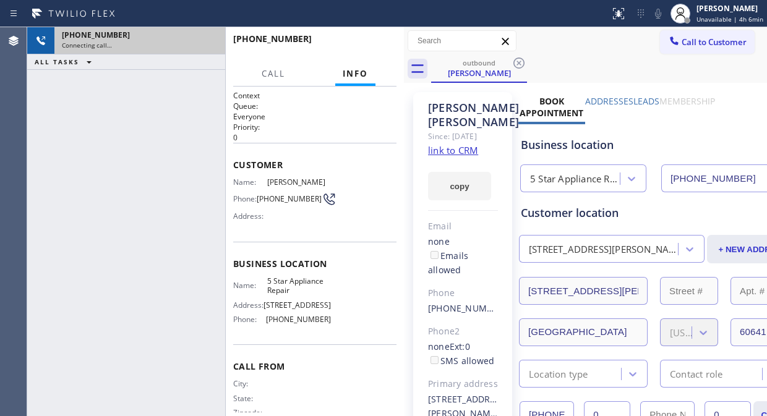
click at [691, 41] on span "Call to Customer" at bounding box center [713, 41] width 65 height 11
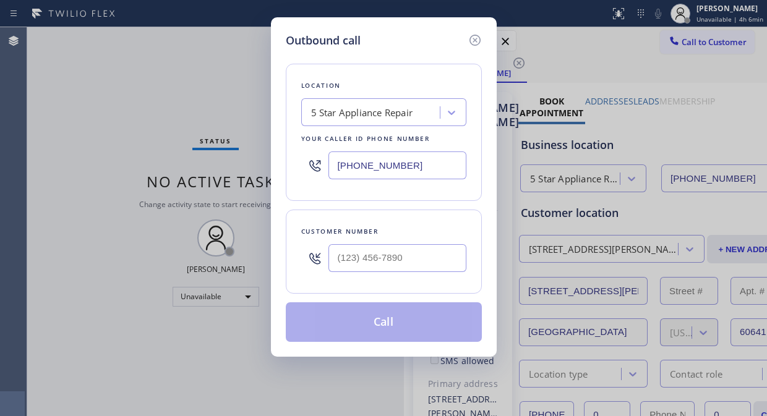
click at [378, 248] on input "text" at bounding box center [397, 258] width 138 height 28
click at [350, 262] on input "(___) ___-____" at bounding box center [397, 258] width 138 height 28
paste input "3) 109-5509"
click at [332, 258] on input "(__3) 109-5509" at bounding box center [397, 258] width 138 height 28
paste input "310) 955-0911"
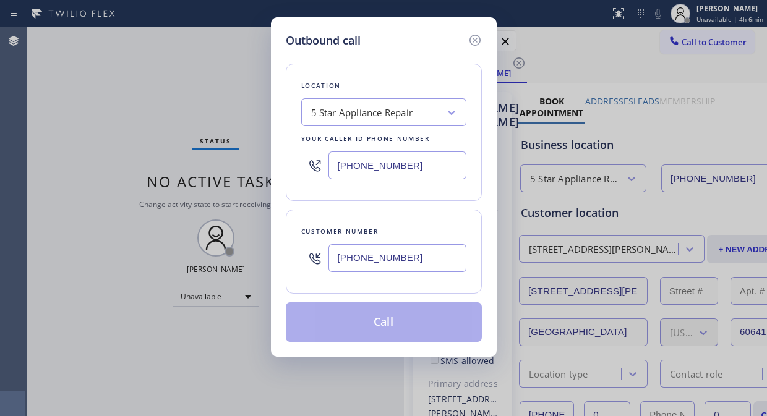
type input "(310) 955-0911"
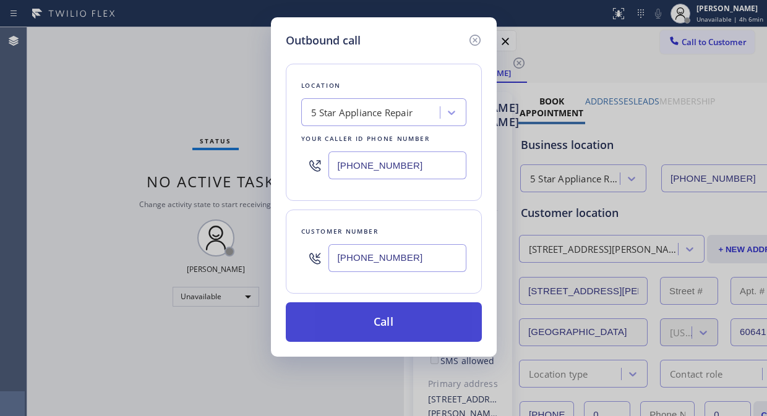
click at [399, 328] on button "Call" at bounding box center [384, 322] width 196 height 40
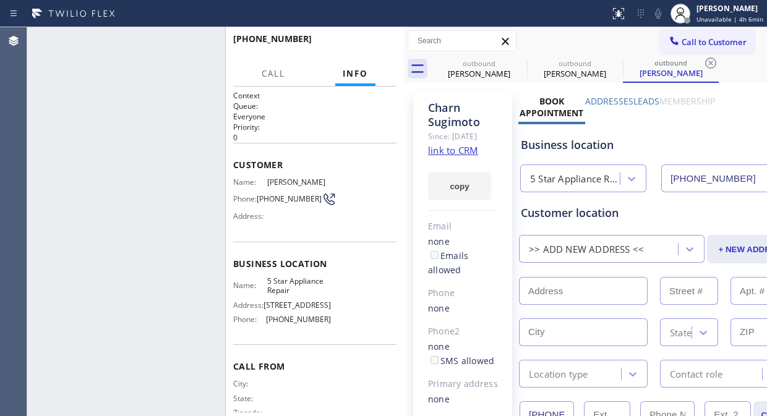
type input "[PHONE_NUMBER]"
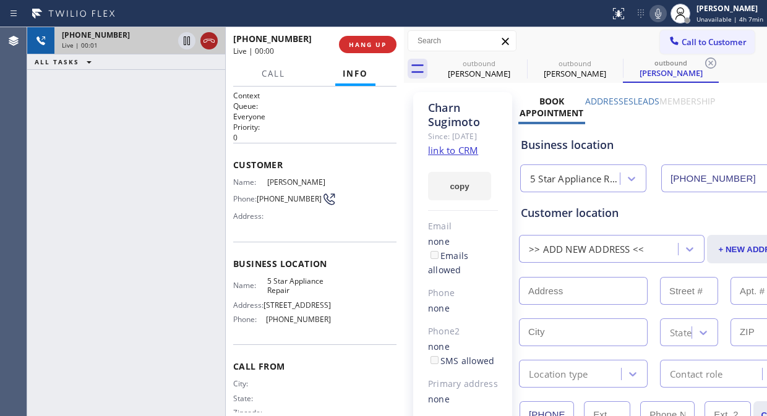
click at [207, 40] on icon at bounding box center [209, 40] width 15 height 15
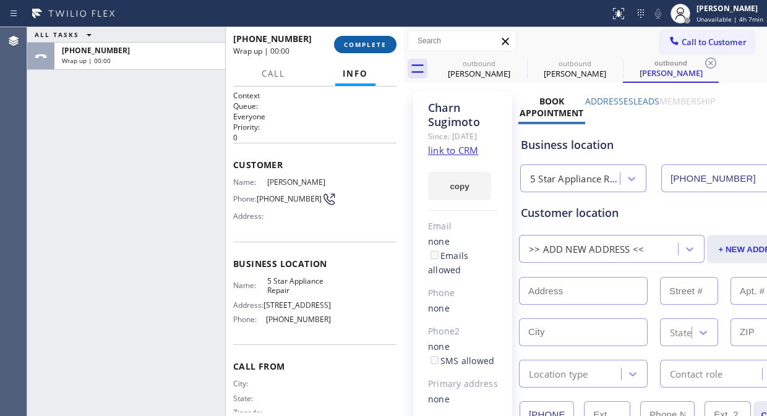
click at [366, 41] on span "COMPLETE" at bounding box center [365, 44] width 43 height 9
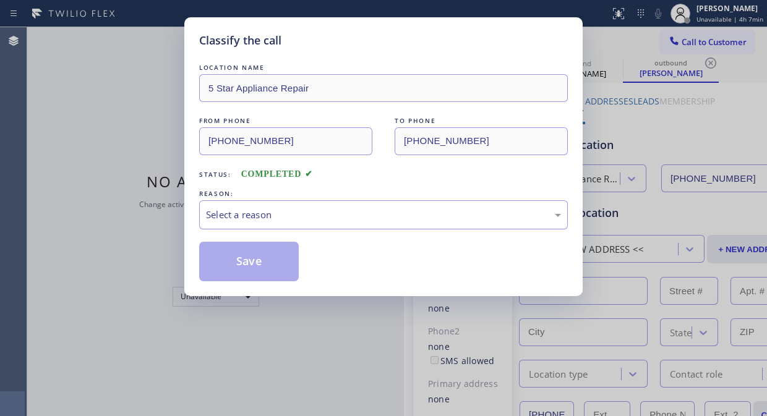
click at [354, 216] on div "Select a reason" at bounding box center [383, 215] width 355 height 14
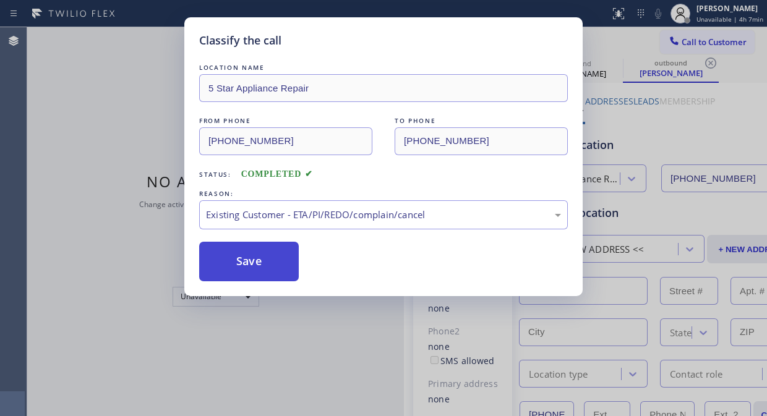
click at [268, 270] on button "Save" at bounding box center [249, 262] width 100 height 40
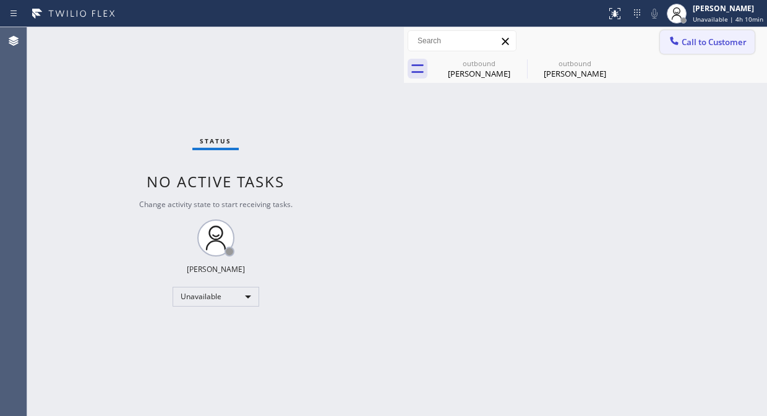
click at [705, 42] on span "Call to Customer" at bounding box center [713, 41] width 65 height 11
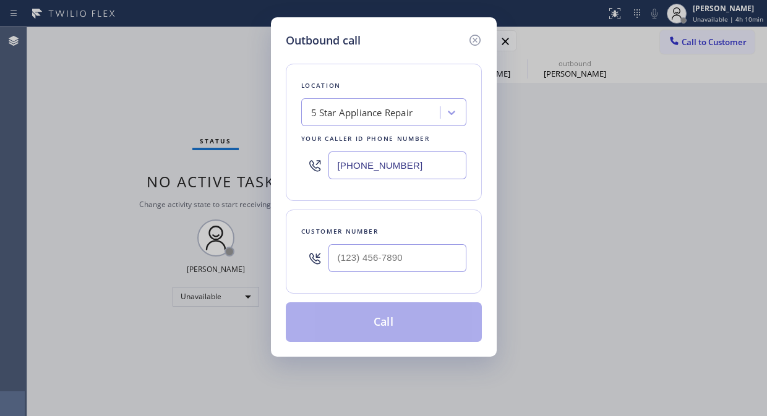
click at [336, 168] on input "[PHONE_NUMBER]" at bounding box center [397, 165] width 138 height 28
paste input "626) 247-3015"
type input "(626) 247-3015"
drag, startPoint x: 88, startPoint y: 82, endPoint x: 165, endPoint y: 149, distance: 102.6
click at [87, 82] on div "Outbound call Location Electrical Land Pasadena Your caller id phone number (62…" at bounding box center [383, 208] width 767 height 416
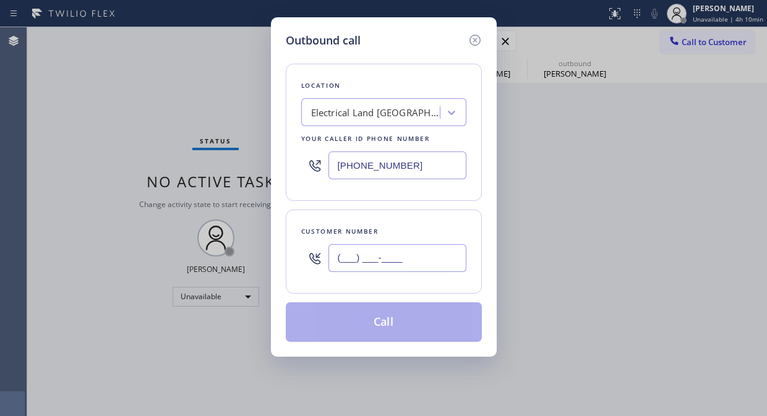
drag, startPoint x: 332, startPoint y: 261, endPoint x: 322, endPoint y: 236, distance: 27.4
click at [333, 261] on input "(___) ___-____" at bounding box center [397, 258] width 138 height 28
paste input "818) 669-0177"
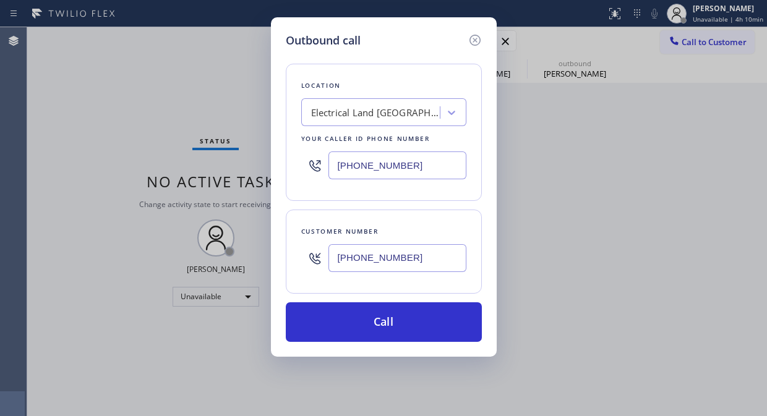
type input "(818) 669-0177"
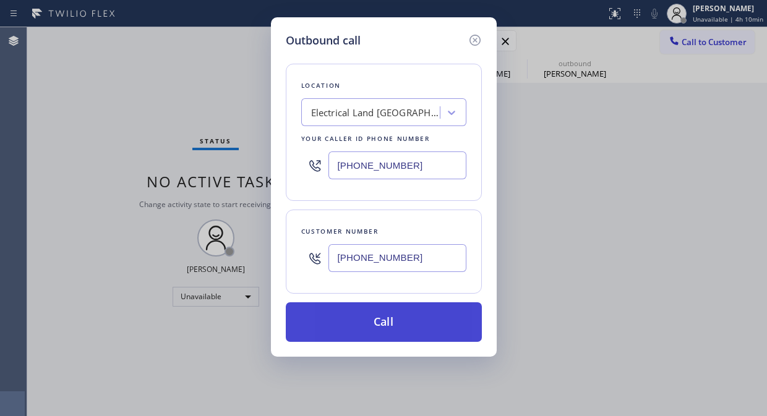
click at [436, 320] on button "Call" at bounding box center [384, 322] width 196 height 40
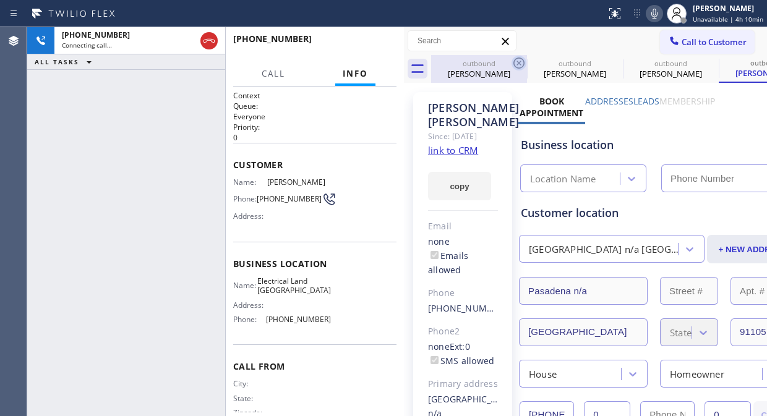
click at [514, 67] on icon at bounding box center [518, 63] width 15 height 15
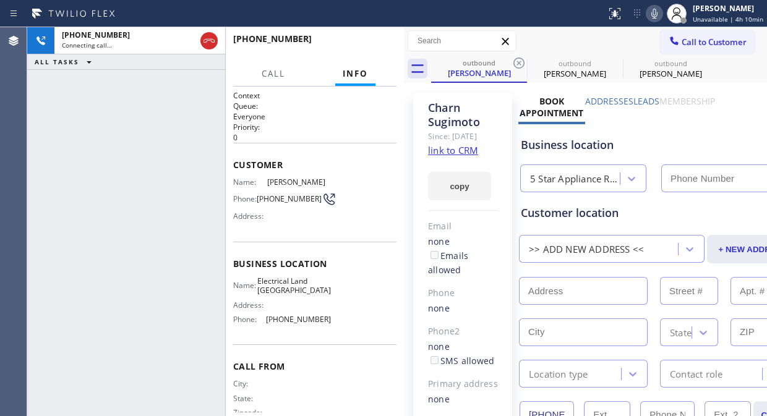
type input "[PHONE_NUMBER]"
click at [381, 44] on span "HANG UP" at bounding box center [368, 44] width 38 height 9
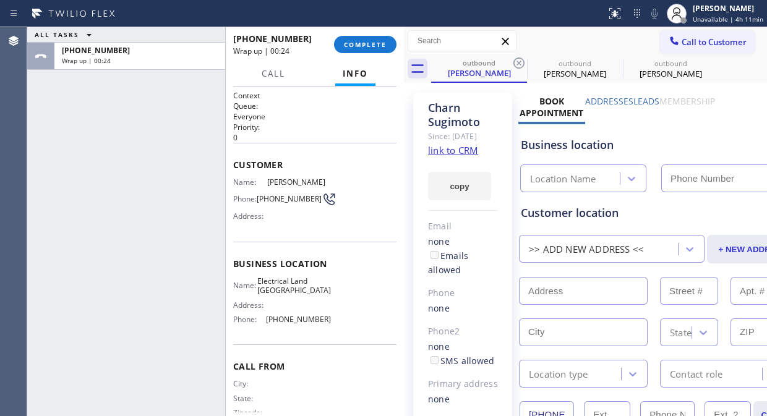
drag, startPoint x: 314, startPoint y: 59, endPoint x: 326, endPoint y: 53, distance: 14.1
click at [317, 58] on div "+18186690177 Wrap up | 00:24" at bounding box center [283, 44] width 101 height 32
click at [332, 53] on div "+18186690177 Wrap up | 00:24" at bounding box center [283, 44] width 101 height 32
click at [369, 52] on button "COMPLETE" at bounding box center [365, 44] width 62 height 17
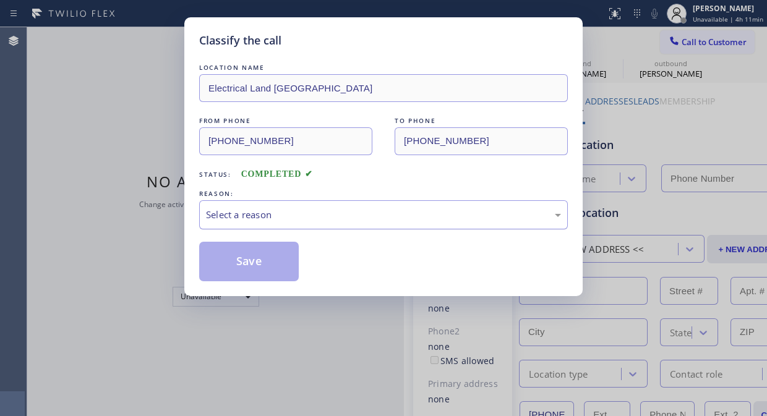
click at [378, 212] on div "Select a reason" at bounding box center [383, 215] width 355 height 14
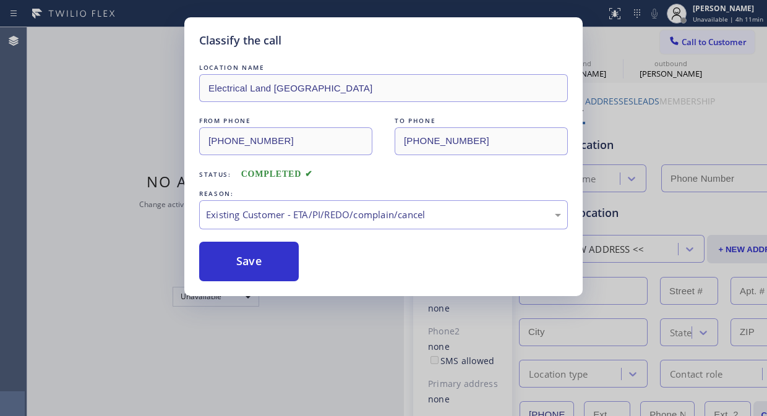
drag, startPoint x: 255, startPoint y: 244, endPoint x: 628, endPoint y: 125, distance: 391.3
click at [262, 244] on button "Save" at bounding box center [249, 262] width 100 height 40
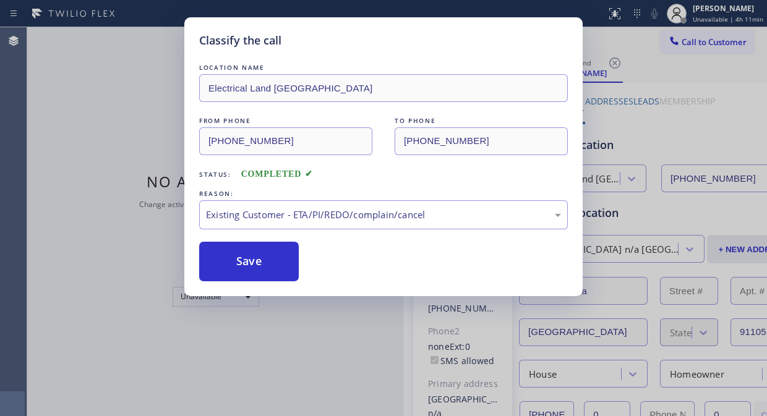
click at [693, 45] on span "Call to Customer" at bounding box center [713, 41] width 65 height 11
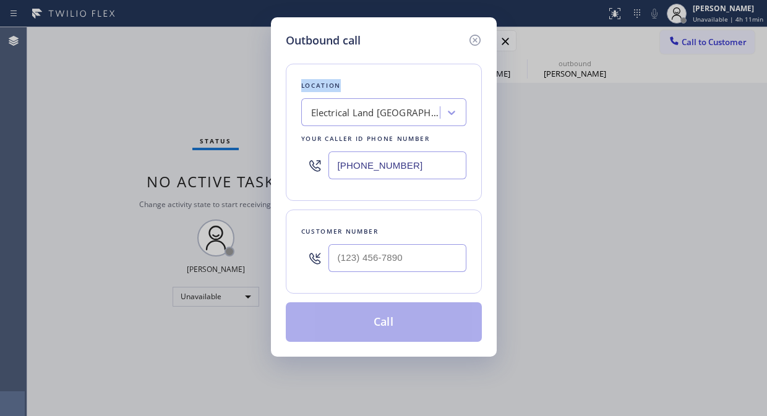
click at [693, 45] on div "Outbound call Location Electrical Land Pasadena Your caller id phone number (62…" at bounding box center [383, 208] width 767 height 416
click at [333, 169] on input "(626) 247-3015" at bounding box center [397, 165] width 138 height 28
paste input "467-5038"
type input "(626) 467-5038"
click at [122, 95] on div "Outbound call Location Marvel Electricians Pasadena Your caller id phone number…" at bounding box center [383, 208] width 767 height 416
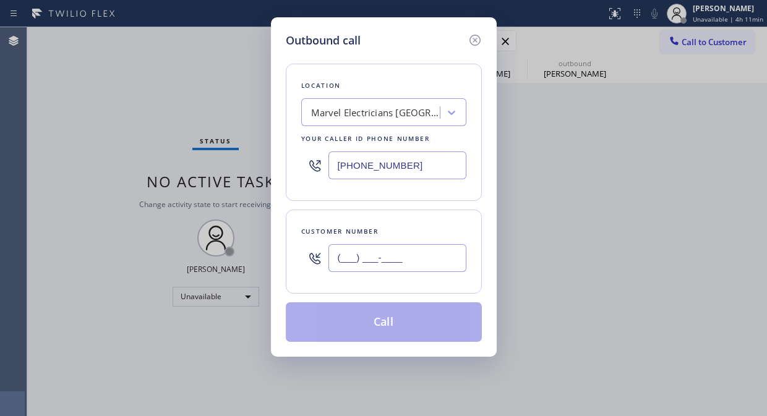
click at [329, 252] on input "(___) ___-____" at bounding box center [397, 258] width 138 height 28
paste input "818) 669-0177"
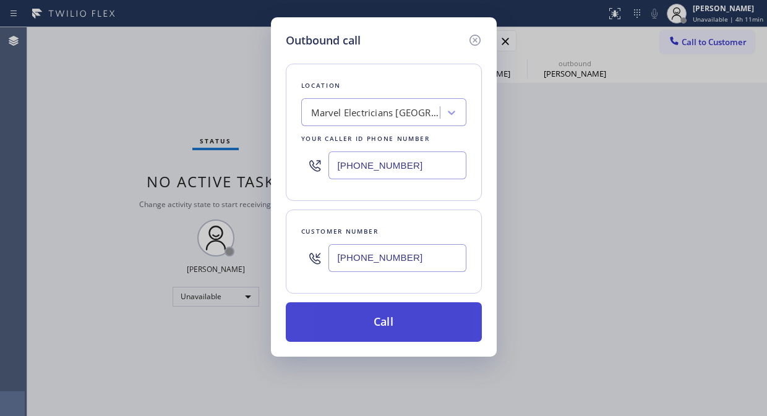
type input "(818) 669-0177"
click at [415, 325] on button "Call" at bounding box center [384, 322] width 196 height 40
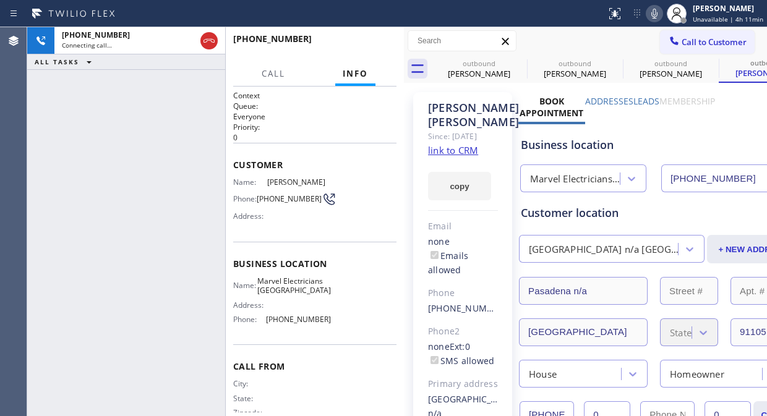
type input "(626) 467-5038"
click at [369, 47] on span "HANG UP" at bounding box center [368, 44] width 38 height 9
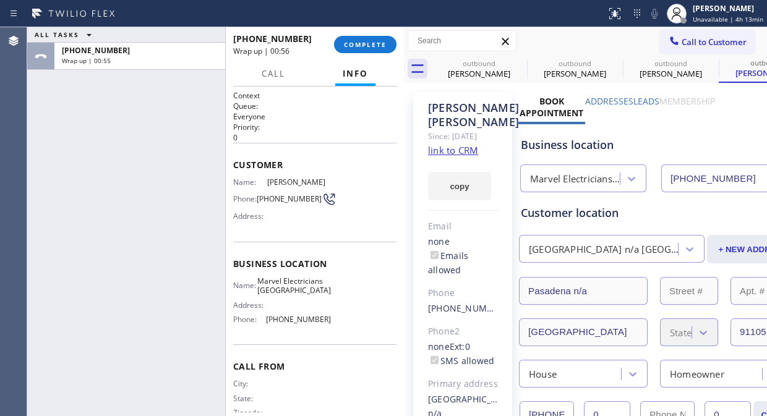
click at [373, 38] on button "COMPLETE" at bounding box center [365, 44] width 62 height 17
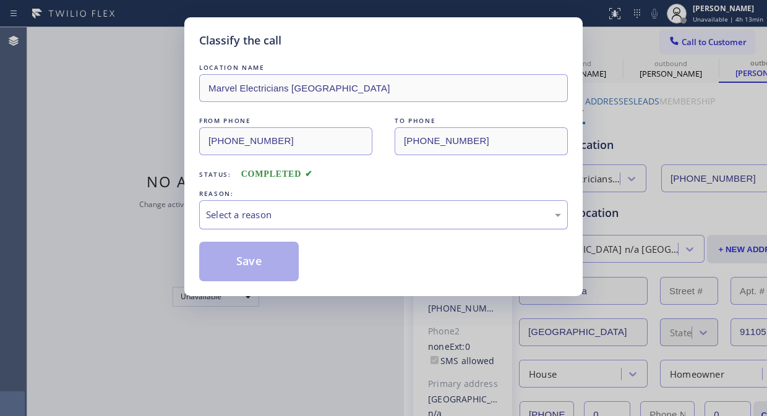
click at [396, 211] on div "Select a reason" at bounding box center [383, 215] width 355 height 14
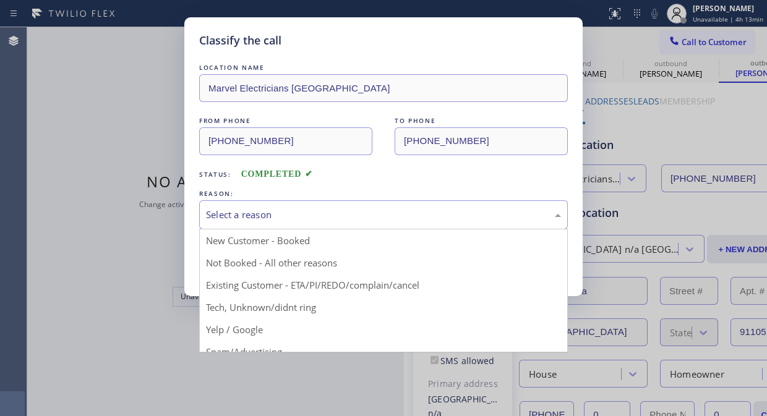
drag, startPoint x: 375, startPoint y: 278, endPoint x: 271, endPoint y: 267, distance: 104.5
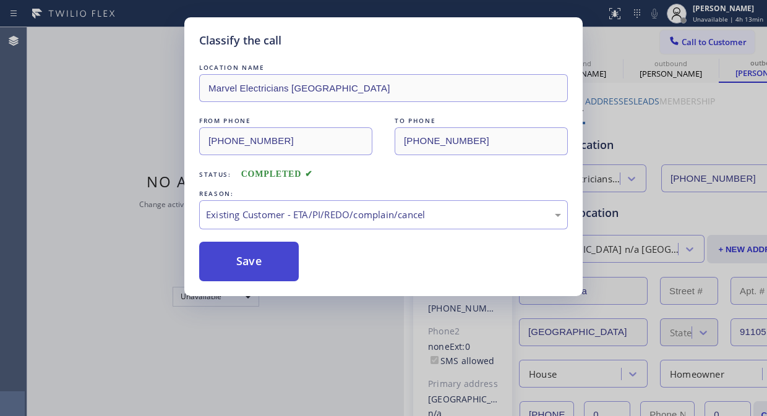
click at [262, 267] on button "Save" at bounding box center [249, 262] width 100 height 40
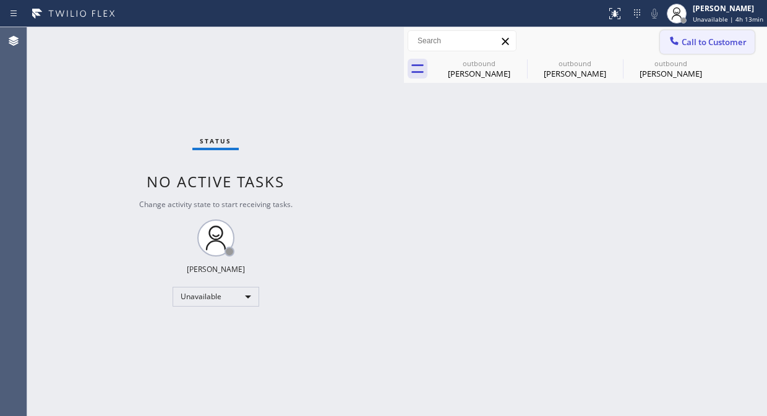
click at [711, 45] on span "Call to Customer" at bounding box center [713, 41] width 65 height 11
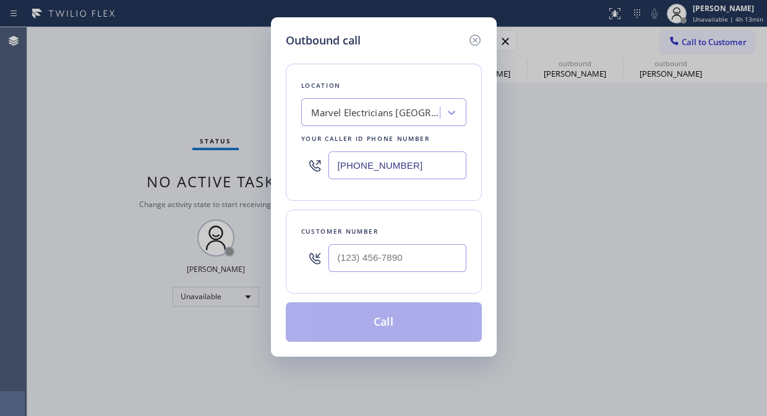
click at [372, 119] on div "Marvel Electricians Pasadena" at bounding box center [376, 113] width 130 height 14
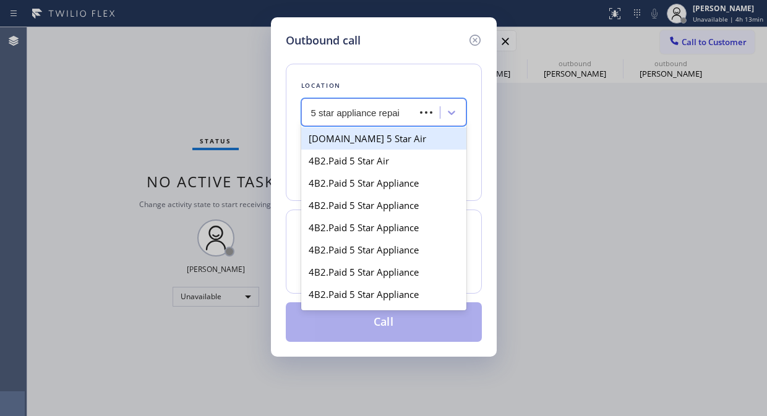
type input "5 star appliance repair"
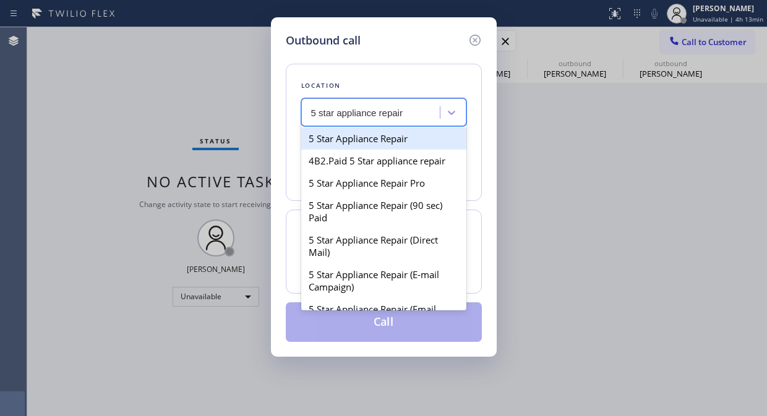
click at [386, 145] on div "5 Star Appliance Repair" at bounding box center [383, 138] width 165 height 22
type input "[PHONE_NUMBER]"
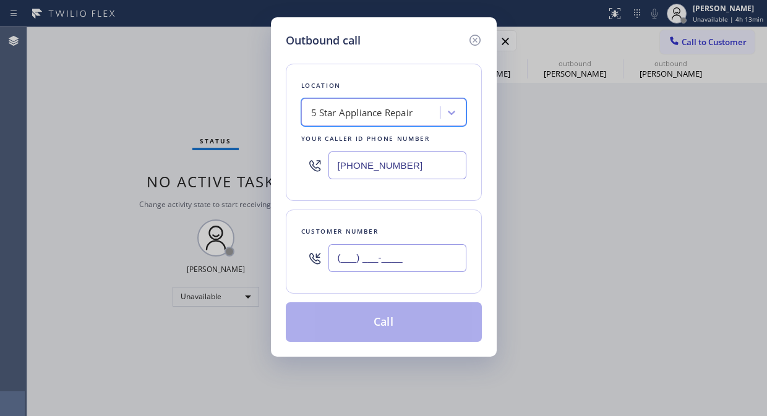
click at [357, 246] on input "(___) ___-____" at bounding box center [397, 258] width 138 height 28
paste input "415) 290-4136"
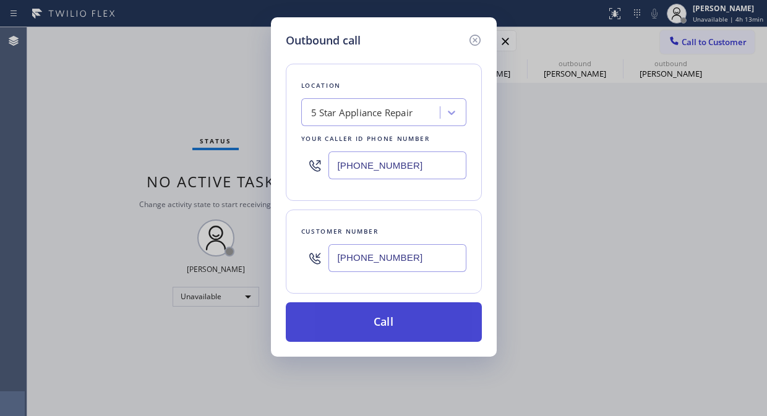
type input "(415) 290-4136"
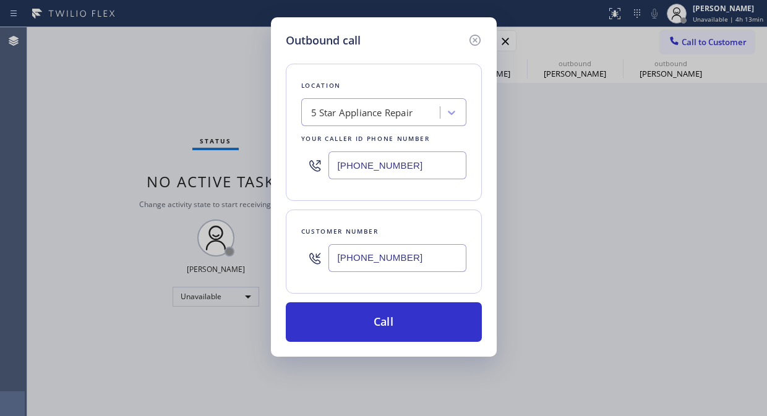
drag, startPoint x: 382, startPoint y: 329, endPoint x: 403, endPoint y: 180, distance: 150.6
click at [383, 329] on button "Call" at bounding box center [384, 322] width 196 height 40
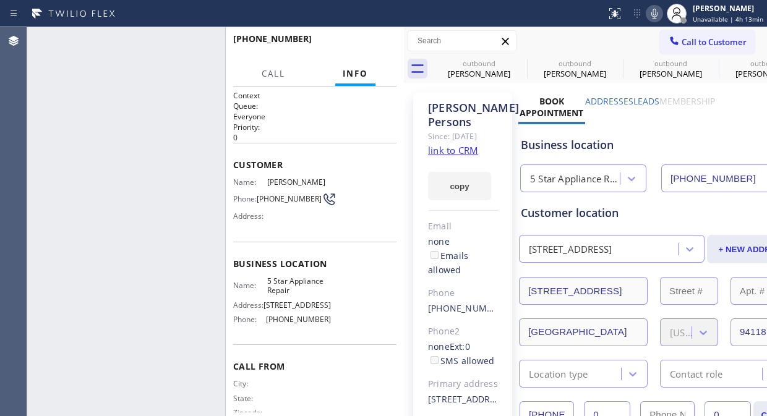
type input "[PHONE_NUMBER]"
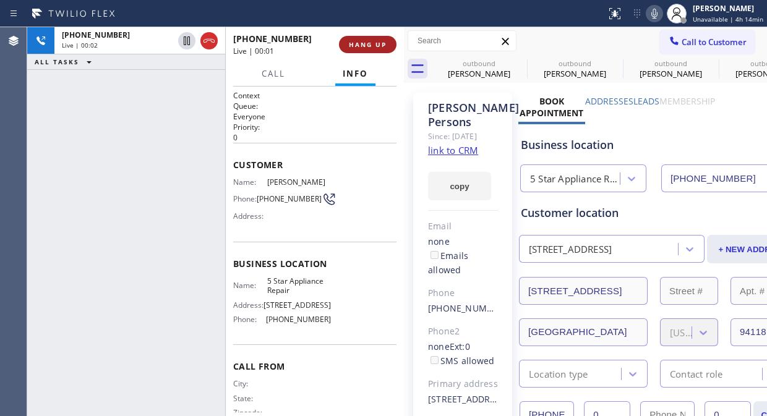
drag, startPoint x: 356, startPoint y: 39, endPoint x: 362, endPoint y: 40, distance: 6.2
click at [357, 40] on button "HANG UP" at bounding box center [368, 44] width 58 height 17
click at [362, 40] on span "HANG UP" at bounding box center [368, 44] width 38 height 9
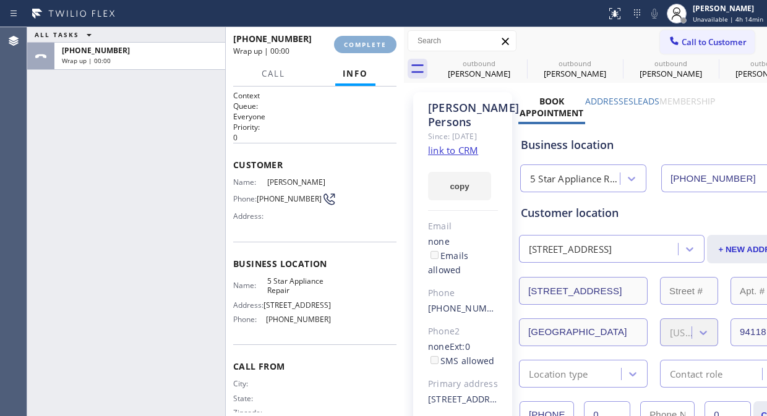
click at [363, 41] on span "COMPLETE" at bounding box center [365, 44] width 43 height 9
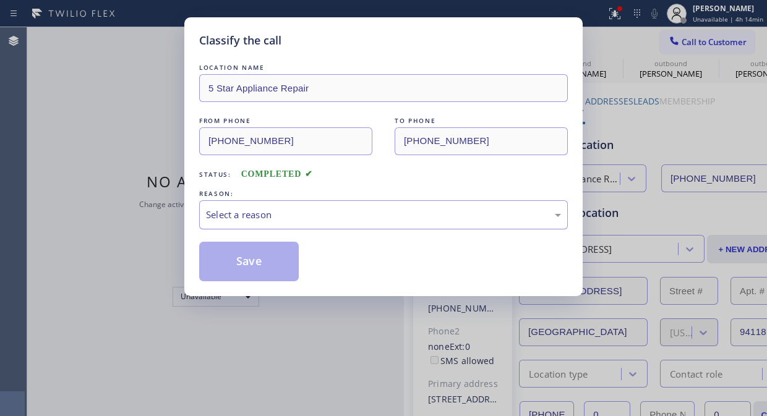
click at [375, 218] on div "Select a reason" at bounding box center [383, 215] width 355 height 14
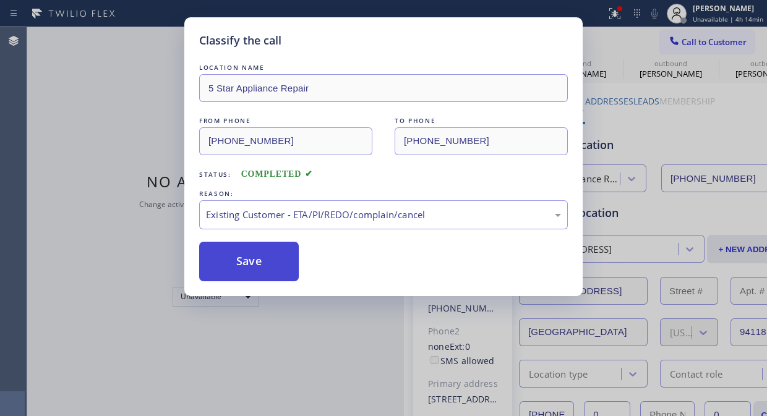
click at [286, 266] on button "Save" at bounding box center [249, 262] width 100 height 40
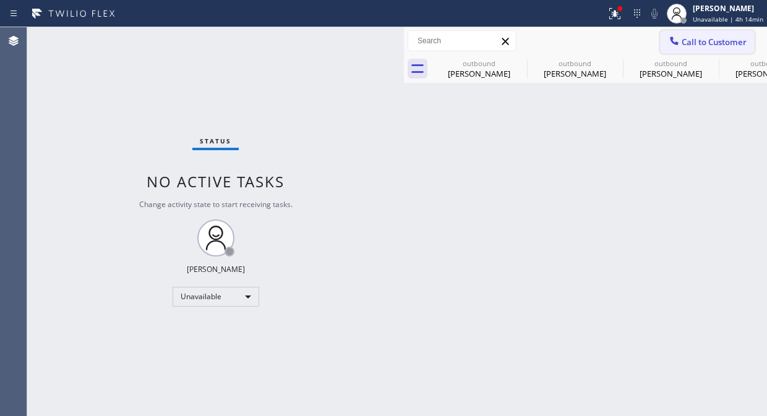
click at [699, 38] on span "Call to Customer" at bounding box center [713, 41] width 65 height 11
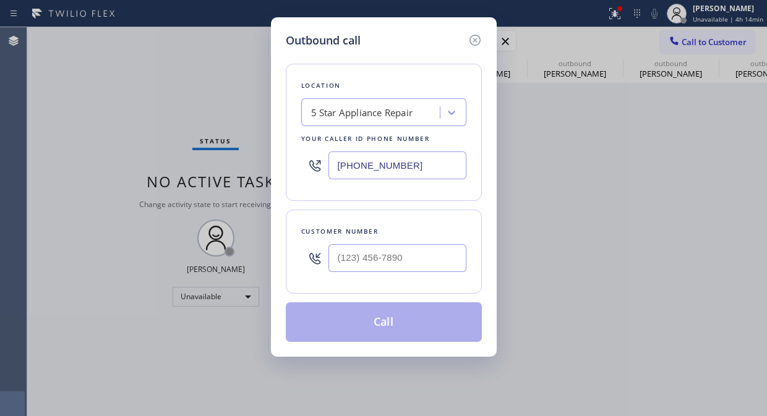
click at [317, 113] on div "5 Star Appliance Repair" at bounding box center [362, 113] width 102 height 14
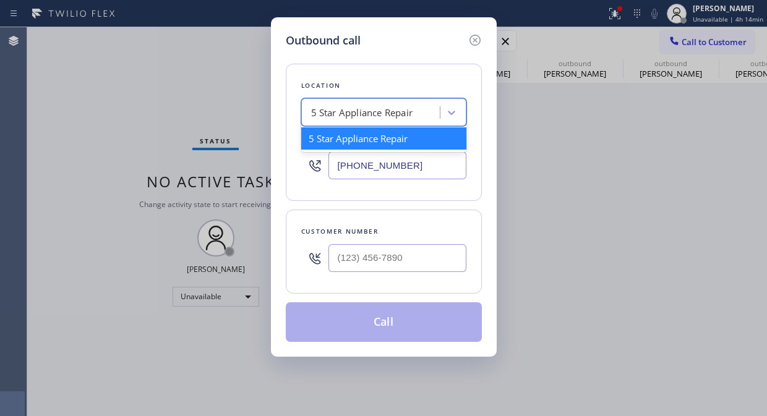
paste input "R&R Electrical Contracting"
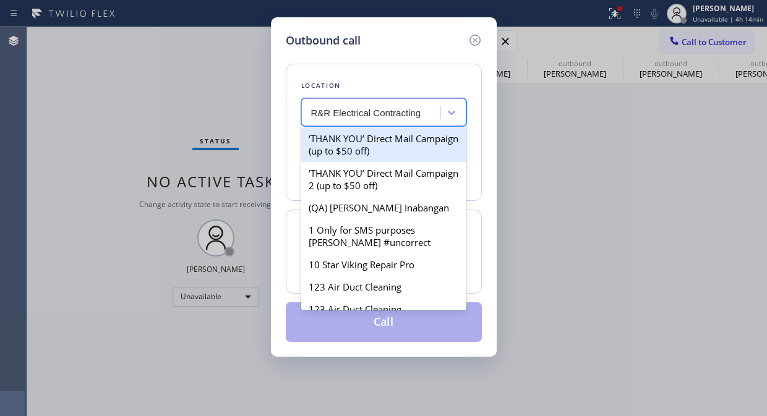
click at [313, 109] on input "R&R Electrical Contracting" at bounding box center [366, 113] width 111 height 11
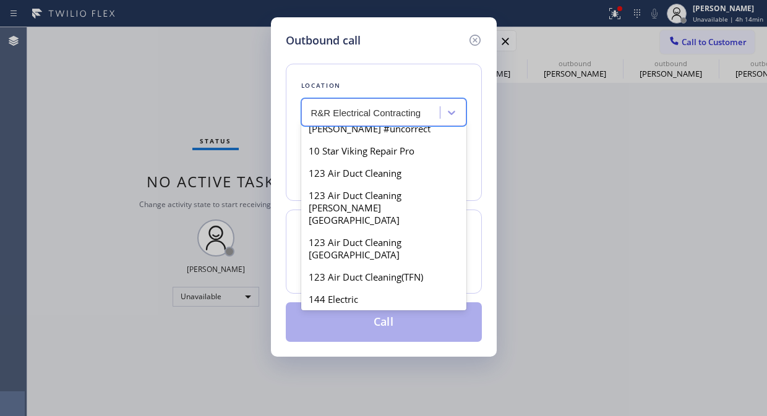
scroll to position [137, 0]
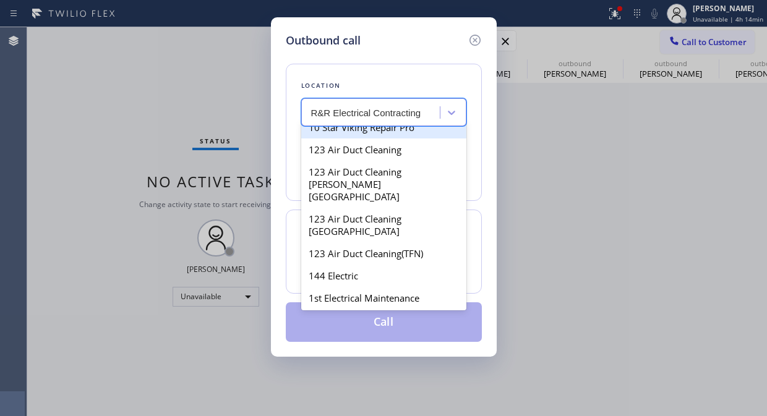
type input "R&R Electrical Contracting"
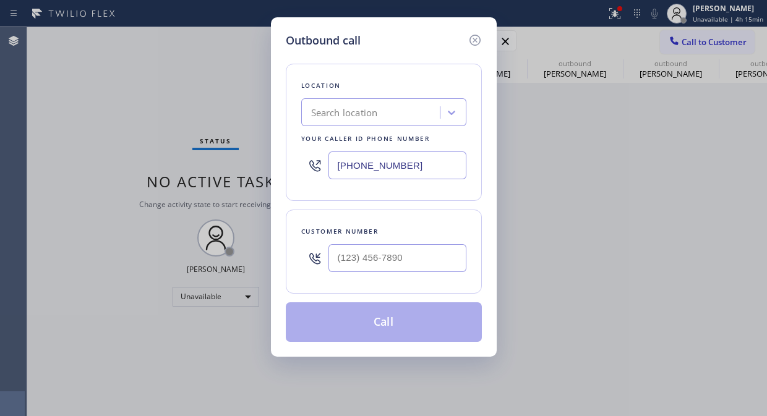
click at [324, 163] on div at bounding box center [314, 165] width 27 height 40
click at [330, 168] on input "[PHONE_NUMBER]" at bounding box center [397, 165] width 138 height 28
paste input "640) 227-4380"
type input "(640) 227-4380"
click at [330, 258] on input "(___) ___-____" at bounding box center [397, 258] width 138 height 28
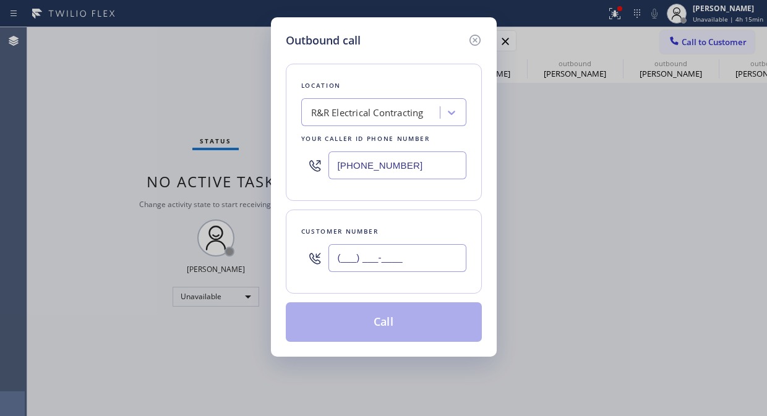
paste input "201) 407-9988"
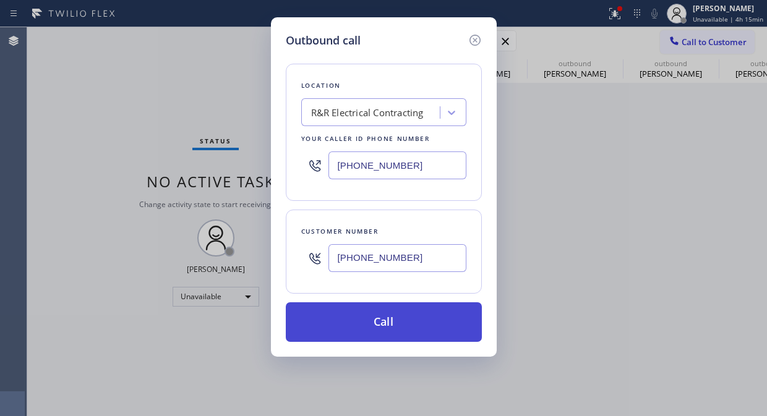
type input "(201) 407-9988"
click at [420, 335] on button "Call" at bounding box center [384, 322] width 196 height 40
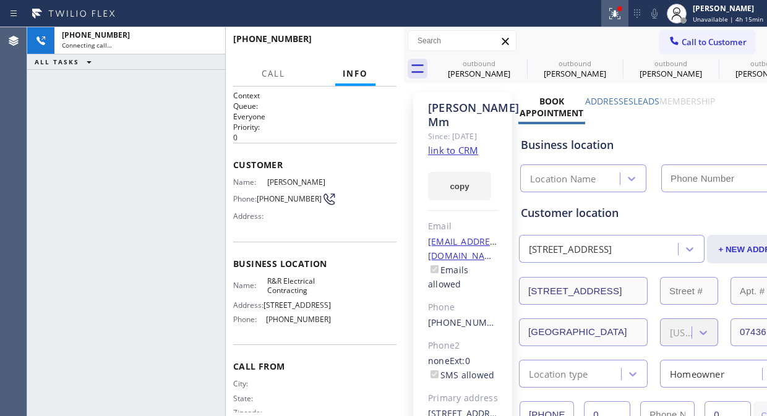
click at [618, 22] on button at bounding box center [614, 13] width 27 height 27
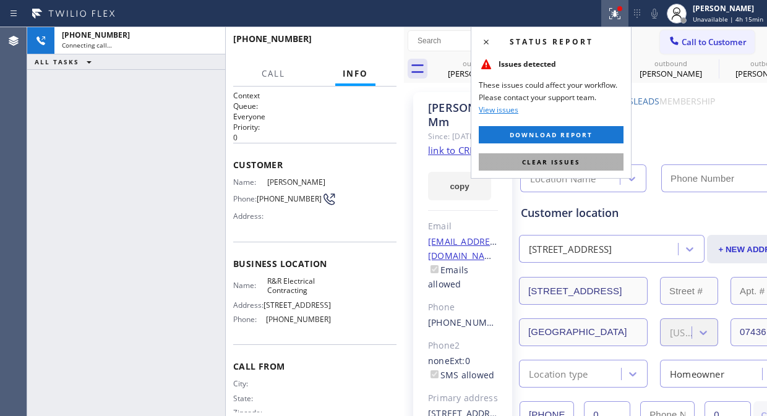
type input "(640) 227-4380"
click at [578, 168] on button "Clear issues" at bounding box center [551, 161] width 145 height 17
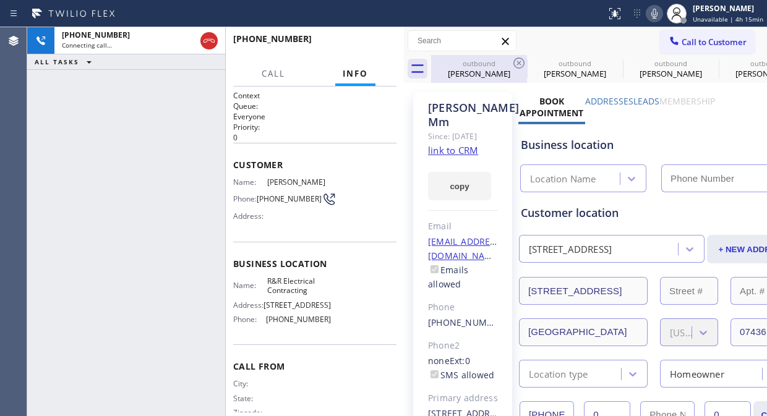
type input "(640) 227-4380"
click at [516, 59] on icon at bounding box center [518, 63] width 15 height 15
click at [0, 0] on icon at bounding box center [0, 0] width 0 height 0
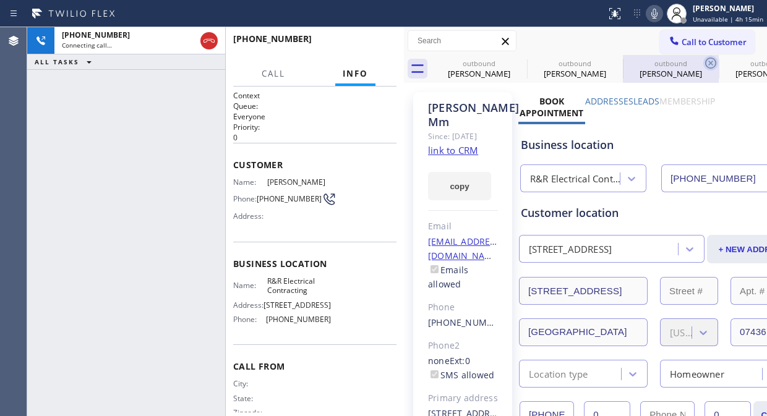
click at [703, 59] on icon at bounding box center [710, 63] width 15 height 15
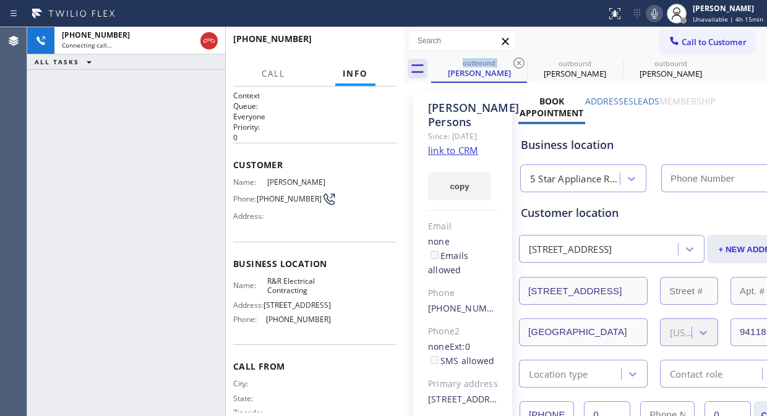
type input "[PHONE_NUMBER]"
click at [516, 59] on icon at bounding box center [518, 63] width 15 height 15
type input "(640) 227-4380"
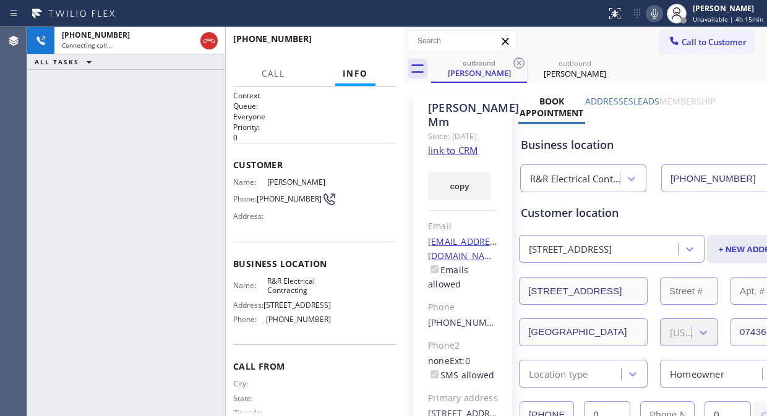
click at [516, 59] on icon at bounding box center [518, 63] width 15 height 15
click at [361, 48] on span "HANG UP" at bounding box center [368, 44] width 38 height 9
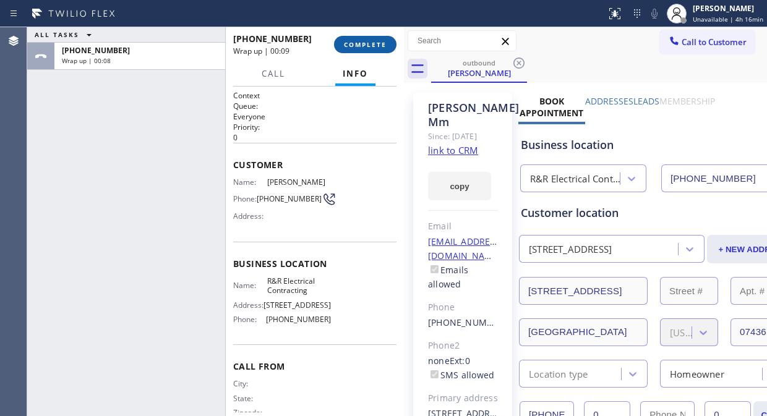
click at [388, 47] on button "COMPLETE" at bounding box center [365, 44] width 62 height 17
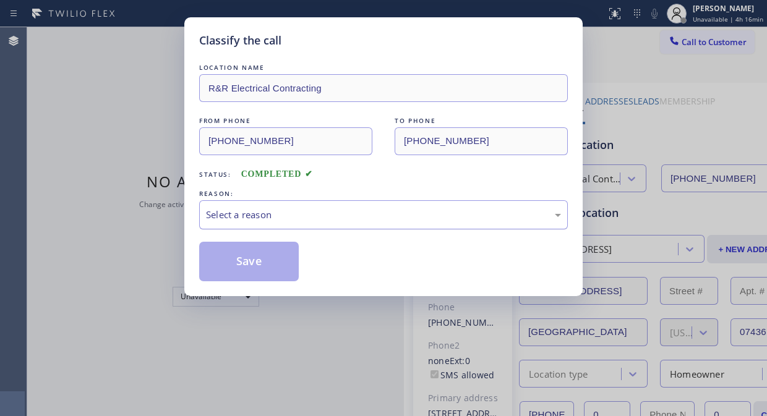
click at [382, 211] on div "Select a reason" at bounding box center [383, 215] width 355 height 14
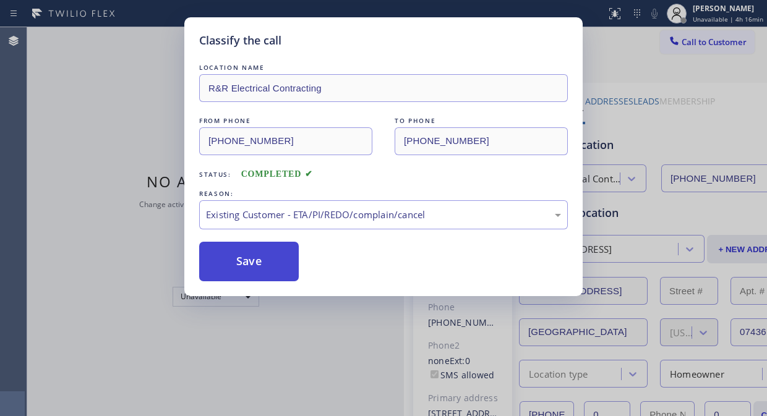
click at [267, 255] on button "Save" at bounding box center [249, 262] width 100 height 40
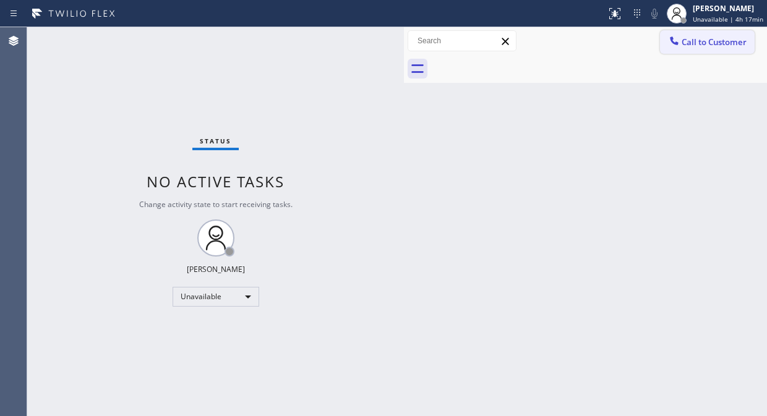
click at [689, 45] on span "Call to Customer" at bounding box center [713, 41] width 65 height 11
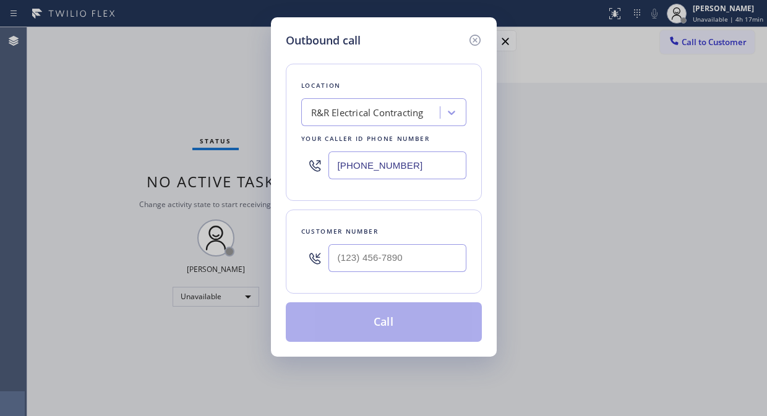
click at [338, 171] on input "(640) 227-4380" at bounding box center [397, 165] width 138 height 28
paste input "855) 904-2265"
type input "(855) 904-2265"
drag, startPoint x: 58, startPoint y: 107, endPoint x: 74, endPoint y: 114, distance: 18.0
click at [58, 106] on div "Outbound call Location Blue Moon Electrical Your caller id phone number (855) 9…" at bounding box center [383, 208] width 767 height 416
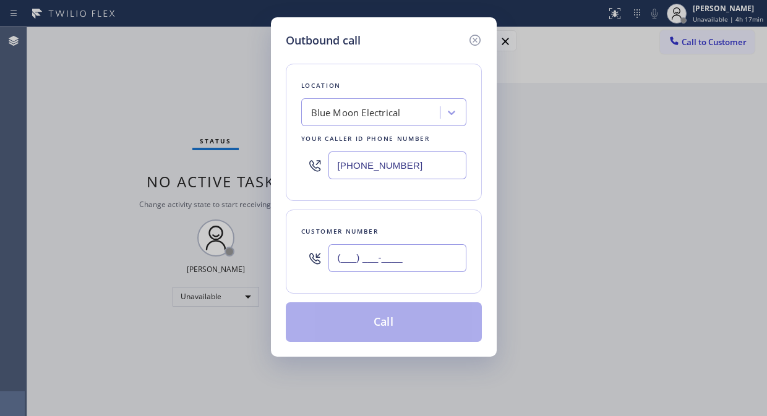
click at [336, 261] on input "(___) ___-____" at bounding box center [397, 258] width 138 height 28
paste input "510) 918-1167"
type input "(510) 918-1167"
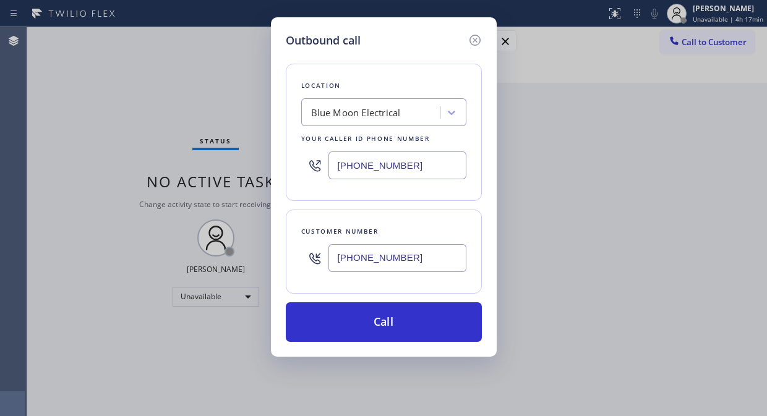
click at [26, 124] on div "Outbound call Location Blue Moon Electrical Your caller id phone number (855) 9…" at bounding box center [383, 208] width 767 height 416
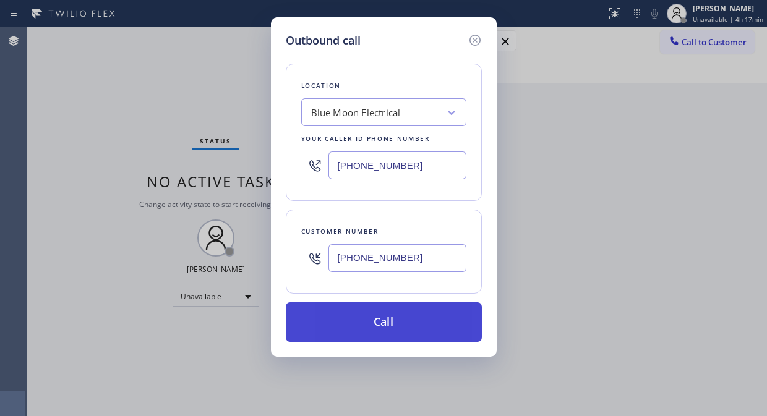
click at [380, 317] on button "Call" at bounding box center [384, 322] width 196 height 40
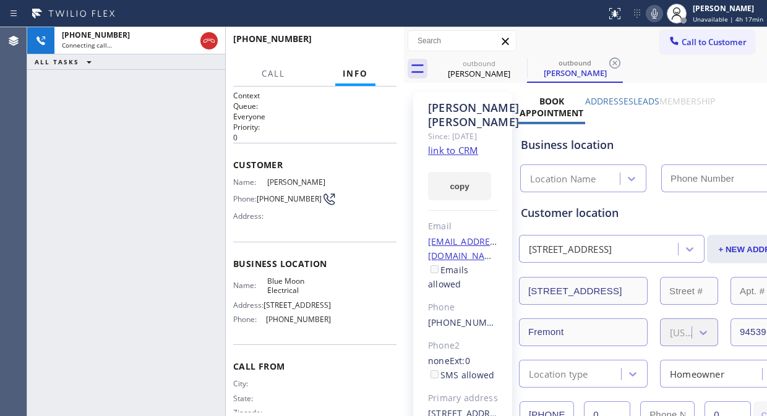
click at [466, 156] on link "link to CRM" at bounding box center [453, 150] width 50 height 12
type input "(855) 904-2265"
click at [365, 31] on div "+15109181167 Live | 00:04 HANG UP" at bounding box center [314, 44] width 163 height 32
click at [357, 46] on span "HANG UP" at bounding box center [368, 44] width 38 height 9
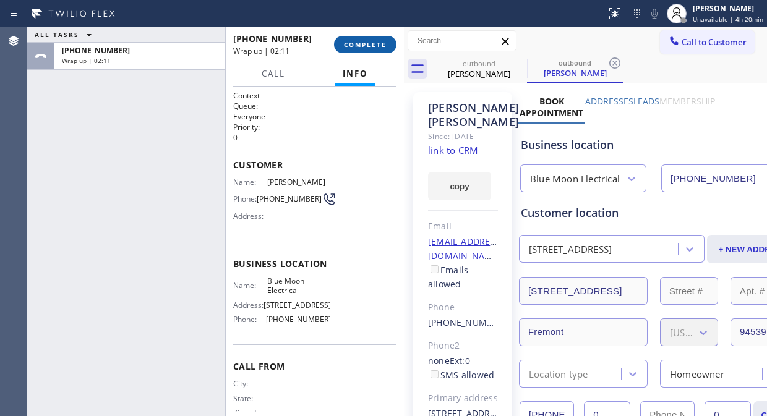
click at [355, 36] on button "COMPLETE" at bounding box center [365, 44] width 62 height 17
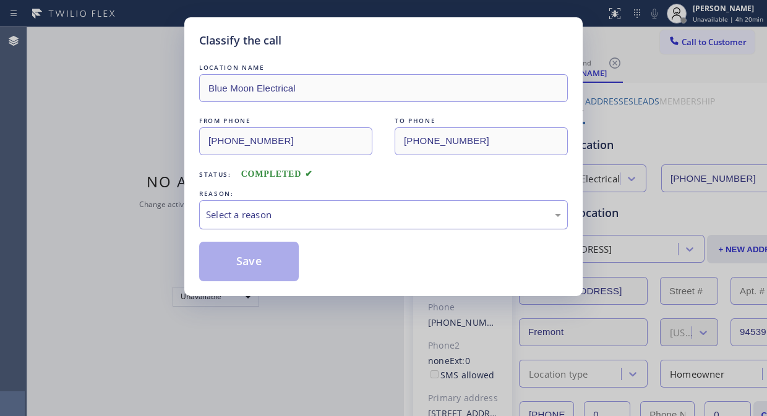
click at [380, 221] on div "Select a reason" at bounding box center [383, 215] width 355 height 14
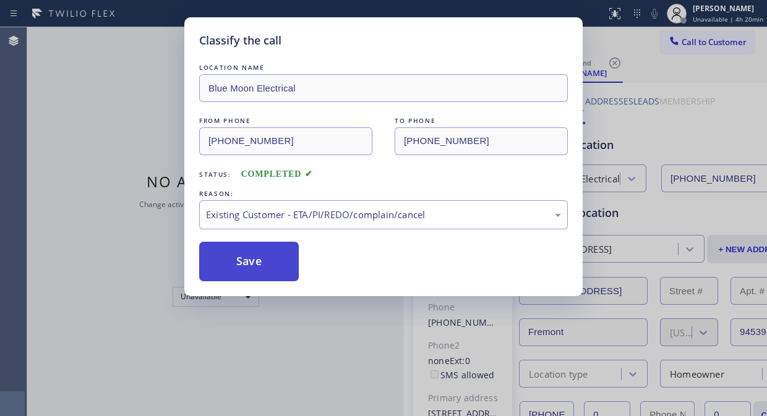
click at [281, 270] on button "Save" at bounding box center [249, 262] width 100 height 40
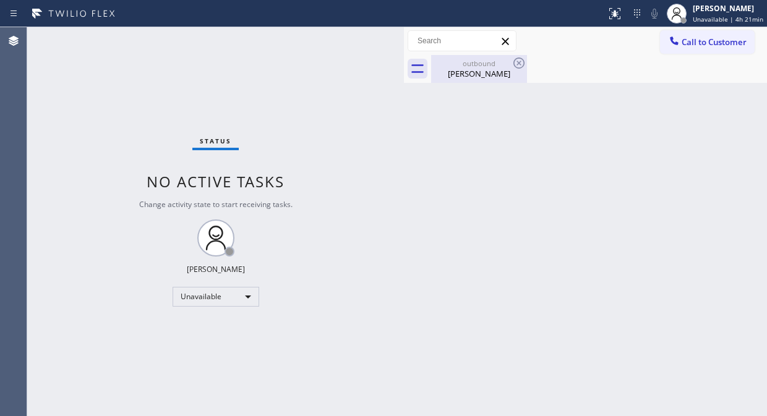
drag, startPoint x: 505, startPoint y: 76, endPoint x: 511, endPoint y: 63, distance: 14.7
click at [504, 75] on div "Craig T Steckler" at bounding box center [478, 73] width 93 height 11
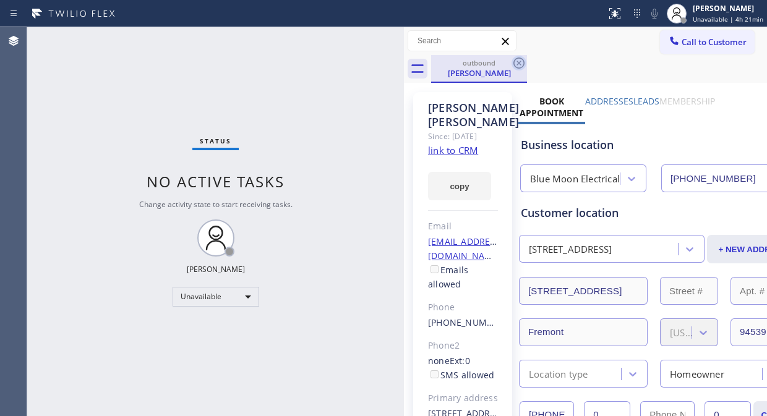
click at [511, 63] on icon at bounding box center [518, 63] width 15 height 15
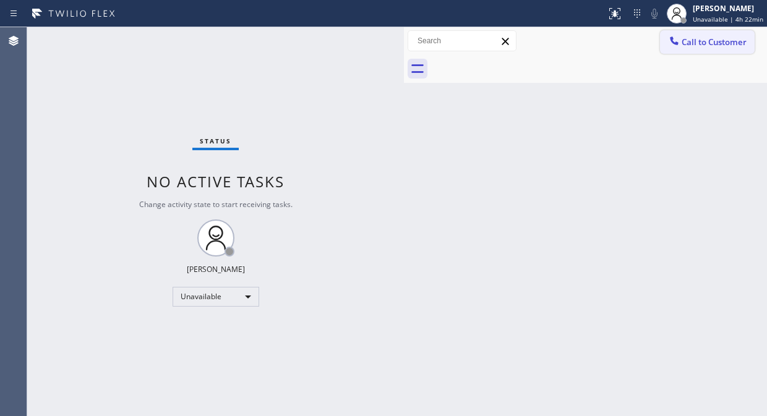
click at [684, 43] on span "Call to Customer" at bounding box center [713, 41] width 65 height 11
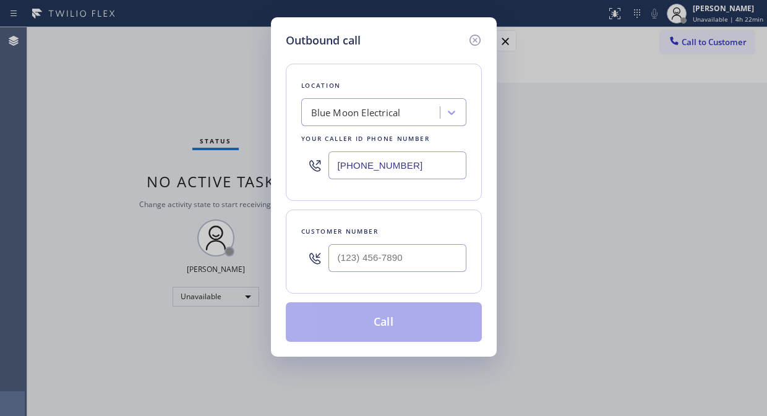
click at [336, 167] on input "(855) 904-2265" at bounding box center [397, 165] width 138 height 28
paste input "88) 992-3457"
type input "(888) 992-3457"
click at [58, 139] on div "Outbound call Location Whirlpool Appliance Repair Your caller id phone number (…" at bounding box center [383, 208] width 767 height 416
click at [337, 261] on input "(___) ___-____" at bounding box center [397, 258] width 138 height 28
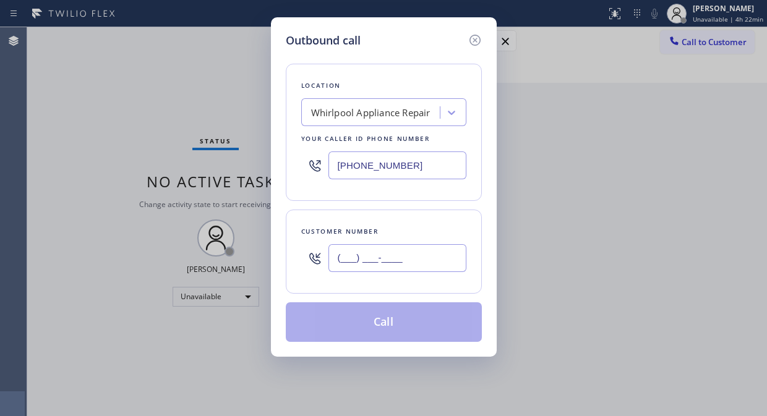
paste input "503) 961-3006"
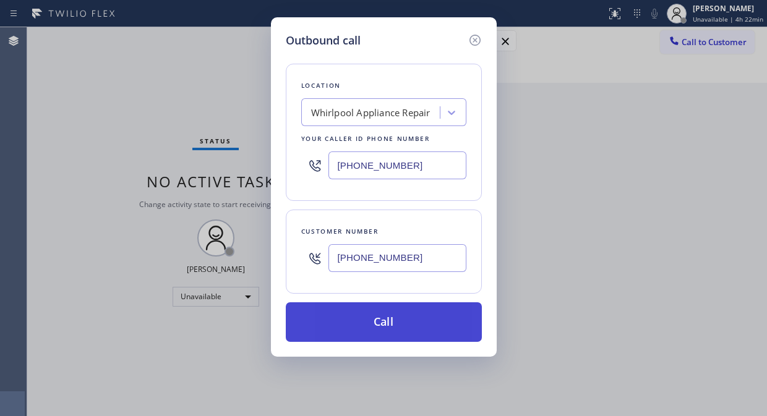
type input "(503) 961-3006"
click at [406, 326] on button "Call" at bounding box center [384, 322] width 196 height 40
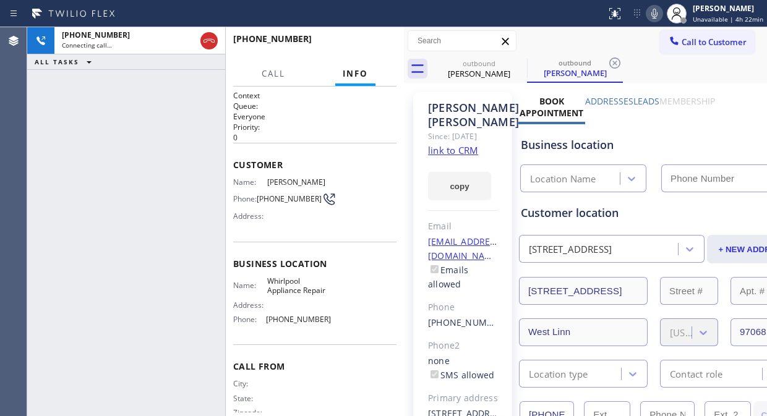
click at [445, 156] on link "link to CRM" at bounding box center [453, 150] width 50 height 12
type input "(888) 992-3457"
click at [364, 41] on span "HANG UP" at bounding box center [368, 44] width 38 height 9
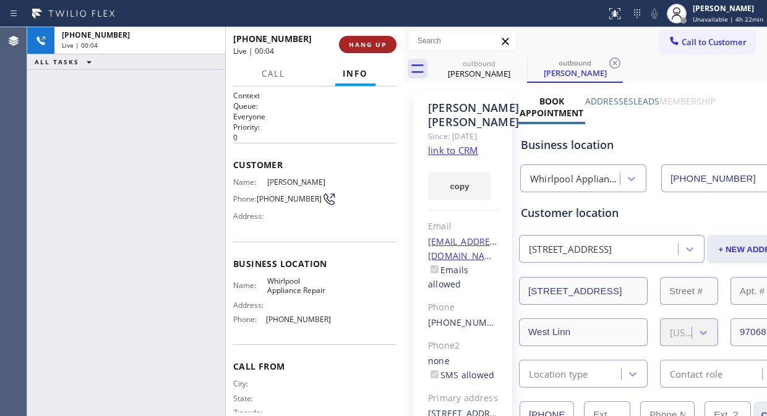
click at [364, 41] on span "HANG UP" at bounding box center [368, 44] width 38 height 9
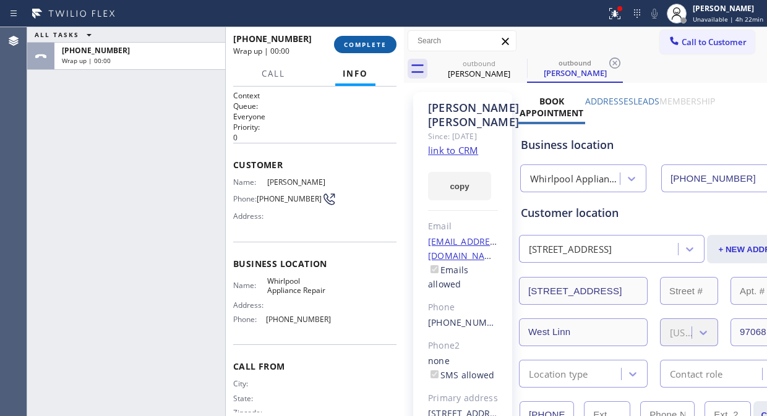
click at [364, 41] on span "COMPLETE" at bounding box center [365, 44] width 43 height 9
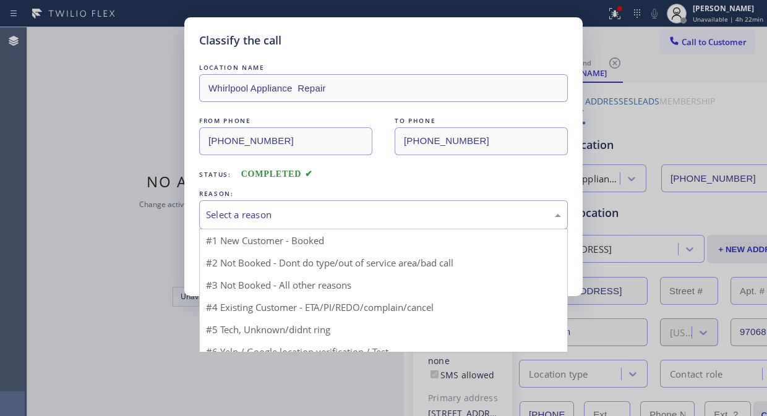
click at [374, 219] on div "Select a reason" at bounding box center [383, 215] width 355 height 14
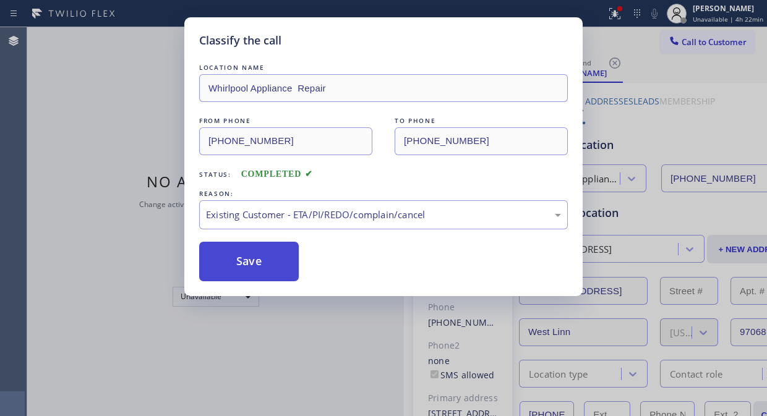
click at [270, 256] on button "Save" at bounding box center [249, 262] width 100 height 40
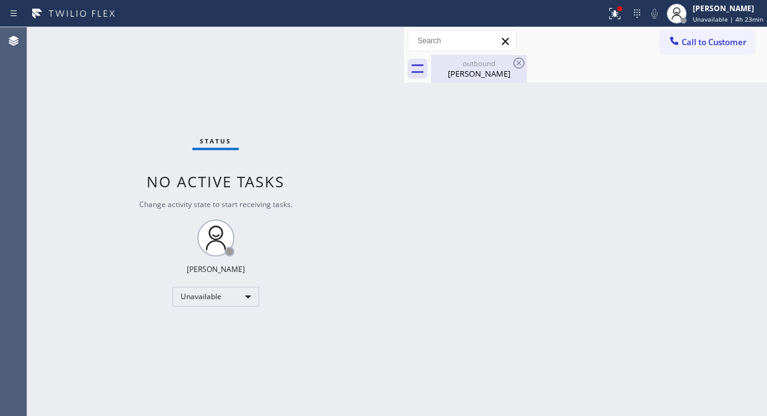
click at [487, 78] on div "Larry Ullman" at bounding box center [478, 73] width 93 height 11
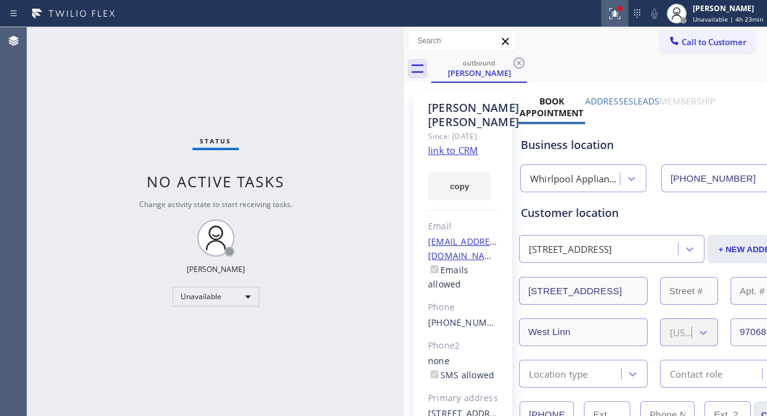
drag, startPoint x: 518, startPoint y: 60, endPoint x: 625, endPoint y: 15, distance: 115.9
click at [519, 60] on icon at bounding box center [518, 63] width 15 height 15
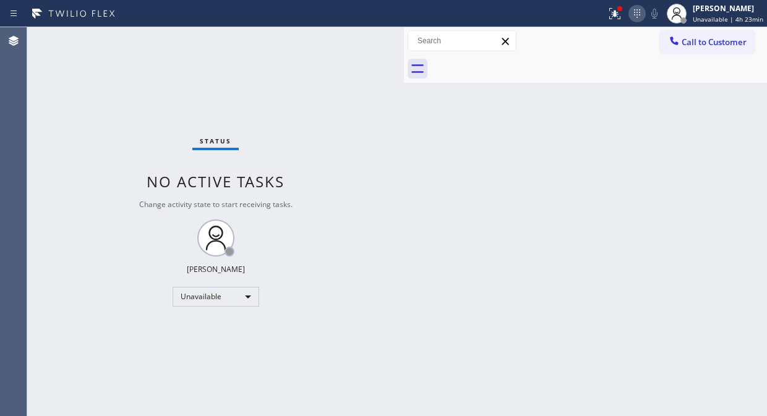
click at [632, 13] on icon at bounding box center [636, 13] width 15 height 15
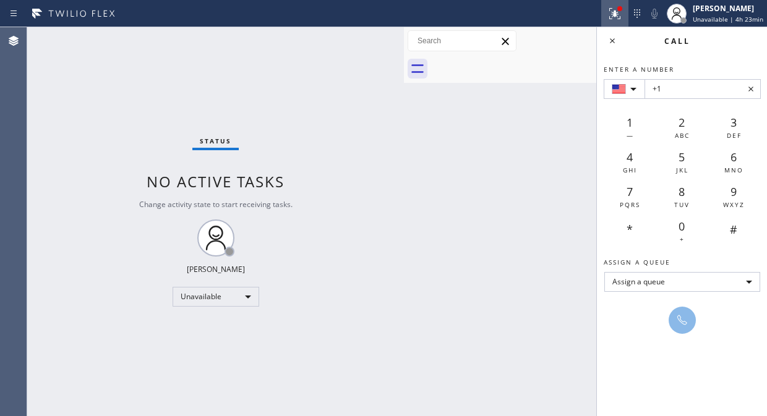
click at [621, 22] on button at bounding box center [614, 13] width 27 height 27
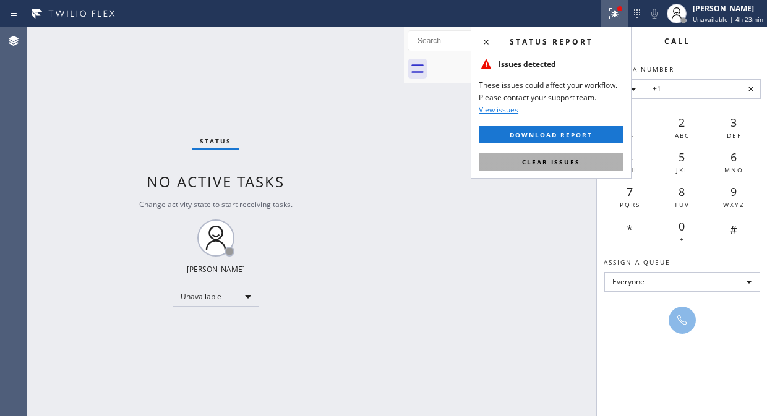
drag, startPoint x: 574, startPoint y: 164, endPoint x: 589, endPoint y: 363, distance: 199.7
click at [573, 164] on span "Clear issues" at bounding box center [551, 162] width 58 height 9
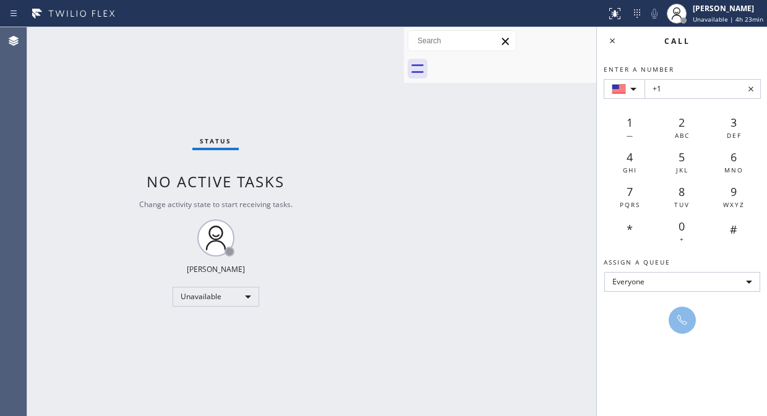
drag, startPoint x: 87, startPoint y: 132, endPoint x: 136, endPoint y: 114, distance: 52.3
click at [87, 132] on div "Status No active tasks Change activity state to start receiving tasks. [PERSON_…" at bounding box center [215, 221] width 377 height 389
click at [640, 14] on icon at bounding box center [637, 13] width 6 height 9
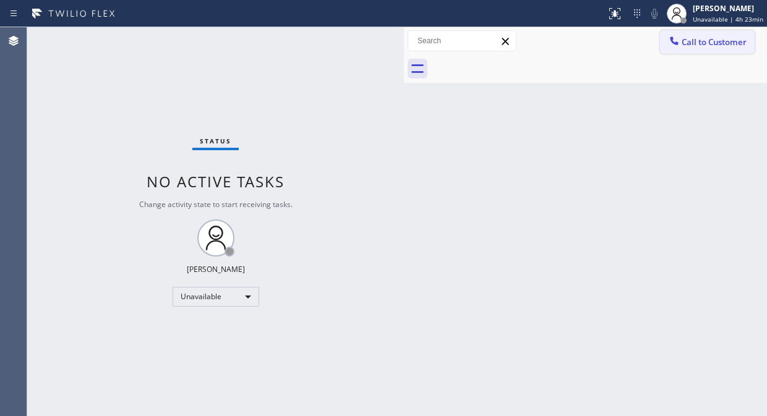
click at [706, 42] on span "Call to Customer" at bounding box center [713, 41] width 65 height 11
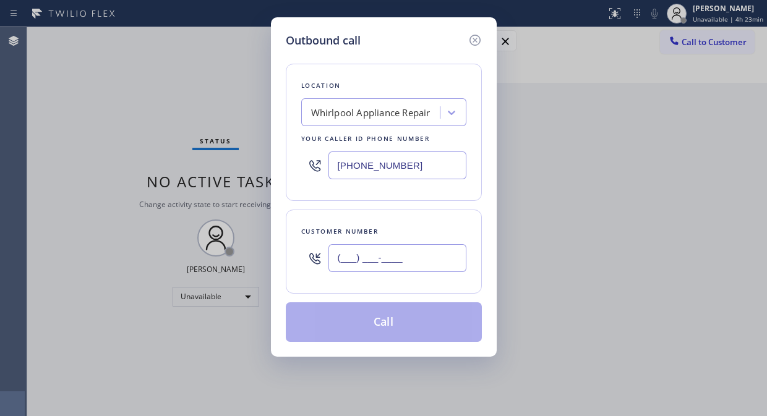
click at [354, 257] on input "(___) ___-____" at bounding box center [397, 258] width 138 height 28
paste input "310) 384-3299"
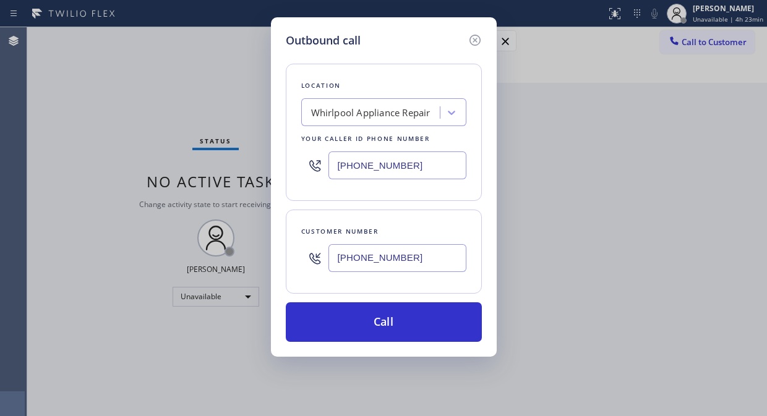
type input "(310) 384-3299"
click at [335, 166] on input "(888) 992-3457" at bounding box center [397, 165] width 138 height 28
paste input "650) 229-6946"
type input "(650) 229-6946"
click at [82, 127] on div "Outbound call Location Menlo Park Appliance Co Your caller id phone number (650…" at bounding box center [383, 208] width 767 height 416
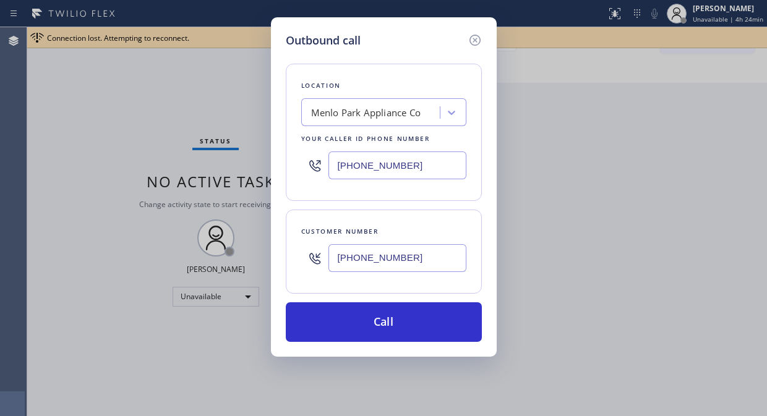
click at [335, 250] on input "(310) 384-3299" at bounding box center [397, 258] width 138 height 28
paste input "text"
type input "(310) 384-3299"
click at [613, 125] on div "Outbound call Location Menlo Park Appliance Co Your caller id phone number (650…" at bounding box center [383, 208] width 767 height 416
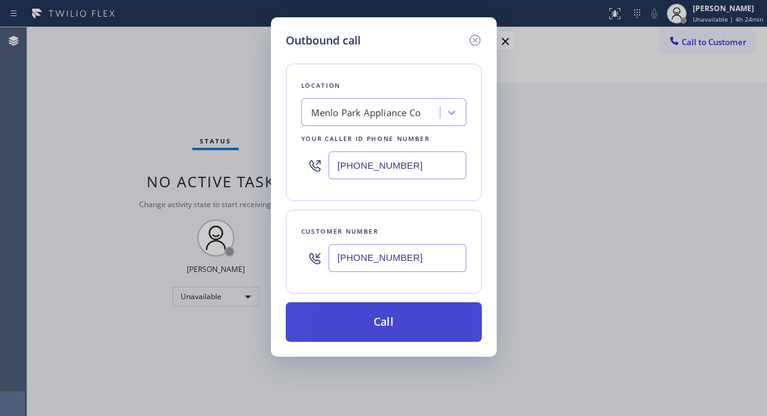
click at [388, 318] on button "Call" at bounding box center [384, 322] width 196 height 40
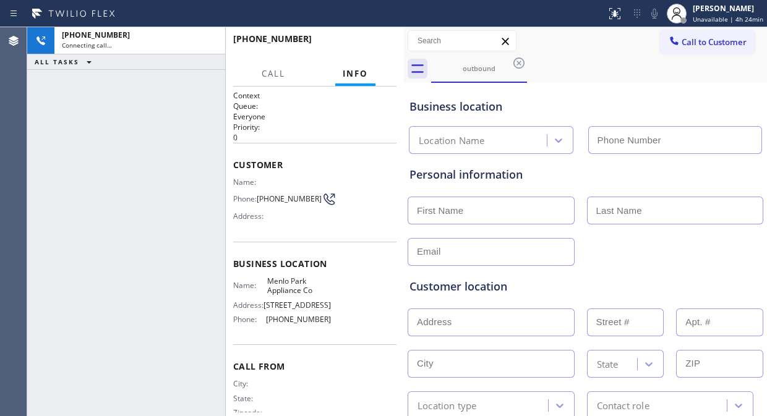
type input "(650) 229-6946"
click at [118, 134] on div "+13103843299 Connecting call… ALL TASKS ALL TASKS ACTIVE TASKS TASKS IN WRAP UP" at bounding box center [126, 221] width 198 height 389
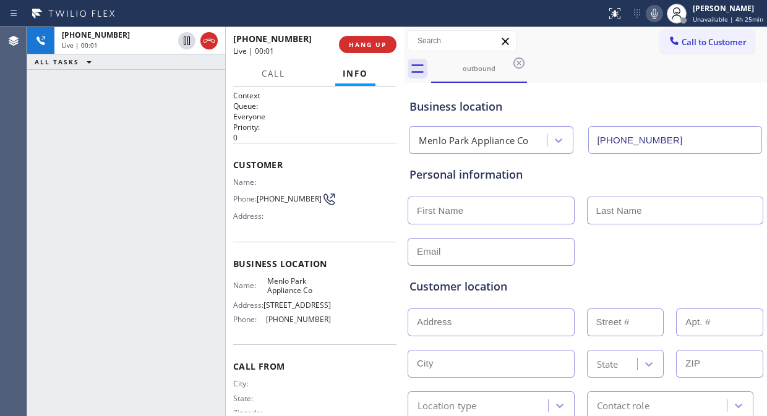
click at [88, 117] on div "+13103843299 Live | 00:01 ALL TASKS ALL TASKS ACTIVE TASKS TASKS IN WRAP UP" at bounding box center [126, 221] width 198 height 389
click at [96, 145] on div "+13103843299 Live | 00:09 ALL TASKS ALL TASKS ACTIVE TASKS TASKS IN WRAP UP" at bounding box center [126, 221] width 198 height 389
click at [82, 128] on div "+13103843299 Live | 00:17 ALL TASKS ALL TASKS ACTIVE TASKS TASKS IN WRAP UP" at bounding box center [126, 221] width 198 height 389
click at [359, 46] on span "HANG UP" at bounding box center [368, 44] width 38 height 9
click at [359, 45] on span "HANG UP" at bounding box center [368, 44] width 38 height 9
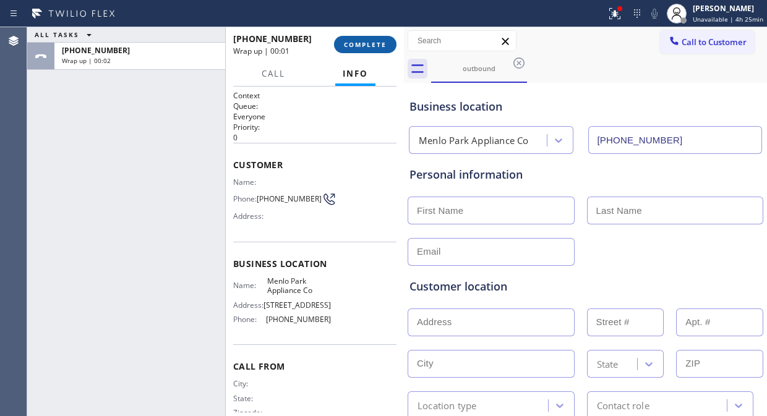
click at [359, 45] on span "COMPLETE" at bounding box center [365, 44] width 43 height 9
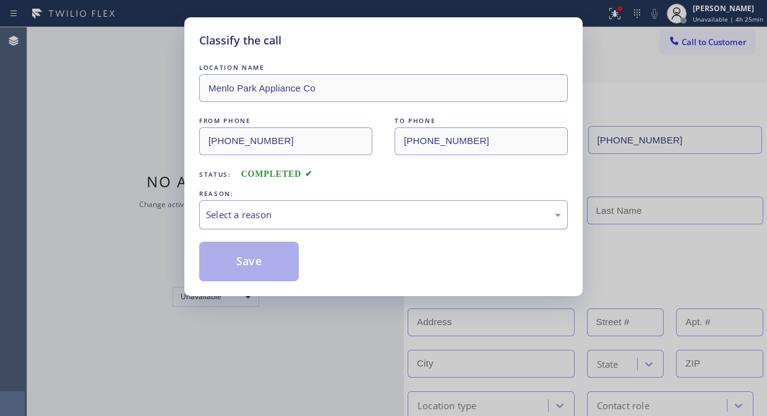
click at [387, 209] on div "Select a reason" at bounding box center [383, 215] width 355 height 14
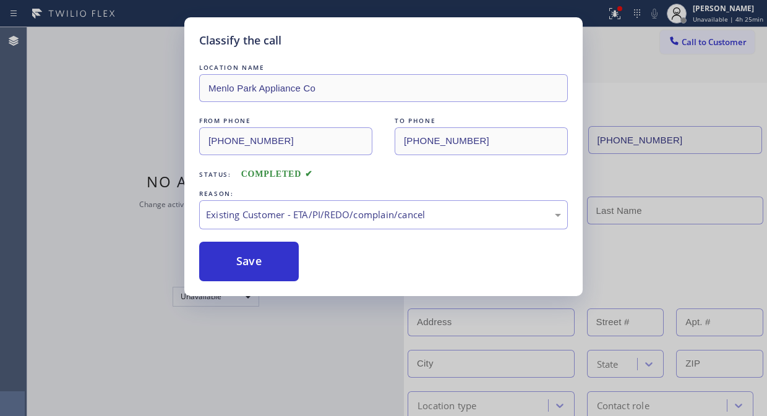
click at [304, 267] on div "Save" at bounding box center [383, 262] width 369 height 40
click at [255, 252] on button "Save" at bounding box center [249, 262] width 100 height 40
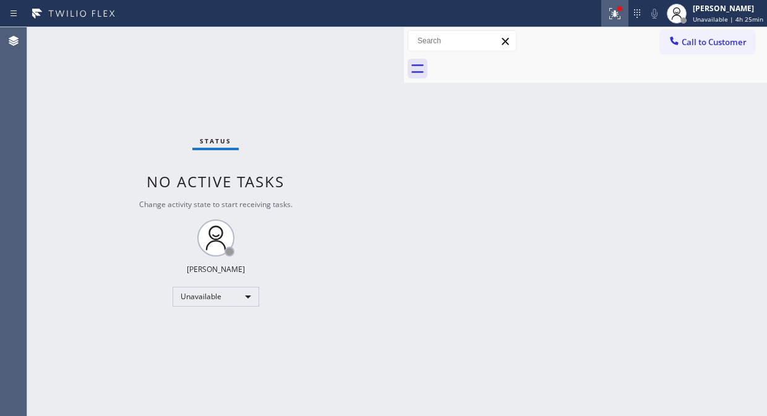
click at [614, 9] on icon at bounding box center [614, 13] width 15 height 15
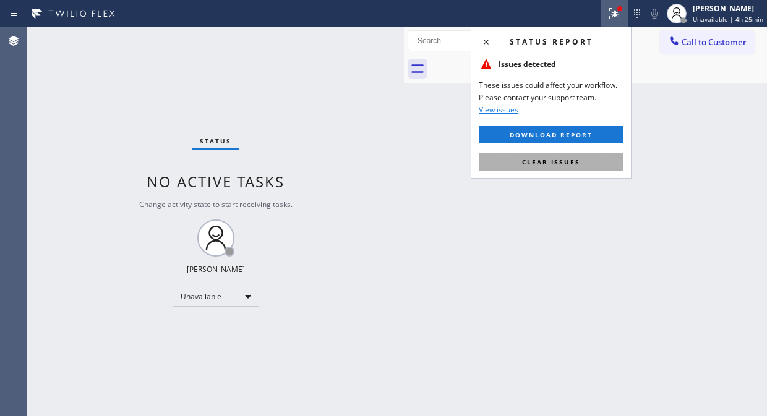
click at [553, 159] on span "Clear issues" at bounding box center [551, 162] width 58 height 9
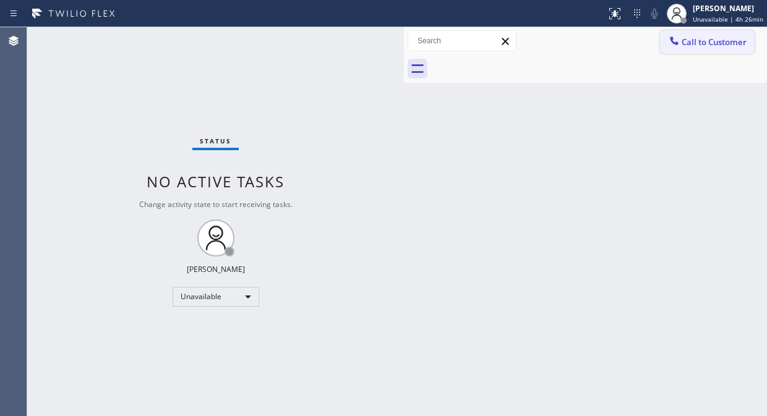
click at [688, 41] on span "Call to Customer" at bounding box center [713, 41] width 65 height 11
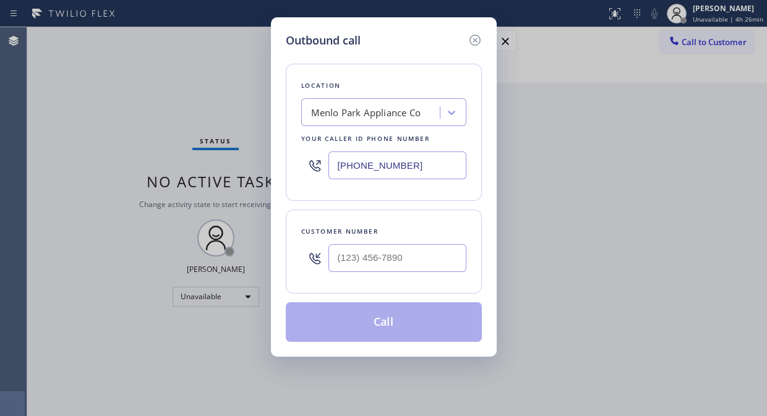
click at [339, 167] on input "(650) 229-6946" at bounding box center [397, 165] width 138 height 28
paste input "844) 988-0068"
type input "[PHONE_NUMBER]"
click at [125, 122] on div "Outbound call Location Viking Repair Pro Your caller id phone number [PHONE_NUM…" at bounding box center [383, 208] width 767 height 416
click at [343, 262] on input "(___) ___-____" at bounding box center [397, 258] width 138 height 28
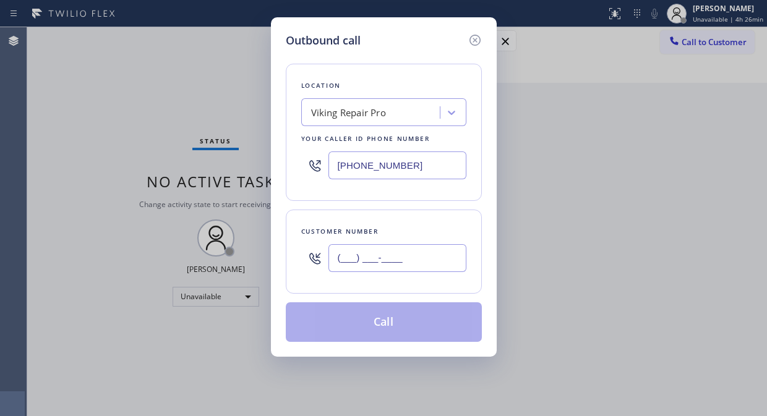
paste input "940) 704-8882"
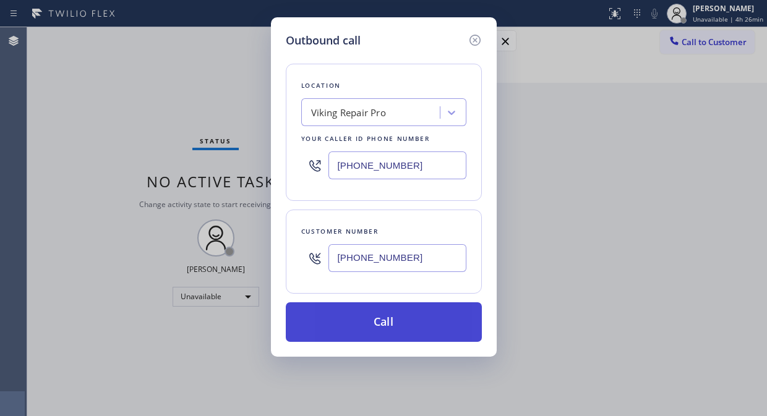
type input "[PHONE_NUMBER]"
click at [419, 326] on button "Call" at bounding box center [384, 322] width 196 height 40
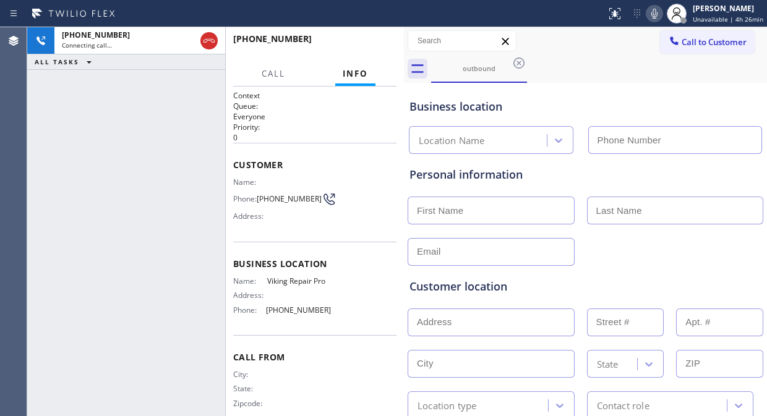
type input "[PHONE_NUMBER]"
click at [370, 46] on span "HANG UP" at bounding box center [368, 44] width 38 height 9
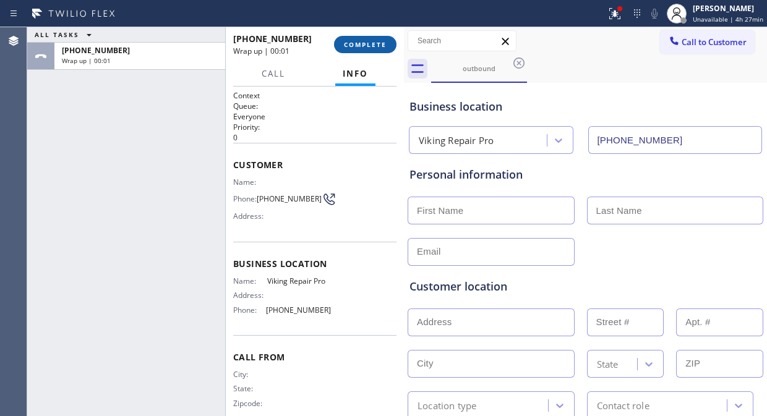
click at [370, 46] on span "COMPLETE" at bounding box center [365, 44] width 43 height 9
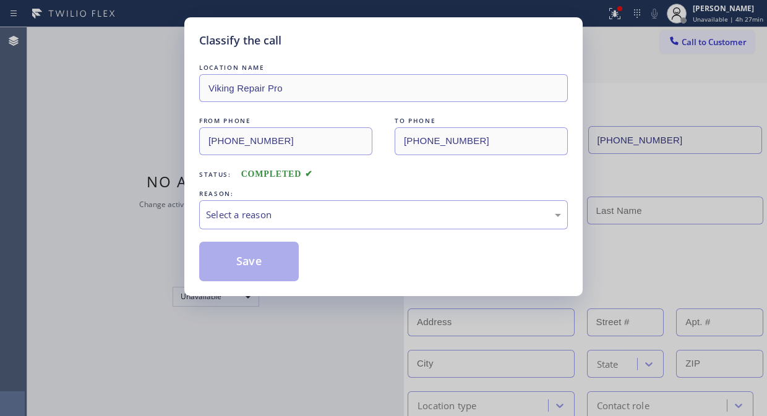
click at [370, 46] on div "Classify the call" at bounding box center [383, 40] width 369 height 17
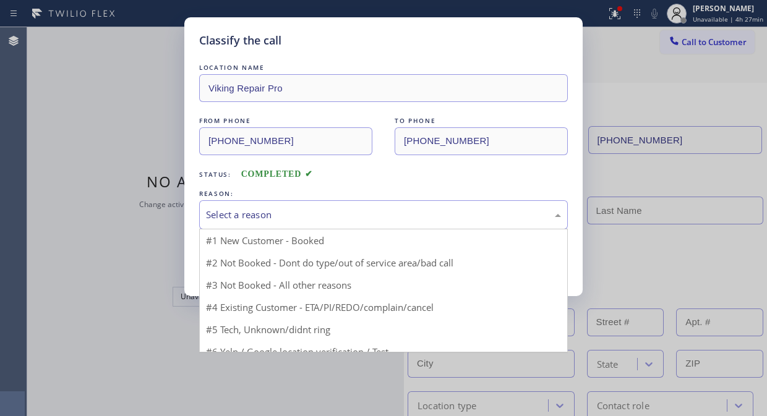
click at [400, 218] on div "Select a reason" at bounding box center [383, 215] width 355 height 14
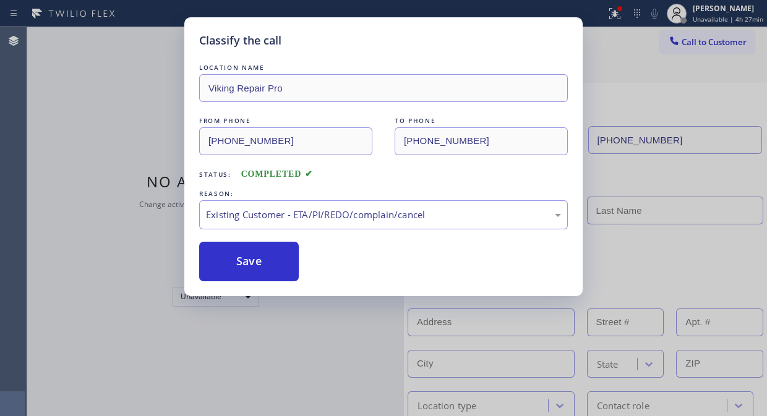
click at [274, 268] on button "Save" at bounding box center [249, 262] width 100 height 40
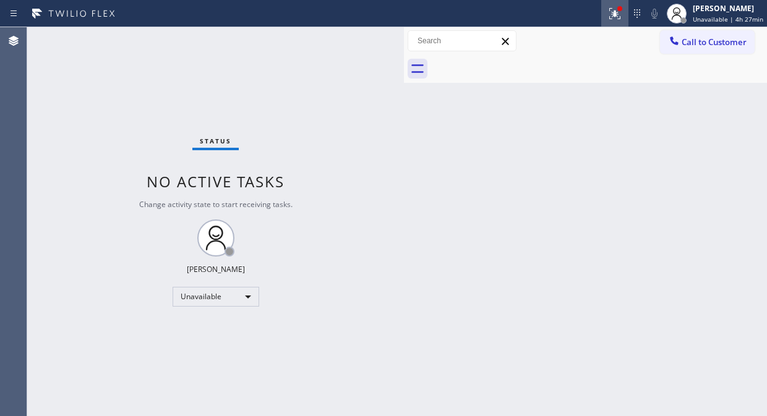
click at [615, 15] on icon at bounding box center [614, 13] width 11 height 11
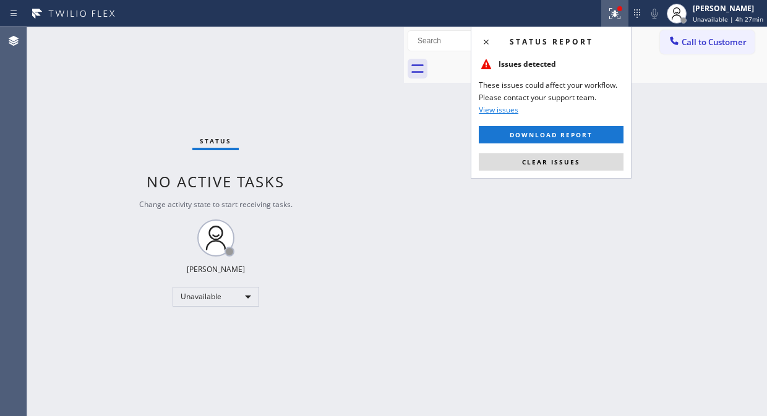
click at [547, 171] on div "Status report Issues detected These issues could affect your workflow. Please c…" at bounding box center [551, 103] width 161 height 152
click at [550, 158] on span "Clear issues" at bounding box center [551, 162] width 58 height 9
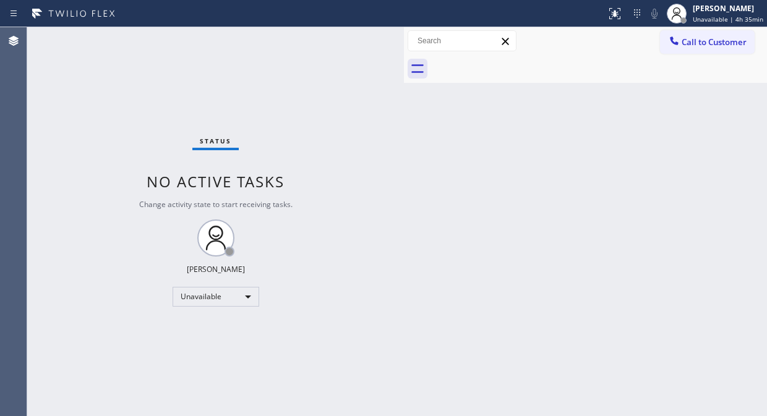
drag, startPoint x: 82, startPoint y: 148, endPoint x: 161, endPoint y: 242, distance: 123.3
click at [82, 148] on div "Status No active tasks Change activity state to start receiving tasks. [PERSON_…" at bounding box center [215, 221] width 377 height 389
click at [214, 297] on div "Unavailable" at bounding box center [216, 297] width 87 height 20
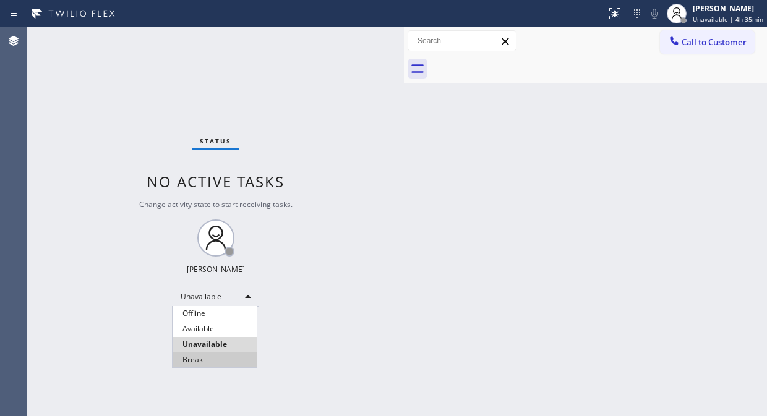
click at [215, 353] on li "Break" at bounding box center [215, 359] width 84 height 15
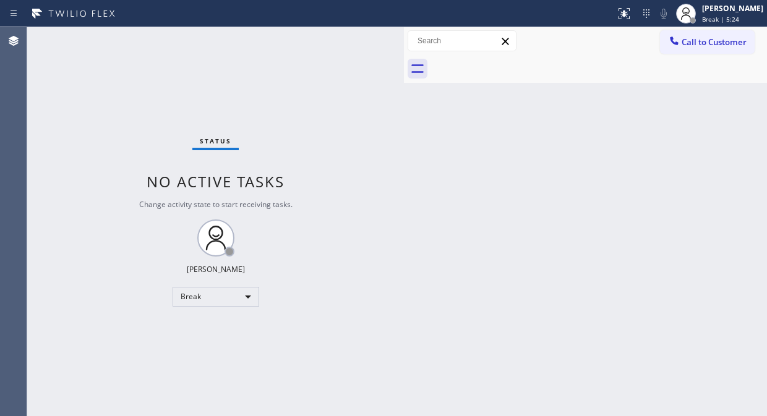
click at [589, 416] on html "Status report No issues detected If you experience an issue, please download th…" at bounding box center [383, 208] width 767 height 416
click at [215, 296] on div "Break" at bounding box center [216, 297] width 87 height 20
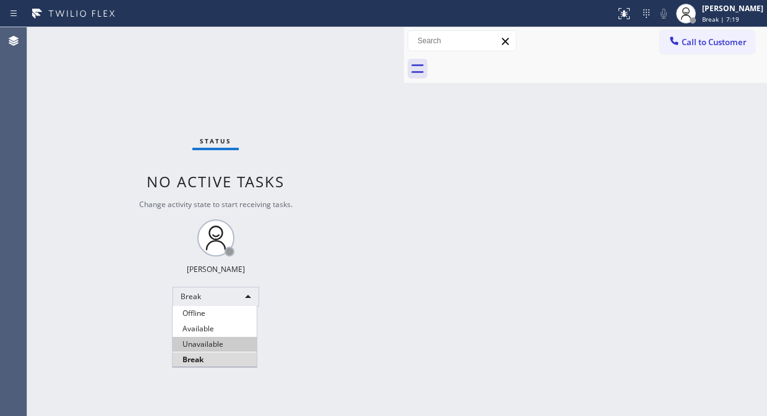
click at [220, 337] on li "Unavailable" at bounding box center [215, 344] width 84 height 15
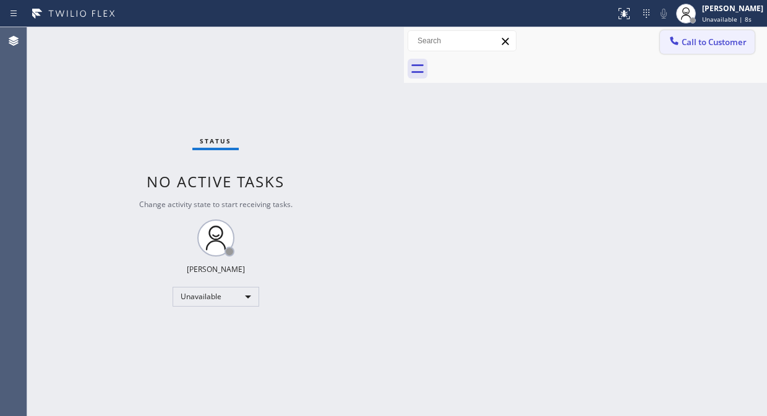
click at [703, 40] on span "Call to Customer" at bounding box center [713, 41] width 65 height 11
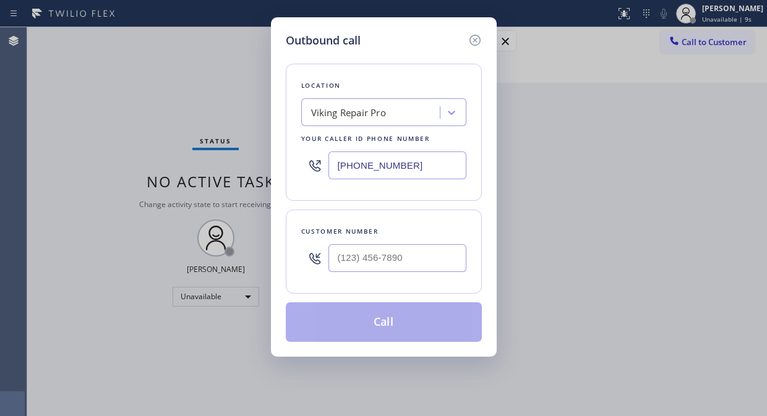
click at [330, 168] on input "[PHONE_NUMBER]" at bounding box center [397, 165] width 138 height 28
paste input "55) 731-4952"
type input "[PHONE_NUMBER]"
click at [336, 256] on input "(___) ___-____" at bounding box center [397, 258] width 138 height 28
paste input "562) 239-6585"
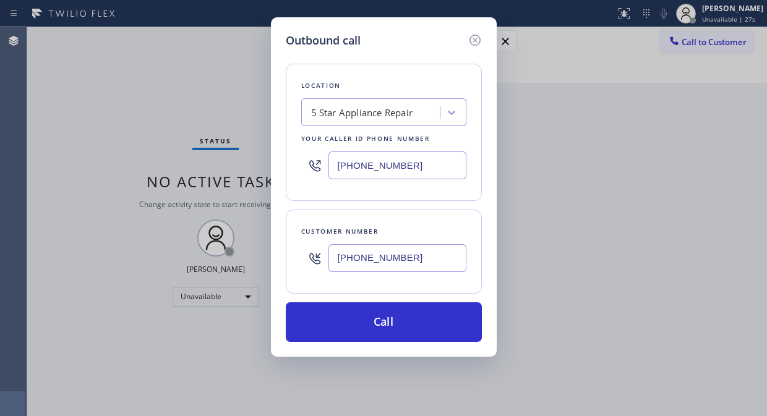
drag, startPoint x: 433, startPoint y: 268, endPoint x: 339, endPoint y: 262, distance: 94.8
click at [339, 262] on input "(562) 239-6585" at bounding box center [397, 258] width 138 height 28
click at [328, 257] on input "(562) 239-6585" at bounding box center [397, 258] width 138 height 28
paste input "text"
click at [331, 261] on input "(562) 239-6585" at bounding box center [397, 258] width 138 height 28
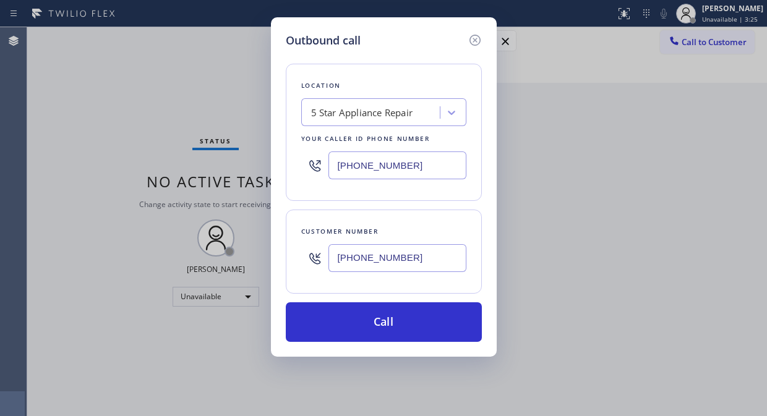
paste input "text"
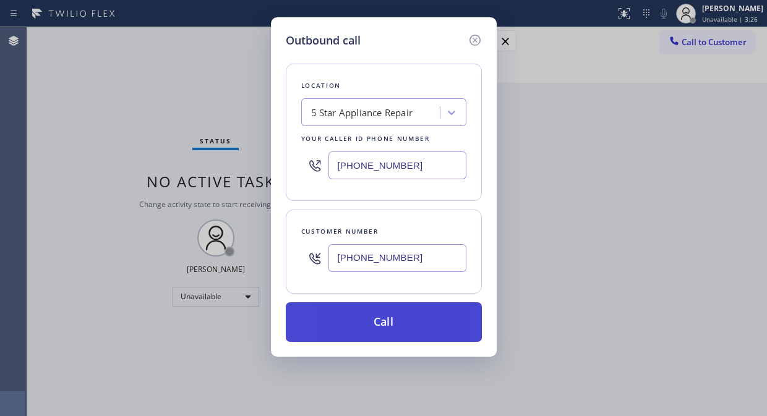
type input "(562) 239-6585"
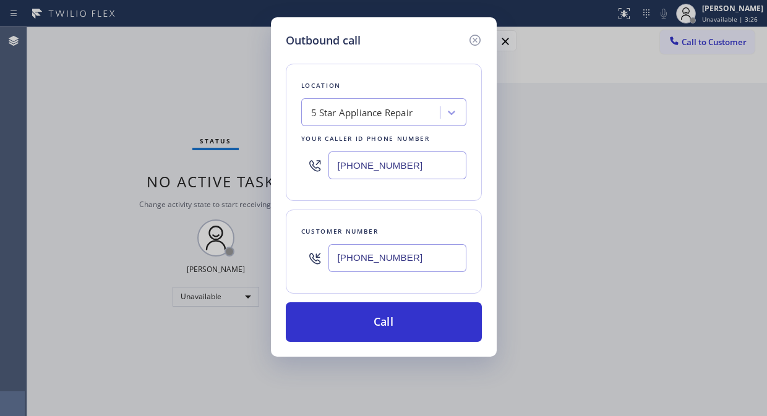
drag, startPoint x: 369, startPoint y: 320, endPoint x: 362, endPoint y: 296, distance: 25.8
click at [370, 320] on button "Call" at bounding box center [384, 322] width 196 height 40
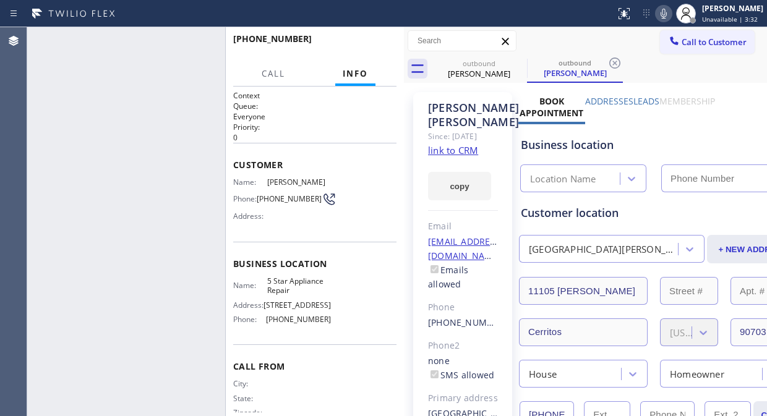
type input "[PHONE_NUMBER]"
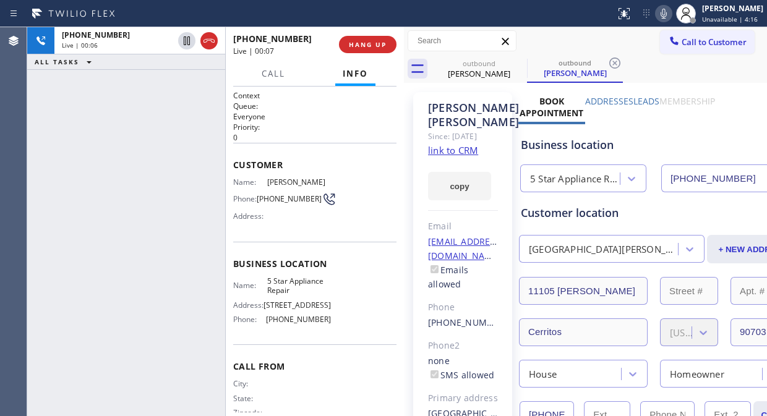
drag, startPoint x: 69, startPoint y: 134, endPoint x: 76, endPoint y: 146, distance: 13.6
click at [70, 134] on div "+15622396585 Live | 00:06 ALL TASKS ALL TASKS ACTIVE TASKS TASKS IN WRAP UP" at bounding box center [126, 221] width 198 height 389
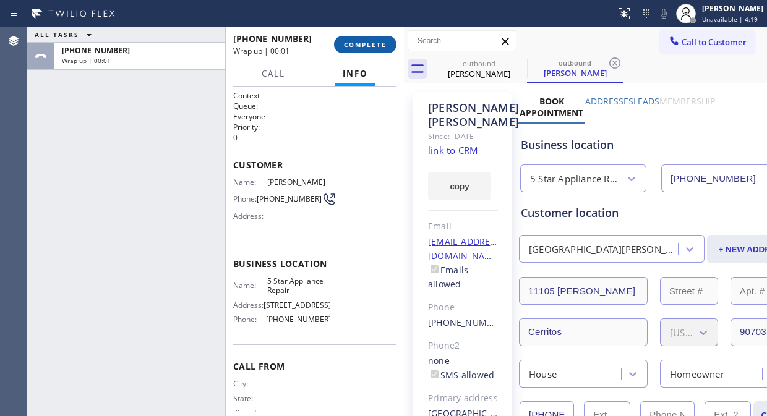
click at [378, 41] on span "COMPLETE" at bounding box center [365, 44] width 43 height 9
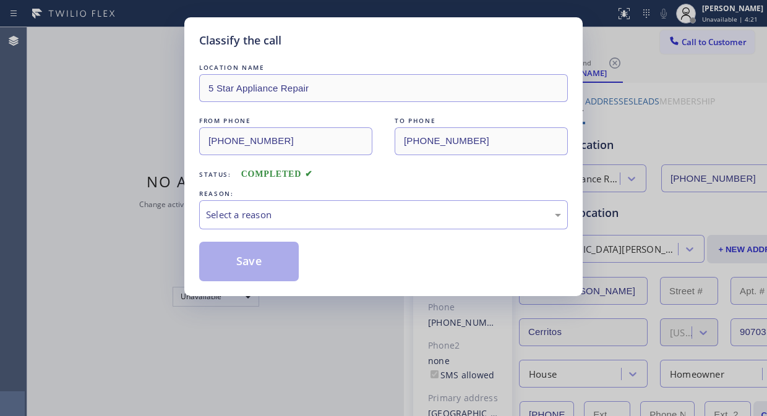
click at [375, 211] on div "Select a reason" at bounding box center [383, 215] width 355 height 14
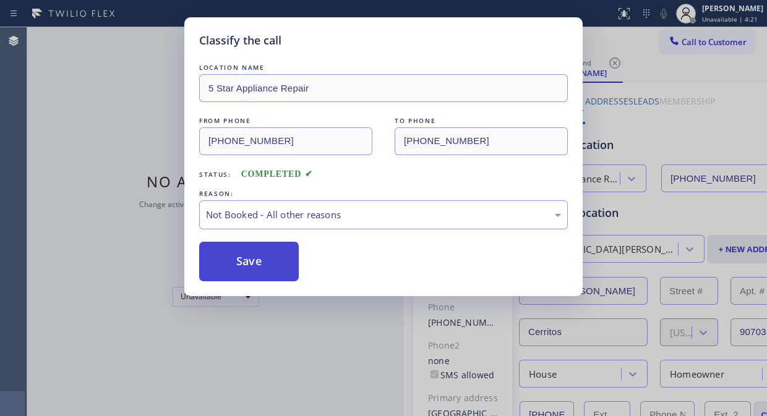
click at [254, 243] on div "LOCATION NAME 5 Star Appliance Repair FROM PHONE (855) 731-4952 TO PHONE (562) …" at bounding box center [383, 171] width 369 height 220
click at [267, 262] on button "Save" at bounding box center [249, 262] width 100 height 40
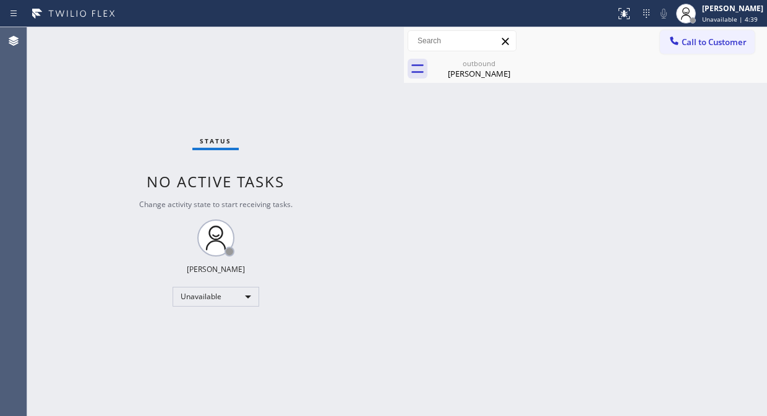
click at [94, 100] on div "Status No active tasks Change activity state to start receiving tasks. [PERSON_…" at bounding box center [215, 221] width 377 height 389
click at [229, 288] on div "Unavailable" at bounding box center [216, 297] width 87 height 20
drag, startPoint x: 189, startPoint y: 359, endPoint x: 356, endPoint y: 237, distance: 206.7
click at [190, 357] on li "Break" at bounding box center [215, 359] width 84 height 15
click at [511, 75] on div "Rudy Macaspac" at bounding box center [478, 73] width 93 height 11
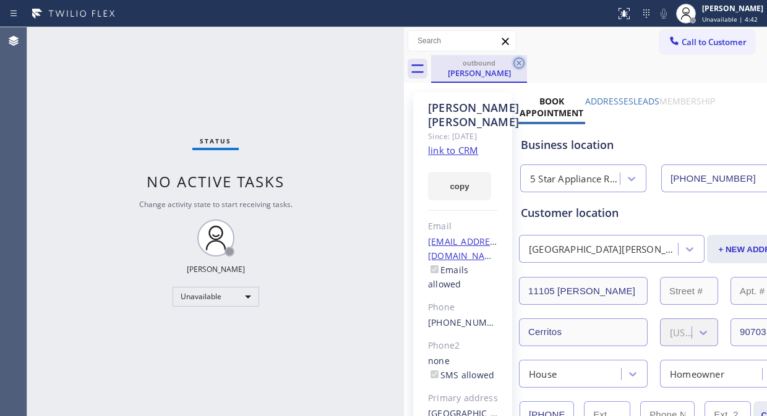
click at [521, 58] on icon at bounding box center [518, 63] width 11 height 11
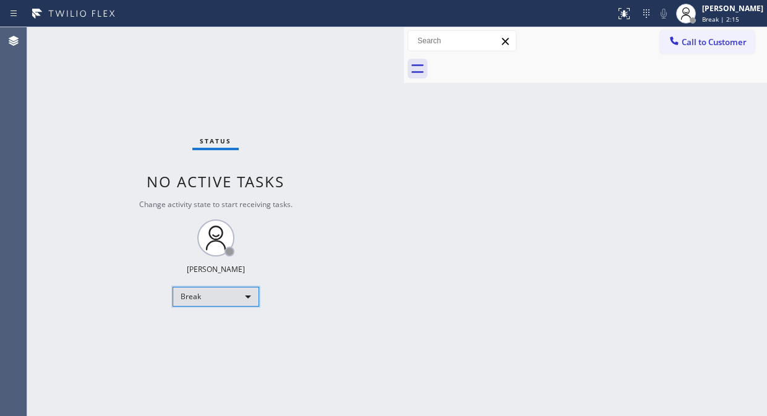
click at [193, 301] on div "Break" at bounding box center [216, 297] width 87 height 20
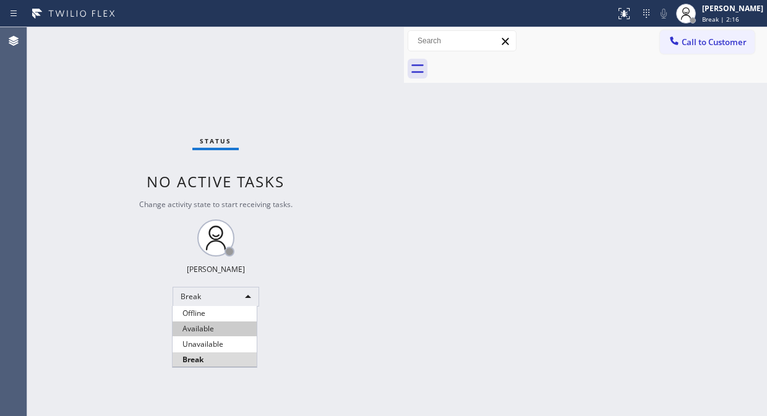
click at [202, 332] on li "Available" at bounding box center [215, 329] width 84 height 15
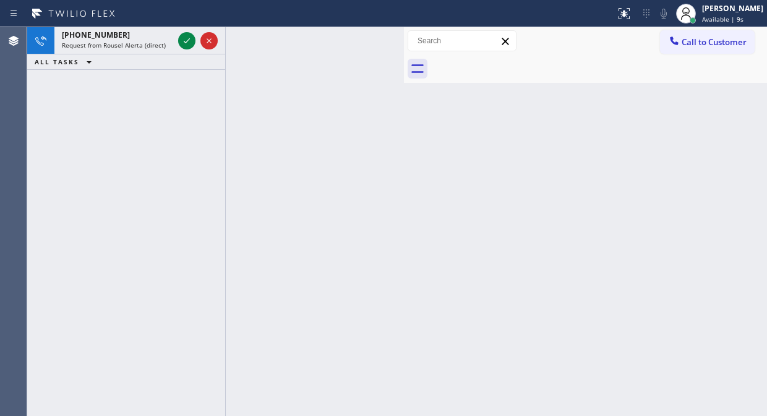
drag, startPoint x: 96, startPoint y: 113, endPoint x: 118, endPoint y: 90, distance: 32.4
click at [96, 113] on div "+15622396585 Request from Rousel Alerta (direct) ALL TASKS ALL TASKS ACTIVE TAS…" at bounding box center [126, 221] width 198 height 389
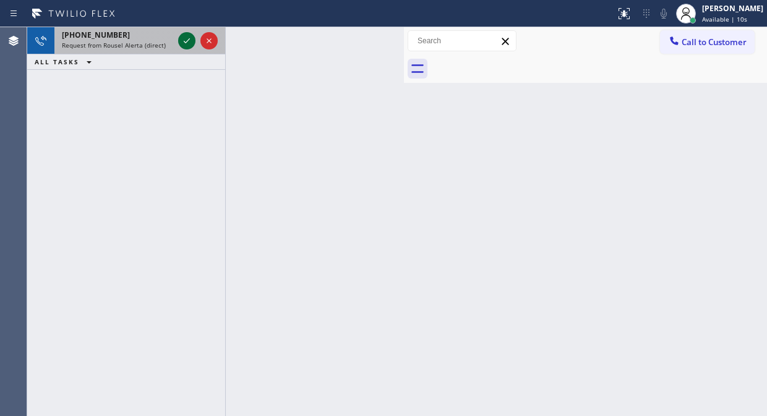
click at [186, 38] on icon at bounding box center [186, 40] width 15 height 15
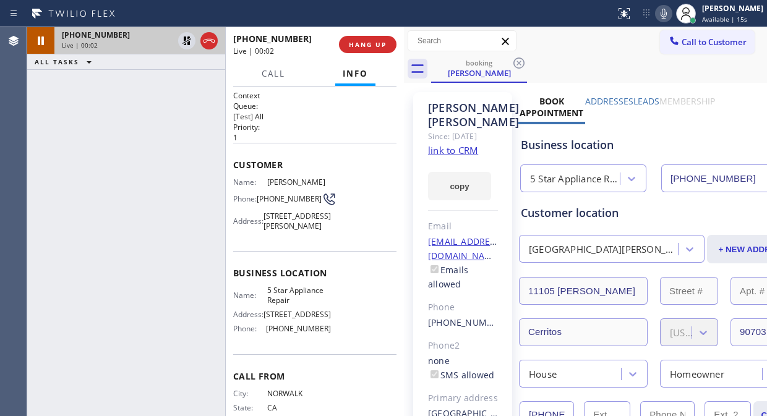
type input "[PHONE_NUMBER]"
click at [369, 47] on span "HANG UP" at bounding box center [368, 44] width 38 height 9
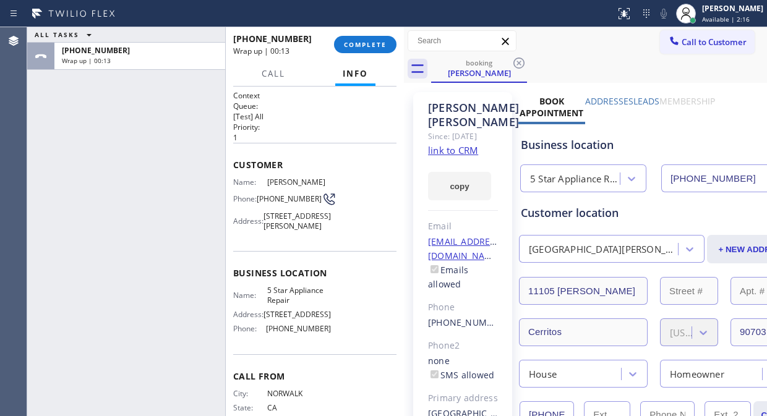
click at [69, 106] on div "ALL TASKS ALL TASKS ACTIVE TASKS TASKS IN WRAP UP +15622396585 Wrap up | 00:13" at bounding box center [126, 221] width 198 height 389
click at [353, 49] on button "COMPLETE" at bounding box center [365, 44] width 62 height 17
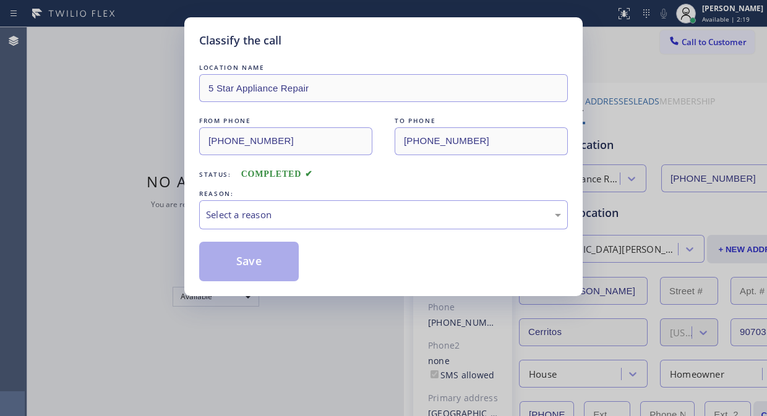
click at [376, 211] on div "Select a reason" at bounding box center [383, 215] width 355 height 14
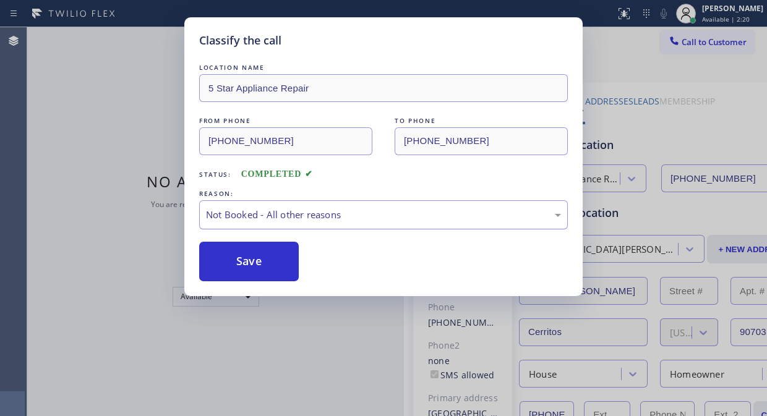
click at [322, 226] on div "Not Booked - All other reasons" at bounding box center [383, 214] width 369 height 29
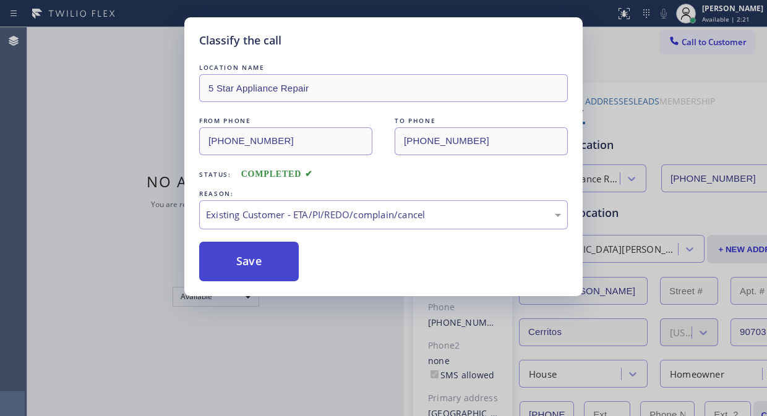
drag, startPoint x: 233, startPoint y: 258, endPoint x: 160, endPoint y: 31, distance: 238.6
click at [232, 257] on button "Save" at bounding box center [249, 262] width 100 height 40
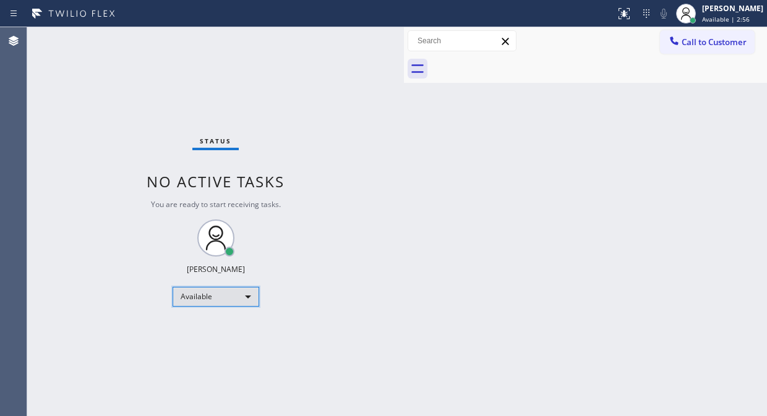
click at [211, 301] on div "Available" at bounding box center [216, 297] width 87 height 20
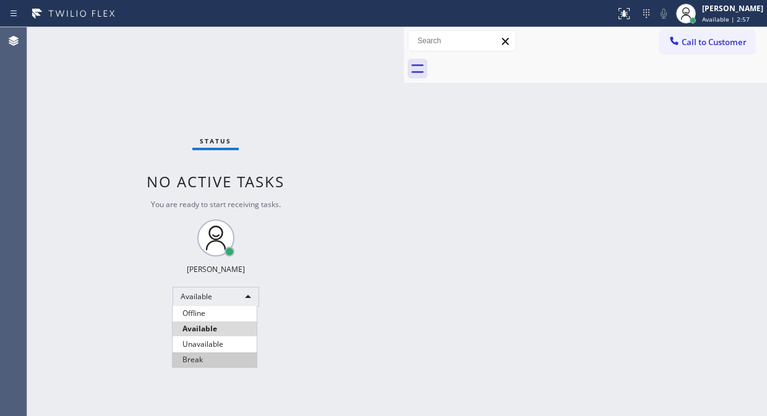
click at [211, 356] on li "Break" at bounding box center [215, 359] width 84 height 15
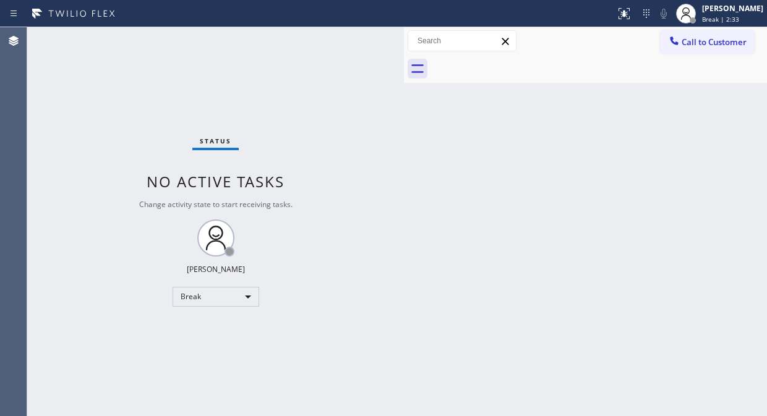
click at [99, 88] on div "Status No active tasks Change activity state to start receiving tasks. Fila Gar…" at bounding box center [215, 221] width 377 height 389
click at [450, 46] on input "text" at bounding box center [462, 41] width 108 height 20
